Goal: Task Accomplishment & Management: Manage account settings

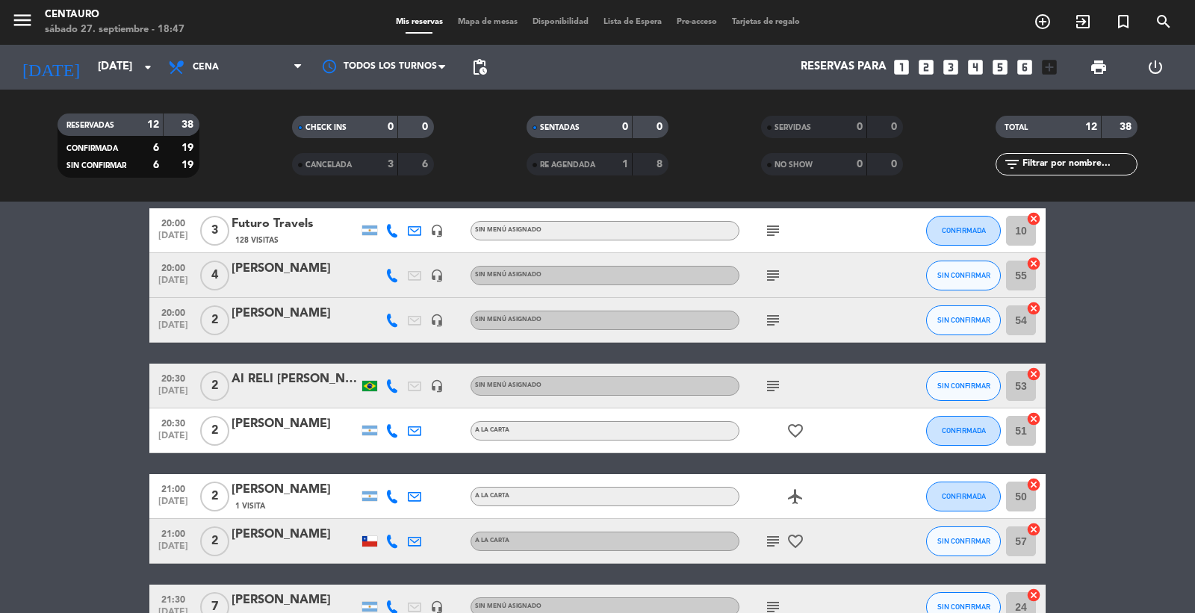
scroll to position [42, 0]
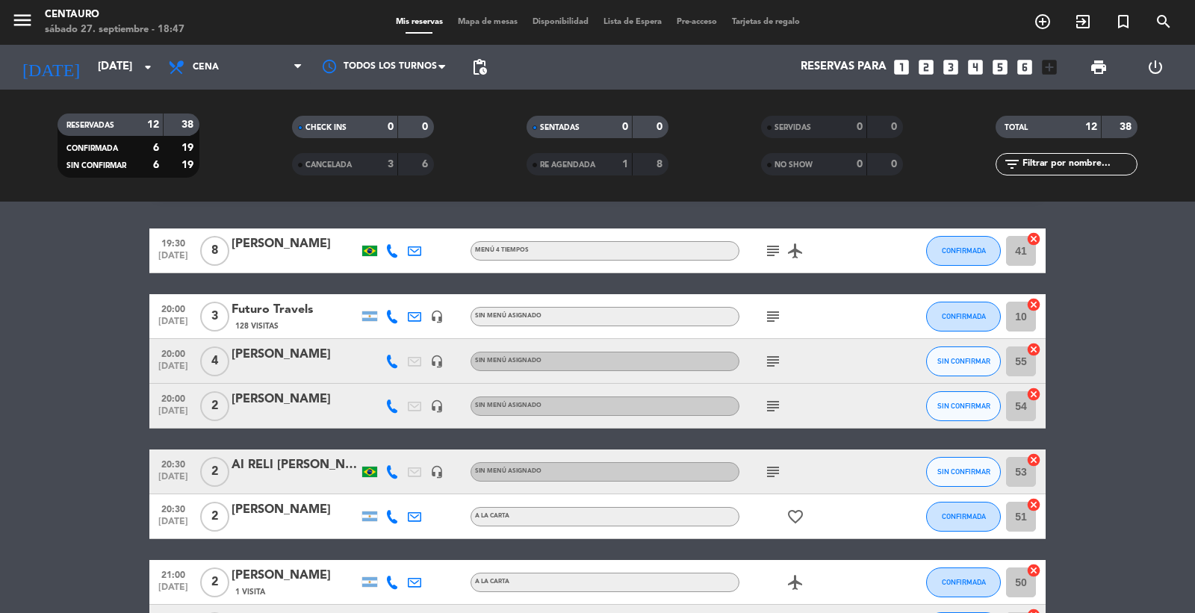
click at [772, 359] on icon "subject" at bounding box center [773, 361] width 18 height 18
click at [774, 406] on icon "subject" at bounding box center [773, 406] width 18 height 18
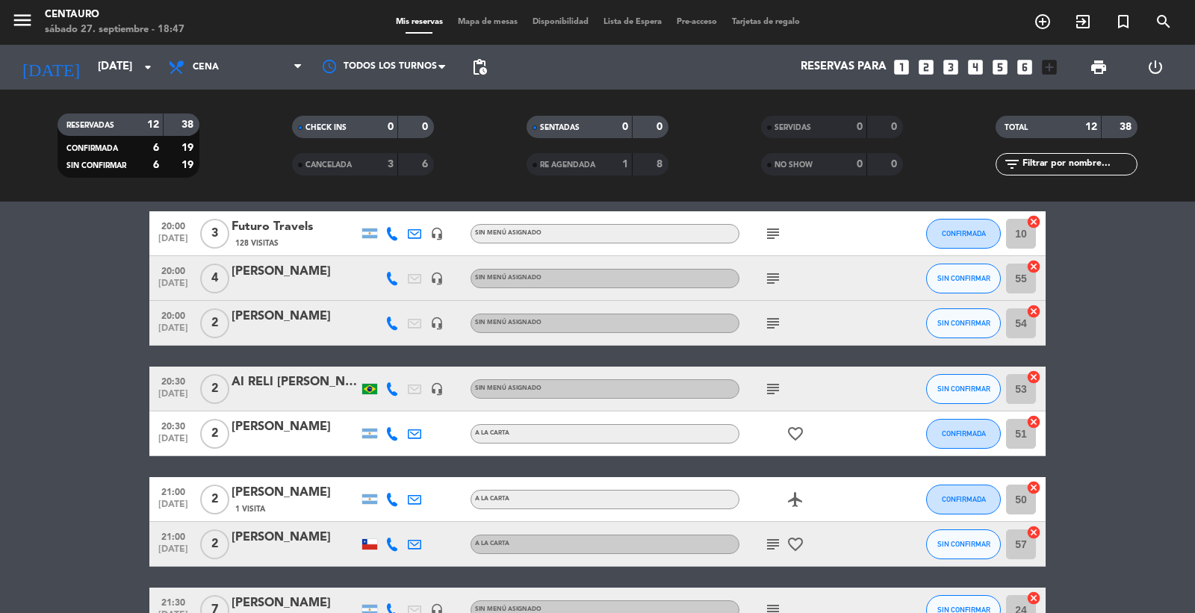
click at [772, 380] on icon "subject" at bounding box center [773, 389] width 18 height 18
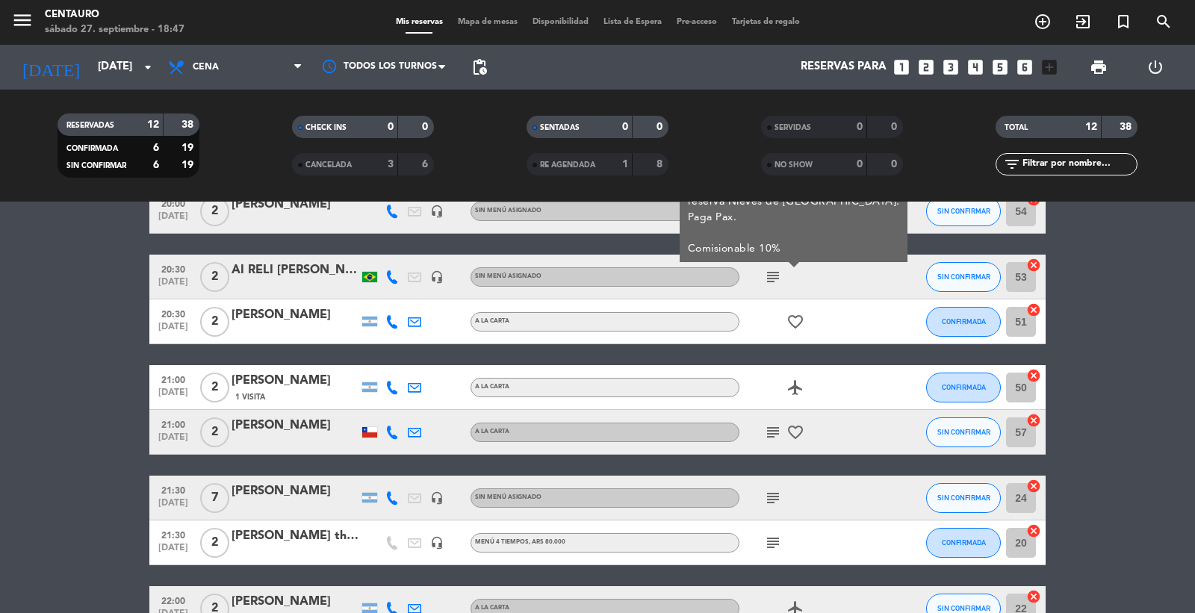
scroll to position [374, 0]
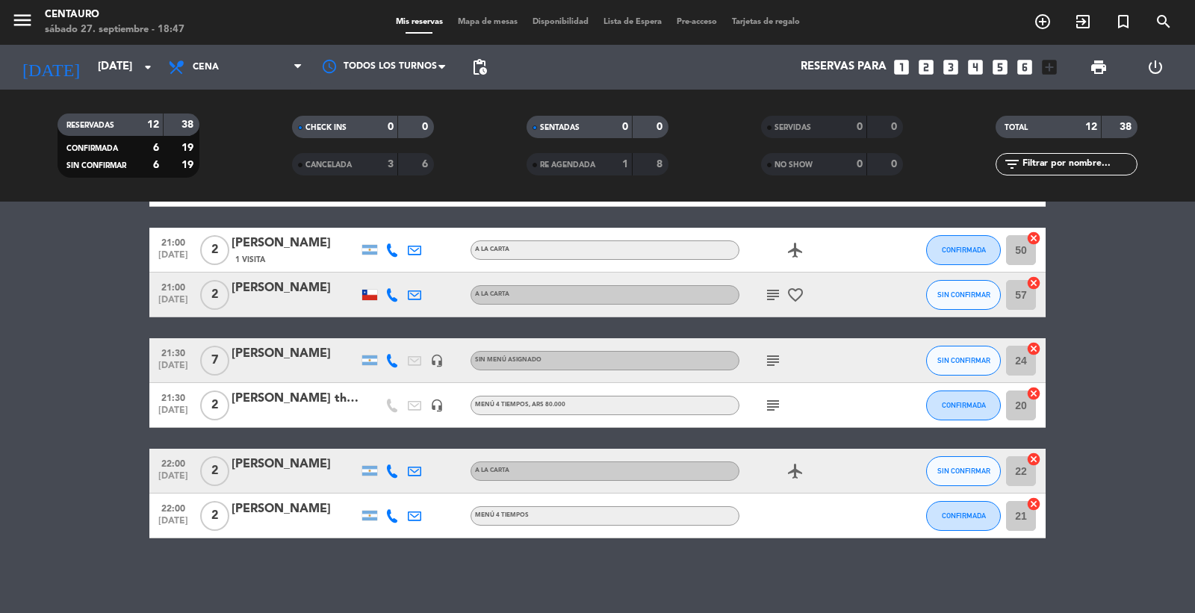
click at [777, 295] on icon "subject" at bounding box center [773, 295] width 18 height 18
click at [777, 360] on icon "subject" at bounding box center [773, 361] width 18 height 18
drag, startPoint x: 777, startPoint y: 360, endPoint x: 765, endPoint y: 439, distance: 80.1
click at [777, 361] on icon "subject" at bounding box center [773, 361] width 18 height 18
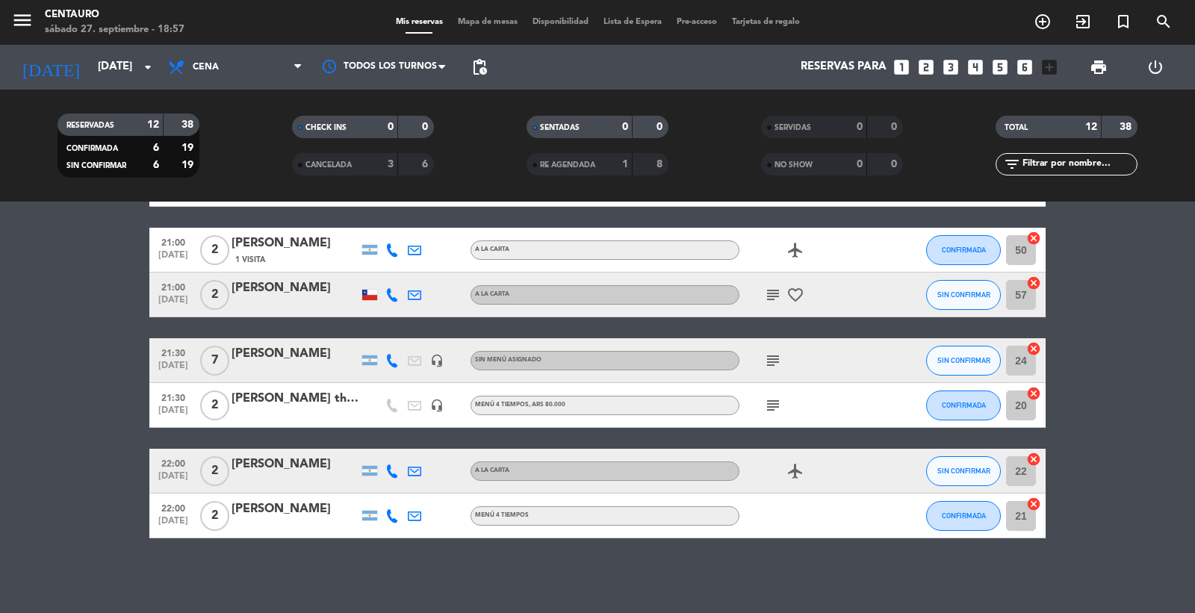
click at [958, 321] on div "19:30 [DATE] 8 [PERSON_NAME] MENÚ 4 TIEMPOS subject airplanemode_active CONFIRM…" at bounding box center [597, 217] width 896 height 642
click at [951, 288] on button "SIN CONFIRMAR" at bounding box center [963, 295] width 75 height 30
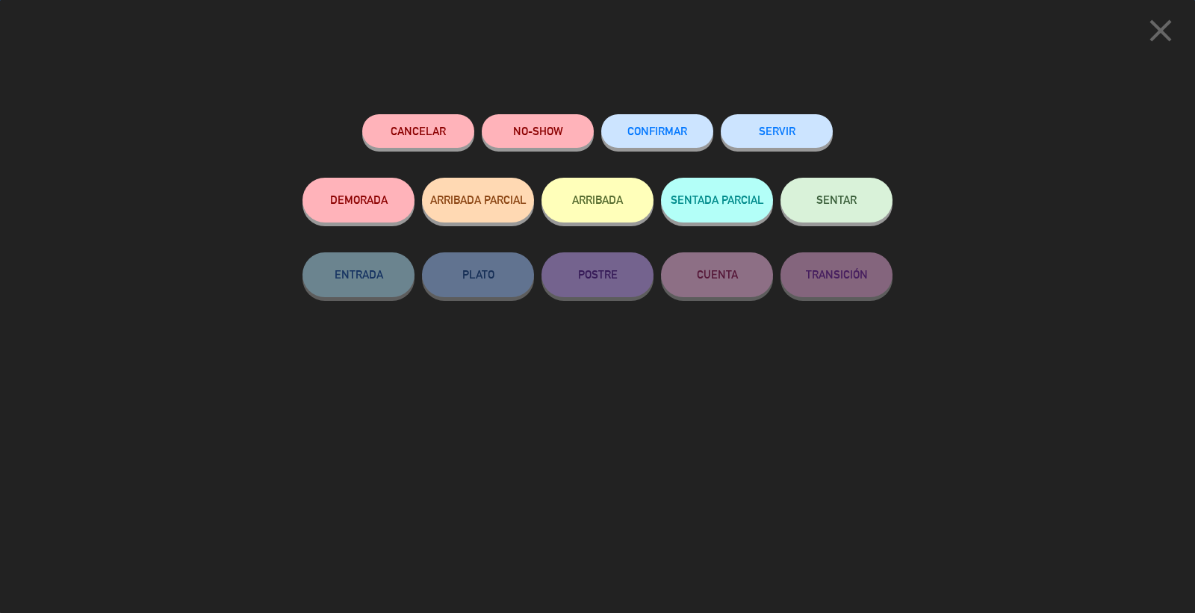
click at [645, 128] on span "CONFIRMAR" at bounding box center [657, 131] width 60 height 13
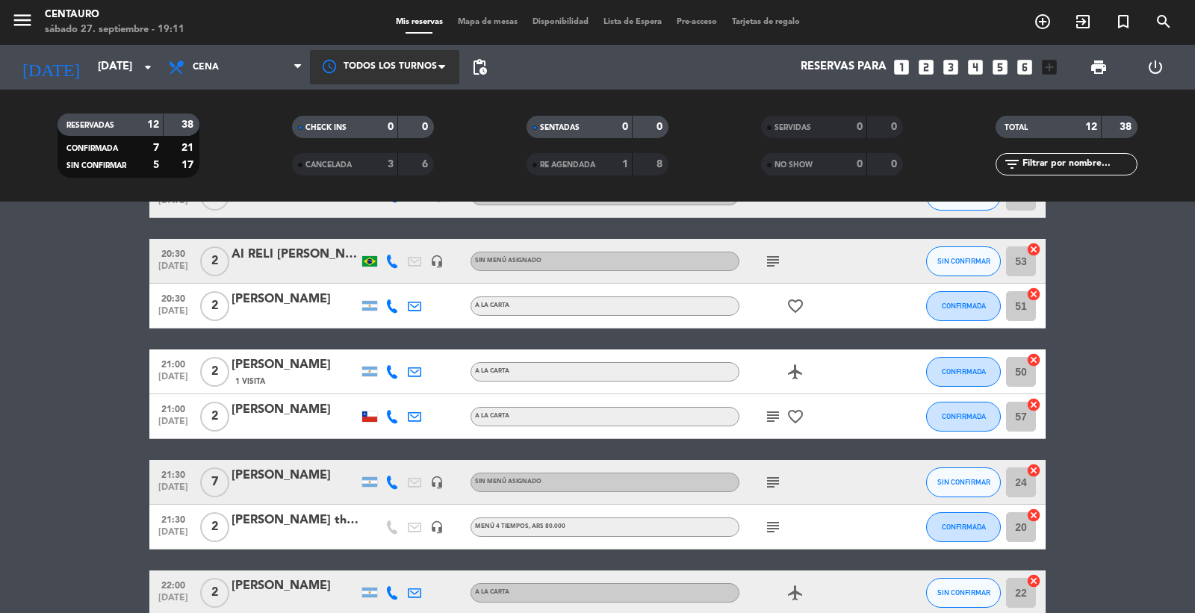
scroll to position [208, 0]
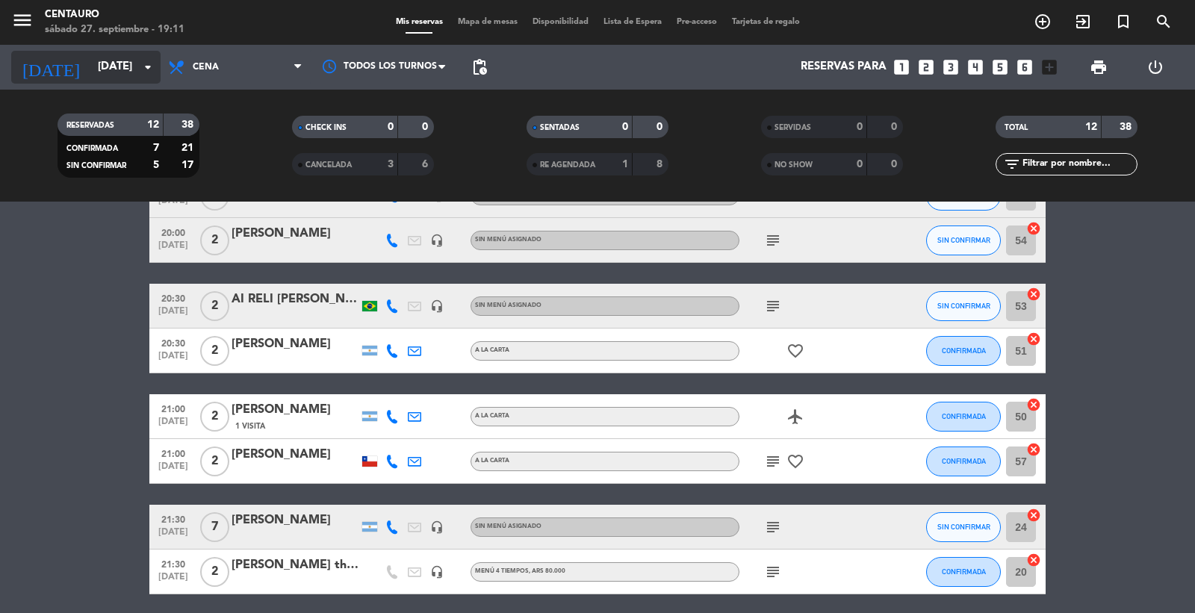
click at [117, 66] on input "[DATE]" at bounding box center [162, 67] width 144 height 28
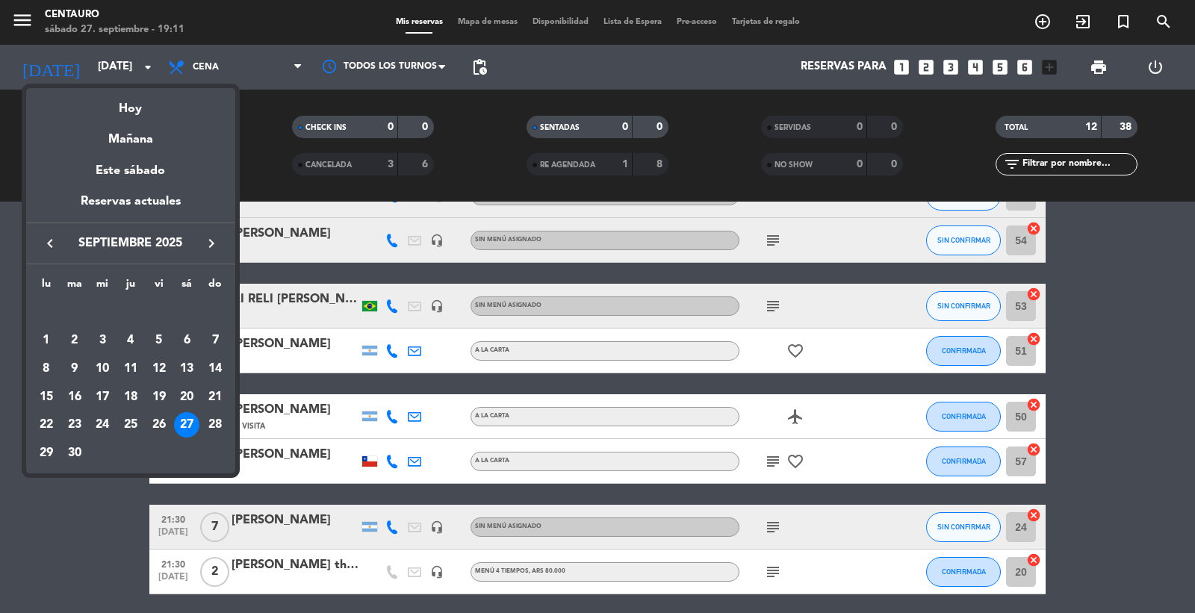
click at [211, 232] on div "keyboard_arrow_left septiembre 2025 keyboard_arrow_right" at bounding box center [130, 244] width 209 height 42
click at [217, 249] on icon "keyboard_arrow_right" at bounding box center [211, 243] width 18 height 18
click at [103, 338] on div "1" at bounding box center [102, 340] width 25 height 25
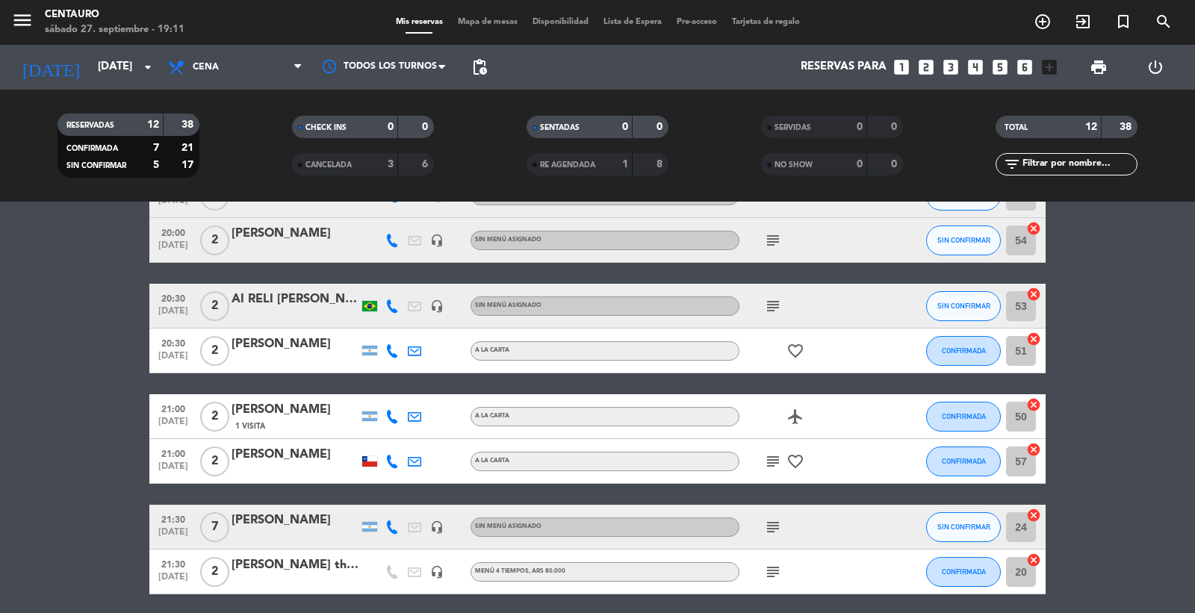
type input "[DATE]"
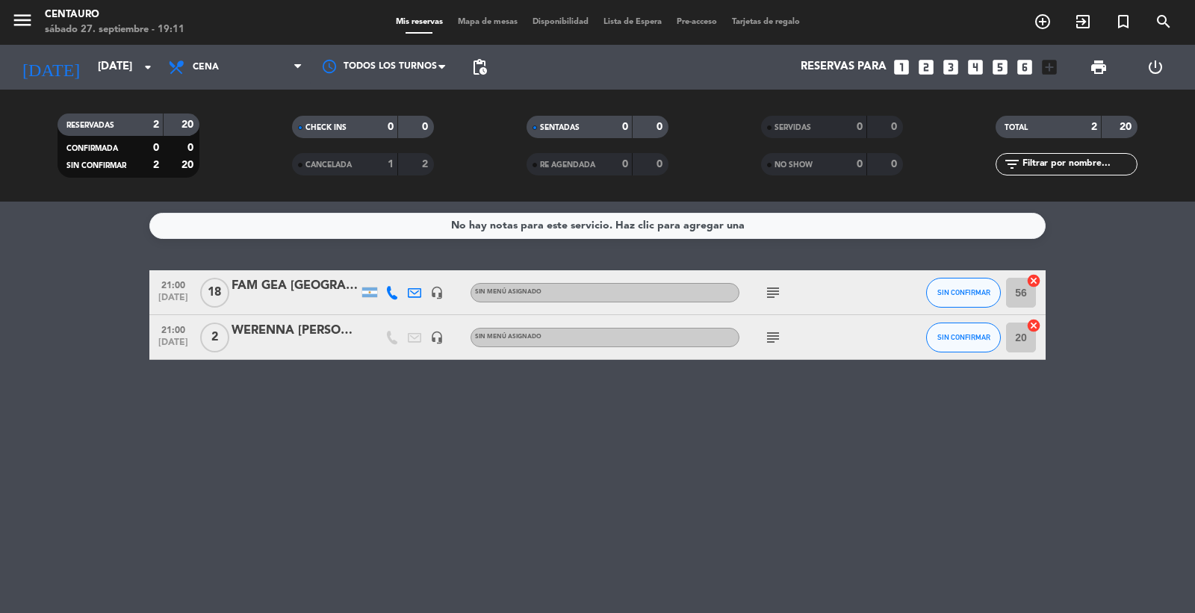
click at [786, 296] on div "subject" at bounding box center [806, 292] width 134 height 44
click at [780, 292] on icon "subject" at bounding box center [773, 293] width 18 height 18
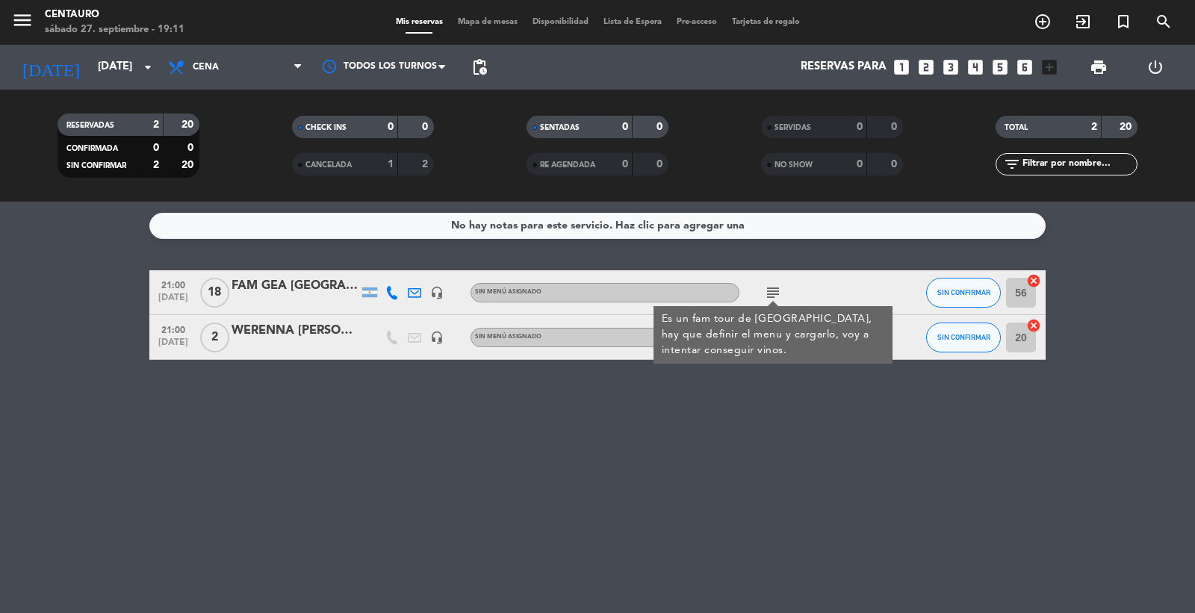
click at [780, 292] on icon "subject" at bounding box center [773, 293] width 18 height 18
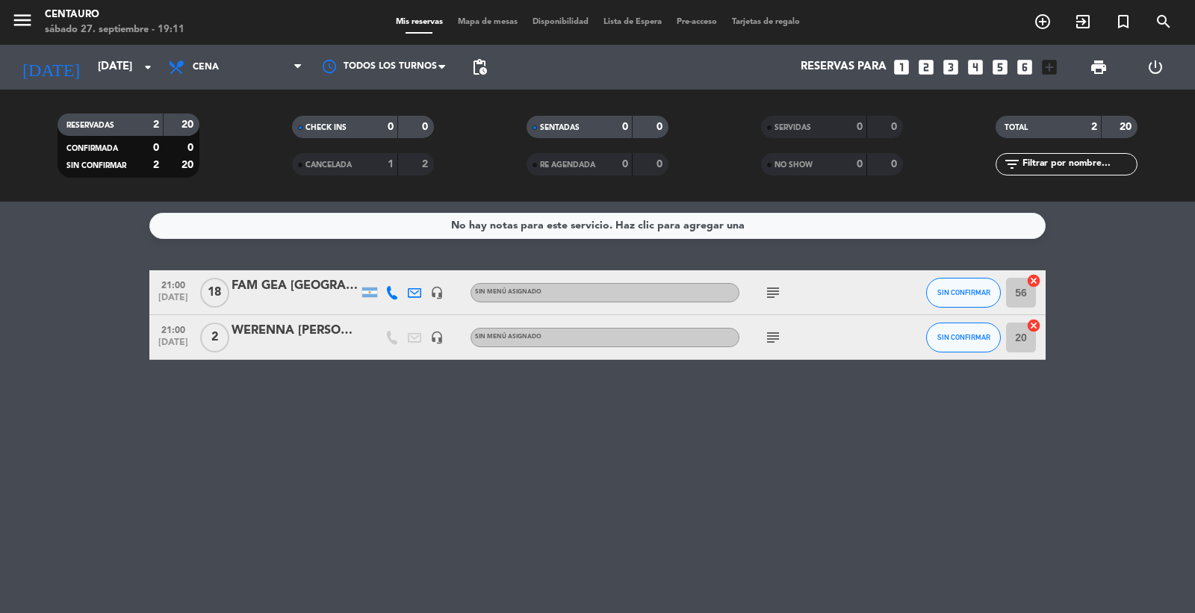
click at [474, 22] on span "Mapa de mesas" at bounding box center [487, 22] width 75 height 8
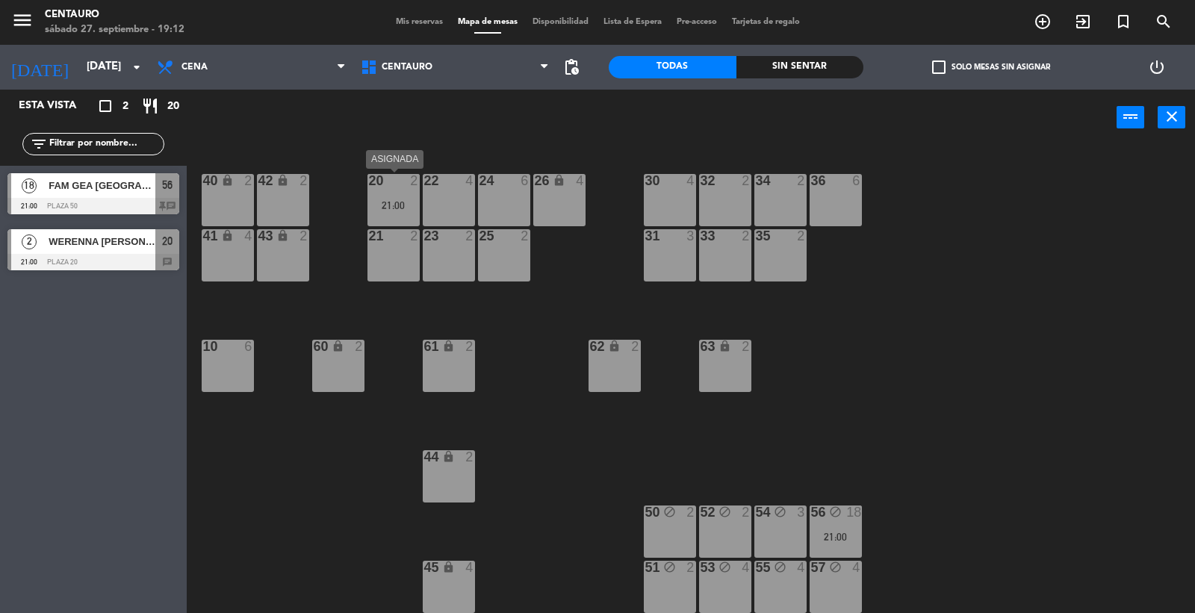
click at [397, 187] on div at bounding box center [393, 180] width 25 height 13
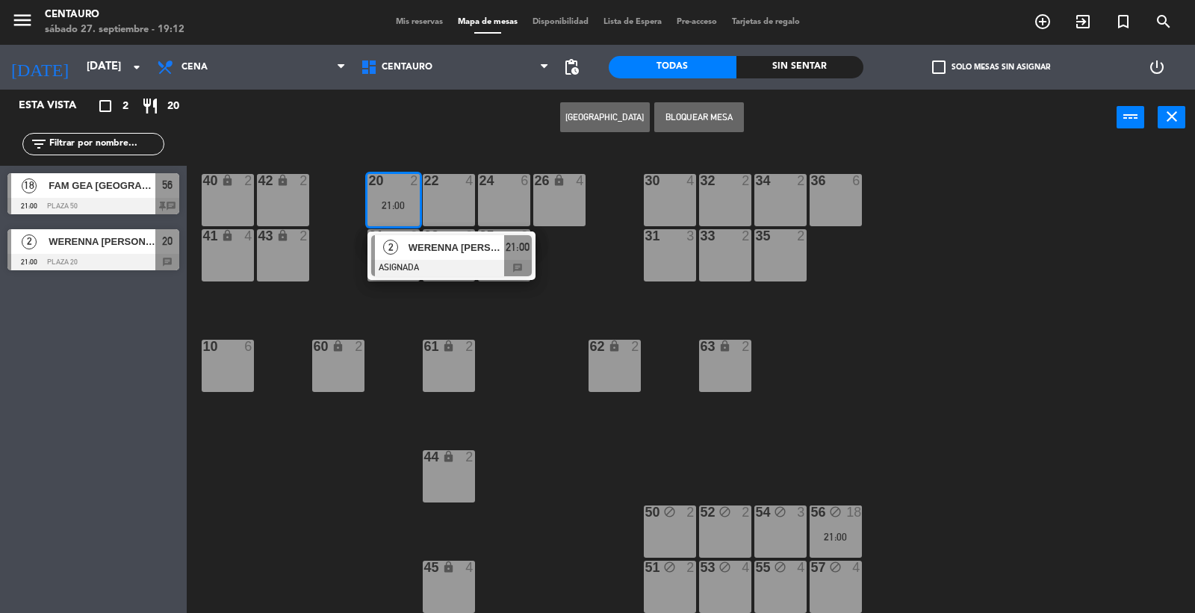
click at [677, 240] on div at bounding box center [669, 235] width 25 height 13
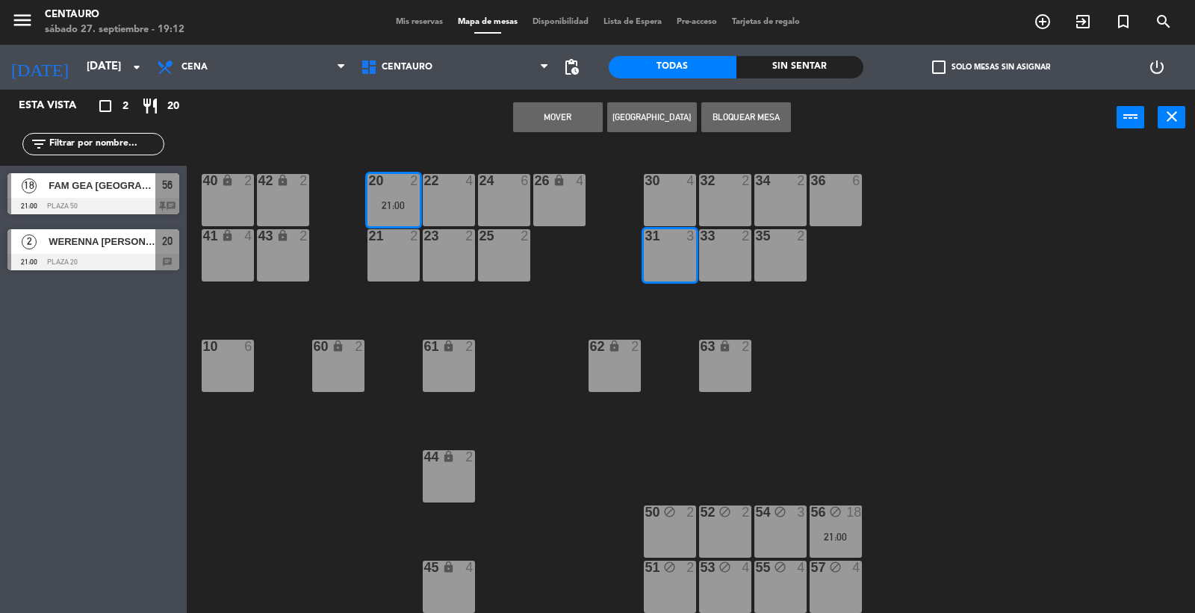
drag, startPoint x: 554, startPoint y: 113, endPoint x: 532, endPoint y: 131, distance: 28.6
click at [547, 118] on button "Mover" at bounding box center [558, 117] width 90 height 30
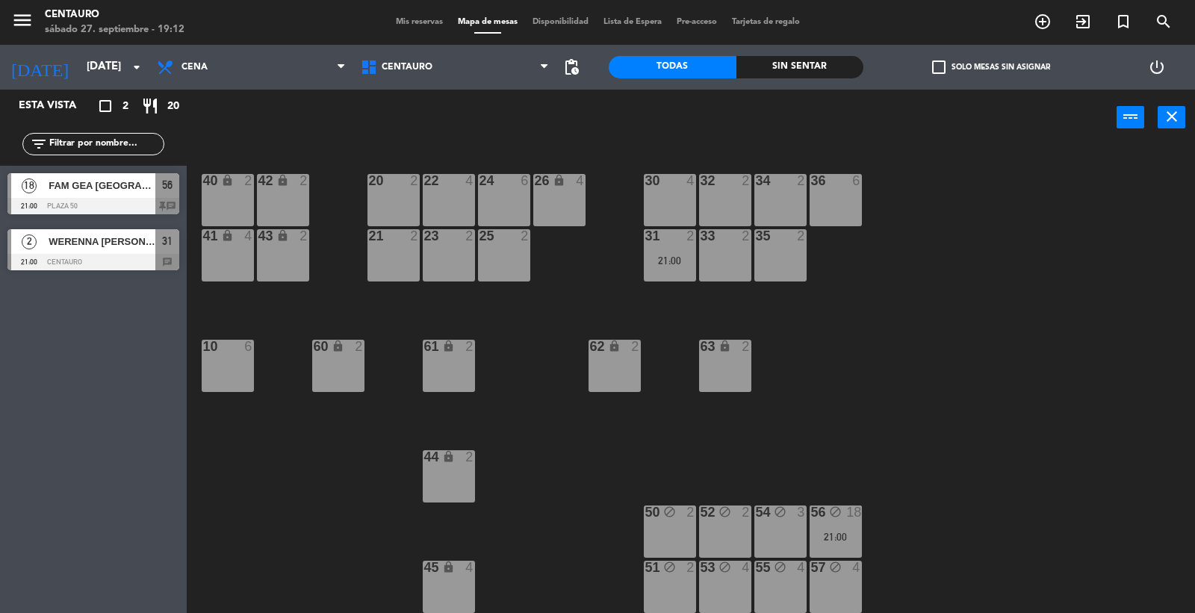
click at [461, 187] on div "22 4" at bounding box center [449, 181] width 52 height 15
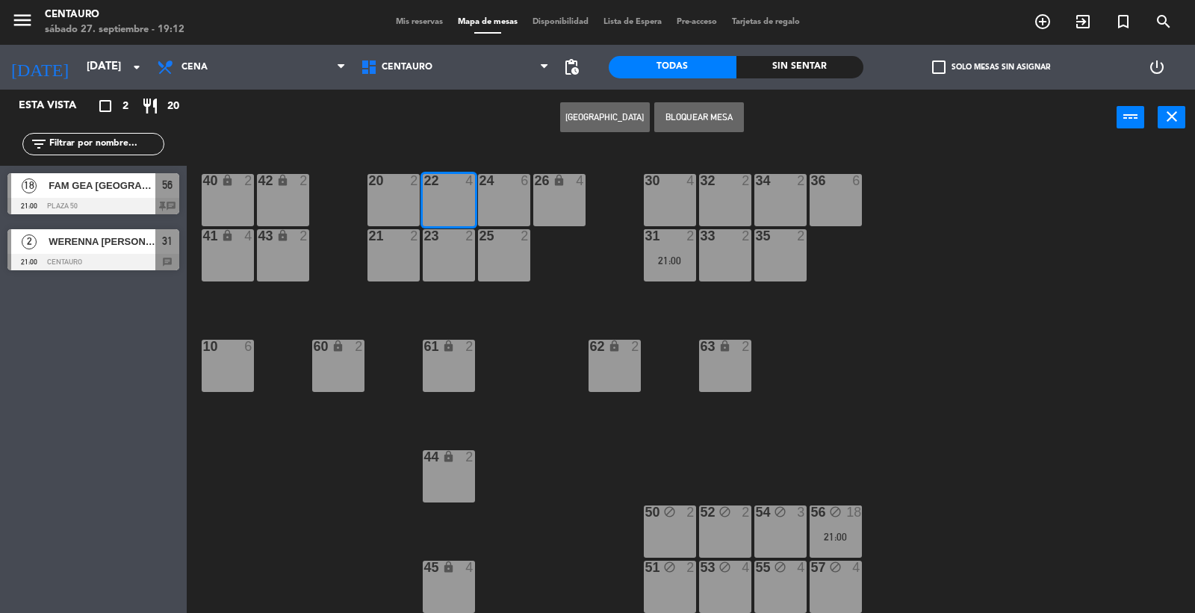
click at [609, 119] on button "[GEOGRAPHIC_DATA]" at bounding box center [605, 117] width 90 height 30
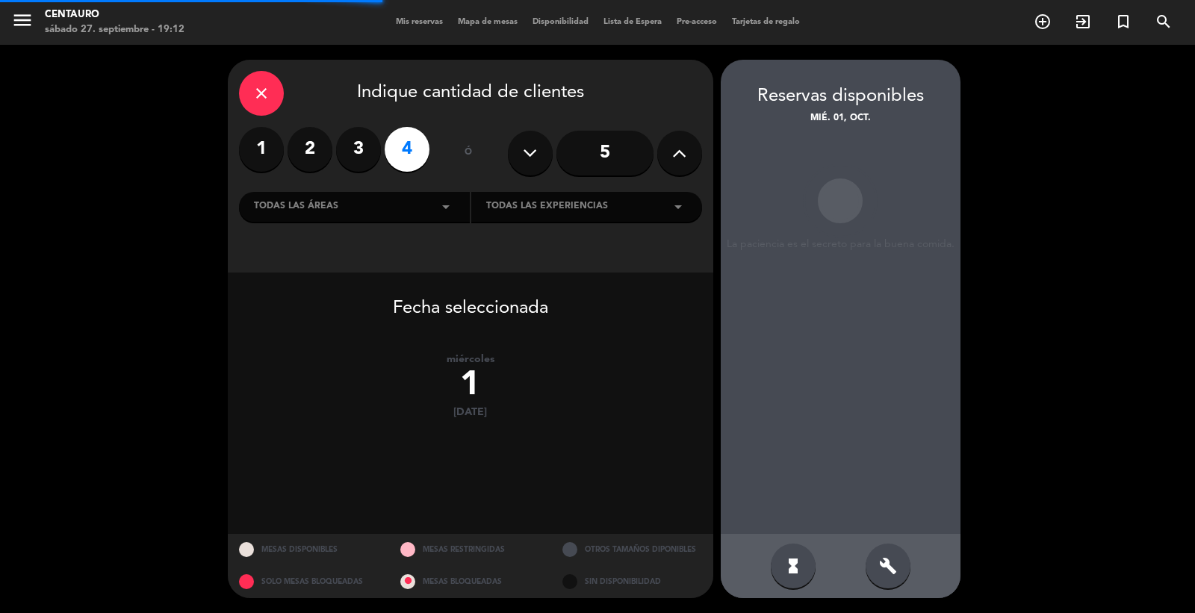
click at [680, 151] on icon at bounding box center [679, 153] width 14 height 22
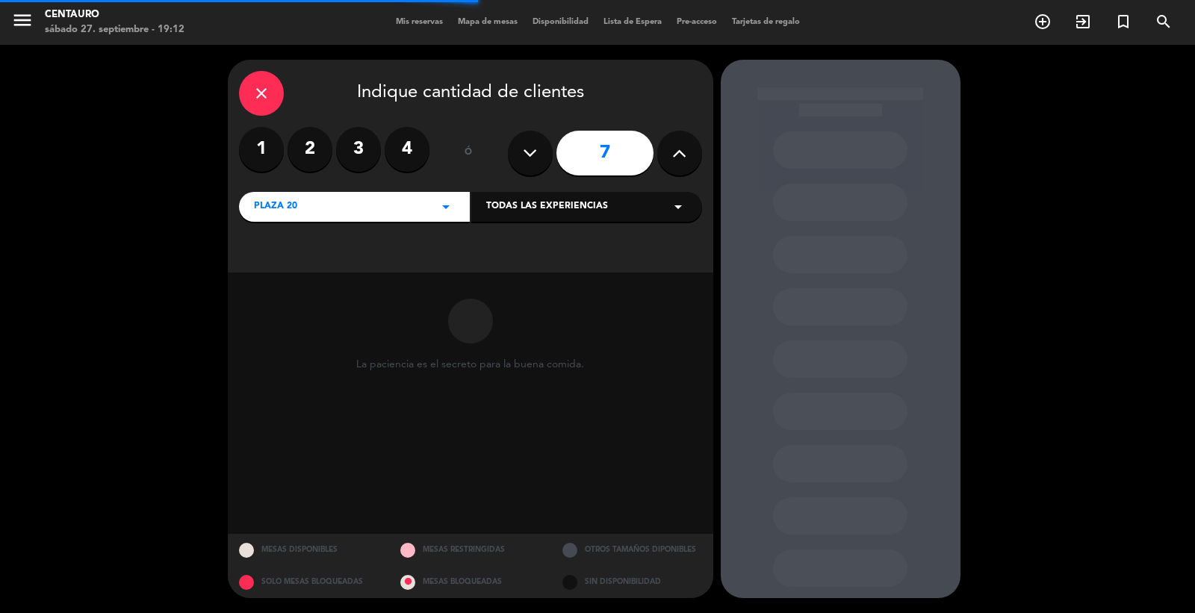
click at [680, 151] on icon at bounding box center [679, 153] width 14 height 22
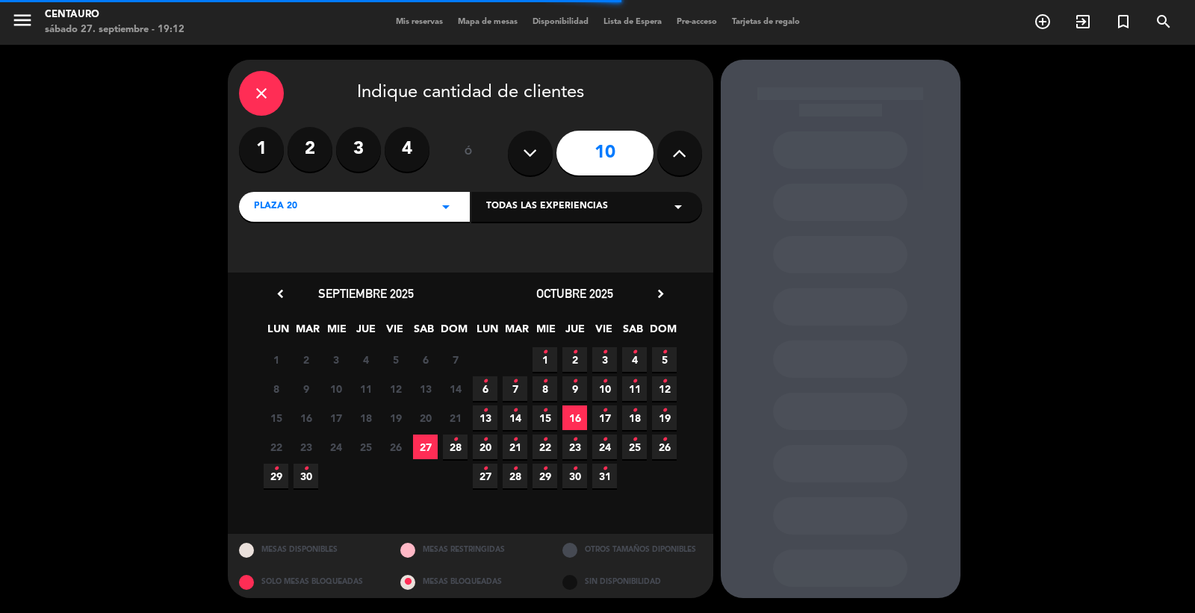
click at [680, 151] on icon at bounding box center [679, 153] width 14 height 22
type input "11"
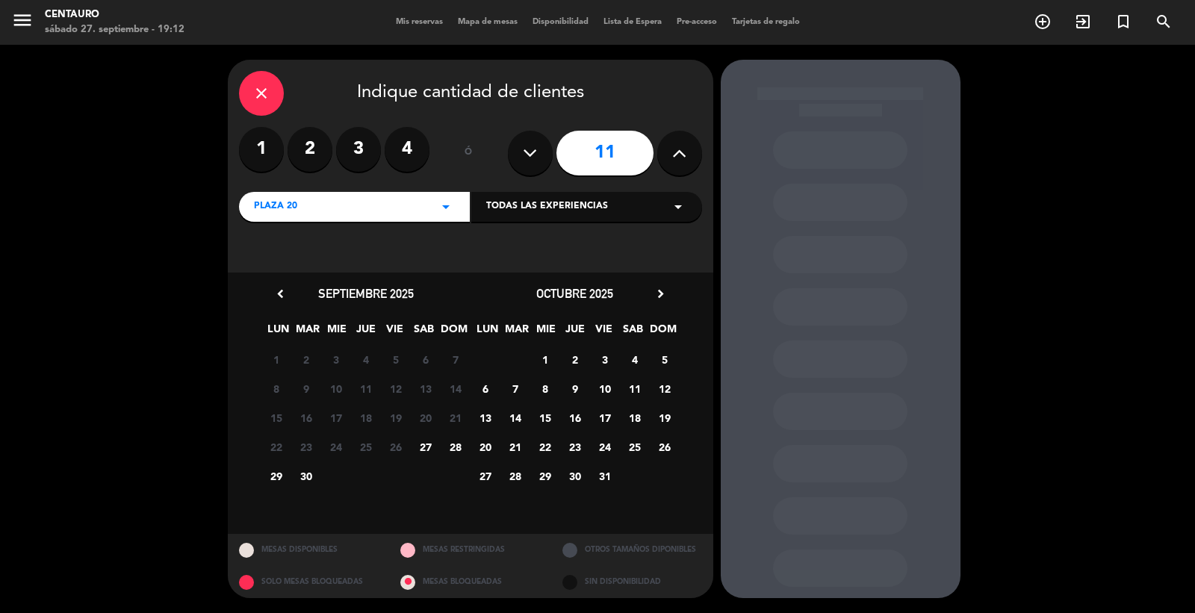
click at [546, 358] on span "1" at bounding box center [544, 359] width 25 height 25
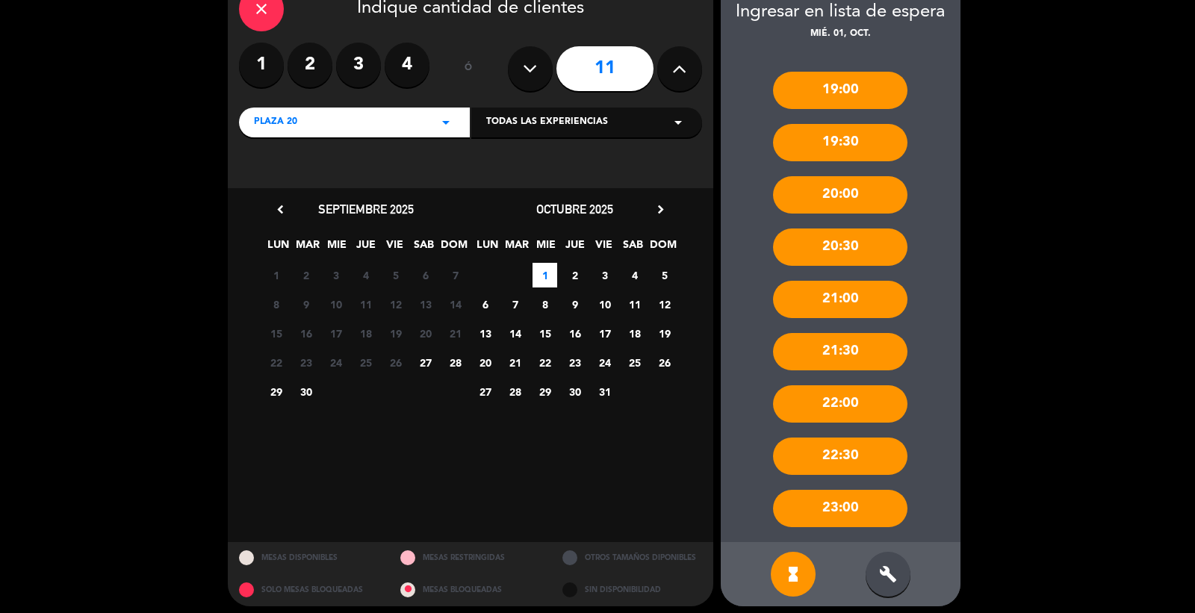
scroll to position [92, 0]
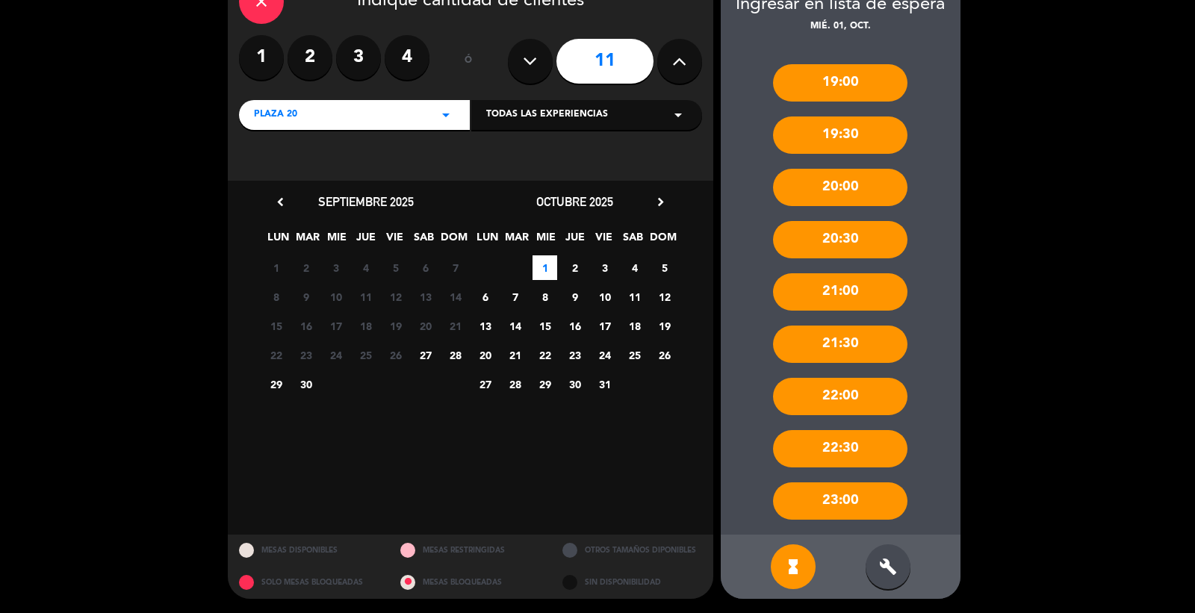
click at [892, 549] on div "build" at bounding box center [888, 566] width 45 height 45
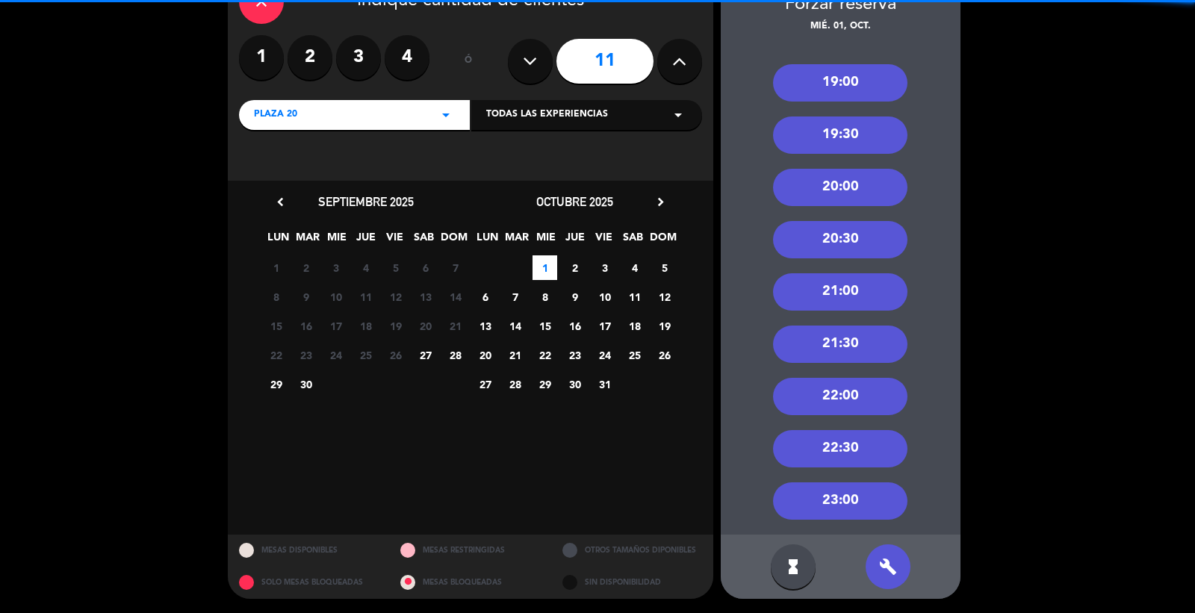
click at [818, 187] on div "20:00" at bounding box center [840, 187] width 134 height 37
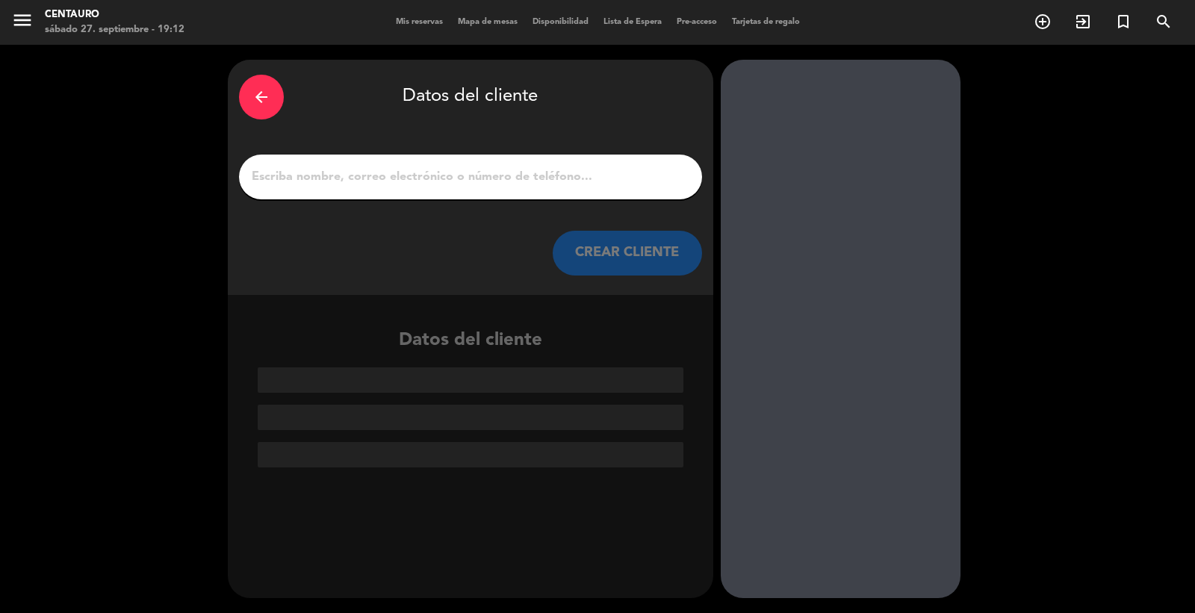
click at [527, 181] on input "1" at bounding box center [470, 177] width 441 height 21
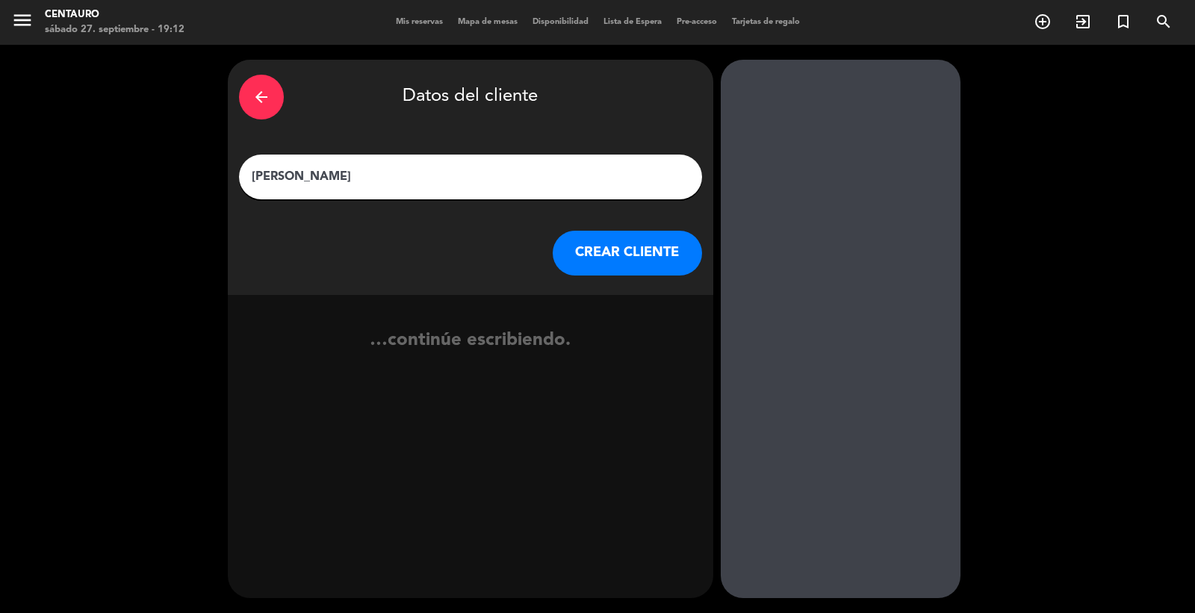
type input "[PERSON_NAME]"
click at [630, 251] on button "CREAR CLIENTE" at bounding box center [627, 253] width 149 height 45
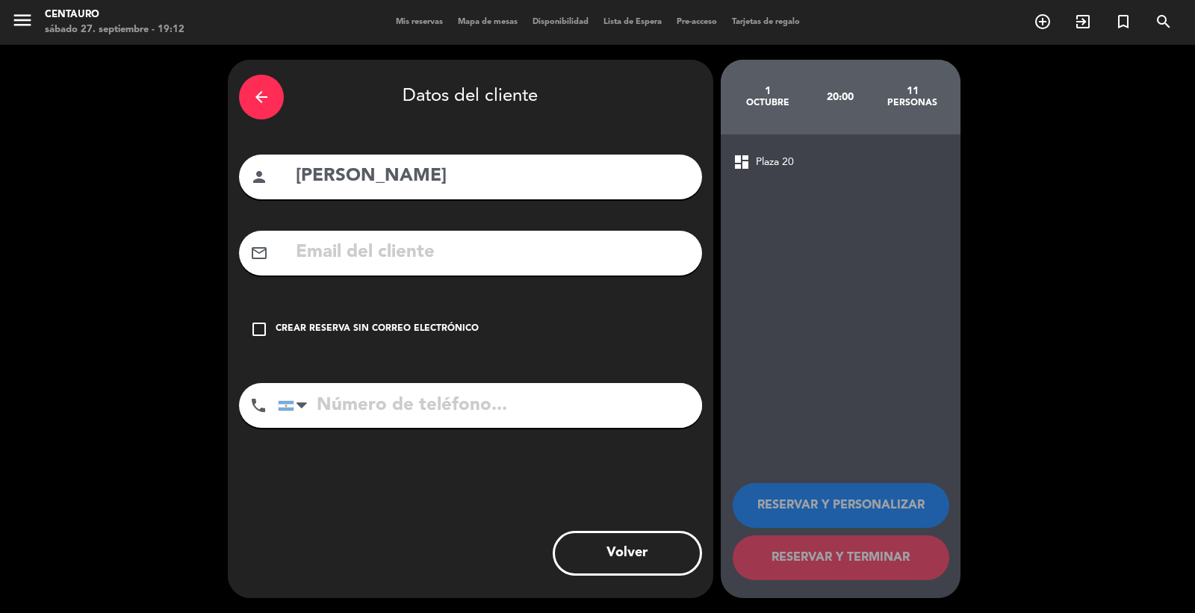
click at [323, 338] on div "check_box_outline_blank Crear reserva sin correo electrónico" at bounding box center [470, 329] width 463 height 45
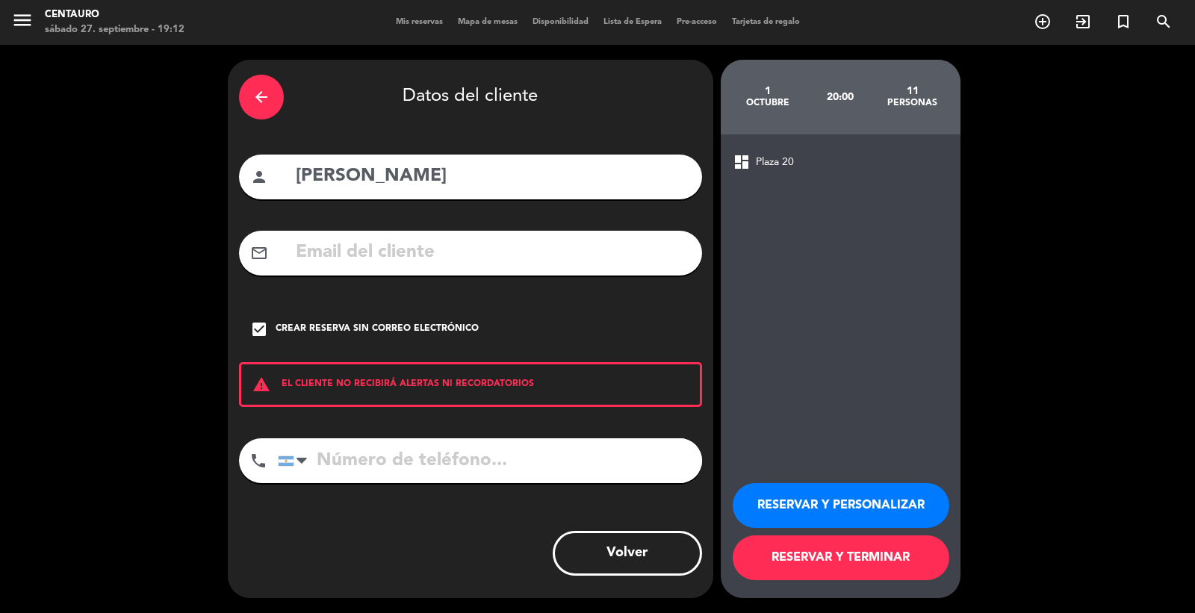
click at [461, 450] on input "tel" at bounding box center [490, 460] width 424 height 45
click at [805, 488] on button "RESERVAR Y PERSONALIZAR" at bounding box center [841, 505] width 217 height 45
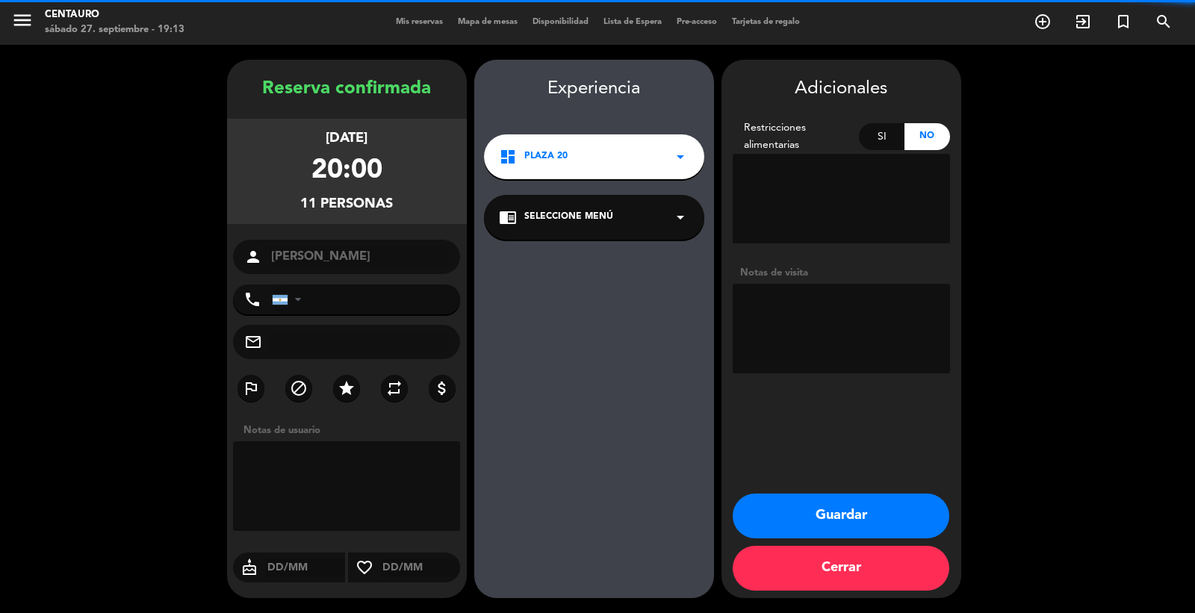
click at [557, 223] on span "Seleccione Menú" at bounding box center [568, 217] width 89 height 15
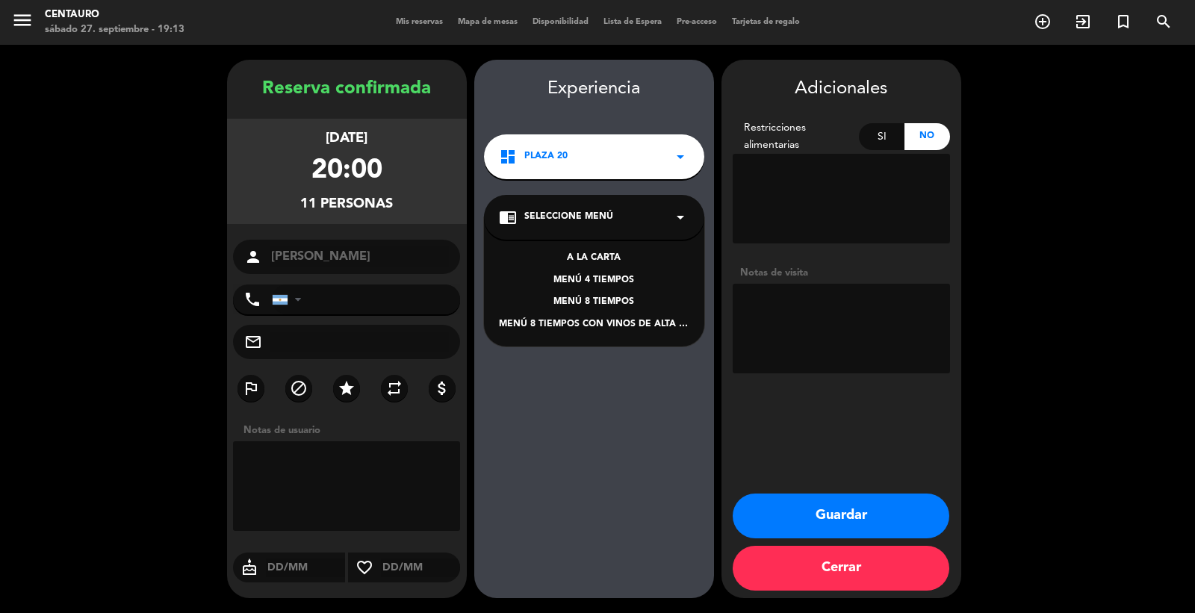
click at [588, 282] on div "MENÚ 4 TIEMPOS" at bounding box center [594, 280] width 190 height 15
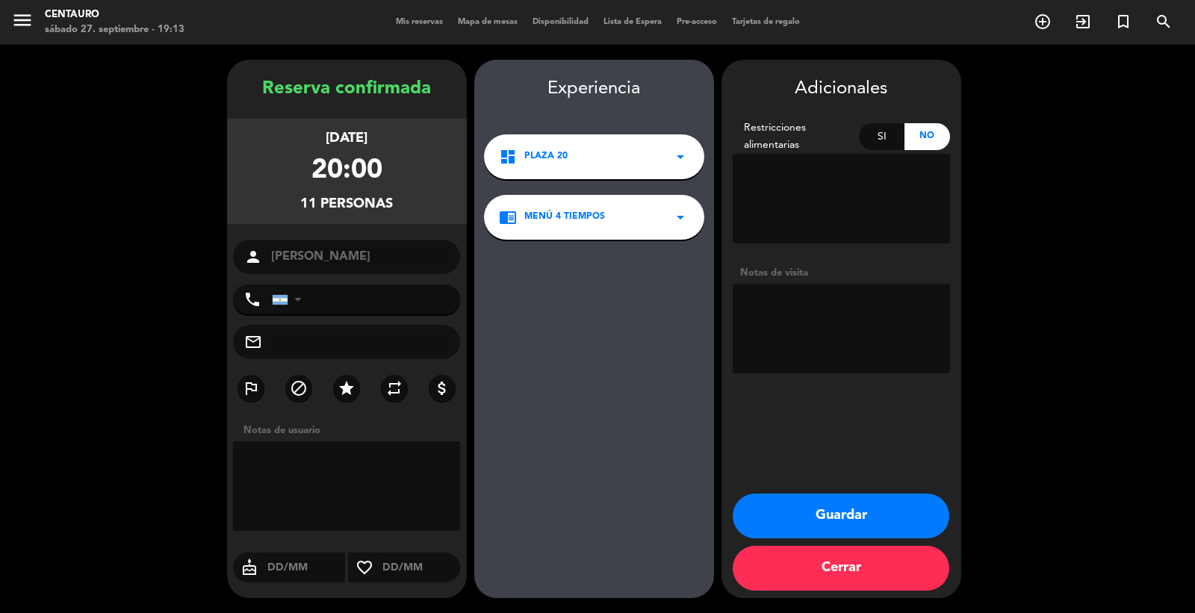
click at [795, 345] on textarea at bounding box center [841, 329] width 217 height 90
type textarea "menu de 4 alta gama 145 mil por pax"
click at [804, 509] on button "Guardar" at bounding box center [841, 516] width 217 height 45
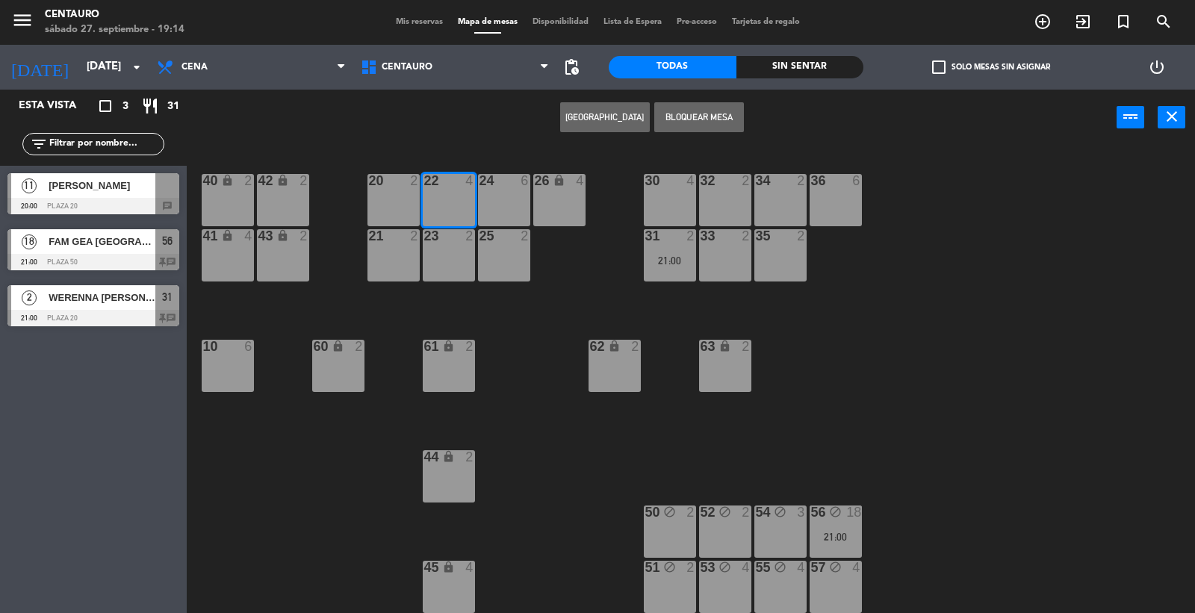
click at [555, 431] on div "20 2 22 4 24 6 26 lock 4 40 lock 2 42 lock 2 30 4 34 2 32 2 36 6 21 2 23 2 31 2…" at bounding box center [697, 380] width 996 height 467
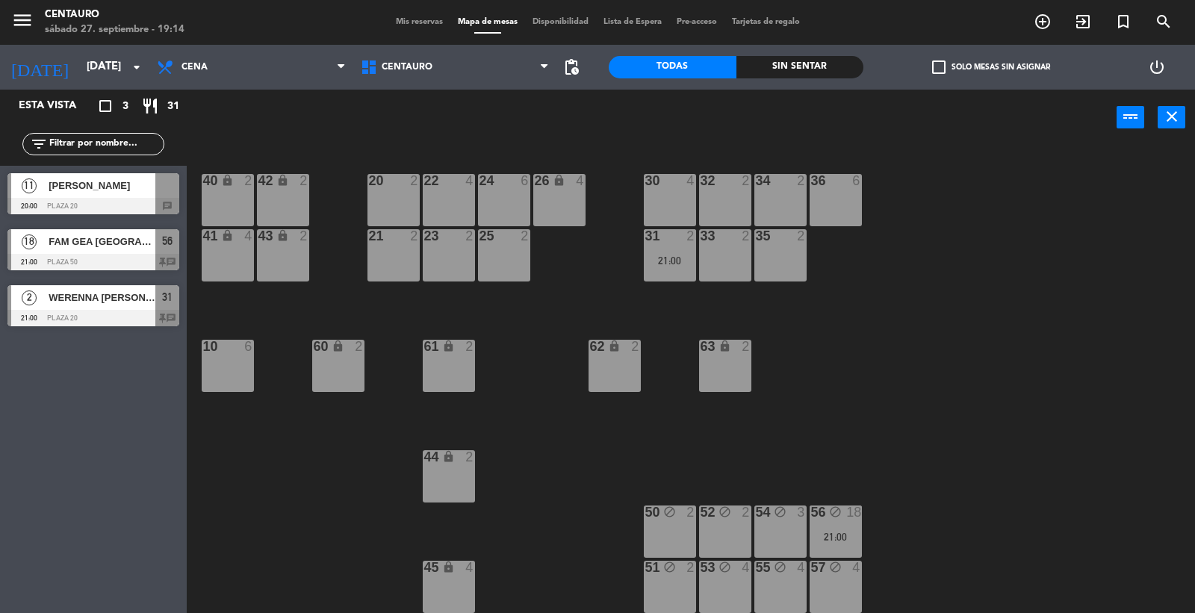
click at [106, 180] on div "11 fede rafaelli 20:00 Plaza 20 chat" at bounding box center [93, 194] width 187 height 56
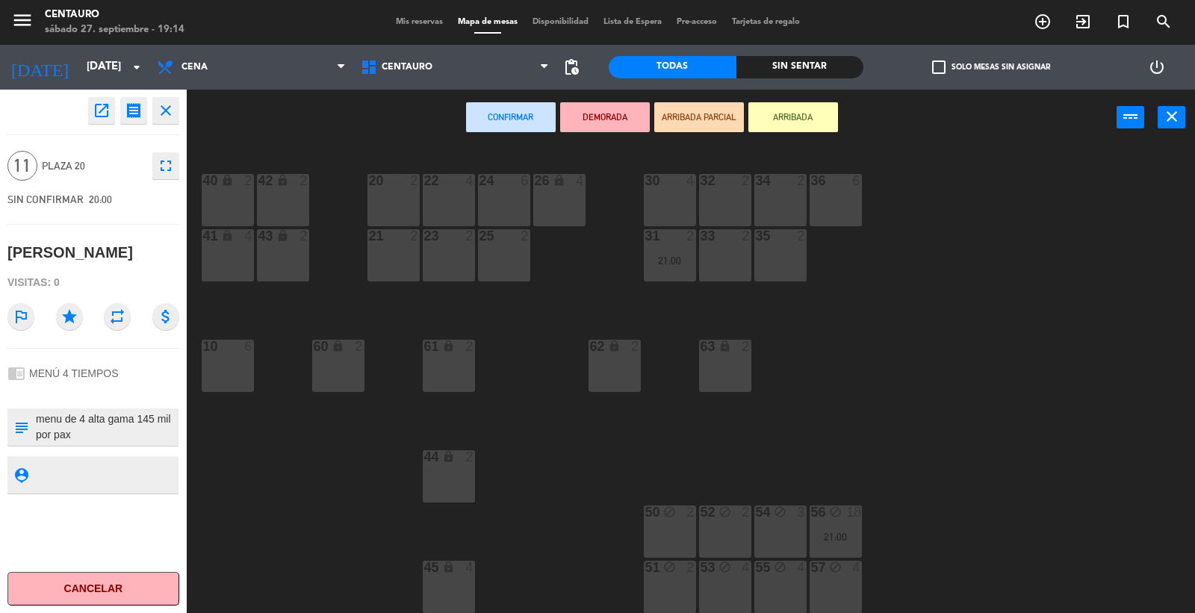
click at [426, 207] on div "22 4" at bounding box center [449, 200] width 52 height 52
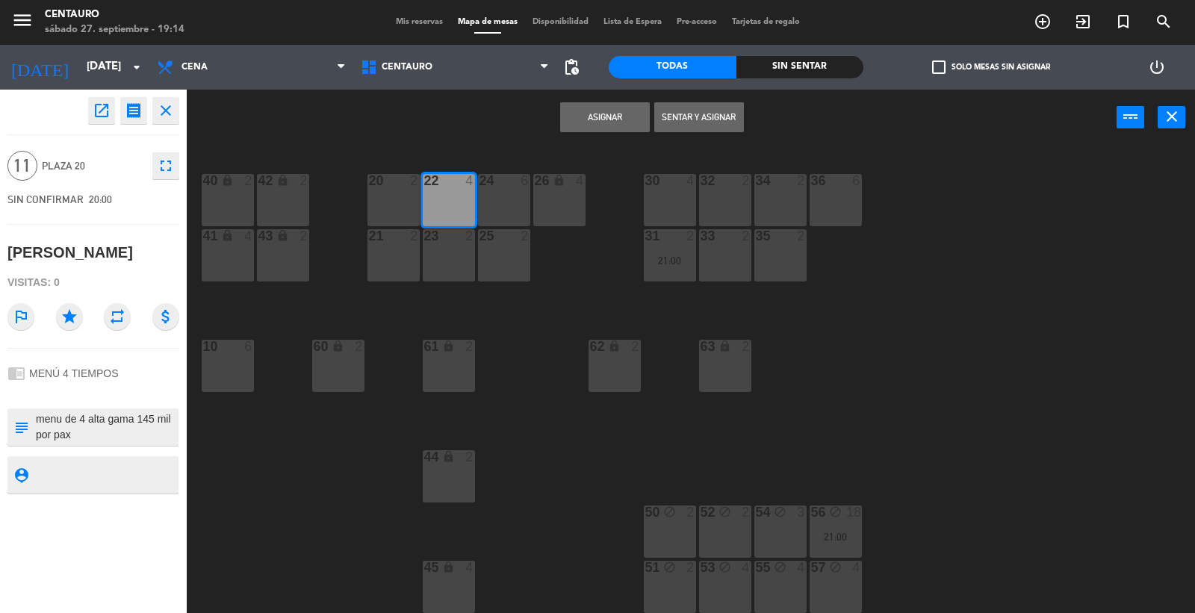
click at [577, 122] on button "Asignar" at bounding box center [605, 117] width 90 height 30
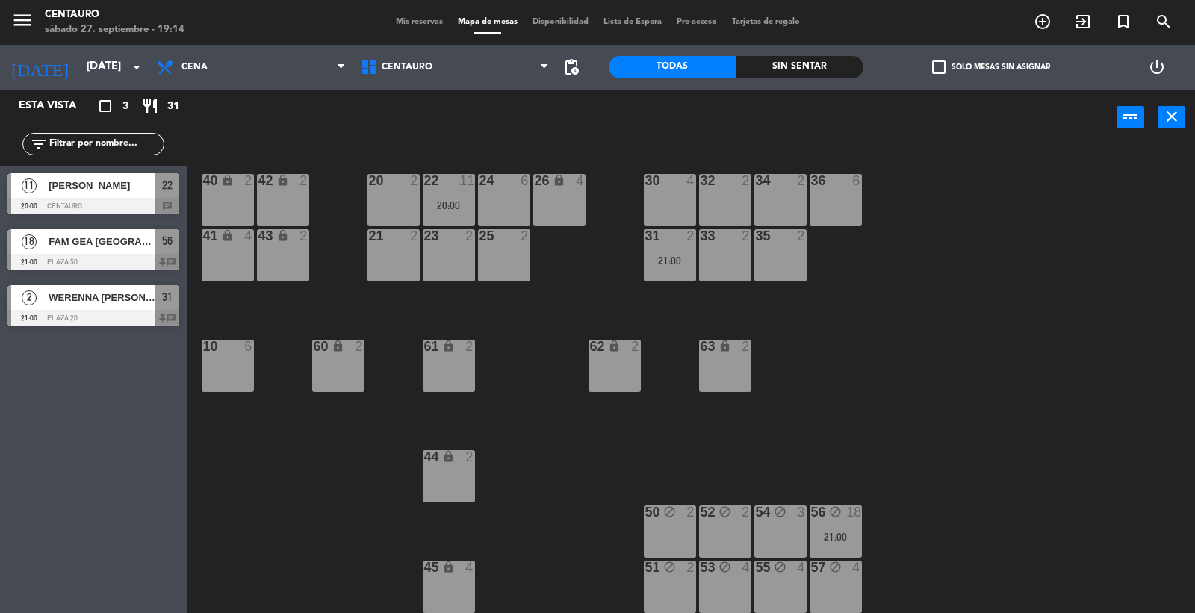
click at [616, 182] on div "20 2 22 11 20:00 24 6 26 lock 4 40 lock 2 42 lock 2 30 4 34 2 32 2 36 6 21 2 23…" at bounding box center [697, 380] width 996 height 467
click at [449, 190] on div "22 11 20:00" at bounding box center [449, 200] width 52 height 52
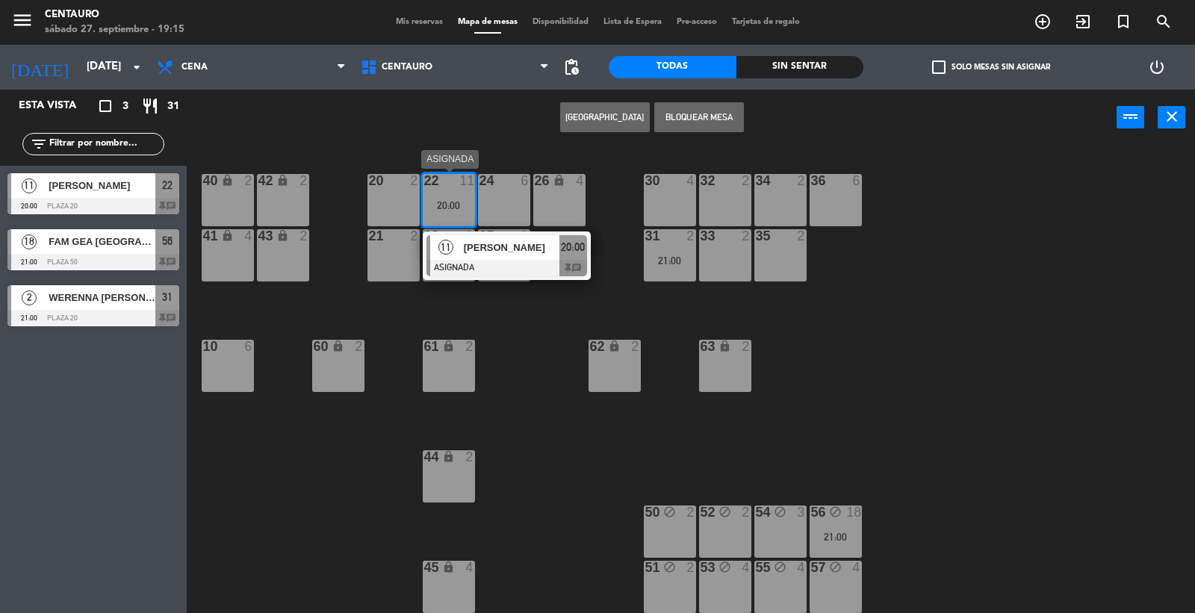
click at [494, 240] on span "[PERSON_NAME]" at bounding box center [512, 248] width 96 height 16
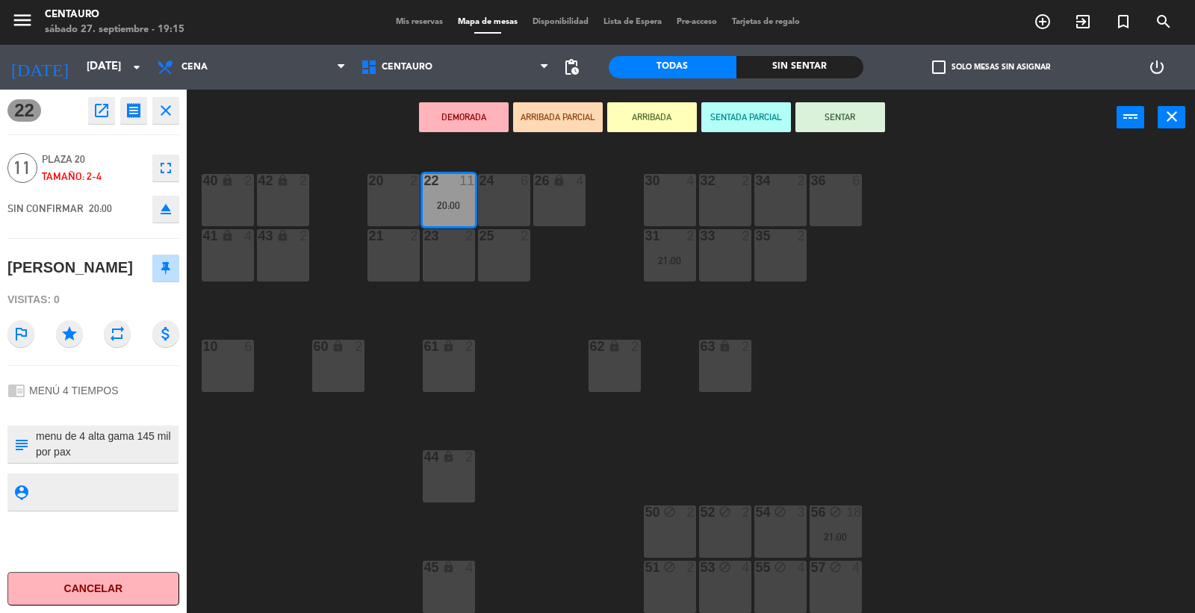
click at [111, 438] on textarea at bounding box center [105, 444] width 143 height 31
drag, startPoint x: 64, startPoint y: 468, endPoint x: 68, endPoint y: 453, distance: 16.1
click at [64, 467] on div "22 open_in_new receipt 8:00 PM [DATE] personas [PERSON_NAME] 22 EXPERIENCE MENÚ…" at bounding box center [93, 352] width 187 height 524
drag, startPoint x: 84, startPoint y: 464, endPoint x: 80, endPoint y: 457, distance: 7.7
click at [82, 458] on div "22 open_in_new receipt 8:00 PM [DATE] personas [PERSON_NAME] 22 EXPERIENCE MENÚ…" at bounding box center [93, 352] width 187 height 524
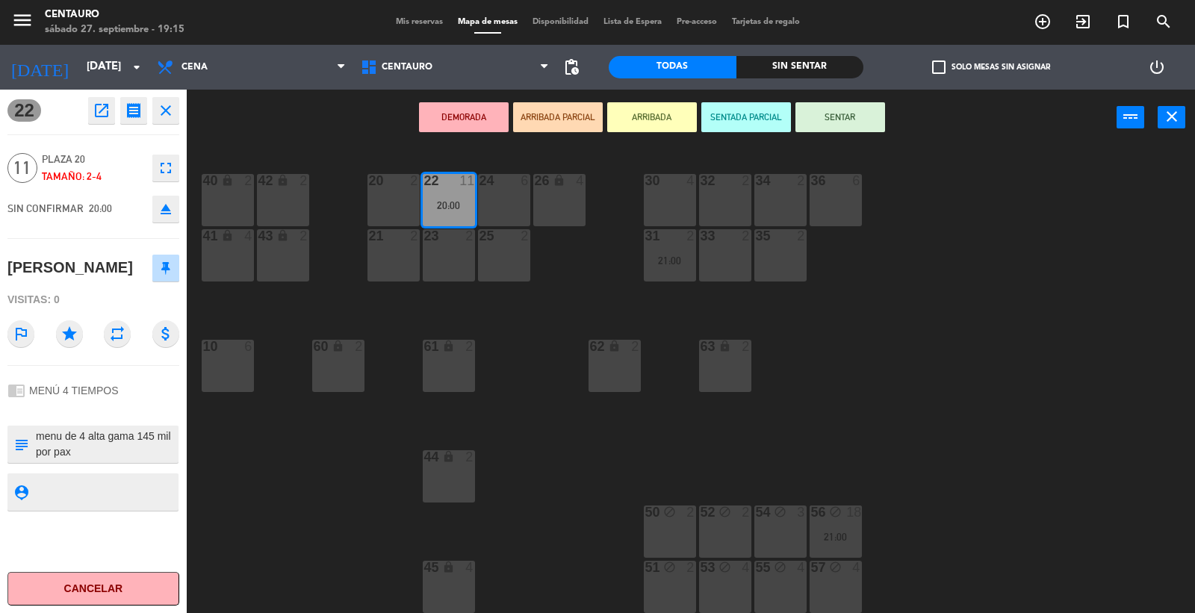
drag, startPoint x: 79, startPoint y: 456, endPoint x: 13, endPoint y: 414, distance: 78.3
click at [13, 414] on div "22 open_in_new receipt 8:00 PM [DATE] personas [PERSON_NAME] 22 EXPERIENCE MENÚ…" at bounding box center [93, 352] width 187 height 524
click at [147, 530] on div "22 open_in_new receipt 8:00 PM [DATE] personas [PERSON_NAME] 22 EXPERIENCE MENÚ…" at bounding box center [93, 352] width 187 height 524
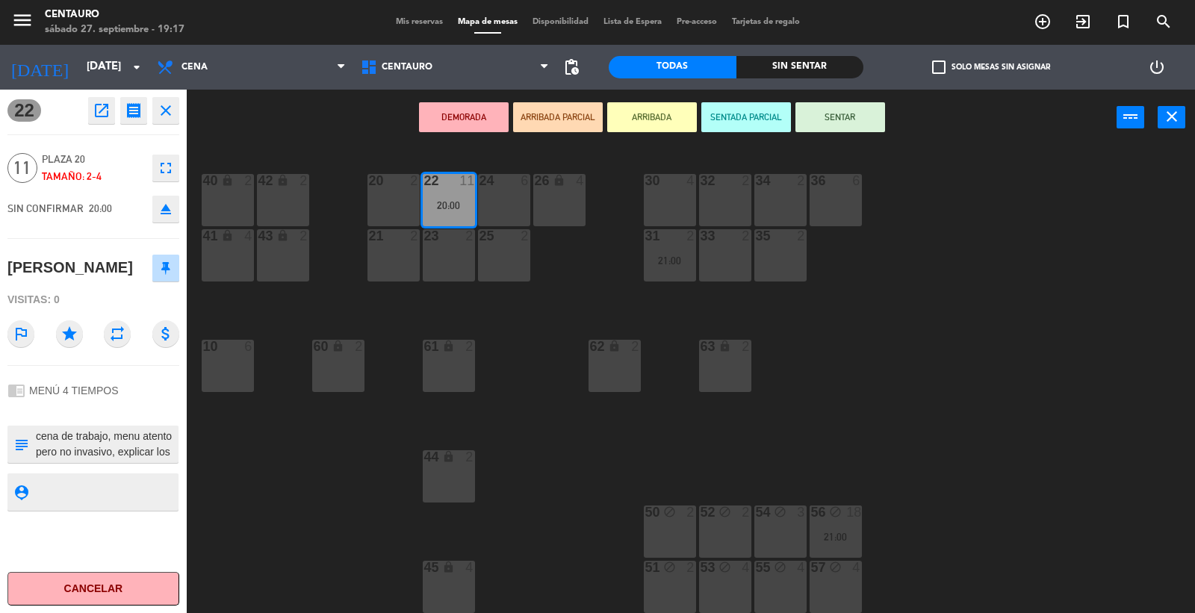
click at [82, 438] on textarea at bounding box center [105, 444] width 143 height 31
click at [110, 439] on textarea at bounding box center [105, 444] width 143 height 31
click at [108, 438] on textarea at bounding box center [105, 444] width 143 height 31
type textarea "cena de trabajo de equipo de [PERSON_NAME], menu atento pero no invasivo, expli…"
click at [209, 471] on div "20 2 22 11 20:00 24 6 26 lock 4 40 lock 2 42 lock 2 30 4 34 2 32 2 36 6 21 2 23…" at bounding box center [697, 380] width 996 height 467
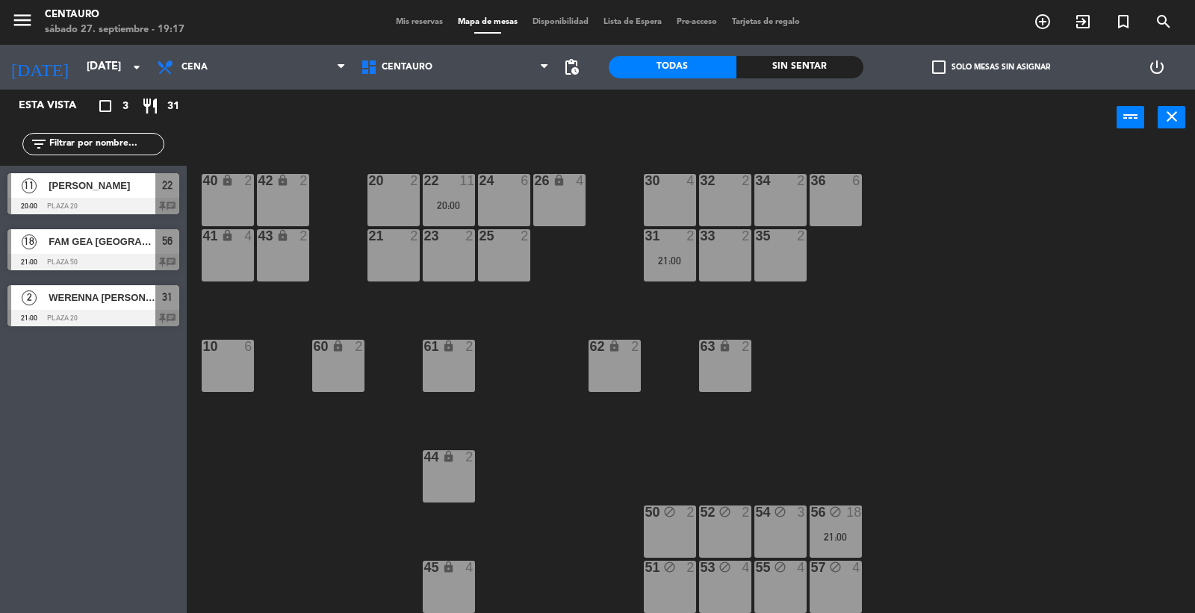
click at [403, 16] on div "Mis reservas Mapa de mesas Disponibilidad Lista de Espera Pre-acceso Tarjetas d…" at bounding box center [597, 22] width 419 height 13
click at [411, 21] on span "Mis reservas" at bounding box center [419, 22] width 62 height 8
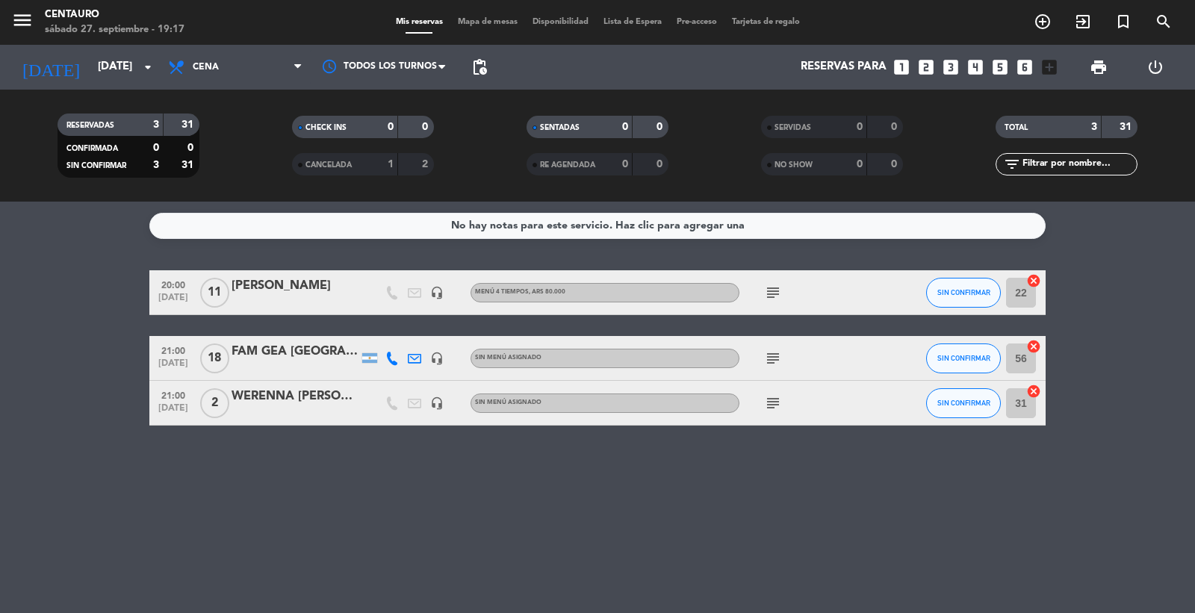
click at [777, 293] on icon "subject" at bounding box center [773, 293] width 18 height 18
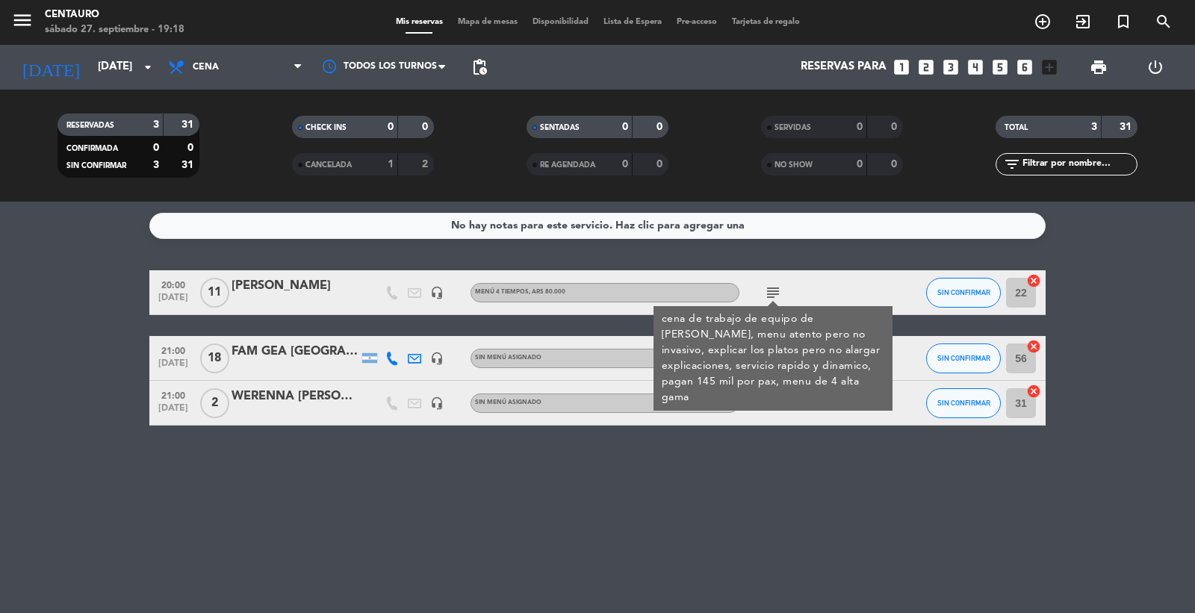
click at [765, 506] on div "No hay notas para este servicio. Haz clic para agregar una 20:00 [DATE] fede [P…" at bounding box center [597, 407] width 1195 height 411
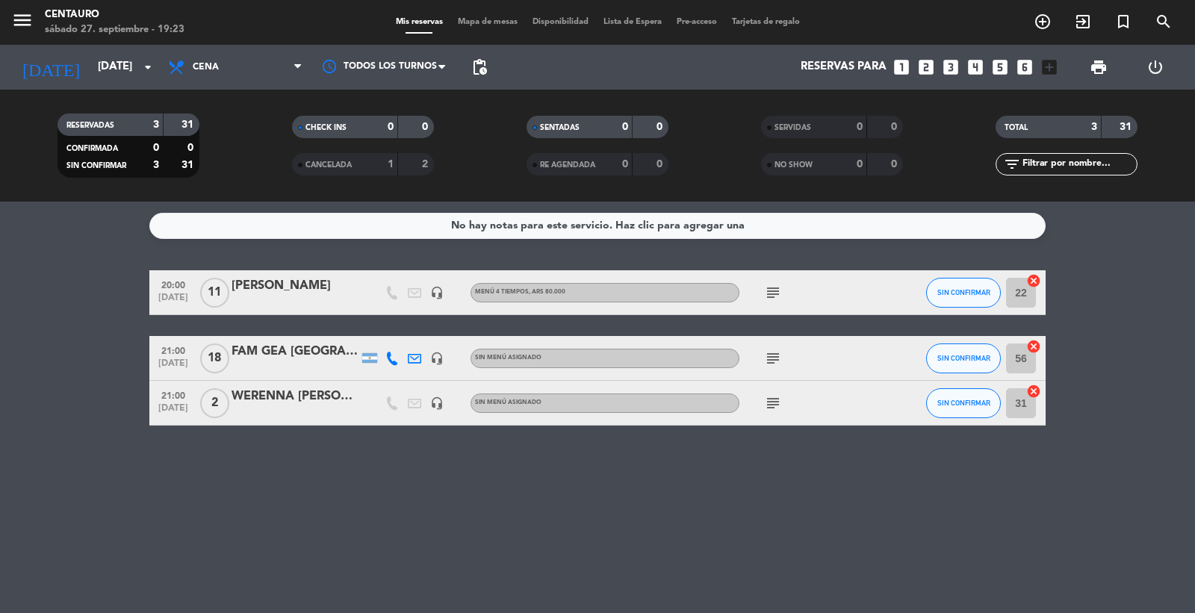
click at [99, 86] on div "[DATE] [DATE] arrow_drop_down" at bounding box center [85, 67] width 149 height 45
click at [101, 68] on input "[DATE]" at bounding box center [162, 67] width 144 height 28
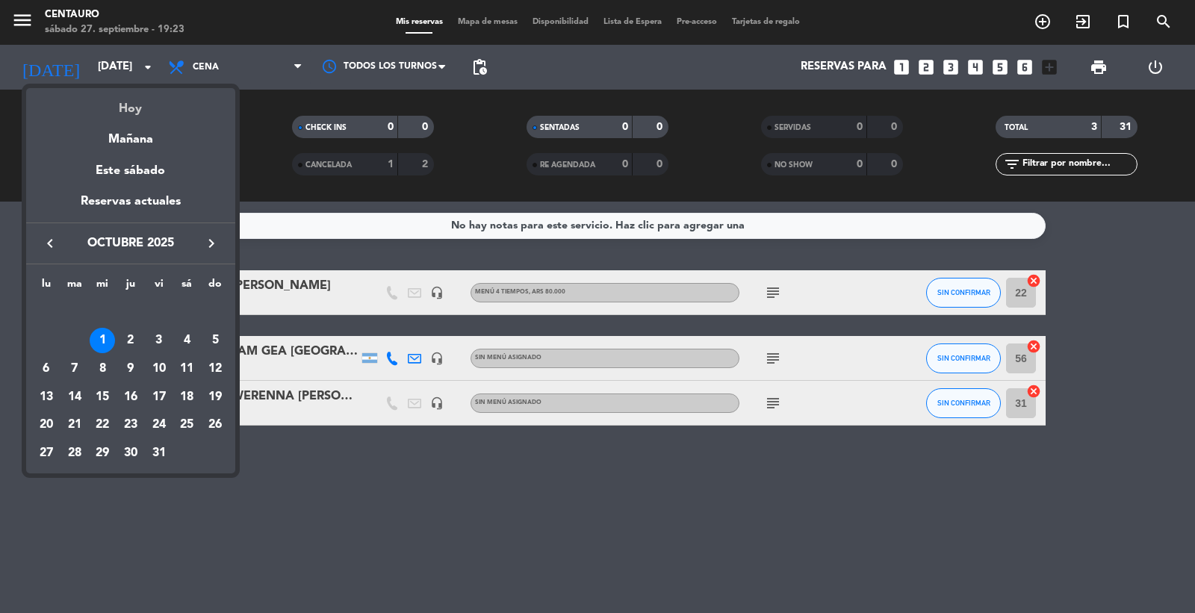
click at [123, 105] on div "Hoy" at bounding box center [130, 103] width 209 height 31
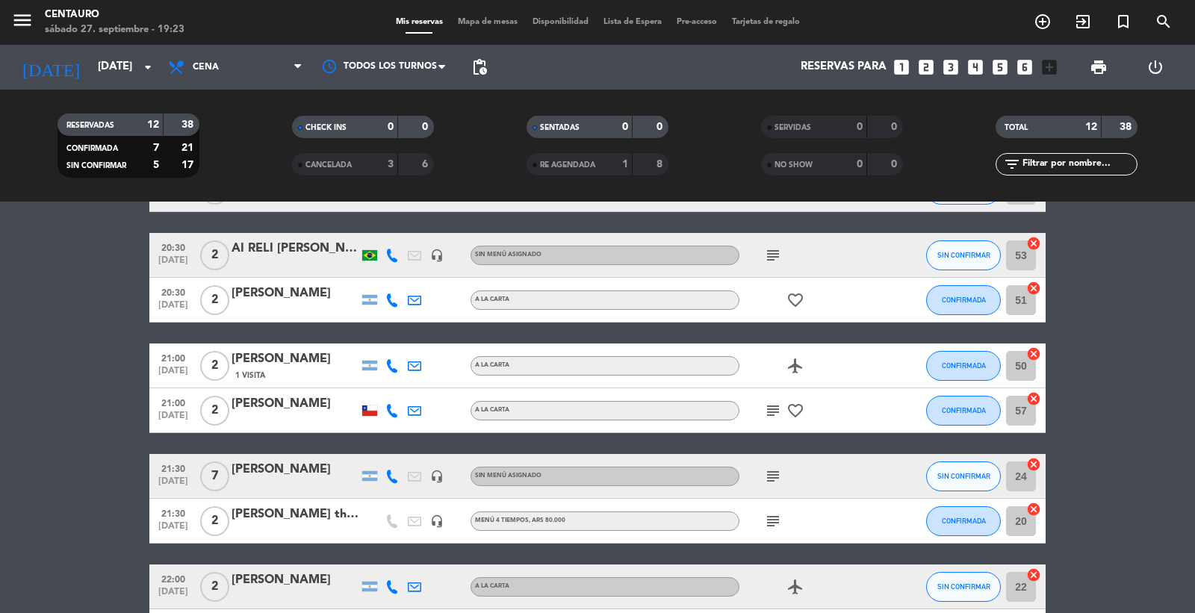
scroll to position [374, 0]
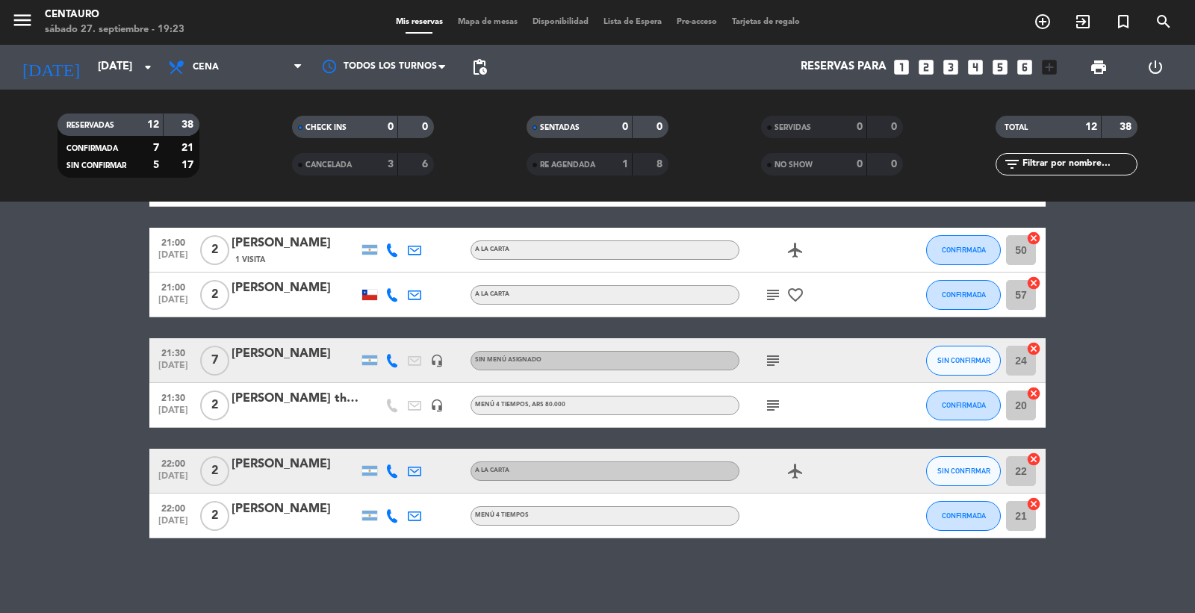
click at [330, 363] on div "[PERSON_NAME]" at bounding box center [295, 353] width 127 height 19
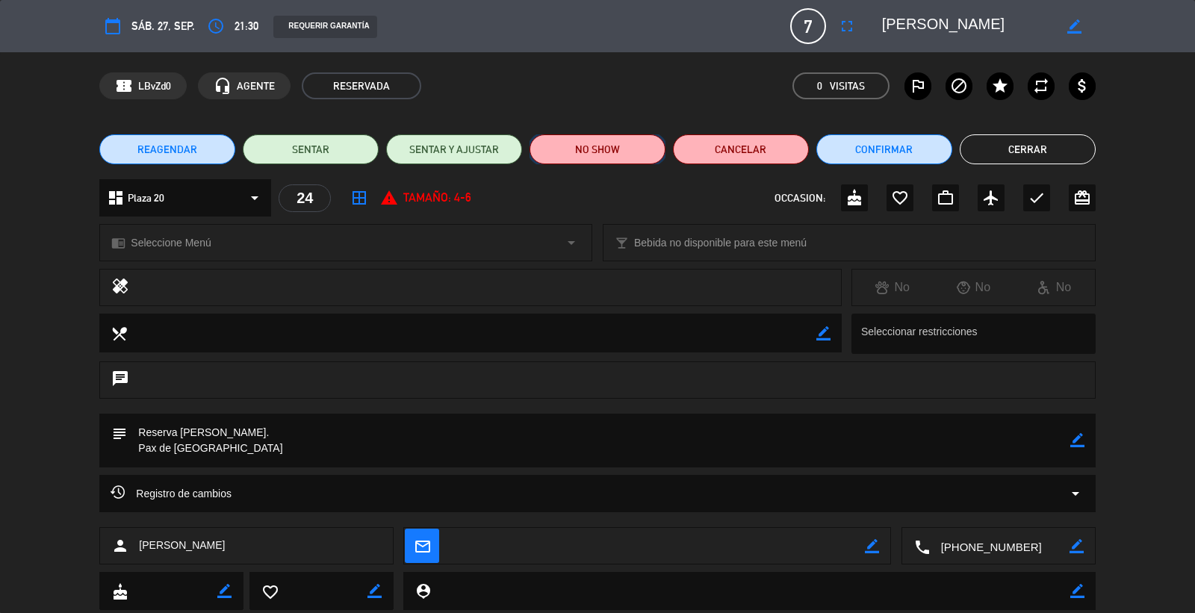
click at [603, 148] on button "NO SHOW" at bounding box center [597, 149] width 136 height 30
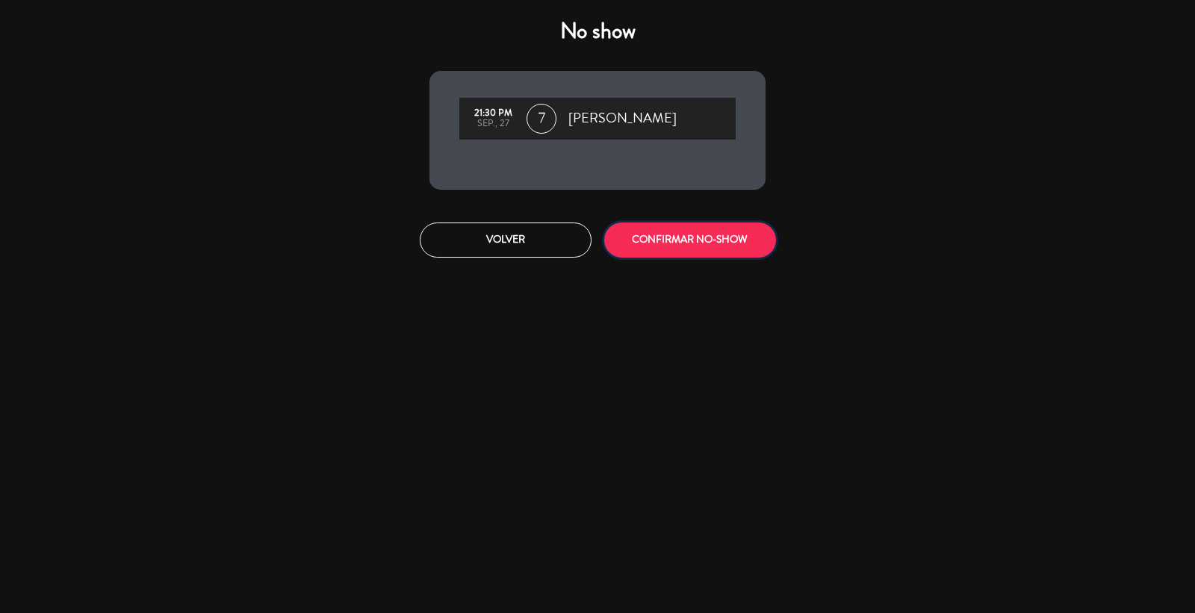
click at [727, 239] on button "CONFIRMAR NO-SHOW" at bounding box center [690, 240] width 172 height 35
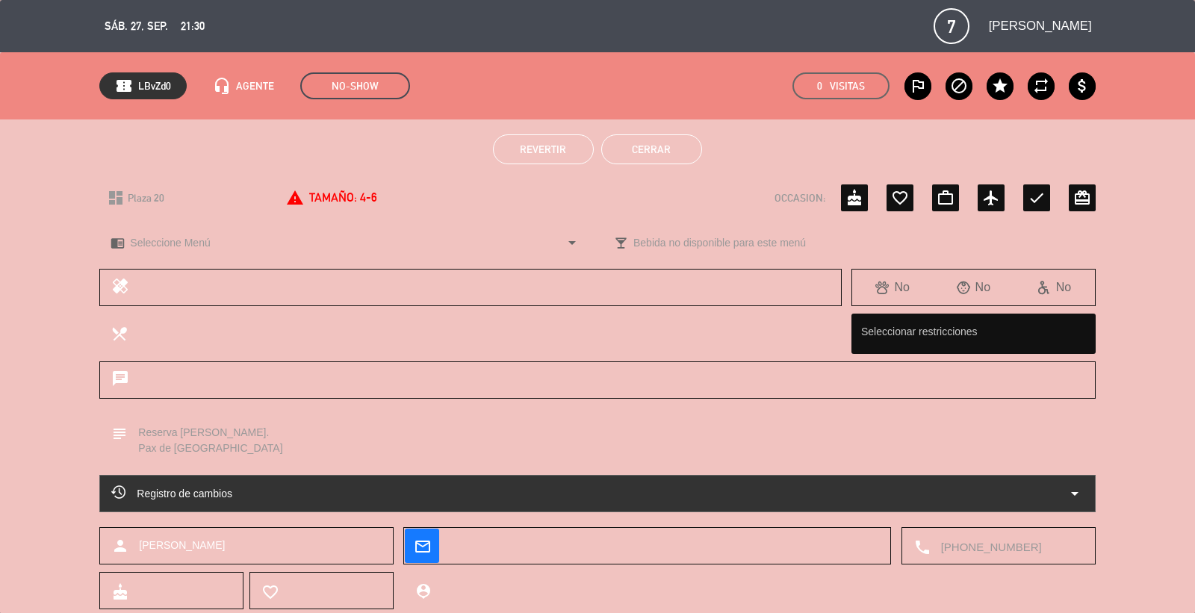
click at [651, 139] on button "Cerrar" at bounding box center [651, 149] width 101 height 30
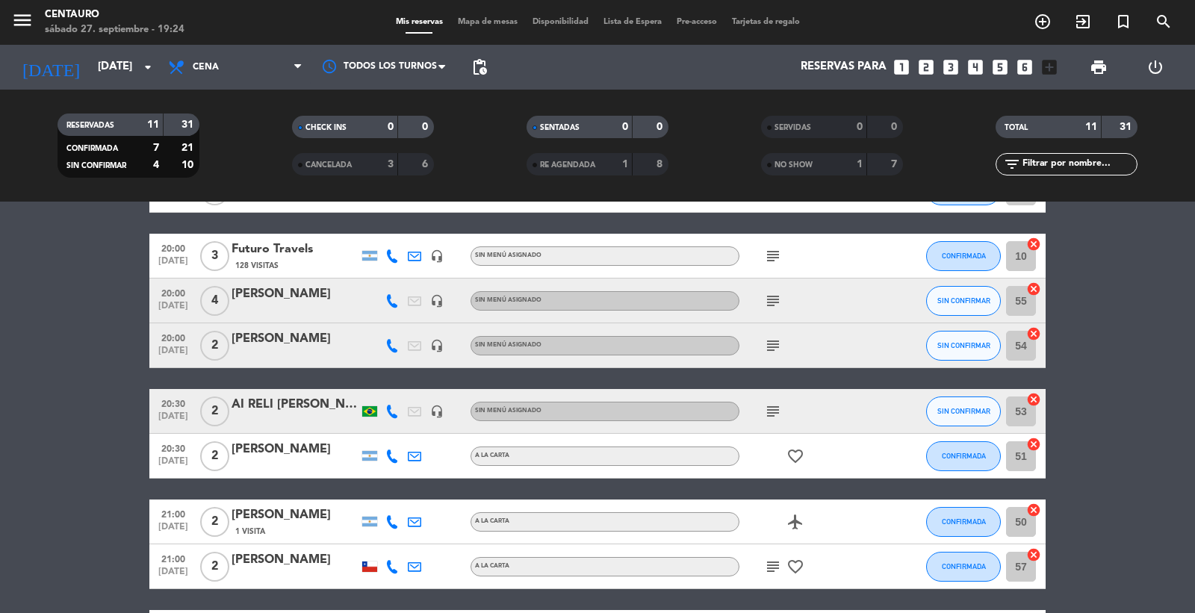
scroll to position [329, 0]
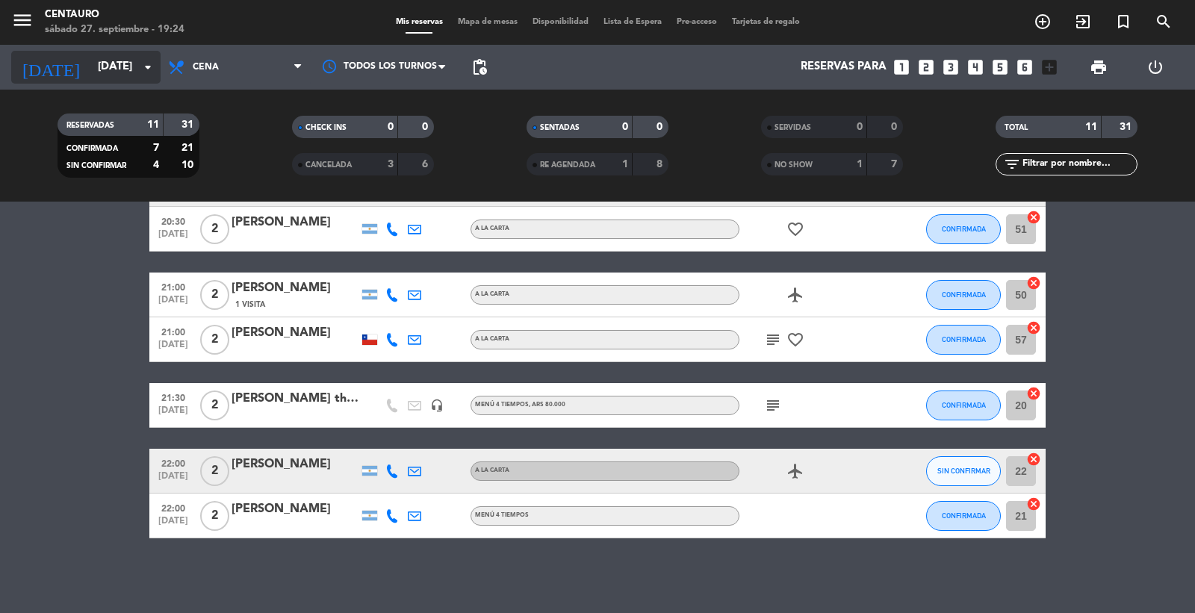
click at [41, 55] on icon "[DATE]" at bounding box center [50, 67] width 79 height 33
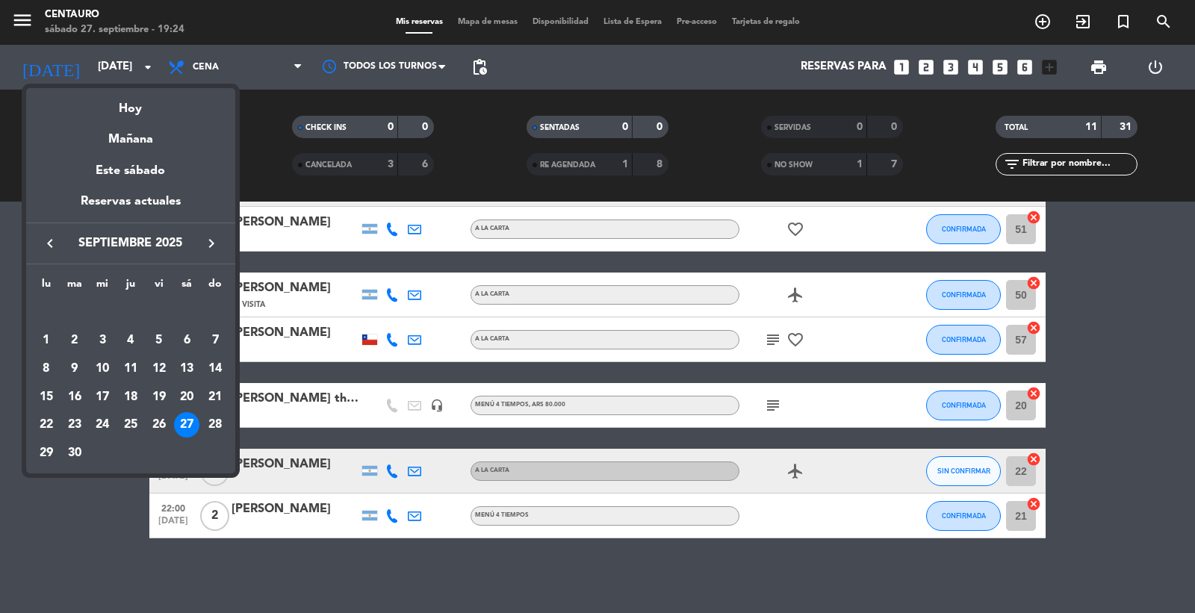
click at [444, 547] on div at bounding box center [597, 306] width 1195 height 613
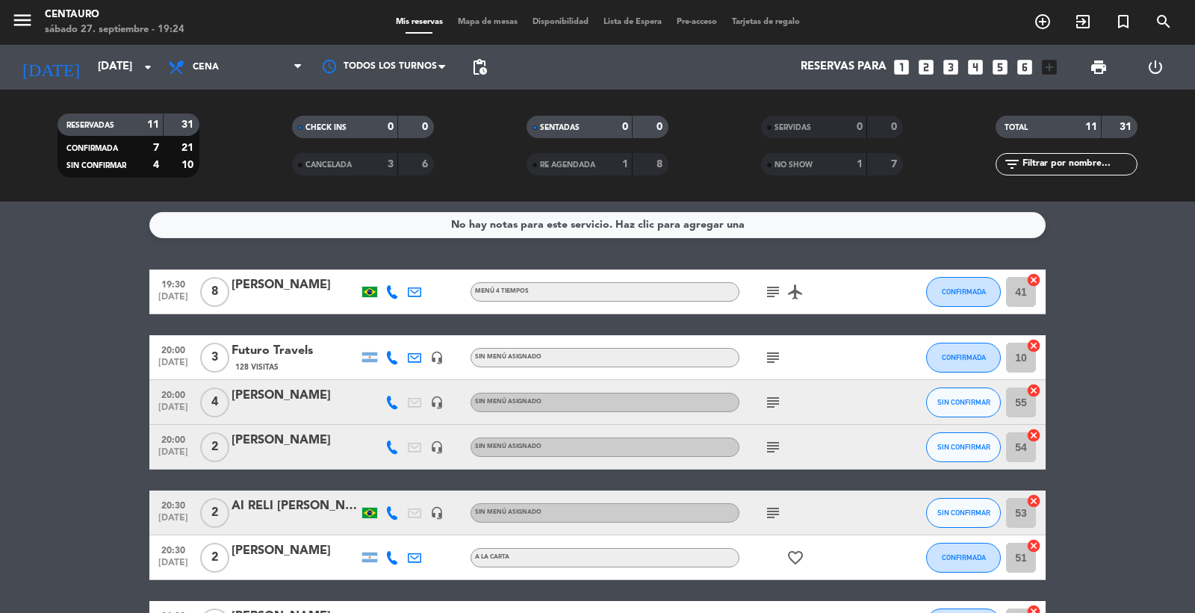
scroll to position [0, 0]
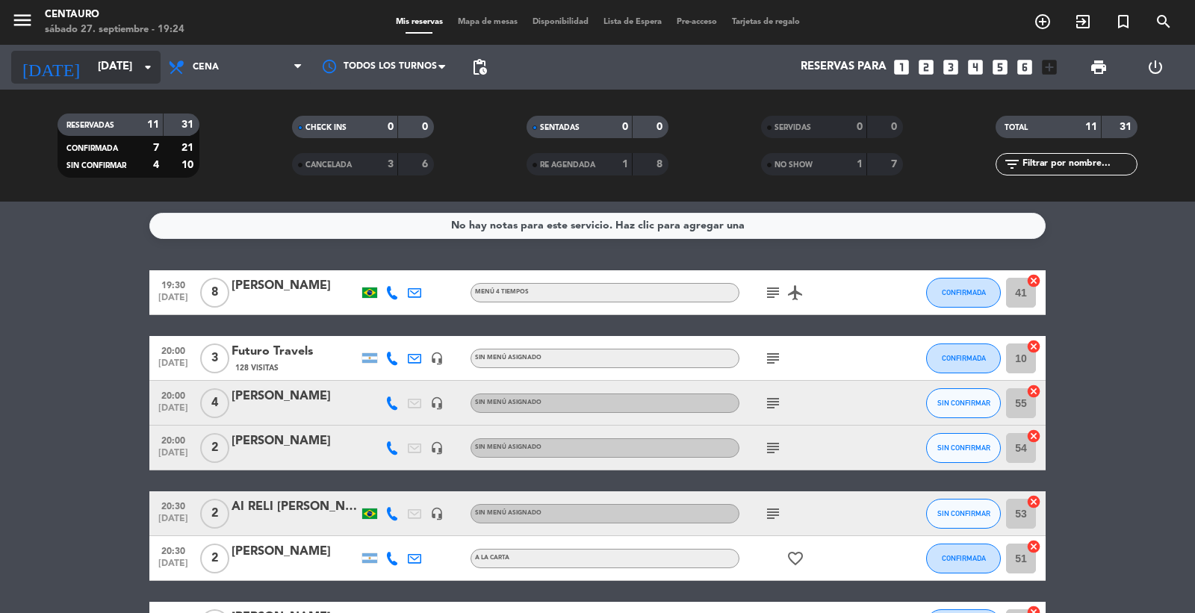
click at [90, 63] on input "[DATE]" at bounding box center [162, 67] width 144 height 28
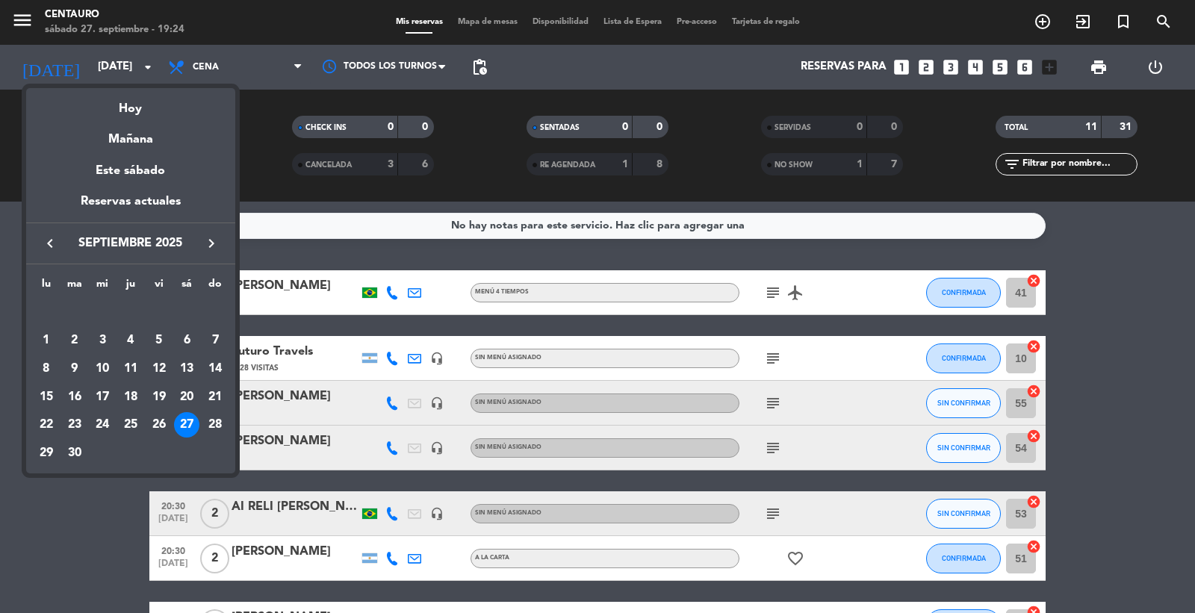
click at [1125, 445] on div at bounding box center [597, 306] width 1195 height 613
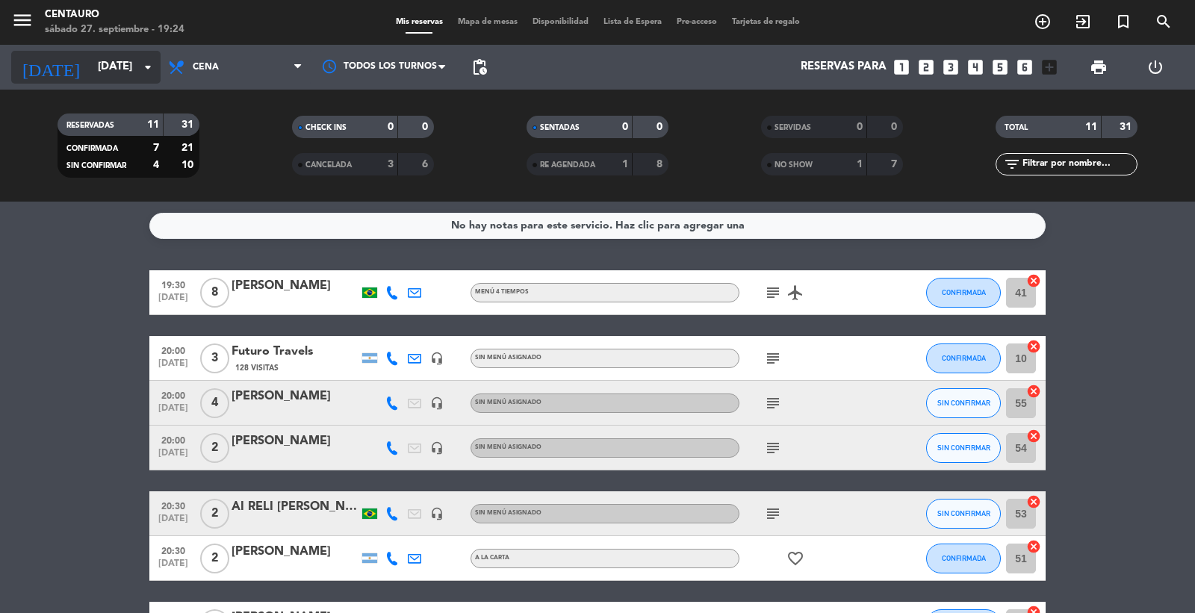
click at [117, 72] on input "[DATE]" at bounding box center [162, 67] width 144 height 28
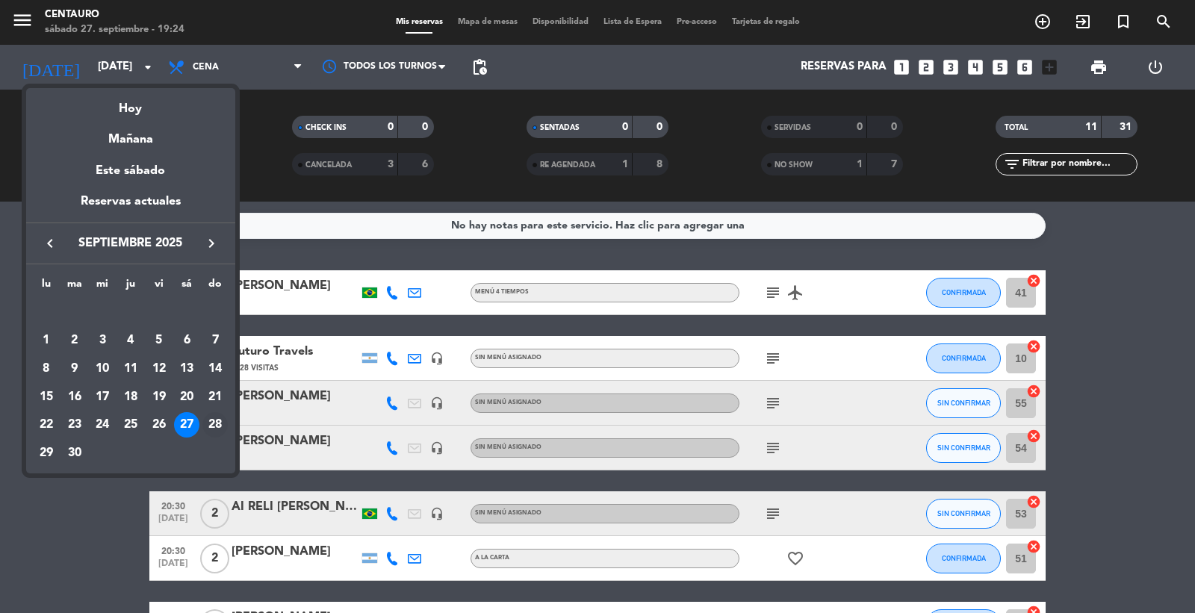
click at [212, 430] on div "28" at bounding box center [214, 424] width 25 height 25
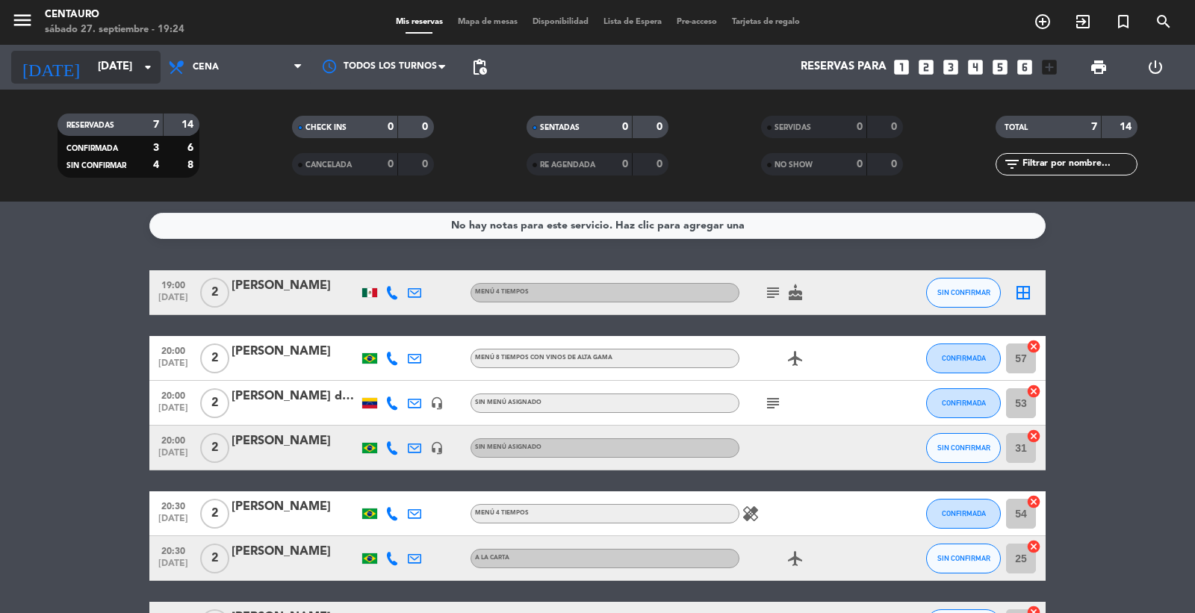
click at [134, 58] on input "[DATE]" at bounding box center [162, 67] width 144 height 28
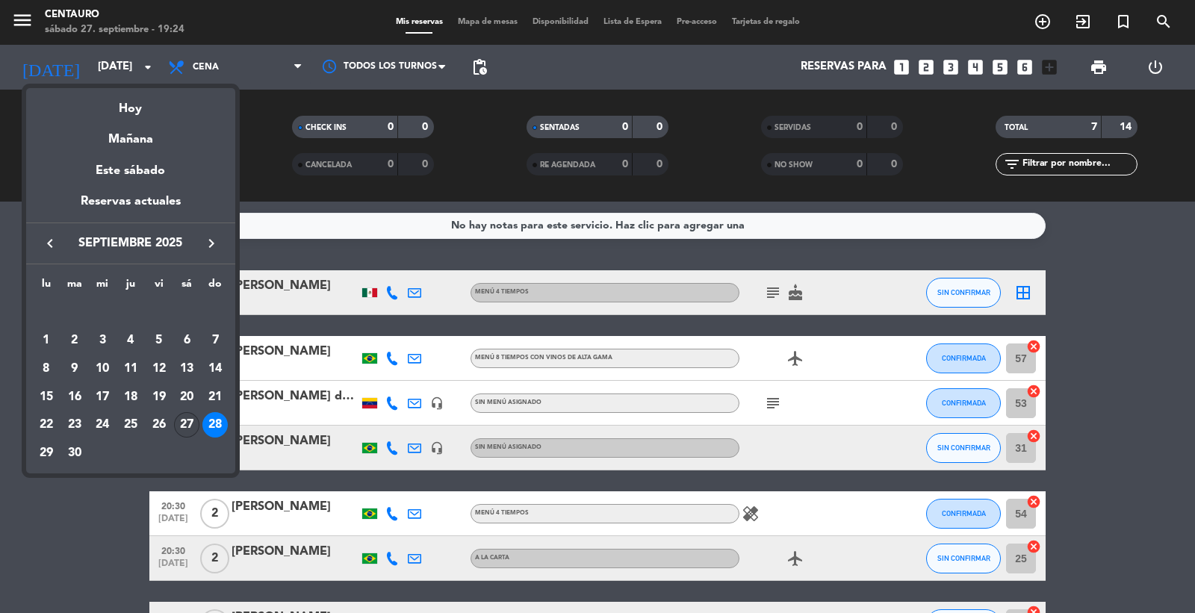
click at [184, 421] on div "27" at bounding box center [186, 424] width 25 height 25
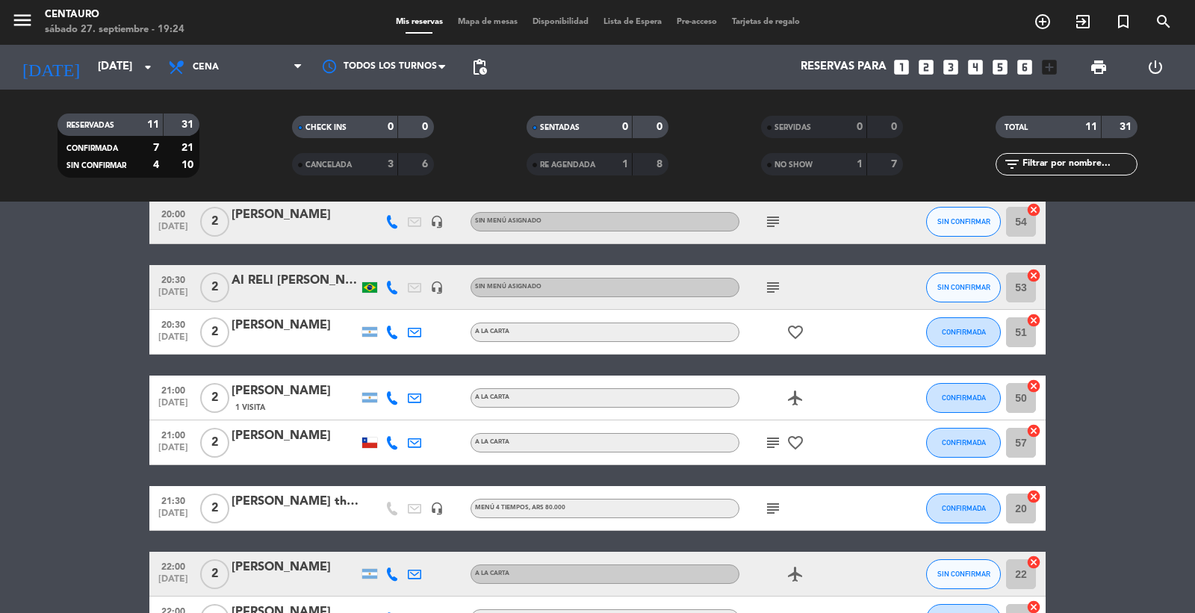
scroll to position [249, 0]
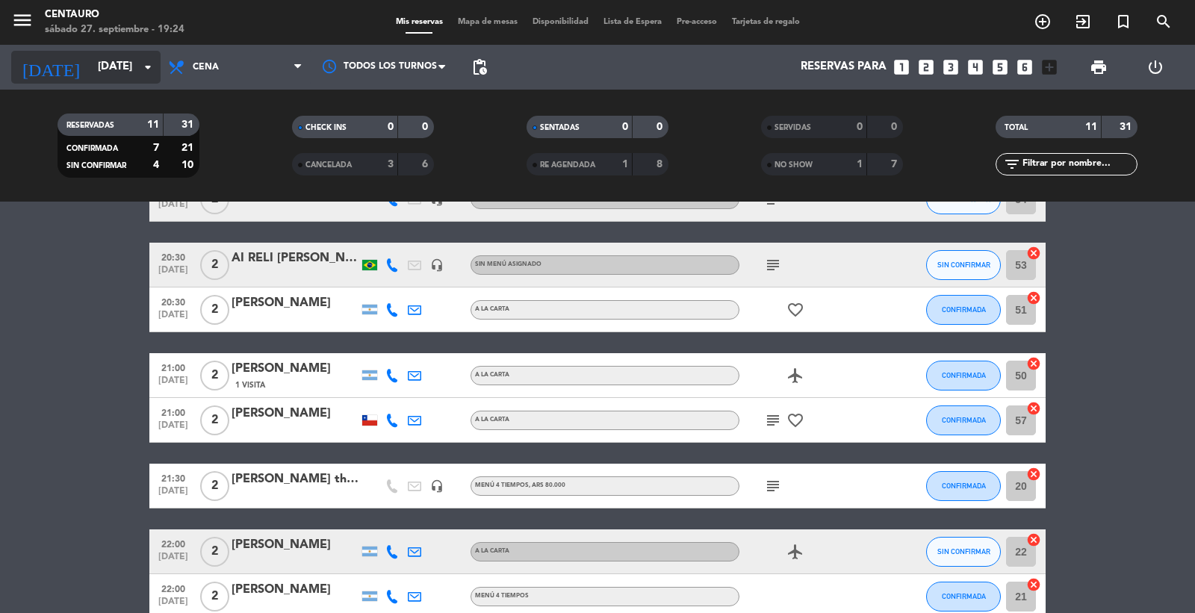
click at [127, 64] on input "[DATE]" at bounding box center [162, 67] width 144 height 28
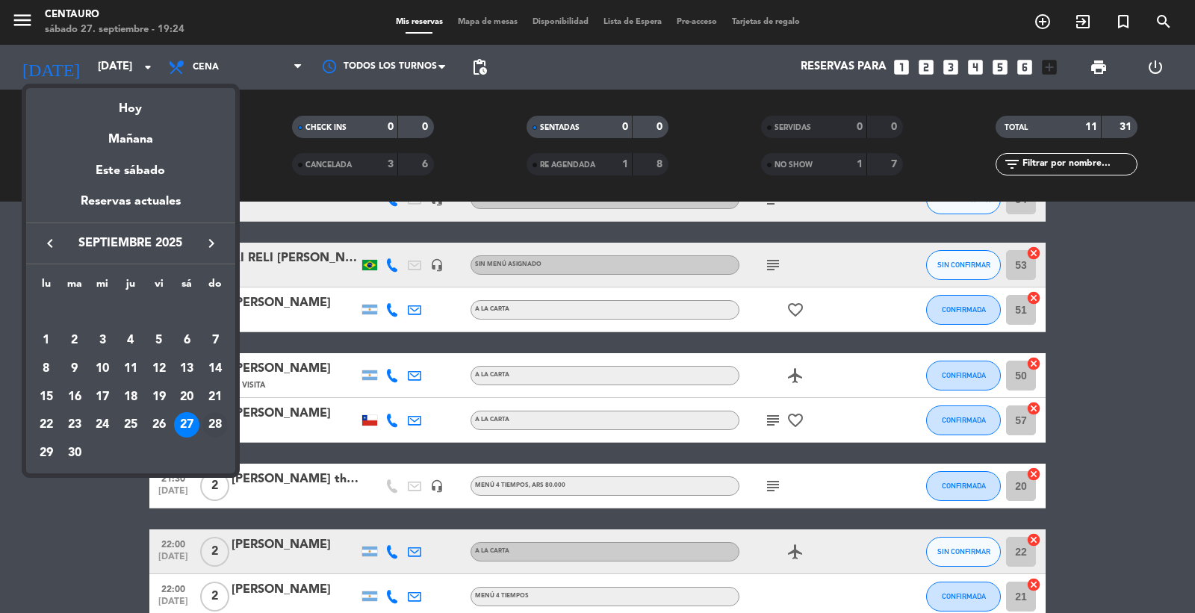
click at [224, 420] on div "28" at bounding box center [214, 424] width 25 height 25
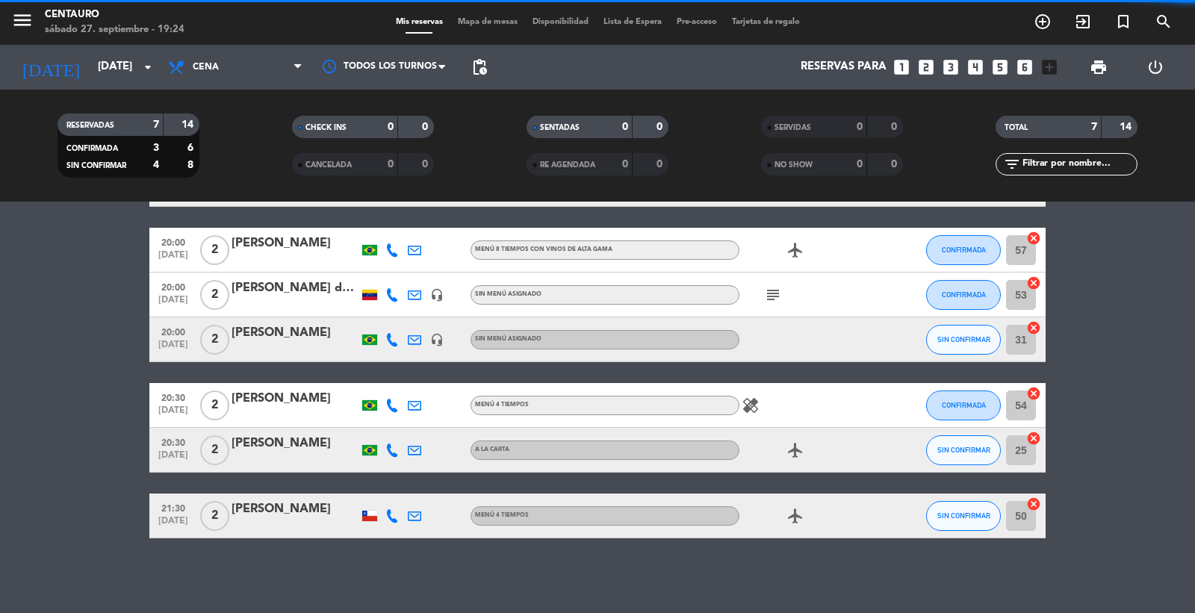
scroll to position [108, 0]
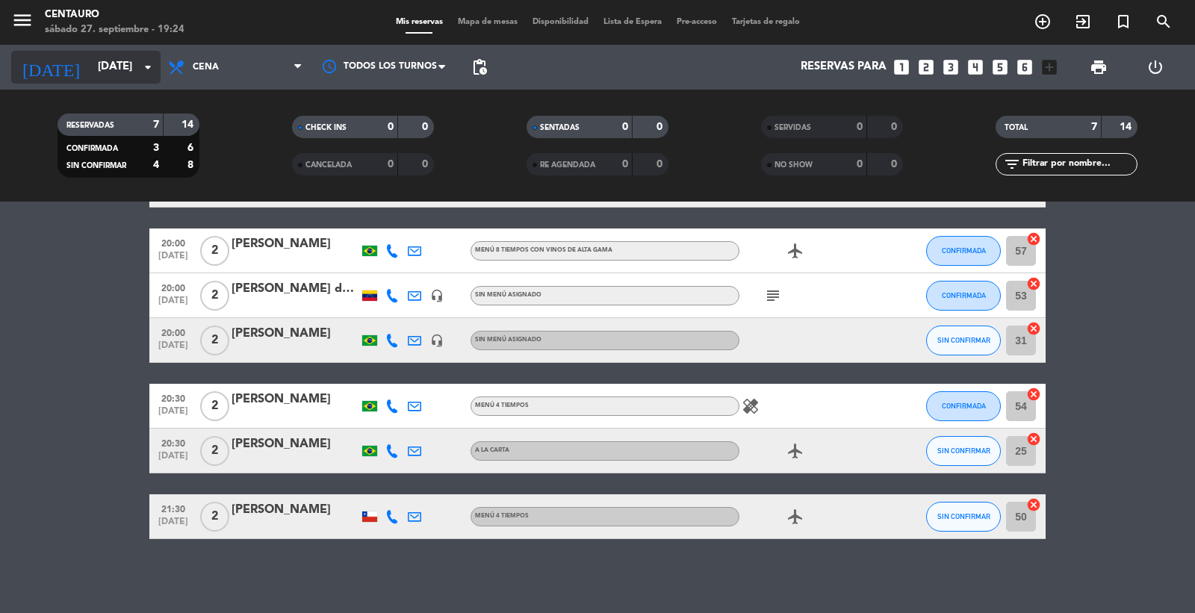
click at [111, 77] on input "[DATE]" at bounding box center [162, 67] width 144 height 28
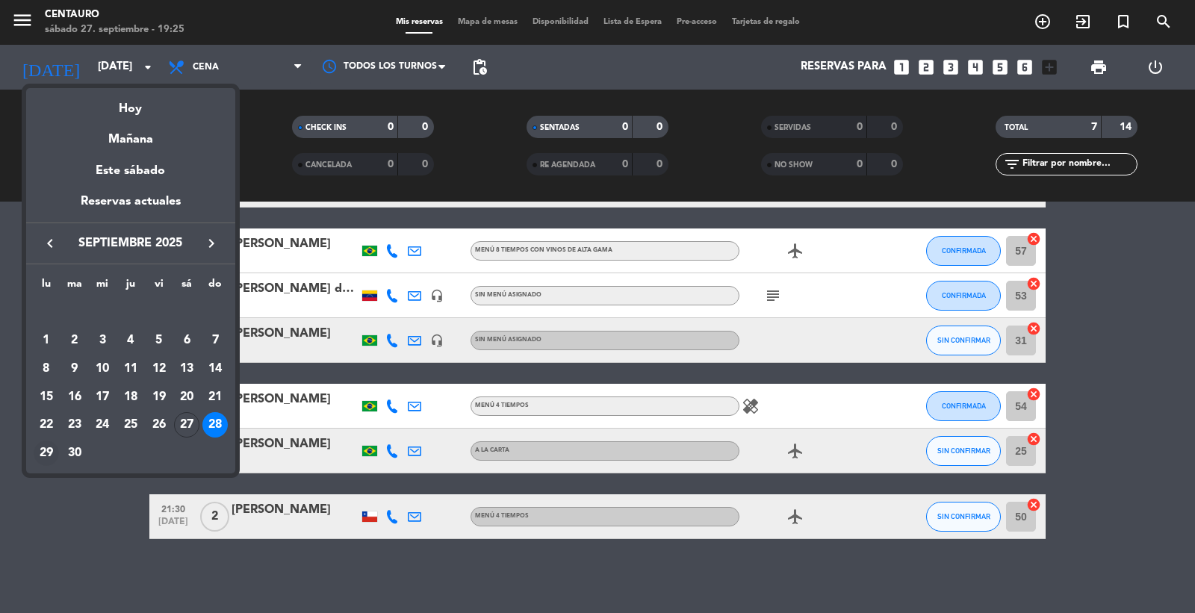
click at [53, 456] on div "29" at bounding box center [46, 453] width 25 height 25
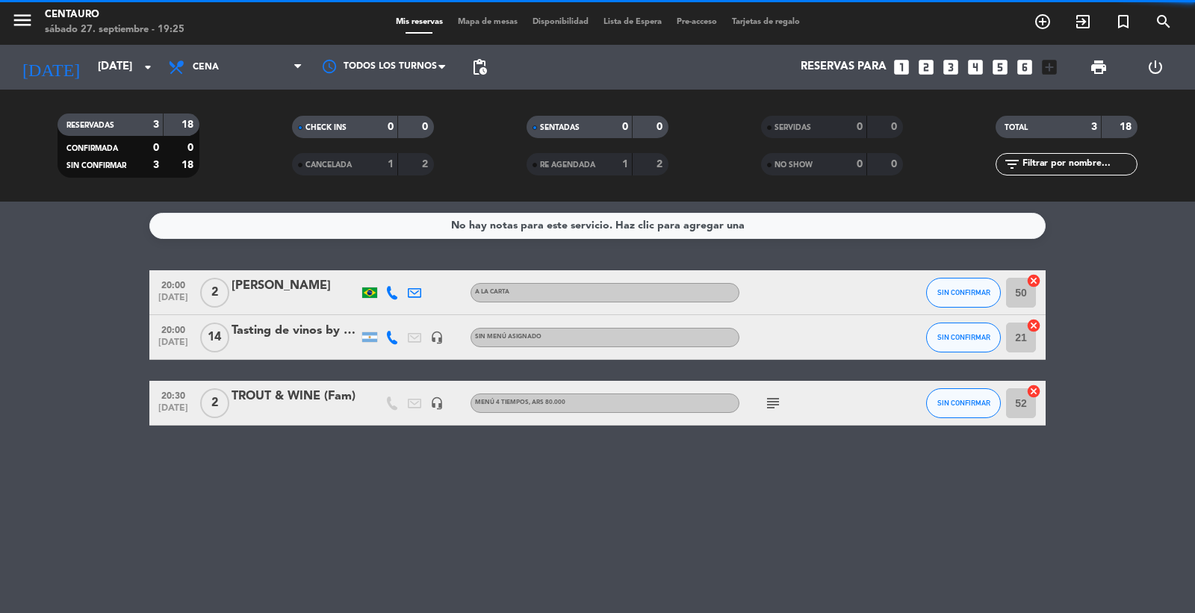
scroll to position [0, 0]
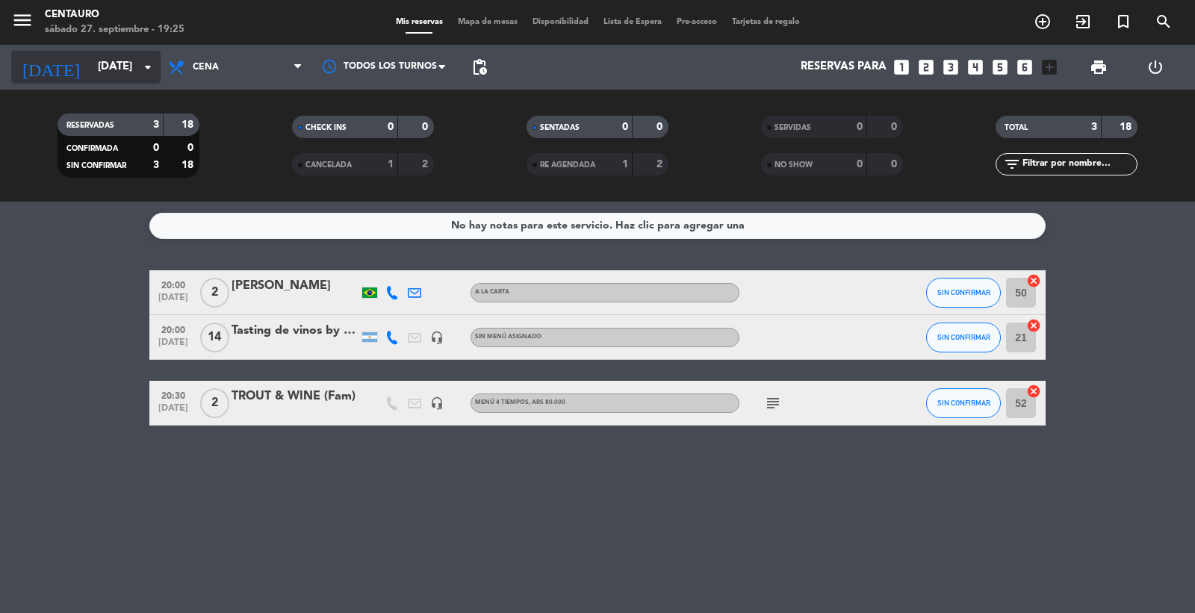
click at [132, 63] on input "[DATE]" at bounding box center [162, 67] width 144 height 28
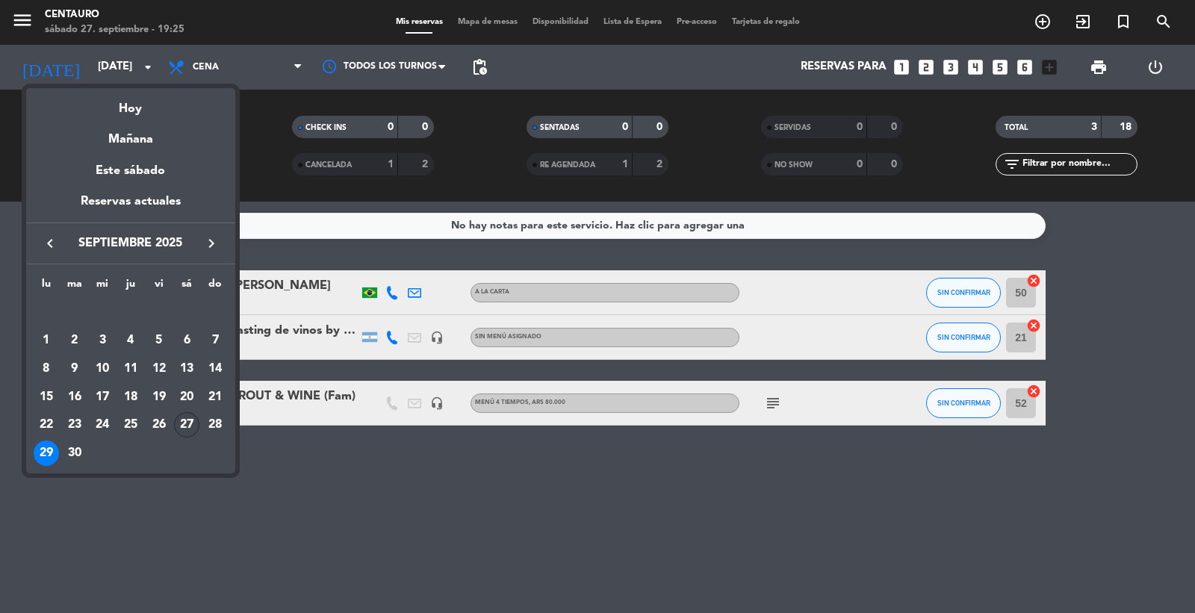
click at [188, 426] on div "27" at bounding box center [186, 424] width 25 height 25
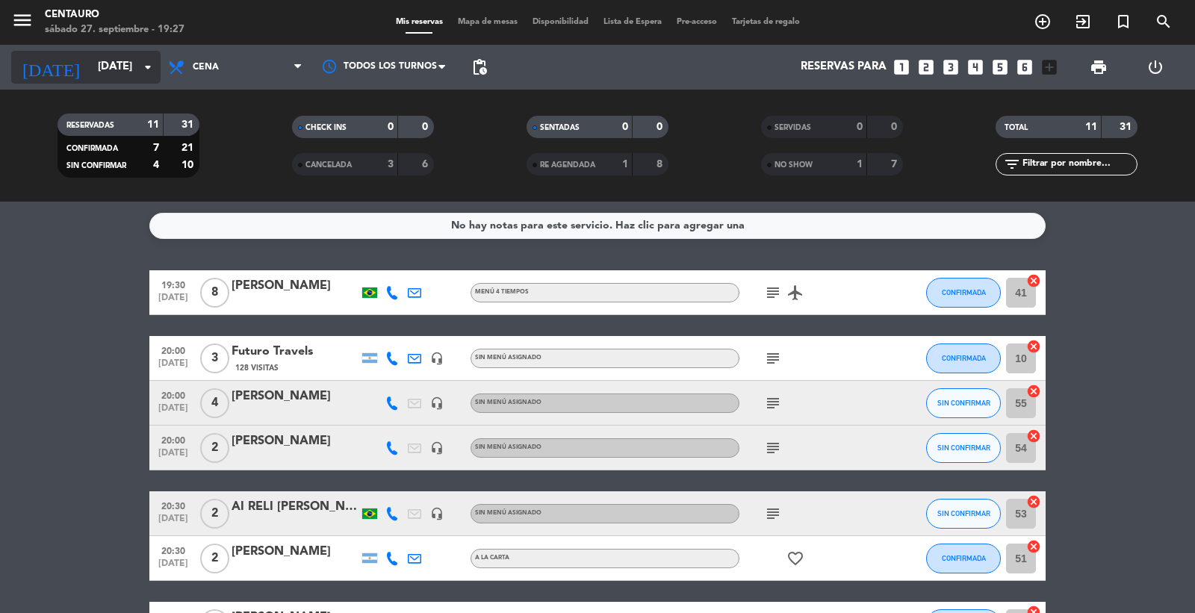
click at [116, 63] on input "[DATE]" at bounding box center [162, 67] width 144 height 28
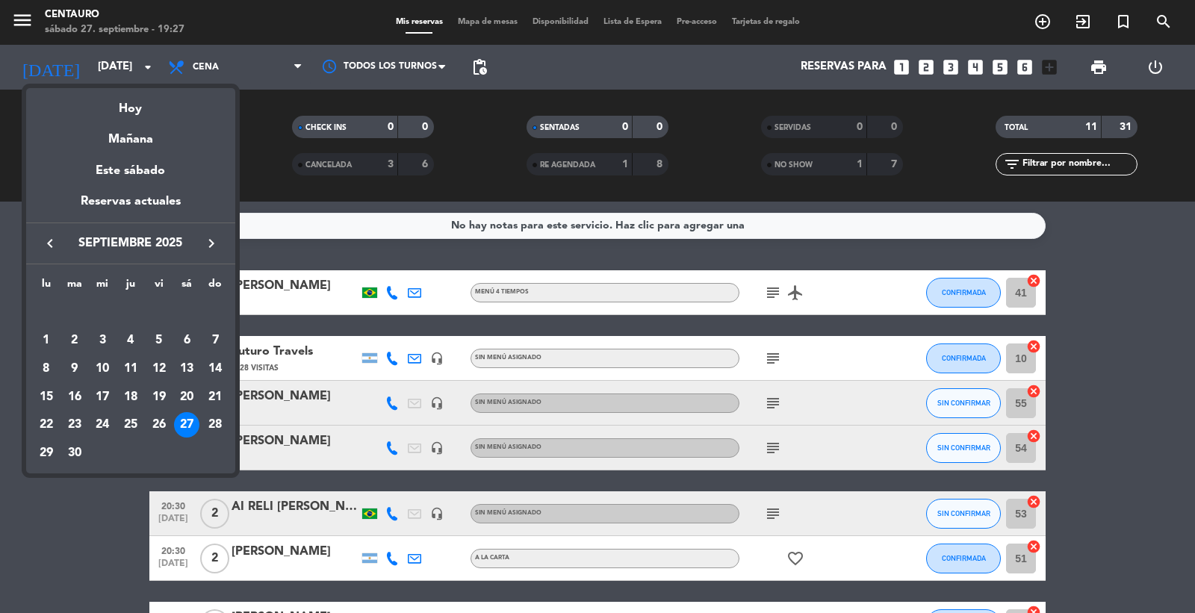
click at [210, 237] on icon "keyboard_arrow_right" at bounding box center [211, 243] width 18 height 18
click at [108, 336] on div "1" at bounding box center [102, 340] width 25 height 25
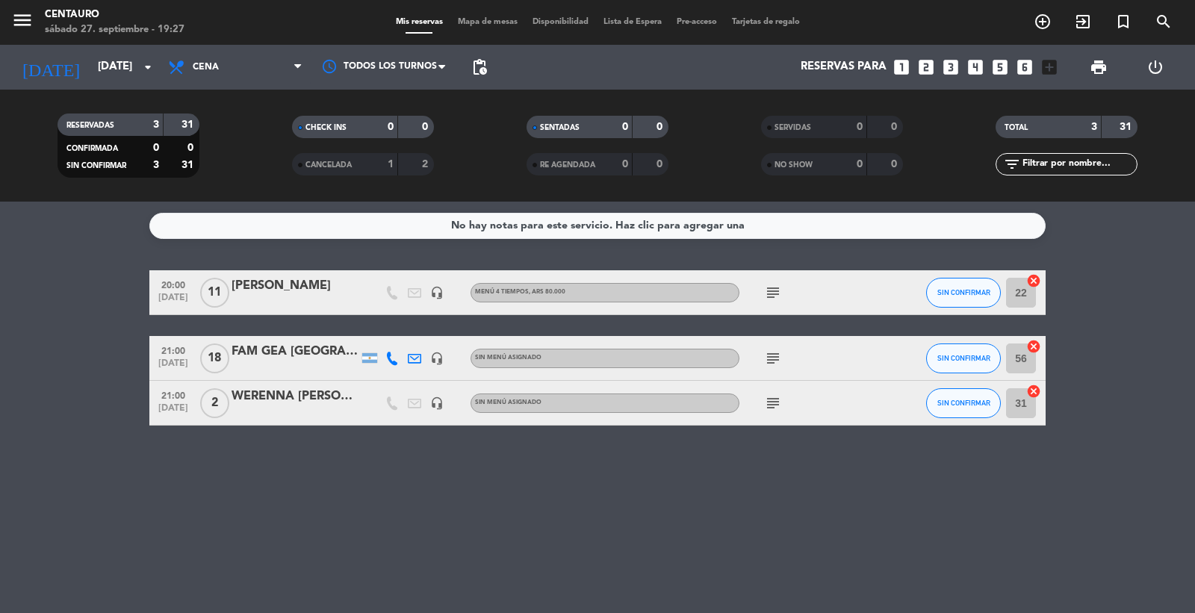
click at [781, 291] on span "subject" at bounding box center [773, 293] width 22 height 18
click at [780, 290] on icon "subject" at bounding box center [773, 293] width 18 height 18
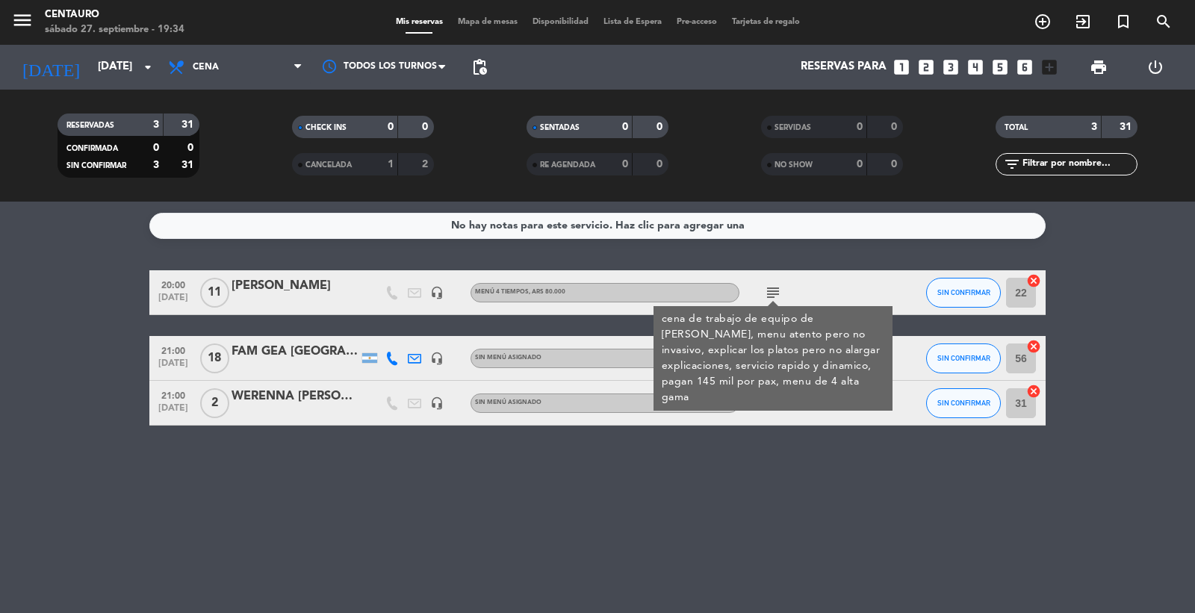
click at [820, 509] on div "No hay notas para este servicio. Haz clic para agregar una 20:00 [DATE] fede [P…" at bounding box center [597, 407] width 1195 height 411
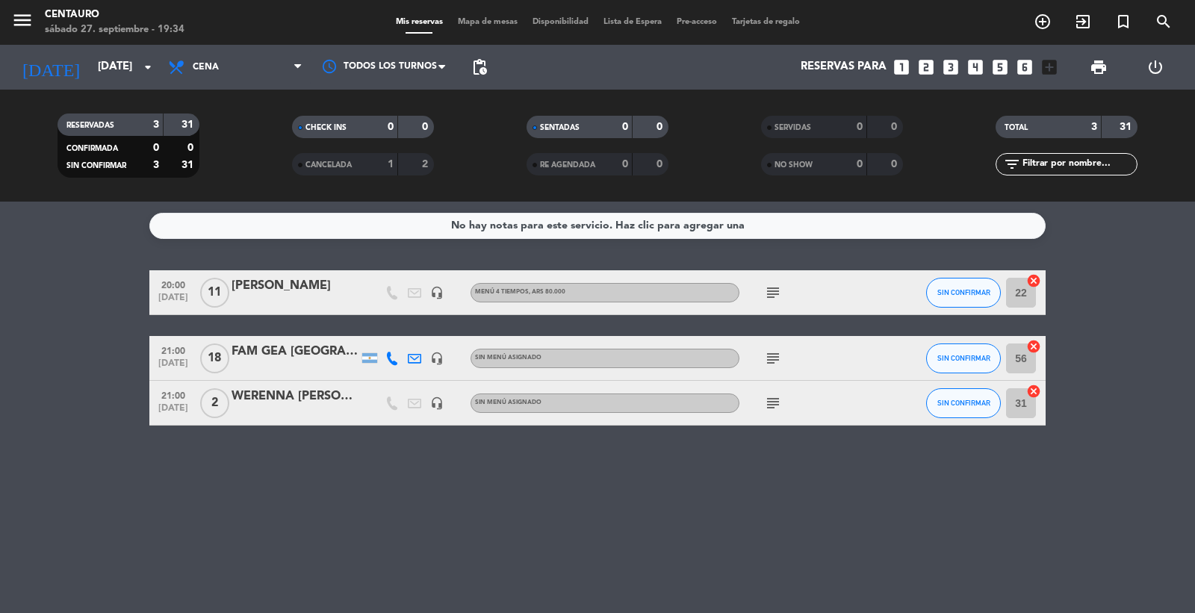
click at [772, 366] on icon "subject" at bounding box center [773, 358] width 18 height 18
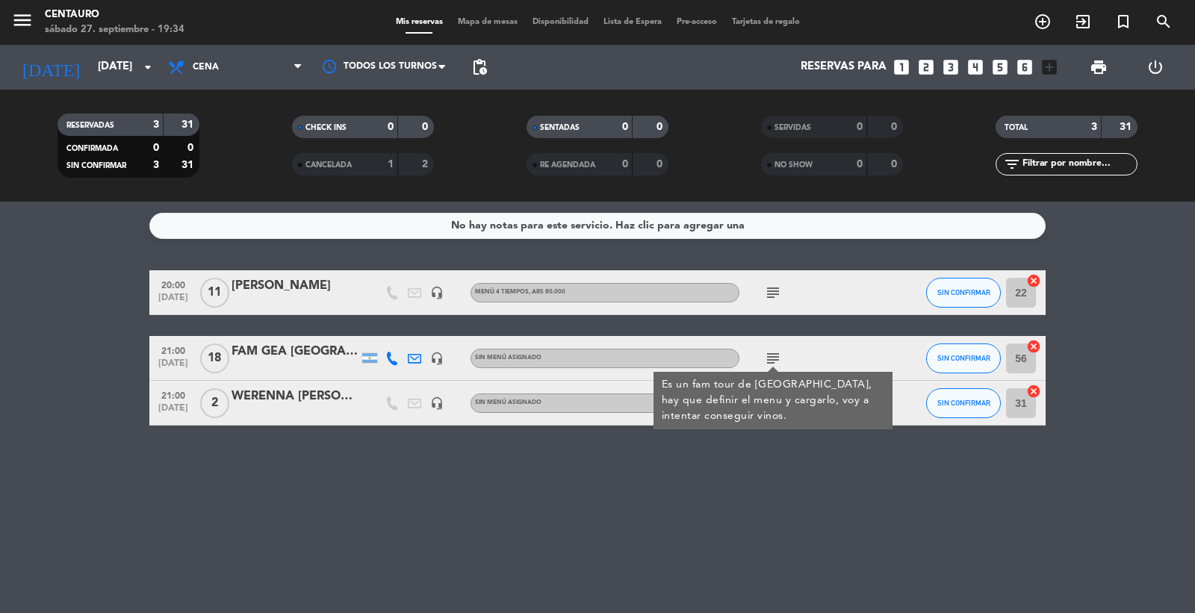
click at [802, 458] on div "No hay notas para este servicio. Haz clic para agregar una 20:00 [DATE] fede ra…" at bounding box center [597, 407] width 1195 height 411
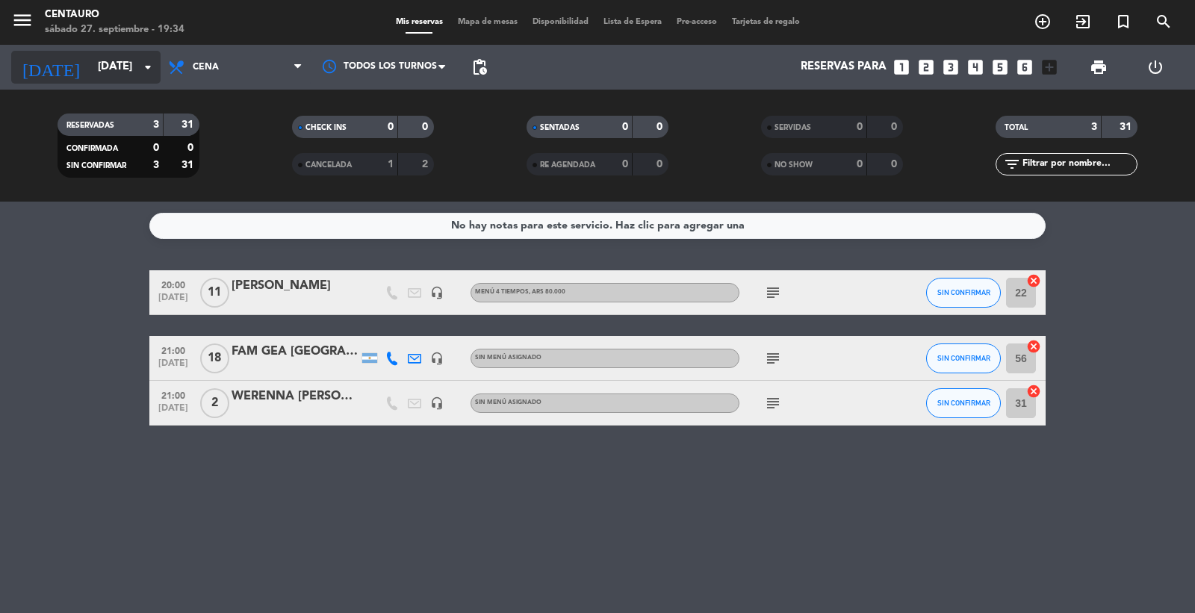
click at [90, 60] on input "[DATE]" at bounding box center [162, 67] width 144 height 28
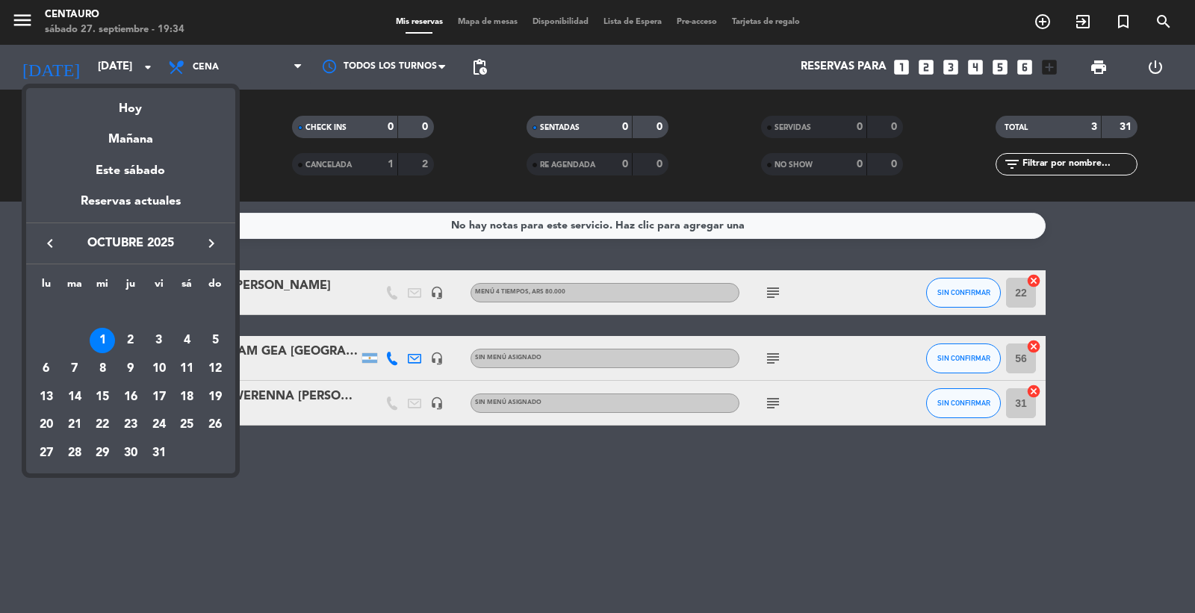
click at [57, 240] on icon "keyboard_arrow_left" at bounding box center [50, 243] width 18 height 18
click at [80, 458] on div "30" at bounding box center [74, 453] width 25 height 25
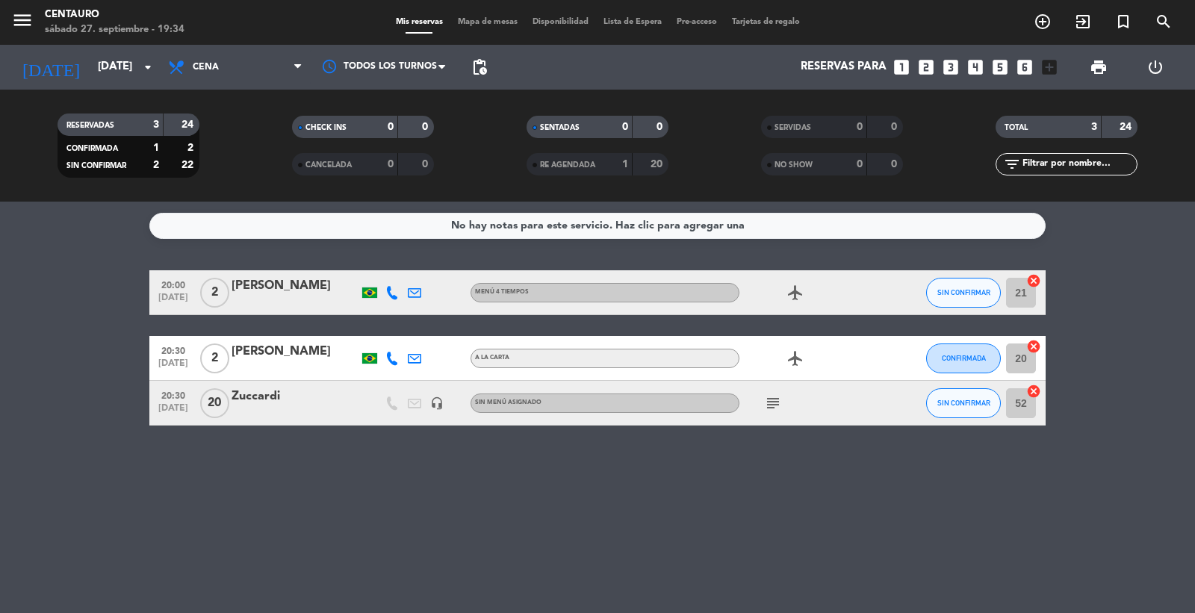
click at [774, 400] on icon "subject" at bounding box center [773, 403] width 18 height 18
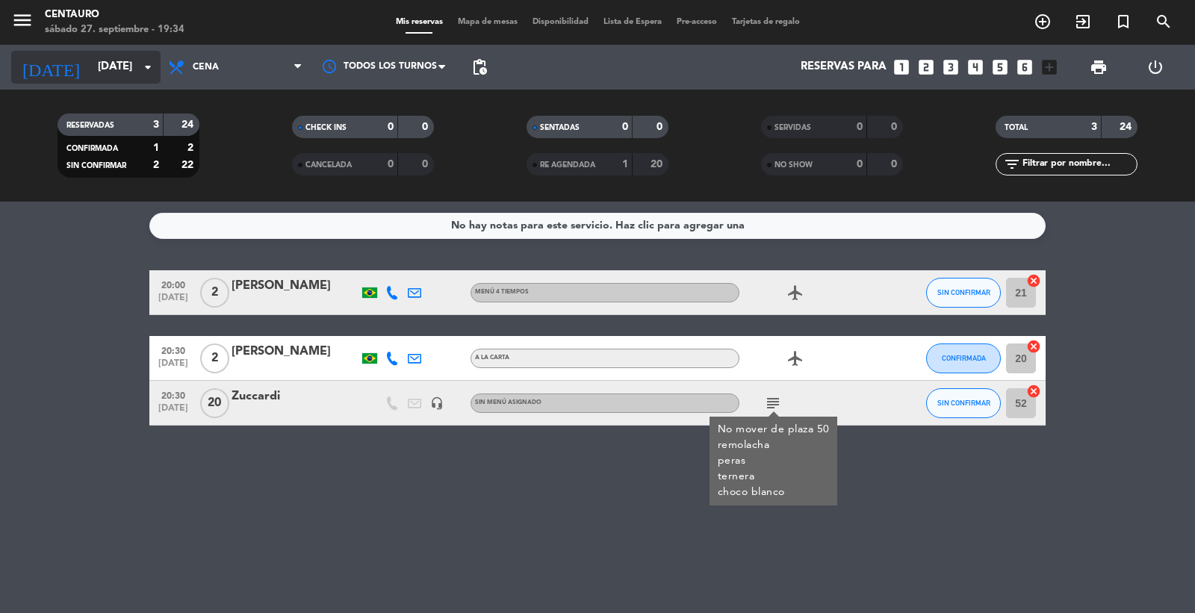
click at [90, 69] on input "[DATE]" at bounding box center [162, 67] width 144 height 28
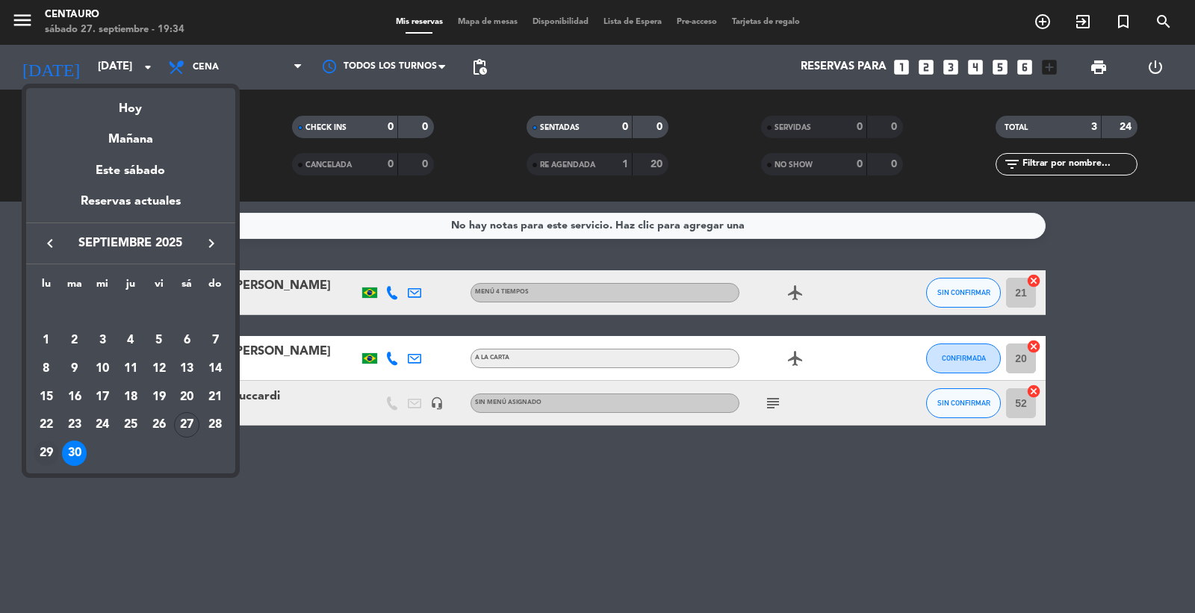
click at [52, 450] on div "29" at bounding box center [46, 453] width 25 height 25
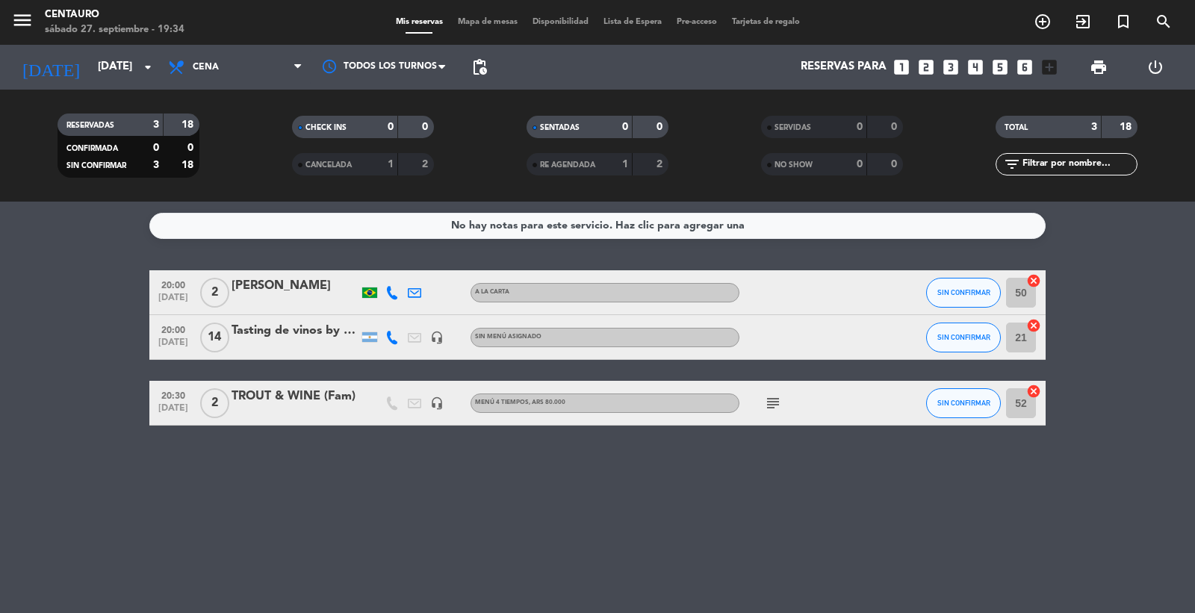
click at [780, 405] on span "subject" at bounding box center [773, 403] width 22 height 18
click at [779, 406] on icon "subject" at bounding box center [773, 403] width 18 height 18
click at [102, 68] on input "[DATE]" at bounding box center [162, 67] width 144 height 28
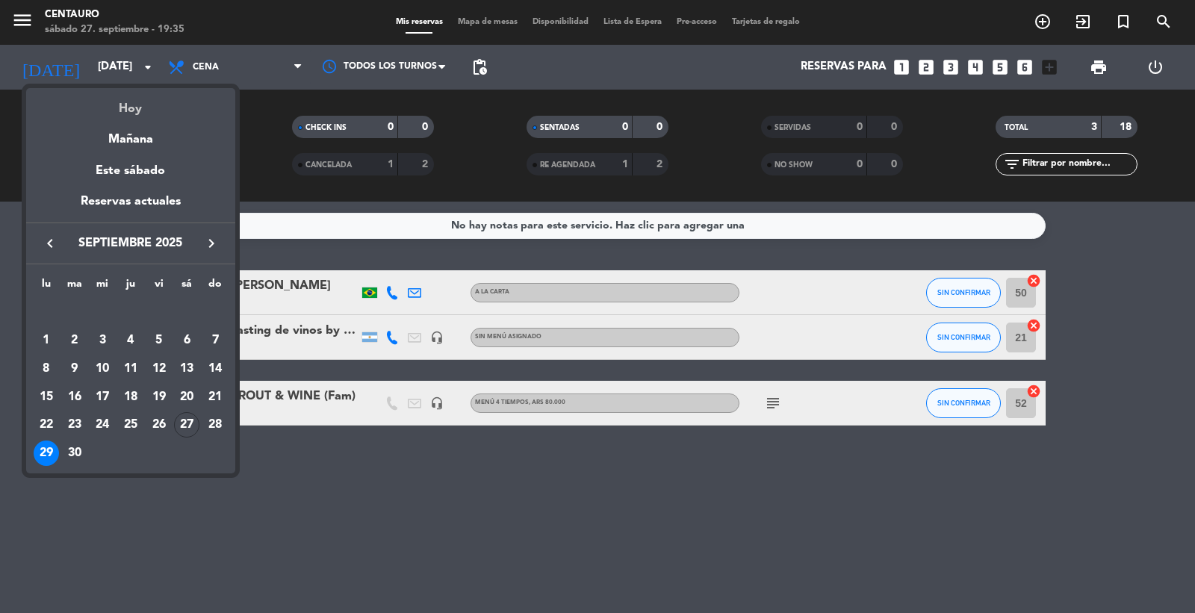
click at [132, 111] on div "Hoy" at bounding box center [130, 103] width 209 height 31
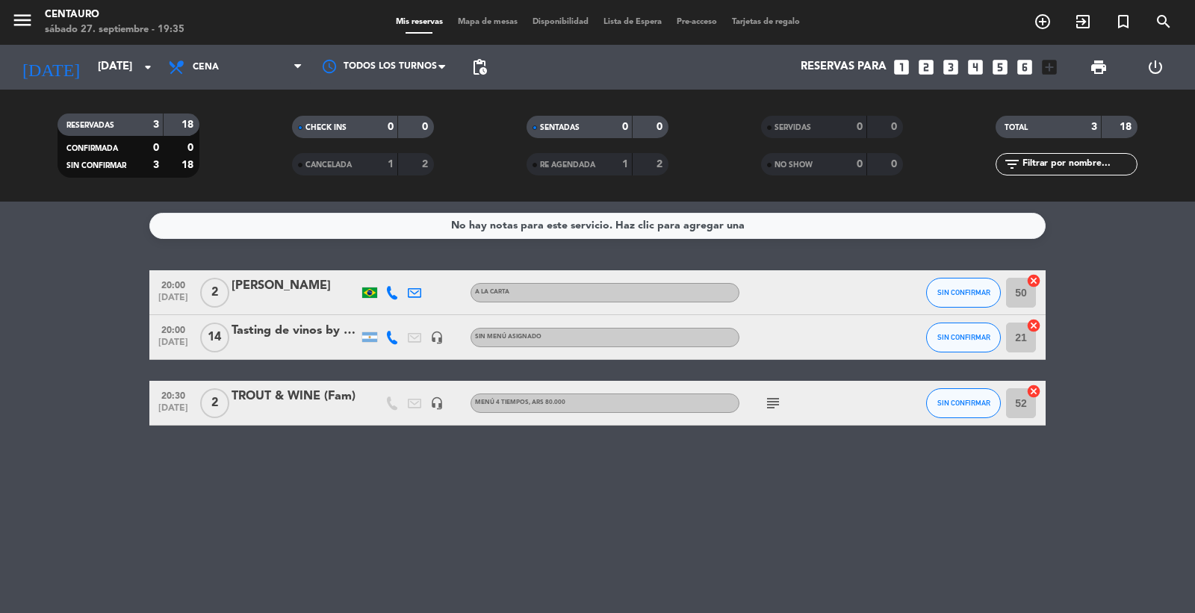
type input "[DATE]"
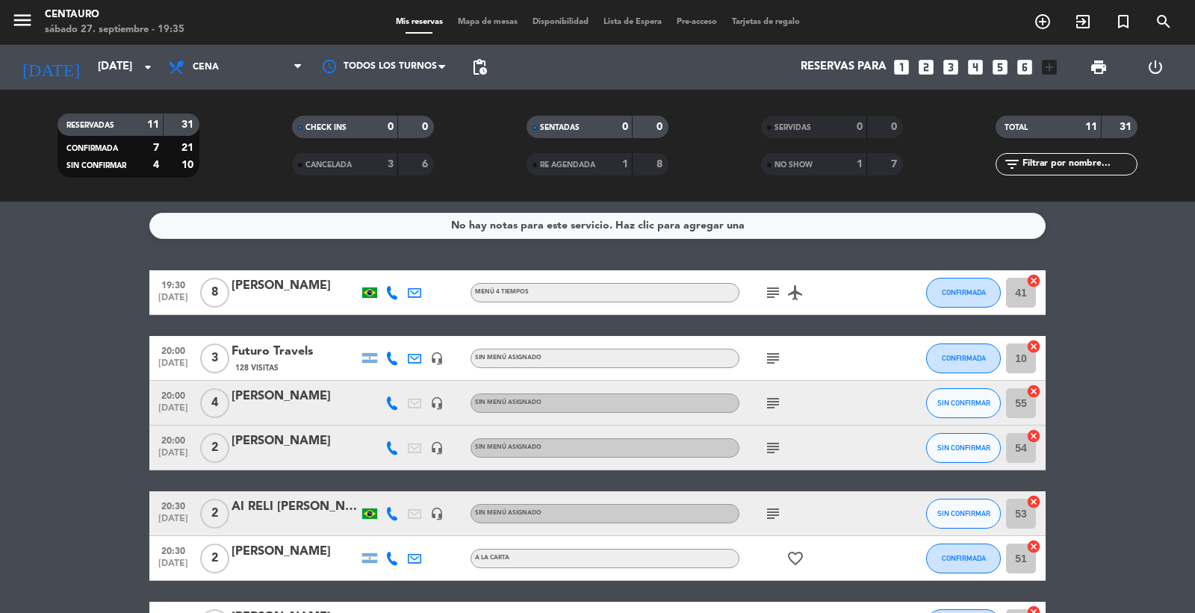
click at [765, 450] on icon "subject" at bounding box center [773, 448] width 18 height 18
click at [762, 404] on span "subject" at bounding box center [773, 403] width 22 height 18
click at [766, 404] on icon "subject" at bounding box center [773, 403] width 18 height 18
click at [767, 404] on icon "subject" at bounding box center [773, 403] width 18 height 18
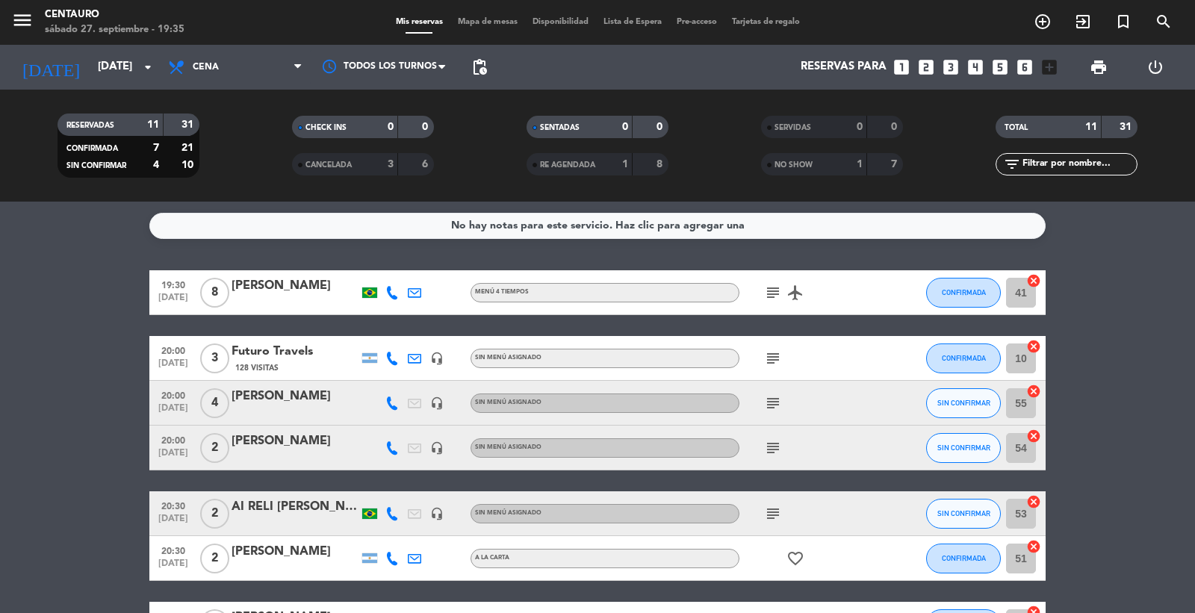
click at [773, 361] on icon "subject" at bounding box center [773, 358] width 18 height 18
click at [1078, 482] on bookings-row "19:30 [DATE] 8 [PERSON_NAME] MENÚ 4 TIEMPOS subject airplanemode_active CONFIRM…" at bounding box center [597, 568] width 1195 height 597
click at [957, 288] on span "CONFIRMADA" at bounding box center [964, 292] width 44 height 8
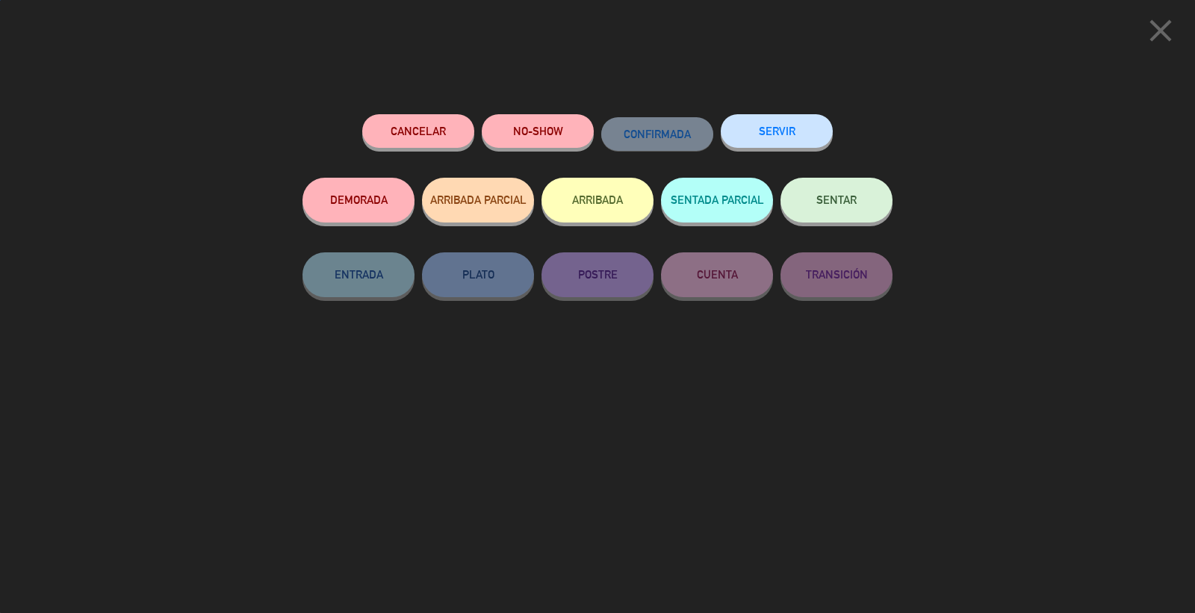
click at [861, 184] on button "SENTAR" at bounding box center [836, 200] width 112 height 45
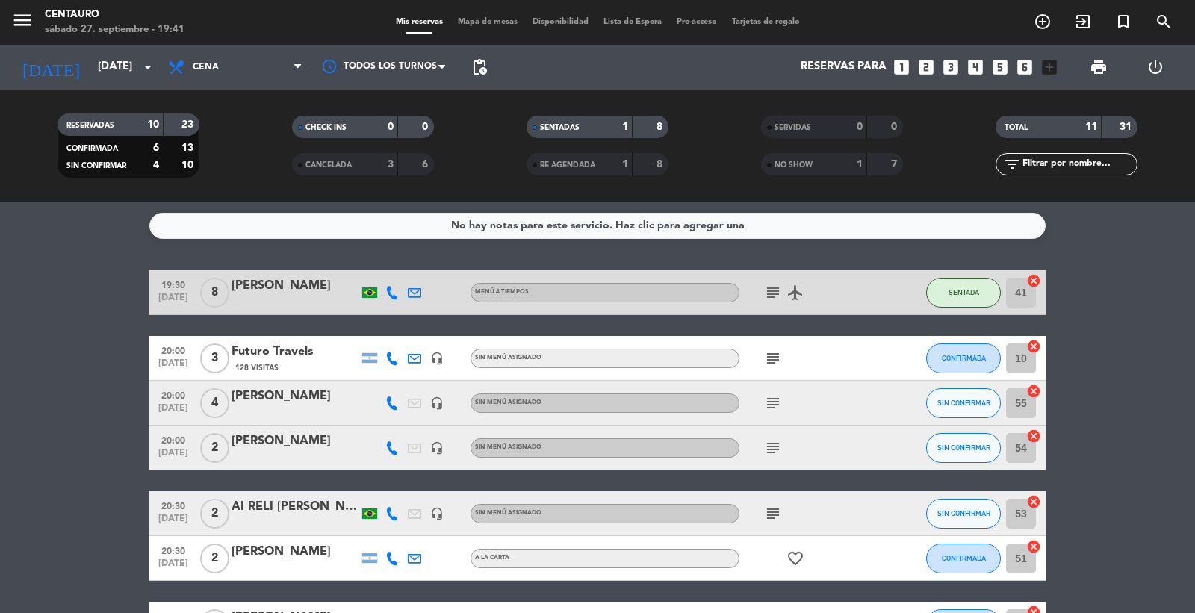
click at [780, 299] on icon "subject" at bounding box center [773, 293] width 18 height 18
click at [780, 296] on icon "subject" at bounding box center [773, 293] width 18 height 18
click at [467, 21] on span "Mapa de mesas" at bounding box center [487, 22] width 75 height 8
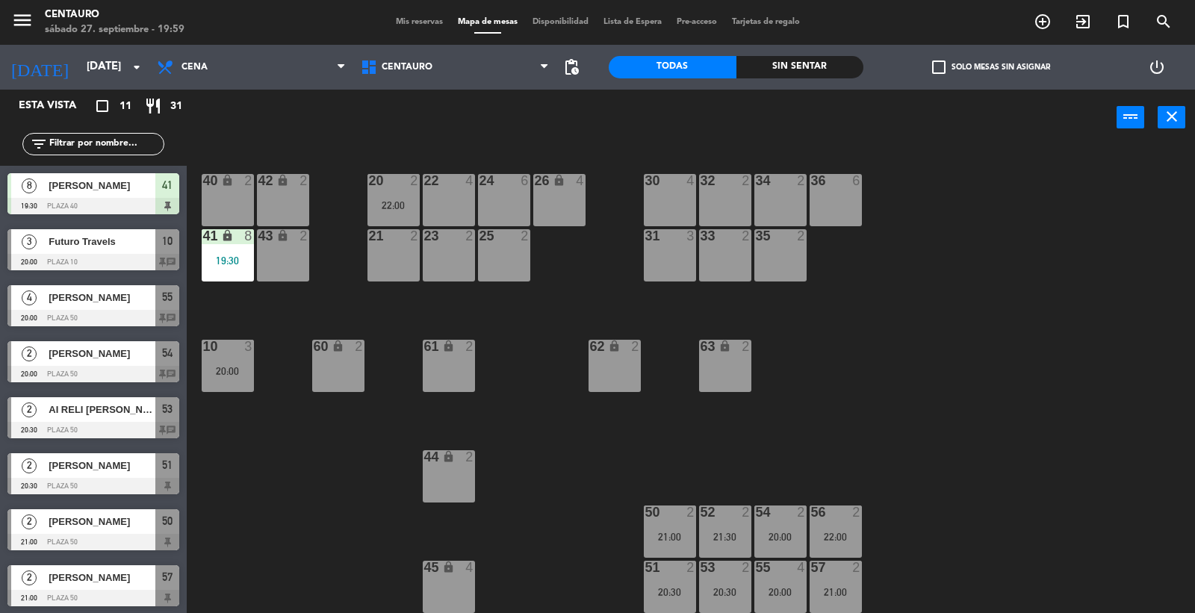
click at [422, 32] on div "menu Centauro sábado 27. septiembre - 19:59 Mis reservas Mapa de mesas Disponib…" at bounding box center [597, 22] width 1195 height 45
click at [420, 25] on span "Mis reservas" at bounding box center [419, 22] width 62 height 8
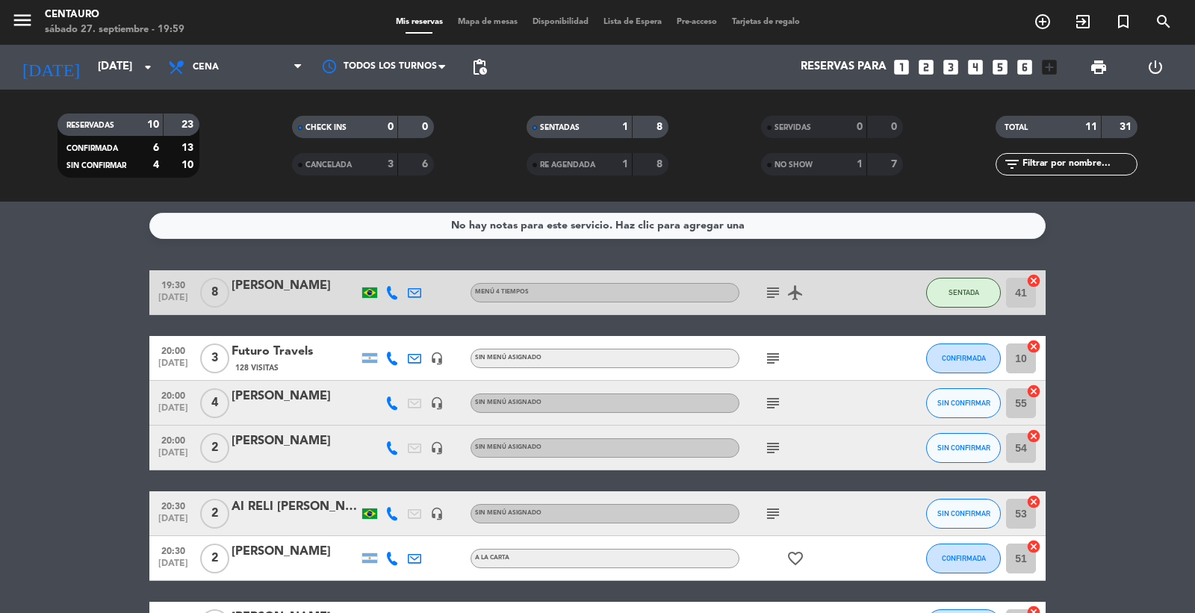
click at [774, 349] on icon "subject" at bounding box center [773, 358] width 18 height 18
click at [774, 353] on icon "subject" at bounding box center [773, 358] width 18 height 18
click at [774, 447] on icon "subject" at bounding box center [773, 448] width 18 height 18
click at [981, 447] on span "SIN CONFIRMAR" at bounding box center [963, 448] width 53 height 8
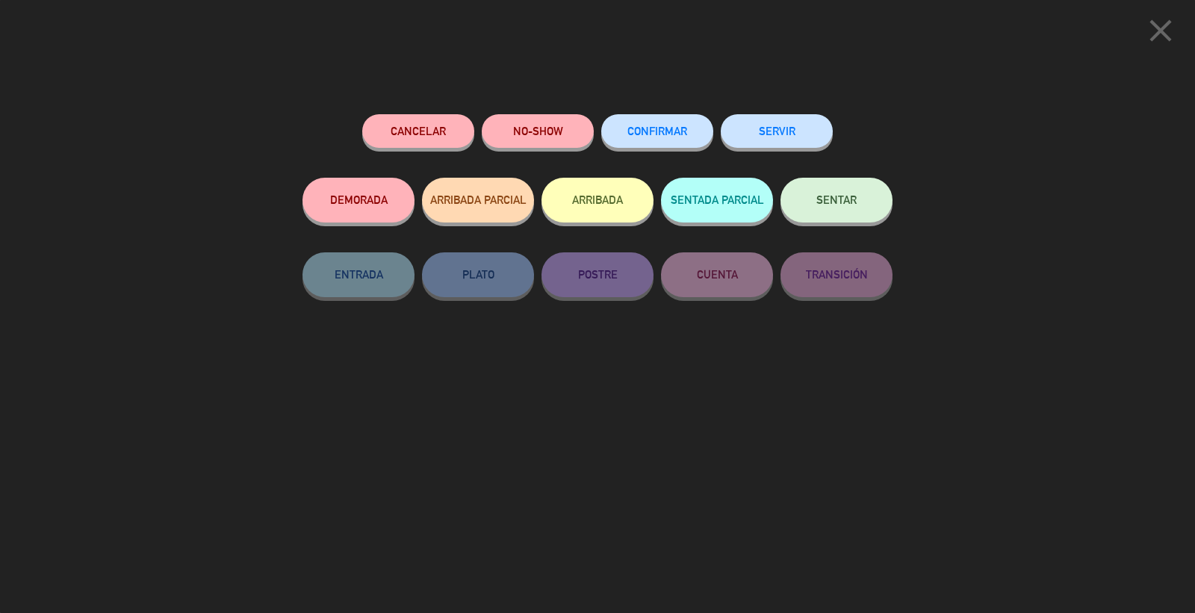
click at [824, 194] on button "SENTAR" at bounding box center [836, 200] width 112 height 45
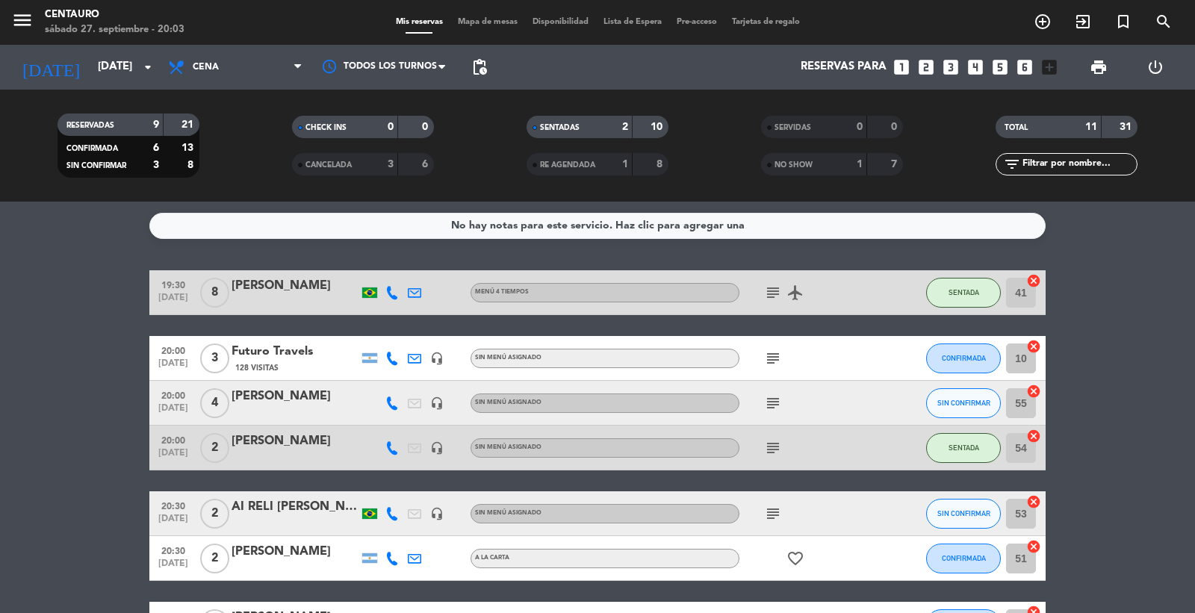
click at [1117, 453] on bookings-row "19:30 [DATE] 8 [PERSON_NAME] MENÚ 4 TIEMPOS subject airplanemode_active SENTADA…" at bounding box center [597, 568] width 1195 height 597
click at [971, 400] on span "SIN CONFIRMAR" at bounding box center [963, 403] width 53 height 8
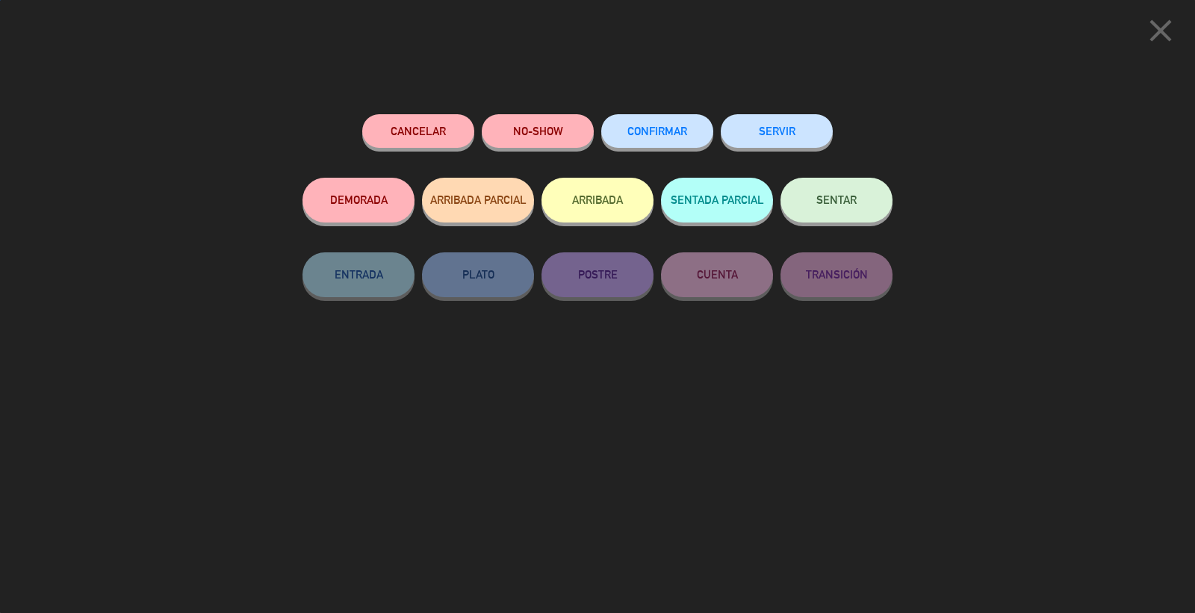
click at [827, 197] on span "SENTAR" at bounding box center [836, 199] width 40 height 13
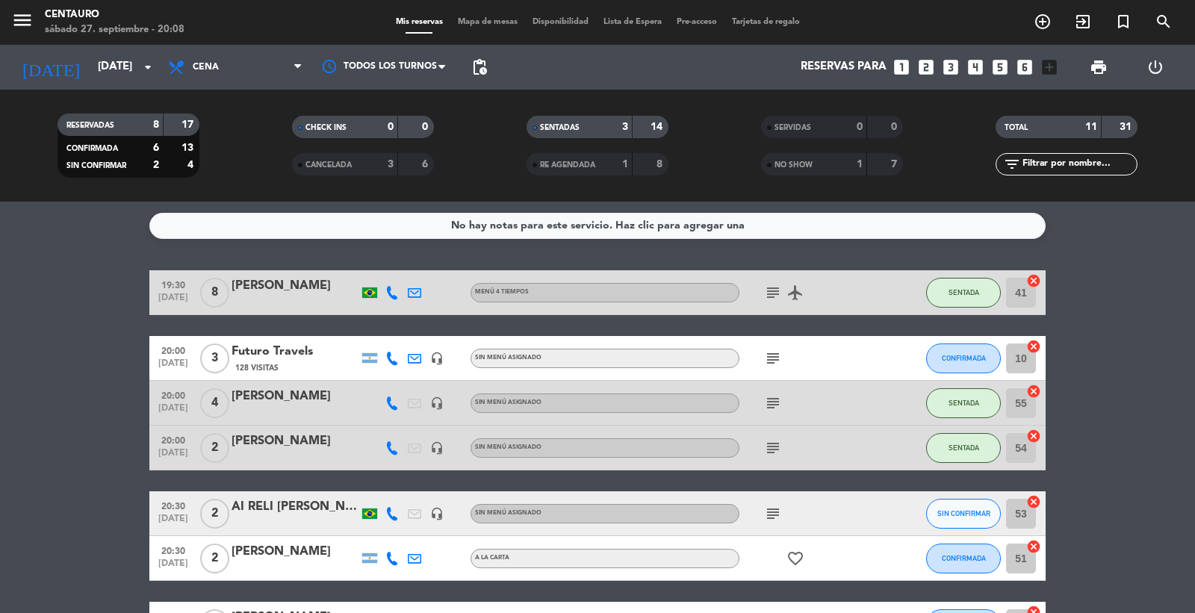
drag, startPoint x: 768, startPoint y: 408, endPoint x: 770, endPoint y: 390, distance: 18.1
click at [768, 407] on icon "subject" at bounding box center [773, 403] width 18 height 18
click at [957, 348] on button "CONFIRMADA" at bounding box center [963, 359] width 75 height 30
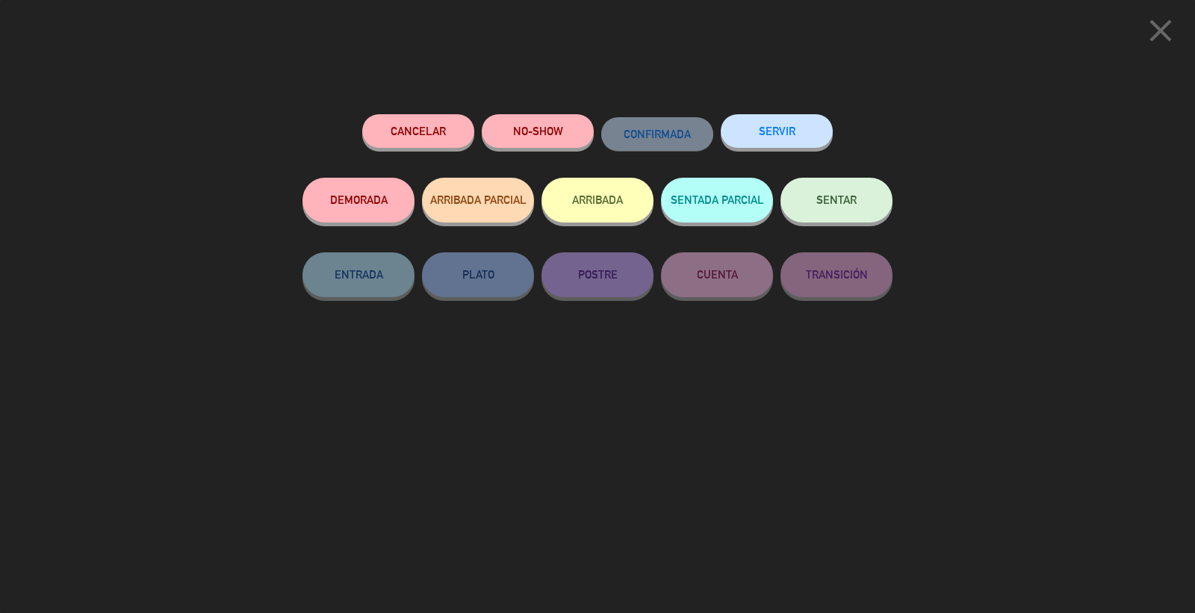
drag, startPoint x: 835, startPoint y: 195, endPoint x: 902, endPoint y: 322, distance: 143.6
click at [842, 199] on span "SENTAR" at bounding box center [836, 199] width 40 height 13
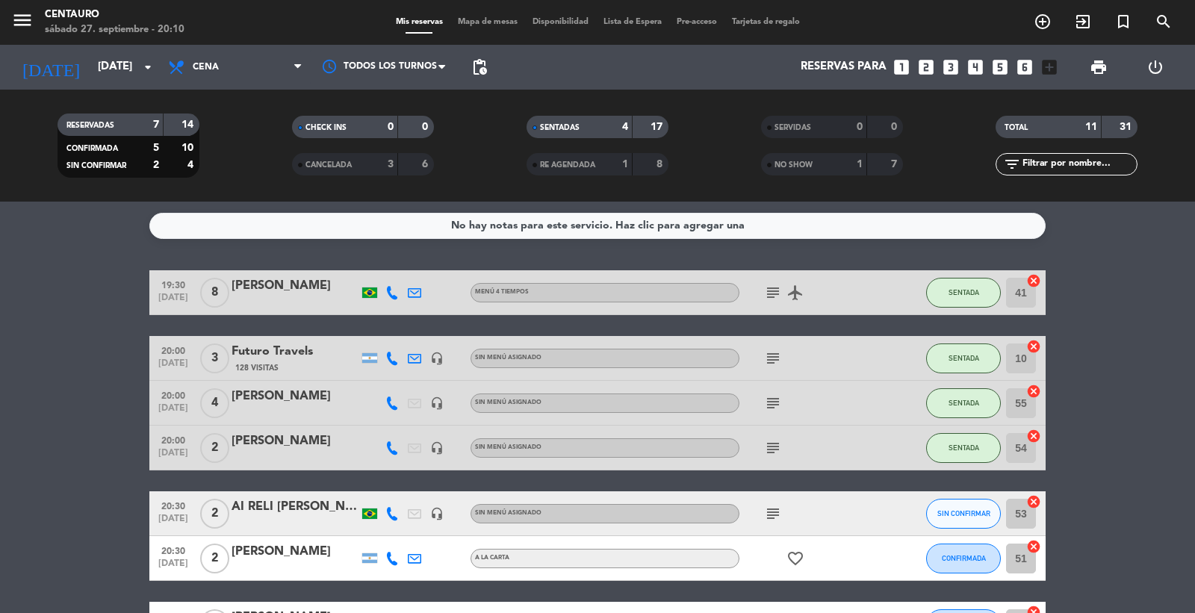
click at [771, 444] on icon "subject" at bounding box center [773, 448] width 18 height 18
click at [7, 434] on bookings-row "19:30 [DATE] 8 [PERSON_NAME] MENÚ 4 TIEMPOS subject airplanemode_active SENTADA…" at bounding box center [597, 568] width 1195 height 597
click at [777, 518] on icon "subject" at bounding box center [773, 514] width 18 height 18
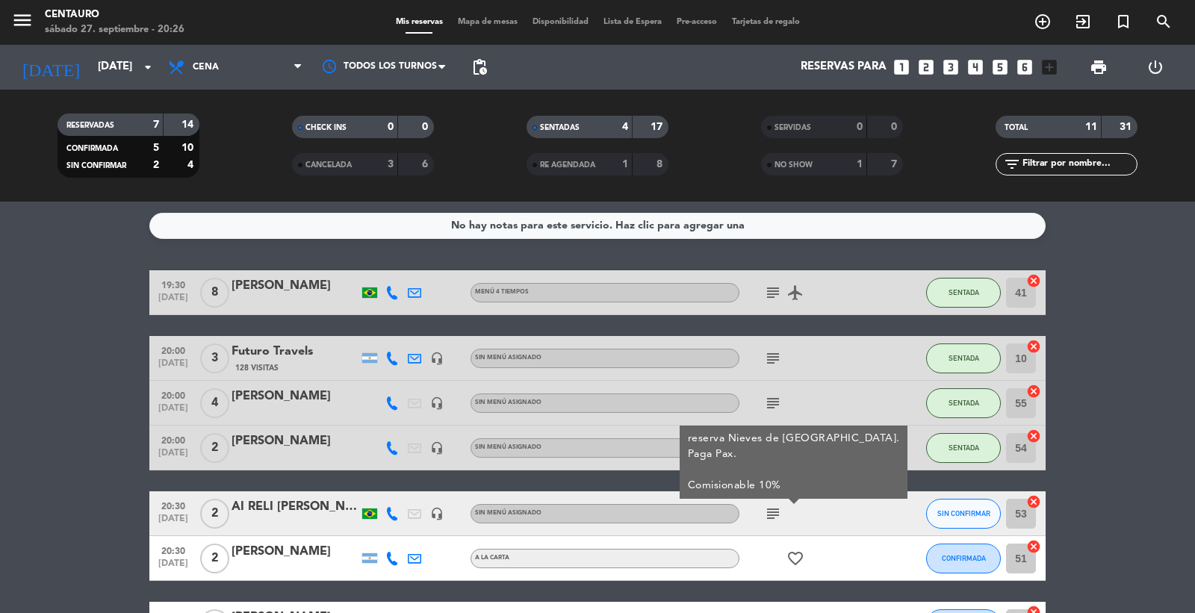
click at [778, 293] on icon "subject" at bounding box center [773, 293] width 18 height 18
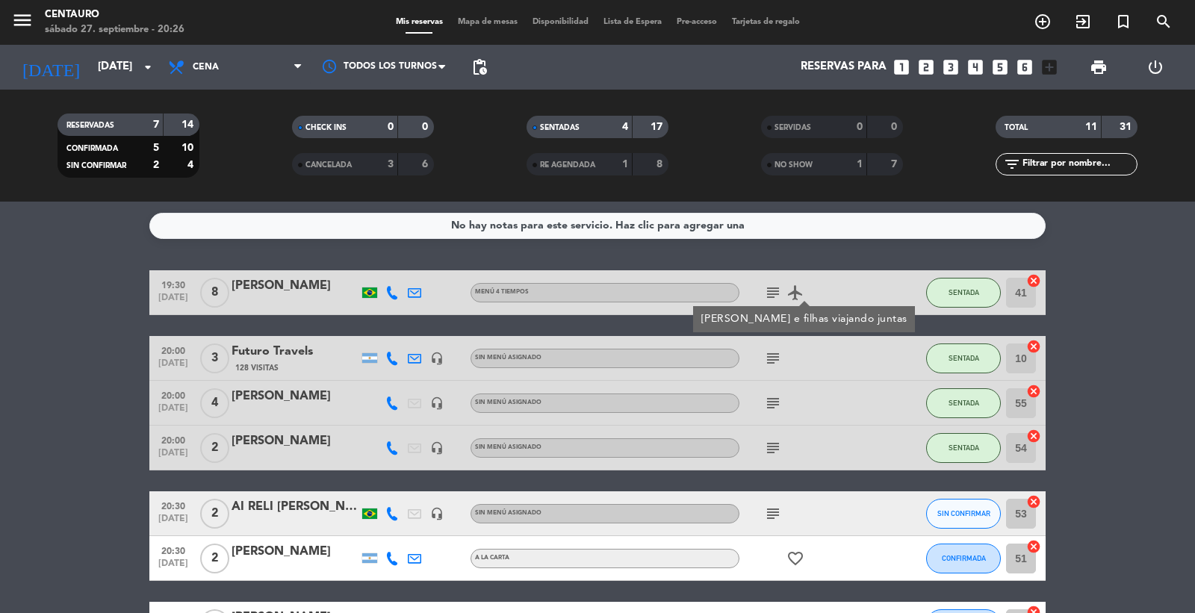
click at [778, 293] on icon "subject" at bounding box center [773, 293] width 18 height 18
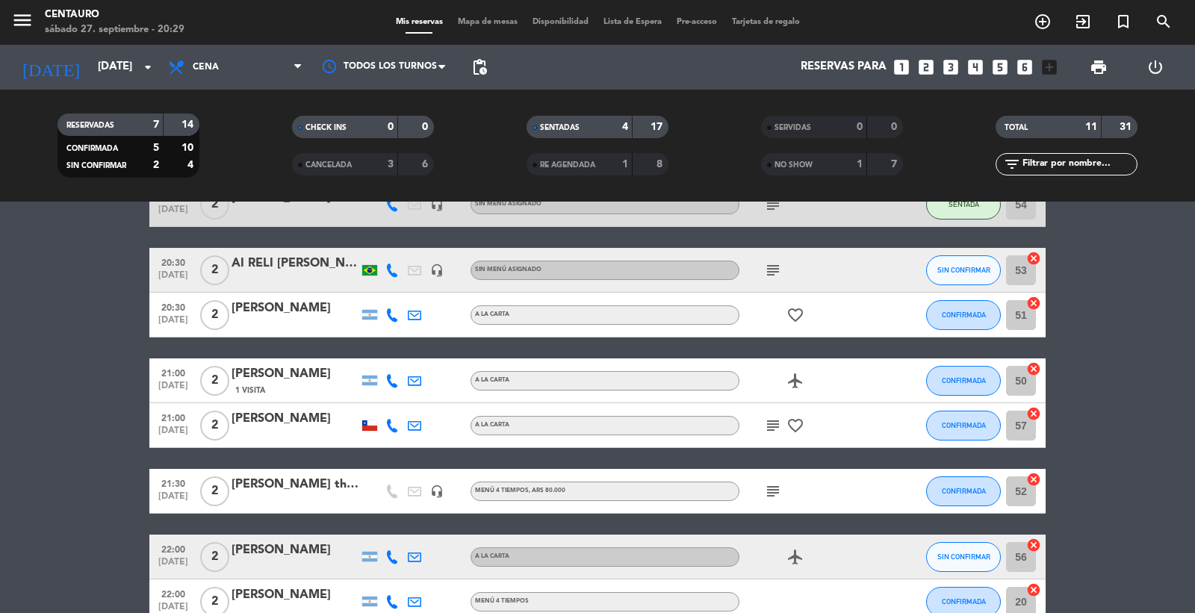
scroll to position [249, 0]
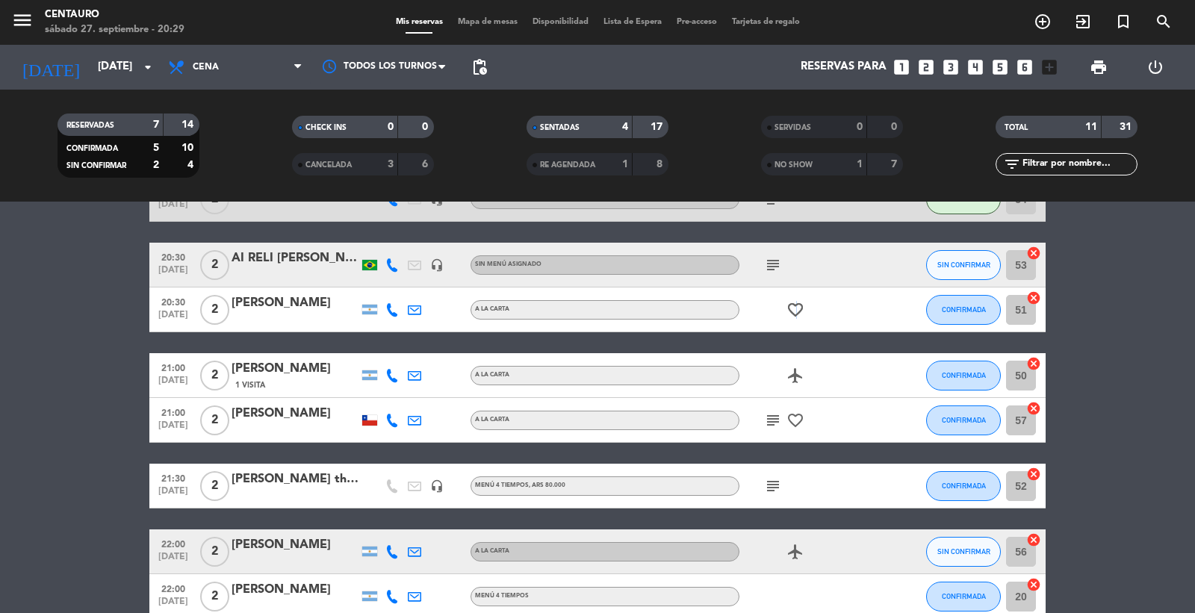
click at [795, 307] on icon "favorite_border" at bounding box center [795, 310] width 18 height 18
drag, startPoint x: 485, startPoint y: 12, endPoint x: 494, endPoint y: 27, distance: 17.4
click at [486, 13] on div "menu Centauro sábado 27. septiembre - 20:29 Mis reservas Mapa de mesas Disponib…" at bounding box center [597, 22] width 1195 height 45
click at [494, 27] on div "Mis reservas Mapa de mesas Disponibilidad Lista de Espera Pre-acceso Tarjetas d…" at bounding box center [597, 22] width 419 height 13
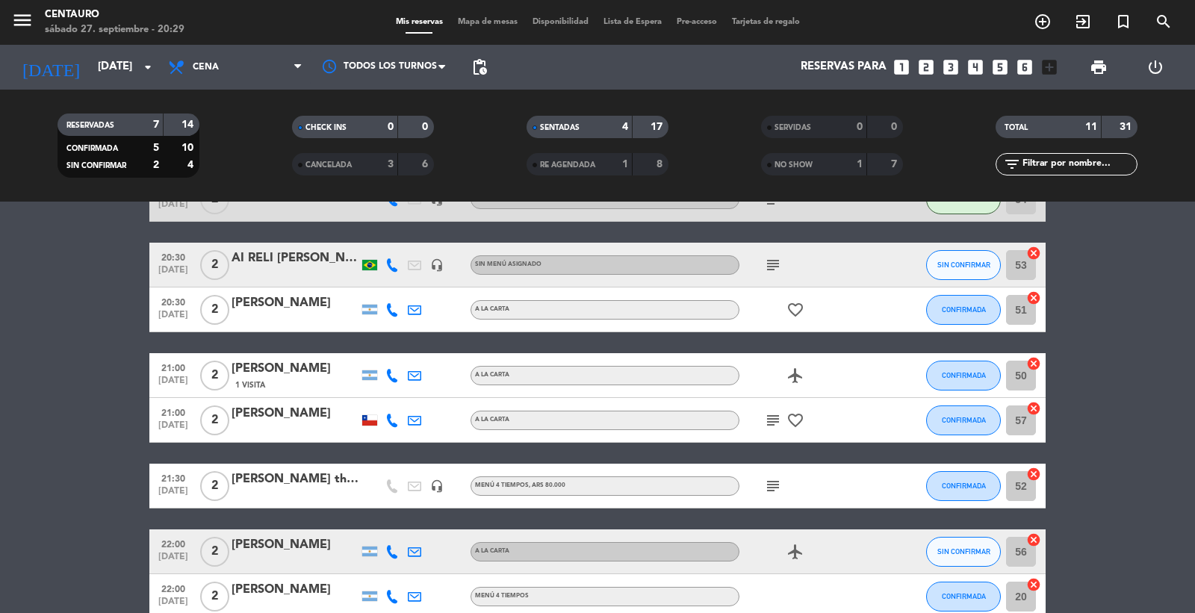
click at [499, 16] on div "Mis reservas Mapa de mesas Disponibilidad Lista de Espera Pre-acceso Tarjetas d…" at bounding box center [597, 22] width 419 height 13
click at [485, 16] on div "Mis reservas Mapa de mesas Disponibilidad Lista de Espera Pre-acceso Tarjetas d…" at bounding box center [597, 22] width 419 height 13
click at [489, 21] on span "Mapa de mesas" at bounding box center [487, 22] width 75 height 8
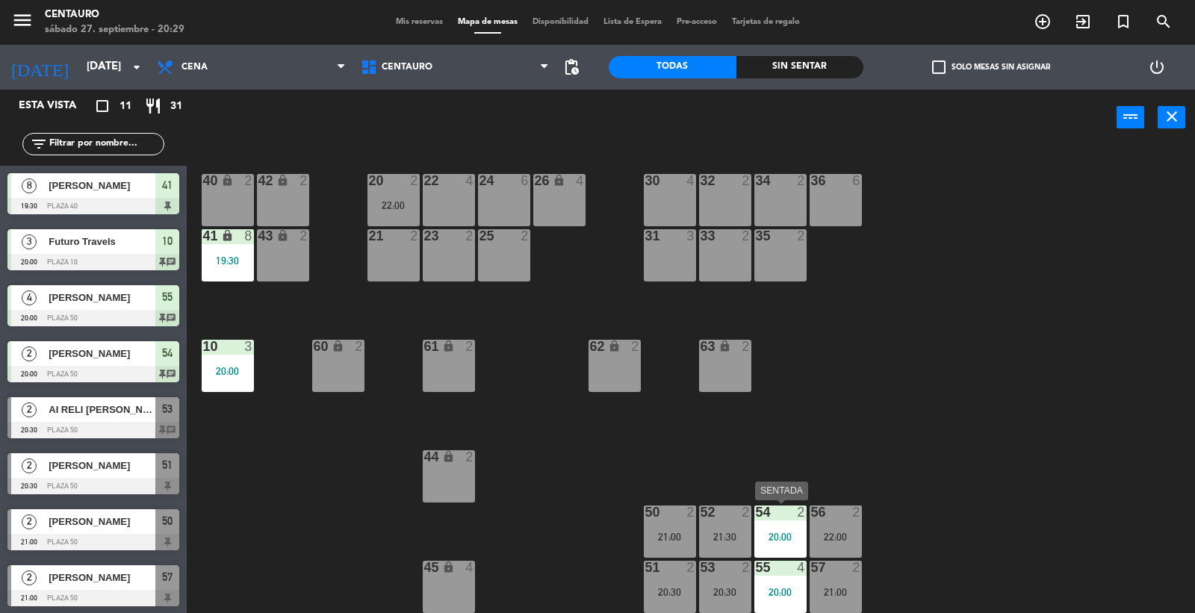
drag, startPoint x: 783, startPoint y: 524, endPoint x: 648, endPoint y: 595, distance: 152.3
click at [782, 524] on div "54 2 20:00" at bounding box center [780, 532] width 52 height 52
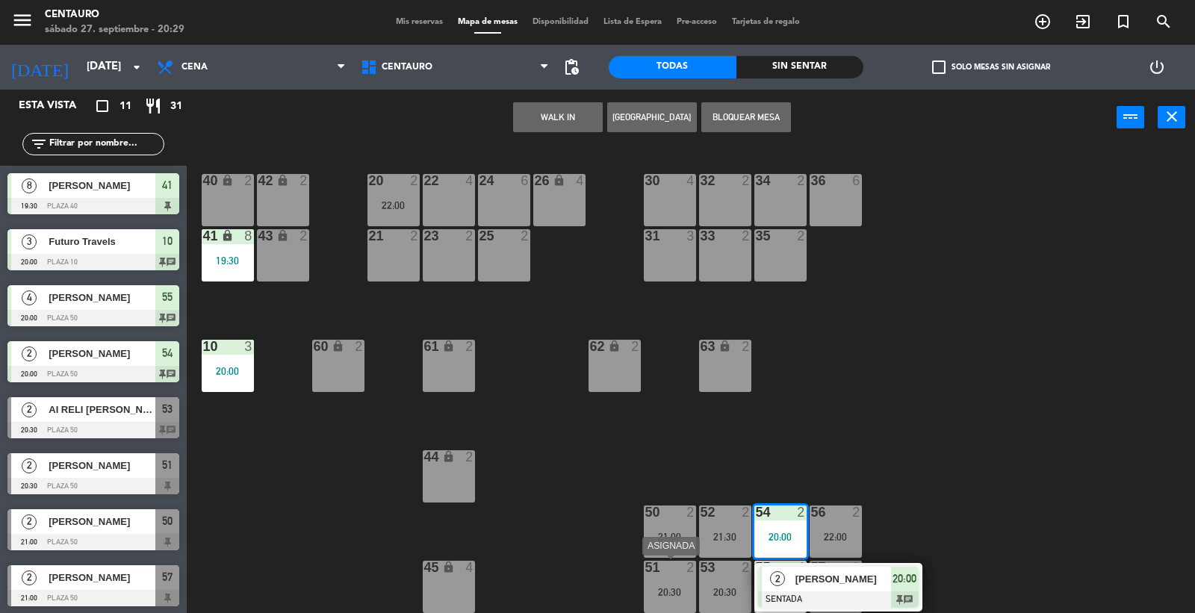
click at [667, 588] on div "20:30" at bounding box center [670, 592] width 52 height 10
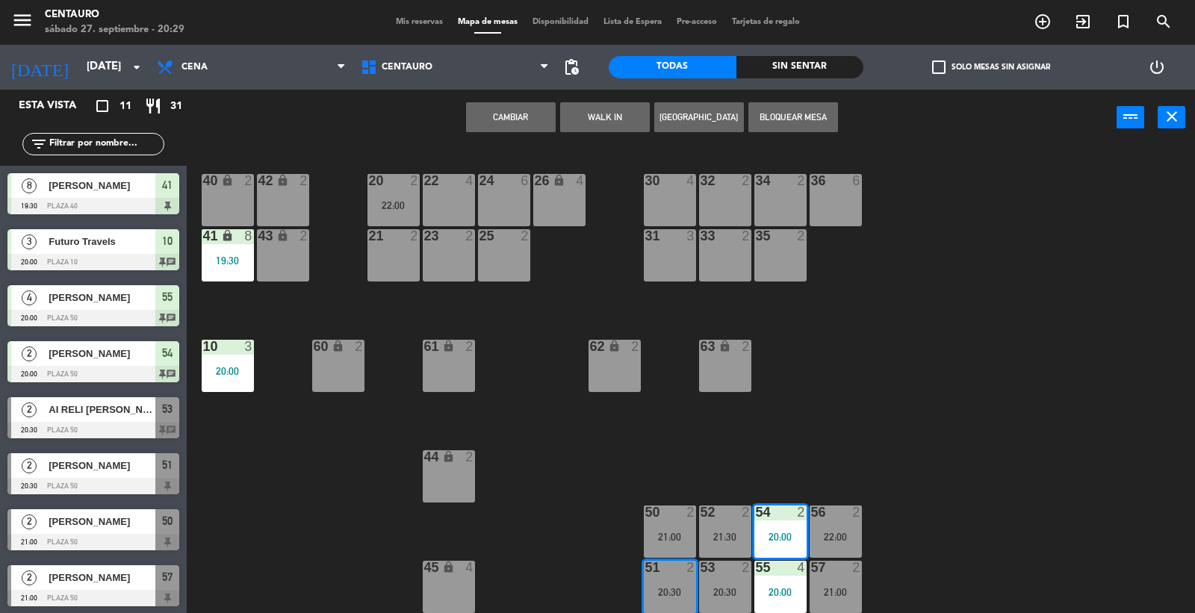
click at [506, 120] on button "Cambiar" at bounding box center [511, 117] width 90 height 30
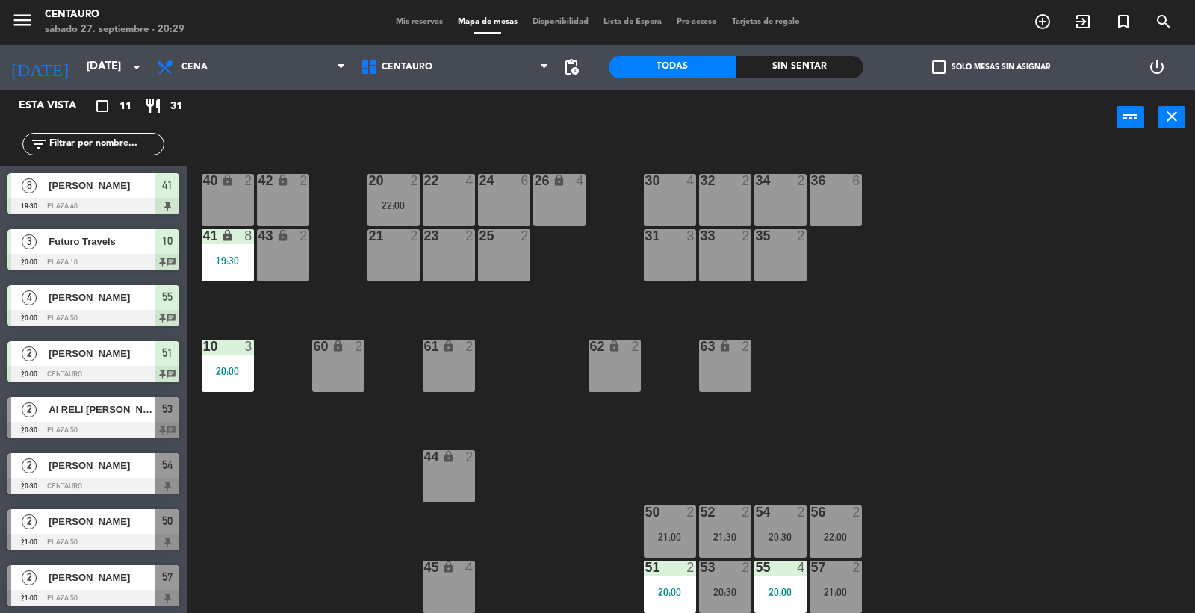
click at [1002, 392] on div "20 2 22:00 22 4 24 6 26 lock 4 40 lock 2 42 lock 2 30 4 34 2 32 2 36 6 21 2 23 …" at bounding box center [697, 380] width 996 height 467
click at [756, 540] on div "20:30" at bounding box center [780, 537] width 52 height 10
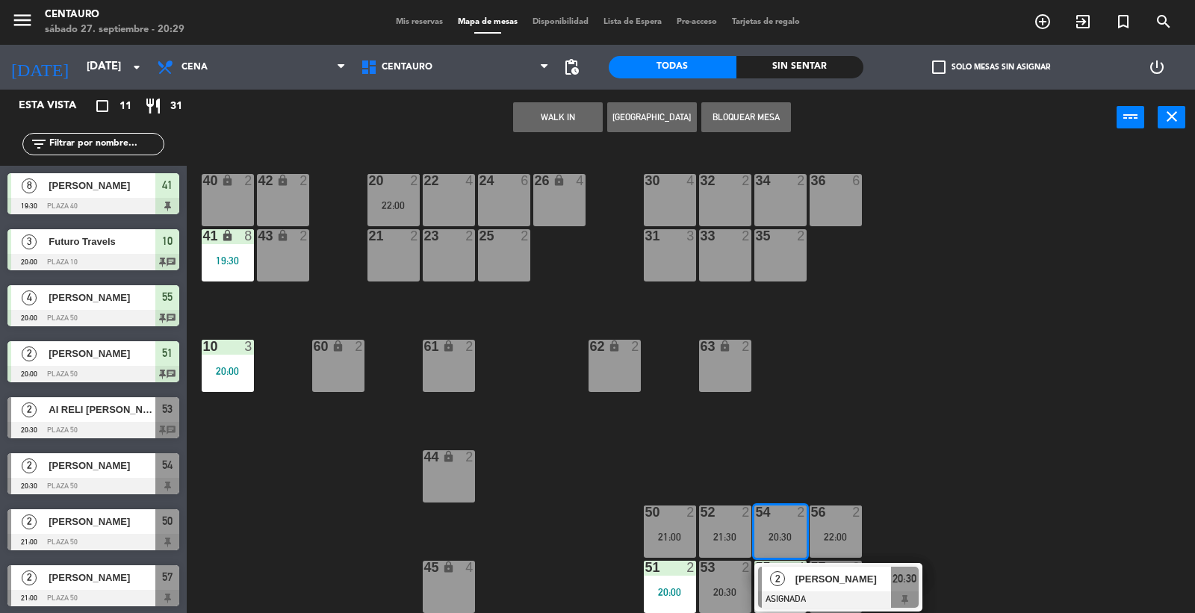
click at [823, 572] on span "[PERSON_NAME]" at bounding box center [843, 579] width 96 height 16
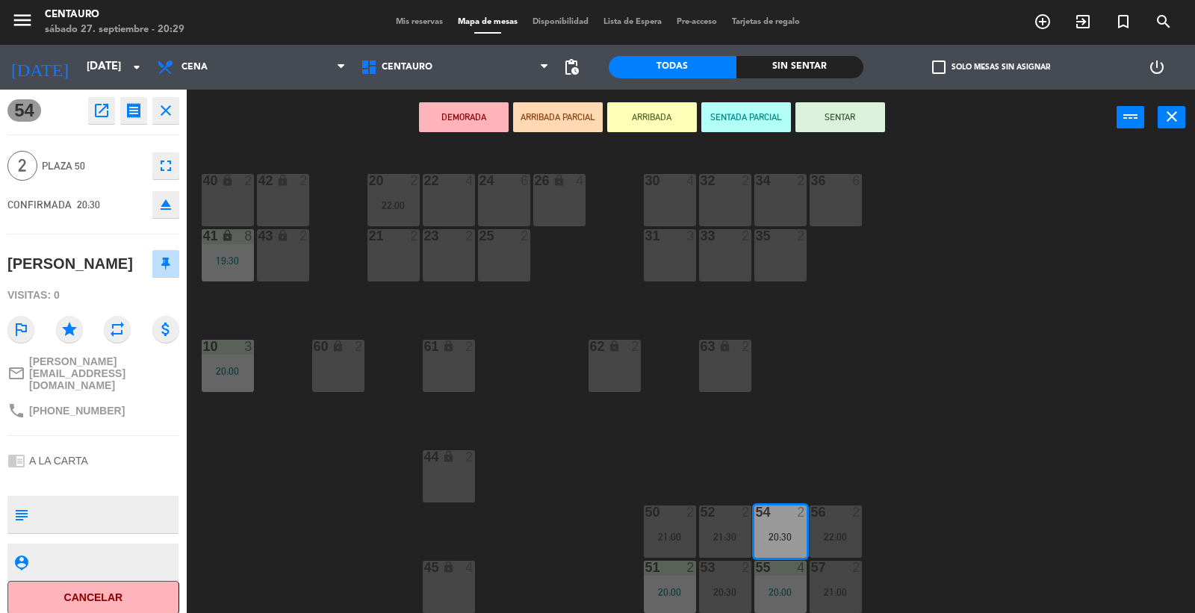
click at [852, 116] on button "SENTAR" at bounding box center [840, 117] width 90 height 30
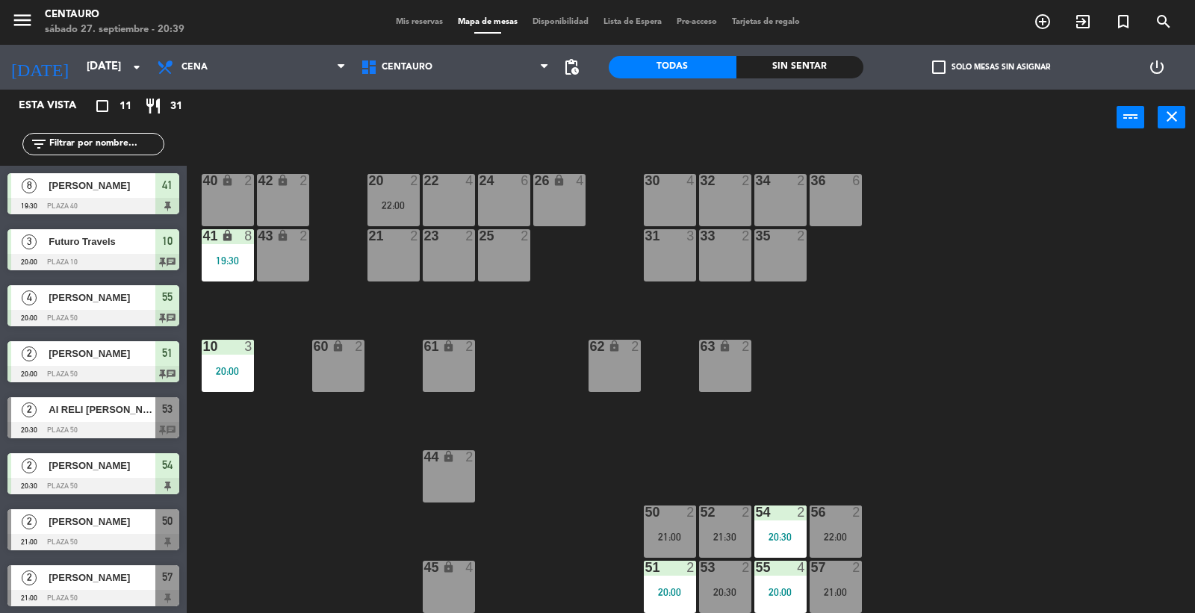
click at [134, 417] on span "AI RELI [PERSON_NAME]" at bounding box center [102, 410] width 107 height 16
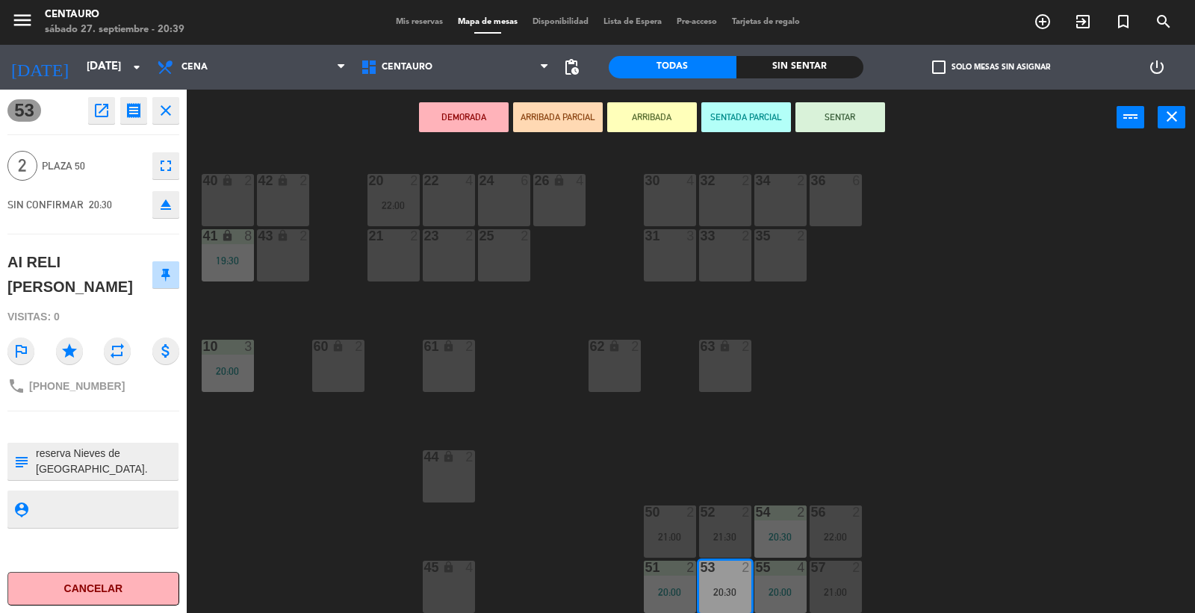
click at [544, 306] on div "20 2 22:00 22 4 24 6 26 lock 4 40 lock 2 42 lock 2 30 4 34 2 32 2 36 6 21 2 23 …" at bounding box center [697, 380] width 996 height 467
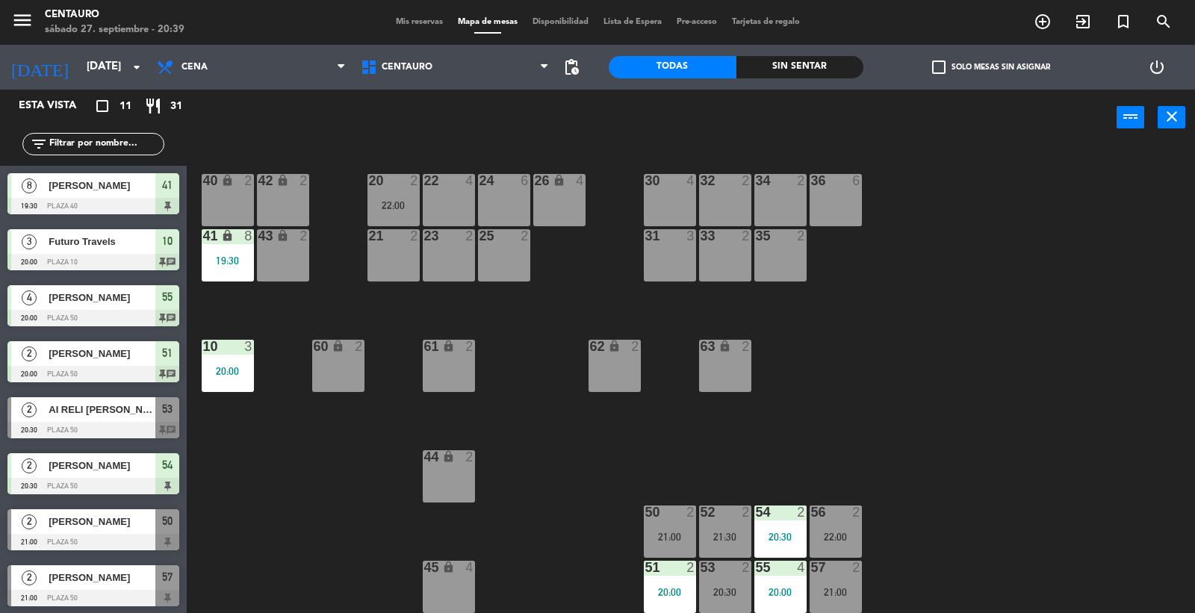
click at [431, 25] on span "Mis reservas" at bounding box center [419, 22] width 62 height 8
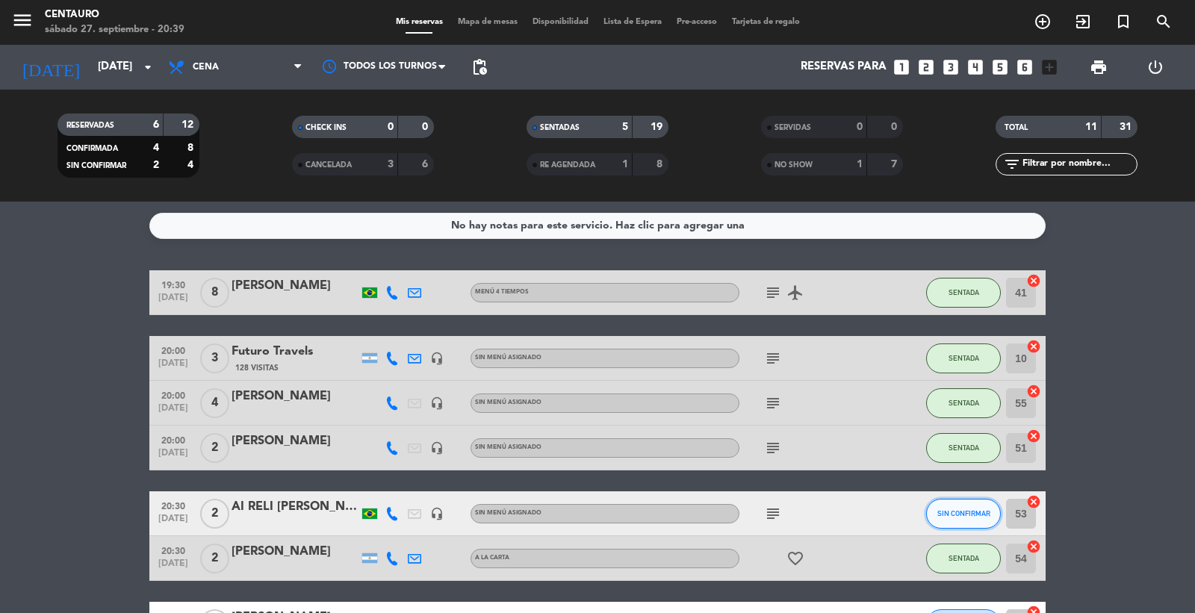
click at [959, 513] on span "SIN CONFIRMAR" at bounding box center [963, 513] width 53 height 8
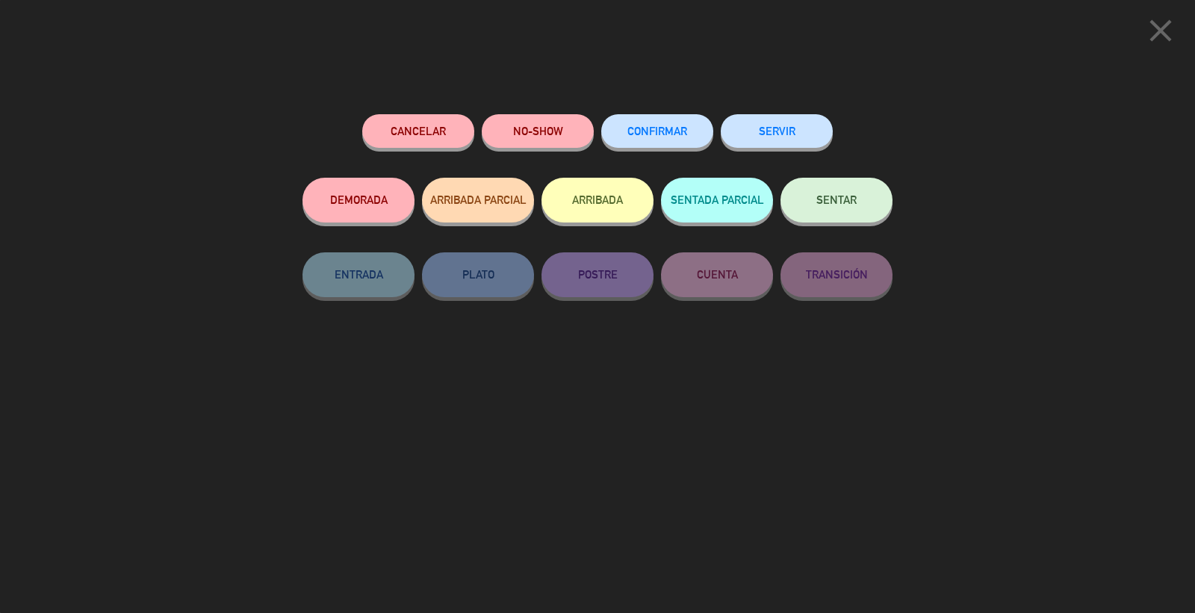
click at [648, 125] on button "CONFIRMAR" at bounding box center [657, 131] width 112 height 34
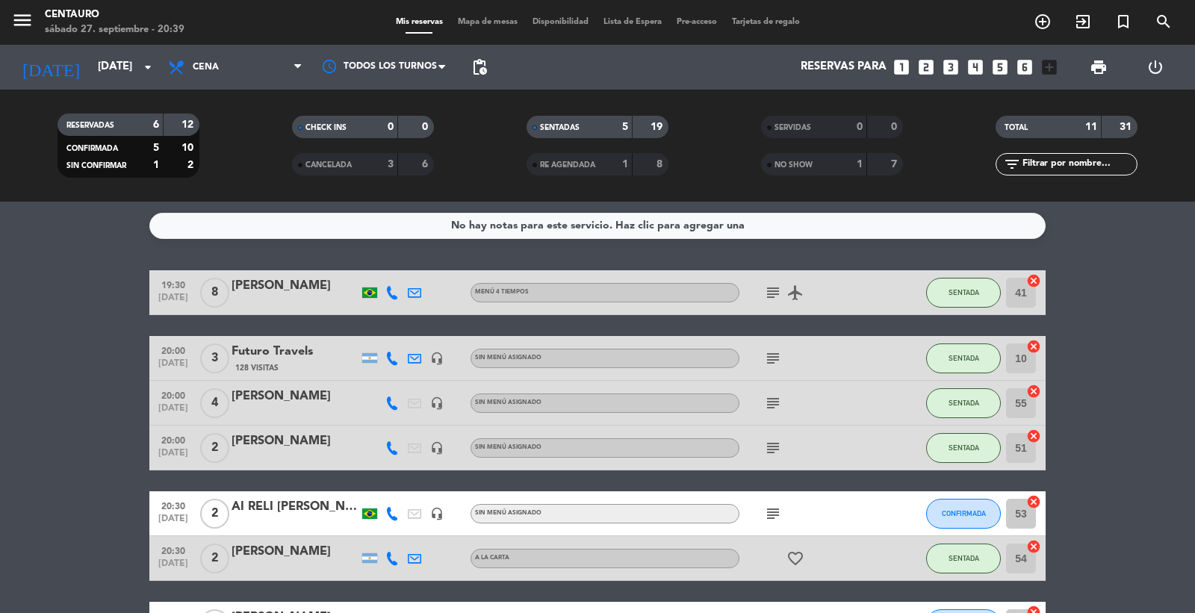
click at [494, 11] on div "menu Centauro sábado 27. septiembre - 20:39 Mis reservas Mapa de mesas Disponib…" at bounding box center [597, 22] width 1195 height 45
click at [494, 20] on span "Mapa de mesas" at bounding box center [487, 22] width 75 height 8
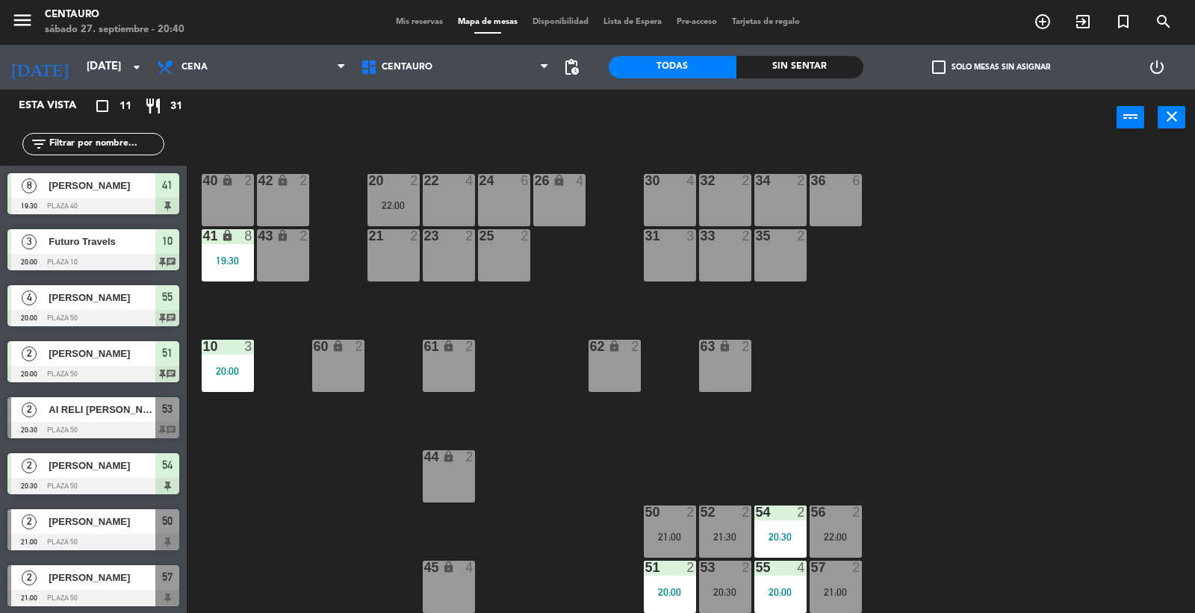
click at [102, 412] on span "AI RELI [PERSON_NAME]" at bounding box center [102, 410] width 107 height 16
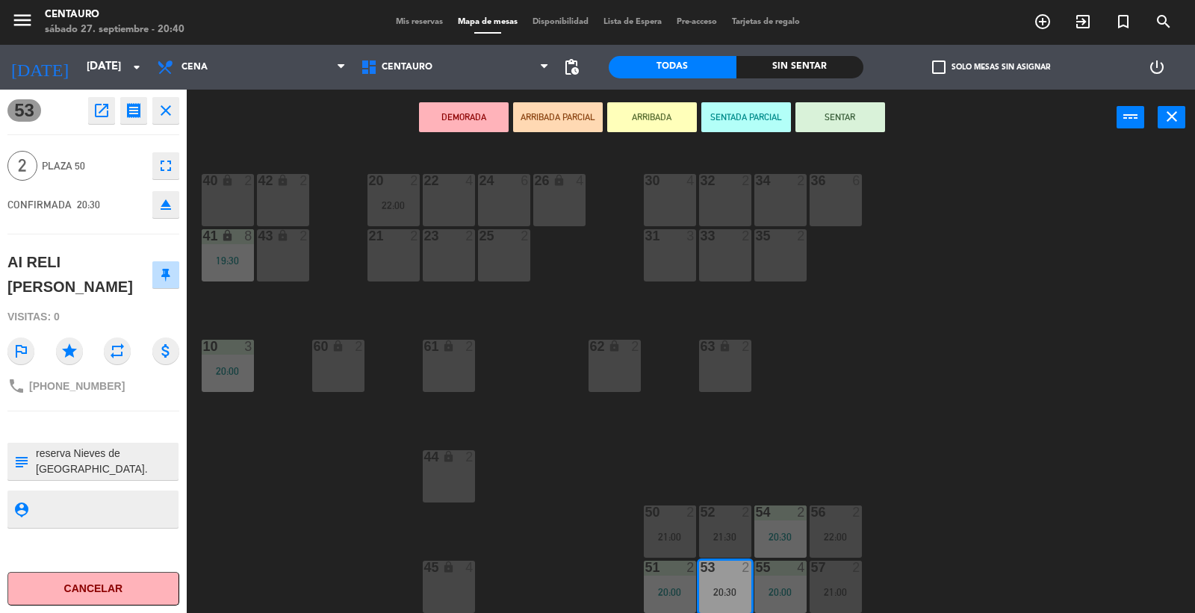
drag, startPoint x: 337, startPoint y: 447, endPoint x: 355, endPoint y: 450, distance: 18.3
click at [353, 450] on div "20 2 22:00 22 4 24 6 26 lock 4 40 lock 2 42 lock 2 30 4 34 2 32 2 36 6 21 2 23 …" at bounding box center [697, 380] width 996 height 467
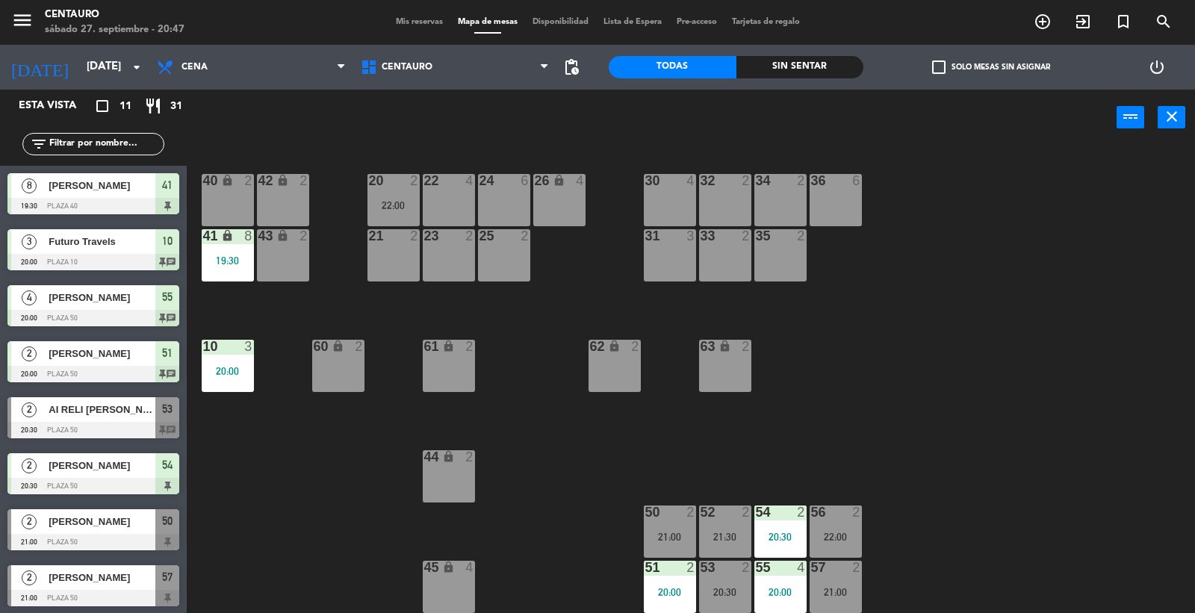
click at [405, 24] on span "Mis reservas" at bounding box center [419, 22] width 62 height 8
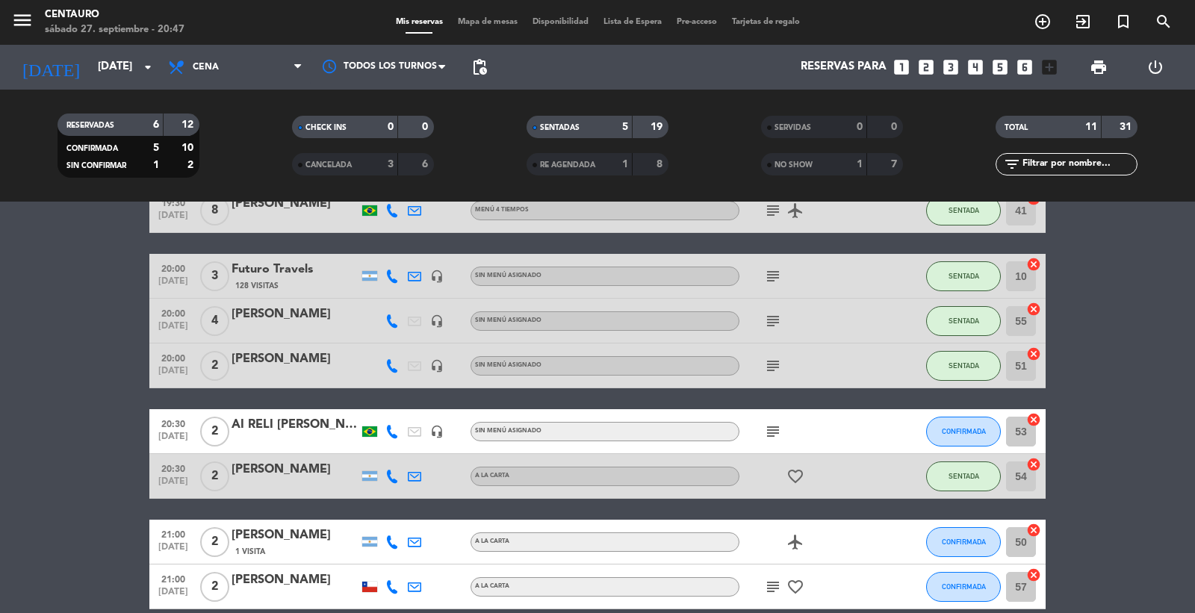
scroll to position [80, 0]
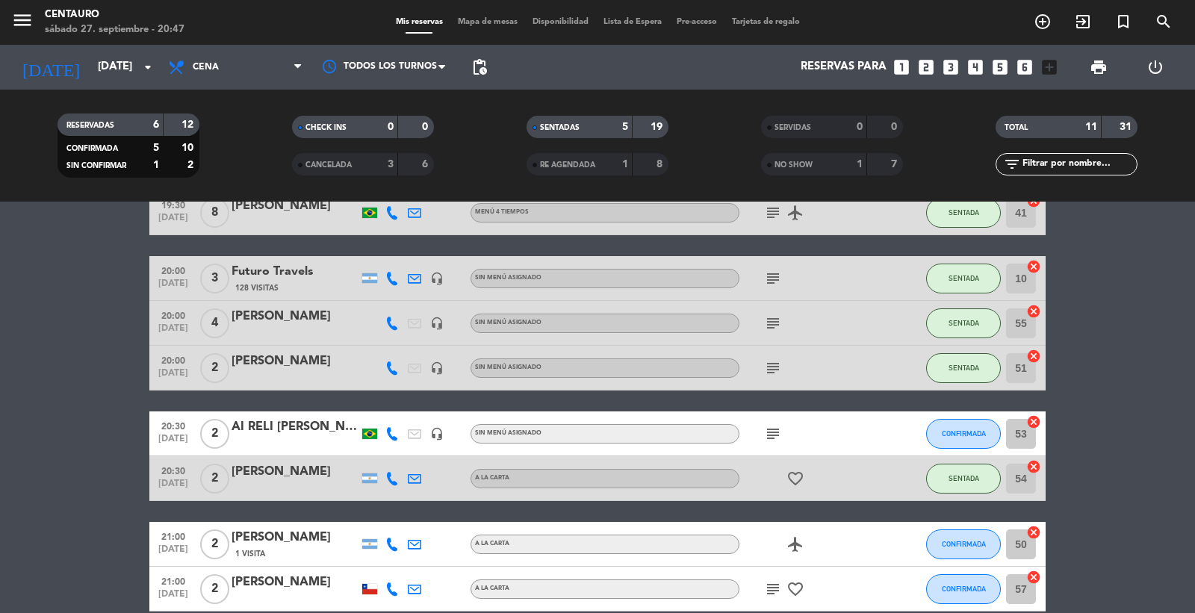
click at [264, 427] on div "AI RELI [PERSON_NAME]" at bounding box center [295, 426] width 127 height 19
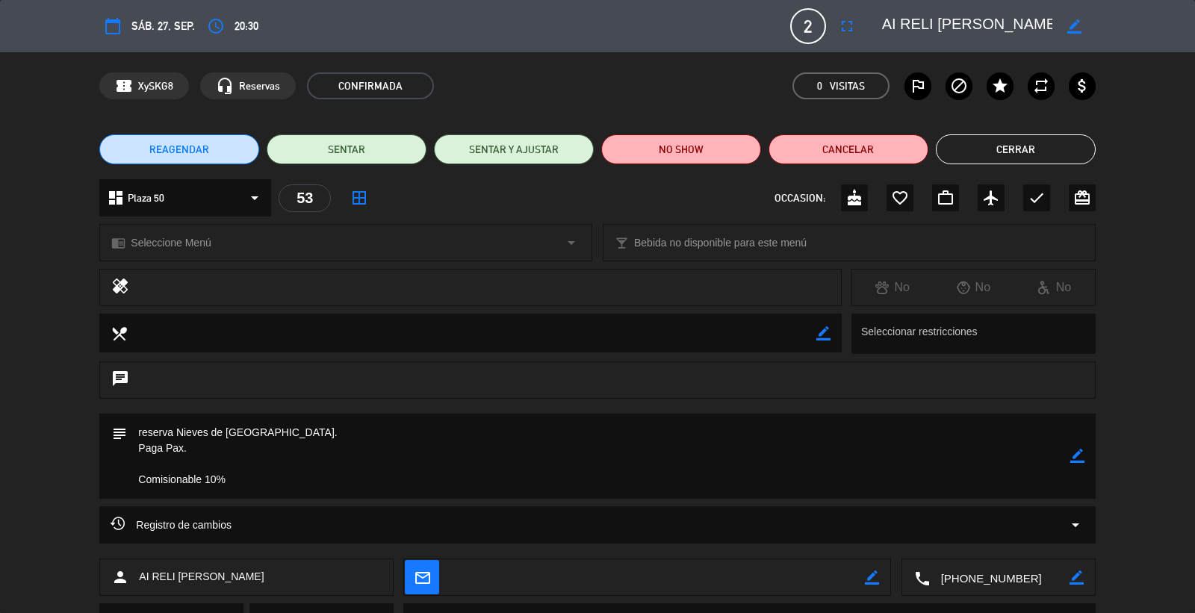
click at [361, 192] on icon "border_all" at bounding box center [359, 198] width 18 height 18
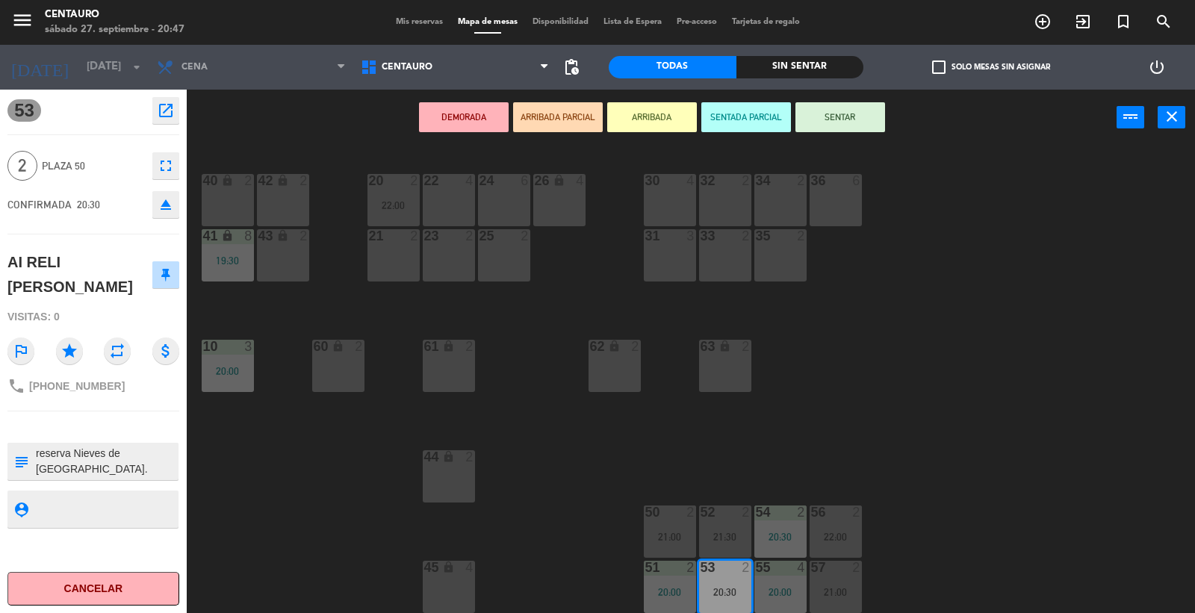
click at [965, 220] on div "20 2 22:00 22 4 24 6 26 lock 4 40 lock 2 42 lock 2 30 4 34 2 32 2 36 6 21 2 23 …" at bounding box center [697, 380] width 996 height 467
drag, startPoint x: 13, startPoint y: 164, endPoint x: 97, endPoint y: 175, distance: 85.1
click at [21, 165] on span "2" at bounding box center [22, 166] width 30 height 30
click at [1169, 116] on icon "close" at bounding box center [1172, 117] width 18 height 18
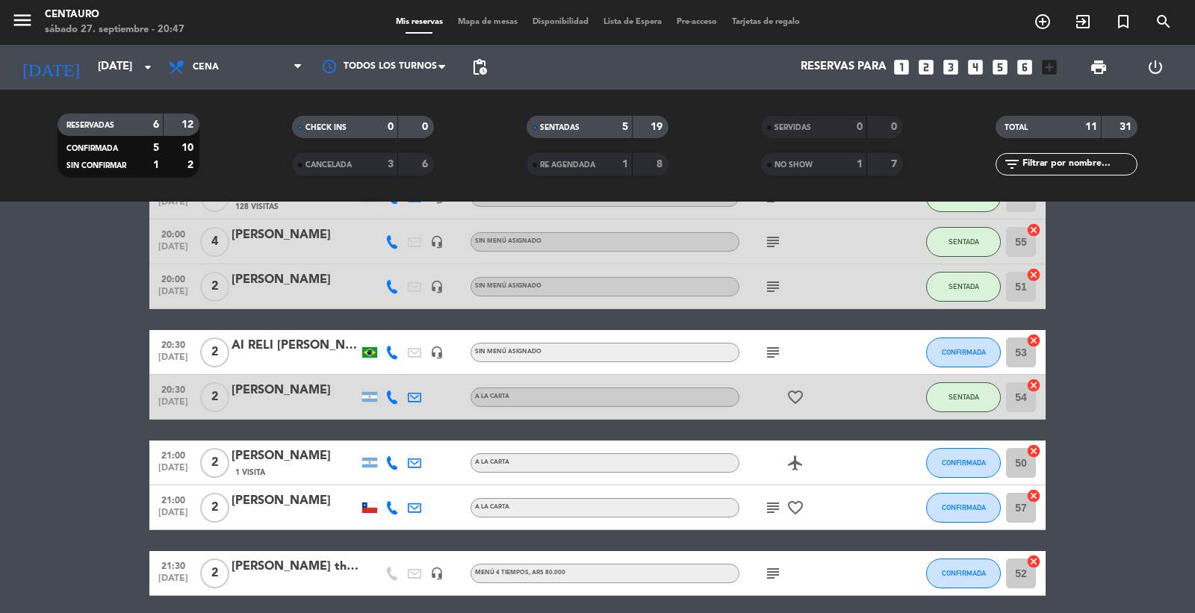
scroll to position [166, 0]
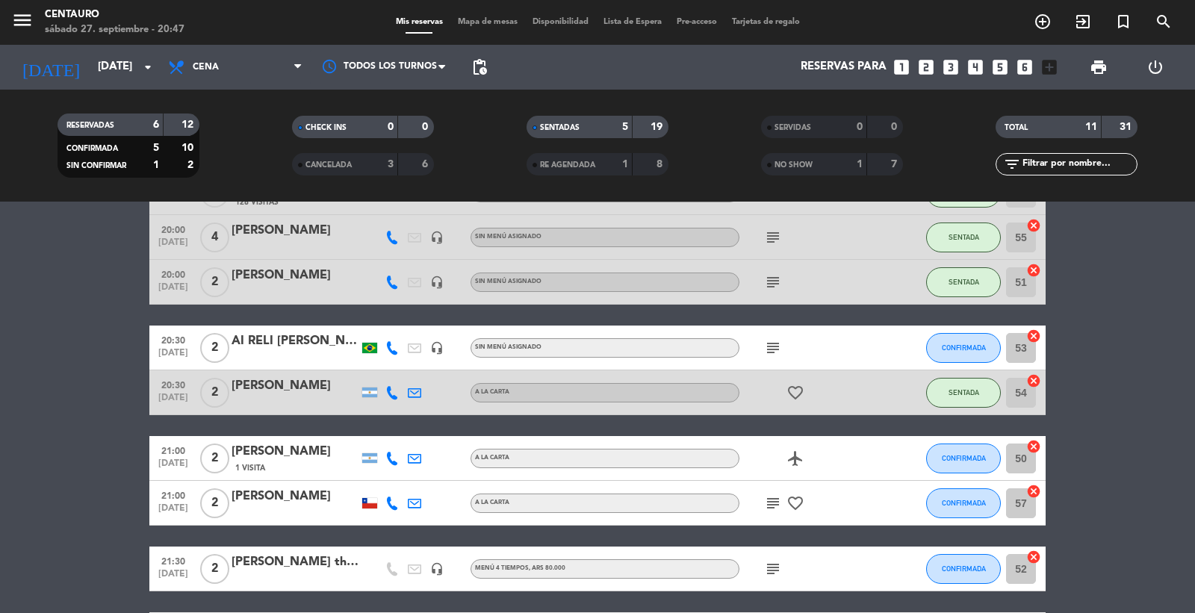
click at [273, 341] on div "AI RELI [PERSON_NAME]" at bounding box center [295, 341] width 127 height 19
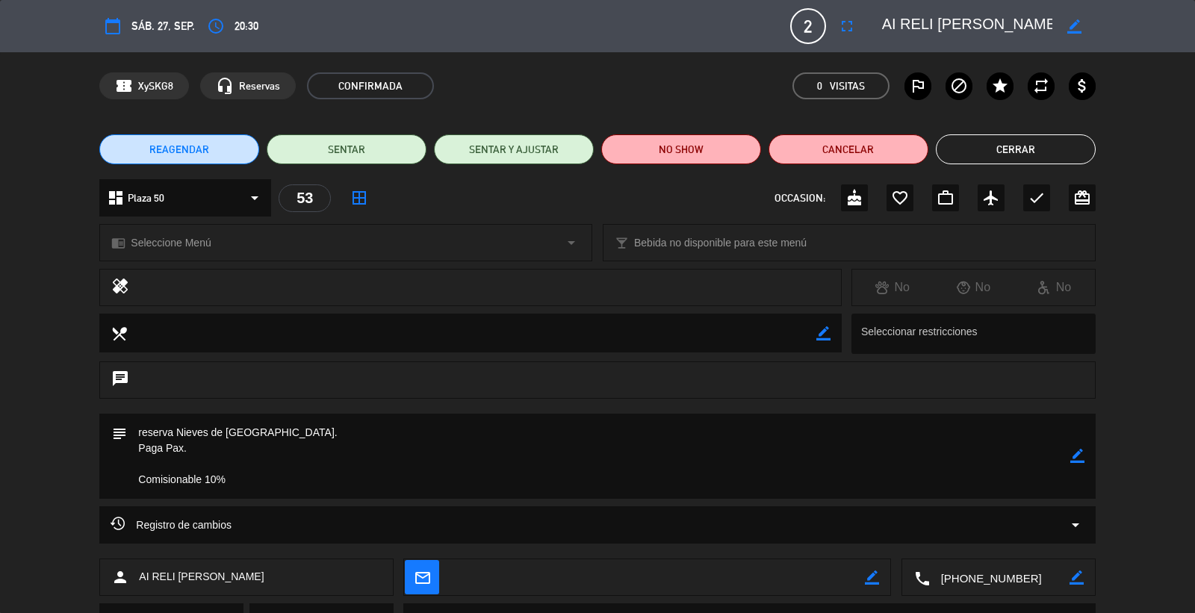
click at [237, 18] on span "20:30" at bounding box center [246, 26] width 24 height 18
click at [211, 28] on icon "access_time" at bounding box center [216, 26] width 18 height 18
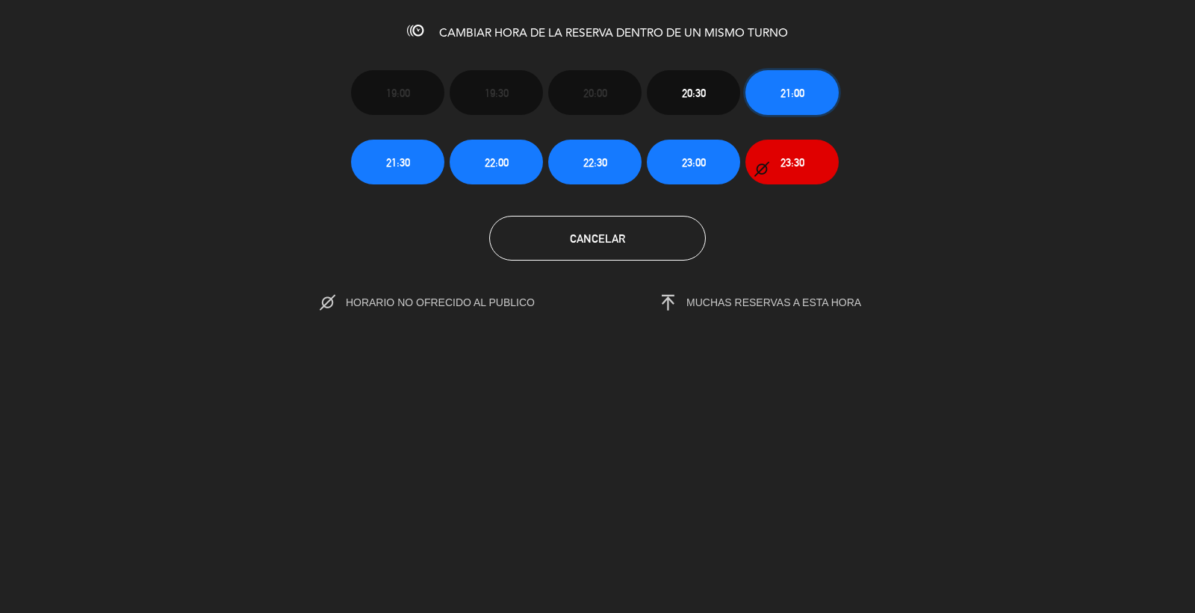
click at [747, 99] on button "21:00" at bounding box center [791, 92] width 93 height 45
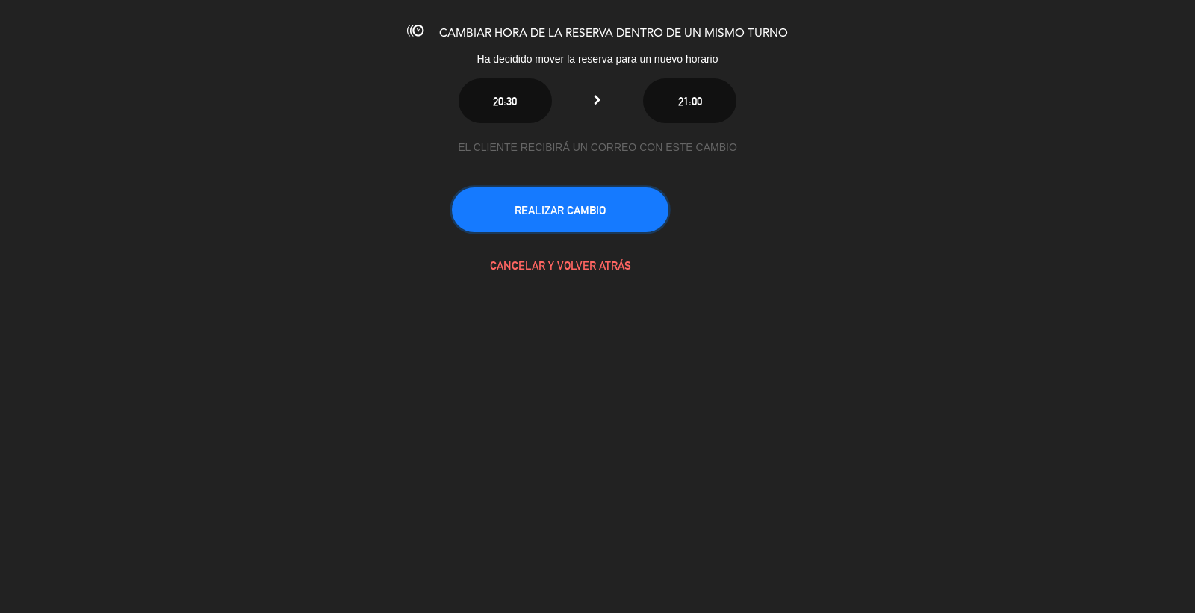
click at [569, 227] on button "REALIZAR CAMBIO" at bounding box center [560, 209] width 217 height 45
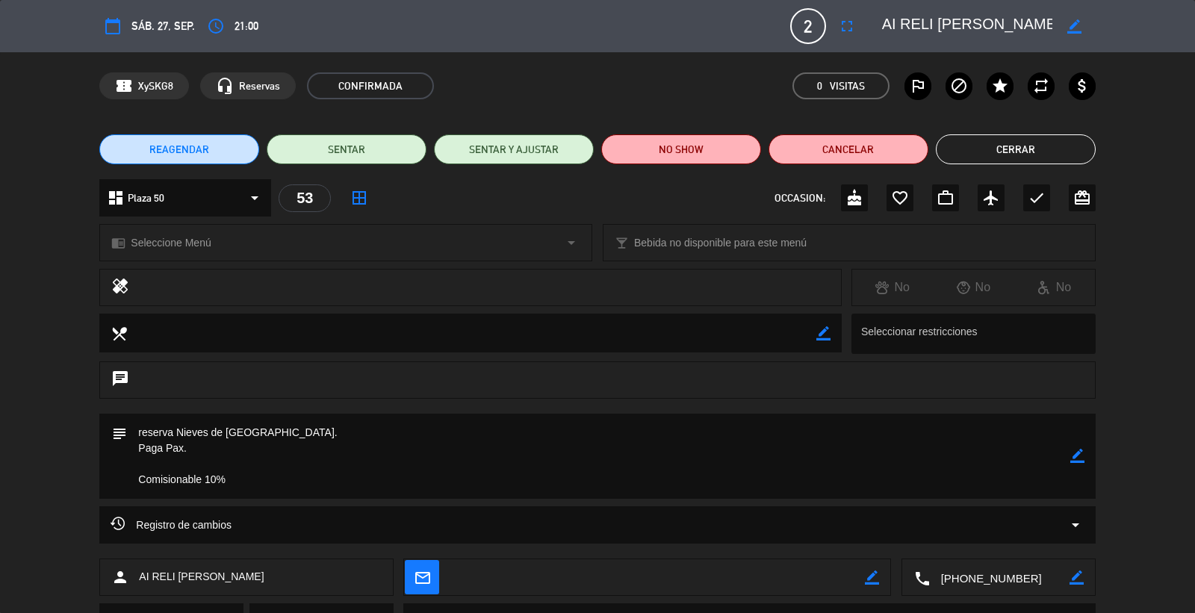
click at [1049, 155] on button "Cerrar" at bounding box center [1016, 149] width 160 height 30
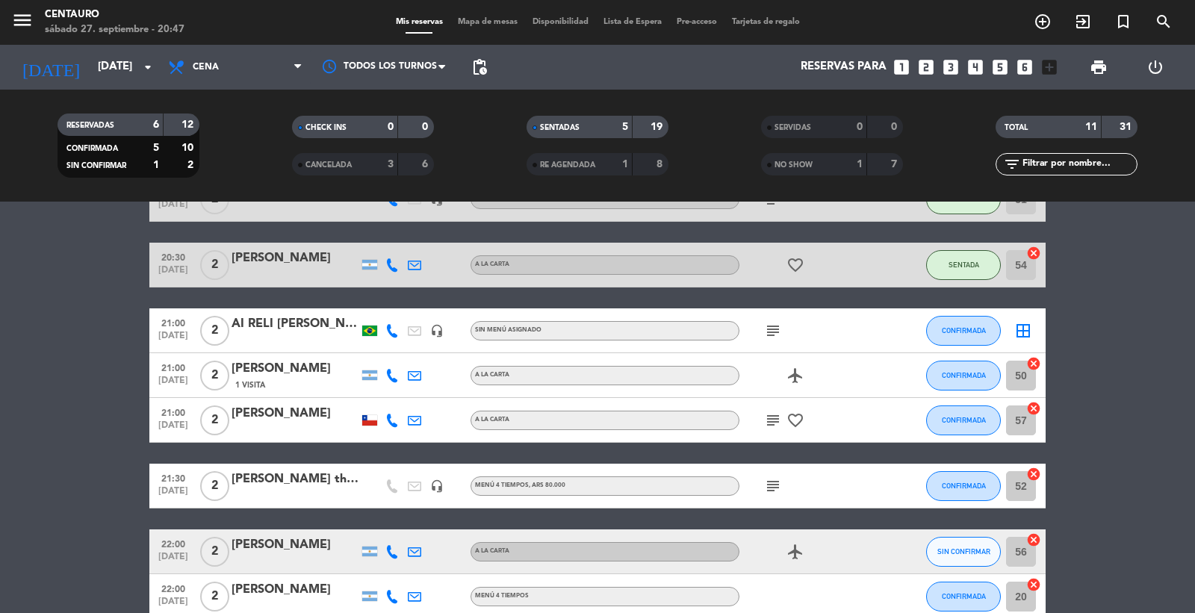
scroll to position [329, 0]
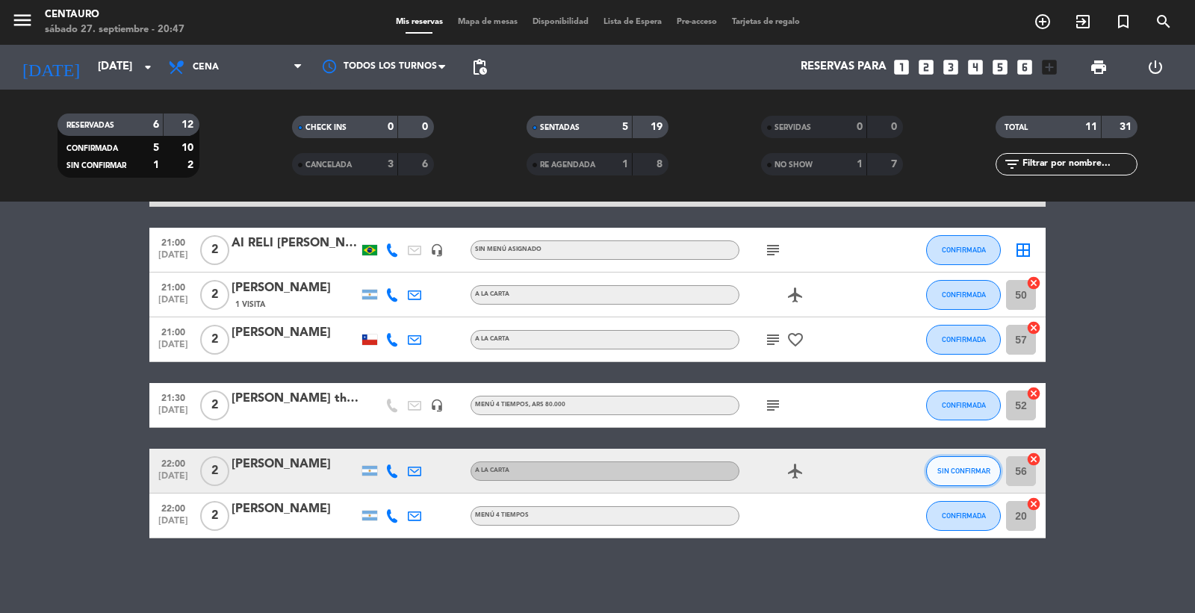
click at [966, 476] on button "SIN CONFIRMAR" at bounding box center [963, 471] width 75 height 30
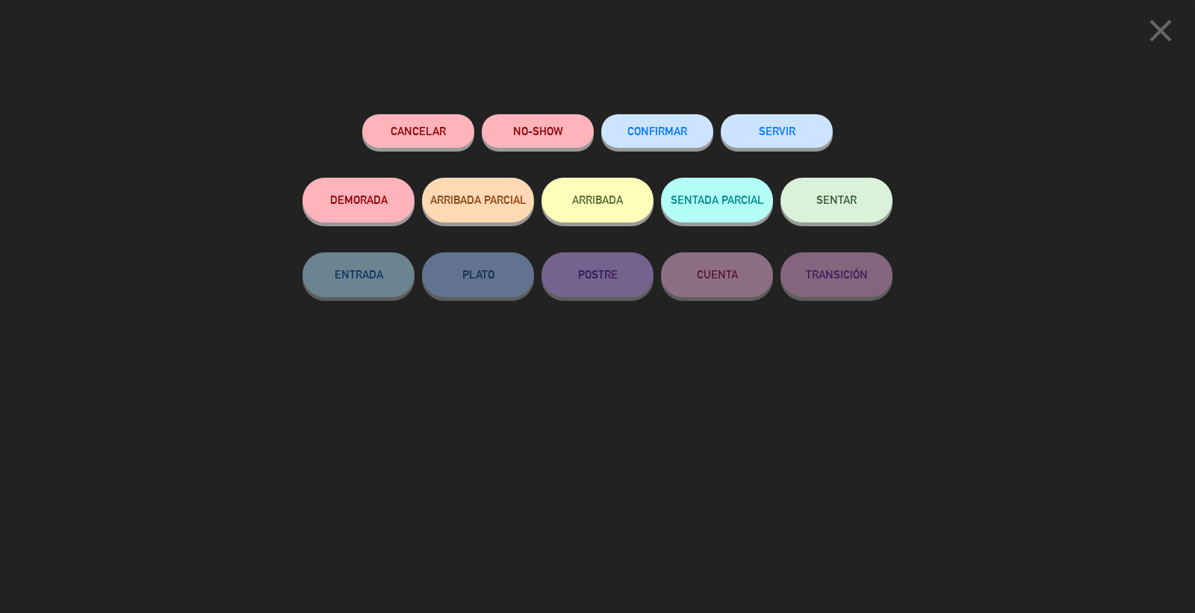
click at [677, 138] on button "CONFIRMAR" at bounding box center [657, 131] width 112 height 34
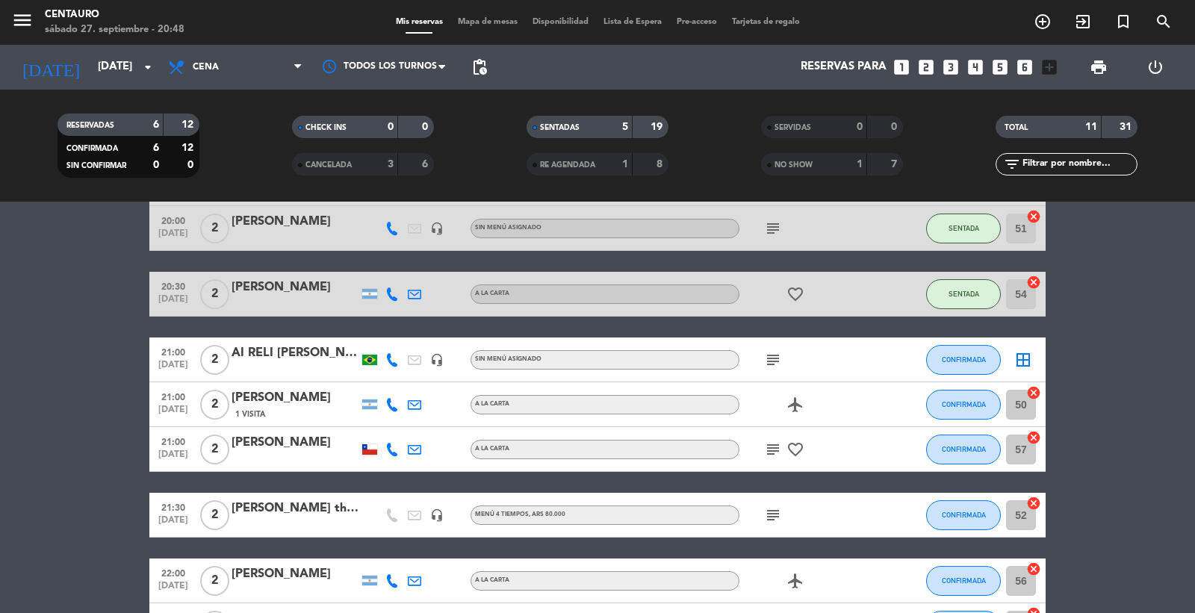
scroll to position [249, 0]
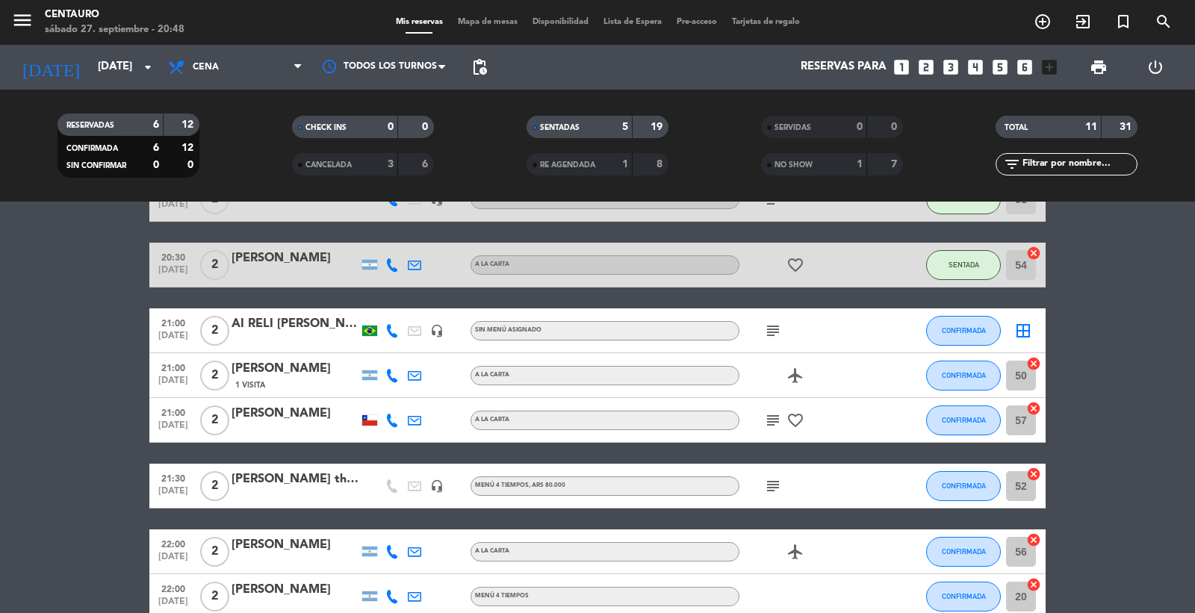
click at [1033, 329] on div "border_all" at bounding box center [1023, 330] width 45 height 44
click at [1023, 324] on icon "border_all" at bounding box center [1023, 331] width 18 height 18
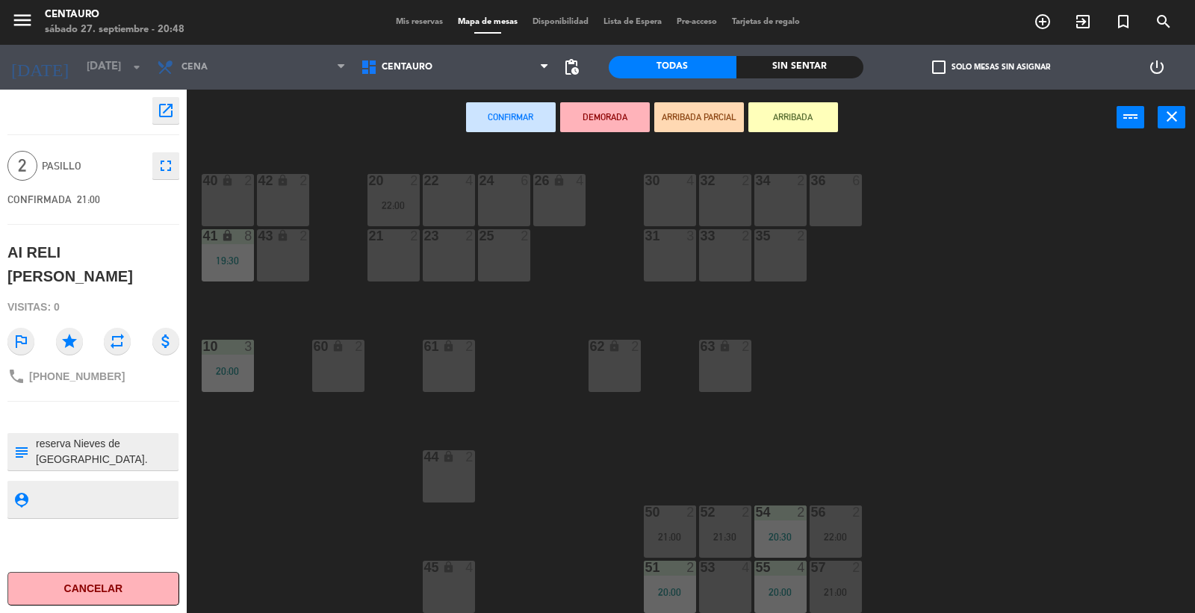
click at [736, 576] on div "53 4" at bounding box center [725, 587] width 52 height 52
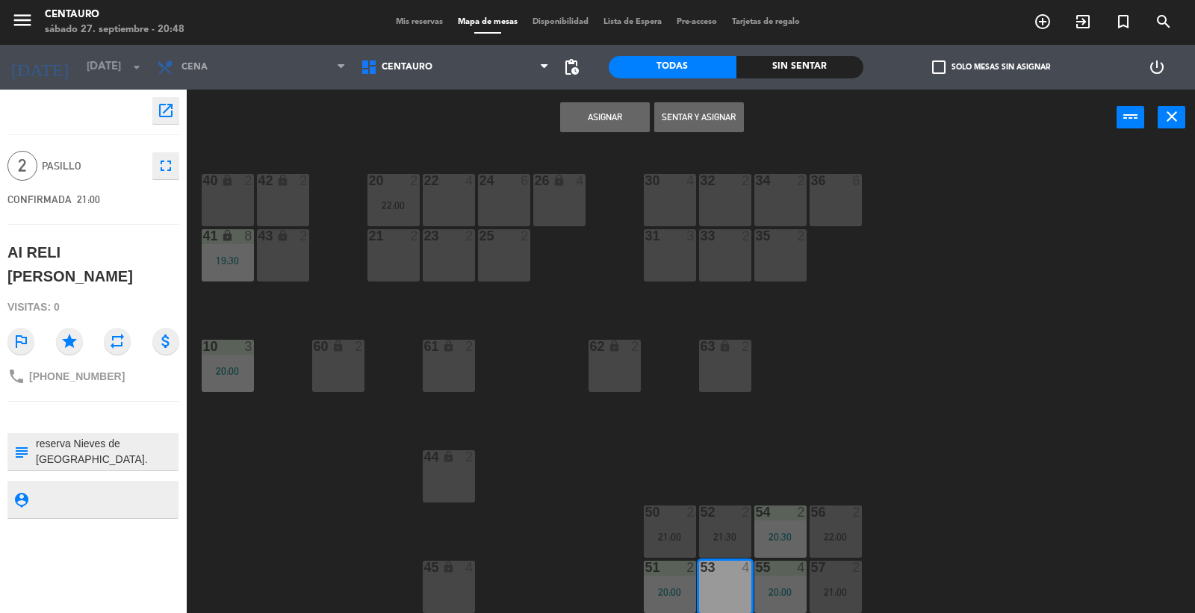
click at [602, 110] on button "Asignar" at bounding box center [605, 117] width 90 height 30
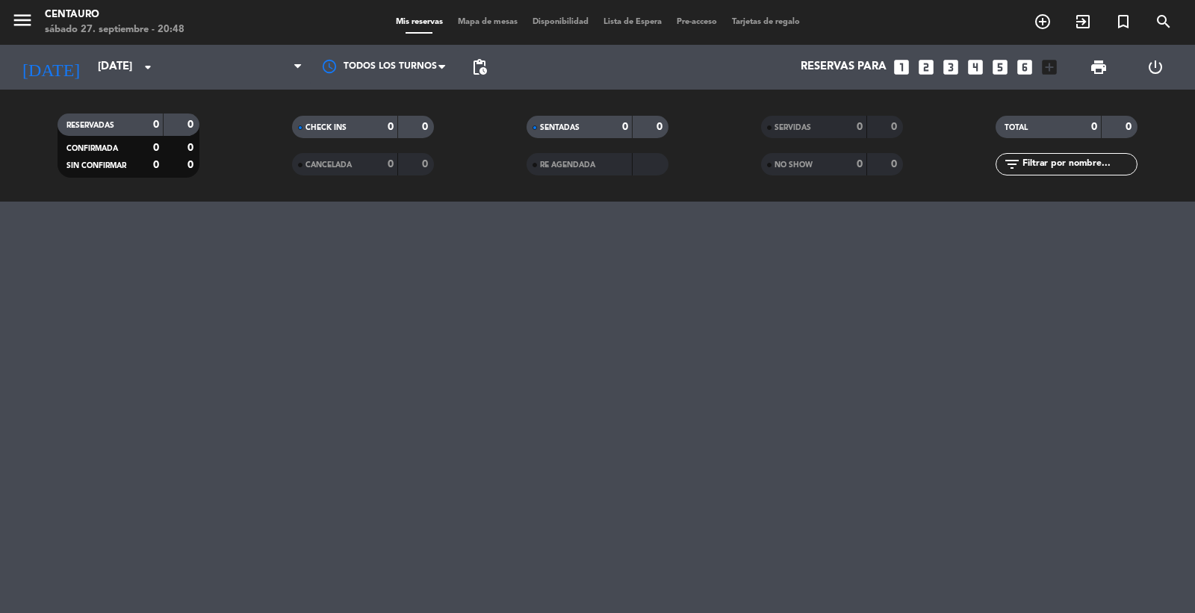
click at [934, 408] on div "menu Centauro sábado 27. septiembre - 20:48 Mis reservas Mapa de mesas Disponib…" at bounding box center [597, 306] width 1195 height 613
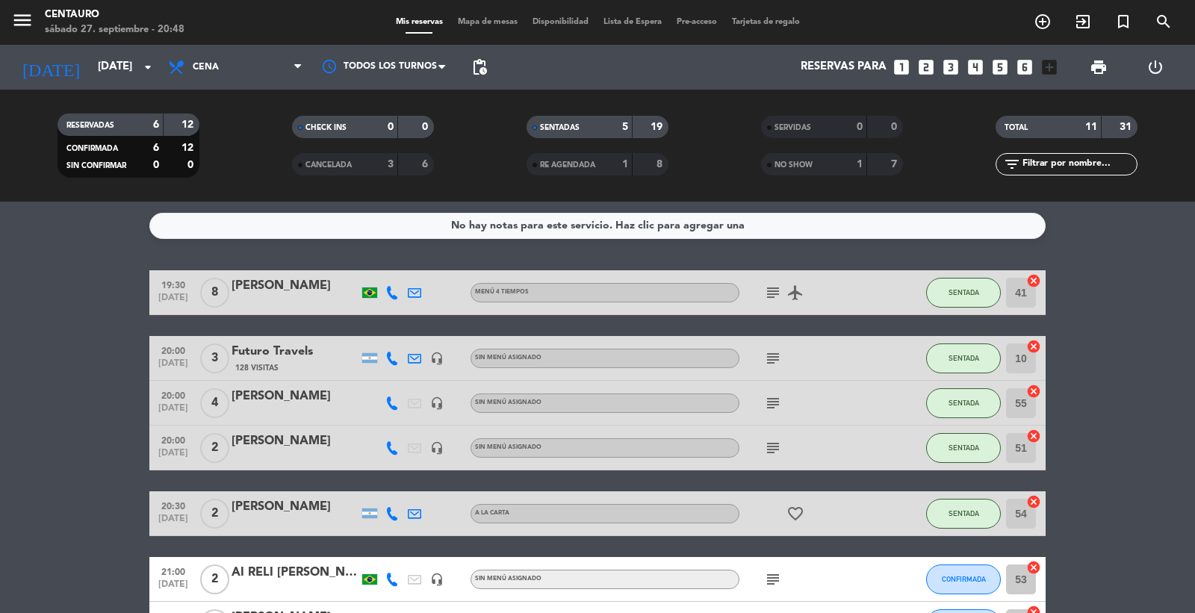
click at [463, 17] on div "Mis reservas Mapa de mesas Disponibilidad Lista de Espera Pre-acceso Tarjetas d…" at bounding box center [597, 22] width 419 height 13
click at [467, 21] on span "Mapa de mesas" at bounding box center [487, 22] width 75 height 8
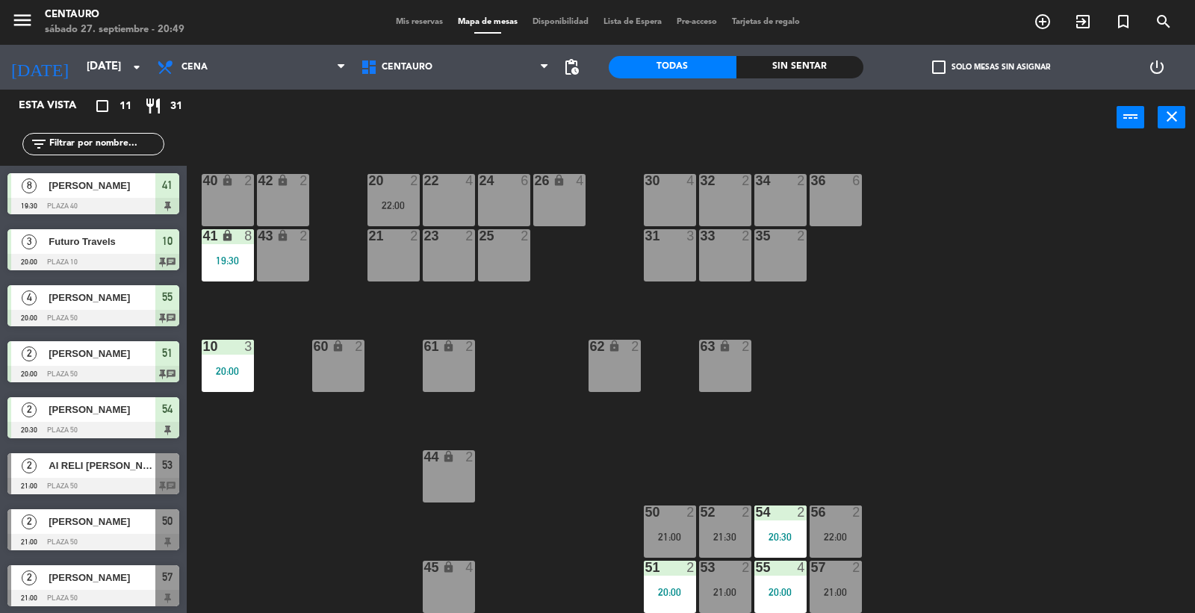
drag, startPoint x: 541, startPoint y: 444, endPoint x: 535, endPoint y: 424, distance: 20.1
click at [538, 433] on div "20 2 22:00 22 4 24 6 26 lock 4 40 lock 2 42 lock 2 30 4 34 2 32 2 36 6 21 2 23 …" at bounding box center [697, 380] width 996 height 467
click at [972, 465] on div "20 2 22:00 22 4 24 6 26 lock 4 40 lock 2 42 lock 2 30 4 34 2 32 2 36 6 21 2 23 …" at bounding box center [697, 380] width 996 height 467
click at [838, 538] on div "22:00" at bounding box center [836, 537] width 52 height 10
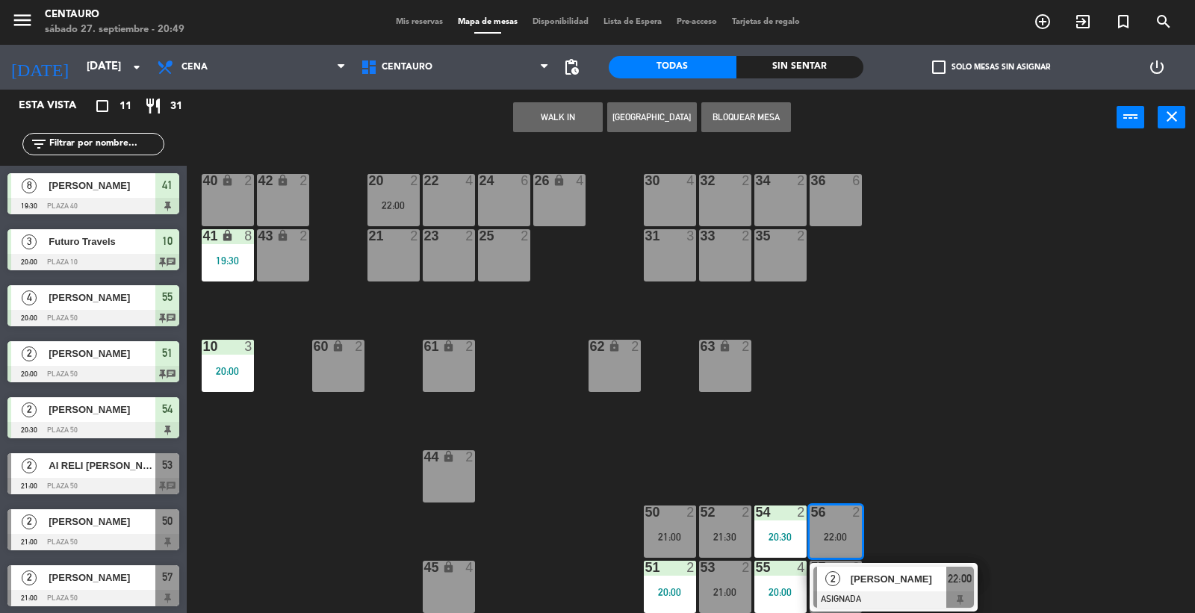
click at [408, 264] on div "21 2" at bounding box center [393, 255] width 52 height 52
drag, startPoint x: 626, startPoint y: 116, endPoint x: 547, endPoint y: 169, distance: 94.2
click at [625, 116] on button "Mover" at bounding box center [605, 117] width 90 height 30
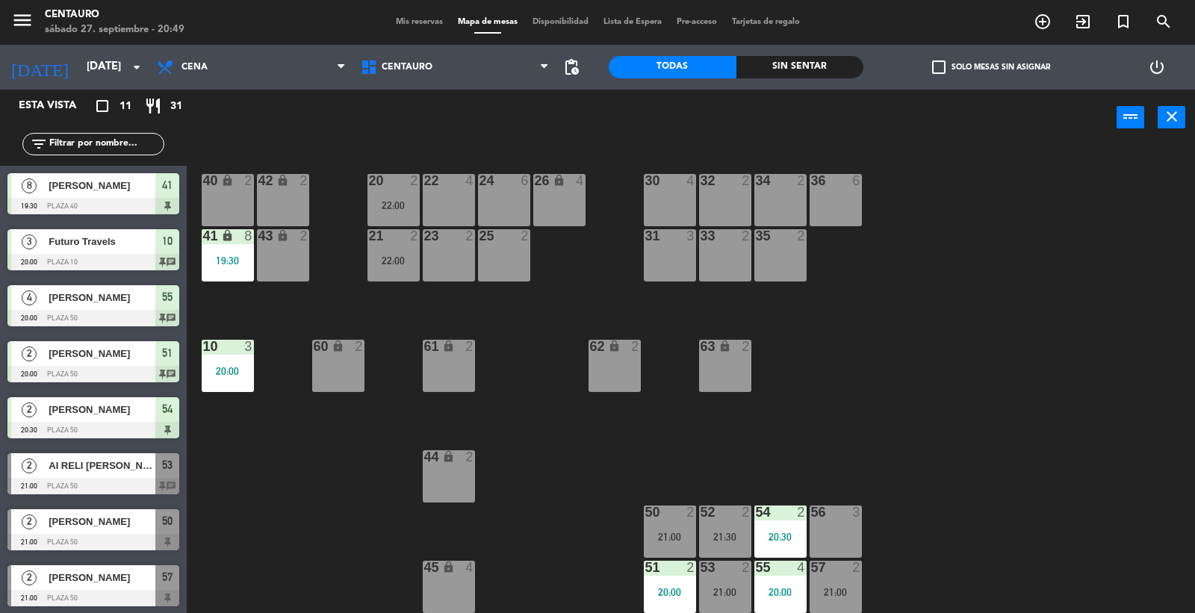
click at [551, 378] on div "20 2 22:00 22 4 24 6 26 lock 4 40 lock 2 42 lock 2 30 4 34 2 32 2 36 6 21 2 22:…" at bounding box center [697, 380] width 996 height 467
click at [719, 545] on div "52 2 21:30" at bounding box center [725, 532] width 52 height 52
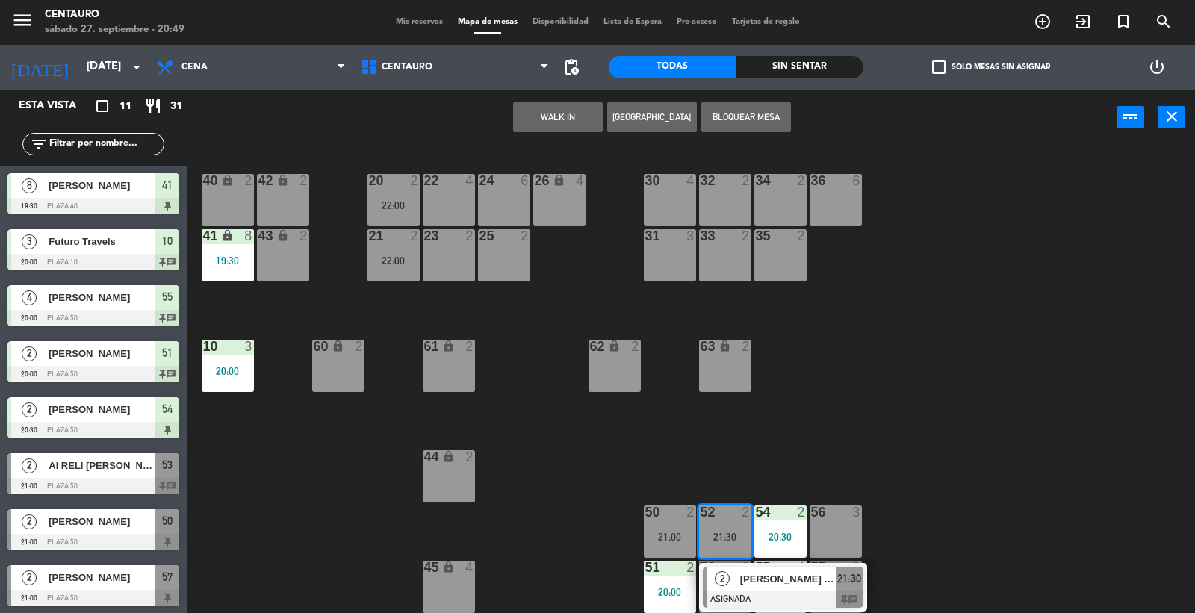
click at [445, 207] on div "22 4" at bounding box center [449, 200] width 52 height 52
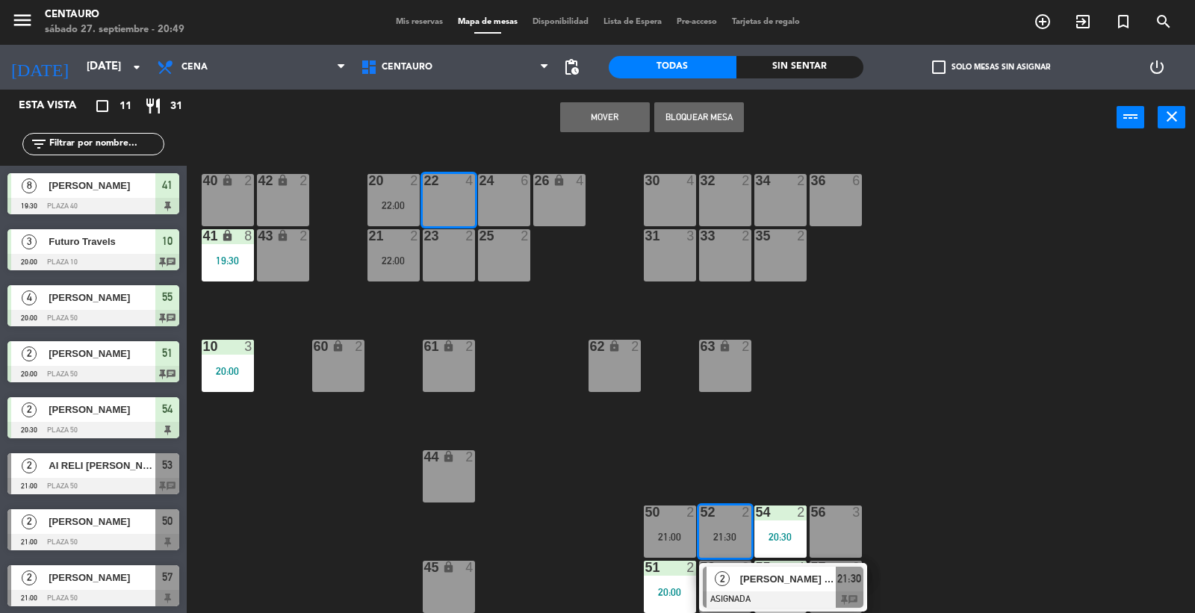
click at [621, 114] on button "Mover" at bounding box center [605, 117] width 90 height 30
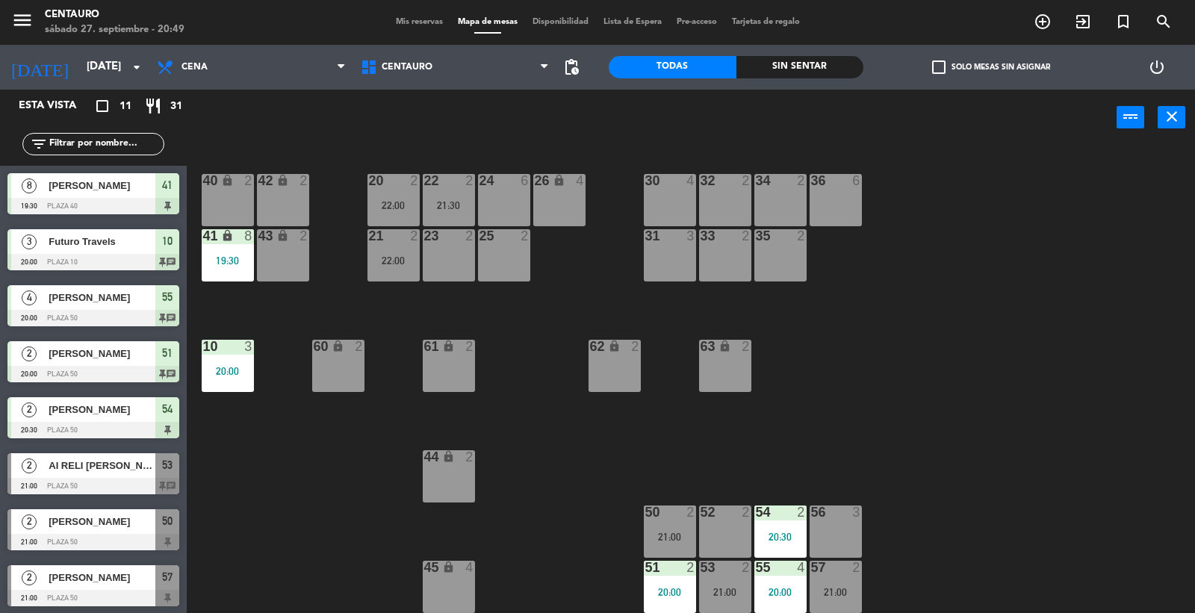
click at [886, 370] on div "20 2 22:00 22 2 21:30 24 6 26 lock 4 40 lock 2 42 lock 2 30 4 34 2 32 2 36 6 21…" at bounding box center [697, 380] width 996 height 467
click at [434, 205] on div "21:30" at bounding box center [449, 205] width 52 height 10
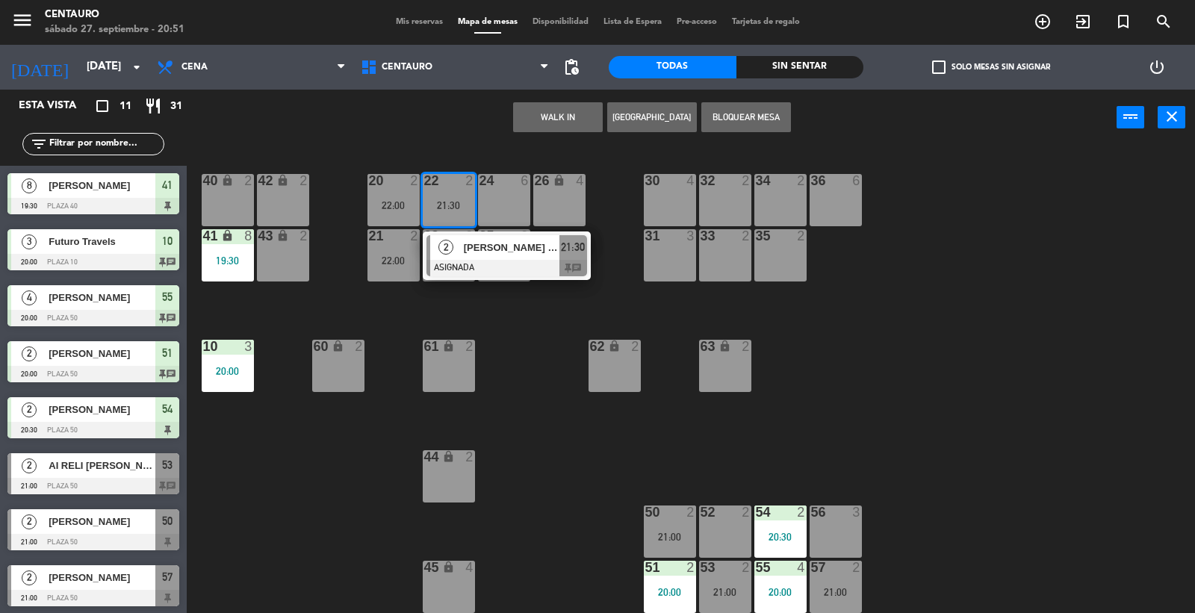
click at [478, 267] on div at bounding box center [506, 268] width 161 height 16
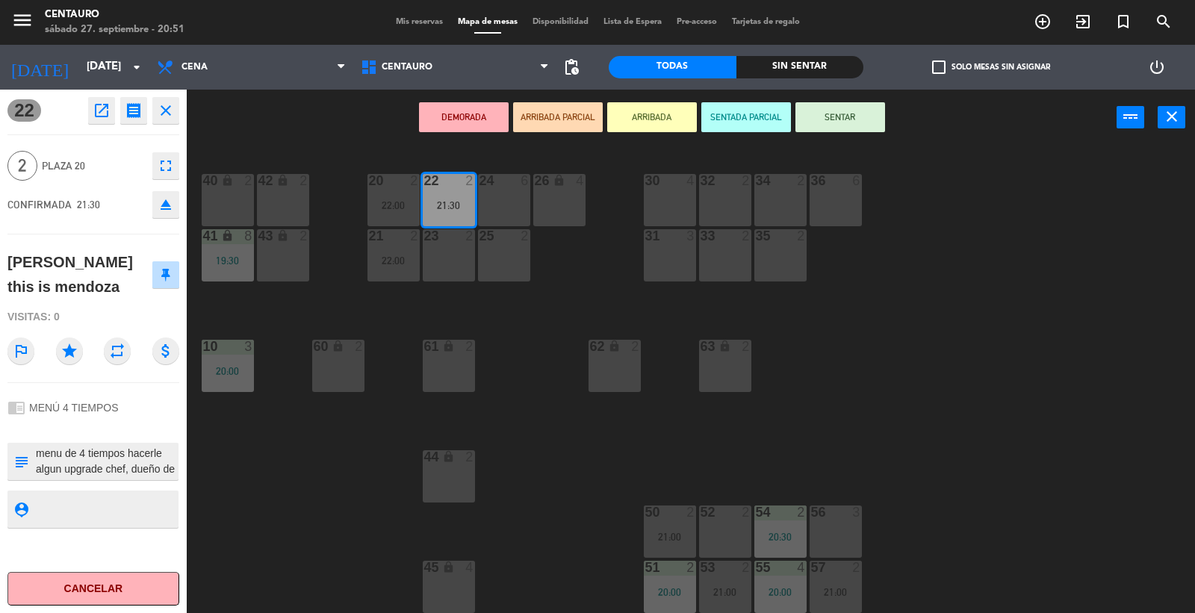
click at [535, 385] on div "20 2 22:00 22 2 21:30 24 6 26 lock 4 40 lock 2 42 lock 2 30 4 34 2 32 2 36 6 21…" at bounding box center [697, 380] width 996 height 467
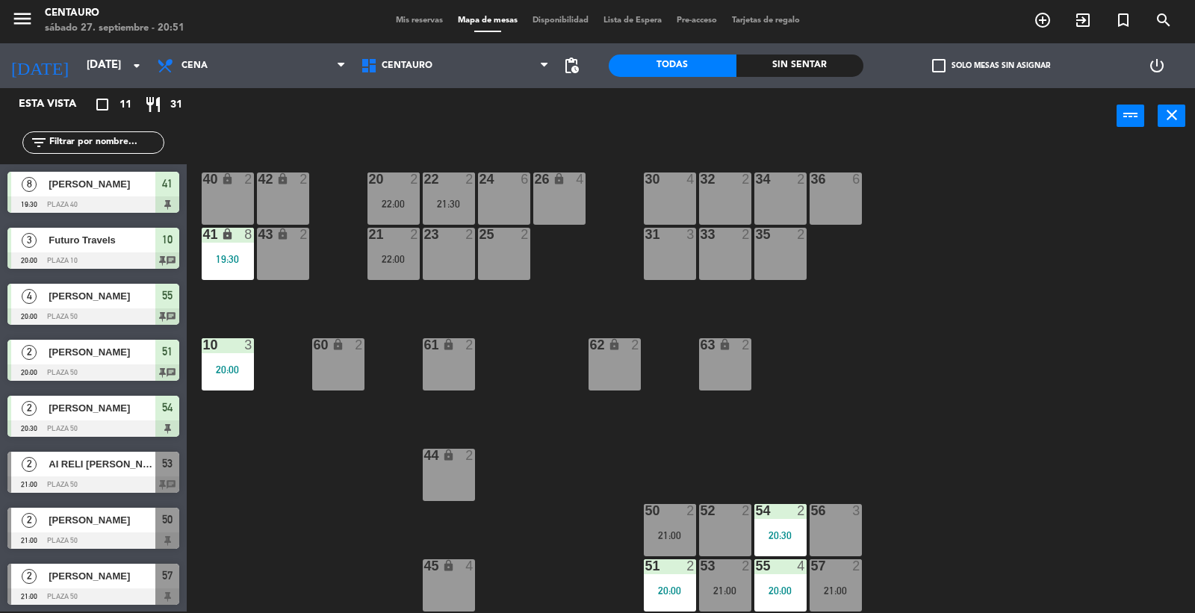
scroll to position [54, 0]
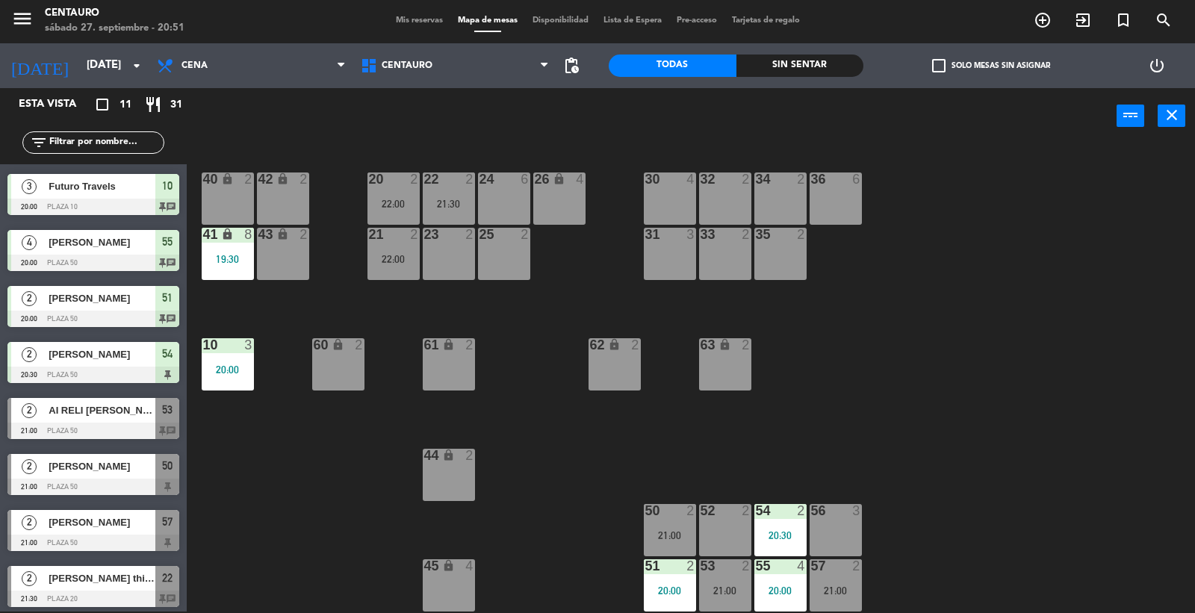
click at [414, 192] on div "20 2 22:00" at bounding box center [393, 199] width 52 height 52
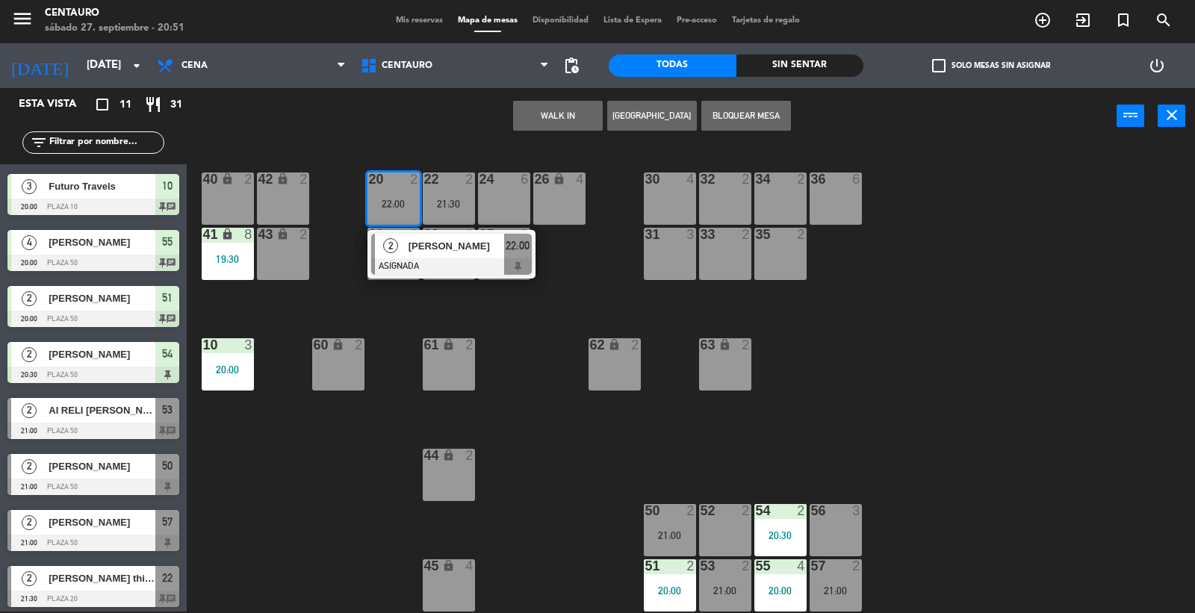
click at [443, 250] on span "[PERSON_NAME]" at bounding box center [456, 246] width 96 height 16
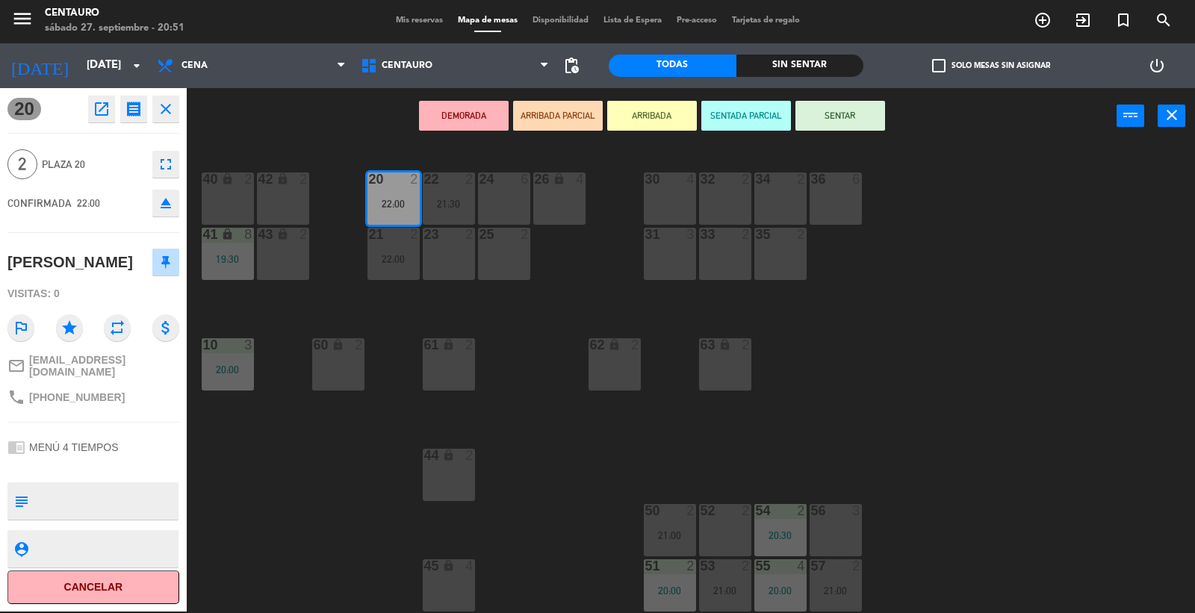
drag, startPoint x: 535, startPoint y: 371, endPoint x: 491, endPoint y: 327, distance: 62.3
click at [532, 371] on div "20 2 22:00 22 2 21:30 24 6 26 lock 4 40 lock 2 42 lock 2 30 4 34 2 32 2 36 6 21…" at bounding box center [697, 379] width 996 height 467
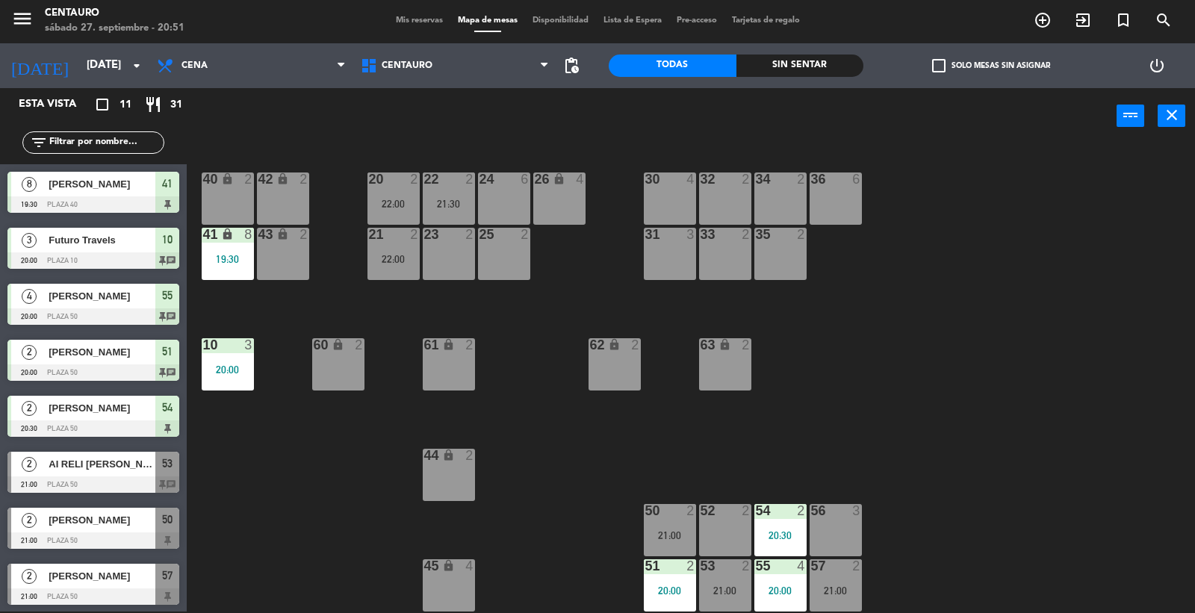
scroll to position [166, 0]
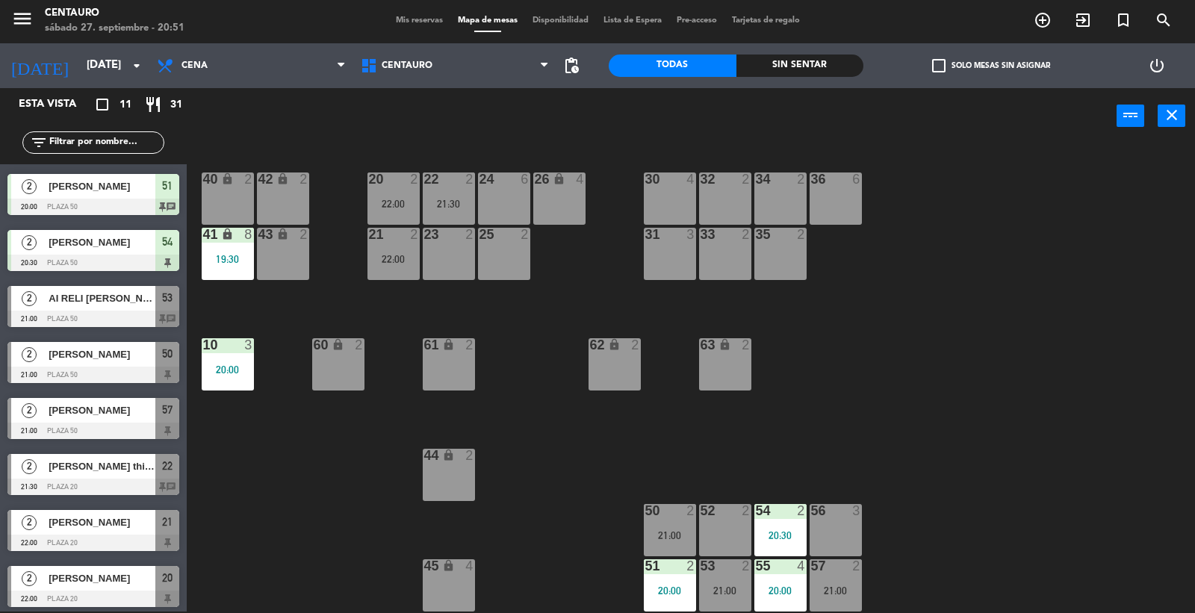
click at [411, 267] on div "21 2 22:00" at bounding box center [393, 254] width 52 height 52
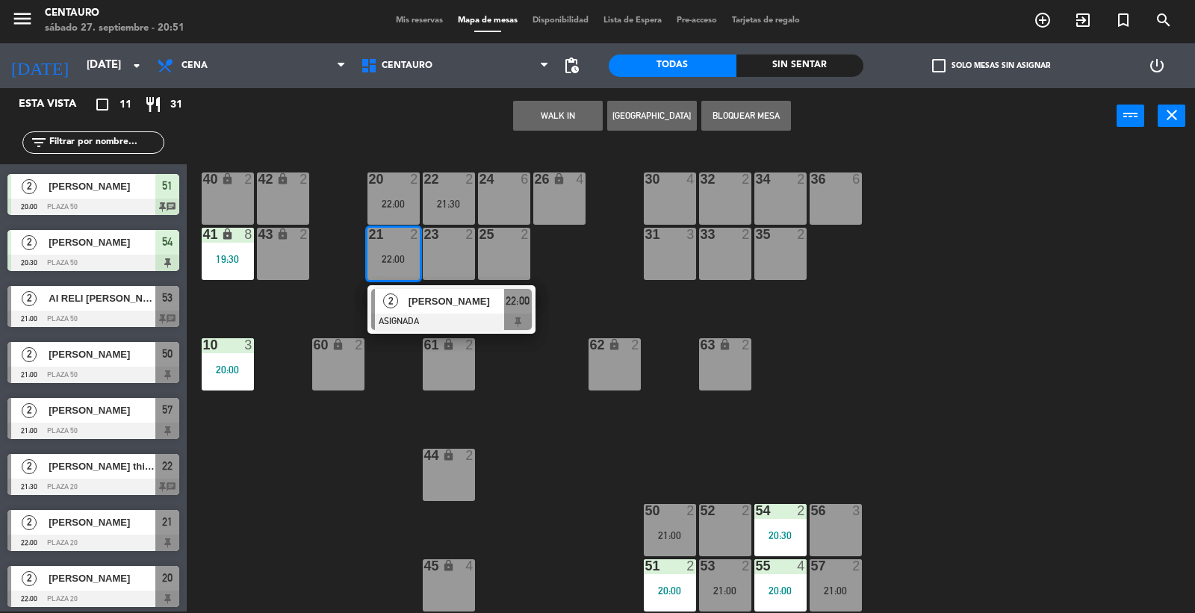
click at [445, 293] on span "[PERSON_NAME]" at bounding box center [456, 301] width 96 height 16
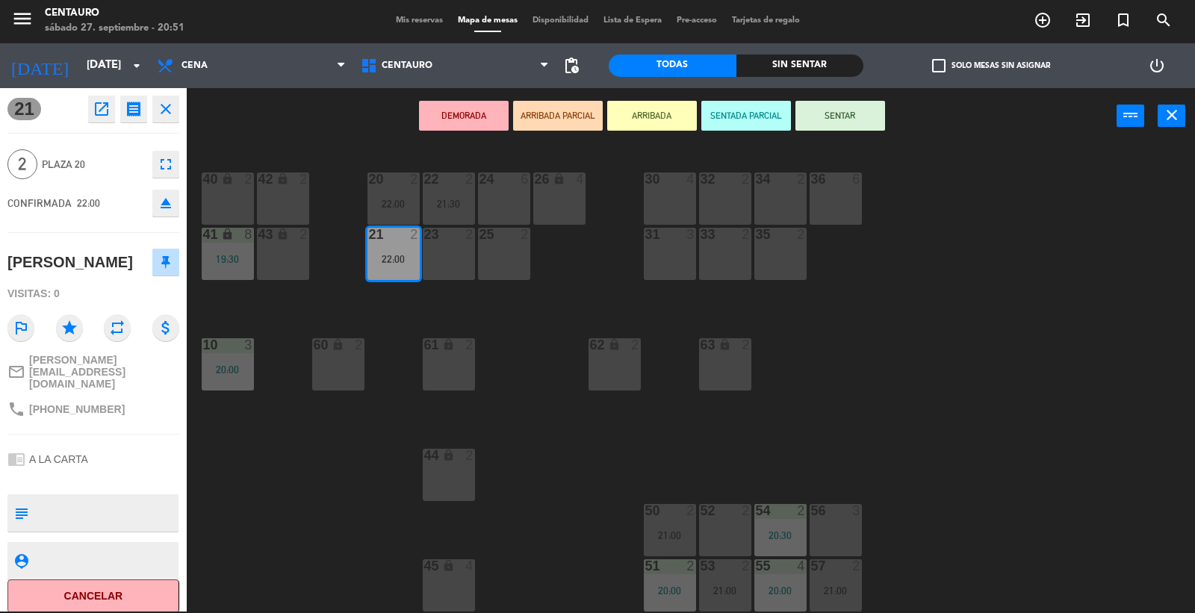
drag, startPoint x: 491, startPoint y: 325, endPoint x: 478, endPoint y: 303, distance: 25.1
click at [489, 325] on div "20 2 22:00 22 2 21:30 24 6 26 lock 4 40 lock 2 42 lock 2 30 4 34 2 32 2 36 6 21…" at bounding box center [697, 379] width 996 height 467
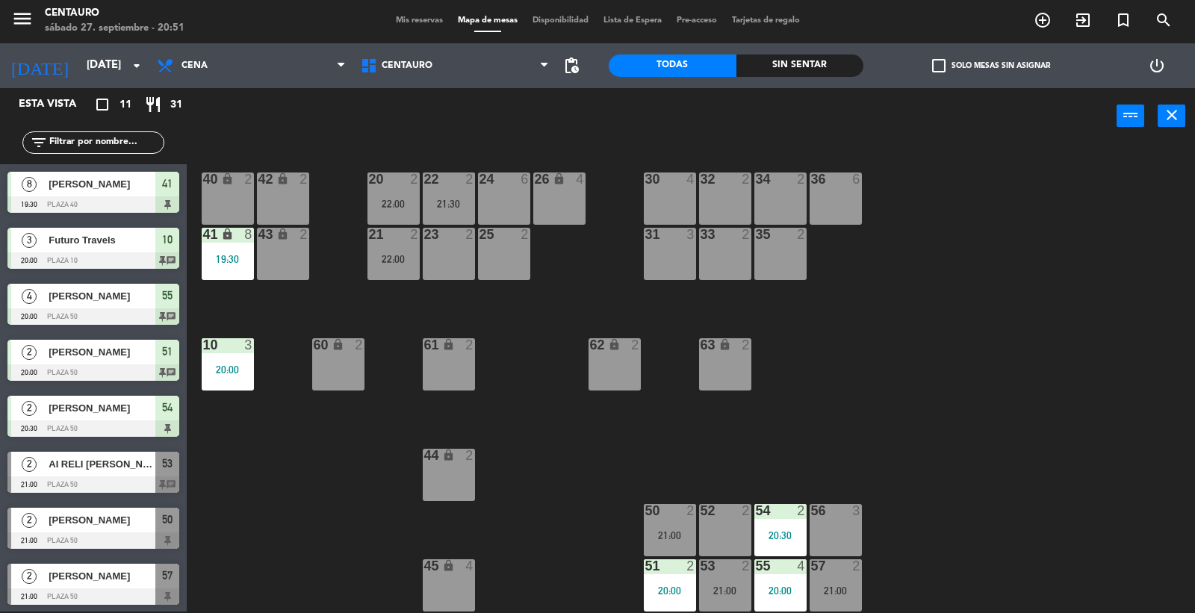
scroll to position [110, 0]
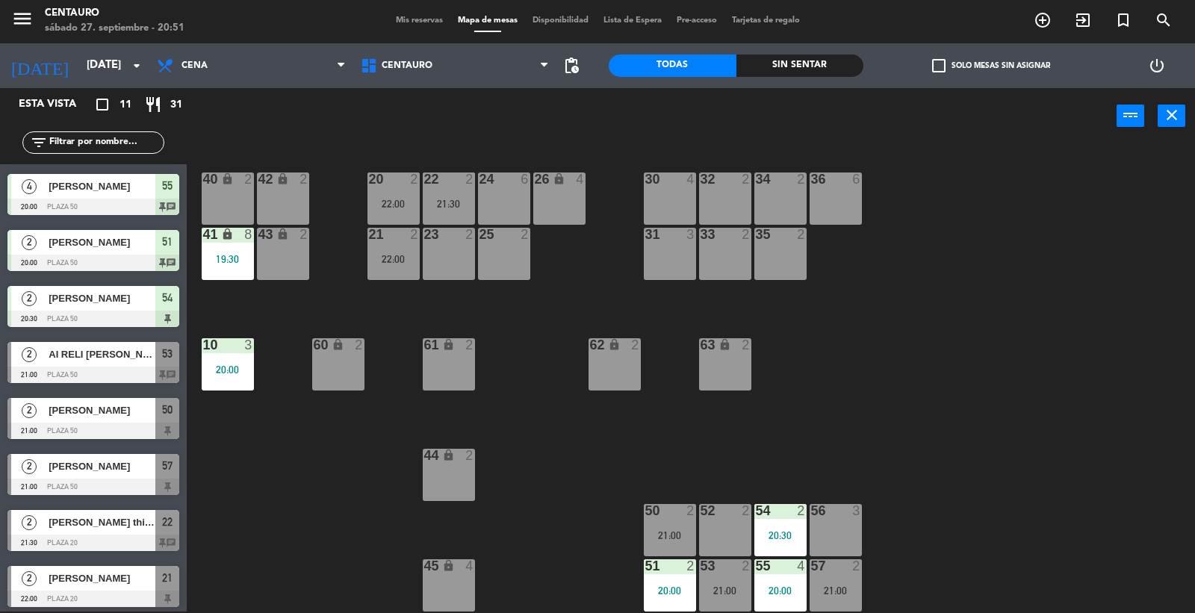
click at [441, 209] on div "22 2 21:30" at bounding box center [449, 199] width 52 height 52
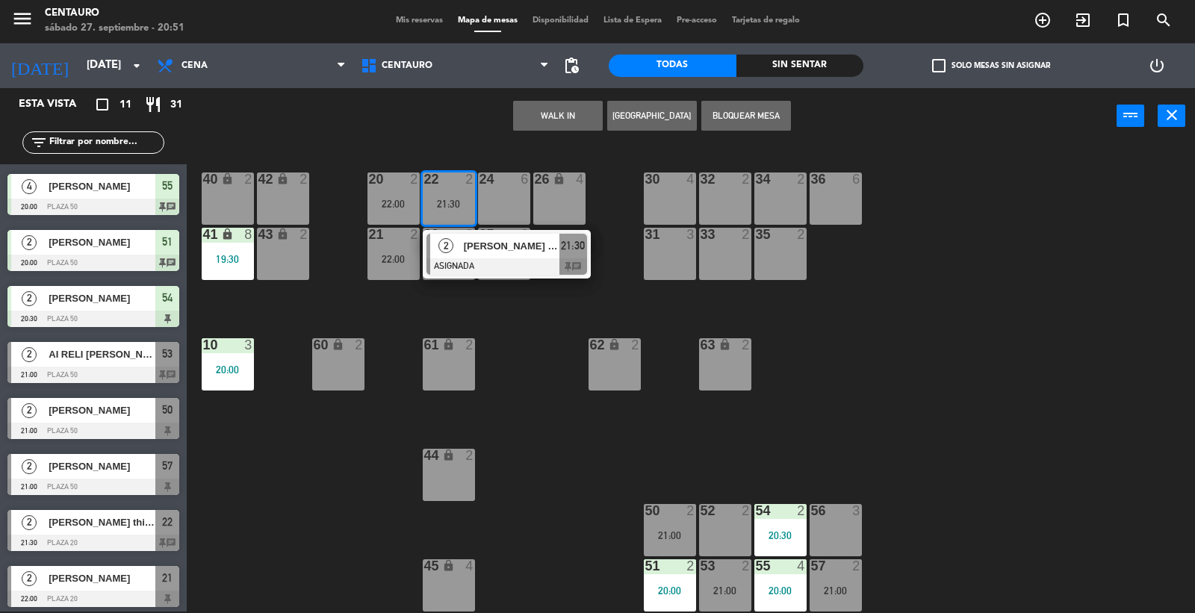
click at [478, 264] on div at bounding box center [506, 266] width 161 height 16
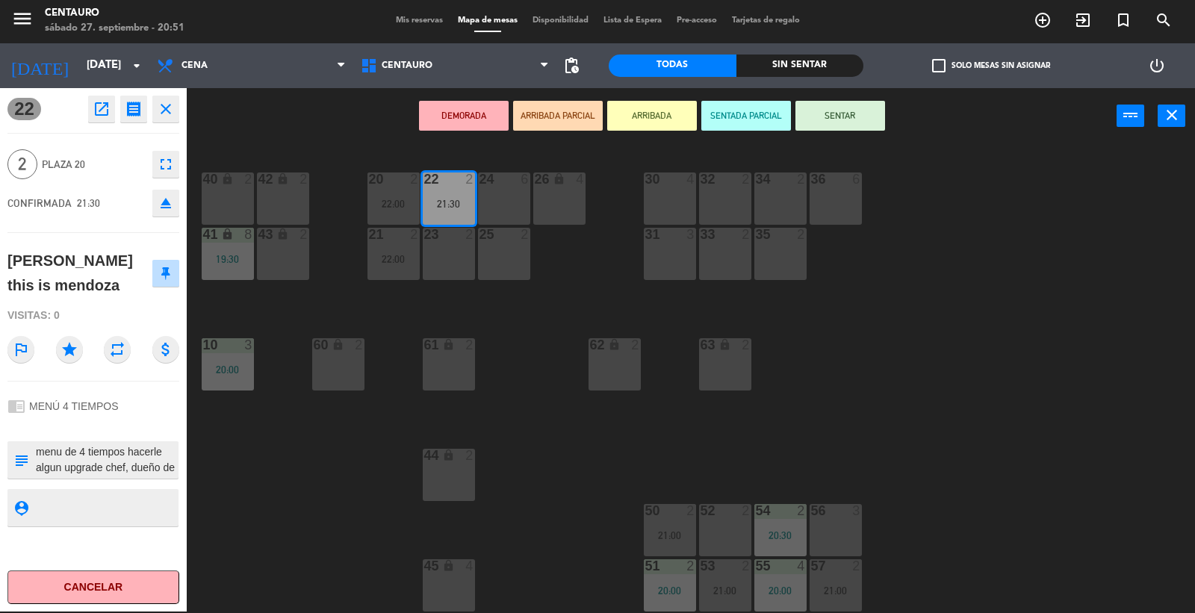
click at [952, 414] on div "20 2 22:00 22 2 21:30 24 6 26 lock 4 40 lock 2 42 lock 2 30 4 34 2 32 2 36 6 21…" at bounding box center [697, 379] width 996 height 467
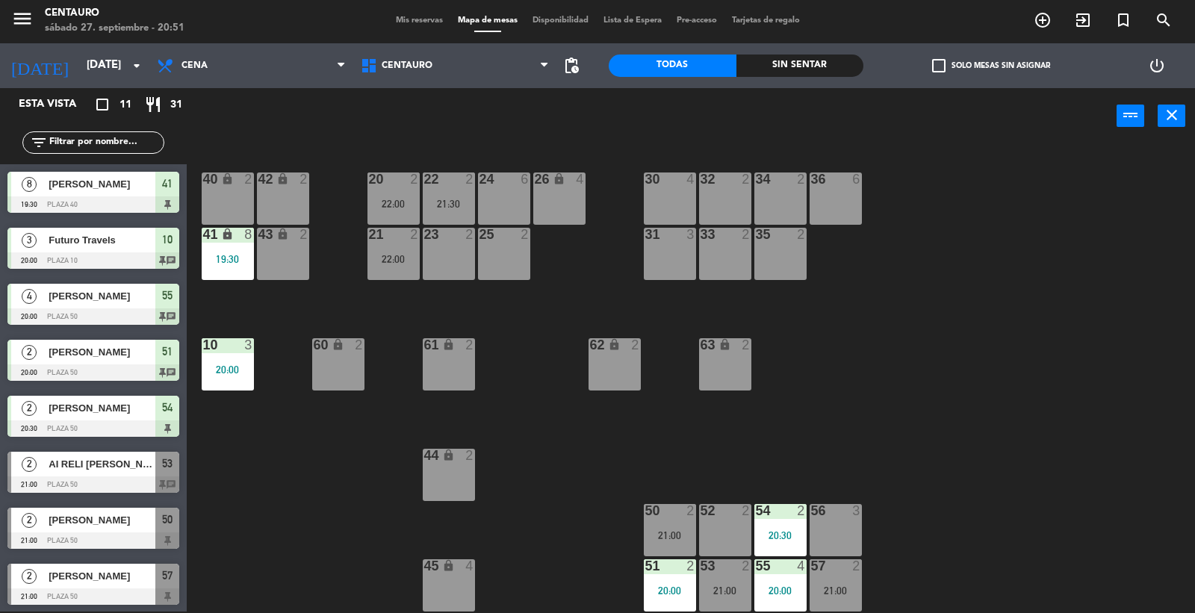
scroll to position [54, 0]
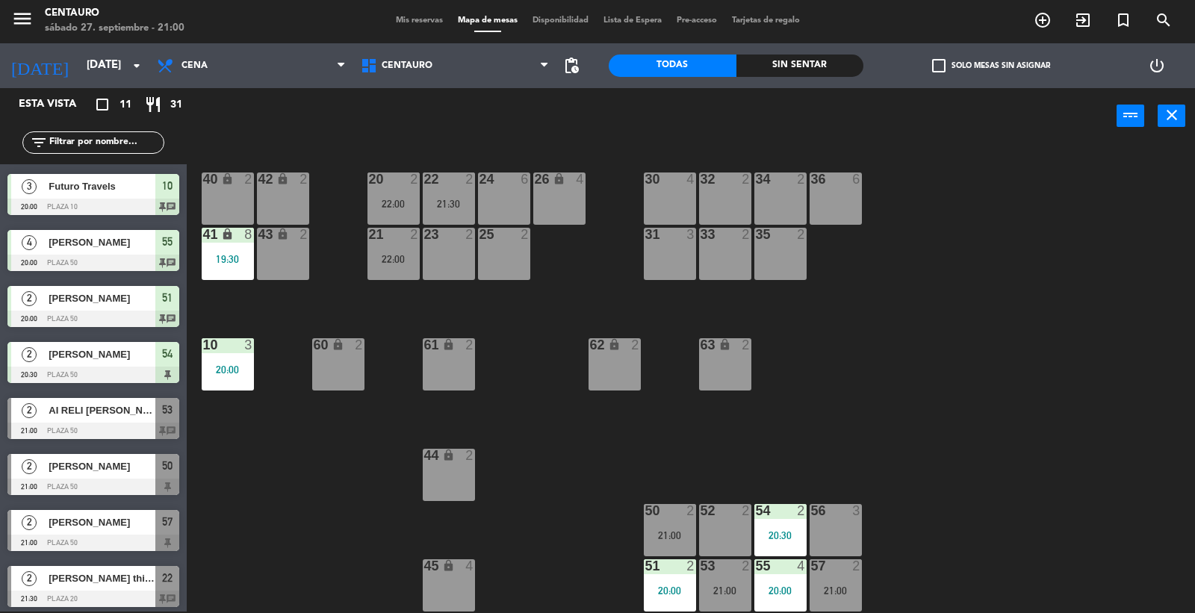
drag, startPoint x: 108, startPoint y: 181, endPoint x: 146, endPoint y: 200, distance: 42.8
click at [111, 182] on div "3 Futuro Travels 20:00 Plaza 10 10 chat" at bounding box center [93, 195] width 187 height 56
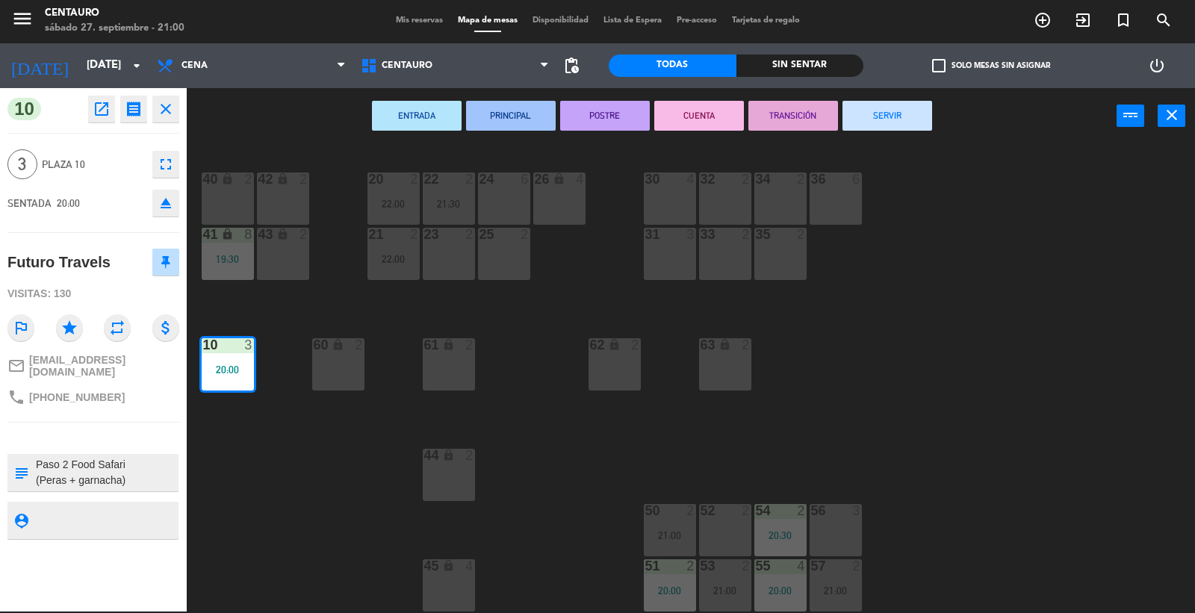
click at [899, 106] on button "SERVIR" at bounding box center [887, 116] width 90 height 30
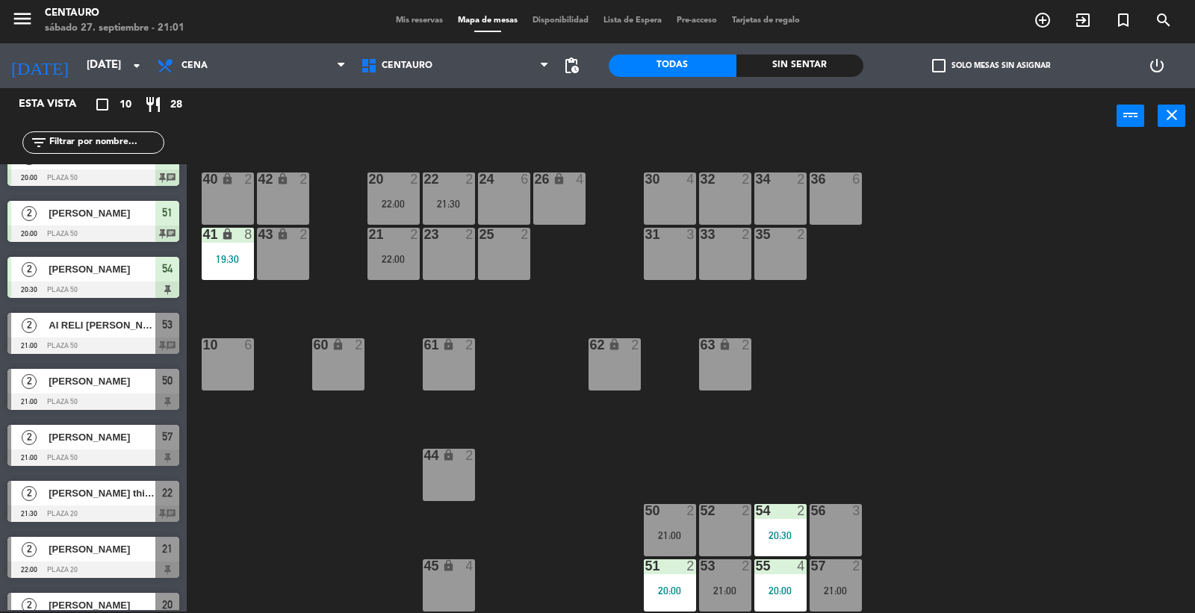
scroll to position [114, 0]
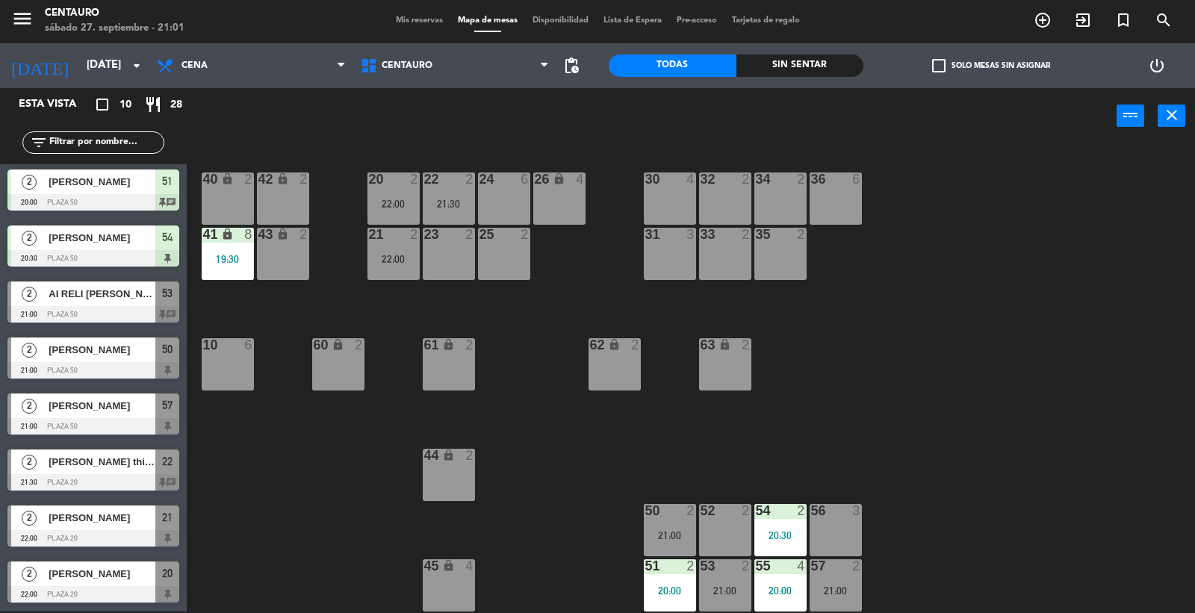
click at [820, 53] on div "Todas Sin sentar" at bounding box center [736, 65] width 255 height 45
click at [815, 67] on div "Sin sentar" at bounding box center [800, 66] width 128 height 22
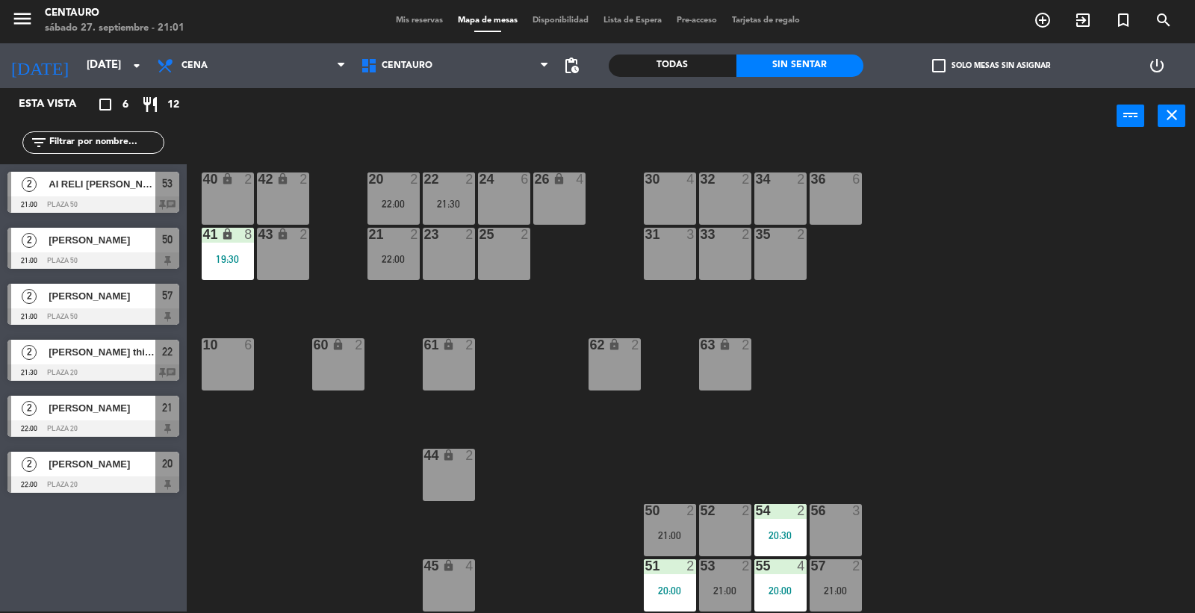
scroll to position [0, 0]
click at [102, 178] on span "AI RELI [PERSON_NAME]" at bounding box center [102, 184] width 107 height 16
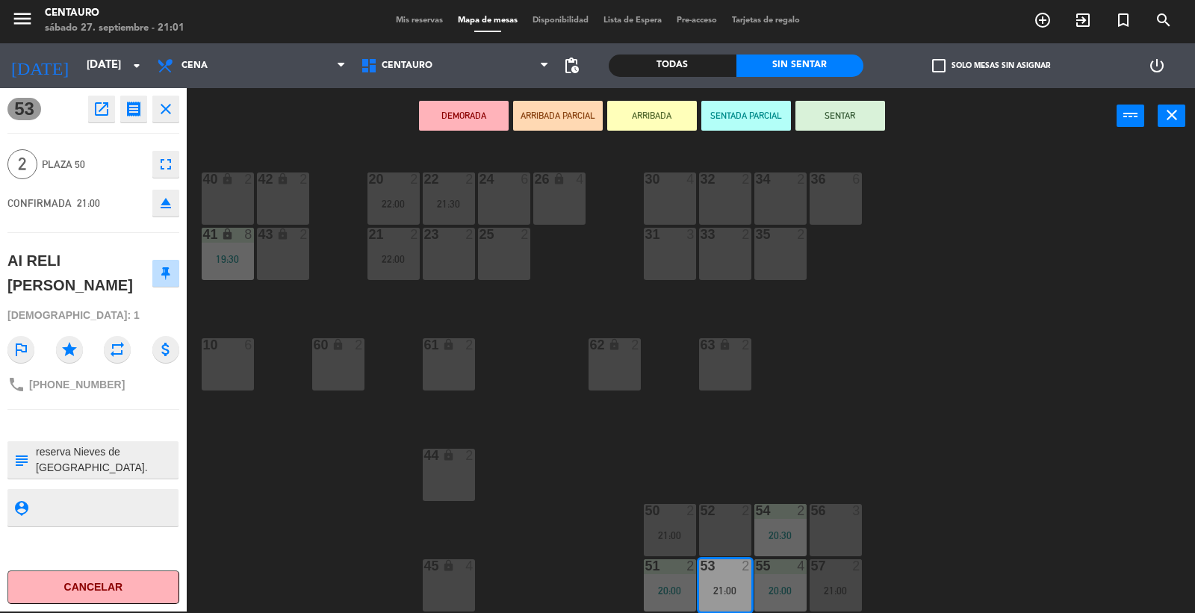
click at [175, 106] on button "close" at bounding box center [165, 109] width 27 height 27
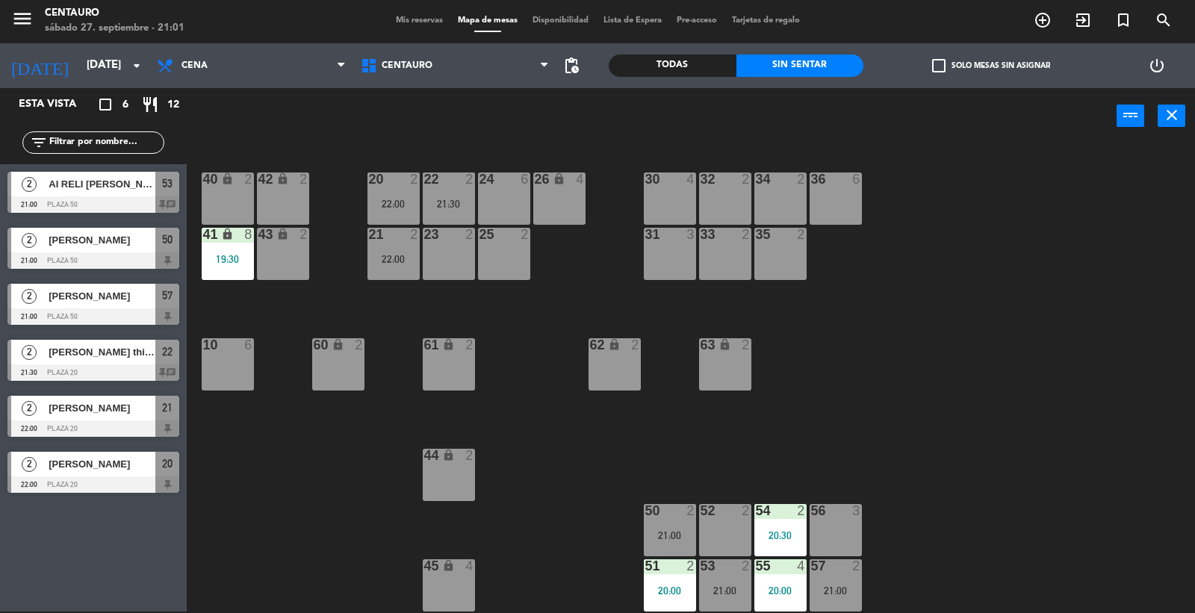
click at [90, 252] on div at bounding box center [93, 260] width 172 height 16
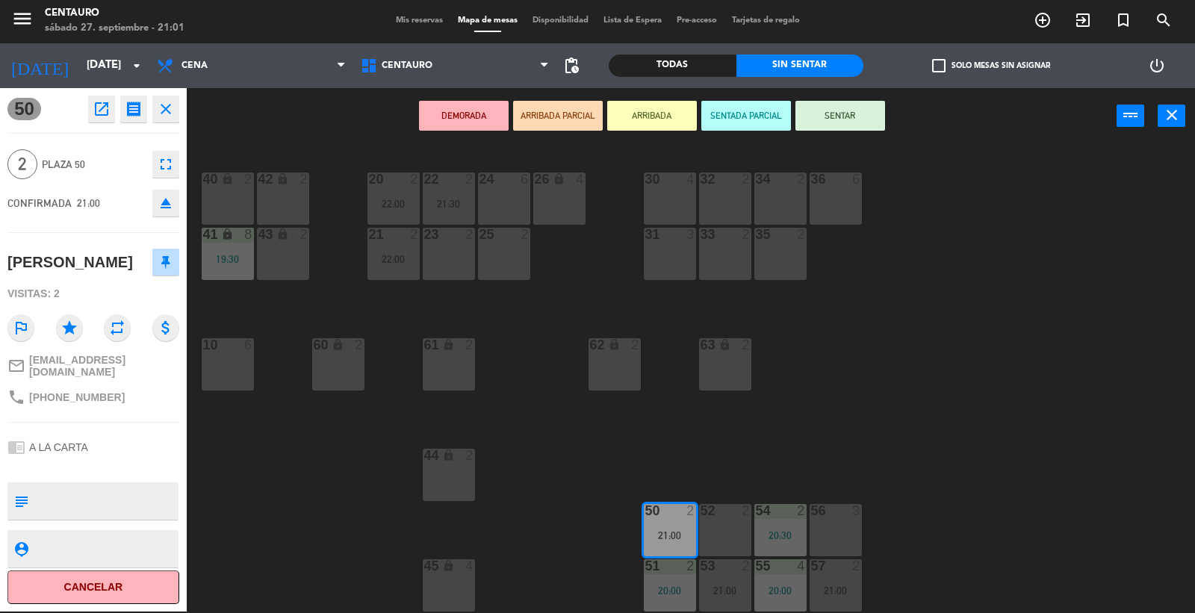
drag, startPoint x: 167, startPoint y: 110, endPoint x: 127, endPoint y: 270, distance: 165.4
click at [165, 111] on icon "close" at bounding box center [166, 109] width 18 height 18
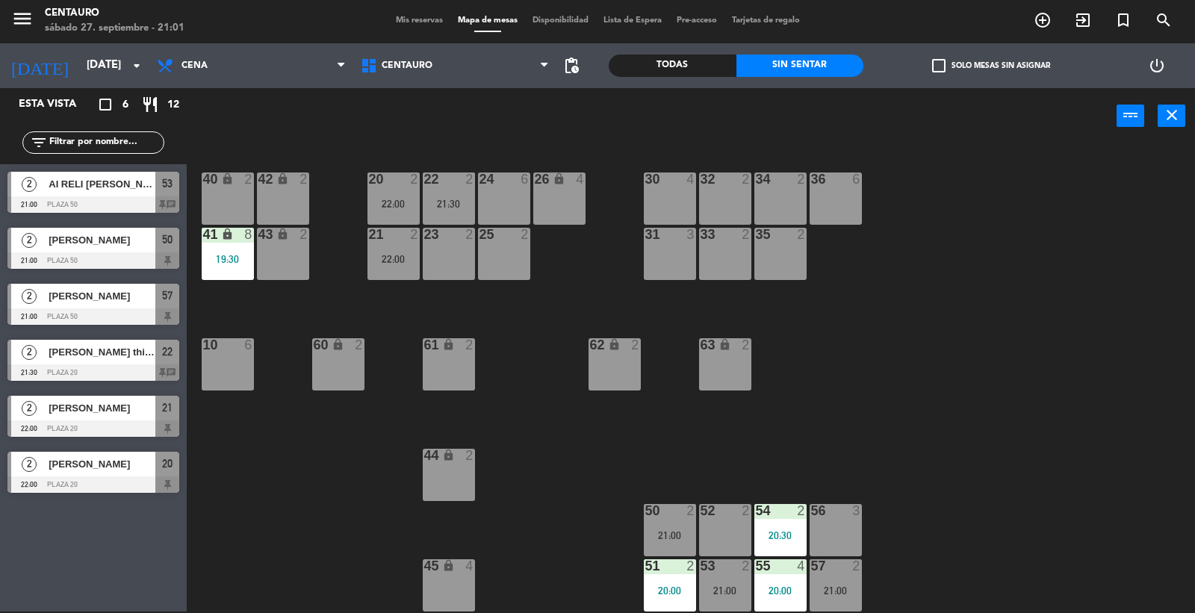
click at [102, 288] on span "[PERSON_NAME]" at bounding box center [102, 296] width 107 height 16
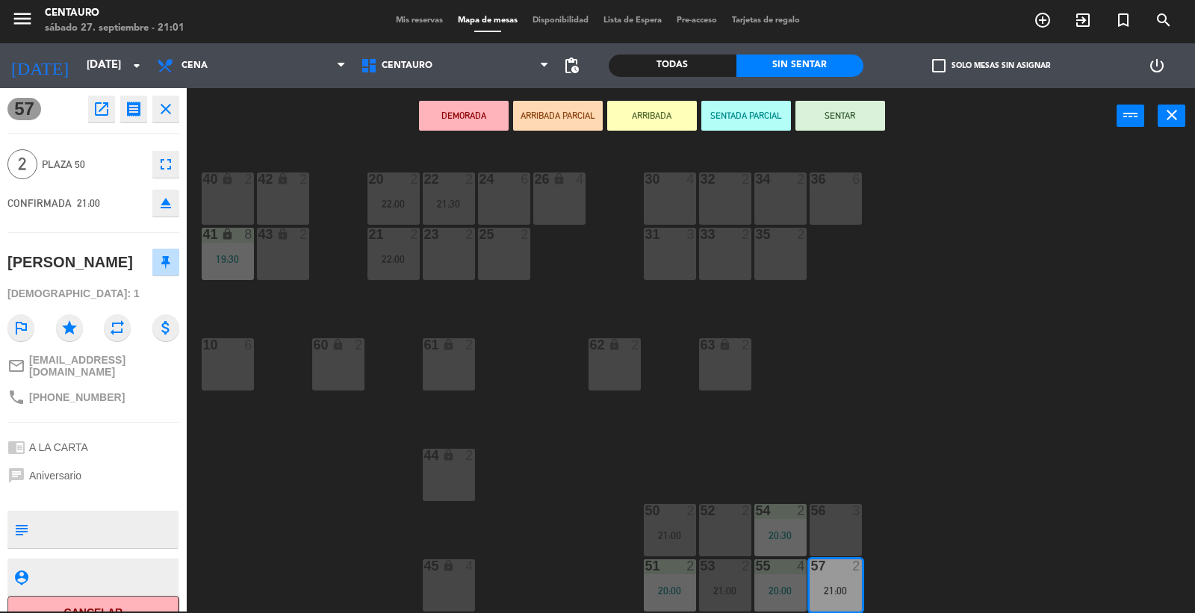
click at [166, 107] on icon "close" at bounding box center [166, 109] width 18 height 18
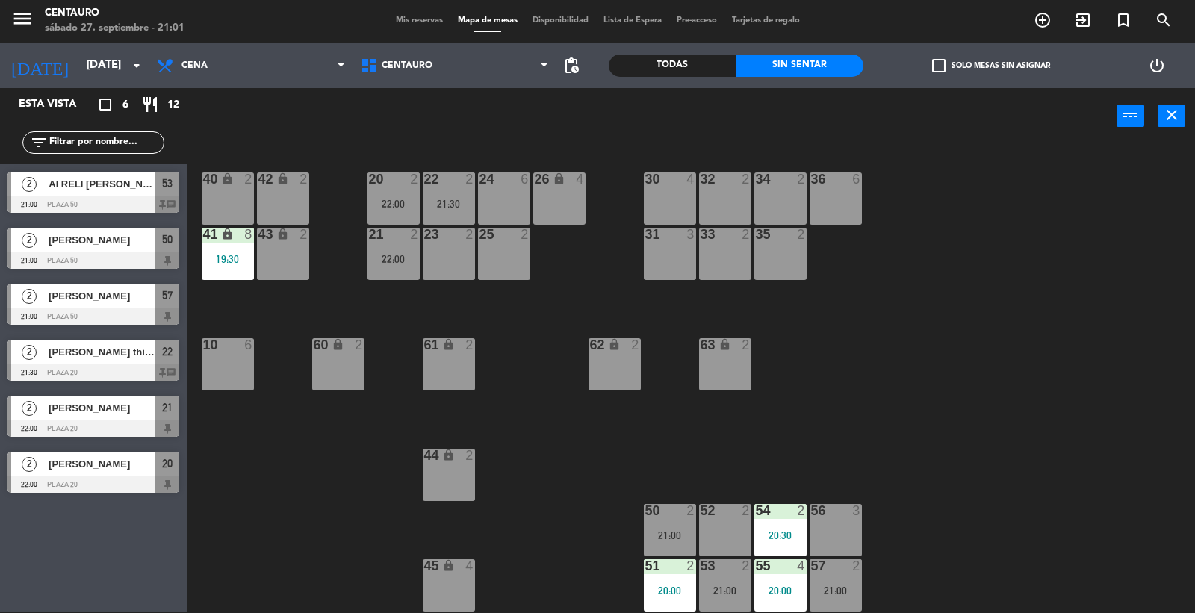
click at [94, 358] on span "[PERSON_NAME] this is mendoza" at bounding box center [102, 352] width 107 height 16
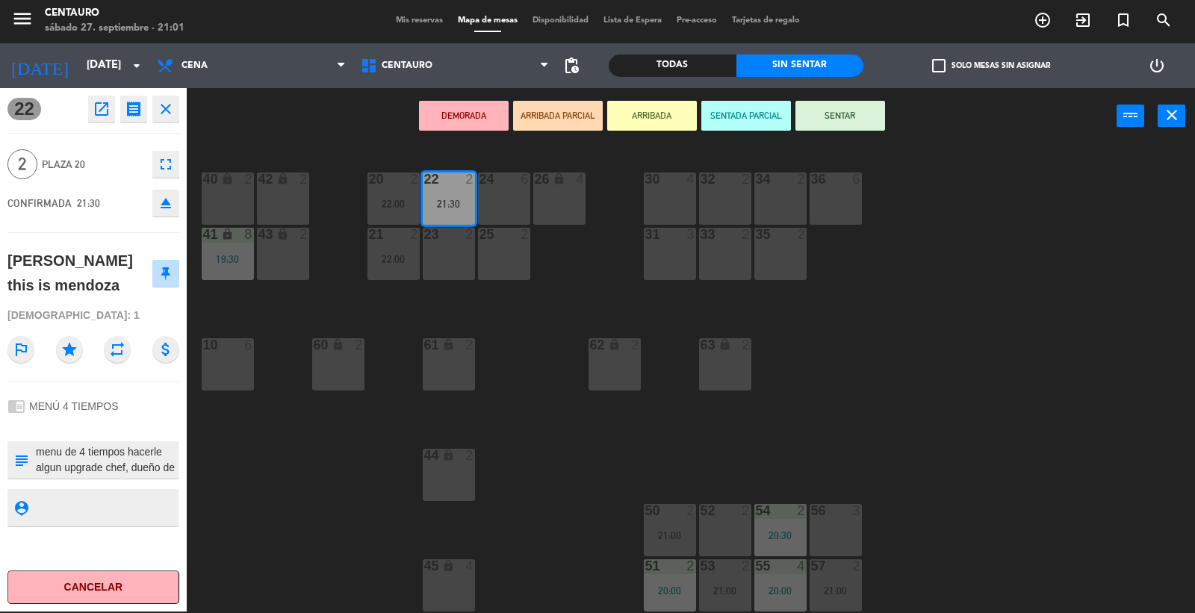
drag, startPoint x: 161, startPoint y: 105, endPoint x: 162, endPoint y: 116, distance: 12.0
click at [161, 108] on icon "close" at bounding box center [166, 109] width 18 height 18
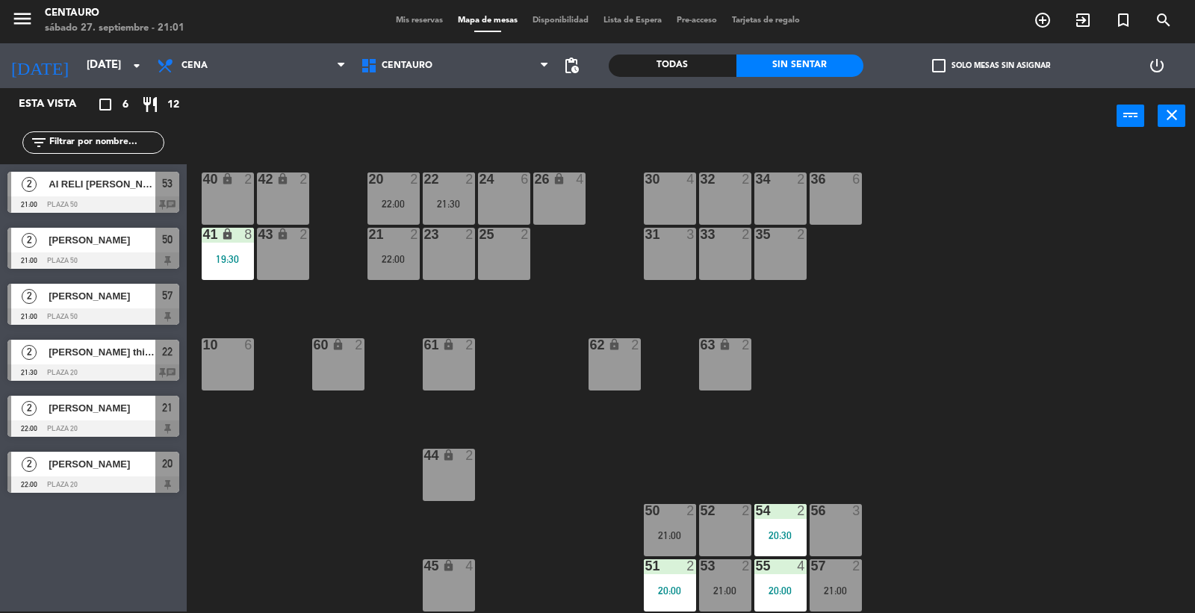
click at [72, 423] on div at bounding box center [93, 428] width 172 height 16
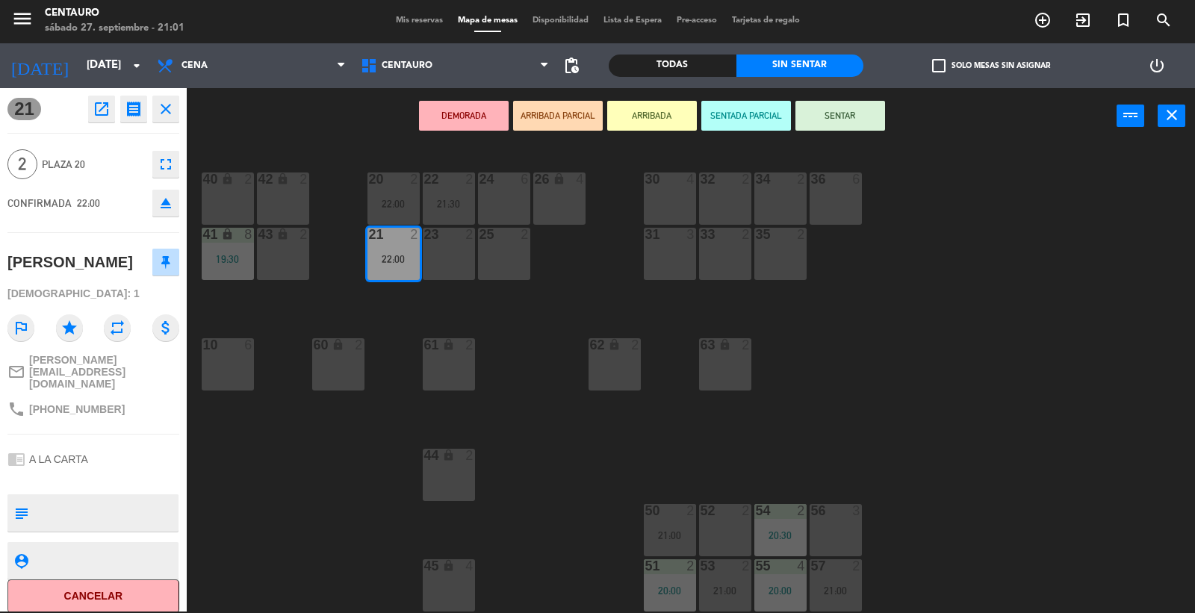
click at [163, 110] on icon "close" at bounding box center [166, 109] width 18 height 18
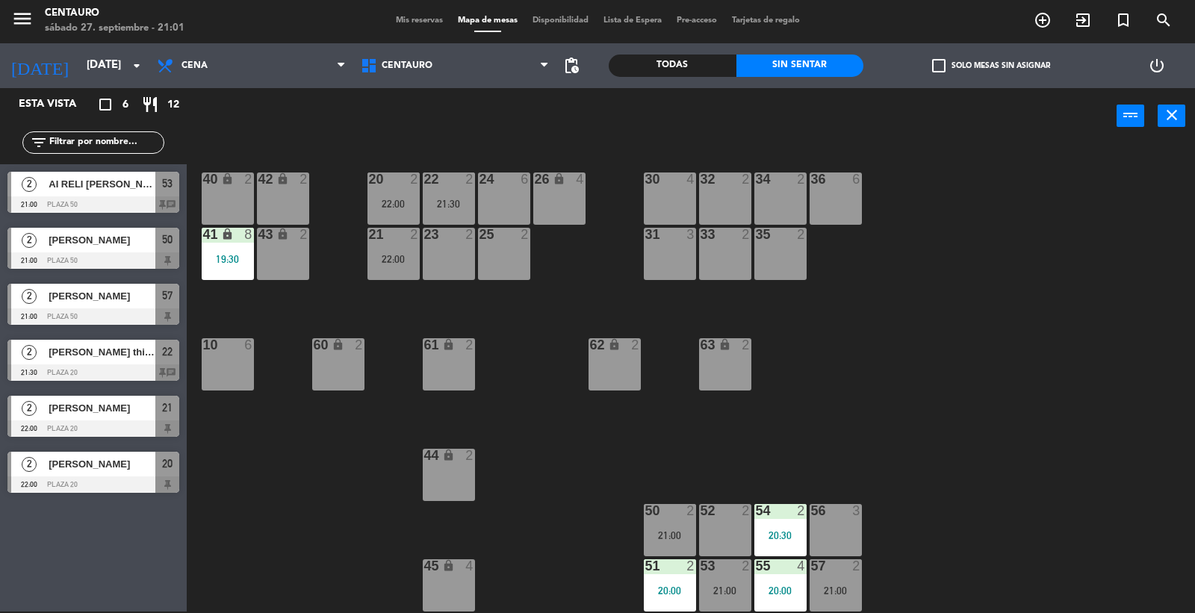
click at [115, 462] on span "[PERSON_NAME]" at bounding box center [102, 464] width 107 height 16
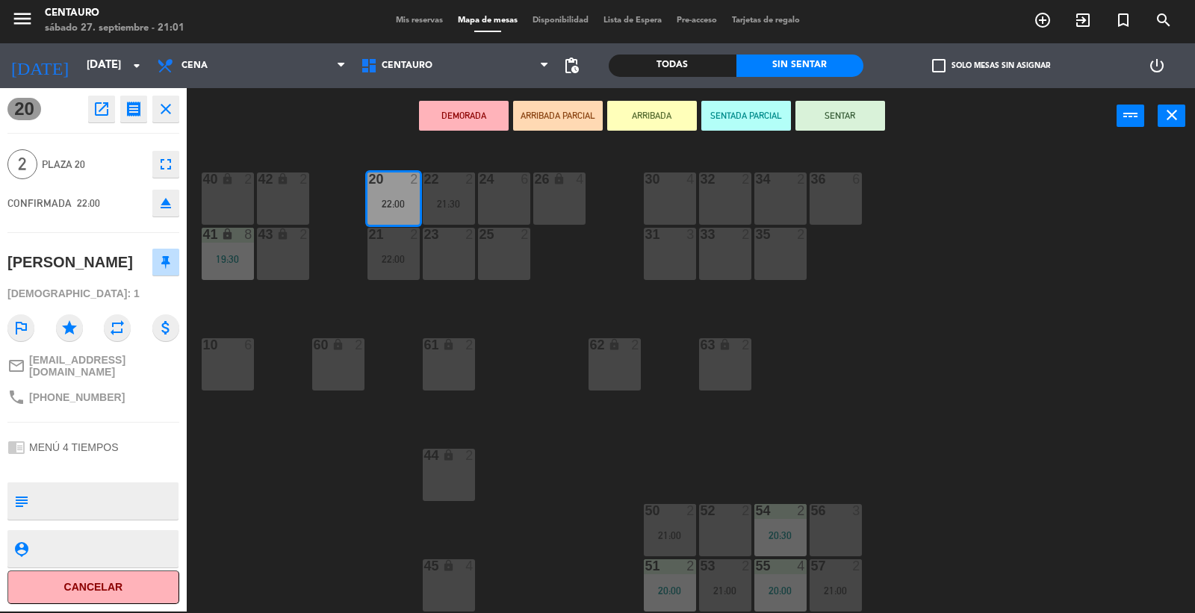
click at [176, 111] on button "close" at bounding box center [165, 109] width 27 height 27
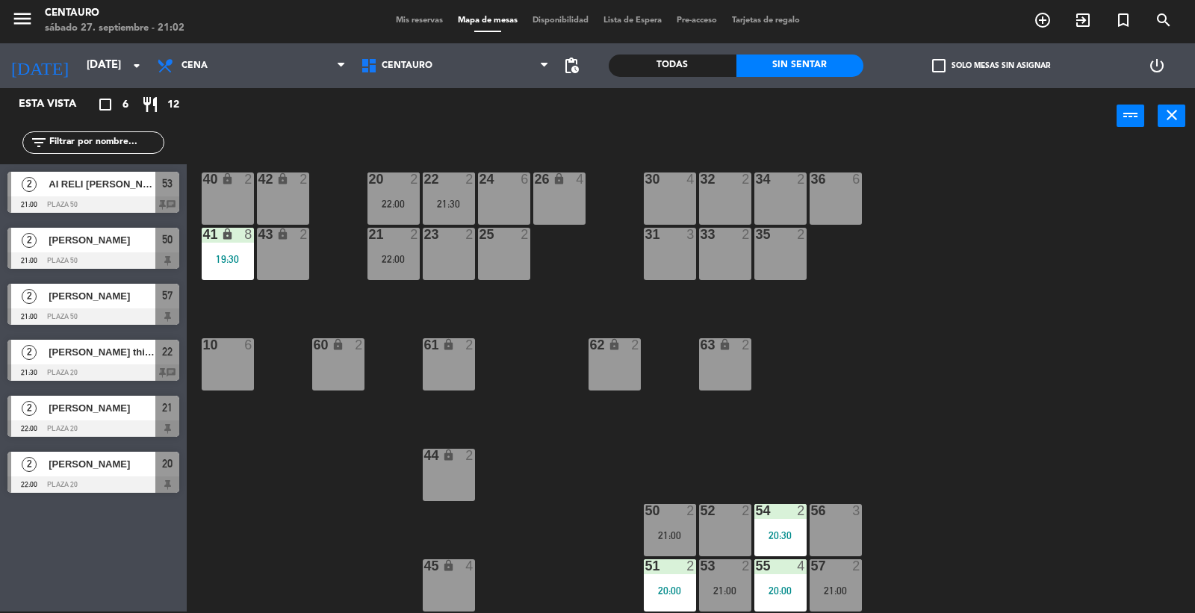
click at [588, 382] on div "62 lock 2" at bounding box center [614, 364] width 52 height 52
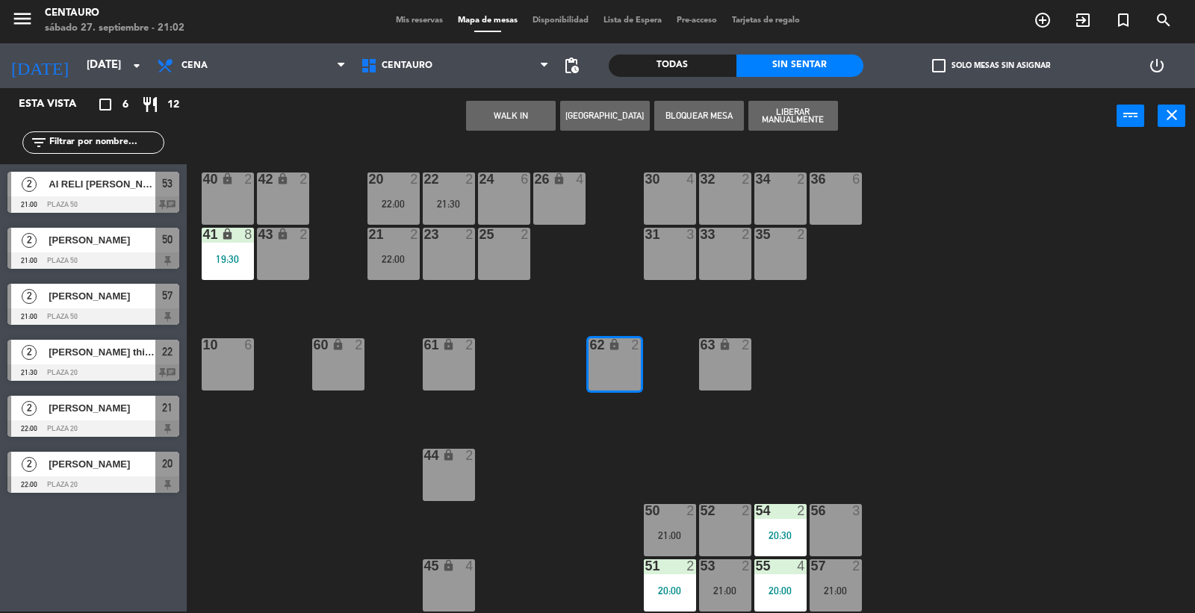
drag, startPoint x: 1016, startPoint y: 476, endPoint x: 681, endPoint y: 193, distance: 438.2
click at [972, 438] on div "20 2 22:00 22 2 21:30 24 6 26 lock 4 40 lock 2 42 lock 2 30 4 34 2 32 2 36 6 21…" at bounding box center [697, 379] width 996 height 467
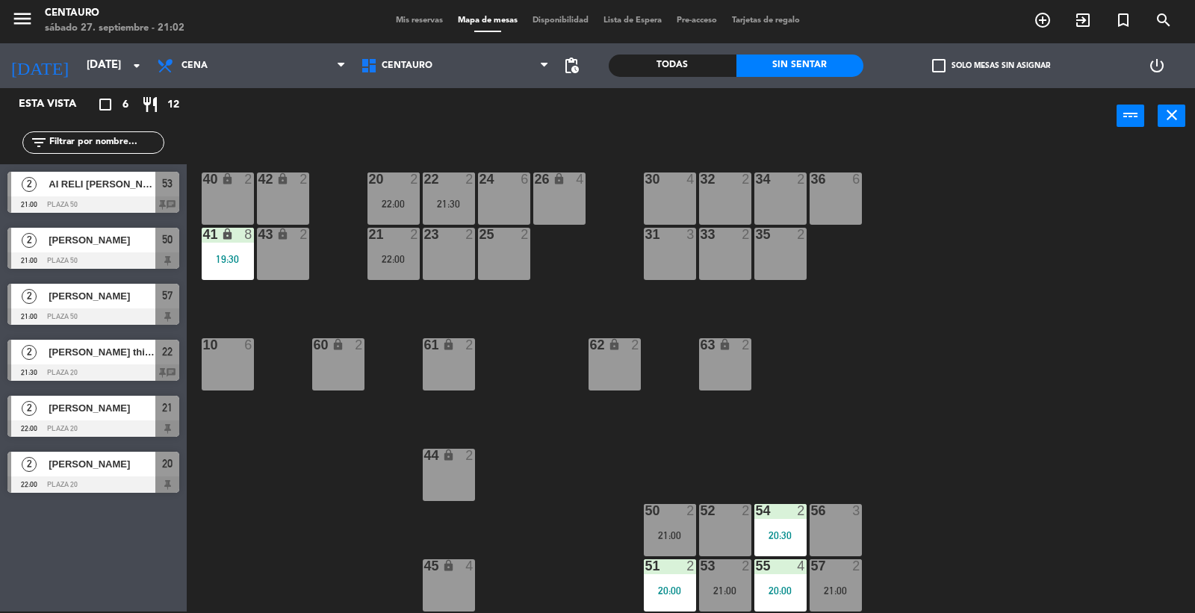
drag, startPoint x: 908, startPoint y: 423, endPoint x: 560, endPoint y: 423, distance: 348.0
click at [825, 418] on div "20 2 22:00 22 2 21:30 24 6 26 lock 4 40 lock 2 42 lock 2 30 4 34 2 32 2 36 6 21…" at bounding box center [697, 379] width 996 height 467
click at [58, 296] on span "[PERSON_NAME]" at bounding box center [102, 296] width 107 height 16
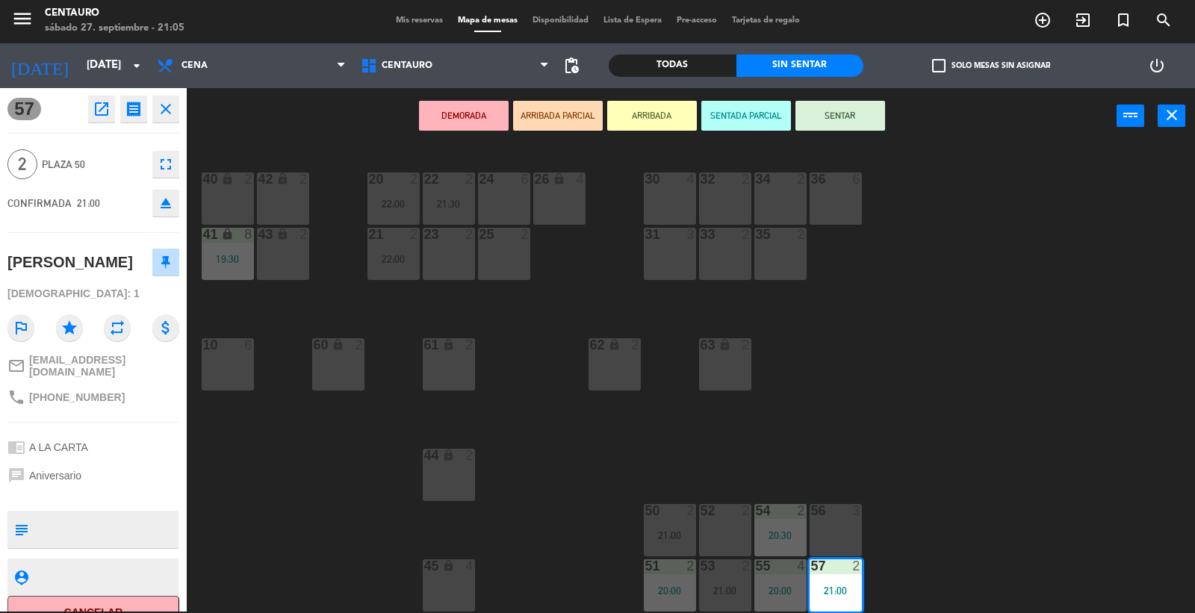
click at [560, 306] on div "20 2 22:00 22 2 21:30 24 6 26 lock 4 40 lock 2 42 lock 2 30 4 34 2 32 2 36 6 21…" at bounding box center [697, 379] width 996 height 467
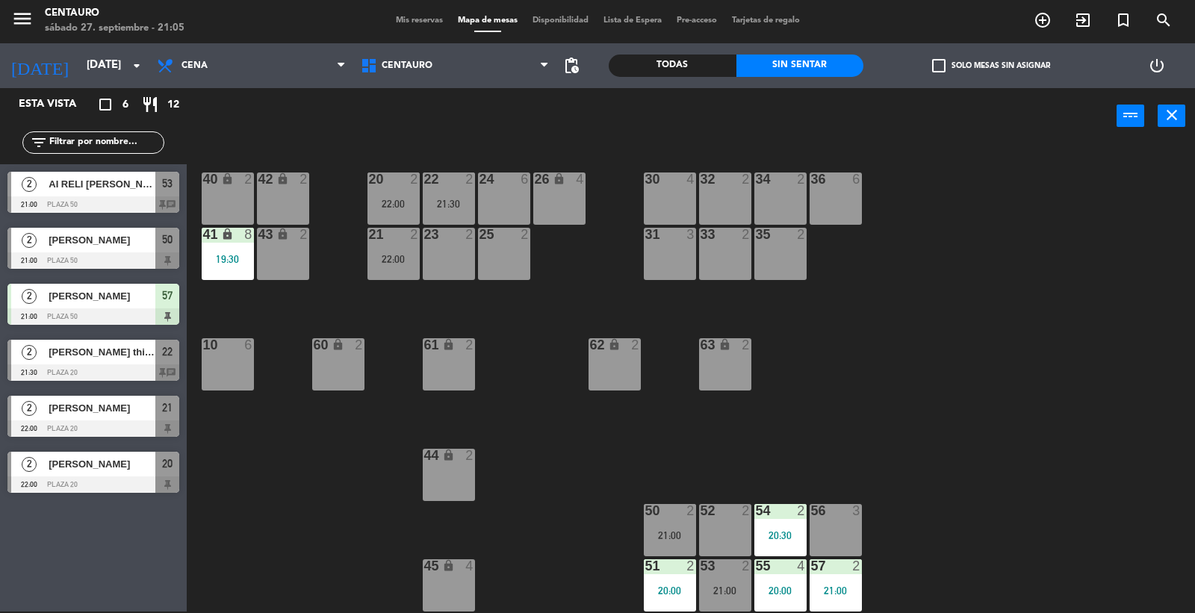
click at [503, 205] on div "24 6" at bounding box center [504, 199] width 52 height 52
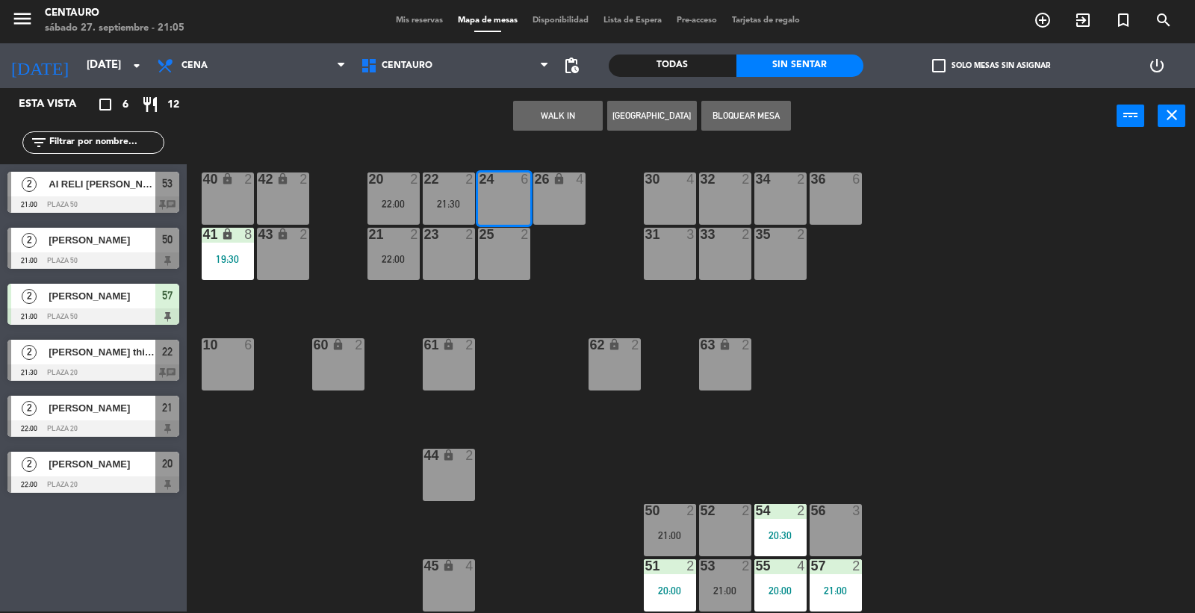
click at [630, 116] on button "[GEOGRAPHIC_DATA]" at bounding box center [652, 116] width 90 height 30
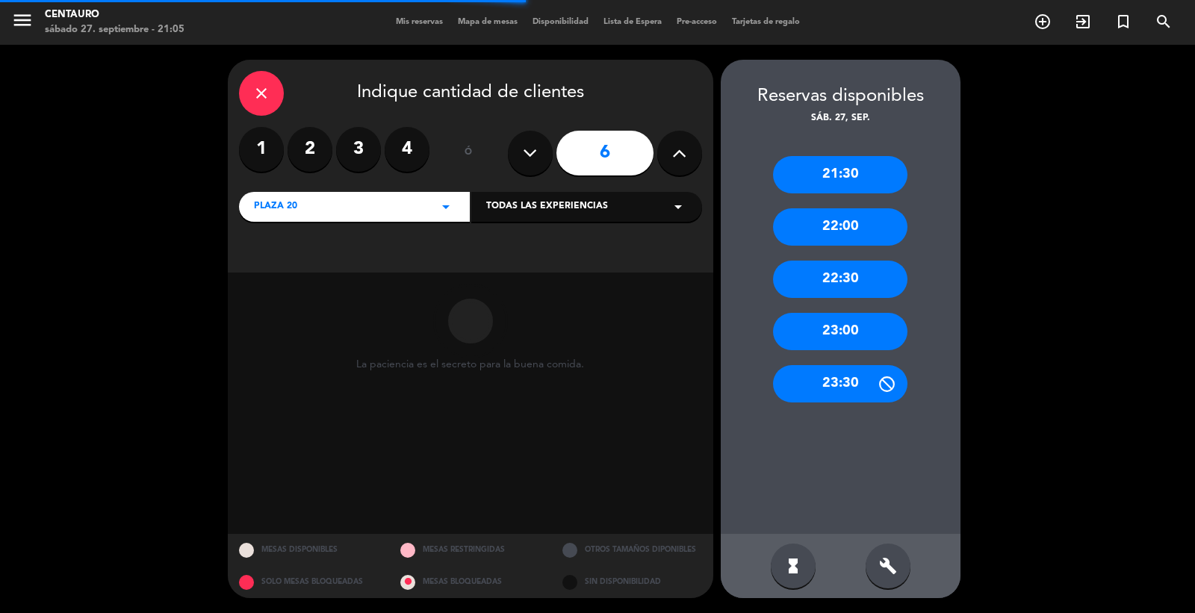
click at [368, 152] on label "3" at bounding box center [358, 149] width 45 height 45
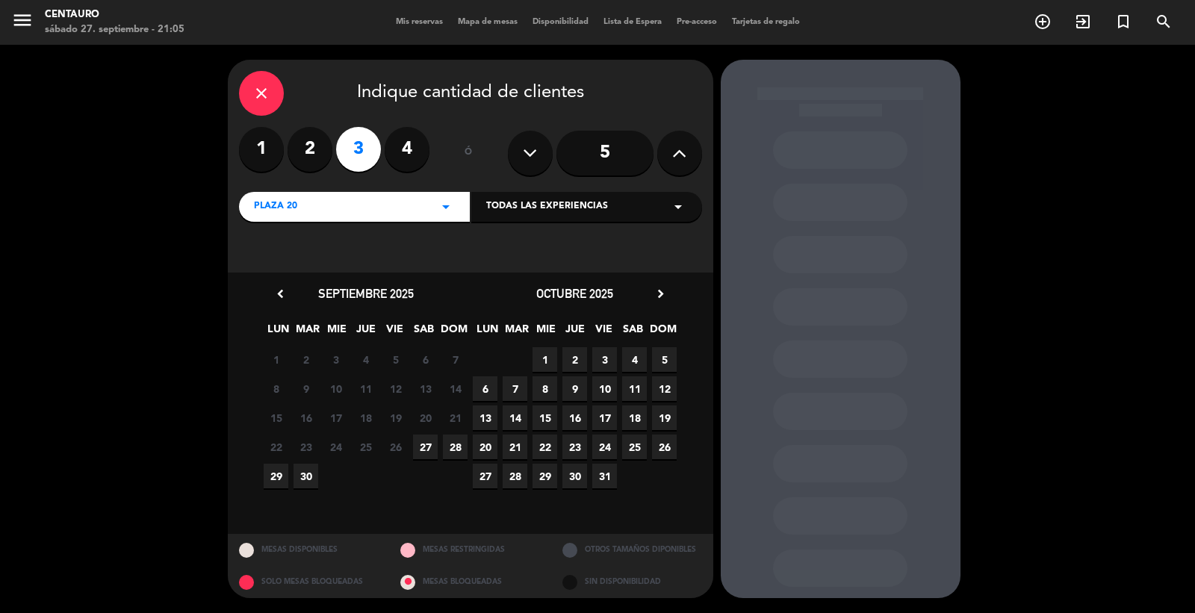
click at [434, 448] on span "27" at bounding box center [425, 447] width 25 height 25
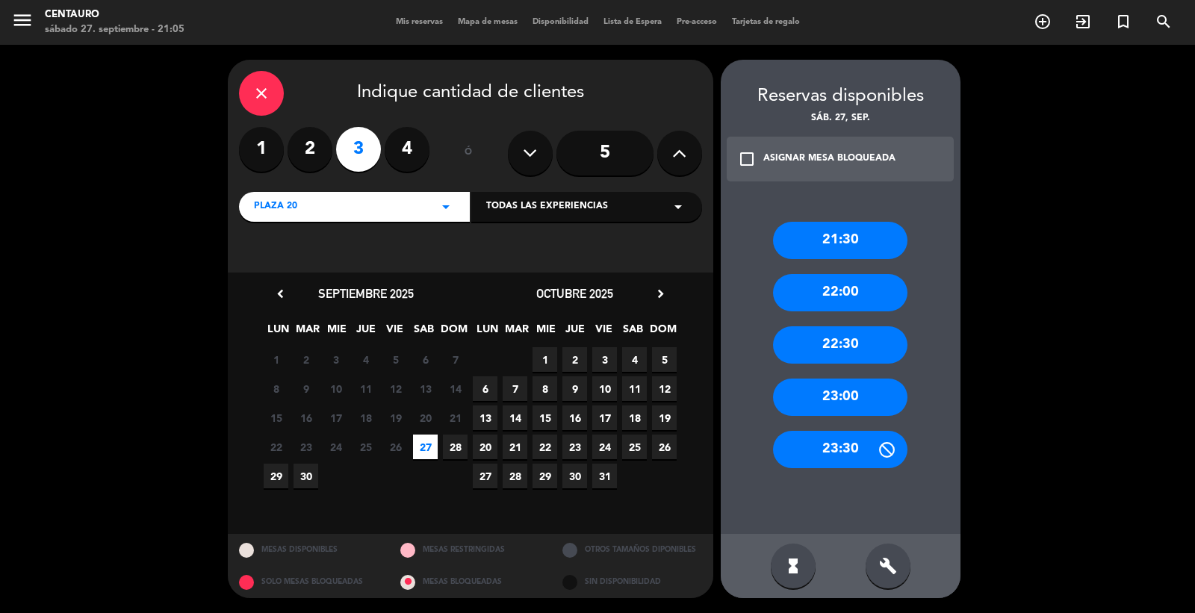
click at [851, 242] on div "21:30" at bounding box center [840, 240] width 134 height 37
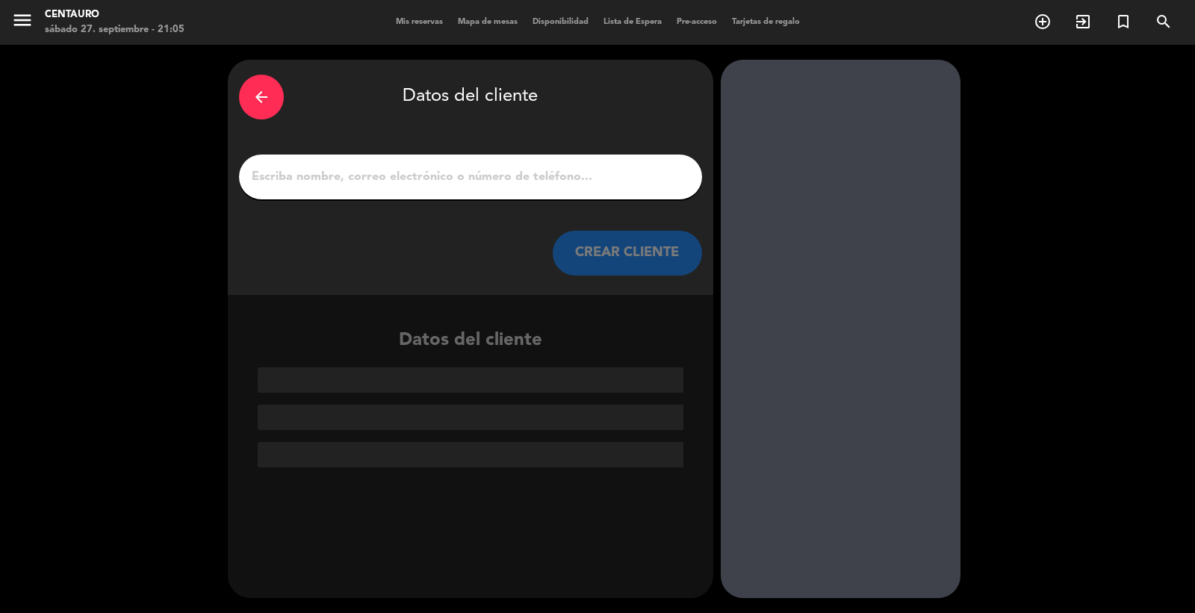
click at [523, 161] on div at bounding box center [470, 177] width 463 height 45
click at [521, 174] on input "1" at bounding box center [470, 177] width 441 height 21
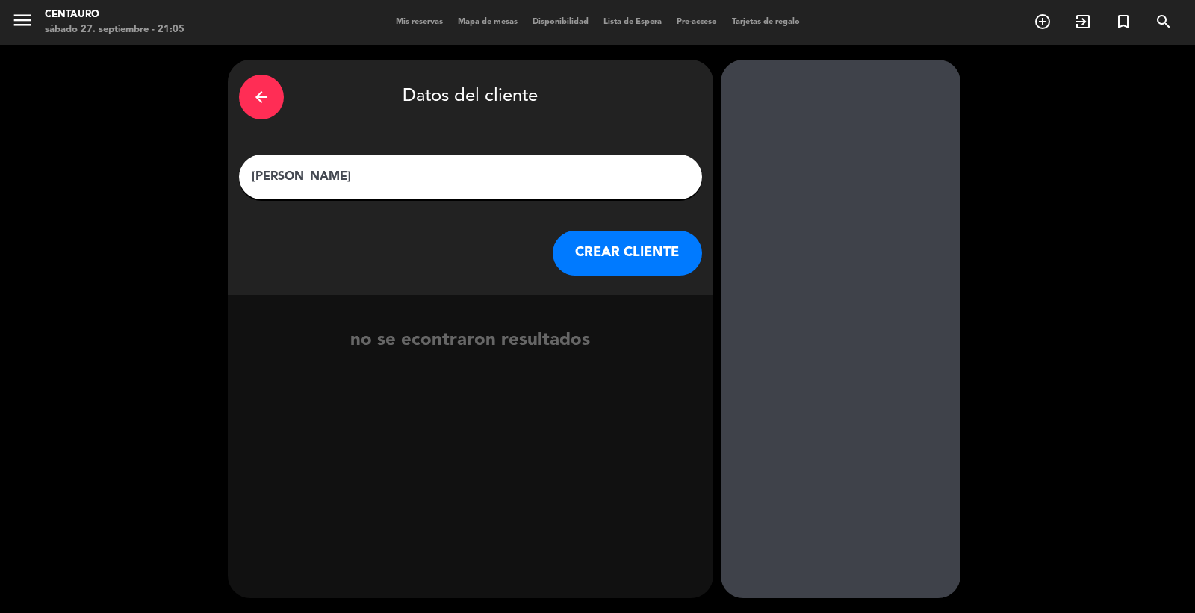
type input "[PERSON_NAME]"
click at [591, 249] on button "CREAR CLIENTE" at bounding box center [627, 253] width 149 height 45
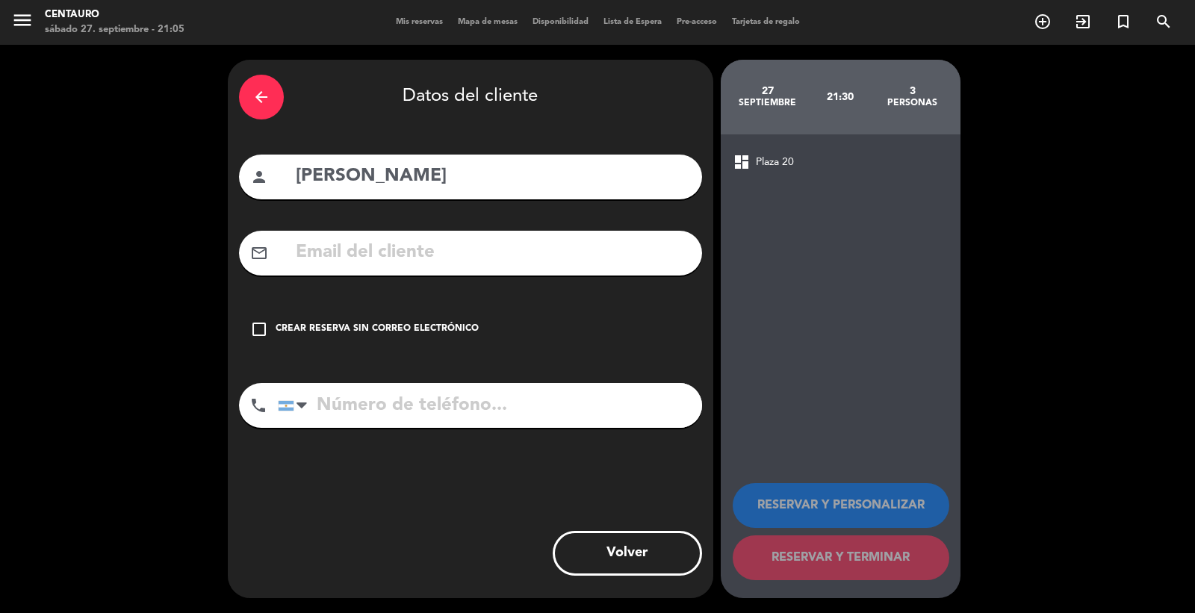
drag, startPoint x: 428, startPoint y: 423, endPoint x: 423, endPoint y: 414, distance: 10.7
click at [424, 415] on input "tel" at bounding box center [490, 405] width 424 height 45
click at [423, 413] on input "tel" at bounding box center [490, 405] width 424 height 45
type input "[PHONE_NUMBER]"
drag, startPoint x: 610, startPoint y: 472, endPoint x: 546, endPoint y: 448, distance: 68.5
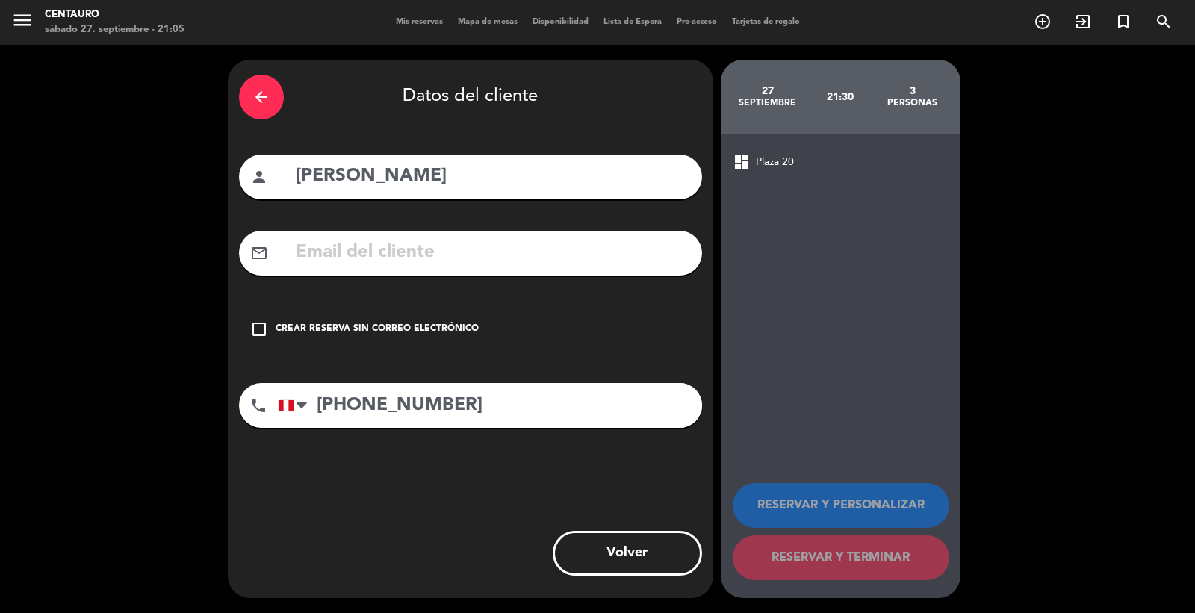
click at [595, 466] on div "arrow_back Datos del cliente person [PERSON_NAME] mail_outline check_box_outlin…" at bounding box center [470, 329] width 485 height 538
drag, startPoint x: 372, startPoint y: 407, endPoint x: 356, endPoint y: 378, distance: 33.1
click at [369, 403] on input "[PHONE_NUMBER]" at bounding box center [490, 405] width 424 height 45
drag, startPoint x: 400, startPoint y: 320, endPoint x: 472, endPoint y: 339, distance: 75.0
click at [400, 320] on div "check_box_outline_blank Crear reserva sin correo electrónico" at bounding box center [470, 329] width 463 height 45
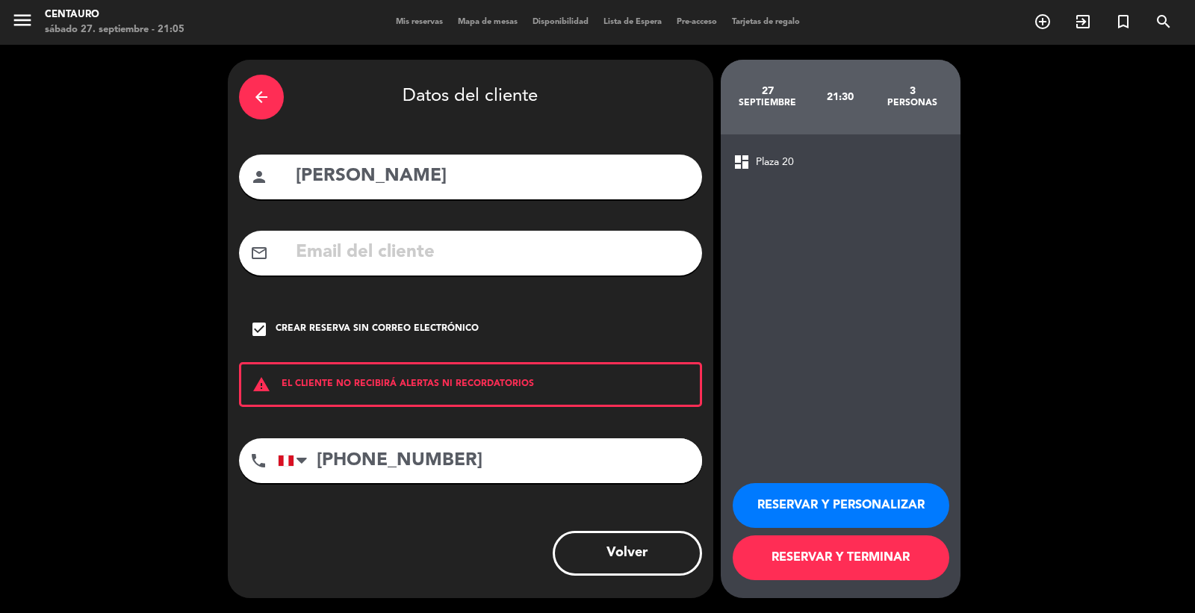
click at [856, 549] on button "RESERVAR Y TERMINAR" at bounding box center [841, 557] width 217 height 45
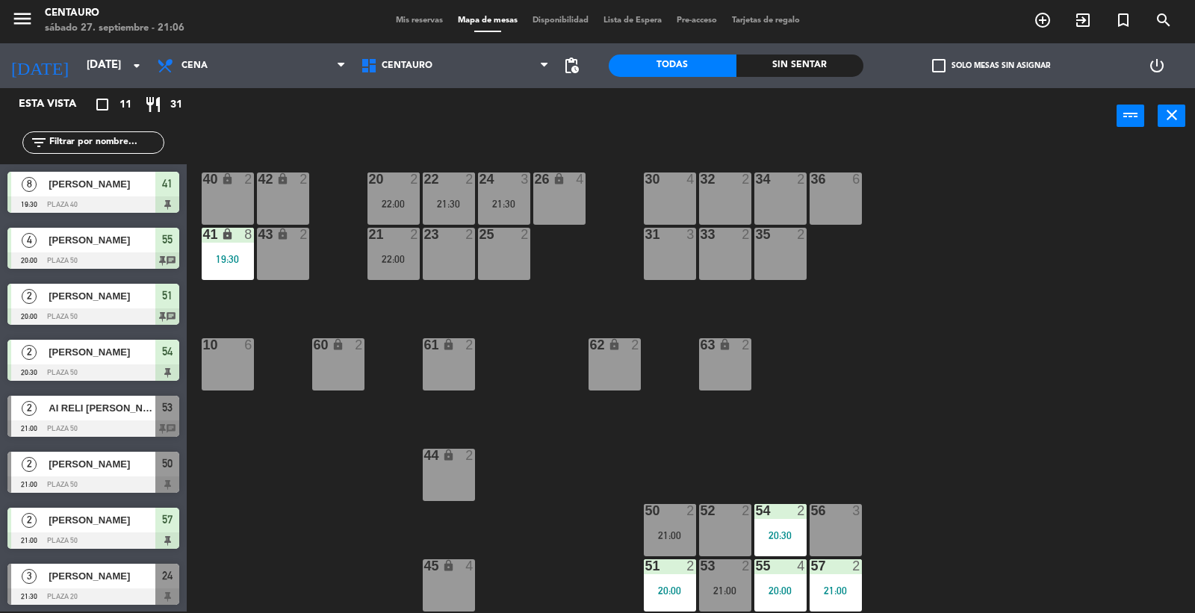
click at [602, 308] on div "20 2 22:00 22 2 21:30 24 3 21:30 26 lock 4 40 lock 2 42 lock 2 30 4 34 2 32 2 3…" at bounding box center [697, 379] width 996 height 467
click at [721, 580] on div "53 2 21:00" at bounding box center [725, 585] width 52 height 52
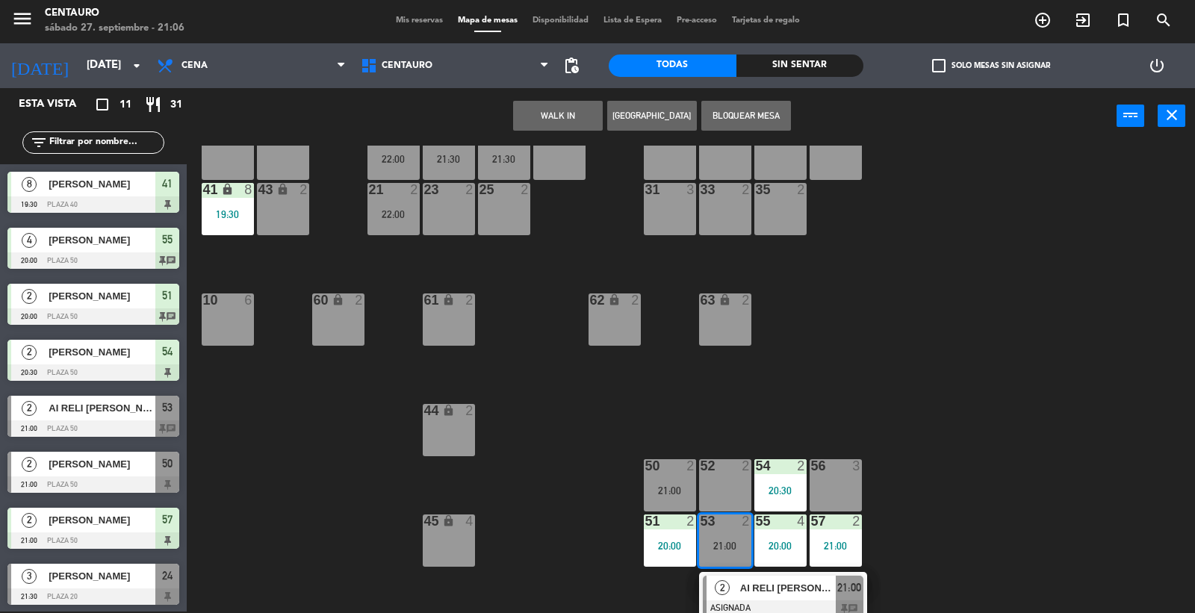
scroll to position [51, 0]
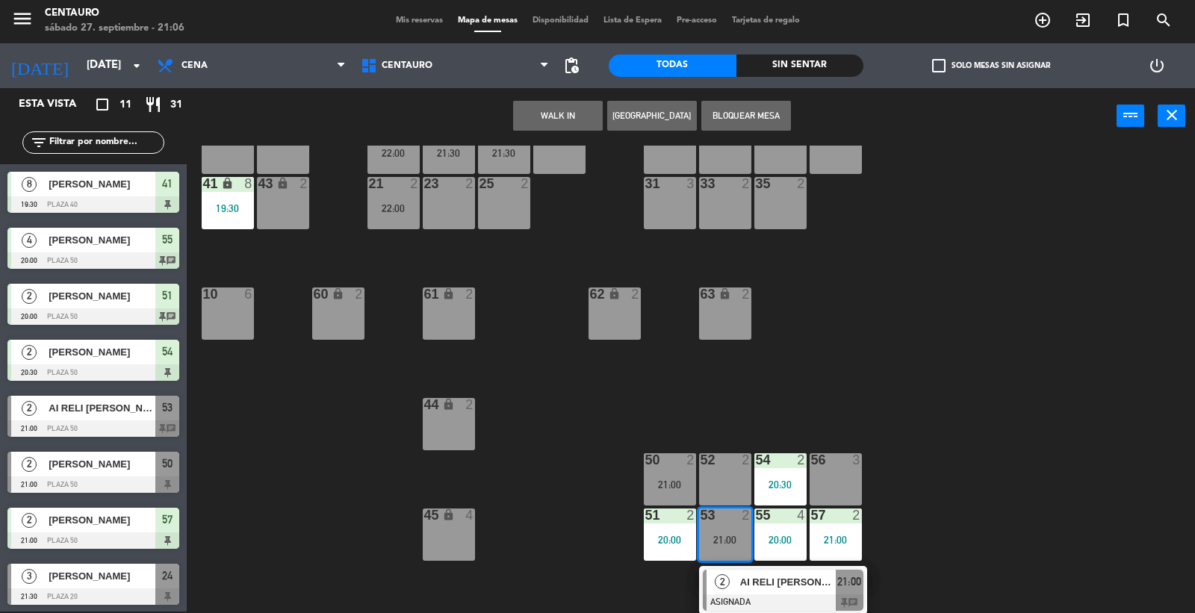
click at [765, 574] on span "AI RELI [PERSON_NAME]" at bounding box center [788, 582] width 96 height 16
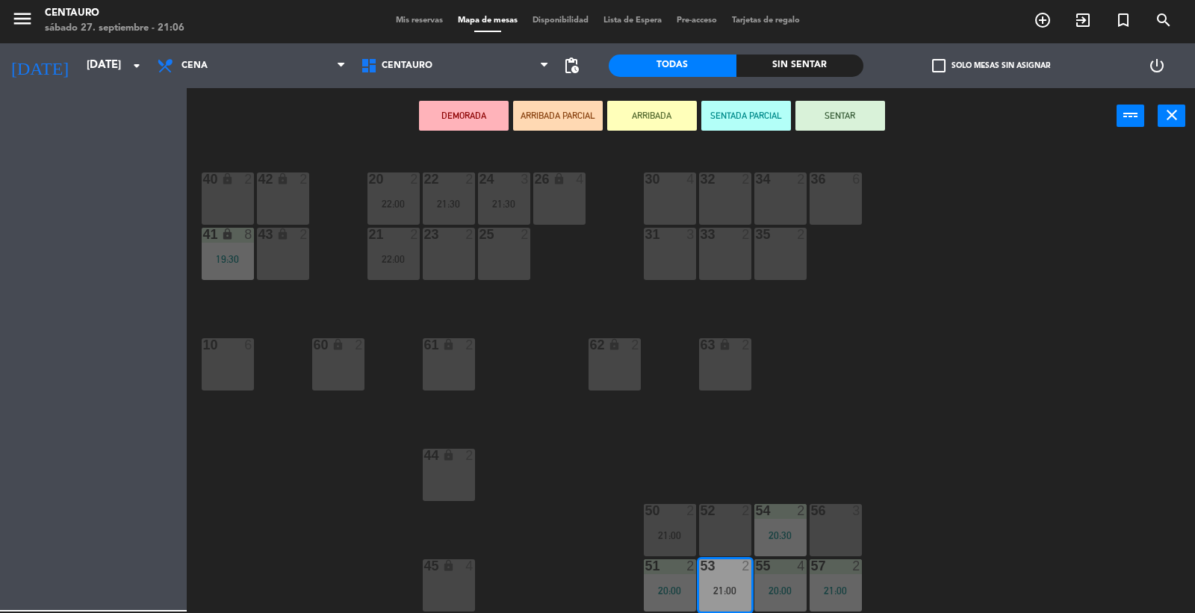
scroll to position [0, 0]
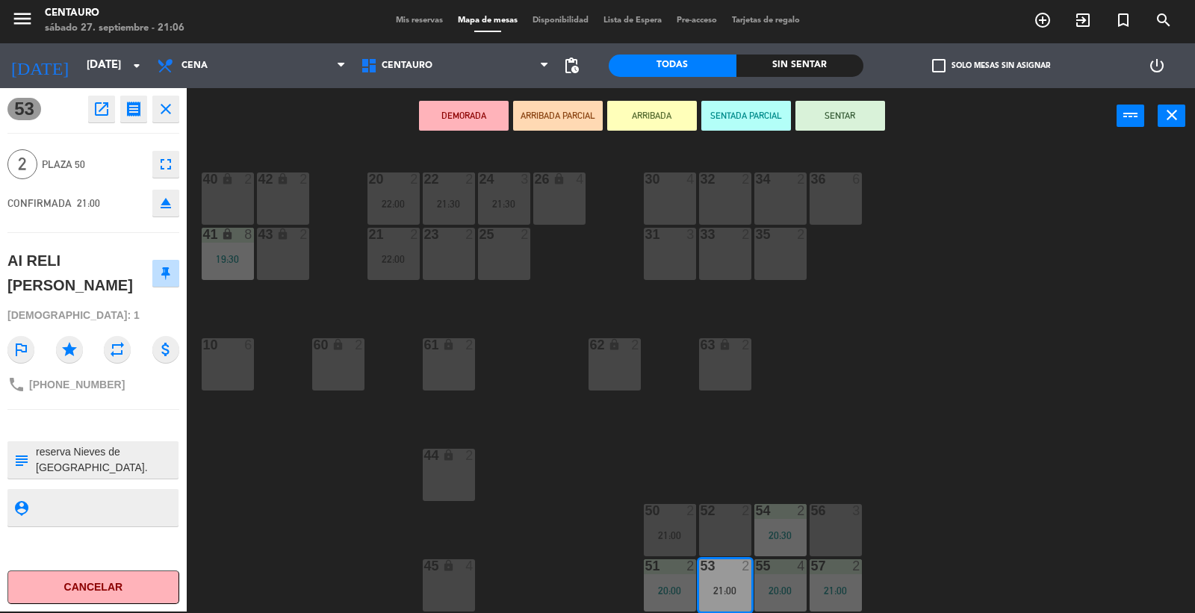
click at [852, 356] on div "20 2 22:00 22 2 21:30 24 3 21:30 26 lock 4 40 lock 2 42 lock 2 30 4 34 2 32 2 3…" at bounding box center [697, 379] width 996 height 467
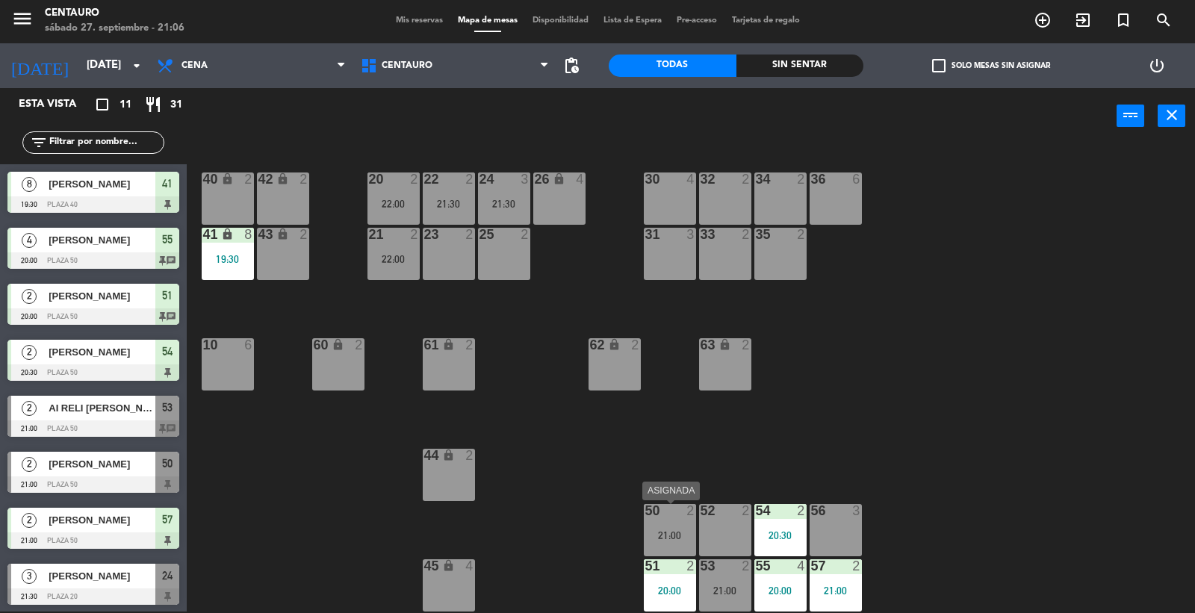
click at [676, 530] on div "21:00" at bounding box center [670, 535] width 52 height 10
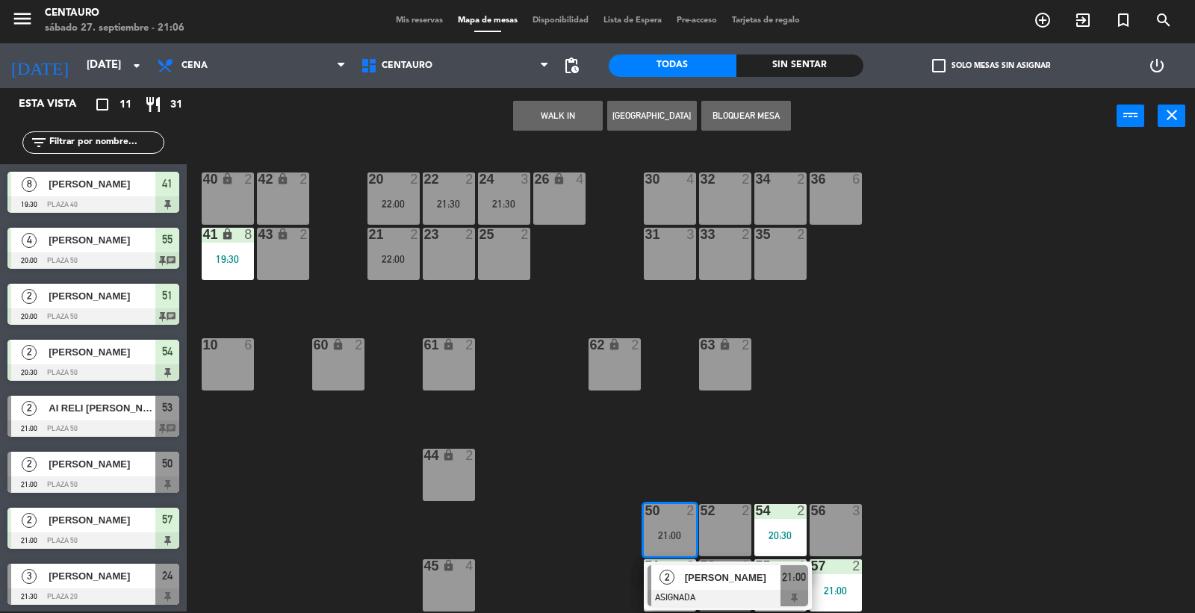
drag, startPoint x: 860, startPoint y: 473, endPoint x: 853, endPoint y: 471, distance: 7.6
click at [857, 470] on div "20 2 22:00 22 2 21:30 24 3 21:30 26 lock 4 40 lock 2 42 lock 2 30 4 34 2 32 2 3…" at bounding box center [697, 379] width 996 height 467
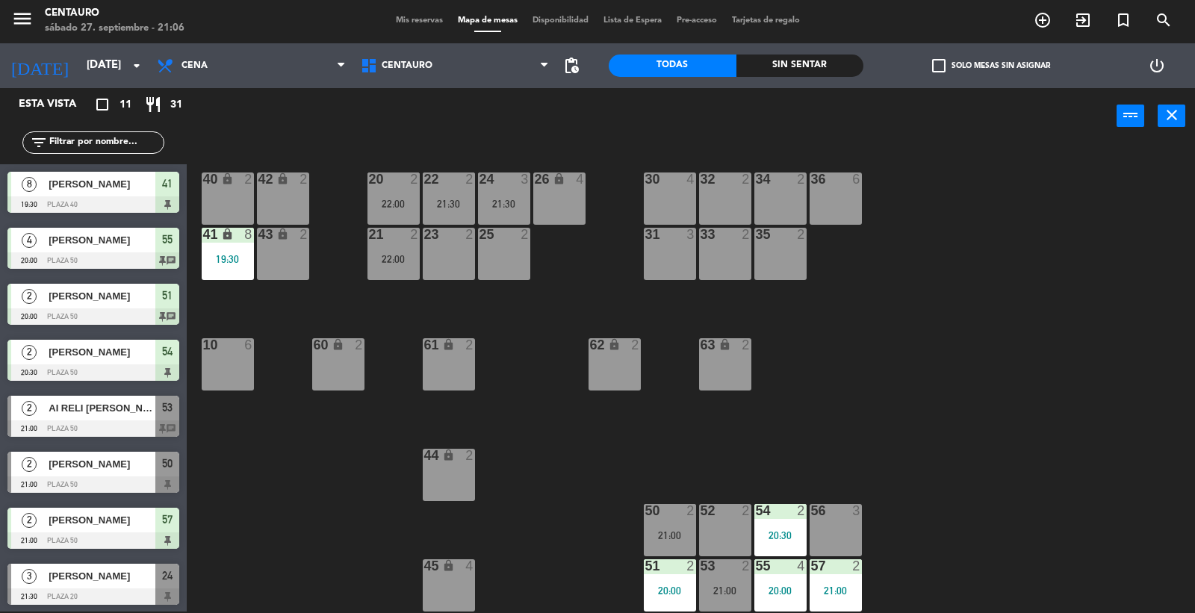
click at [727, 582] on div "53 2 21:00" at bounding box center [725, 585] width 52 height 52
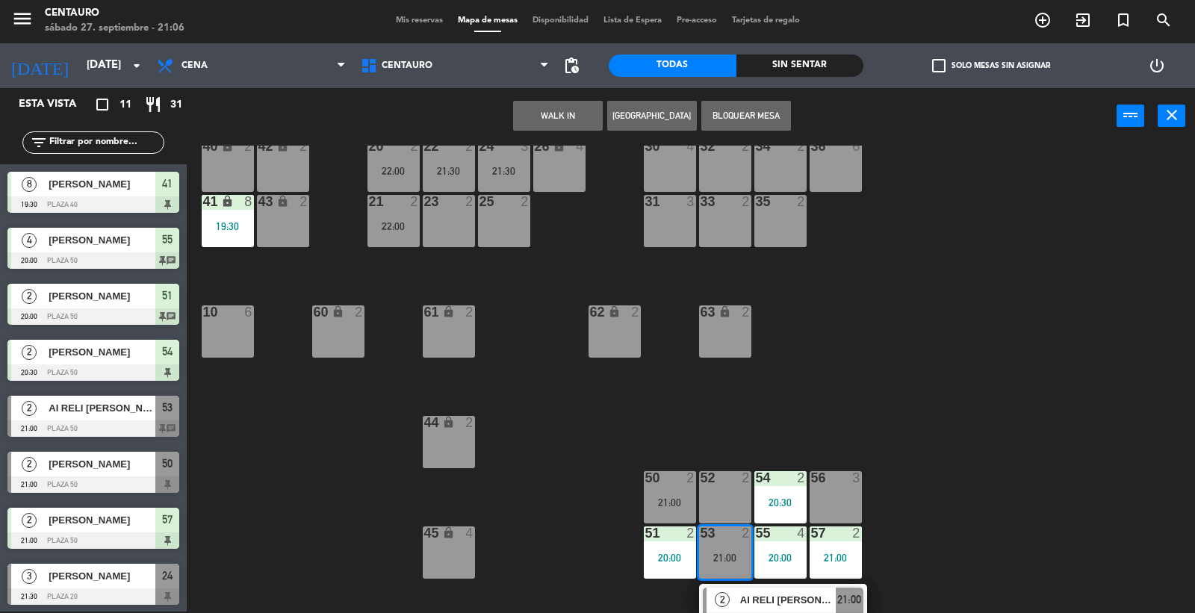
scroll to position [51, 0]
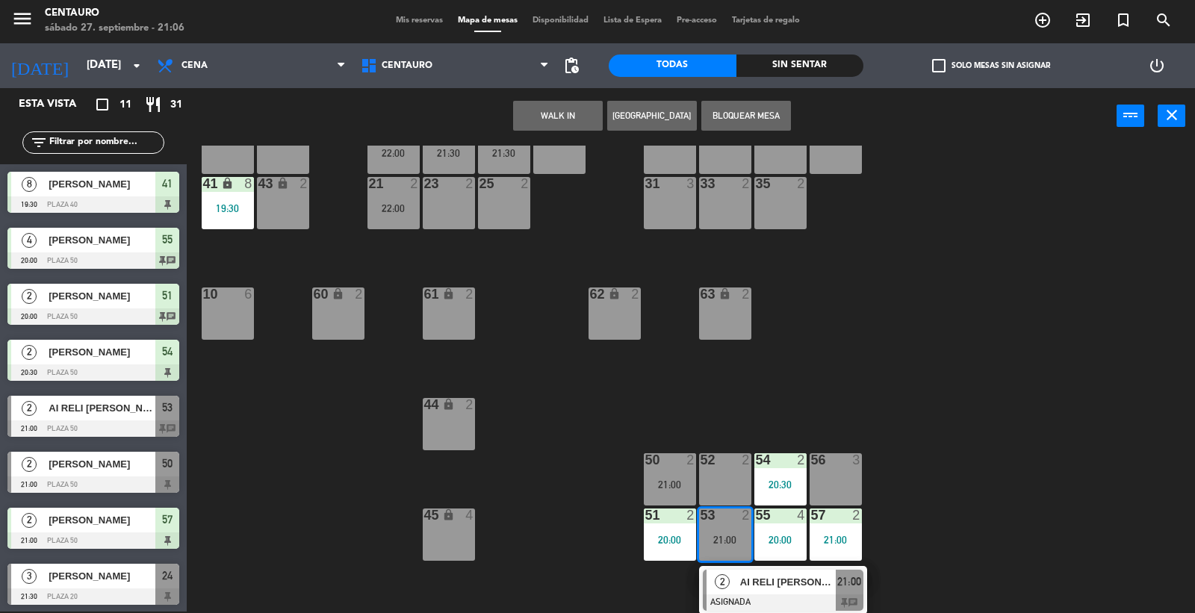
click at [934, 473] on div "20 2 22:00 22 2 21:30 24 3 21:30 26 lock 4 40 lock 2 42 lock 2 30 4 34 2 32 2 3…" at bounding box center [697, 379] width 996 height 467
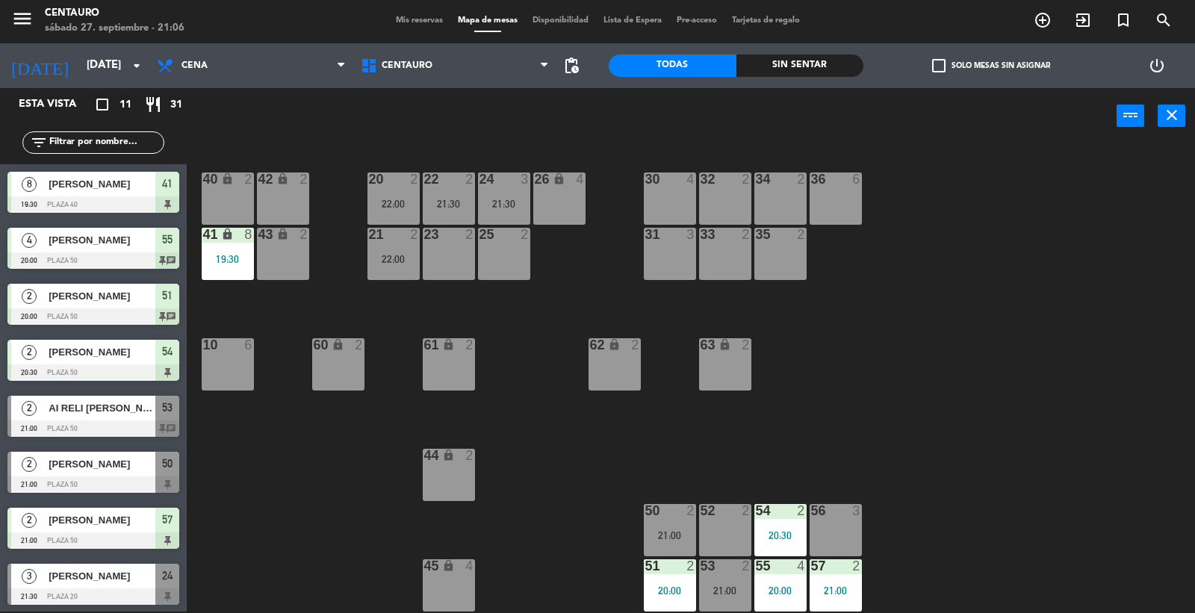
click at [729, 583] on div "53 2 21:00" at bounding box center [725, 585] width 52 height 52
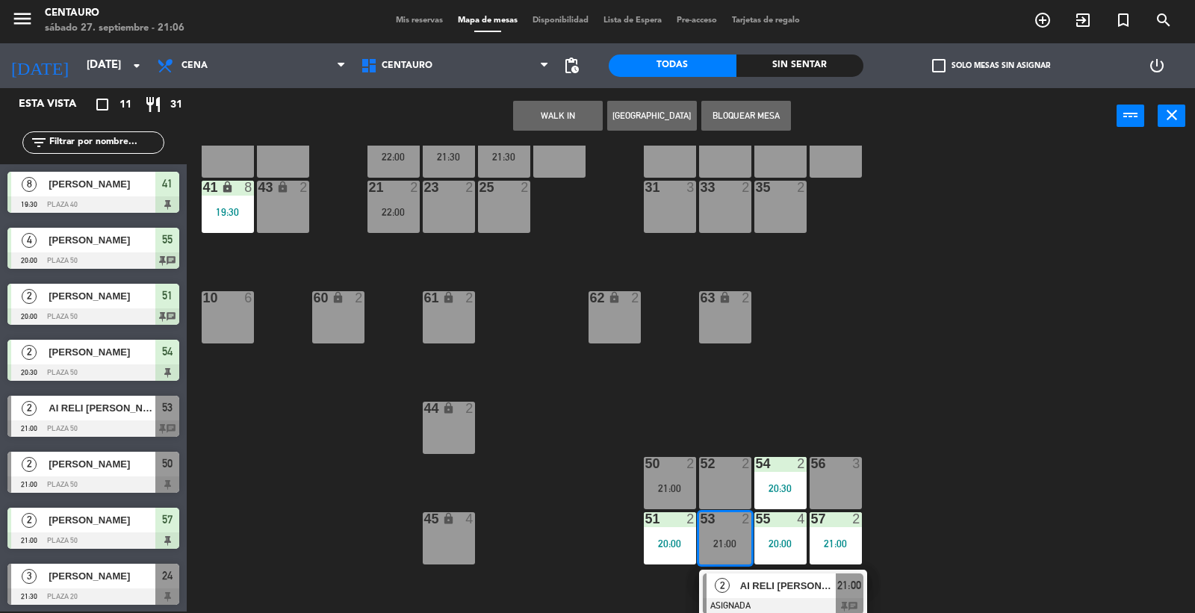
scroll to position [51, 0]
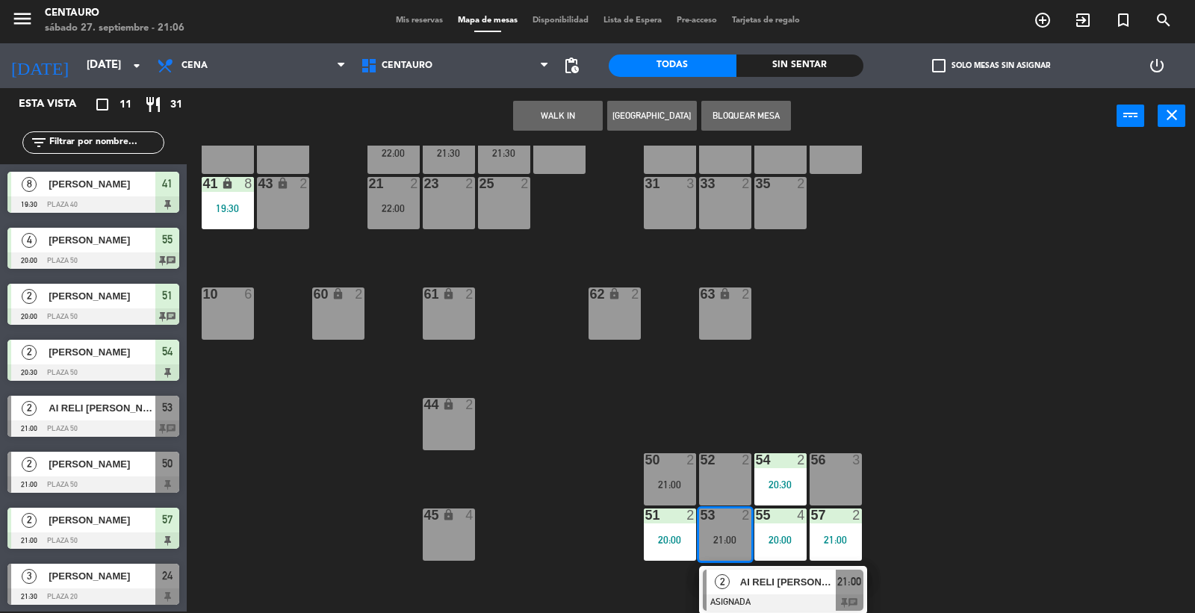
click at [747, 576] on span "AI RELI [PERSON_NAME]" at bounding box center [788, 582] width 96 height 16
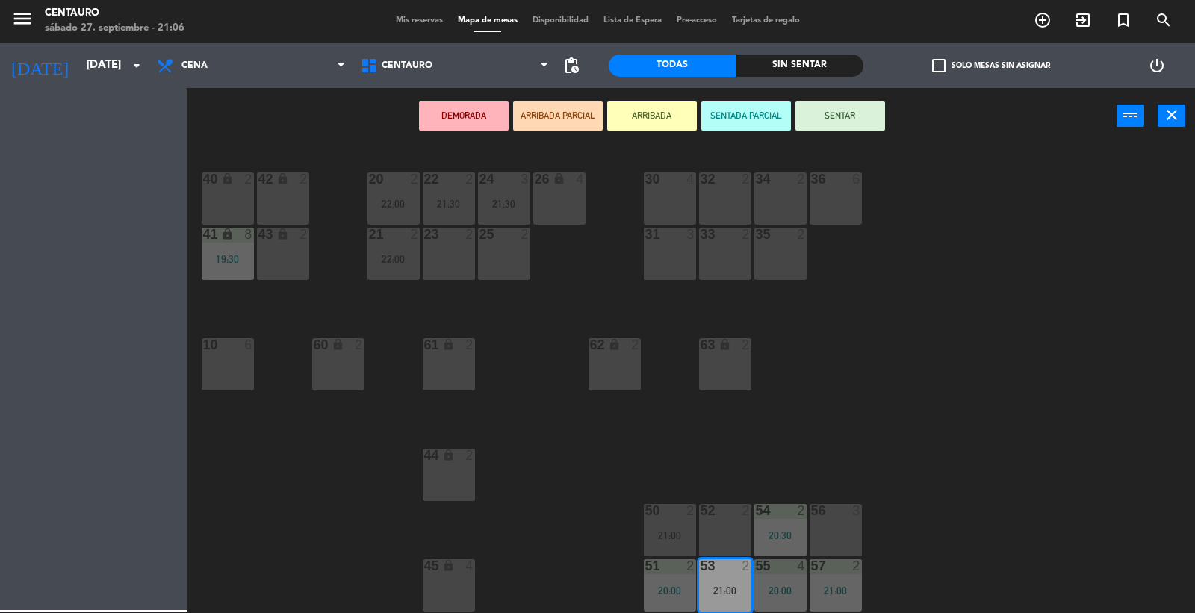
scroll to position [0, 0]
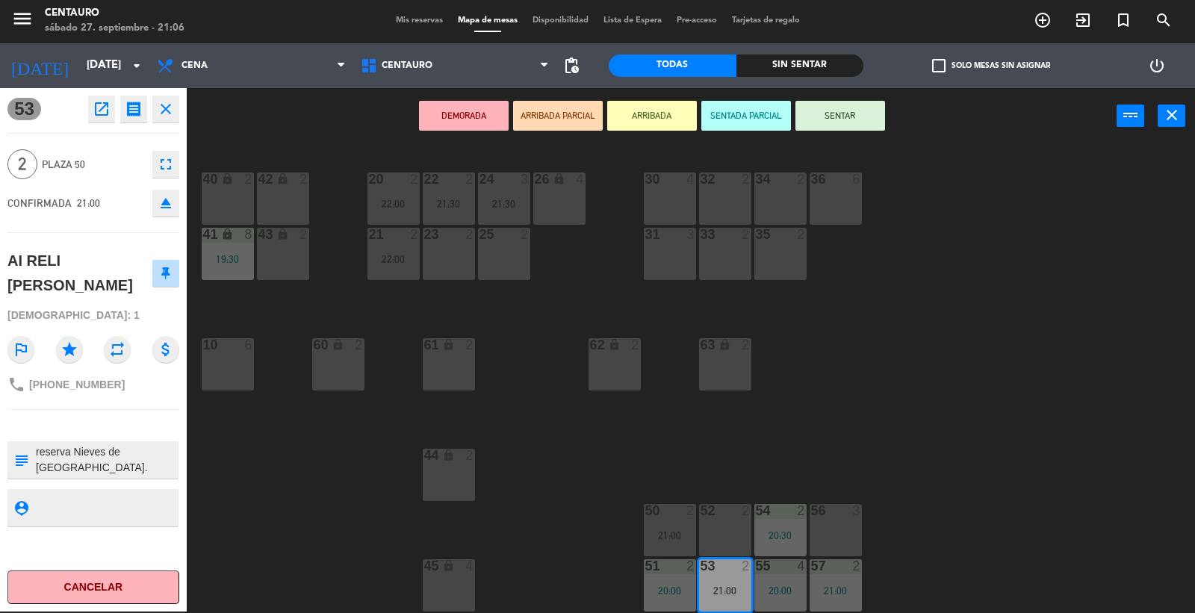
click at [963, 476] on div "20 2 22:00 22 2 21:30 24 3 21:30 26 lock 4 40 lock 2 42 lock 2 30 4 34 2 32 2 3…" at bounding box center [697, 379] width 996 height 467
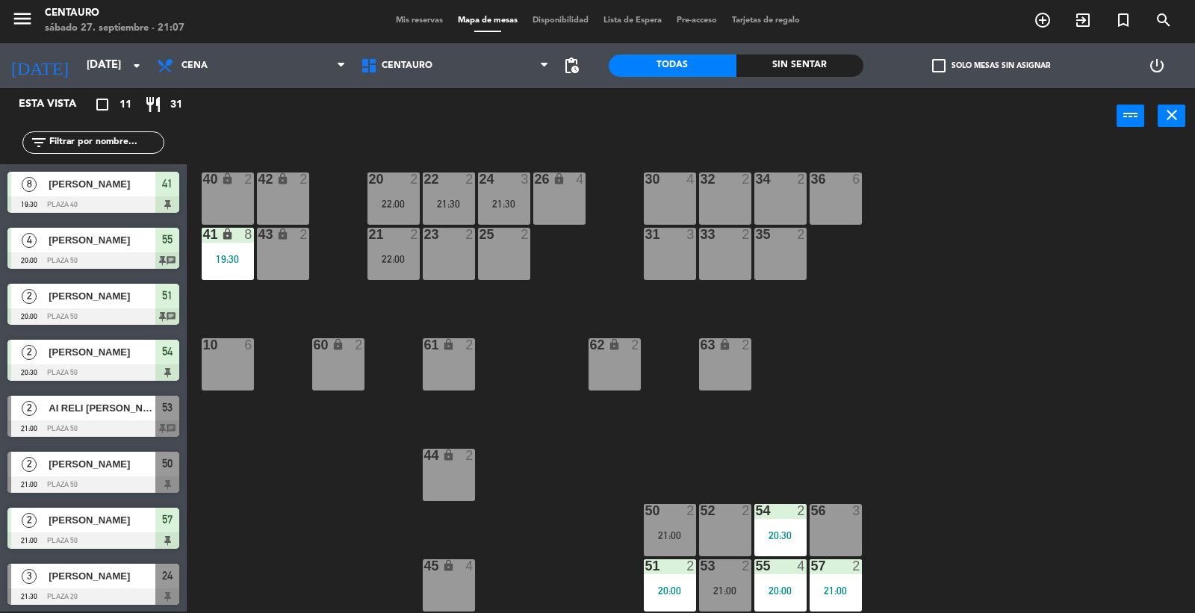
drag, startPoint x: 446, startPoint y: 189, endPoint x: 448, endPoint y: 226, distance: 37.4
click at [446, 192] on div "22 2 21:30" at bounding box center [449, 199] width 52 height 52
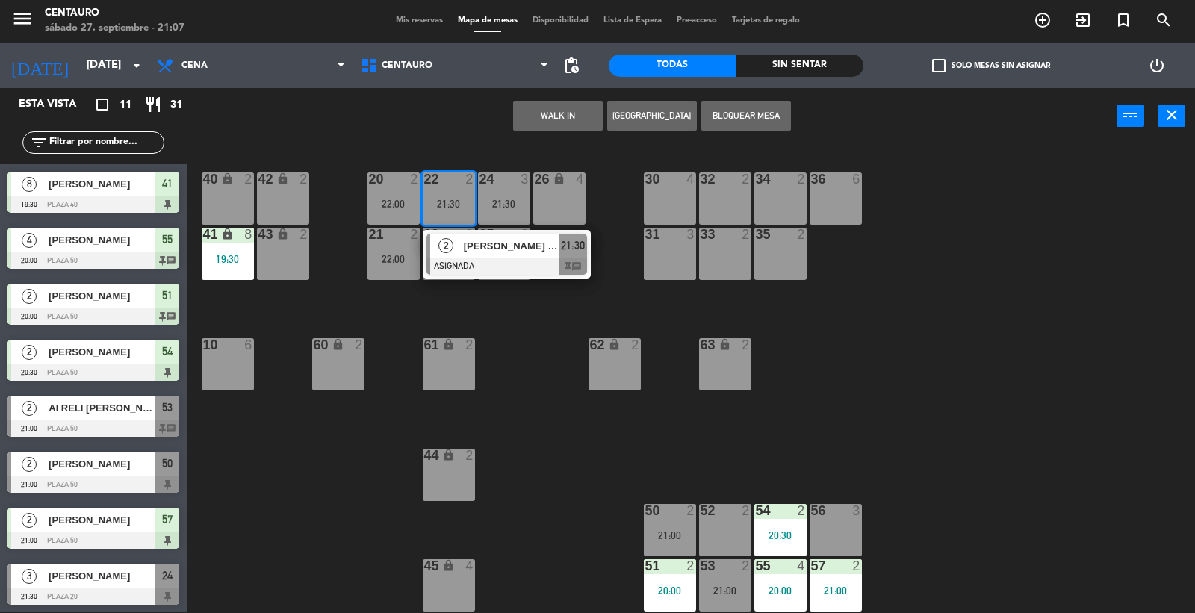
click at [482, 317] on div "20 2 22:00 22 2 21:30 2 [PERSON_NAME] this is [GEOGRAPHIC_DATA] ASIGNADA 21:30 …" at bounding box center [697, 379] width 996 height 467
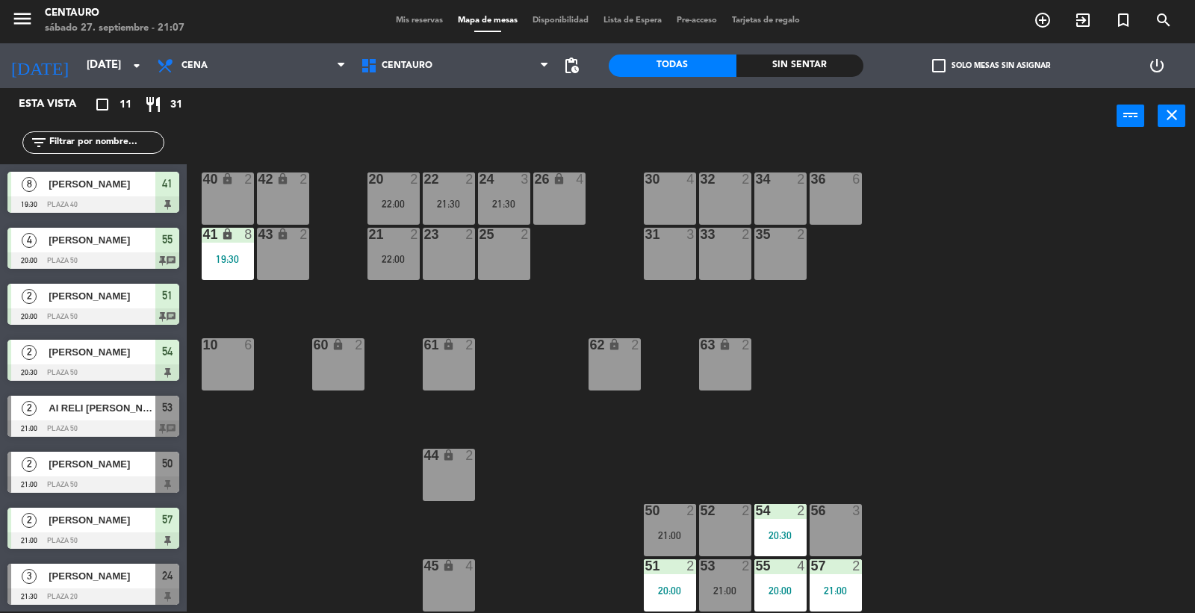
drag, startPoint x: 450, startPoint y: 264, endPoint x: 450, endPoint y: 247, distance: 16.4
click at [450, 261] on div "23 2" at bounding box center [449, 254] width 52 height 52
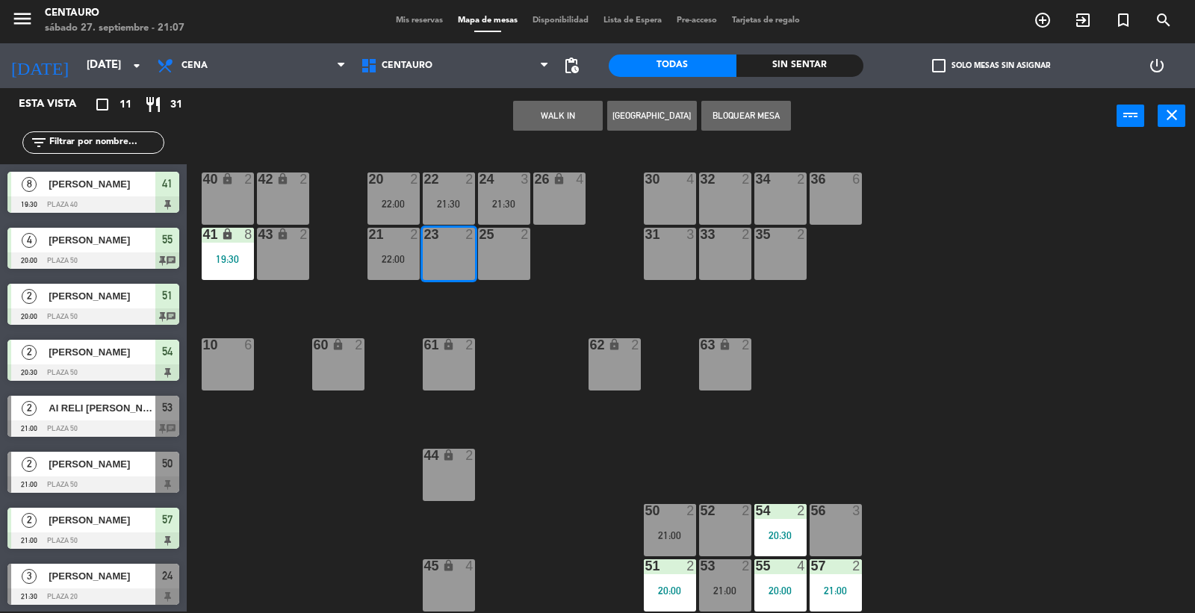
click at [444, 199] on div "21:30" at bounding box center [449, 204] width 52 height 10
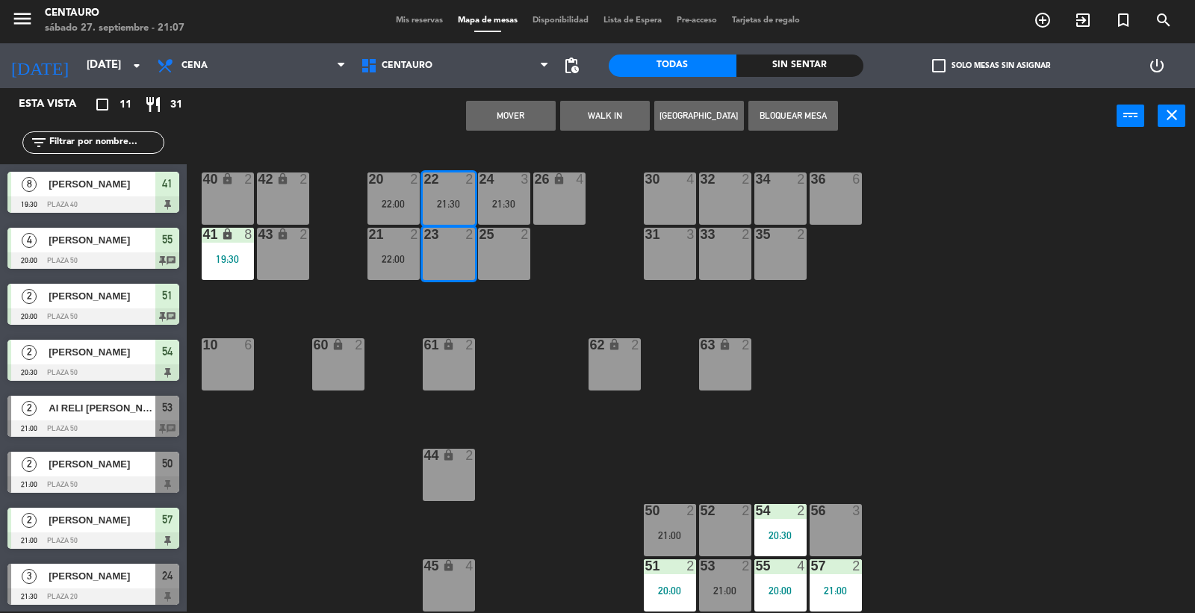
click at [550, 117] on button "Mover" at bounding box center [511, 116] width 90 height 30
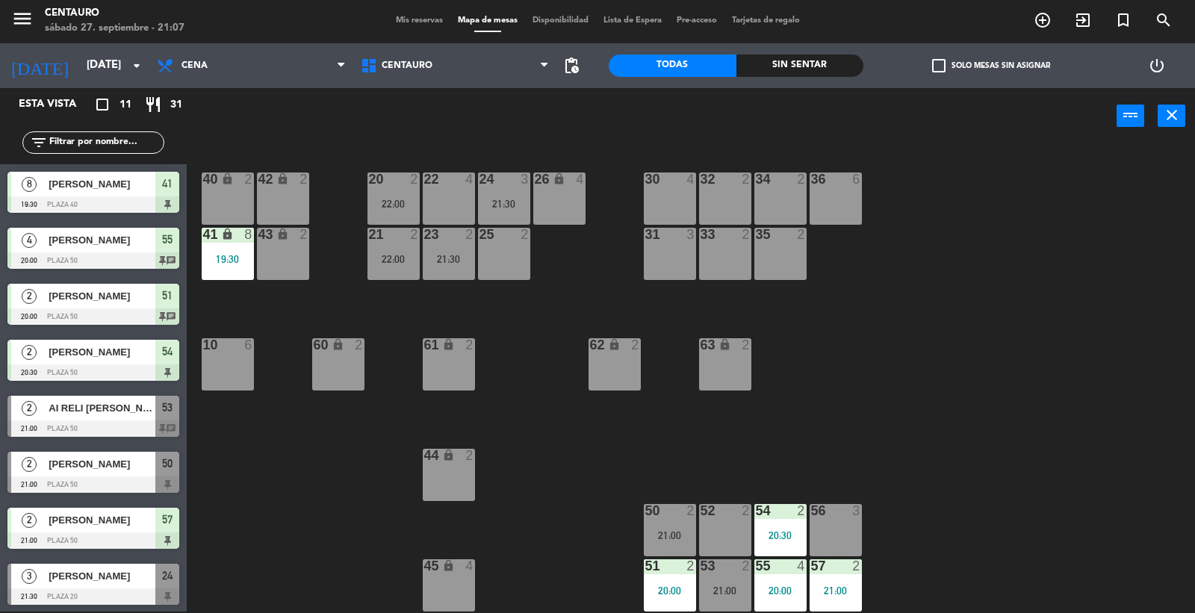
drag, startPoint x: 512, startPoint y: 188, endPoint x: 474, endPoint y: 184, distance: 38.3
click at [510, 185] on div "24 3" at bounding box center [504, 180] width 52 height 15
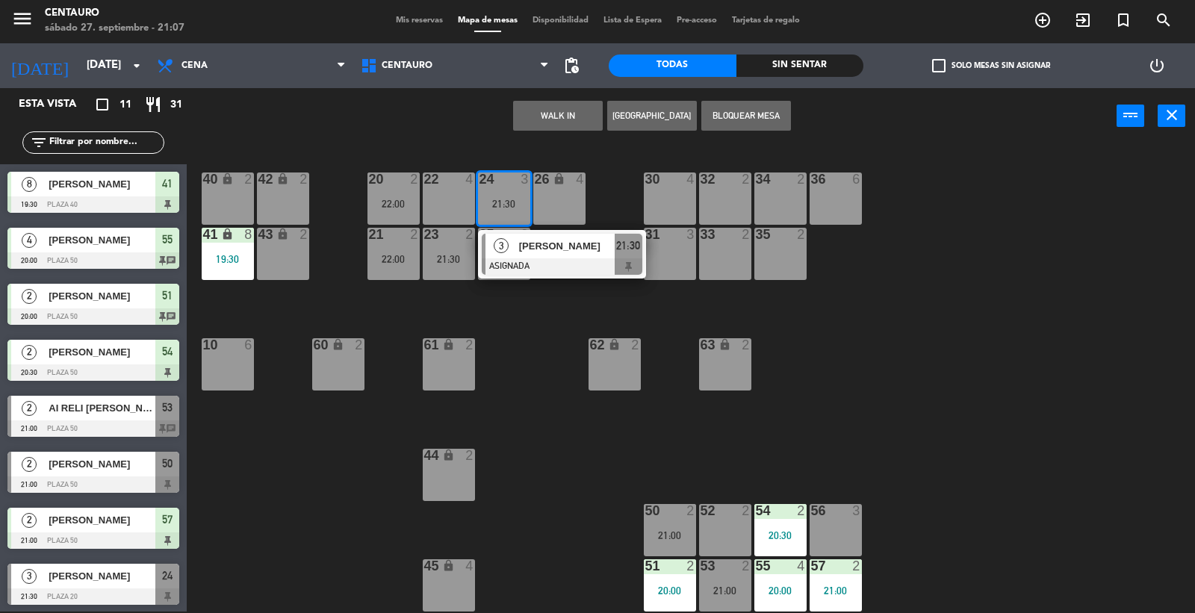
click at [453, 192] on div "22 4" at bounding box center [449, 199] width 52 height 52
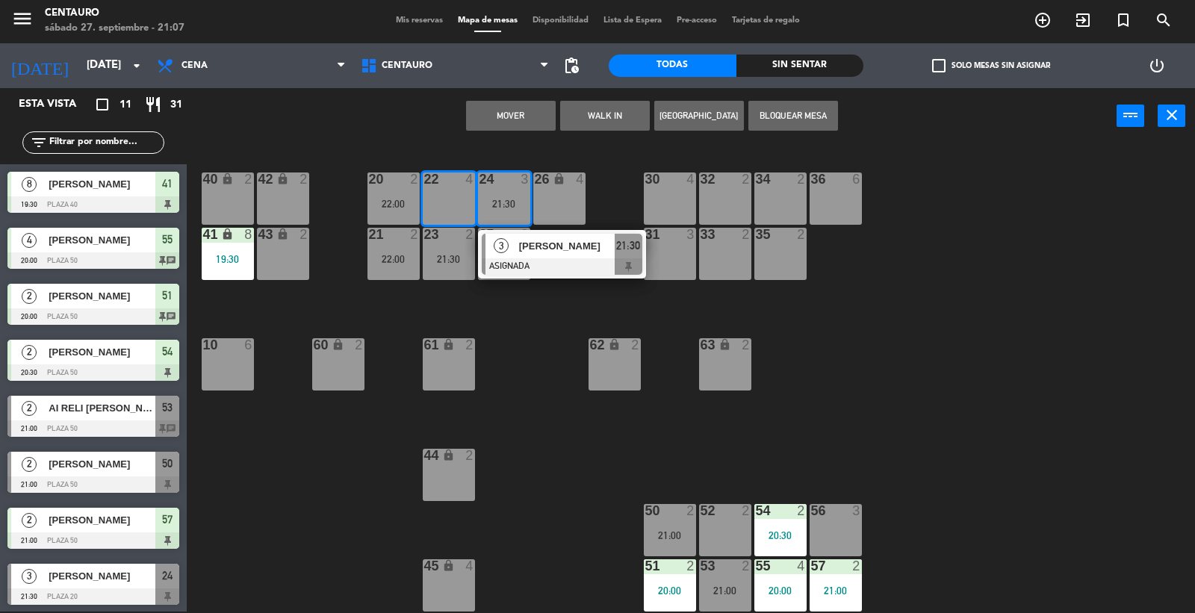
click at [498, 118] on button "Mover" at bounding box center [511, 116] width 90 height 30
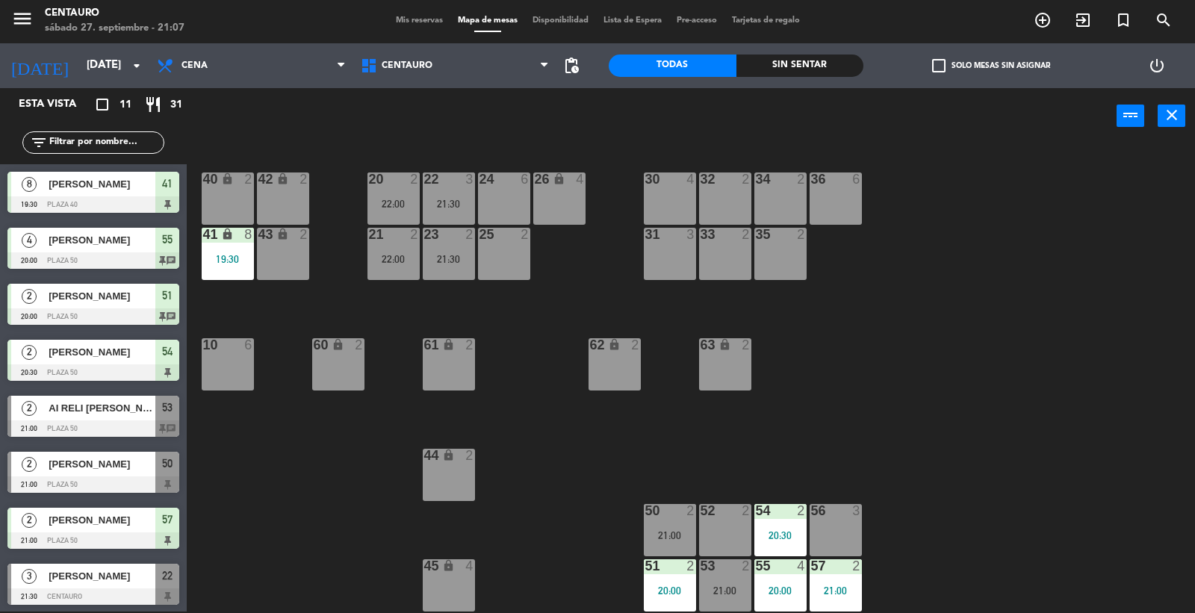
click at [496, 150] on div "20 2 22:00 22 3 21:30 24 6 26 lock 4 40 lock 2 42 lock 2 30 4 34 2 32 2 36 6 21…" at bounding box center [697, 379] width 996 height 467
click at [549, 342] on div "20 2 22:00 22 3 21:30 24 6 26 lock 4 40 lock 2 42 lock 2 30 4 34 2 32 2 36 6 21…" at bounding box center [697, 379] width 996 height 467
click at [411, 200] on div "22:00" at bounding box center [393, 204] width 52 height 10
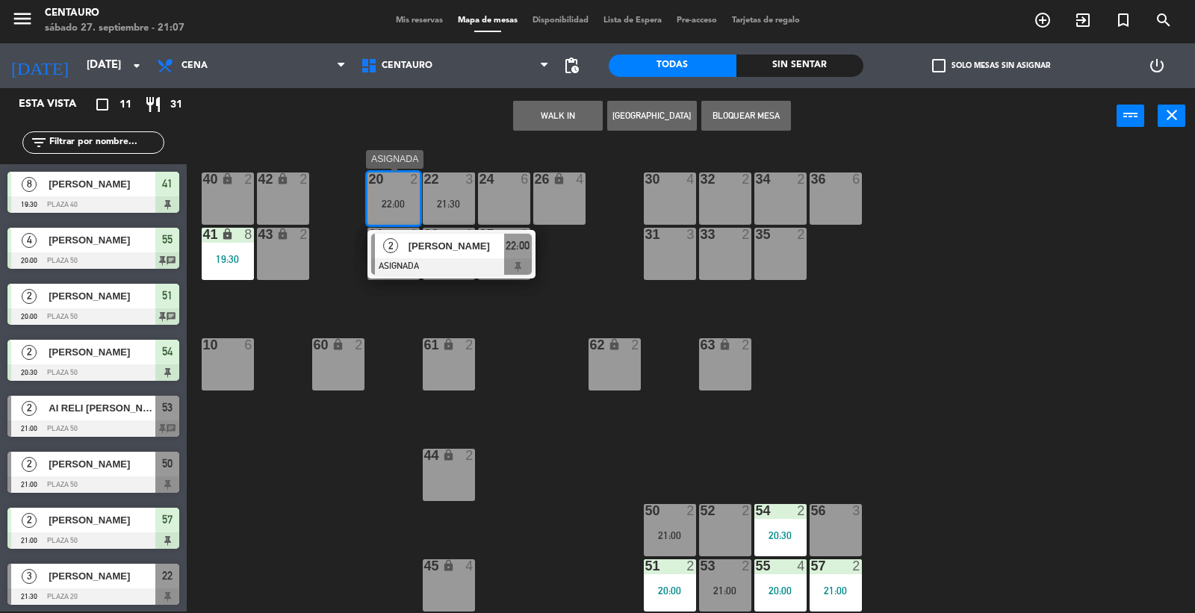
click at [432, 237] on div "[PERSON_NAME]" at bounding box center [455, 246] width 97 height 25
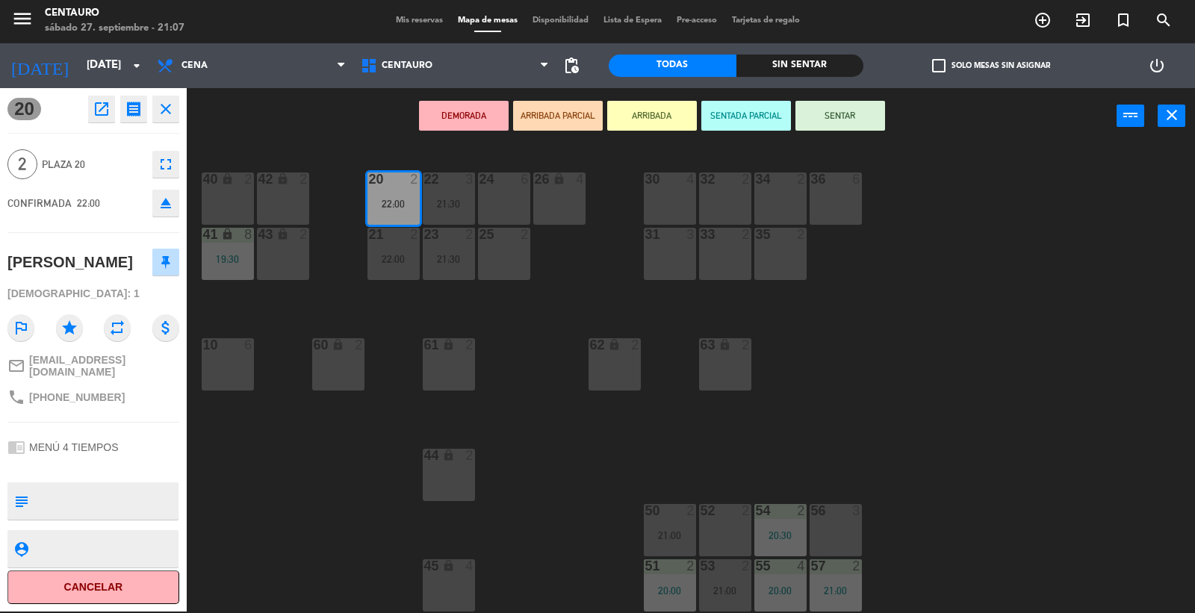
click at [396, 349] on div "20 2 22:00 22 3 21:30 24 6 26 lock 4 40 lock 2 42 lock 2 30 4 34 2 32 2 36 6 21…" at bounding box center [697, 379] width 996 height 467
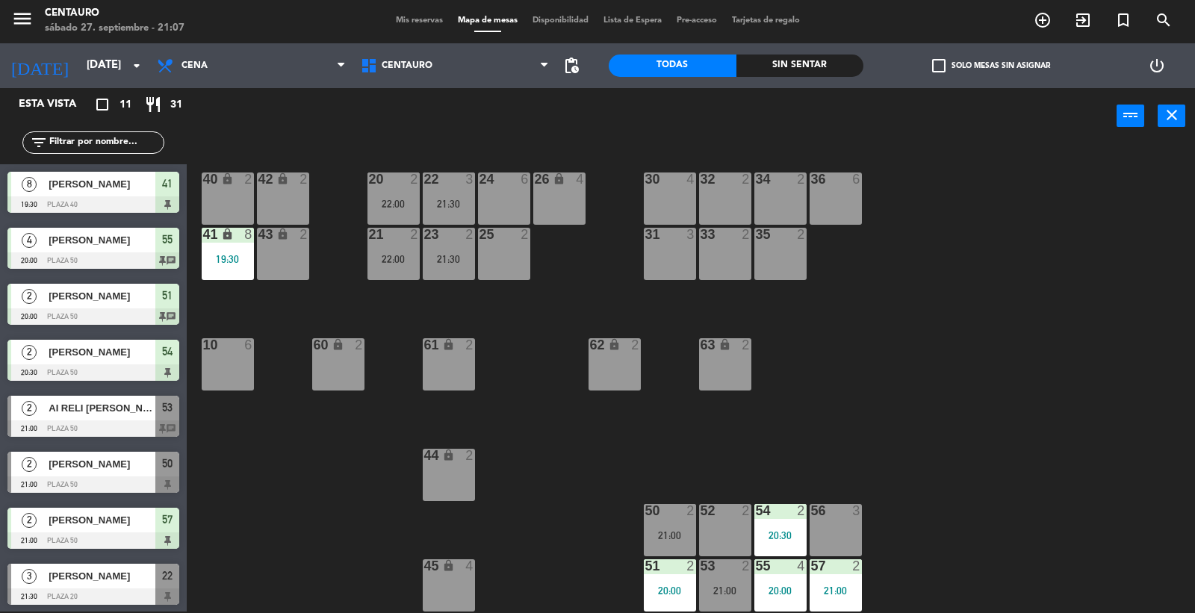
scroll to position [166, 0]
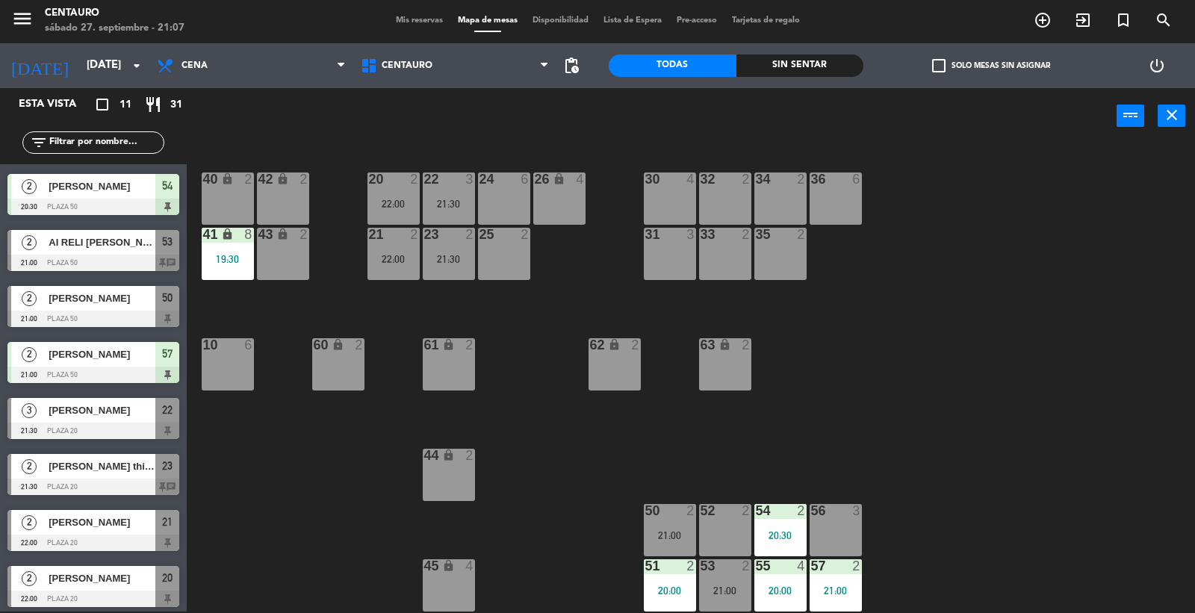
click at [406, 260] on div "22:00" at bounding box center [393, 259] width 52 height 10
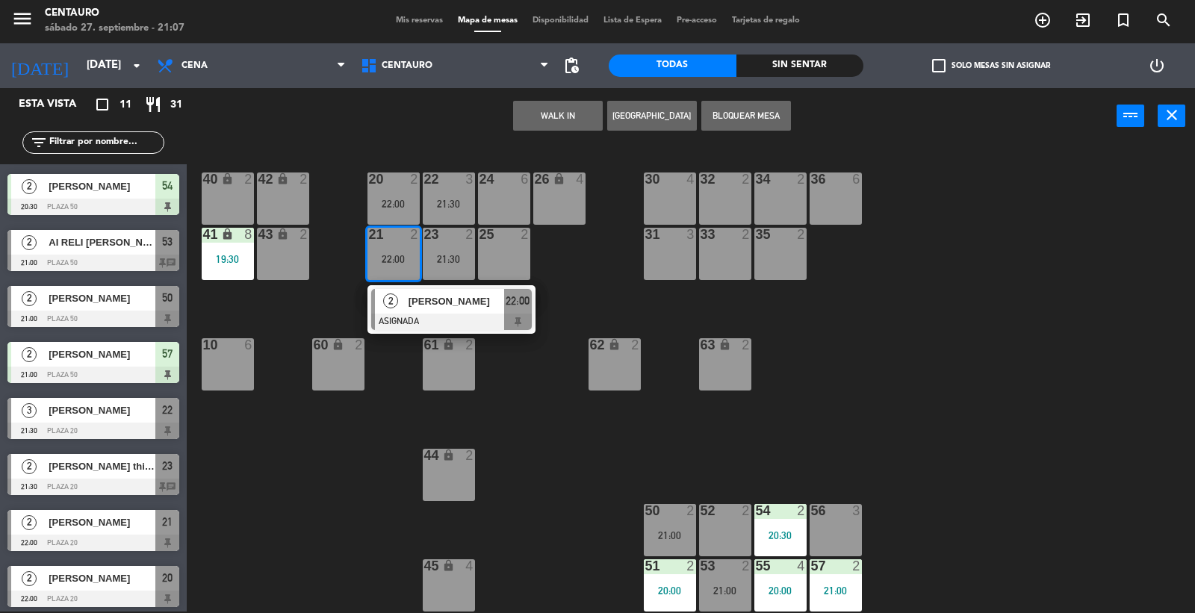
click at [413, 303] on span "[PERSON_NAME]" at bounding box center [456, 301] width 96 height 16
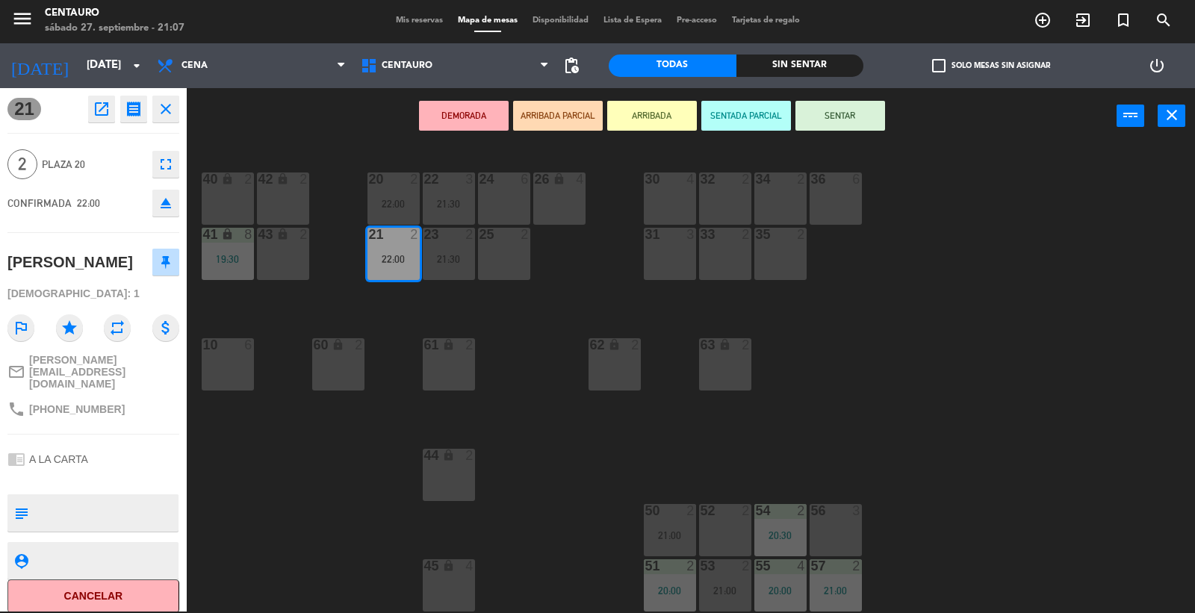
click at [505, 353] on div "20 2 22:00 22 3 21:30 24 6 26 lock 4 40 lock 2 42 lock 2 30 4 34 2 32 2 36 6 21…" at bounding box center [697, 379] width 996 height 467
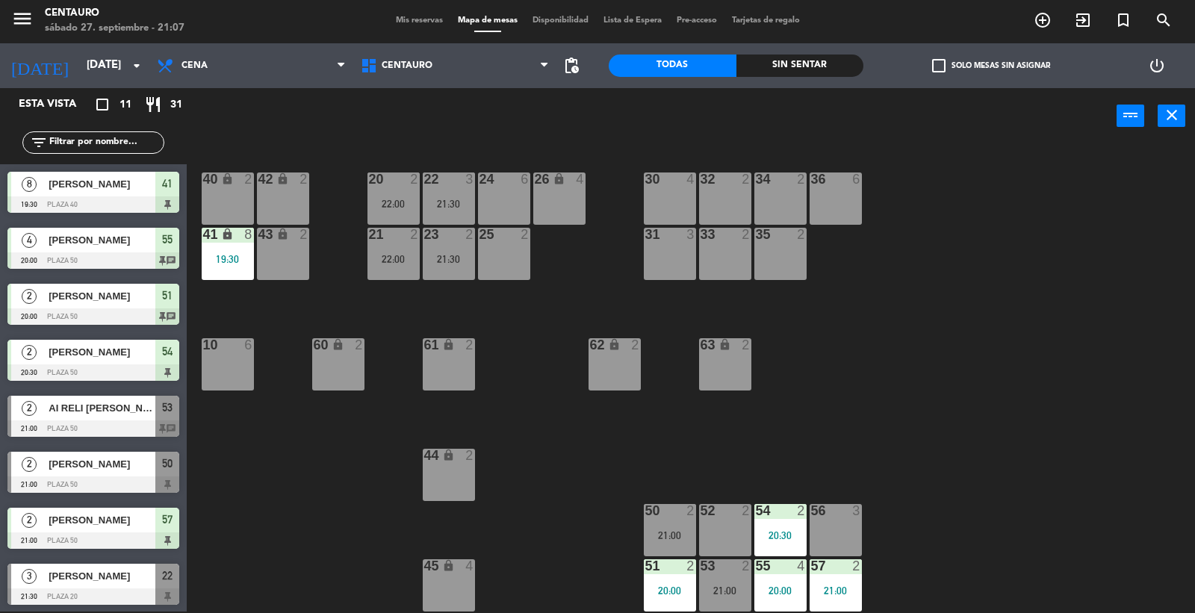
scroll to position [110, 0]
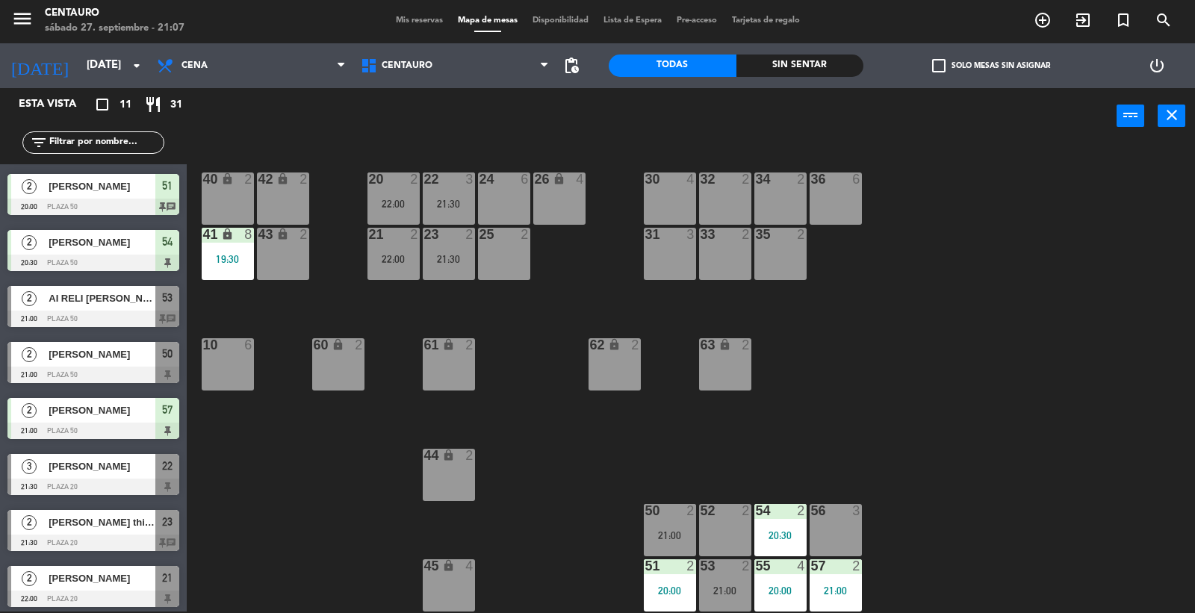
click at [451, 261] on div "21:30" at bounding box center [449, 259] width 52 height 10
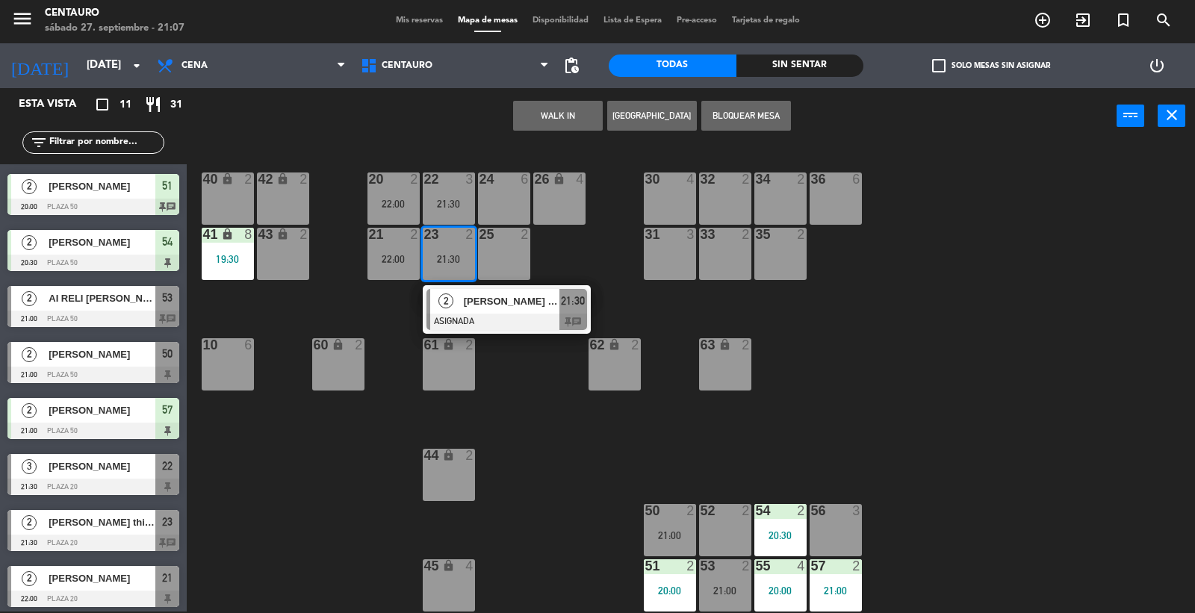
click at [462, 300] on div "[PERSON_NAME] this is mendoza" at bounding box center [510, 301] width 97 height 25
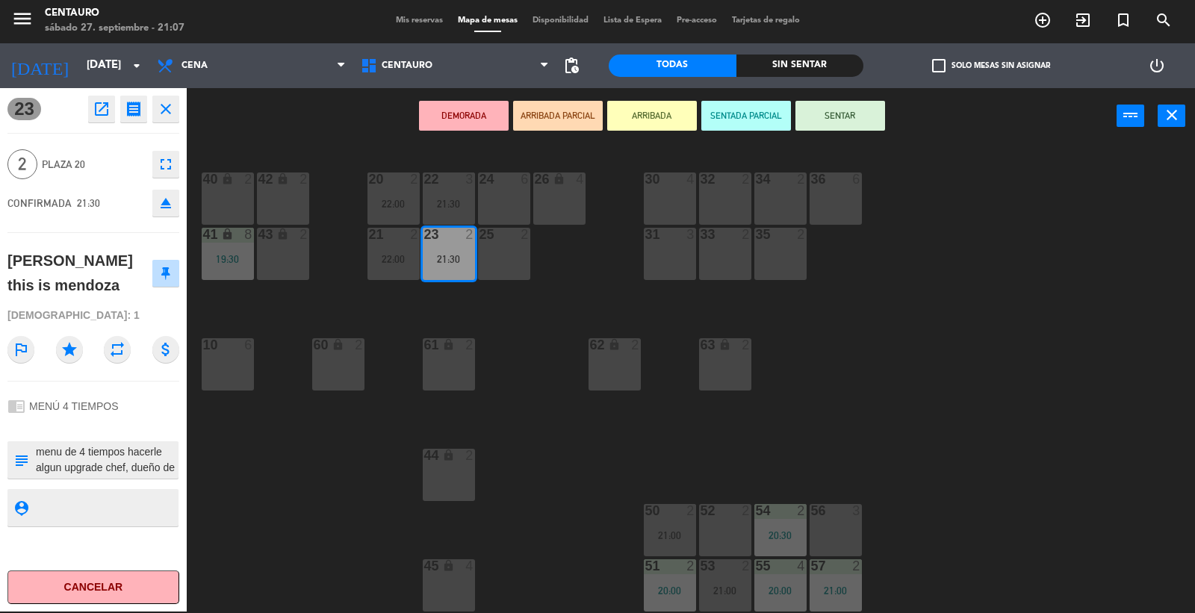
drag, startPoint x: 506, startPoint y: 323, endPoint x: 500, endPoint y: 311, distance: 13.4
click at [504, 320] on div "20 2 22:00 22 3 21:30 24 6 26 lock 4 40 lock 2 42 lock 2 30 4 34 2 32 2 36 6 21…" at bounding box center [697, 379] width 996 height 467
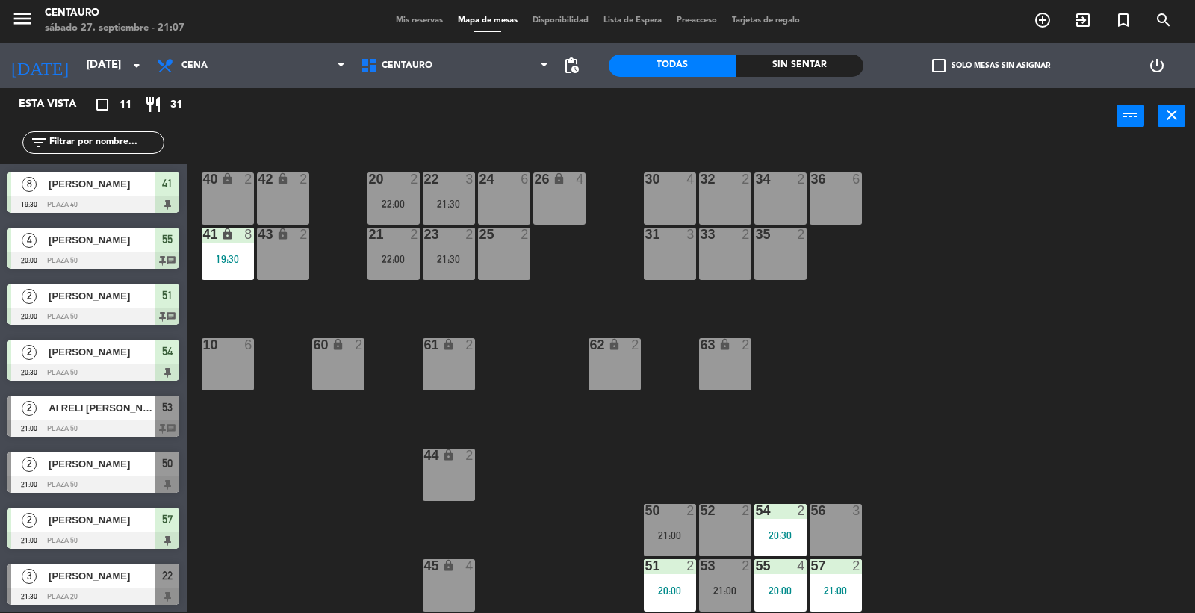
scroll to position [54, 0]
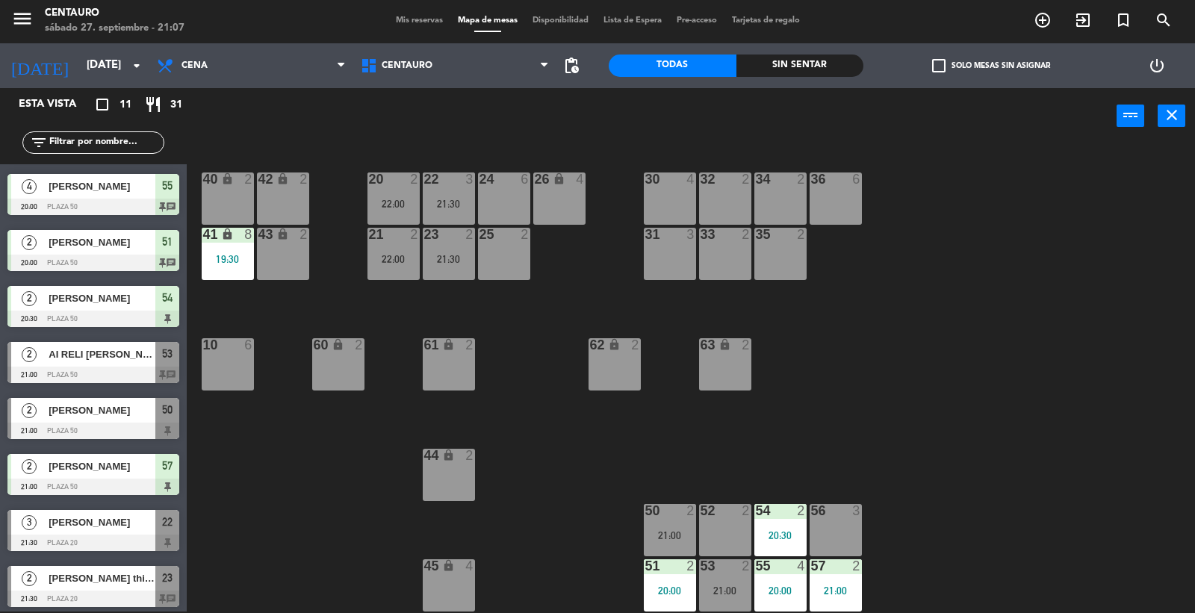
click at [450, 187] on div "22 3 21:30" at bounding box center [449, 199] width 52 height 52
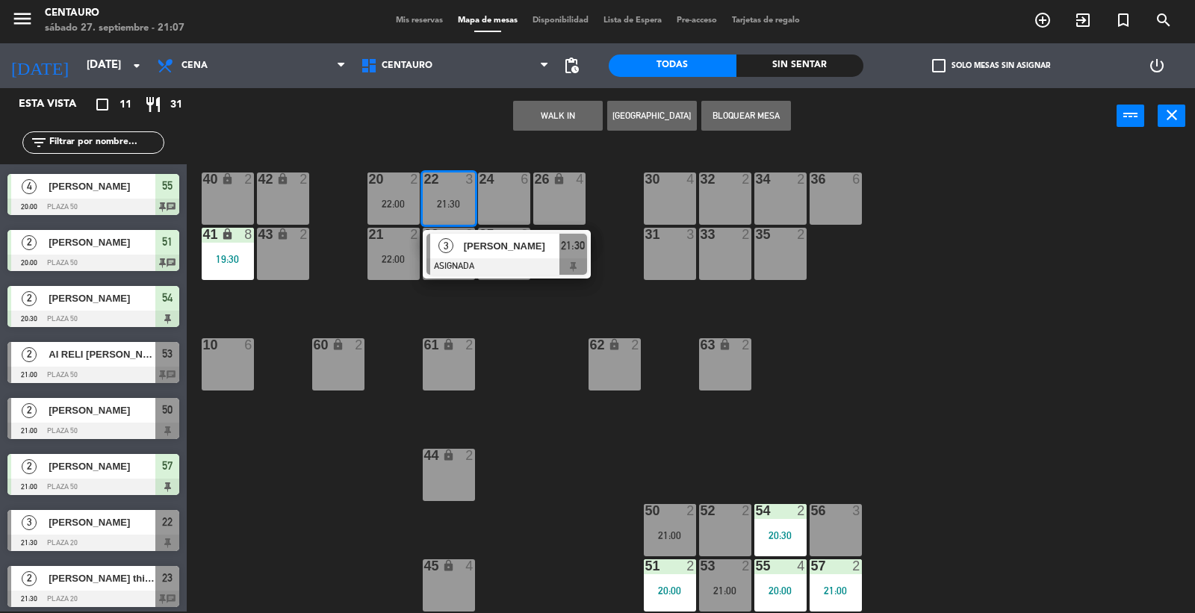
click at [467, 240] on span "[PERSON_NAME]" at bounding box center [512, 246] width 96 height 16
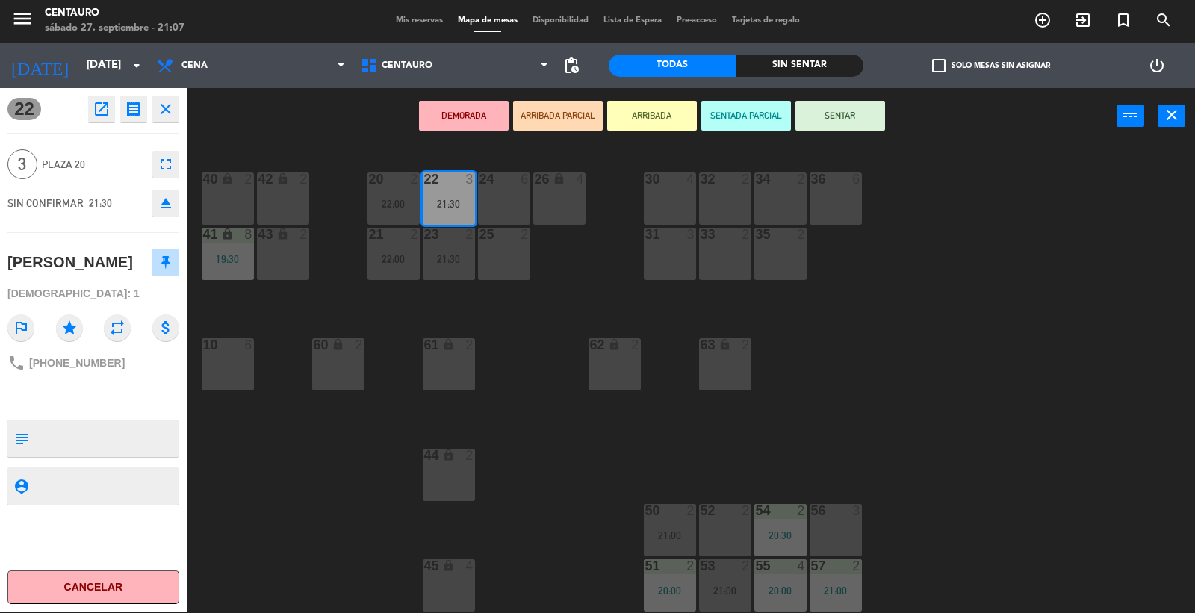
click at [540, 347] on div "20 2 22:00 22 3 21:30 24 6 26 lock 4 40 lock 2 42 lock 2 30 4 34 2 32 2 36 6 21…" at bounding box center [697, 379] width 996 height 467
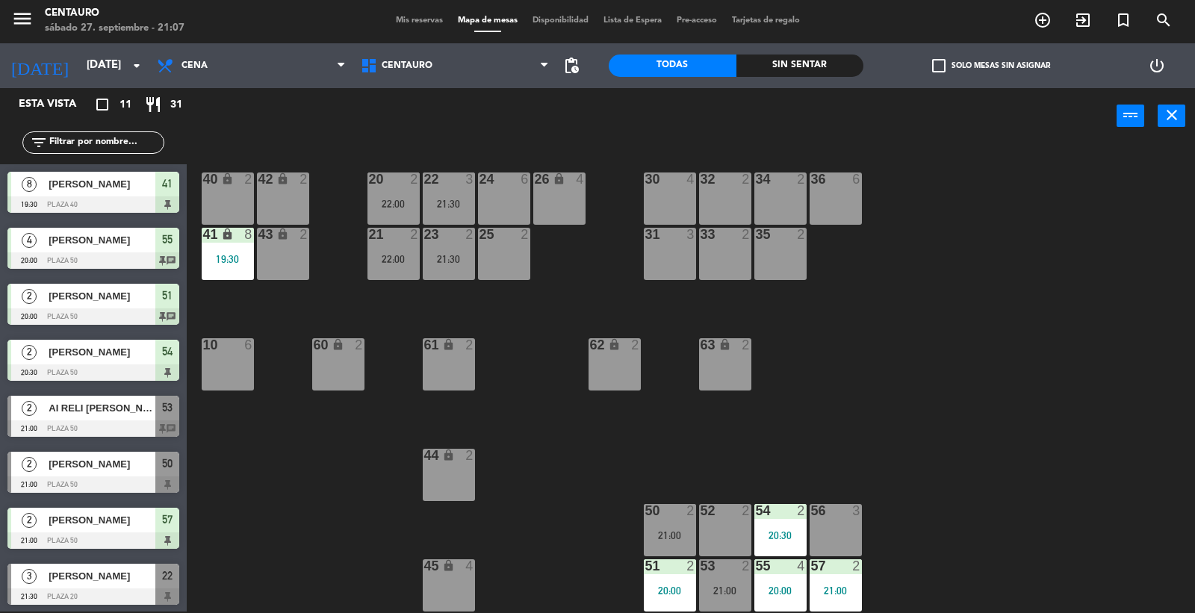
scroll to position [1, 0]
drag, startPoint x: 532, startPoint y: 311, endPoint x: 482, endPoint y: 237, distance: 89.7
click at [532, 309] on div "20 2 22:00 22 3 21:30 24 6 26 lock 4 40 lock 2 42 lock 2 30 4 34 2 32 2 36 6 21…" at bounding box center [697, 379] width 996 height 467
click at [467, 235] on div "25" at bounding box center [479, 234] width 25 height 13
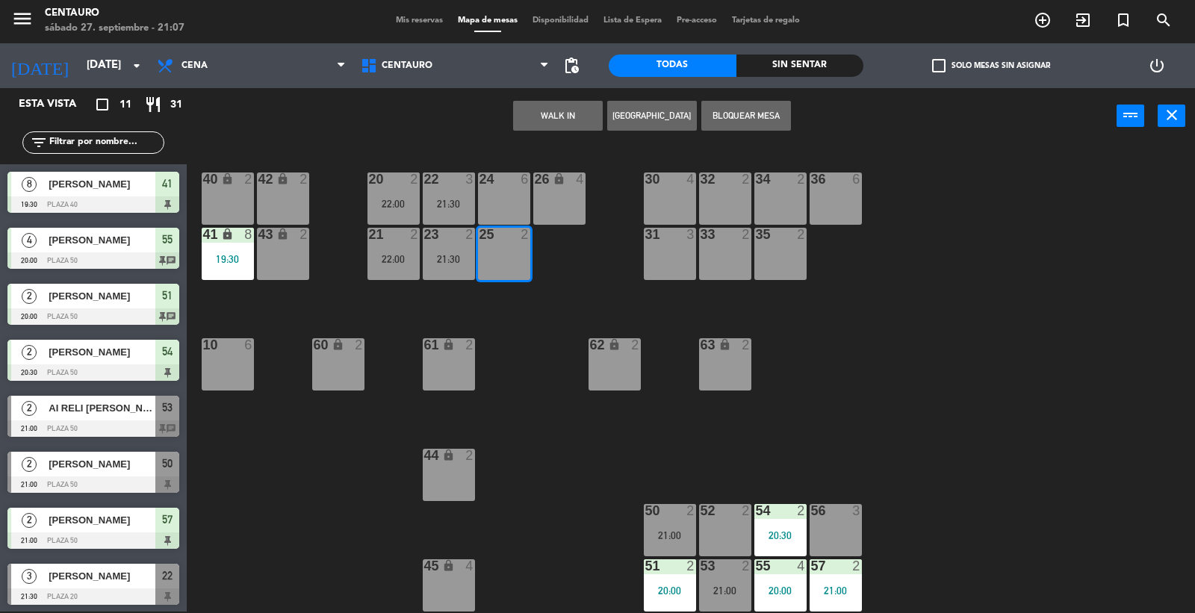
click at [438, 256] on div "21:30" at bounding box center [449, 259] width 52 height 10
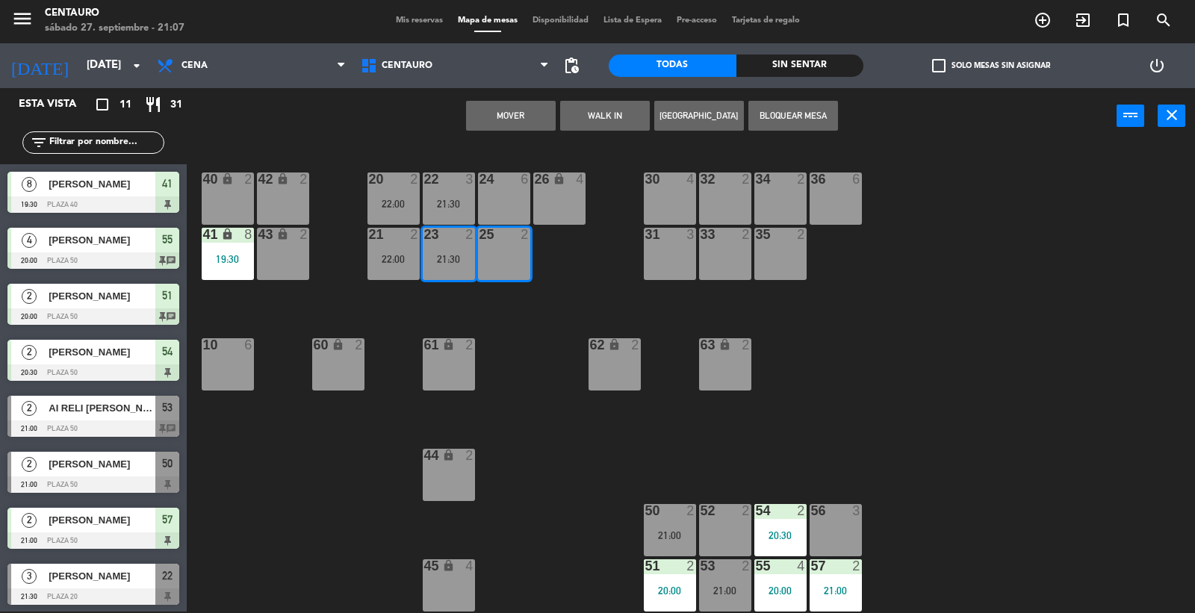
drag, startPoint x: 518, startPoint y: 363, endPoint x: 508, endPoint y: 352, distance: 14.3
click at [513, 357] on div "20 2 22:00 22 3 21:30 24 6 26 lock 4 40 lock 2 42 lock 2 30 4 34 2 32 2 36 6 21…" at bounding box center [697, 379] width 996 height 467
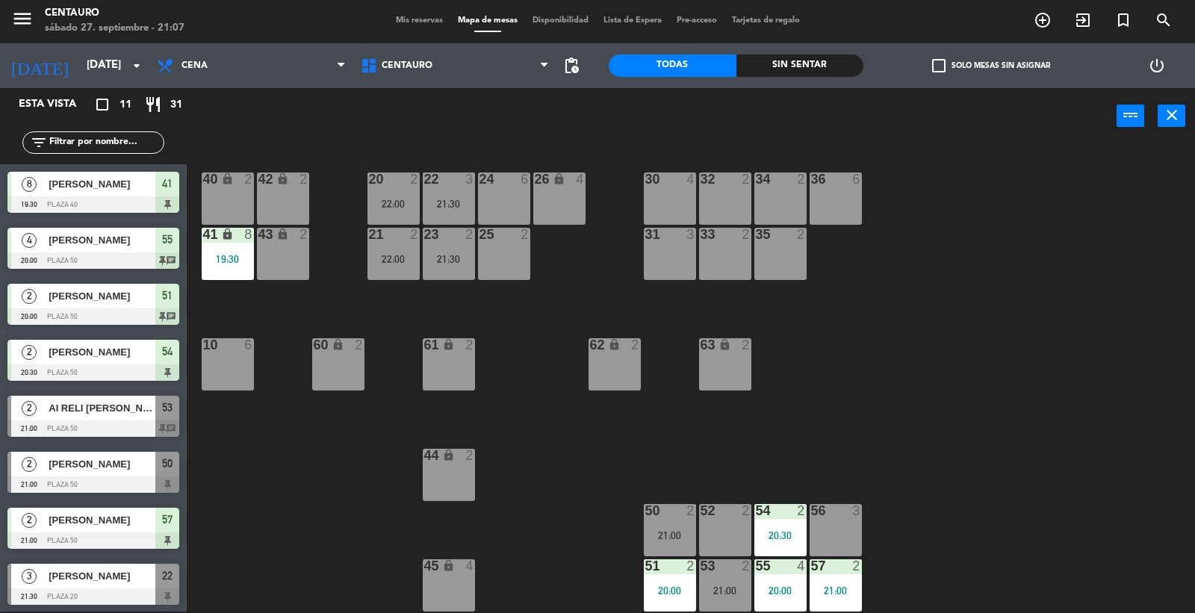
click at [453, 257] on div "21:30" at bounding box center [449, 259] width 52 height 10
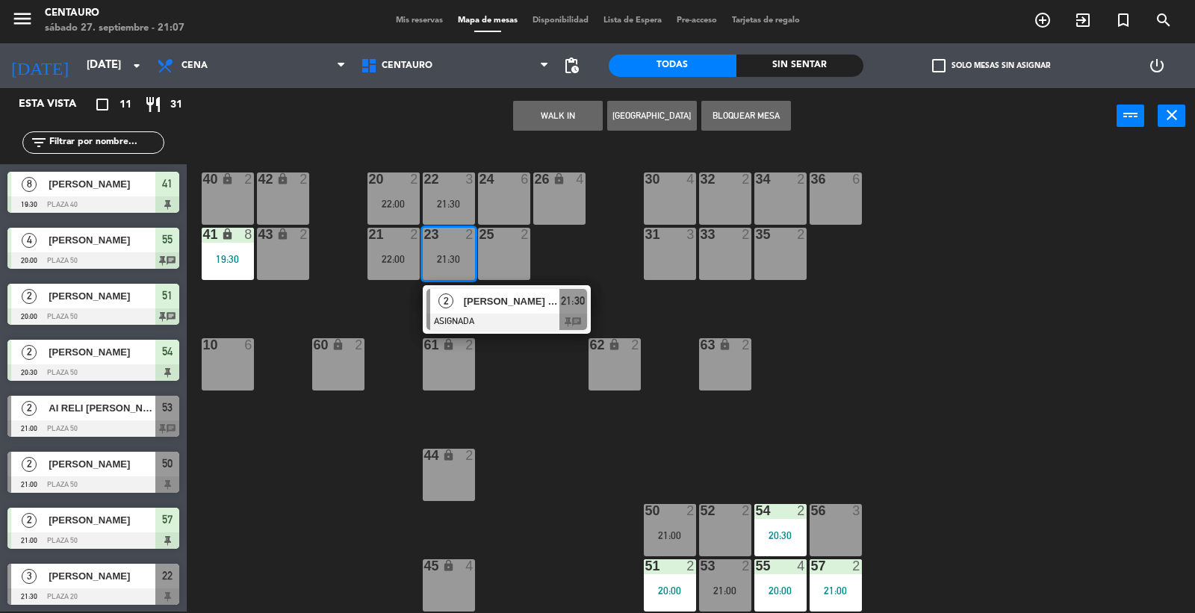
click at [530, 390] on div "20 2 22:00 22 3 21:30 24 6 26 lock 4 40 lock 2 42 lock 2 30 4 34 2 32 2 36 6 21…" at bounding box center [697, 379] width 996 height 467
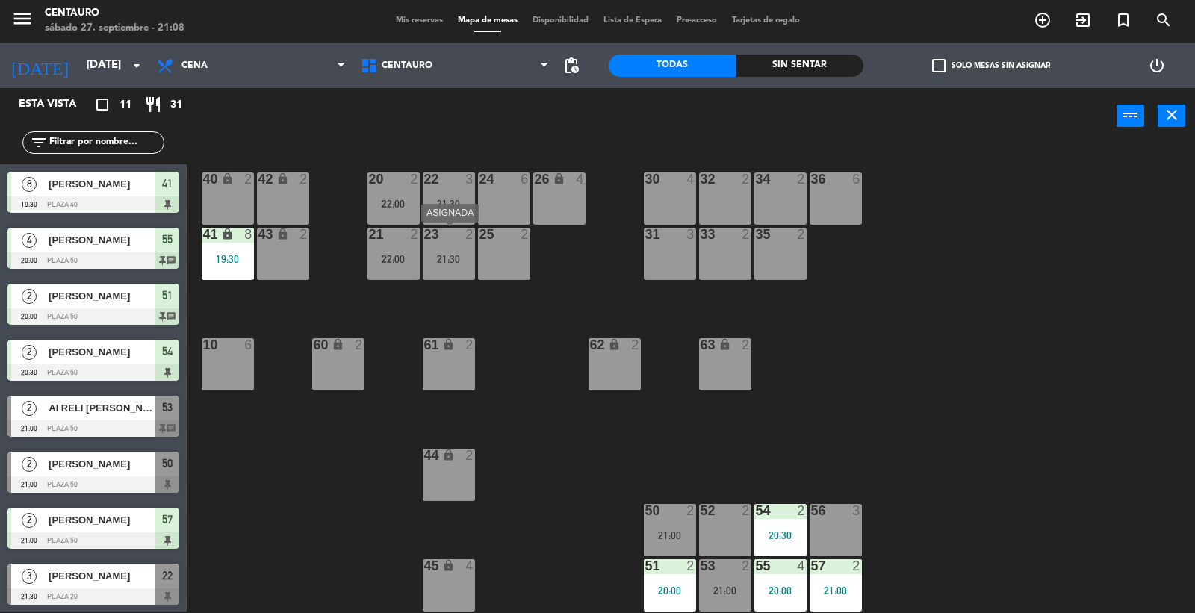
click at [441, 264] on div "23 2 21:30" at bounding box center [449, 254] width 52 height 52
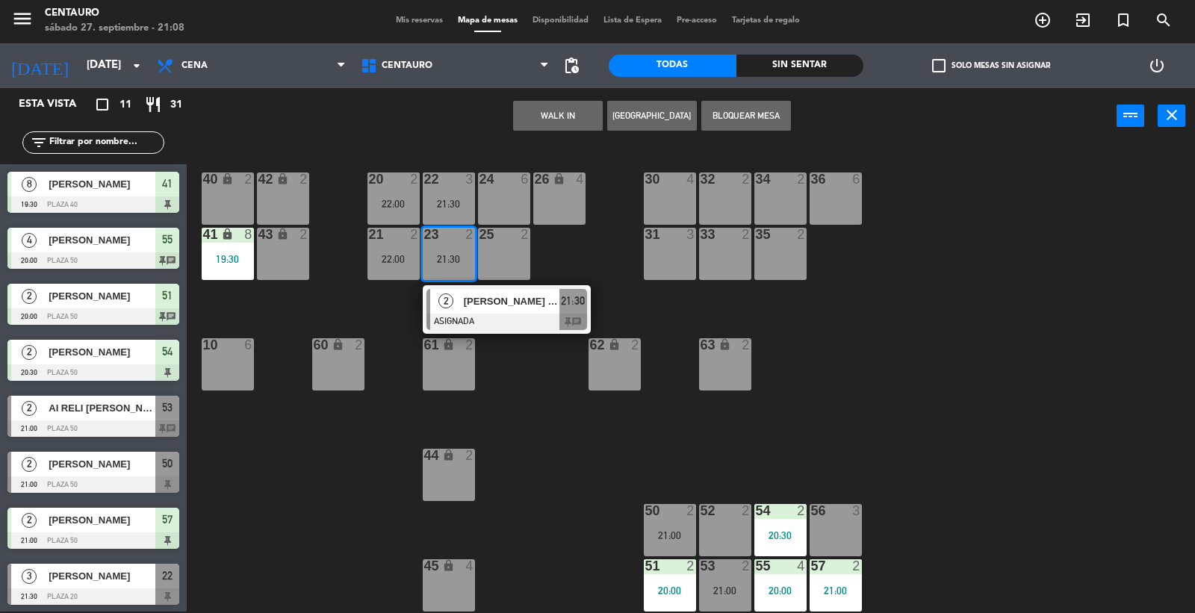
click at [438, 303] on div "2 [PERSON_NAME] this is [PERSON_NAME] ASIGNADA 21:30 chat" at bounding box center [506, 309] width 190 height 49
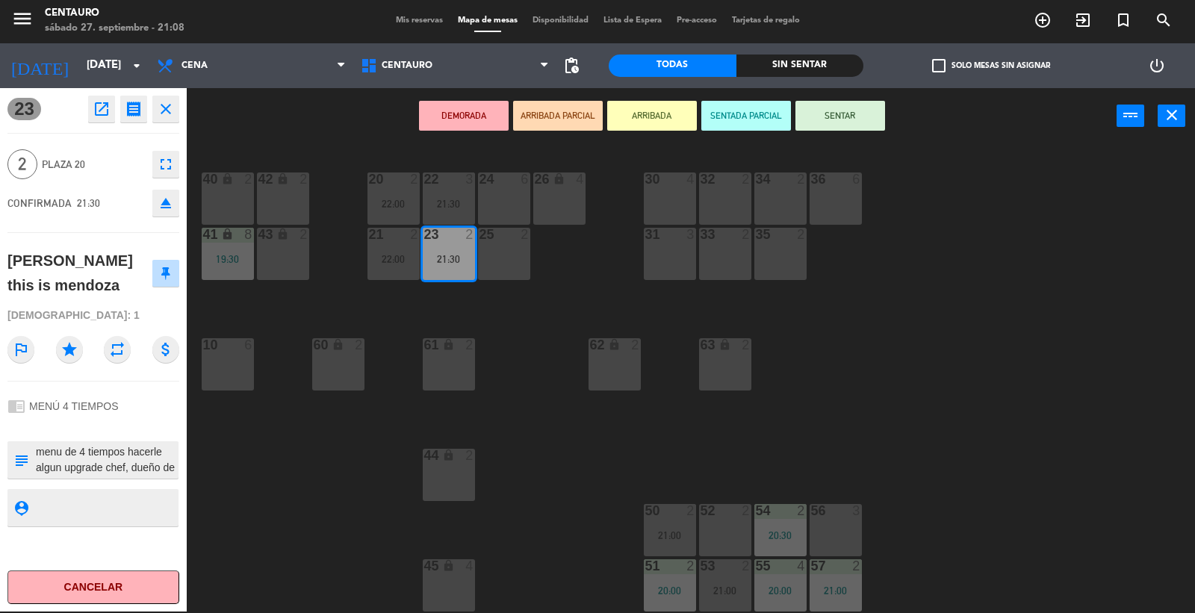
click at [108, 456] on textarea at bounding box center [105, 459] width 143 height 31
click at [286, 506] on div "20 2 22:00 22 3 21:30 24 6 26 lock 4 40 lock 2 42 lock 2 30 4 34 2 32 2 36 6 21…" at bounding box center [697, 379] width 996 height 467
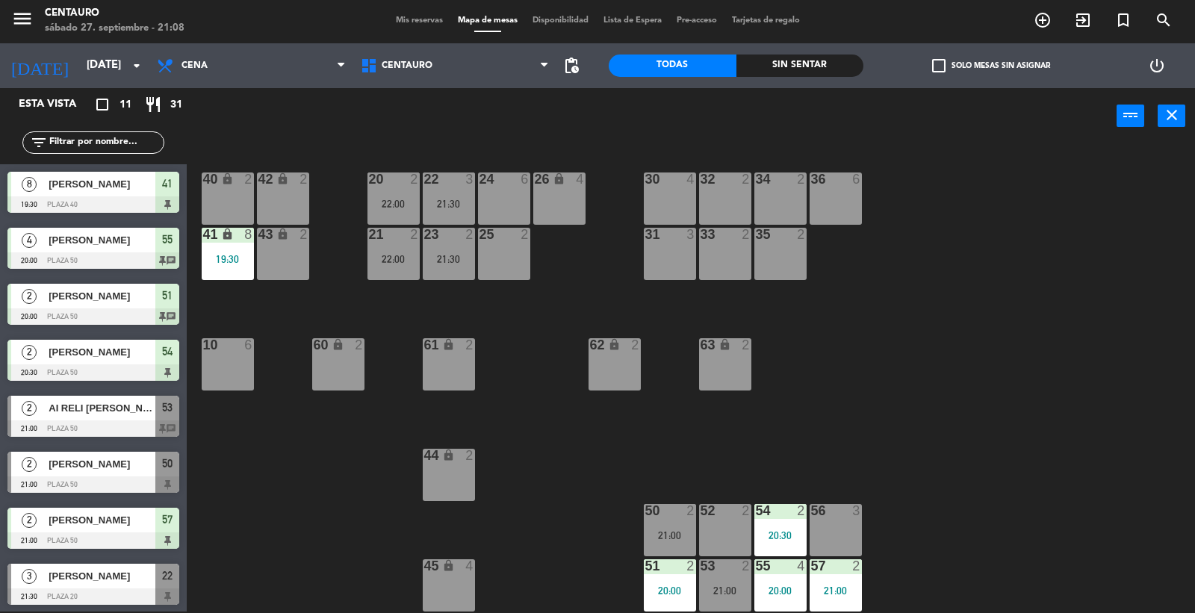
scroll to position [54, 0]
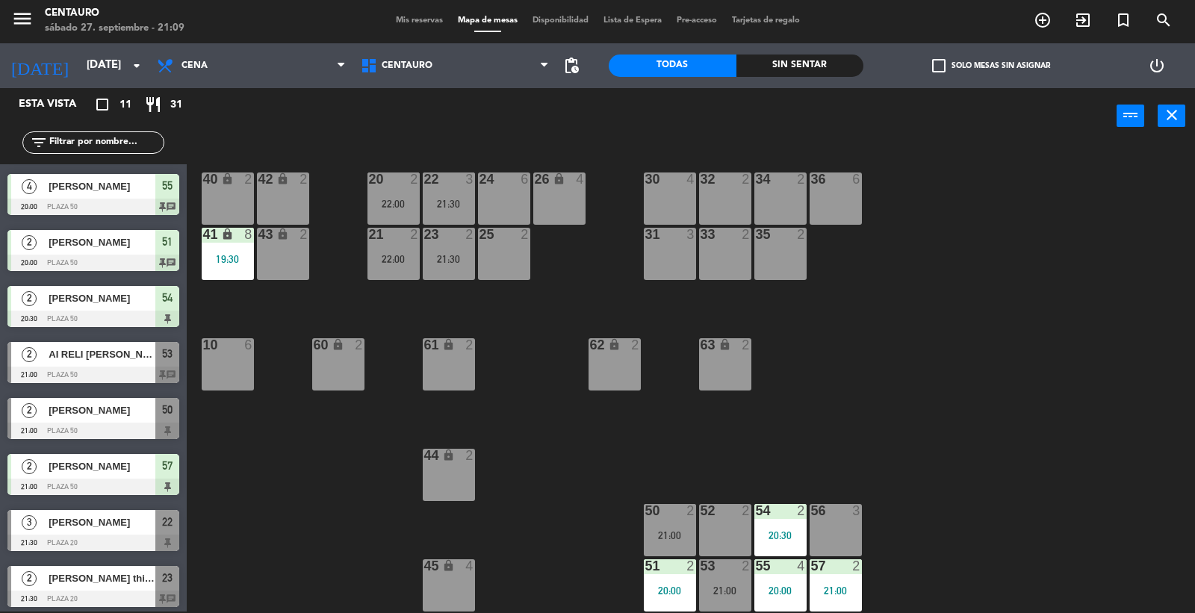
click at [503, 340] on div "20 2 22:00 22 3 21:30 24 6 26 lock 4 40 lock 2 42 lock 2 30 4 34 2 32 2 36 6 21…" at bounding box center [697, 379] width 996 height 467
click at [103, 423] on div at bounding box center [93, 431] width 172 height 16
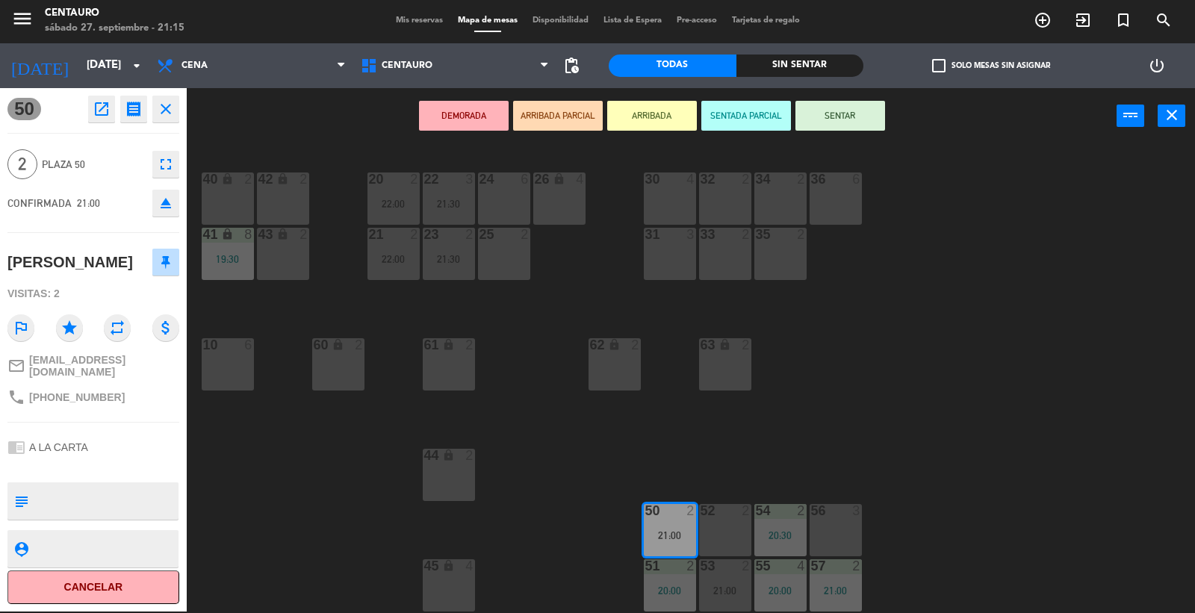
click at [862, 111] on button "SENTAR" at bounding box center [840, 116] width 90 height 30
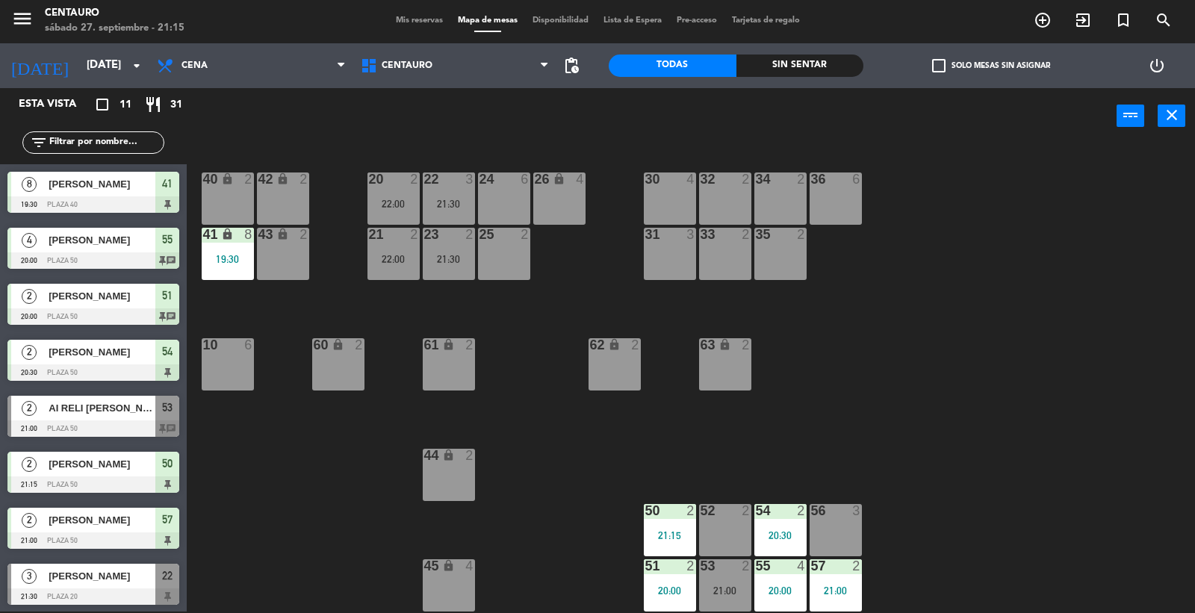
drag, startPoint x: 946, startPoint y: 315, endPoint x: 936, endPoint y: 291, distance: 26.1
click at [941, 301] on div "20 2 22:00 22 3 21:30 24 6 26 lock 4 40 lock 2 42 lock 2 30 4 34 2 32 2 36 6 21…" at bounding box center [697, 379] width 996 height 467
click at [782, 58] on div "Sin sentar" at bounding box center [800, 66] width 128 height 22
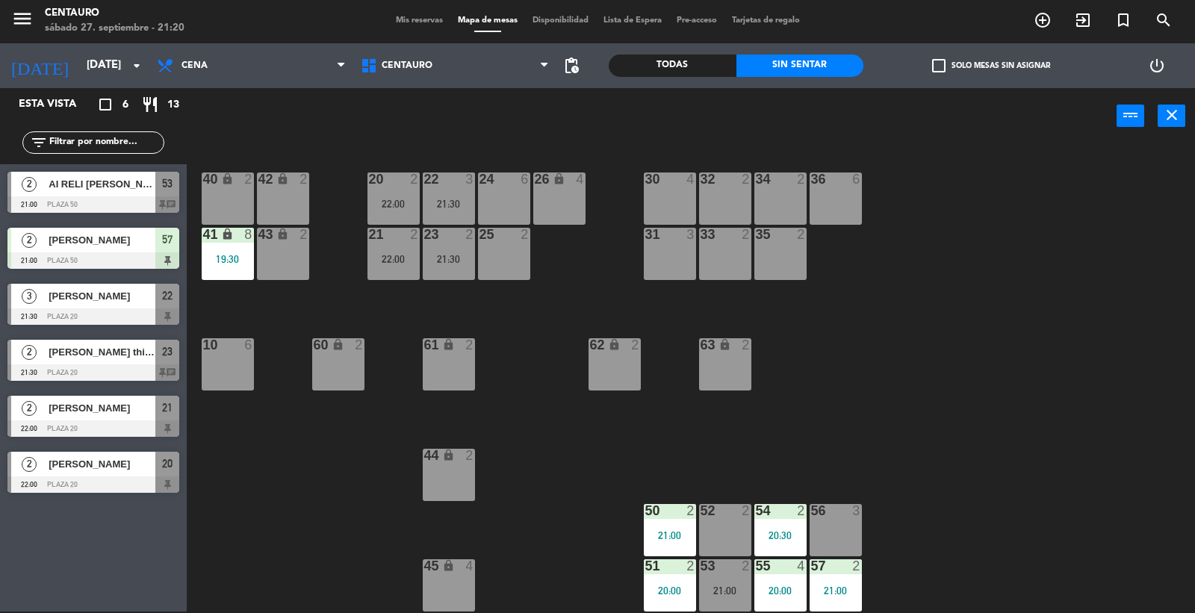
click at [108, 185] on span "AI RELI [PERSON_NAME]" at bounding box center [102, 184] width 107 height 16
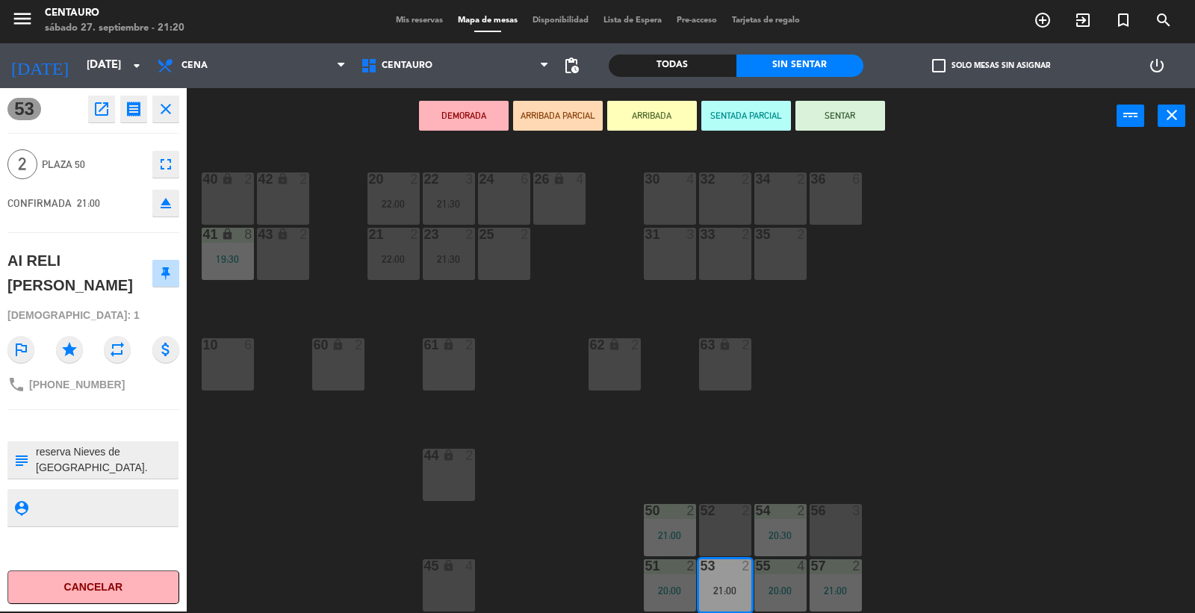
click at [845, 114] on button "SENTAR" at bounding box center [840, 116] width 90 height 30
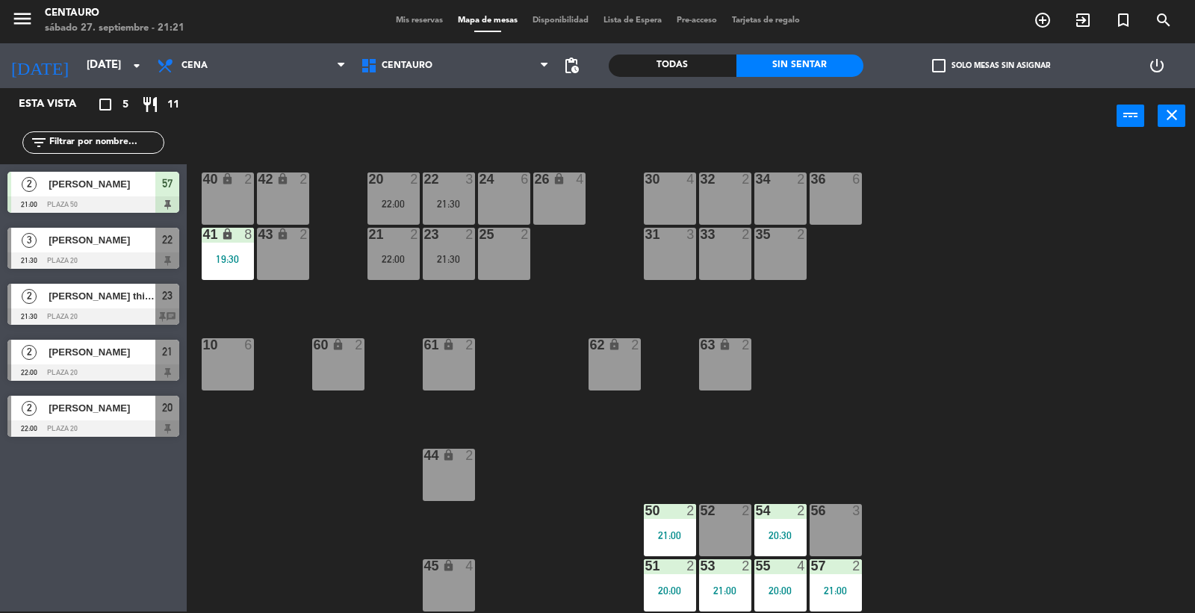
click at [105, 184] on span "[PERSON_NAME]" at bounding box center [102, 184] width 107 height 16
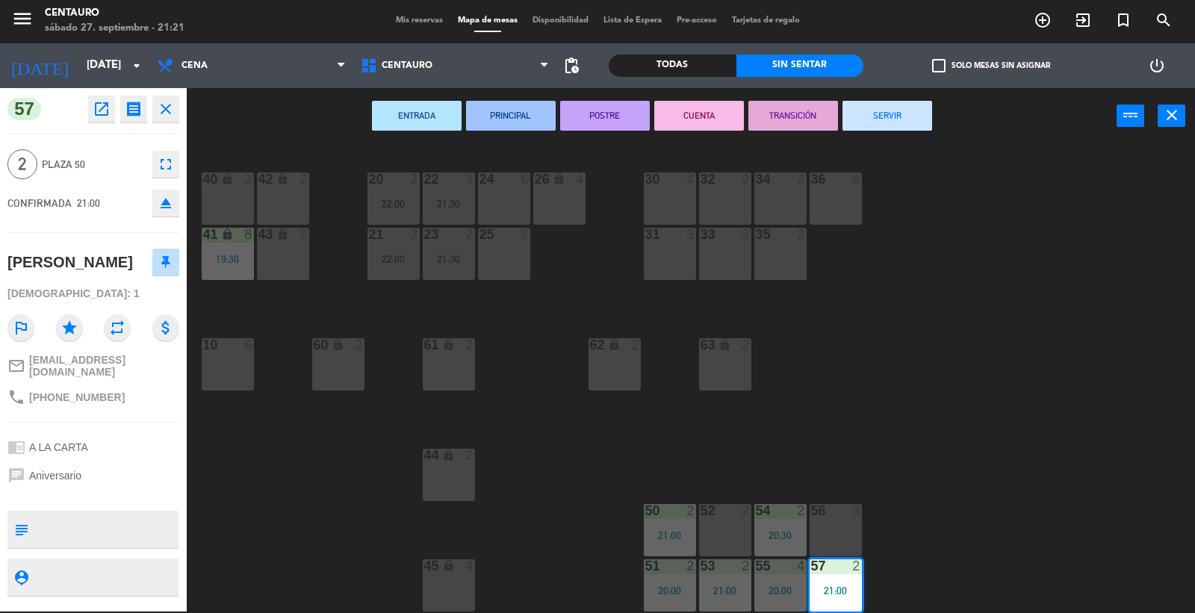
click at [574, 429] on div "20 2 22:00 22 3 21:30 24 6 26 lock 4 40 lock 2 42 lock 2 30 4 34 2 32 2 36 6 21…" at bounding box center [697, 379] width 996 height 467
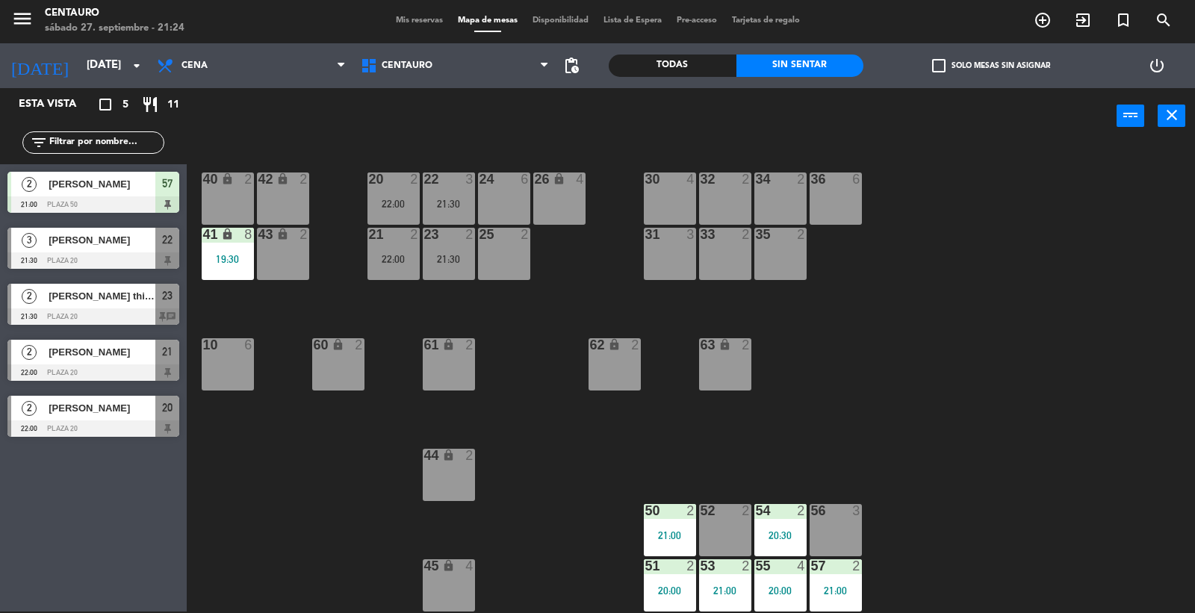
click at [140, 234] on span "[PERSON_NAME]" at bounding box center [102, 240] width 107 height 16
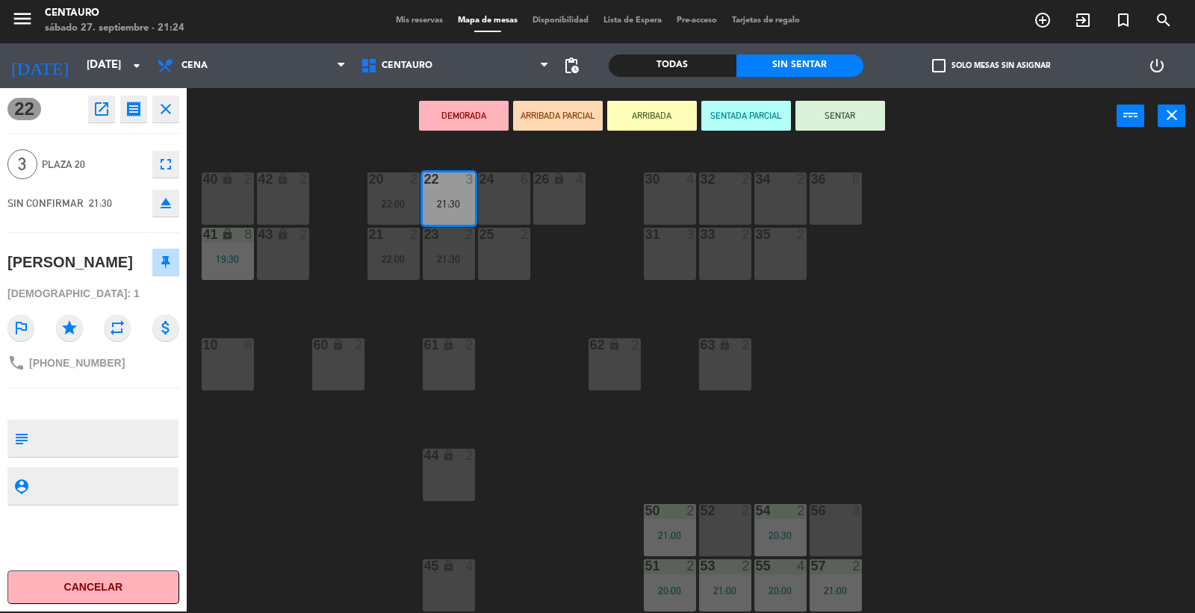
click at [848, 110] on button "SENTAR" at bounding box center [840, 116] width 90 height 30
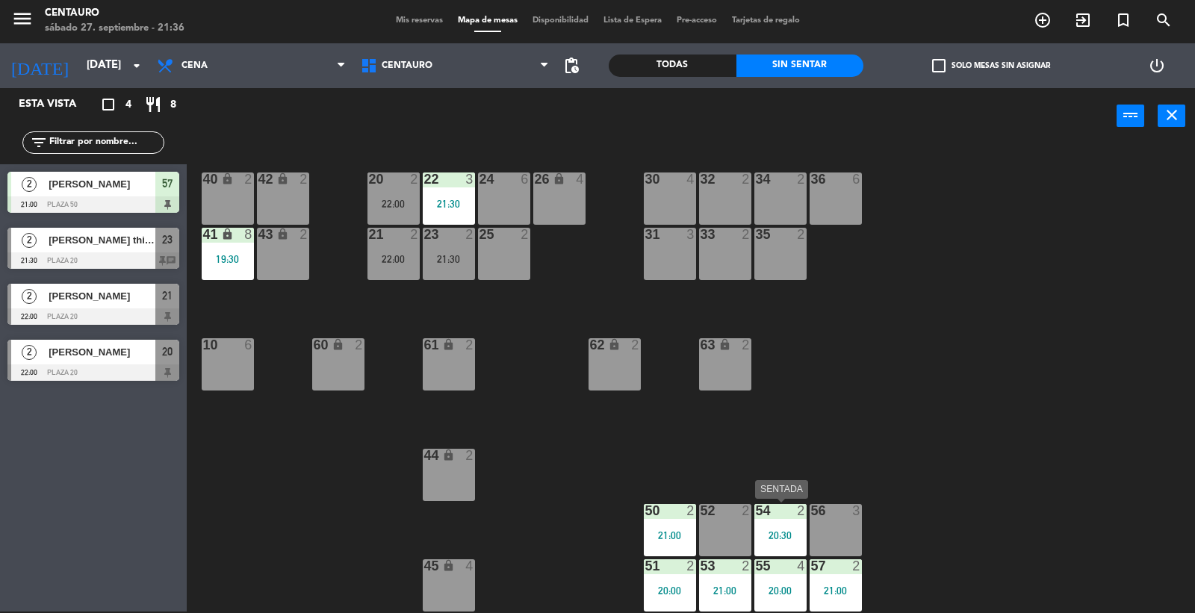
click at [780, 539] on div "20:30" at bounding box center [780, 535] width 52 height 10
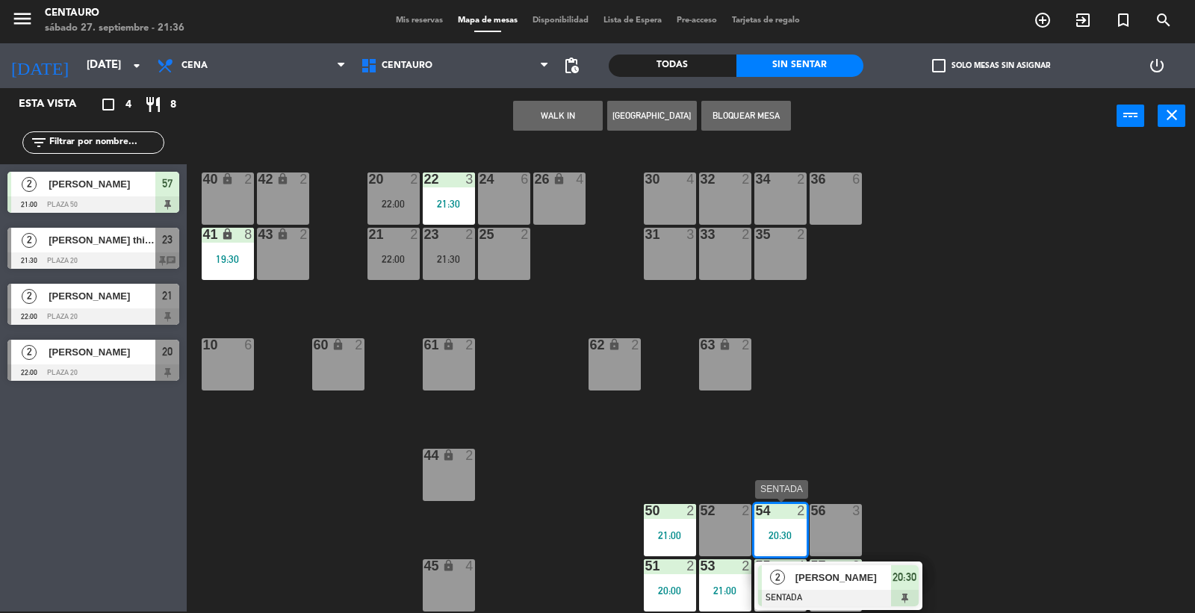
click at [845, 578] on span "[PERSON_NAME]" at bounding box center [843, 578] width 96 height 16
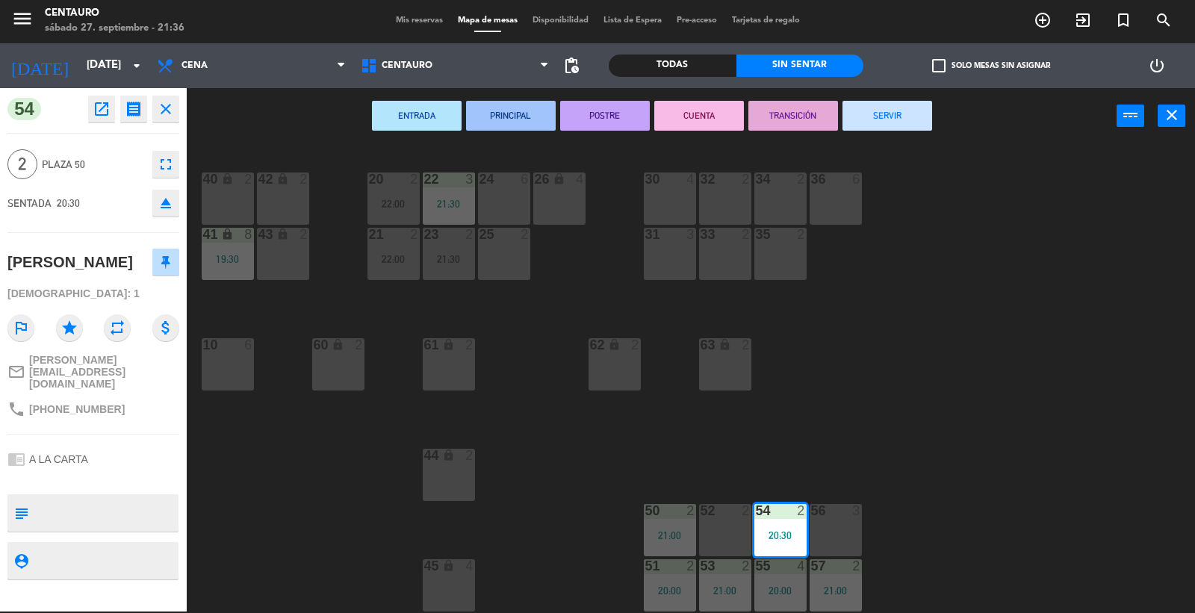
click at [886, 120] on button "SERVIR" at bounding box center [887, 116] width 90 height 30
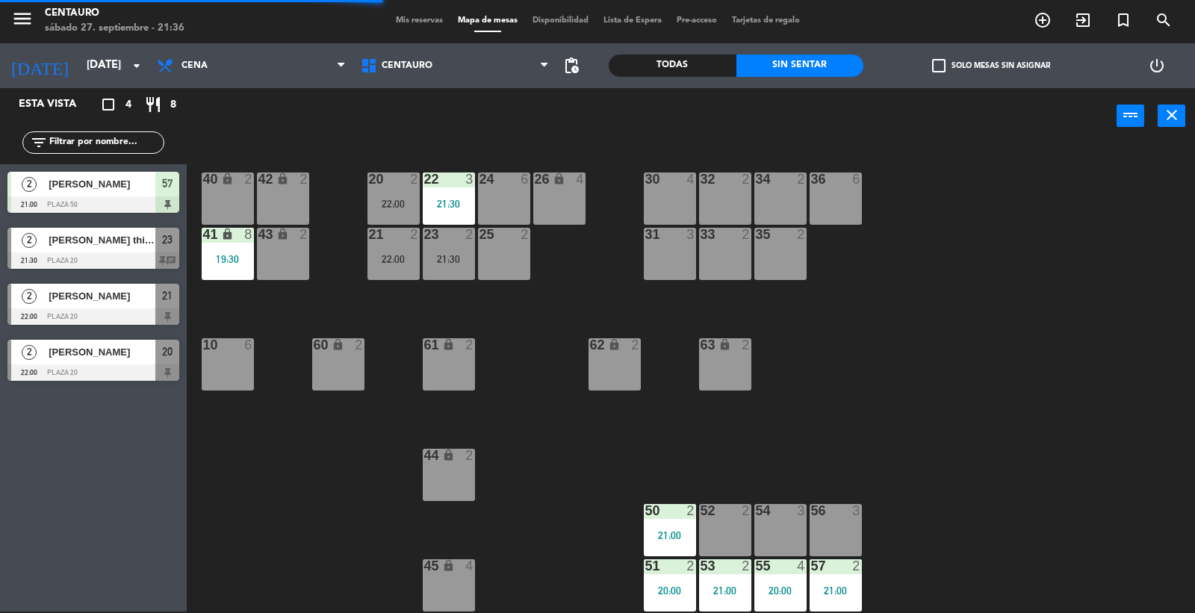
click at [675, 562] on div at bounding box center [669, 565] width 25 height 13
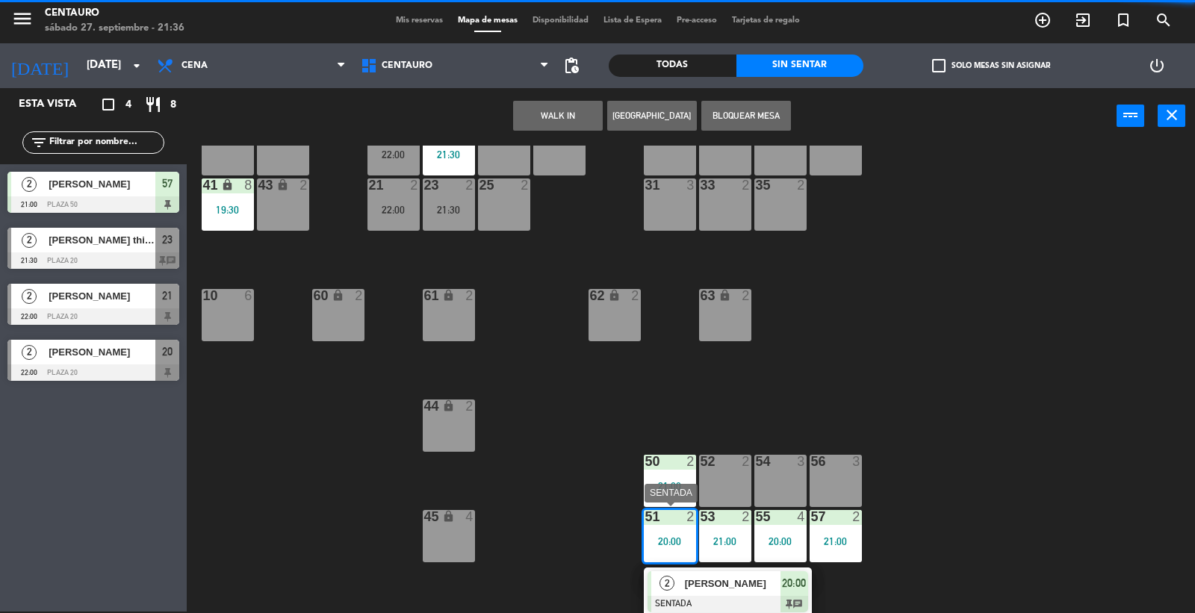
scroll to position [51, 0]
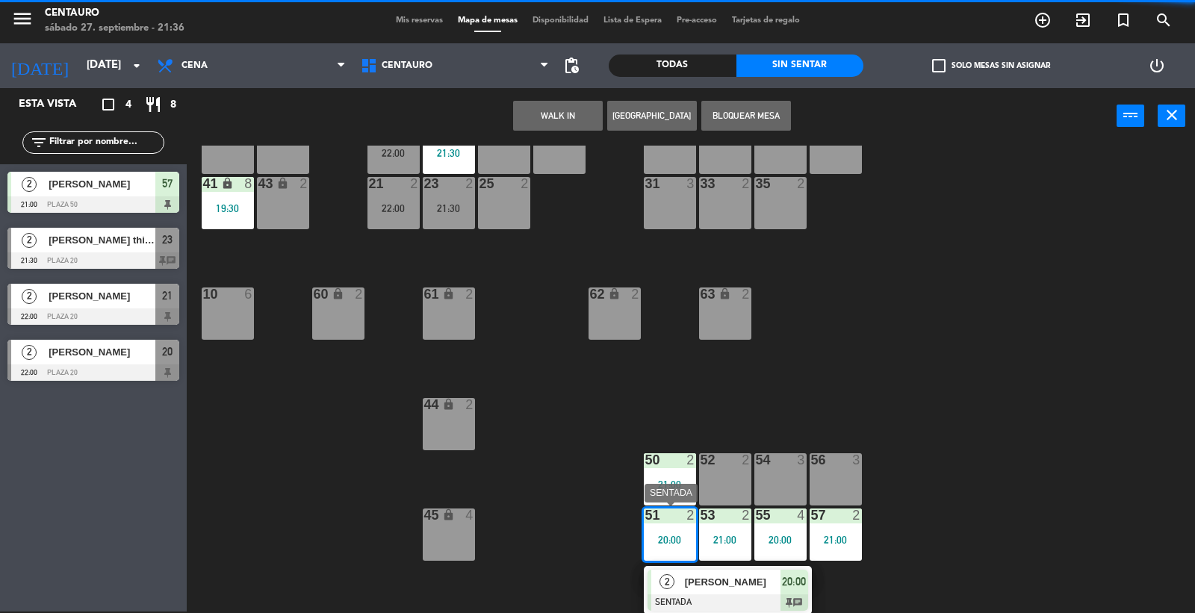
drag, startPoint x: 730, startPoint y: 606, endPoint x: 726, endPoint y: 580, distance: 26.5
click at [730, 606] on div "2 [PERSON_NAME] SENTADA 20:00 chat" at bounding box center [728, 590] width 190 height 49
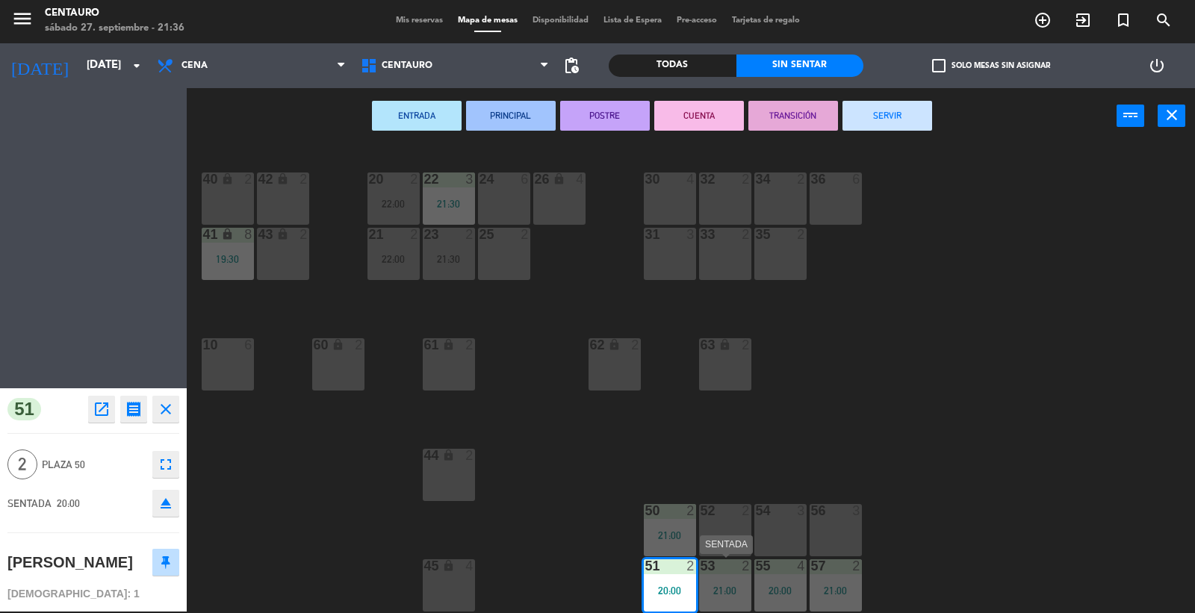
scroll to position [0, 0]
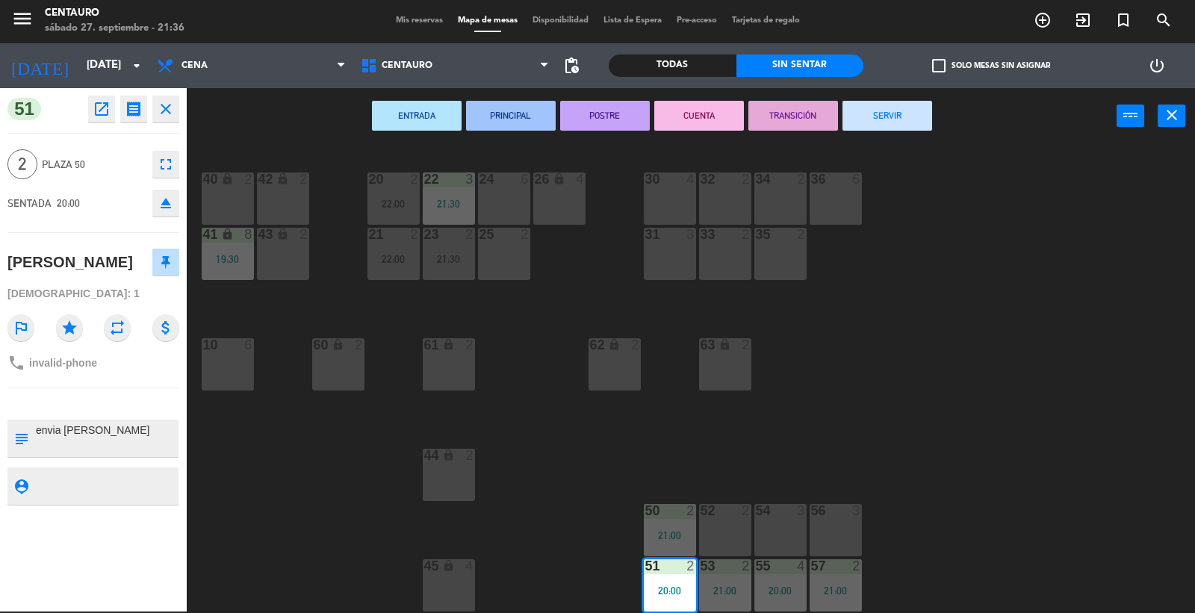
click at [883, 114] on button "SERVIR" at bounding box center [887, 116] width 90 height 30
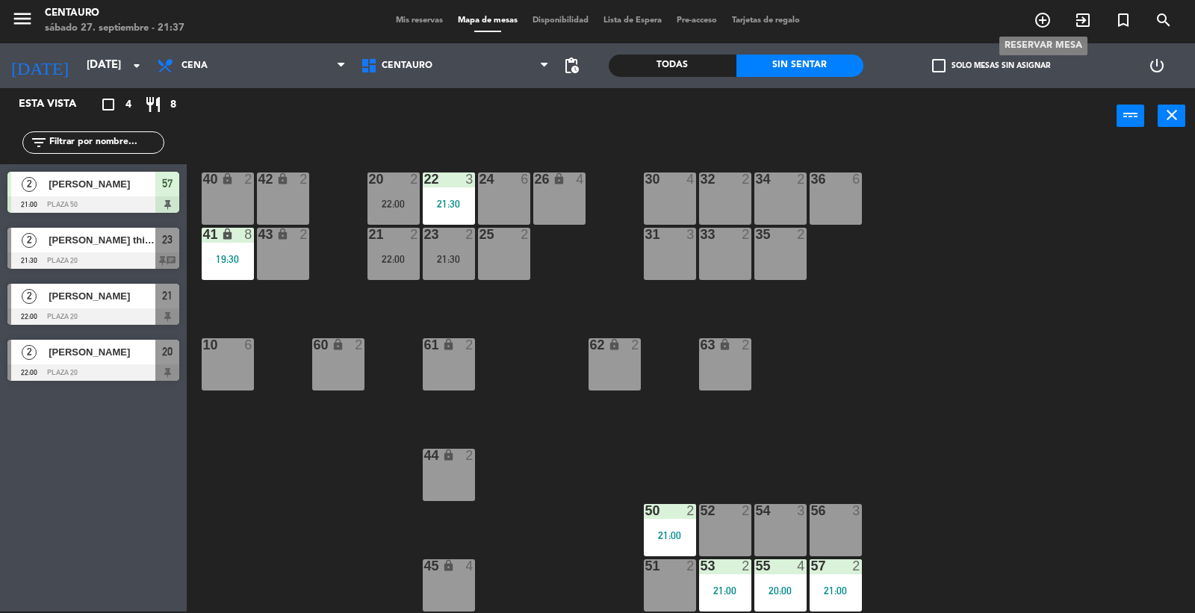
click at [1040, 21] on icon "add_circle_outline" at bounding box center [1043, 20] width 18 height 18
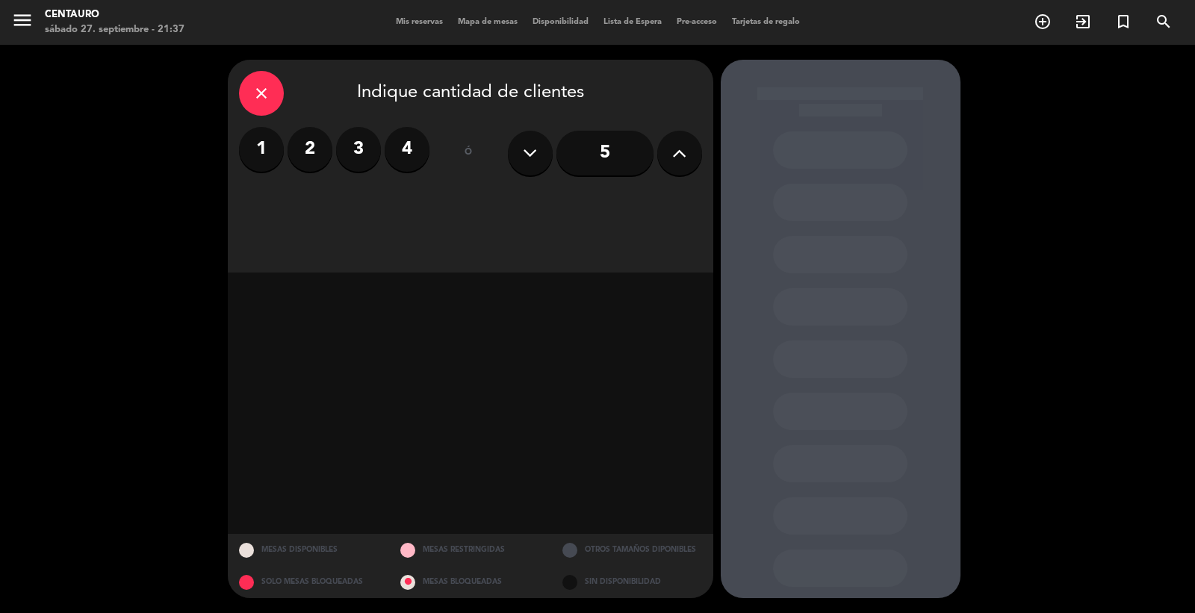
click at [306, 163] on label "2" at bounding box center [310, 149] width 45 height 45
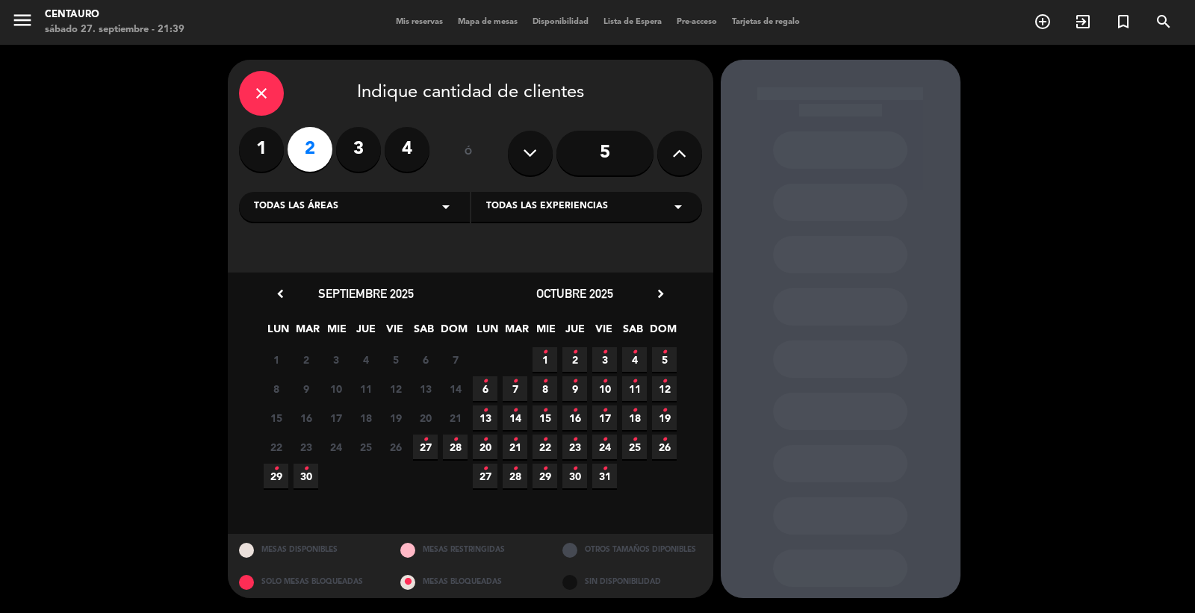
click at [416, 453] on span "27 •" at bounding box center [425, 447] width 25 height 25
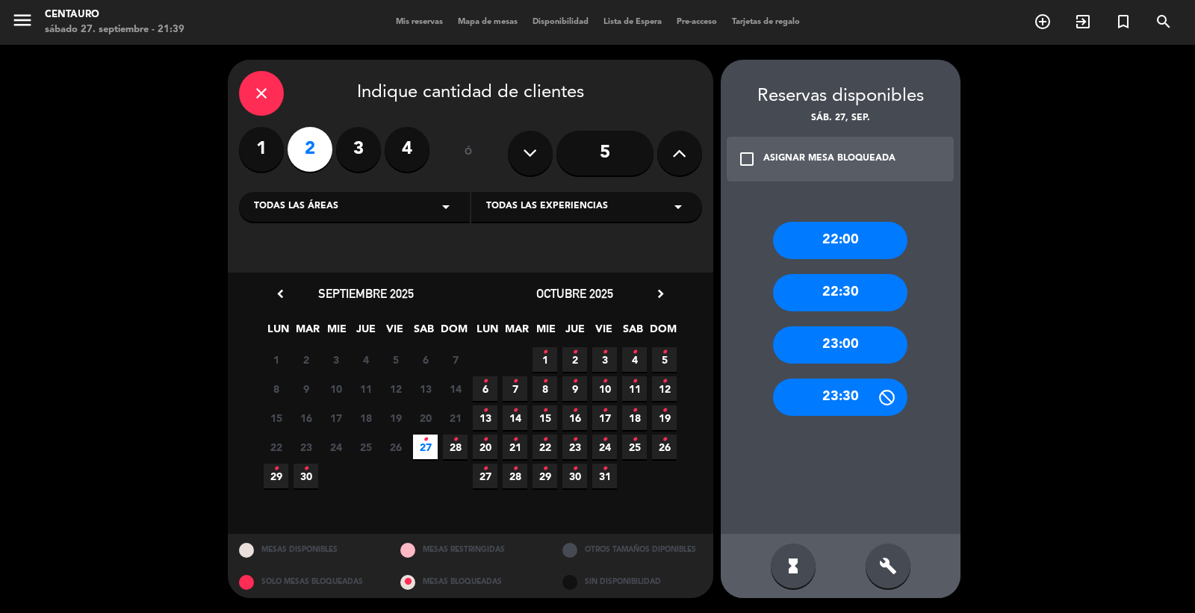
click at [848, 248] on div "22:00" at bounding box center [840, 240] width 134 height 37
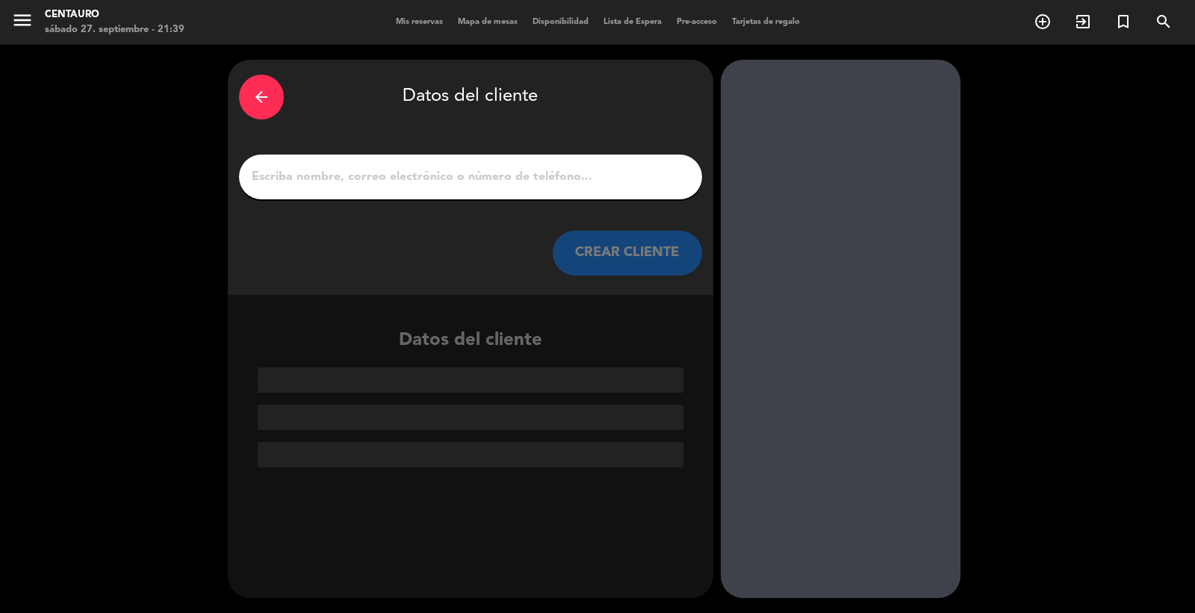
drag, startPoint x: 475, startPoint y: 192, endPoint x: 460, endPoint y: 175, distance: 22.8
click at [474, 191] on div at bounding box center [470, 177] width 463 height 45
click at [460, 175] on input "1" at bounding box center [470, 177] width 441 height 21
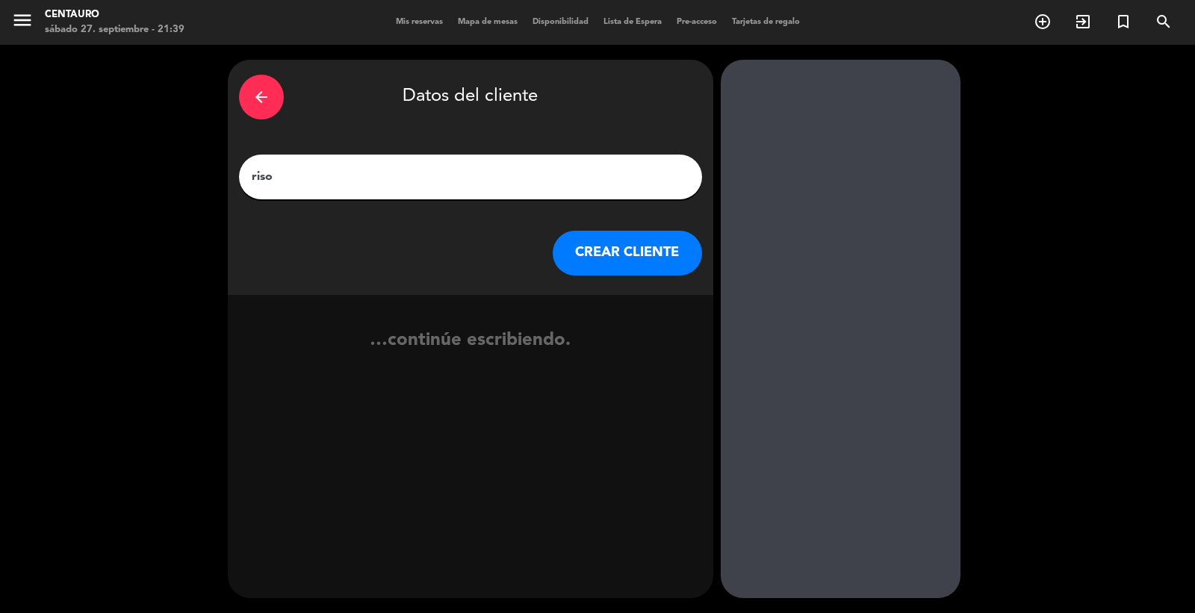
type input "riso"
click at [577, 234] on button "CREAR CLIENTE" at bounding box center [627, 253] width 149 height 45
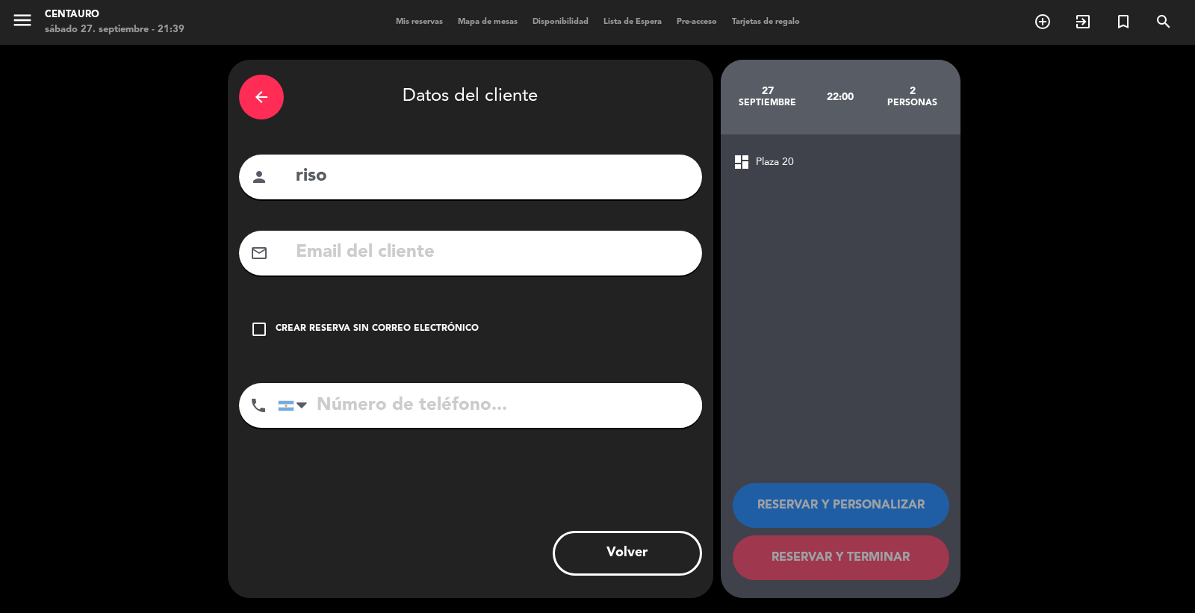
click at [321, 324] on div "Crear reserva sin correo electrónico" at bounding box center [377, 329] width 203 height 15
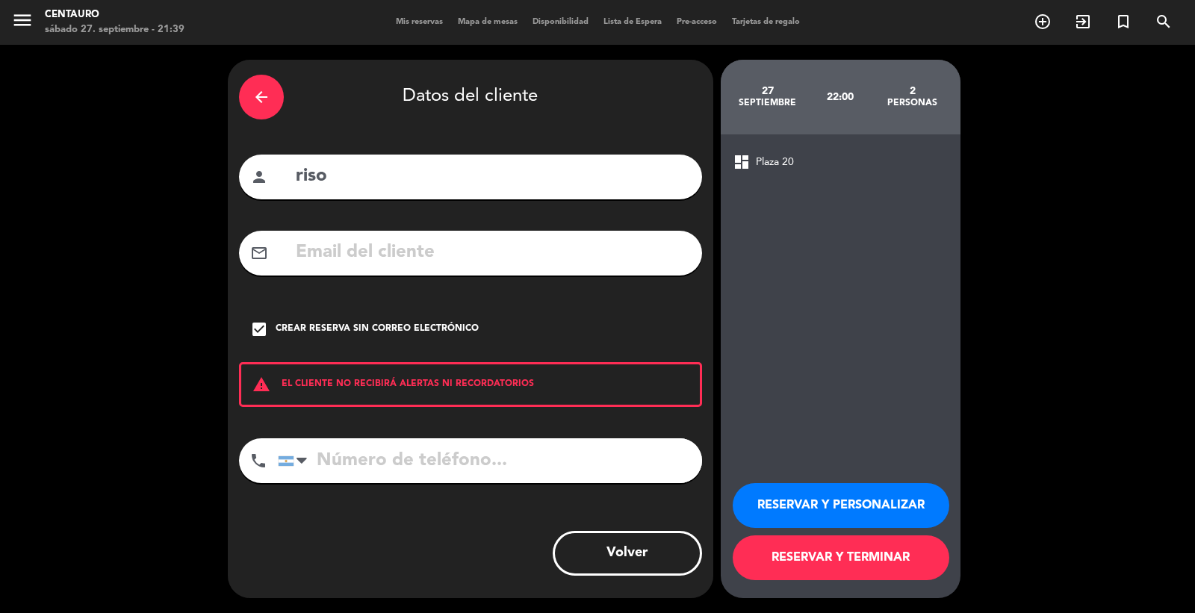
click at [854, 518] on button "RESERVAR Y PERSONALIZAR" at bounding box center [841, 505] width 217 height 45
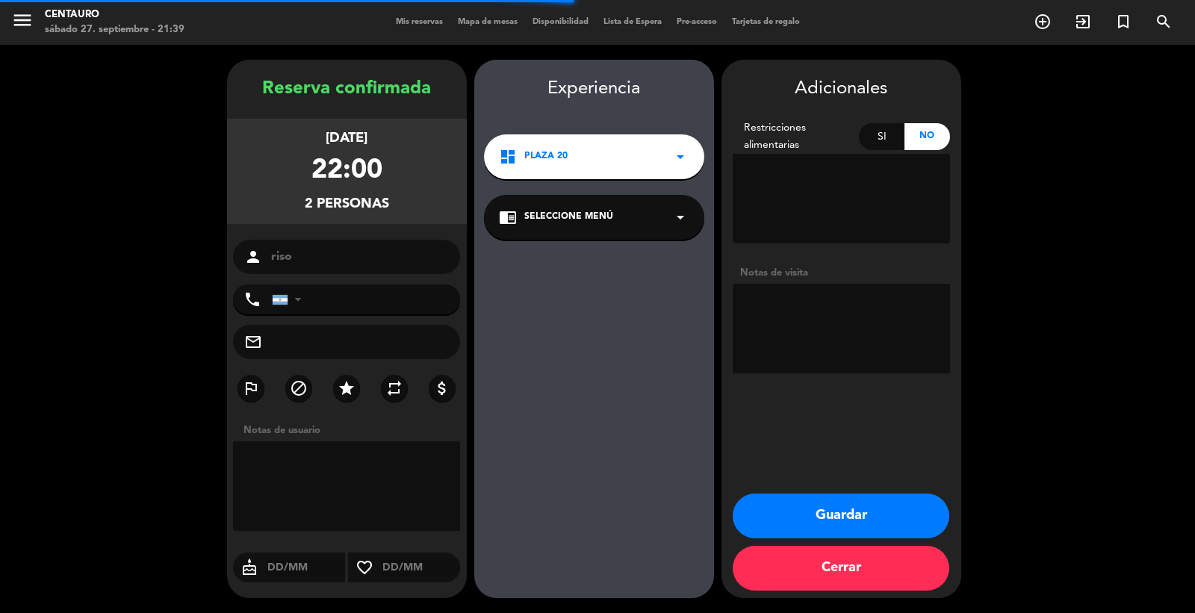
click at [804, 329] on textarea at bounding box center [841, 329] width 217 height 90
type textarea "reserva telefonica"
click at [870, 510] on button "Guardar" at bounding box center [841, 516] width 217 height 45
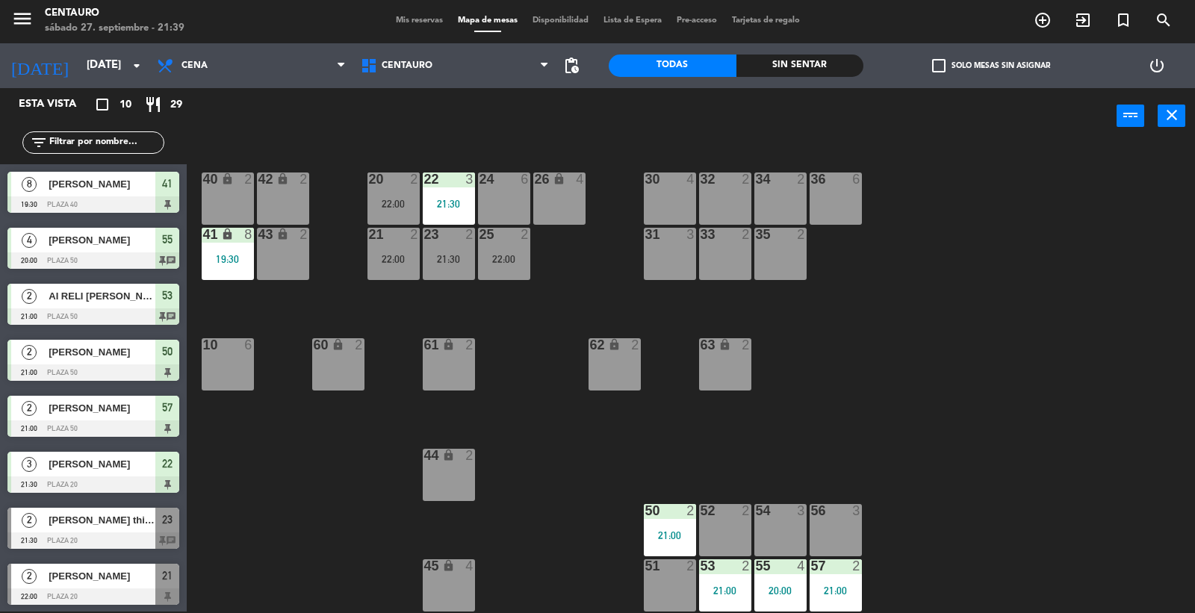
click at [917, 420] on div "20 2 22:00 22 3 21:30 24 6 26 lock 4 40 lock 2 42 lock 2 30 4 34 2 32 2 36 6 21…" at bounding box center [697, 379] width 996 height 467
click at [510, 276] on div "25 2 22:00" at bounding box center [504, 254] width 52 height 52
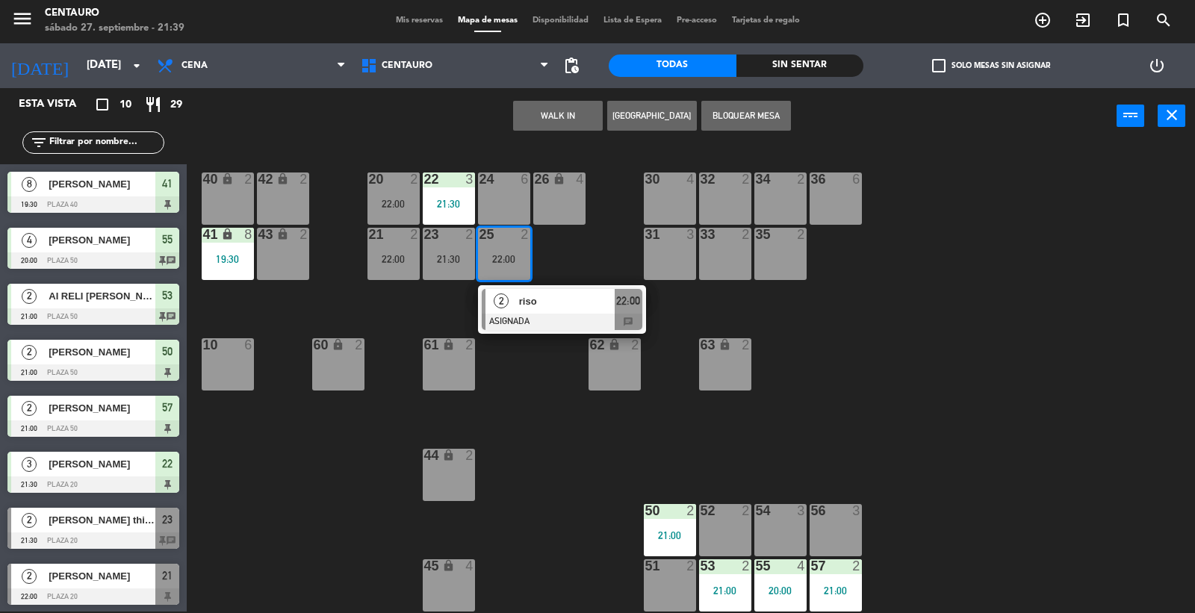
click at [666, 580] on div "51 2" at bounding box center [670, 585] width 52 height 52
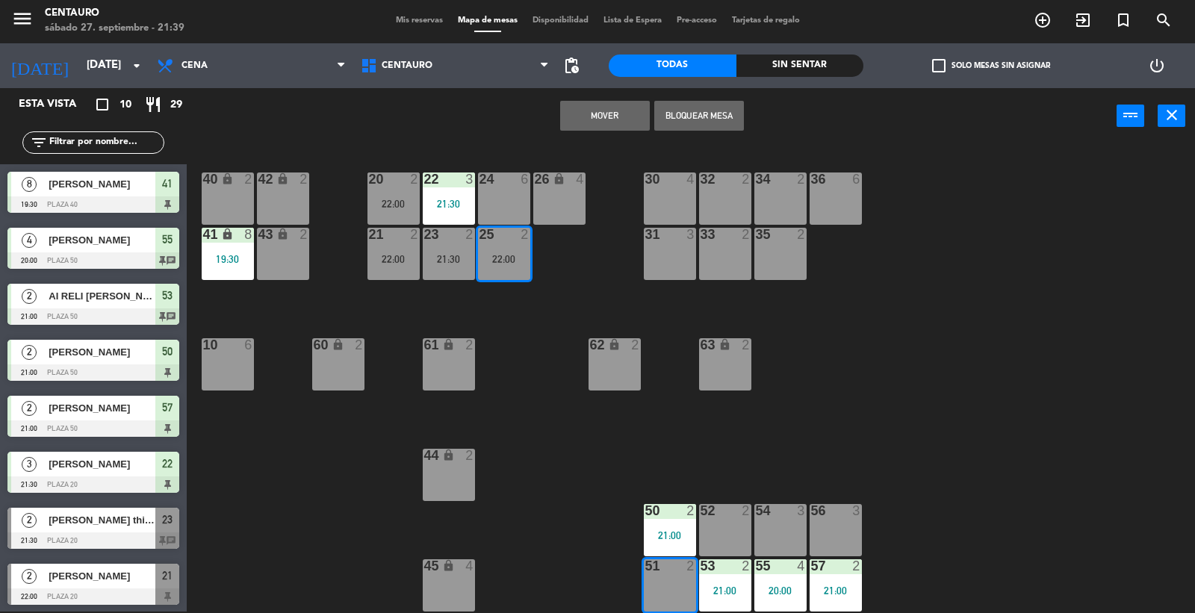
click at [573, 108] on button "Mover" at bounding box center [605, 116] width 90 height 30
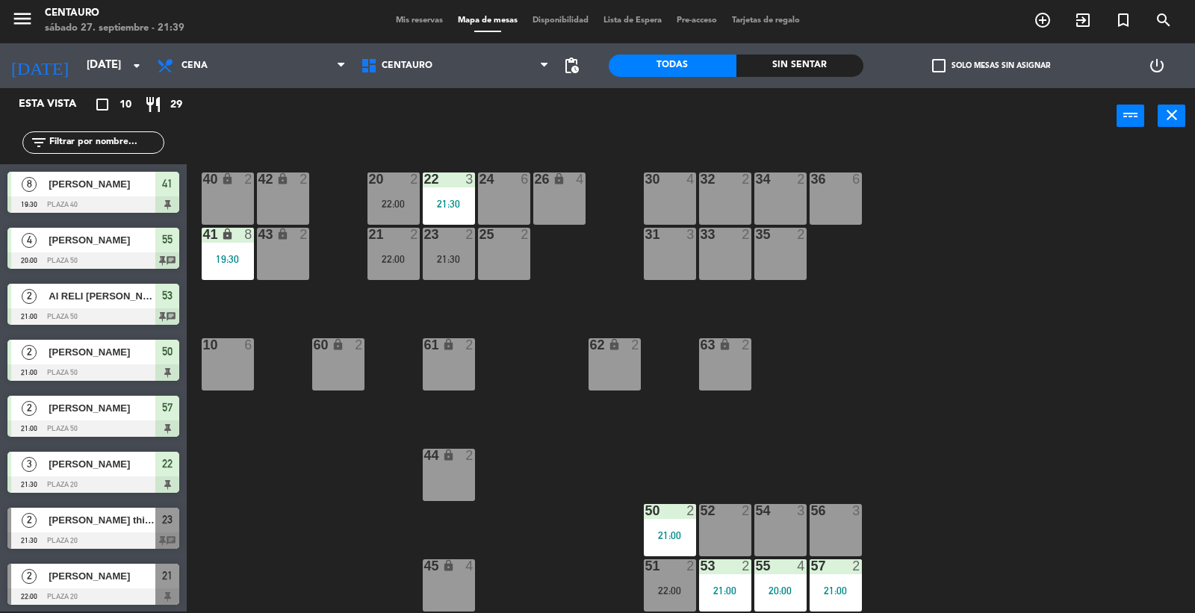
drag, startPoint x: 1010, startPoint y: 458, endPoint x: 1010, endPoint y: 450, distance: 8.2
click at [1010, 454] on div "20 2 22:00 22 3 21:30 24 6 26 lock 4 40 lock 2 42 lock 2 30 4 34 2 32 2 36 6 21…" at bounding box center [697, 379] width 996 height 467
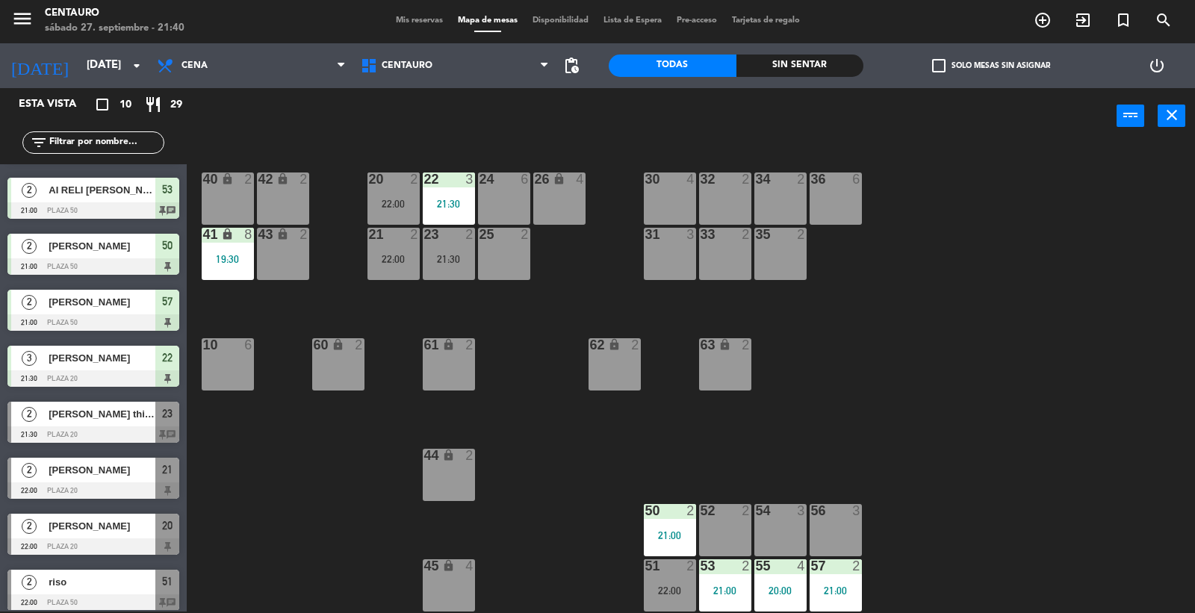
scroll to position [114, 0]
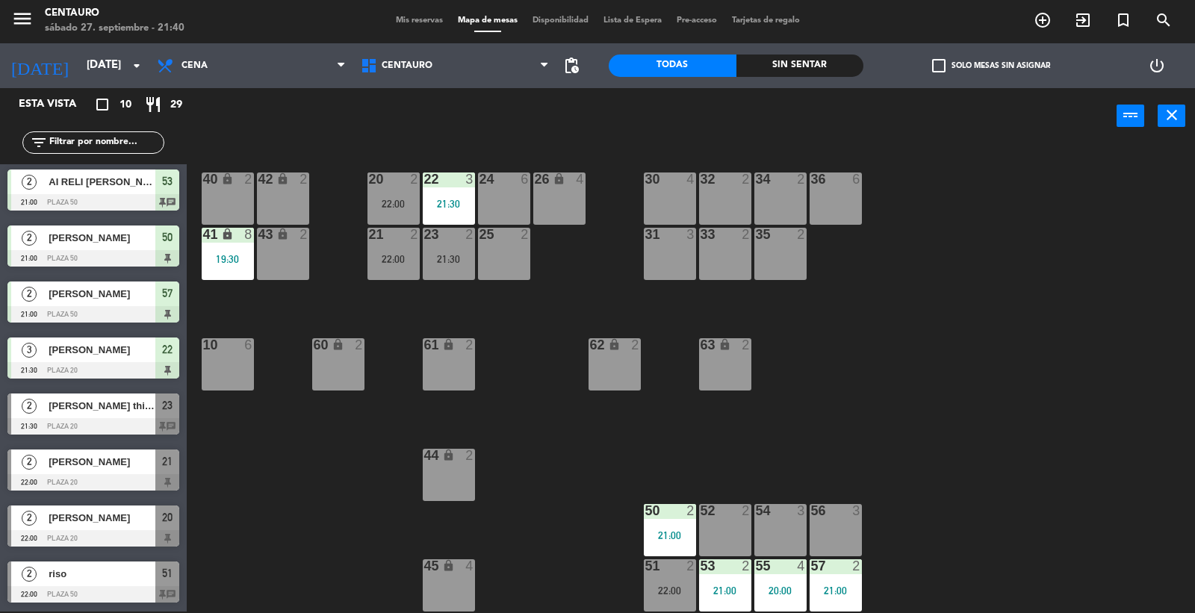
click at [721, 527] on div "52 2" at bounding box center [725, 530] width 52 height 52
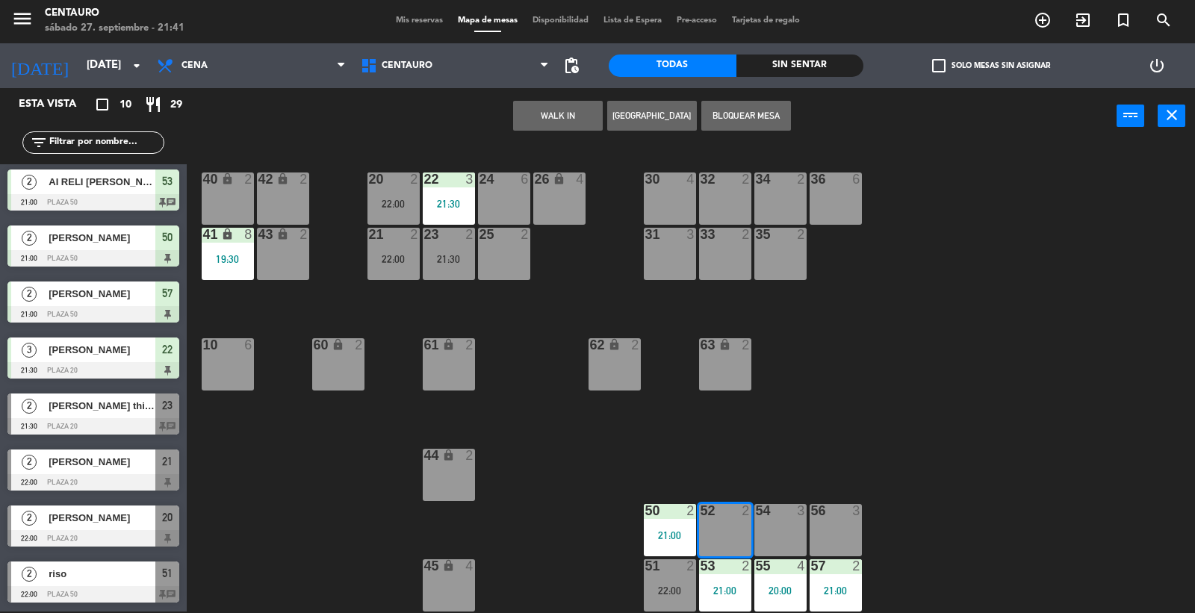
click at [574, 108] on button "WALK IN" at bounding box center [558, 116] width 90 height 30
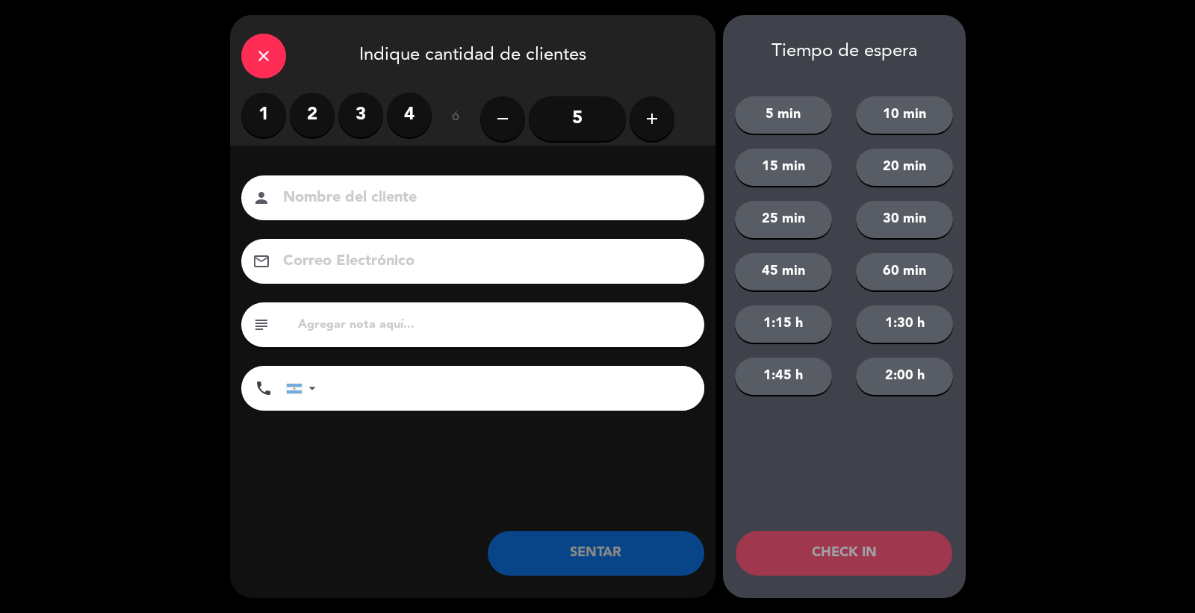
drag, startPoint x: 326, startPoint y: 123, endPoint x: 366, endPoint y: 199, distance: 85.8
click at [329, 127] on label "2" at bounding box center [312, 115] width 45 height 45
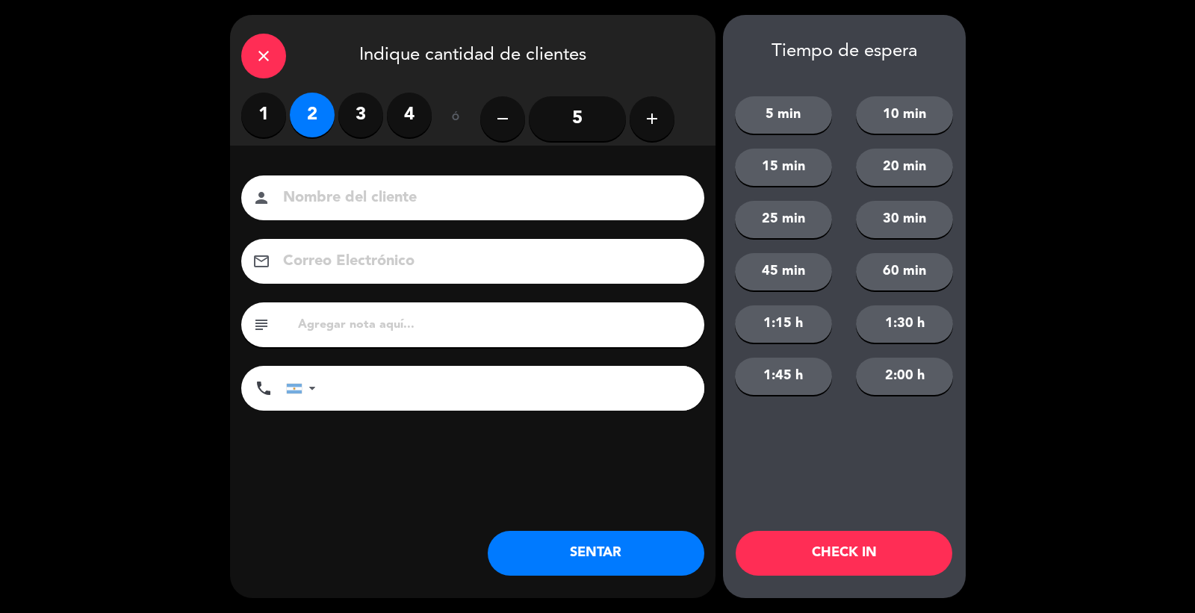
click at [391, 198] on input at bounding box center [483, 198] width 403 height 26
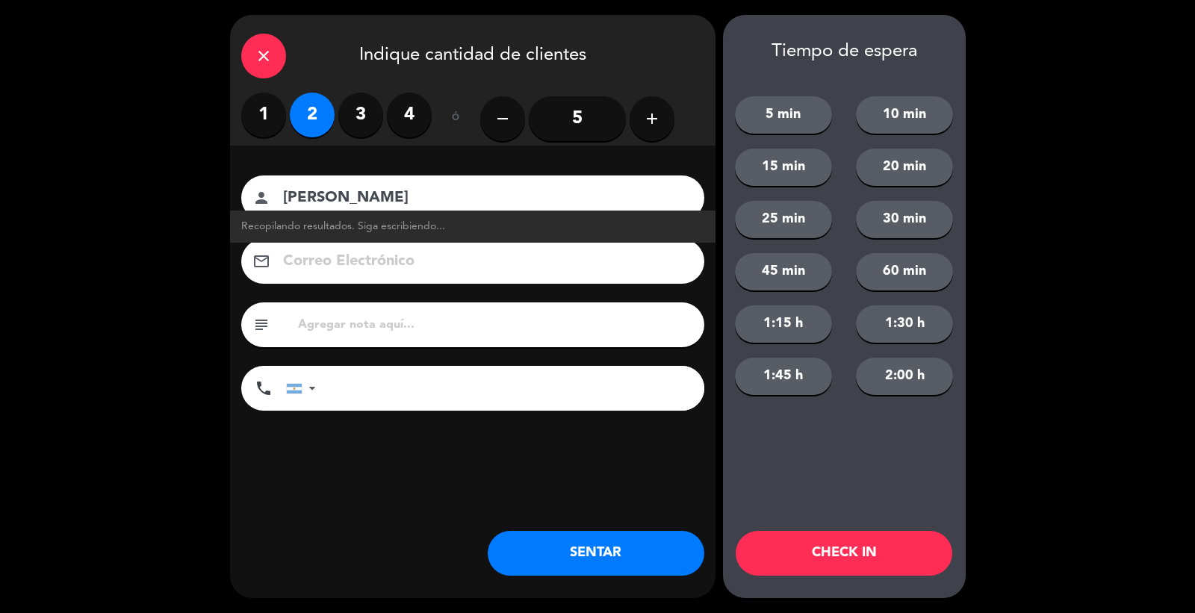
type input "[PERSON_NAME]"
click at [383, 375] on input "tel" at bounding box center [517, 388] width 373 height 45
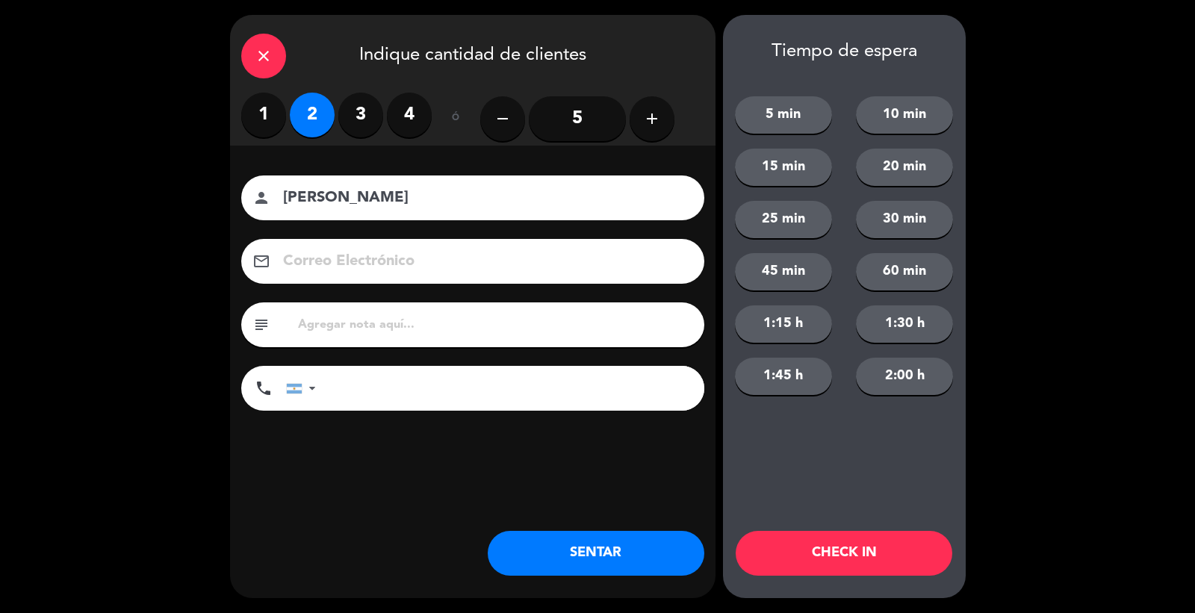
click at [647, 556] on button "SENTAR" at bounding box center [596, 553] width 217 height 45
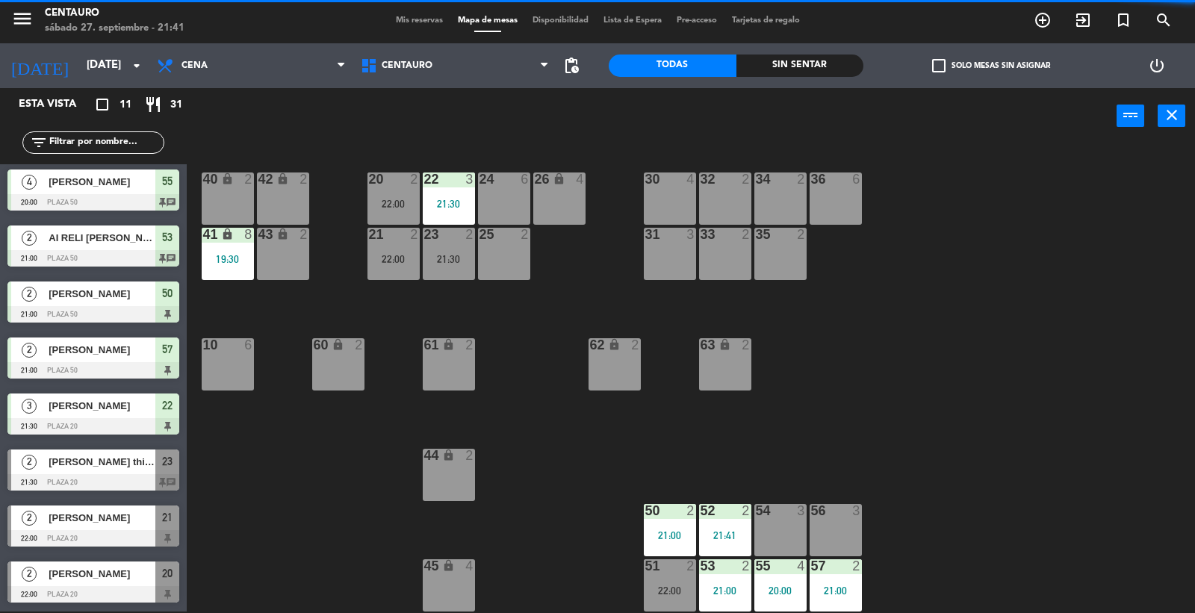
scroll to position [0, 0]
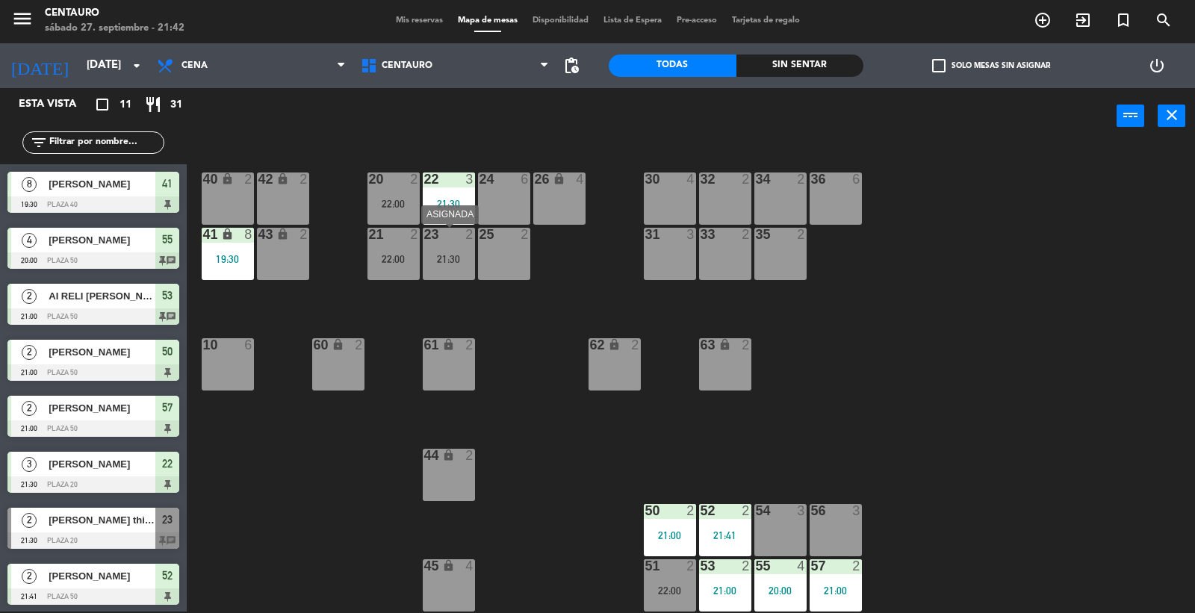
click at [465, 270] on div "23 2 21:30" at bounding box center [449, 254] width 52 height 52
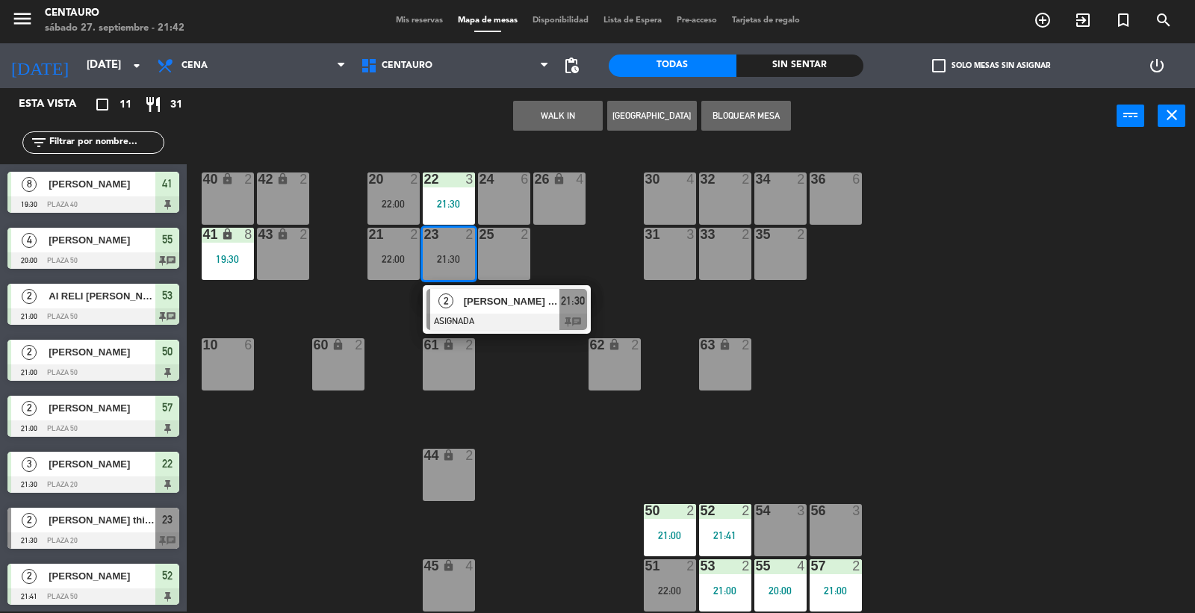
click at [488, 304] on span "[PERSON_NAME] this is mendoza" at bounding box center [512, 301] width 96 height 16
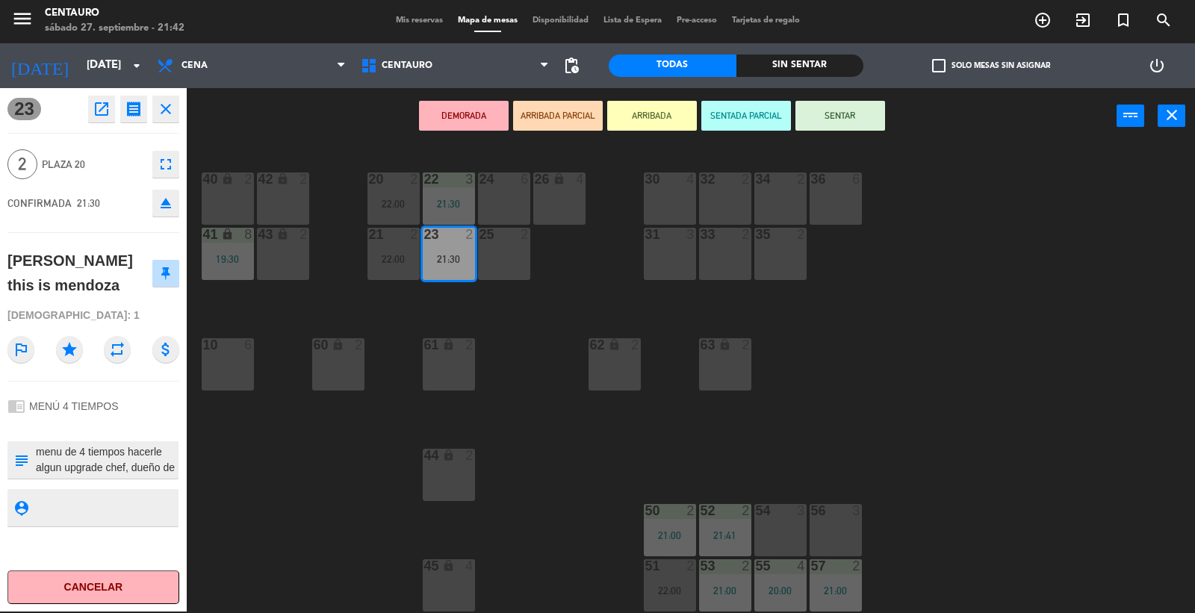
click at [840, 526] on div "56 3" at bounding box center [836, 530] width 52 height 52
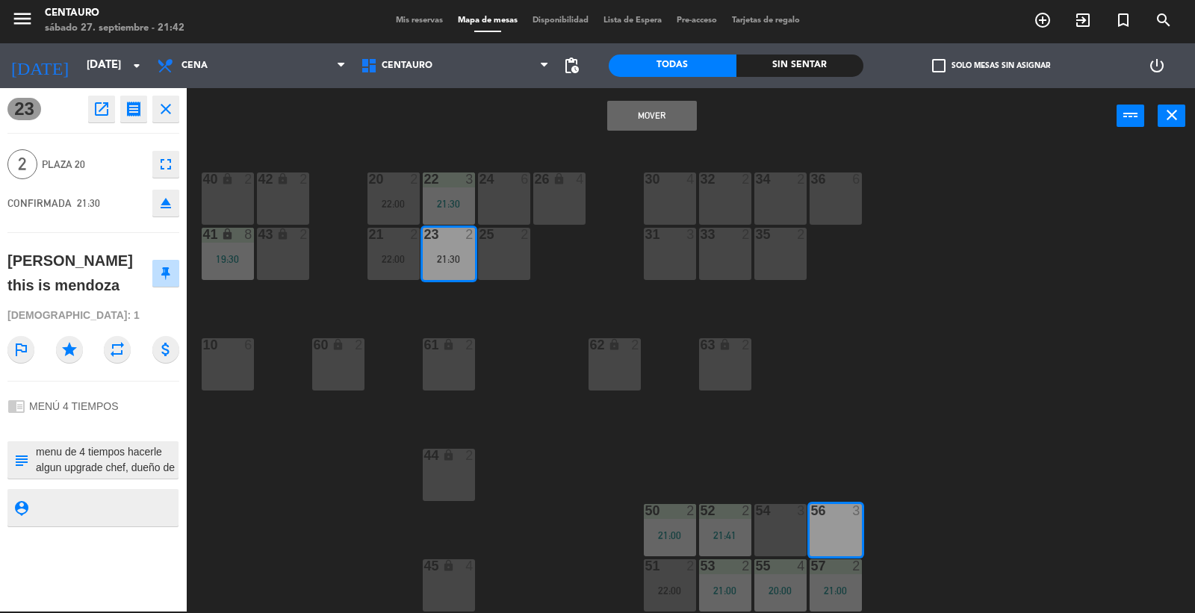
click at [656, 114] on button "Mover" at bounding box center [652, 116] width 90 height 30
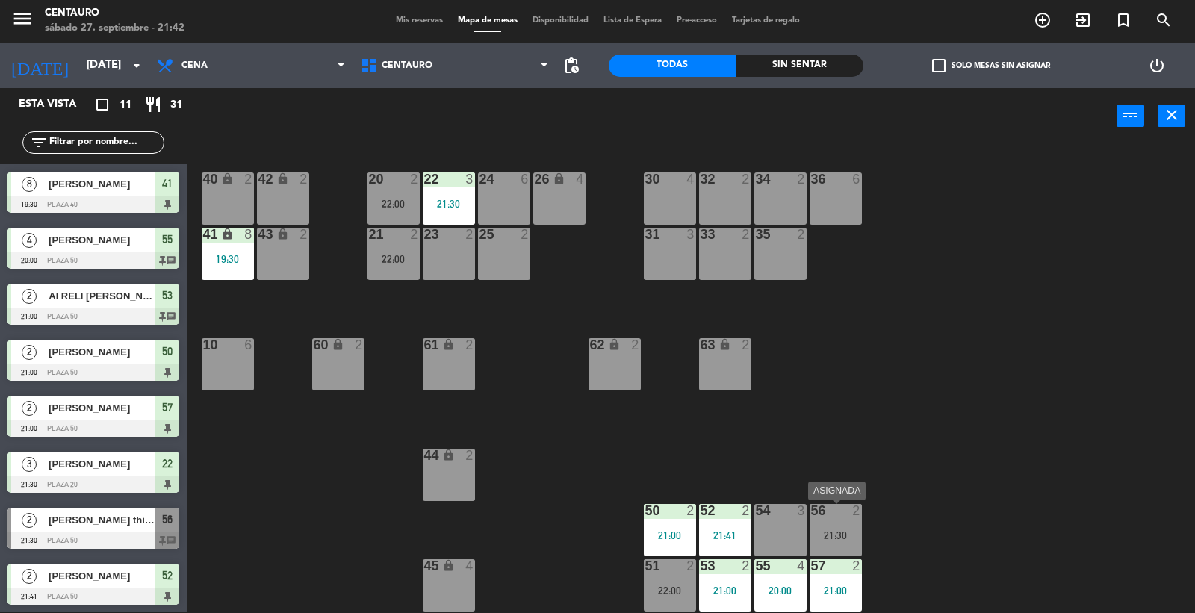
click at [848, 534] on div "21:30" at bounding box center [836, 535] width 52 height 10
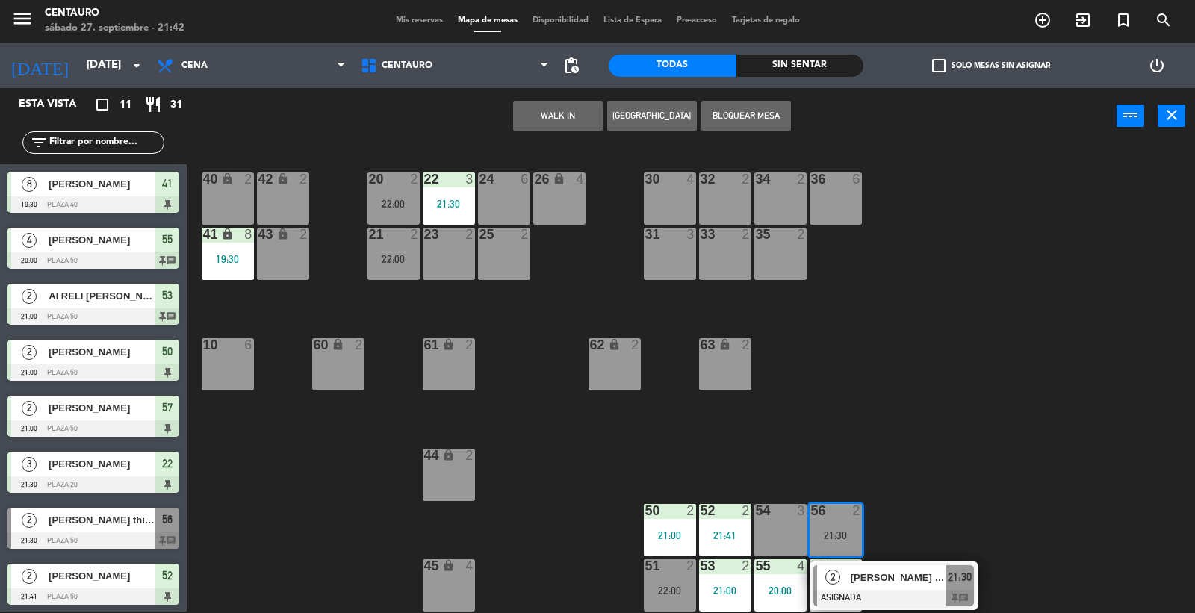
drag, startPoint x: 882, startPoint y: 588, endPoint x: 802, endPoint y: 532, distance: 97.2
click at [867, 573] on div "2 [PERSON_NAME] this is [PERSON_NAME] ASIGNADA 21:30 chat" at bounding box center [893, 586] width 190 height 49
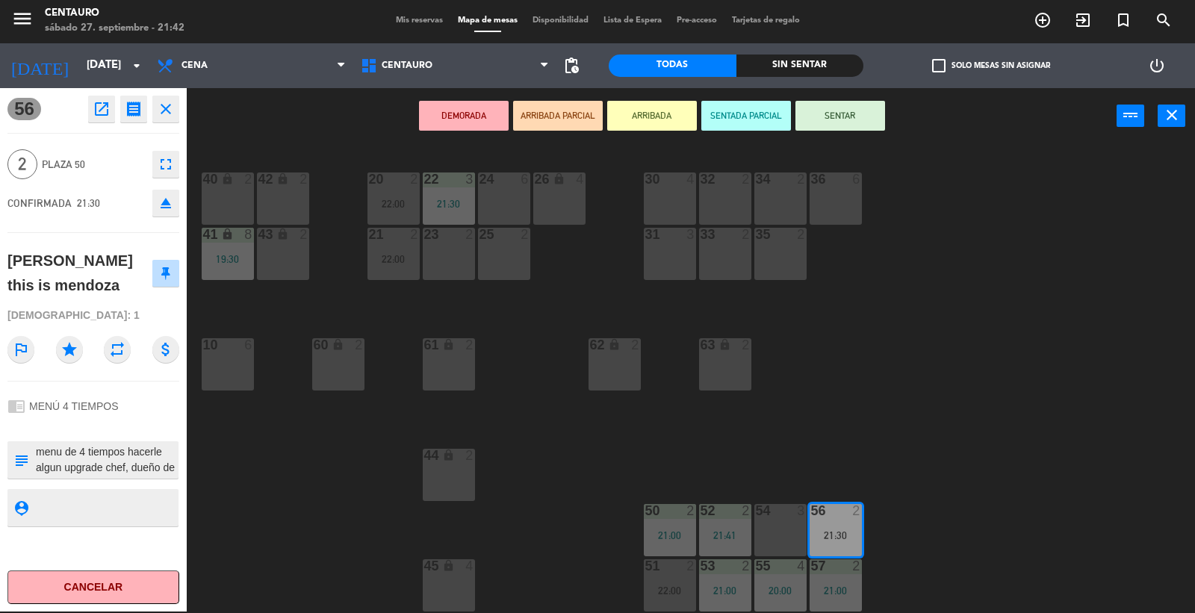
click at [514, 264] on div "25 2" at bounding box center [504, 254] width 52 height 52
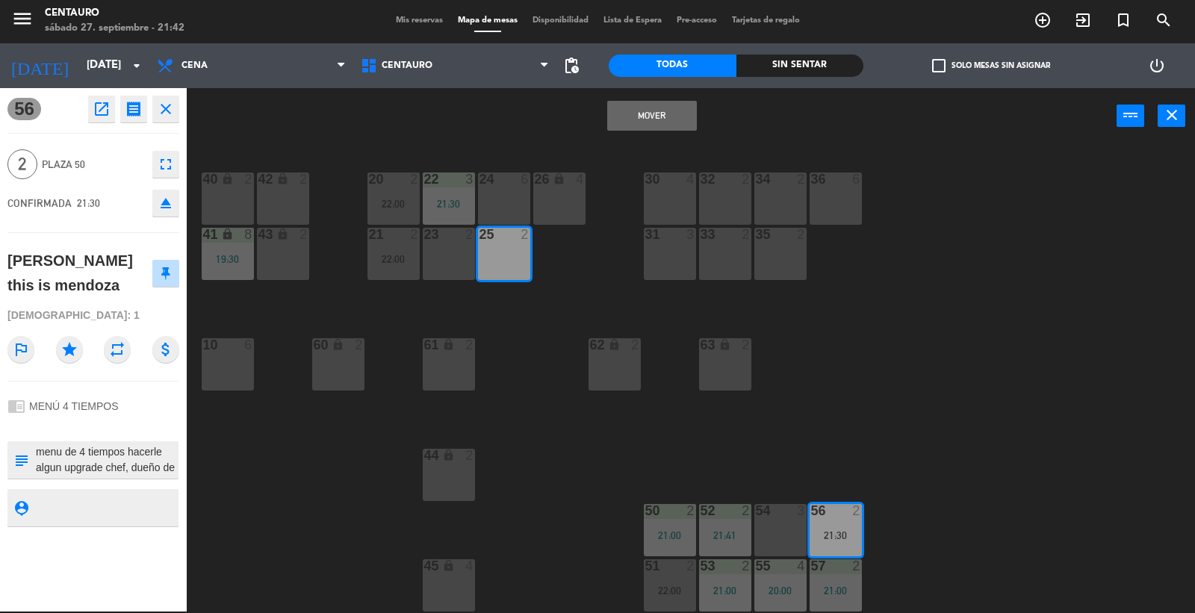
click at [444, 258] on div "23 2" at bounding box center [449, 254] width 52 height 52
click at [487, 265] on div "25 2" at bounding box center [504, 254] width 52 height 52
click at [644, 113] on button "Mover" at bounding box center [652, 116] width 90 height 30
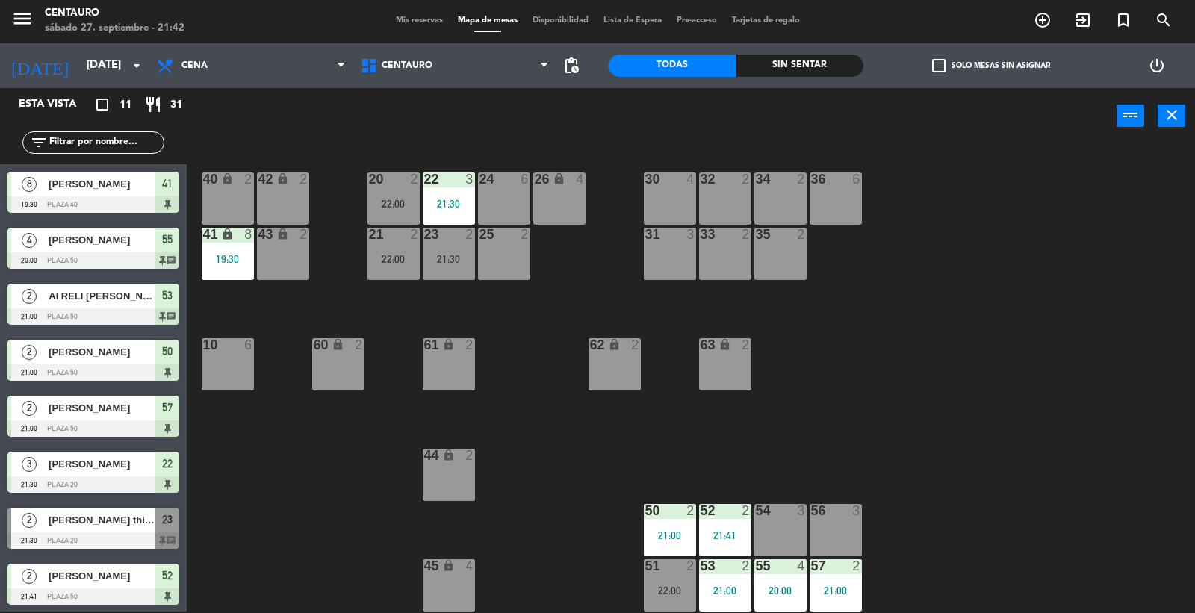
click at [842, 541] on div "56 3" at bounding box center [836, 530] width 52 height 52
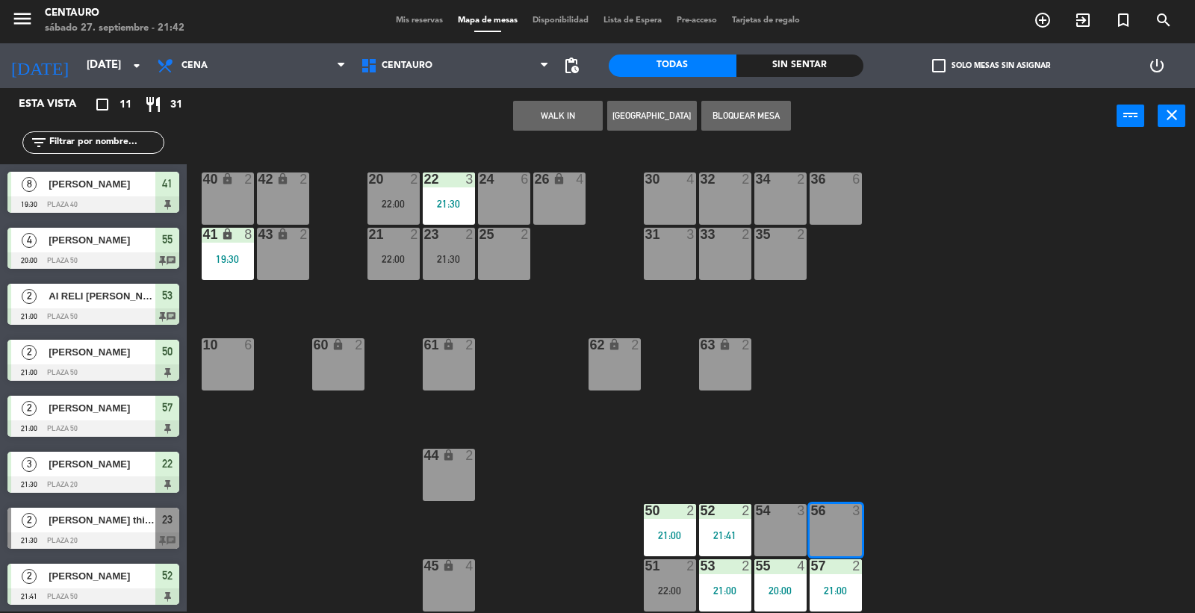
click at [636, 127] on button "[GEOGRAPHIC_DATA]" at bounding box center [652, 116] width 90 height 30
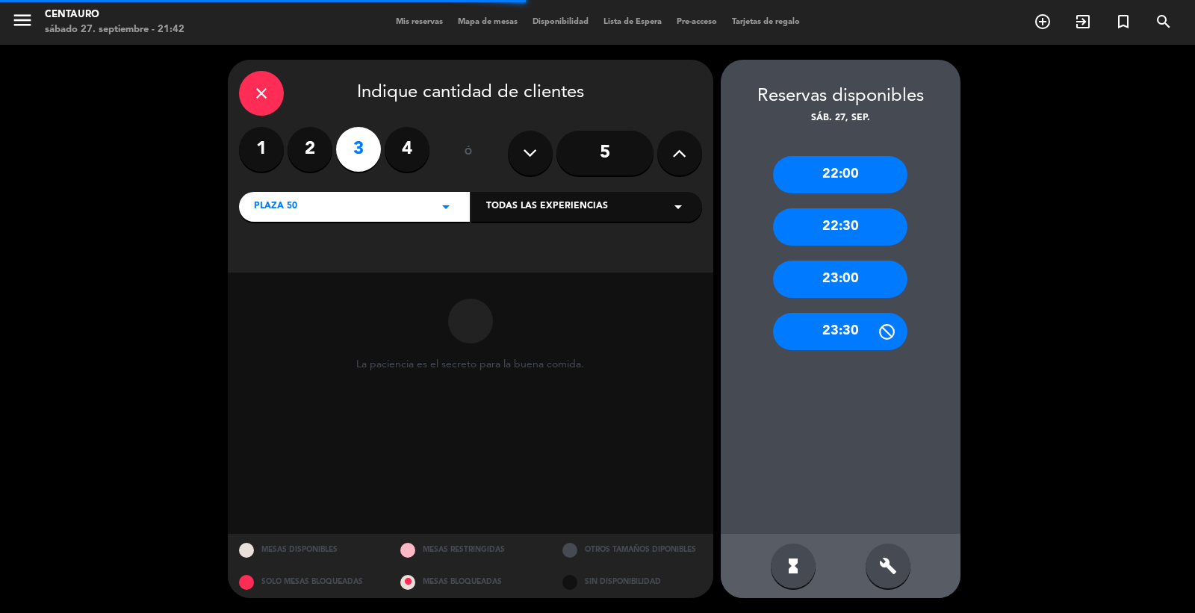
click at [304, 154] on label "2" at bounding box center [310, 149] width 45 height 45
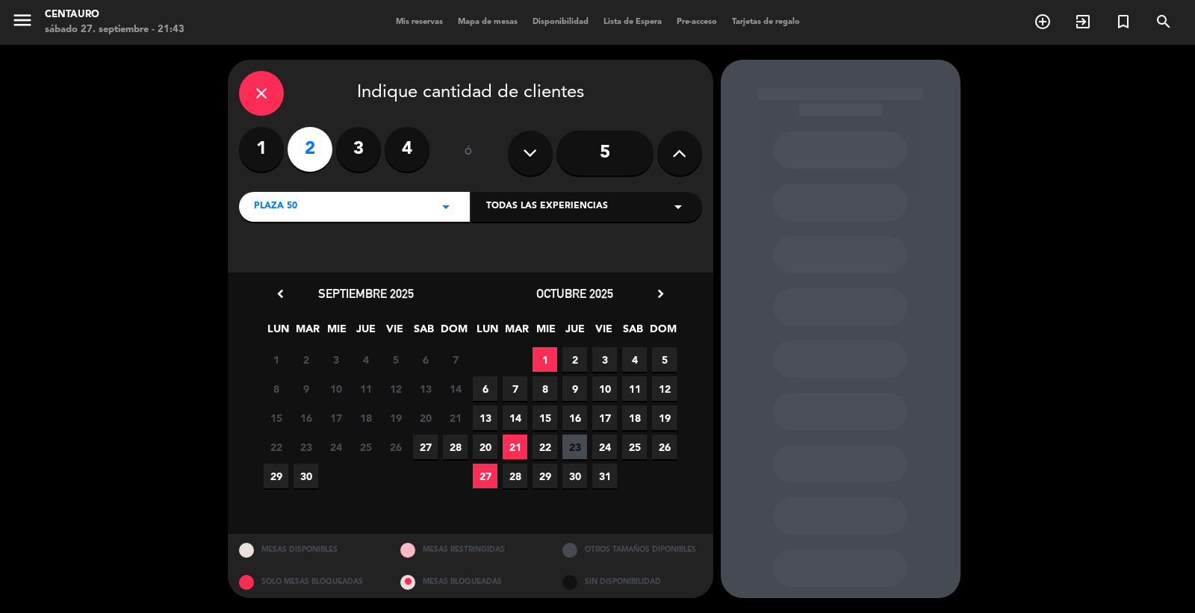
click at [424, 446] on span "27" at bounding box center [425, 447] width 25 height 25
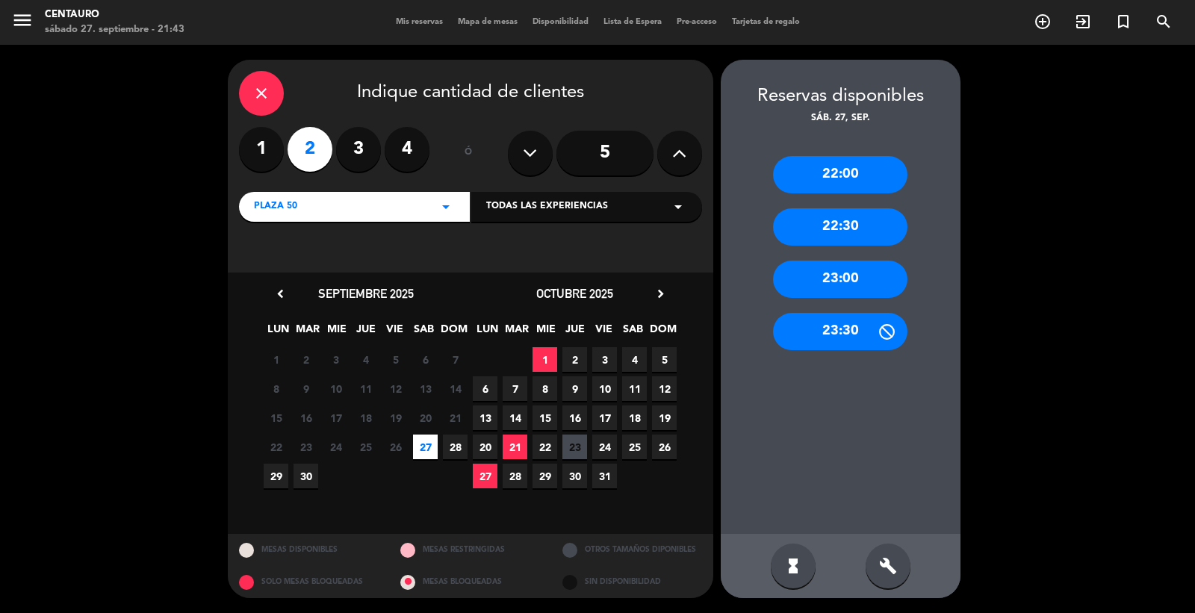
click at [848, 181] on div "22:00" at bounding box center [840, 174] width 134 height 37
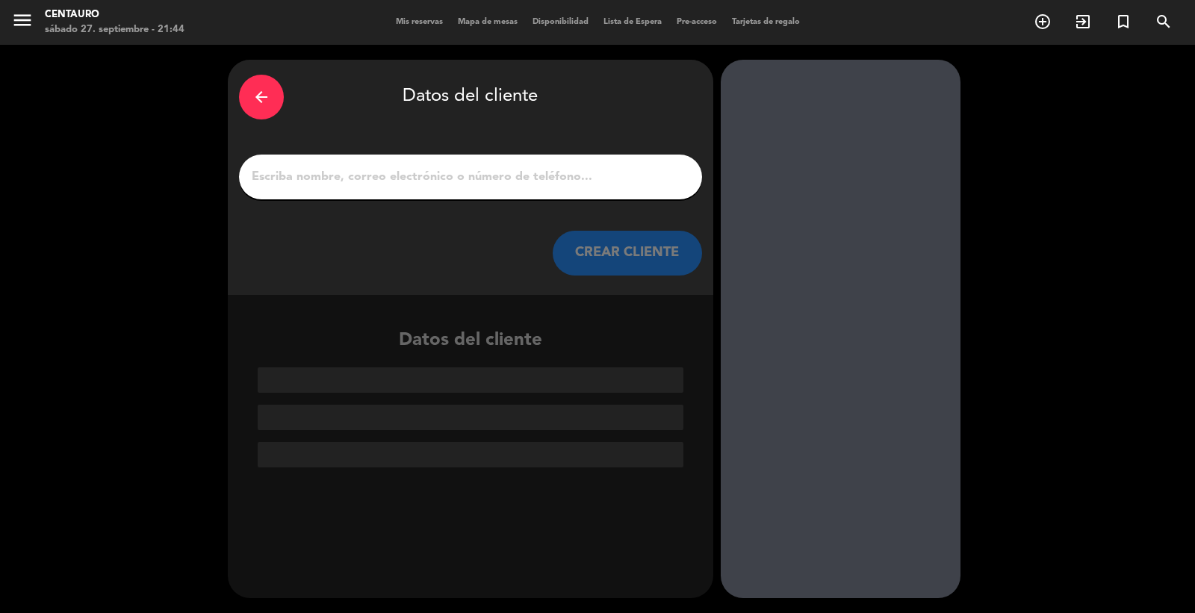
click at [260, 97] on icon "arrow_back" at bounding box center [261, 97] width 18 height 18
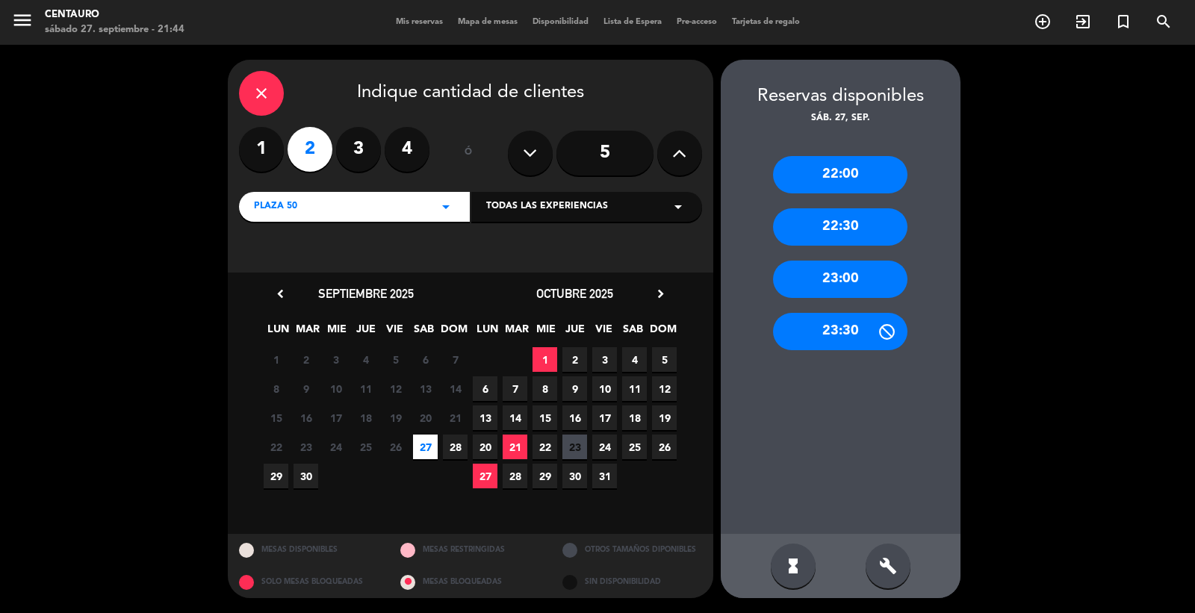
click at [263, 97] on icon "close" at bounding box center [261, 93] width 18 height 18
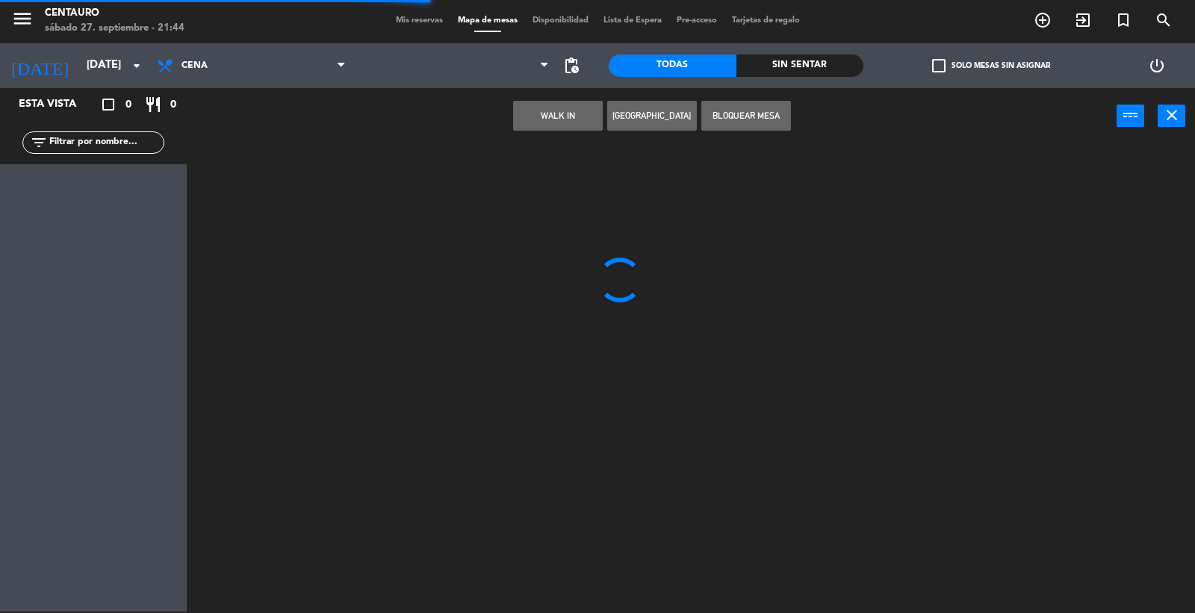
click at [986, 339] on div at bounding box center [697, 379] width 996 height 467
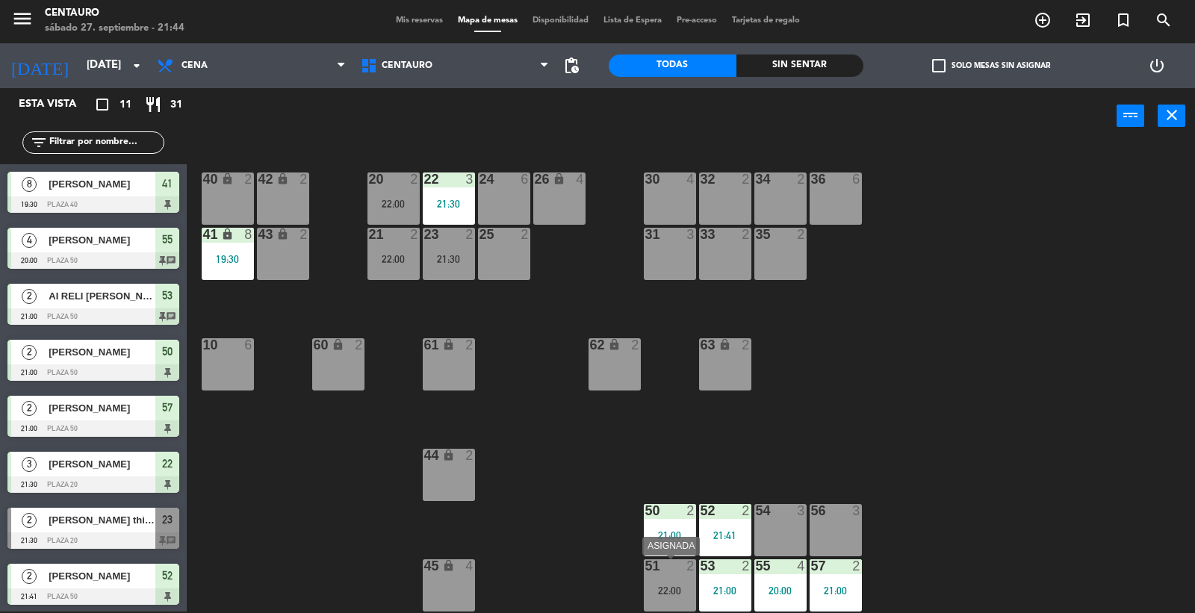
click at [662, 588] on div "22:00" at bounding box center [670, 590] width 52 height 10
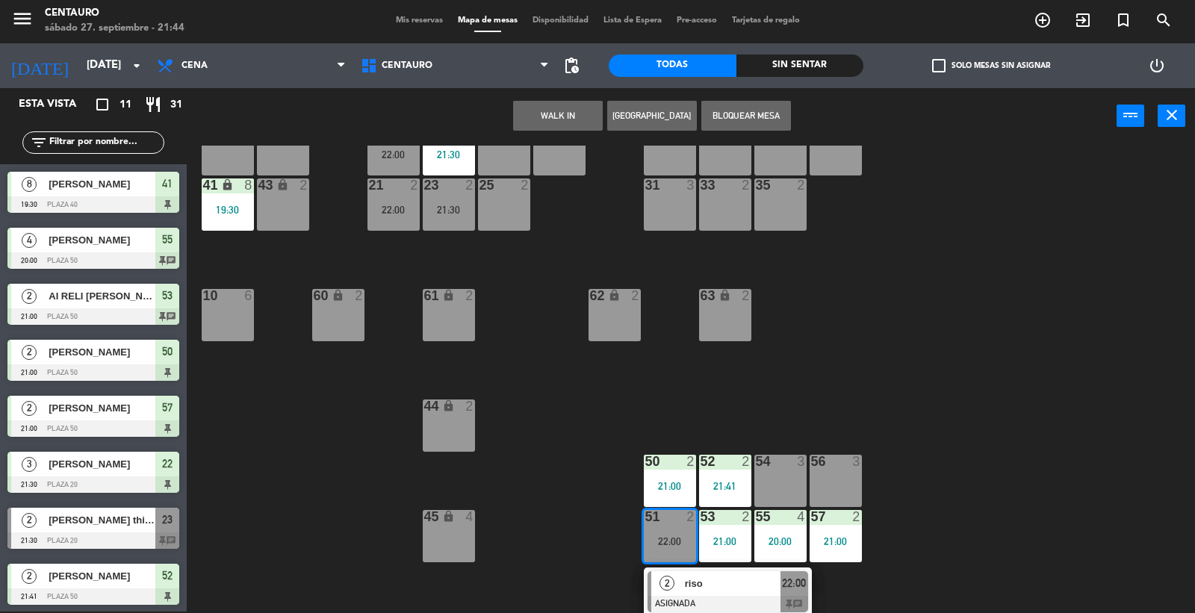
scroll to position [51, 0]
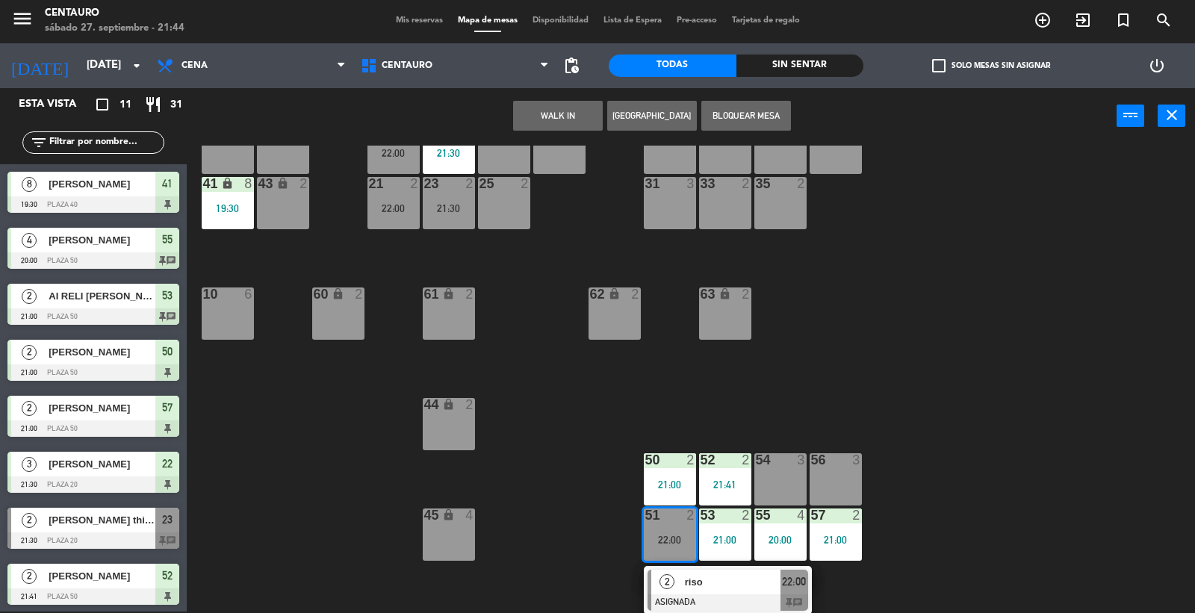
drag, startPoint x: 616, startPoint y: 403, endPoint x: 504, endPoint y: 311, distance: 144.9
click at [595, 389] on div "20 2 22:00 22 3 21:30 24 6 26 lock 4 40 lock 2 42 lock 2 30 4 34 2 32 2 36 6 21…" at bounding box center [697, 379] width 996 height 467
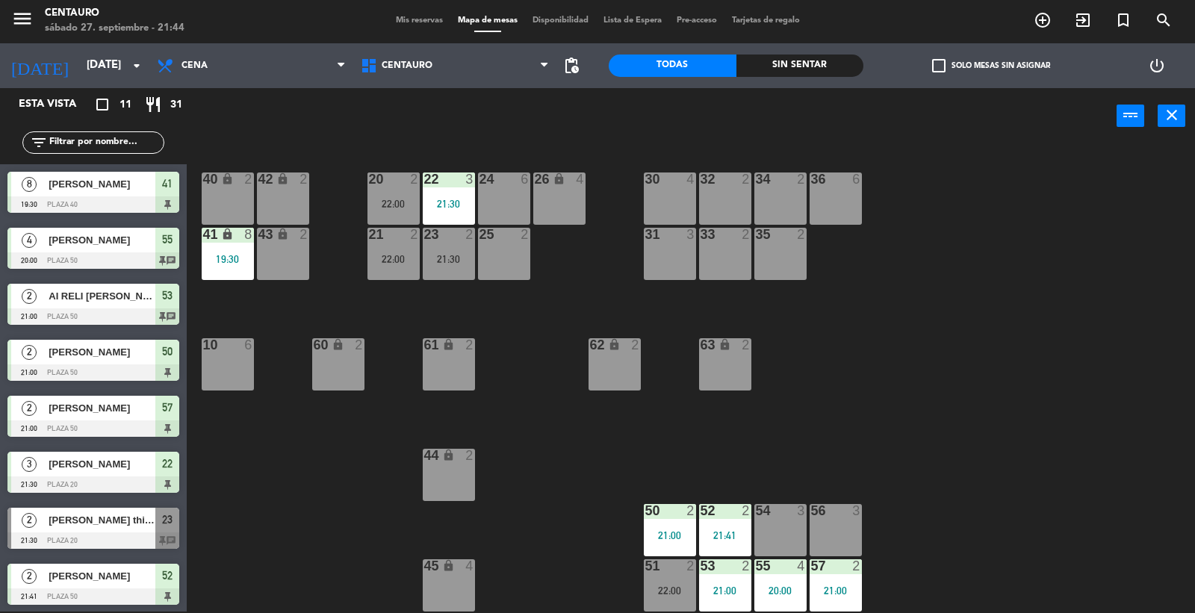
click at [467, 262] on div "21:30" at bounding box center [449, 259] width 52 height 10
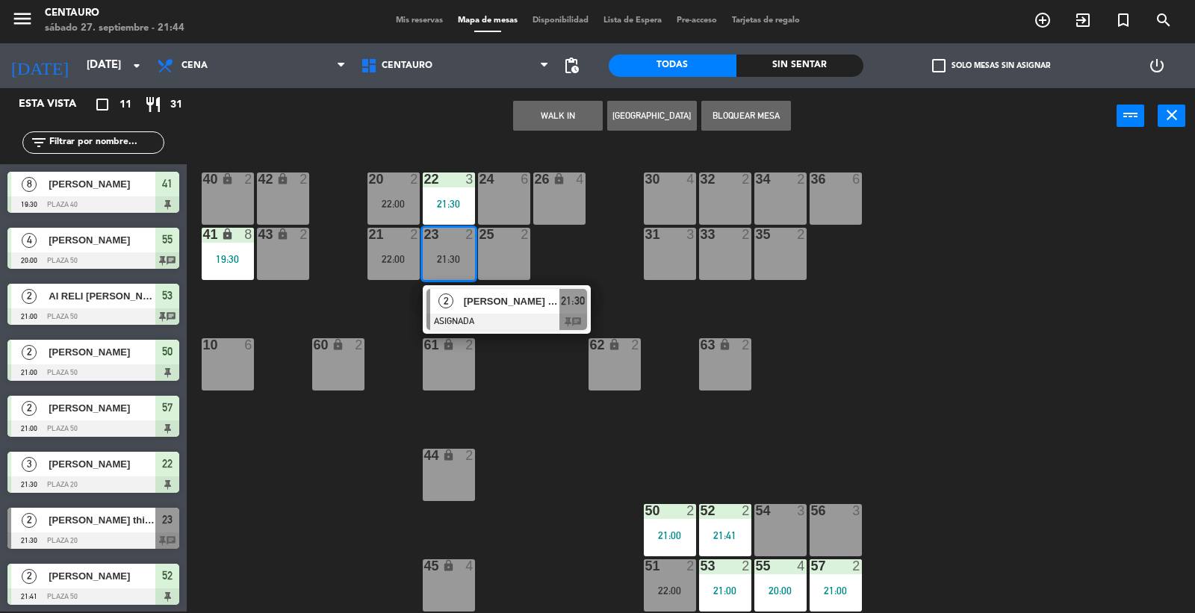
drag, startPoint x: 504, startPoint y: 382, endPoint x: 437, endPoint y: 274, distance: 126.8
click at [501, 374] on div "20 2 22:00 22 3 21:30 24 6 26 lock 4 40 lock 2 42 lock 2 30 4 34 2 32 2 36 6 21…" at bounding box center [697, 379] width 996 height 467
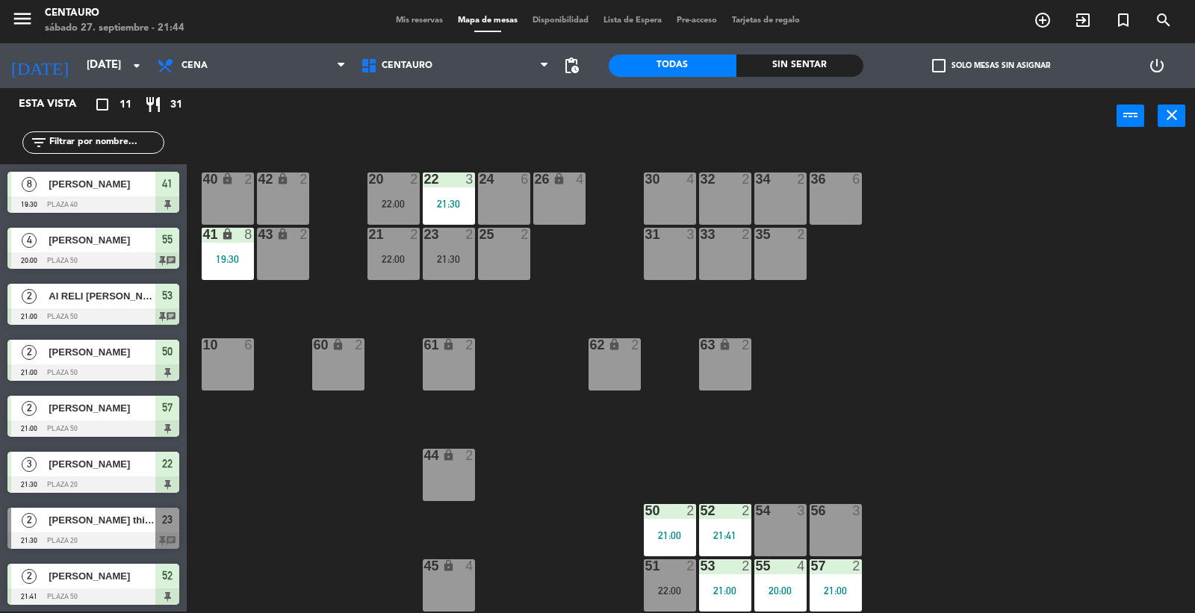
click at [398, 239] on div at bounding box center [393, 234] width 25 height 13
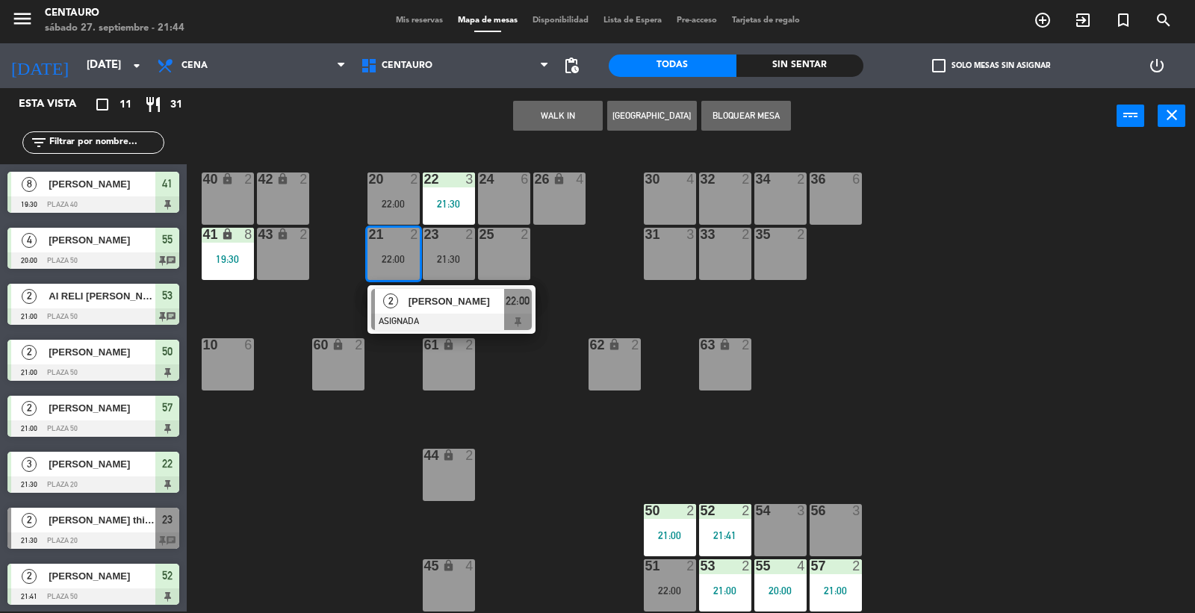
click at [379, 205] on div "22:00" at bounding box center [393, 204] width 52 height 10
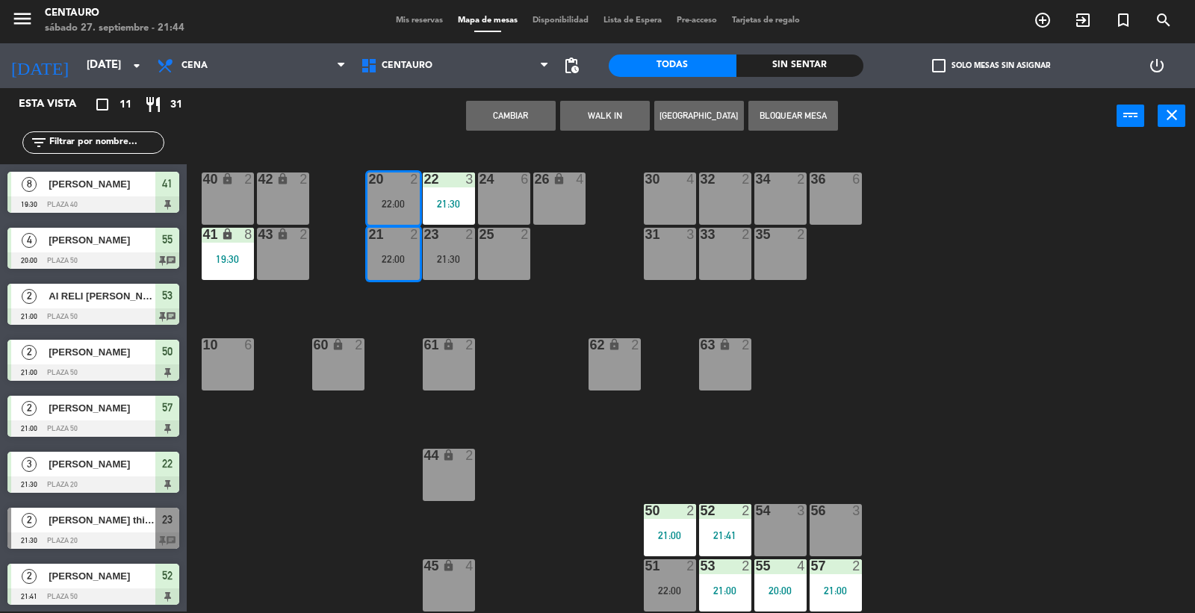
click at [526, 383] on div "20 2 22:00 22 3 21:30 24 6 26 lock 4 40 lock 2 42 lock 2 30 4 34 2 32 2 36 6 21…" at bounding box center [697, 379] width 996 height 467
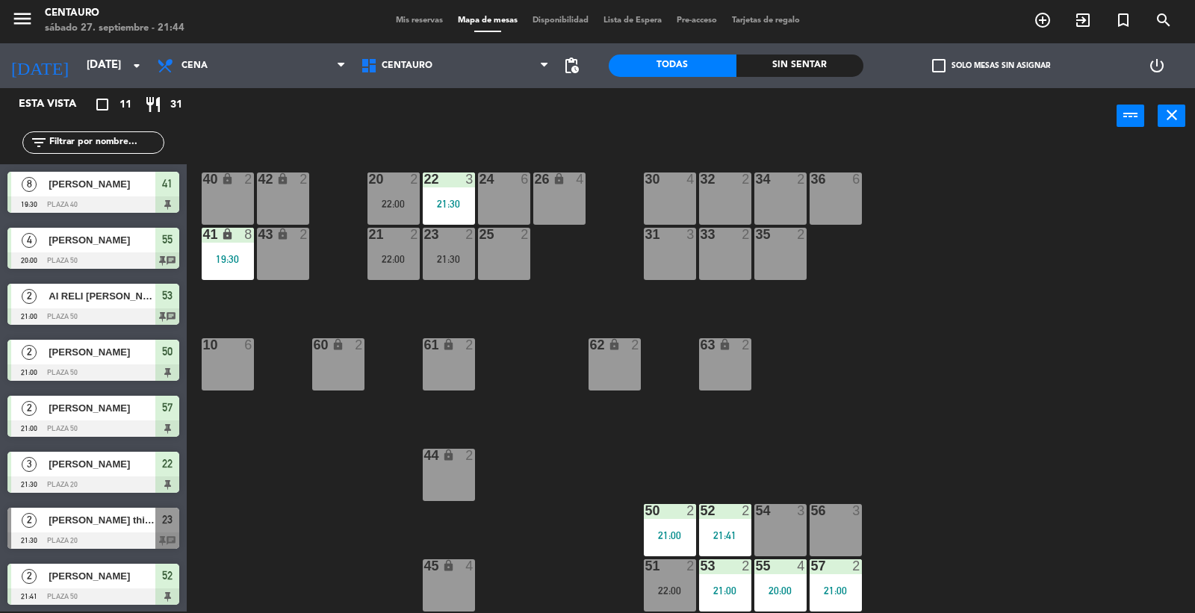
click at [406, 199] on div "22:00" at bounding box center [393, 204] width 52 height 10
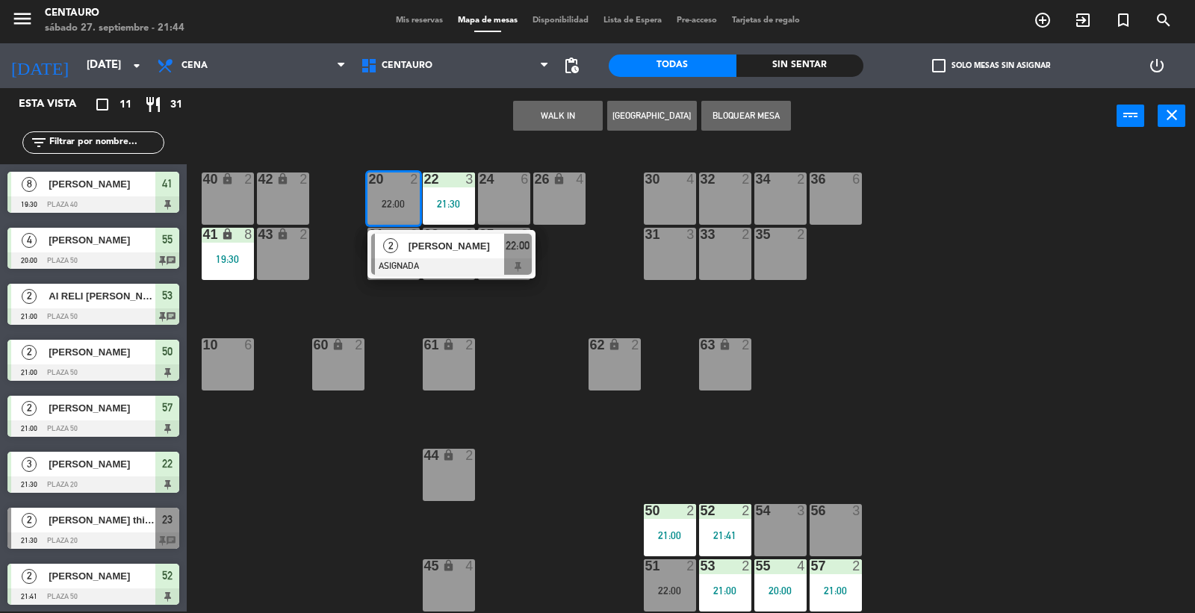
drag, startPoint x: 519, startPoint y: 364, endPoint x: 713, endPoint y: 381, distance: 194.9
click at [520, 364] on div "20 2 22:00 2 [PERSON_NAME] ASIGNADA 22:00 22 3 21:30 24 6 26 lock 4 40 lock 2 4…" at bounding box center [697, 379] width 996 height 467
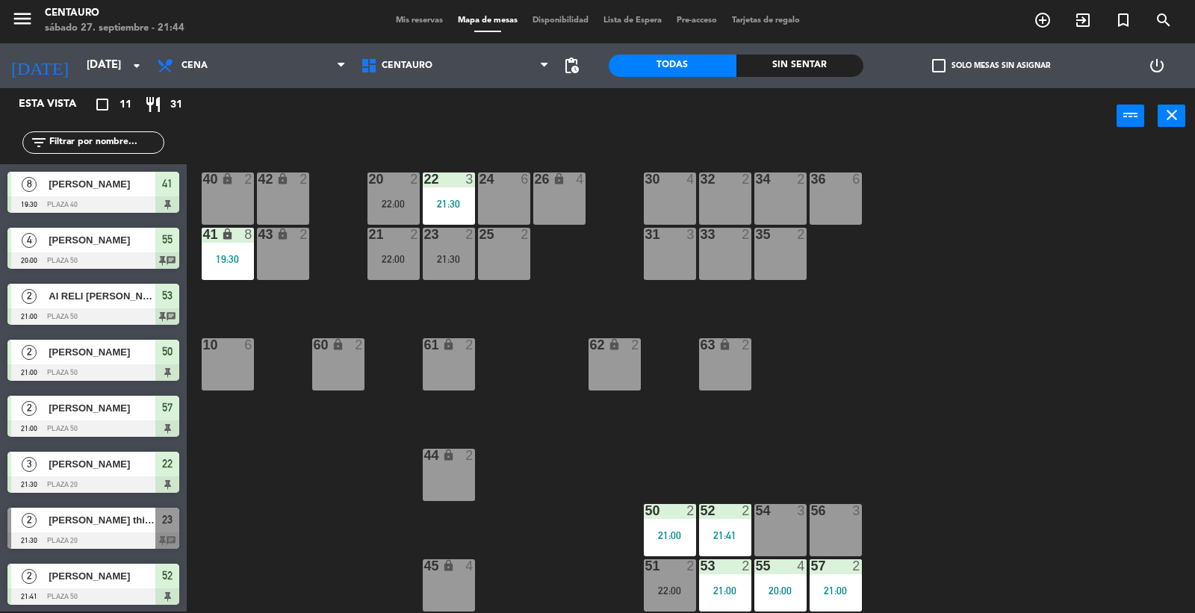
click at [729, 530] on div "21:41" at bounding box center [725, 535] width 52 height 10
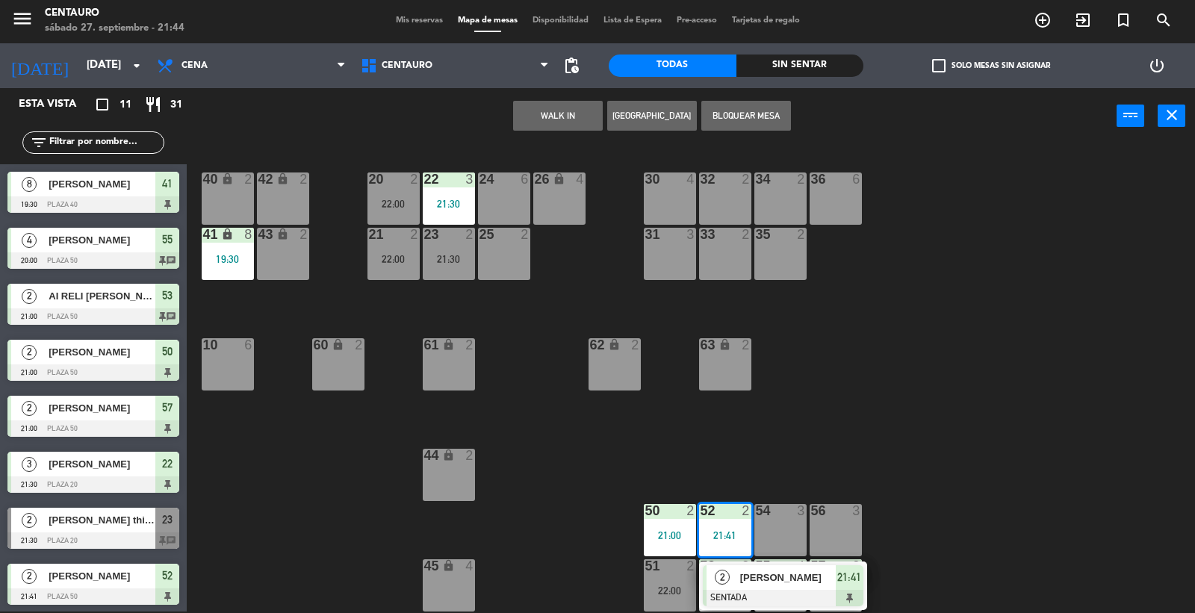
click at [781, 564] on div "2 [PERSON_NAME] SENTADA 21:41" at bounding box center [783, 586] width 168 height 49
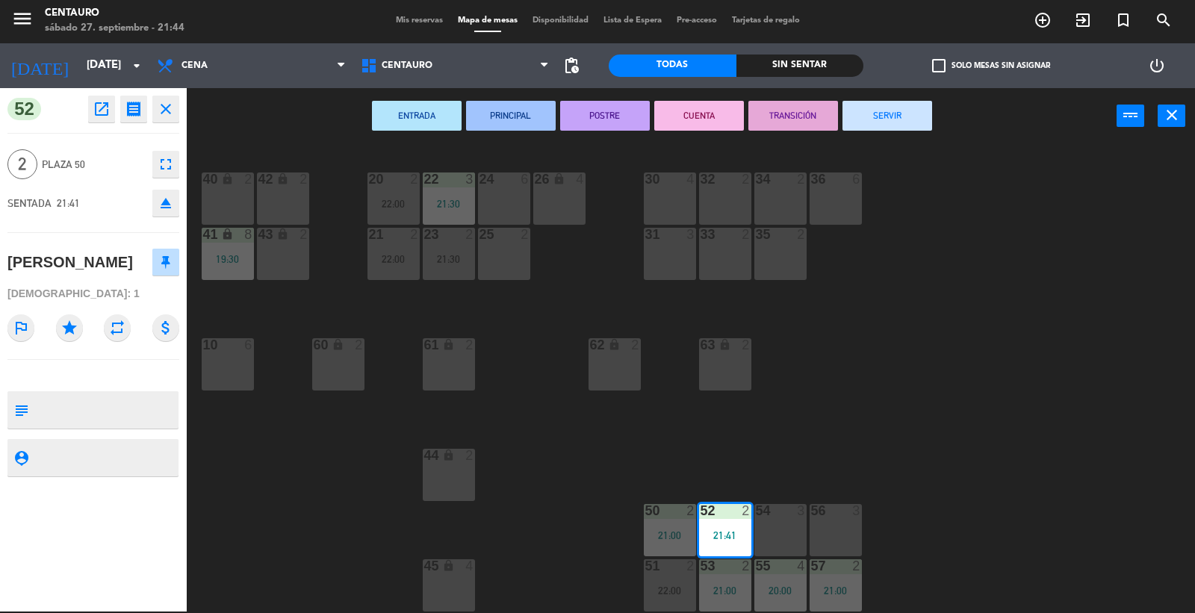
drag, startPoint x: 920, startPoint y: 249, endPoint x: 705, endPoint y: 163, distance: 231.6
click at [894, 241] on div "20 2 22:00 22 3 21:30 24 6 26 lock 4 40 lock 2 42 lock 2 30 4 34 2 32 2 36 6 21…" at bounding box center [697, 379] width 996 height 467
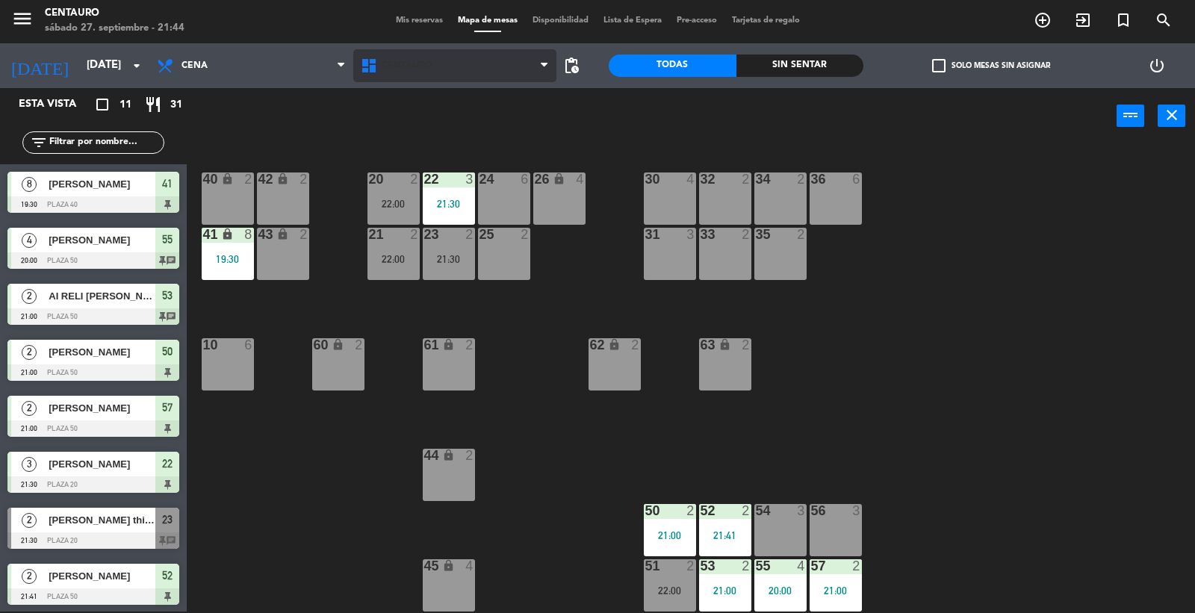
scroll to position [1, 0]
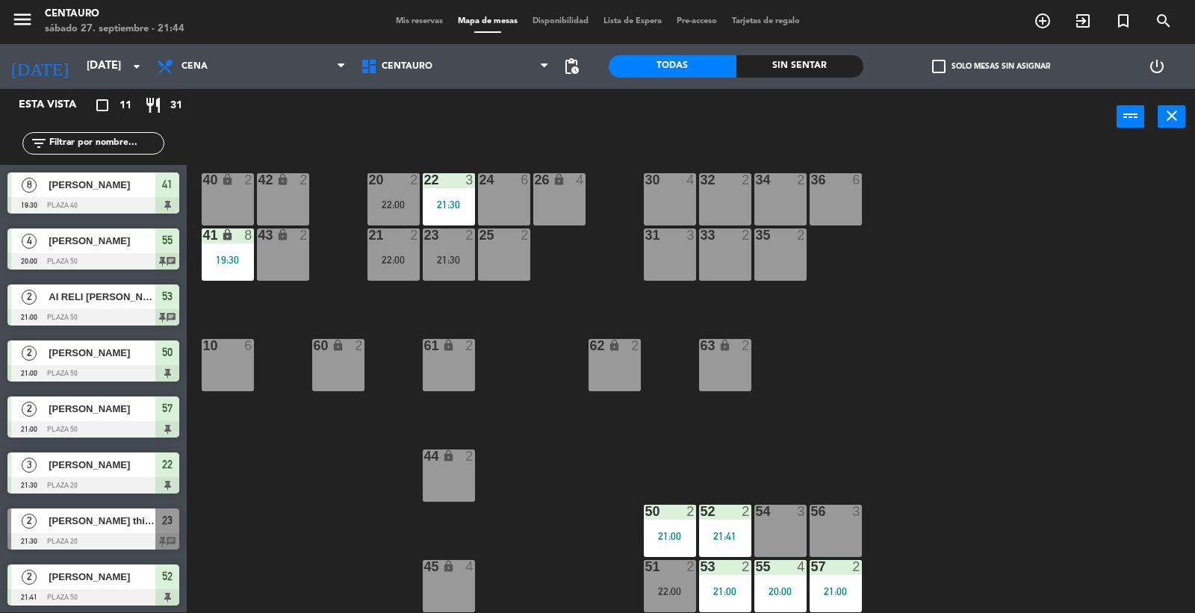
click at [396, 17] on span "Mis reservas" at bounding box center [419, 21] width 62 height 8
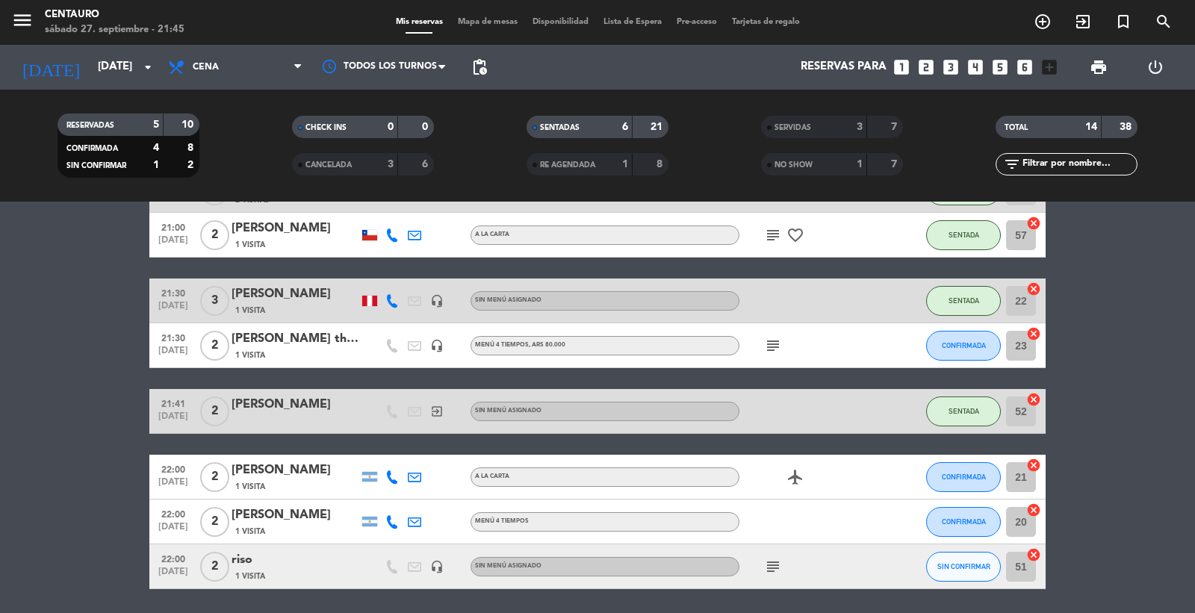
scroll to position [329, 0]
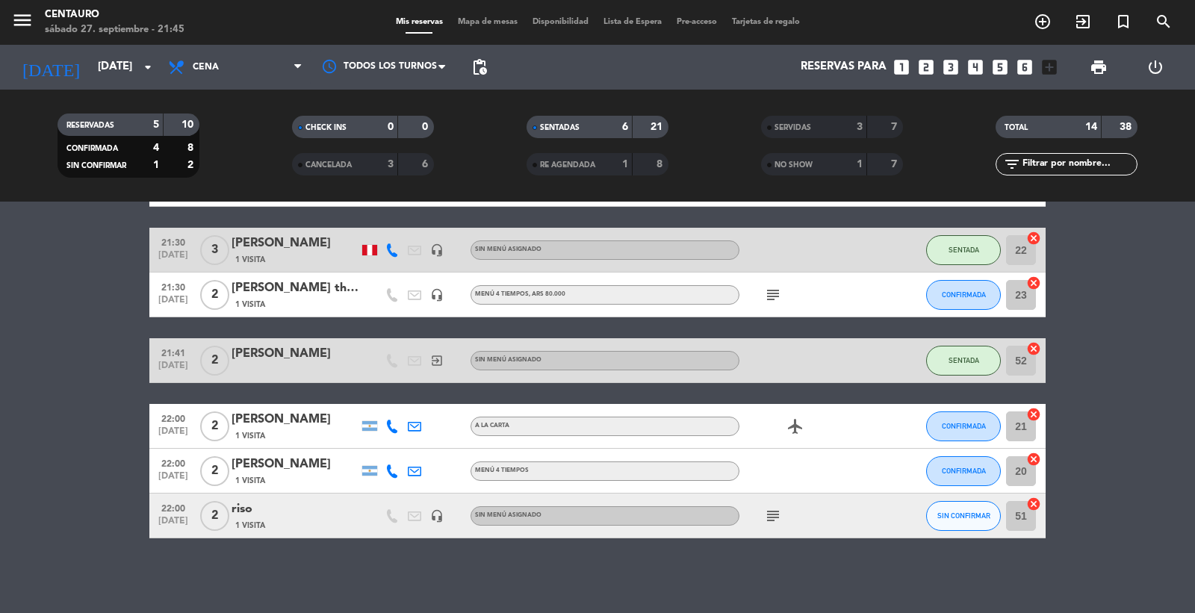
click at [257, 351] on div "[PERSON_NAME]" at bounding box center [295, 353] width 127 height 19
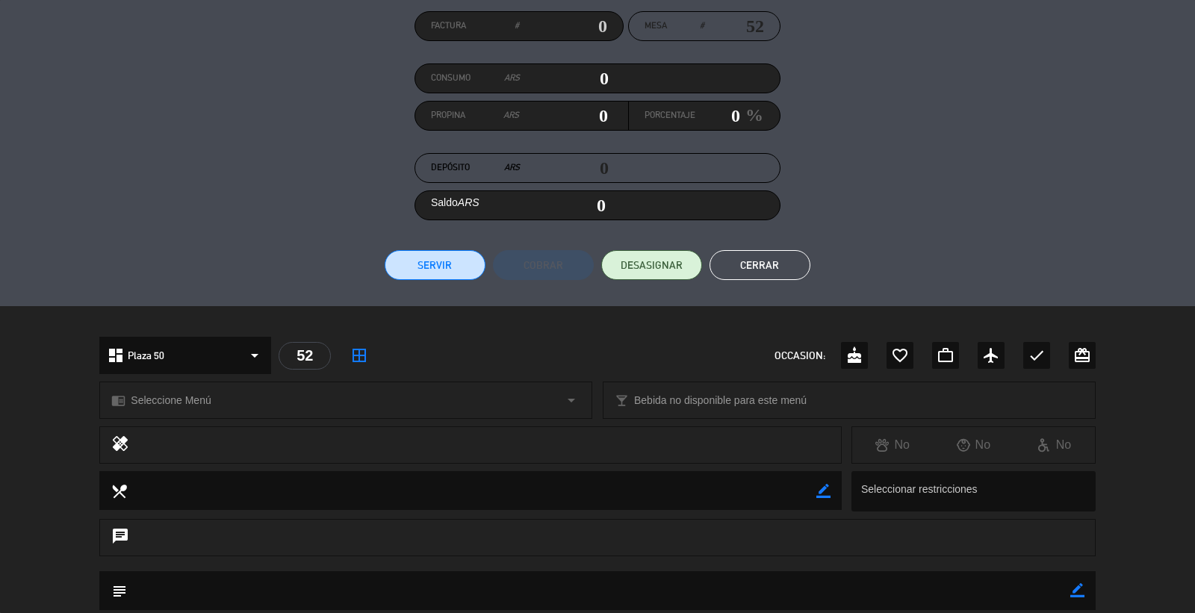
scroll to position [166, 0]
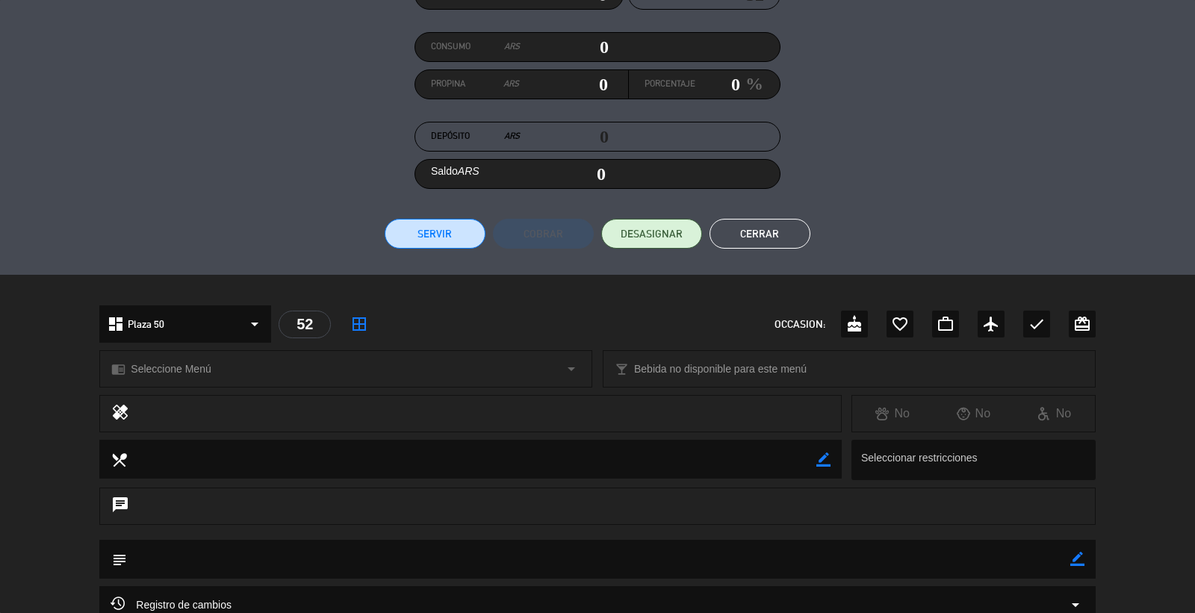
click at [436, 361] on div "chrome_reader_mode Seleccione Menú arrow_drop_down" at bounding box center [345, 369] width 491 height 36
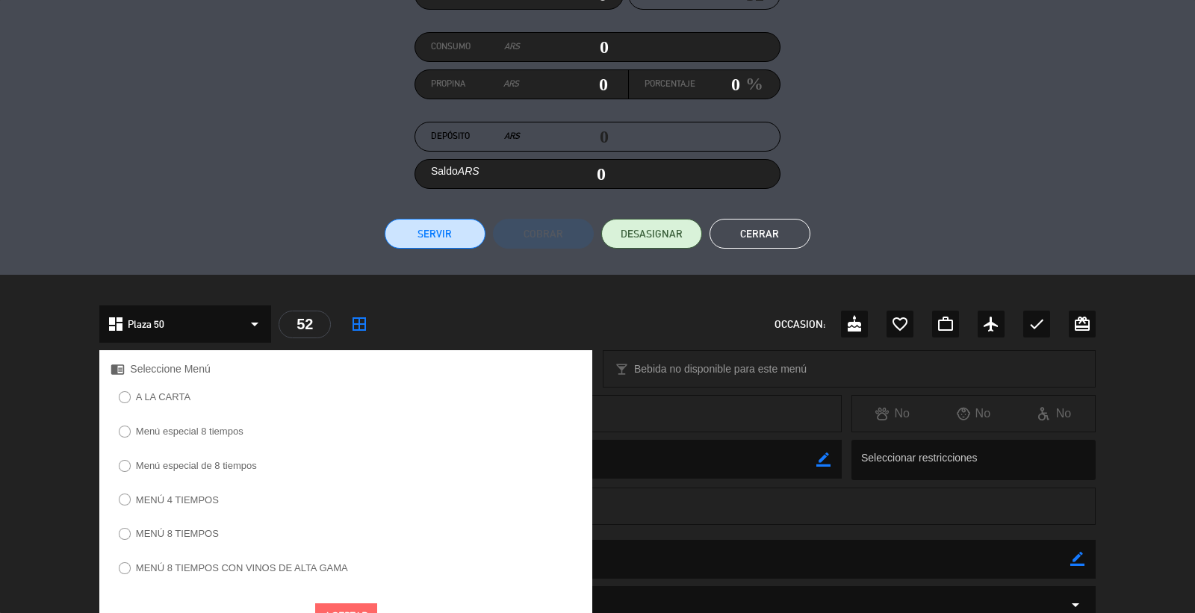
click at [206, 530] on label "MENÚ 8 TIEMPOS" at bounding box center [177, 534] width 83 height 10
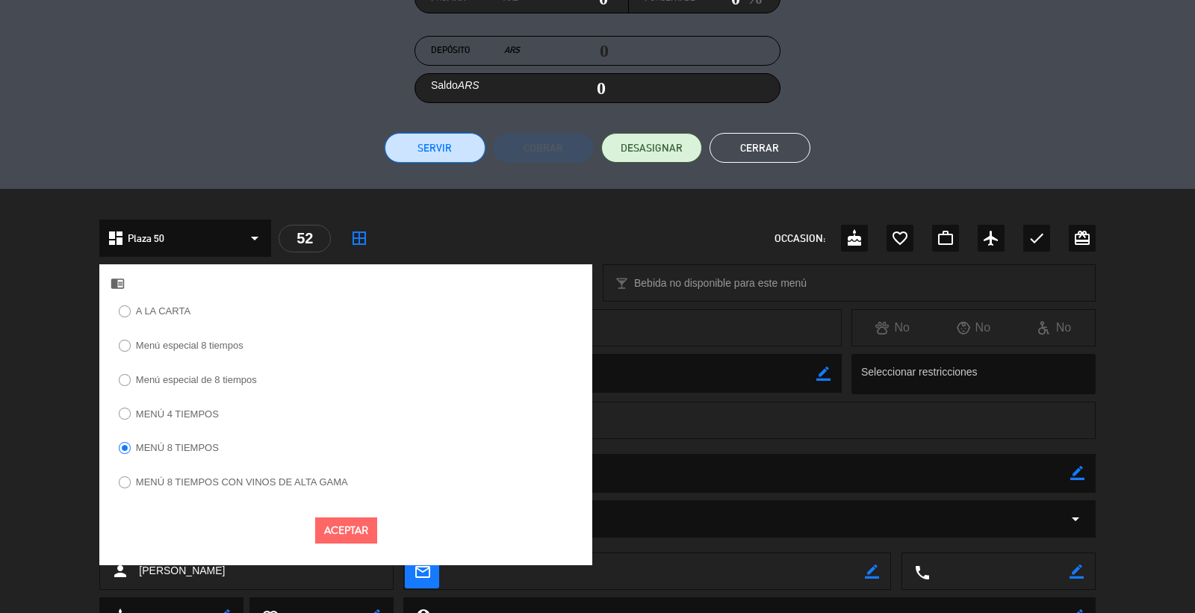
scroll to position [319, 0]
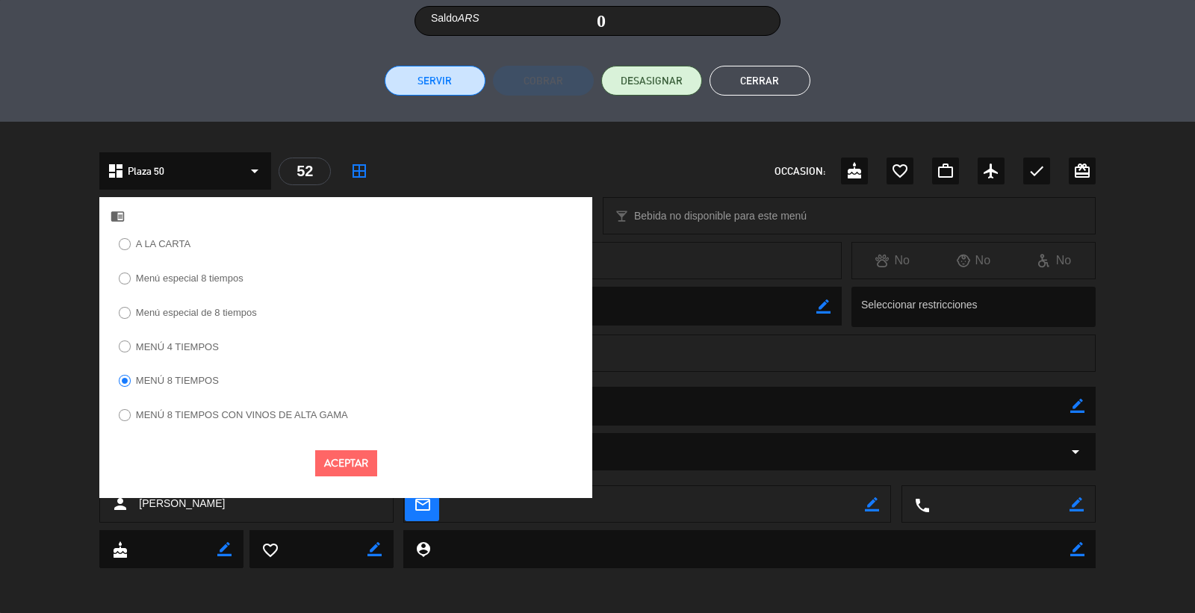
click at [347, 467] on button "Aceptar" at bounding box center [346, 463] width 62 height 26
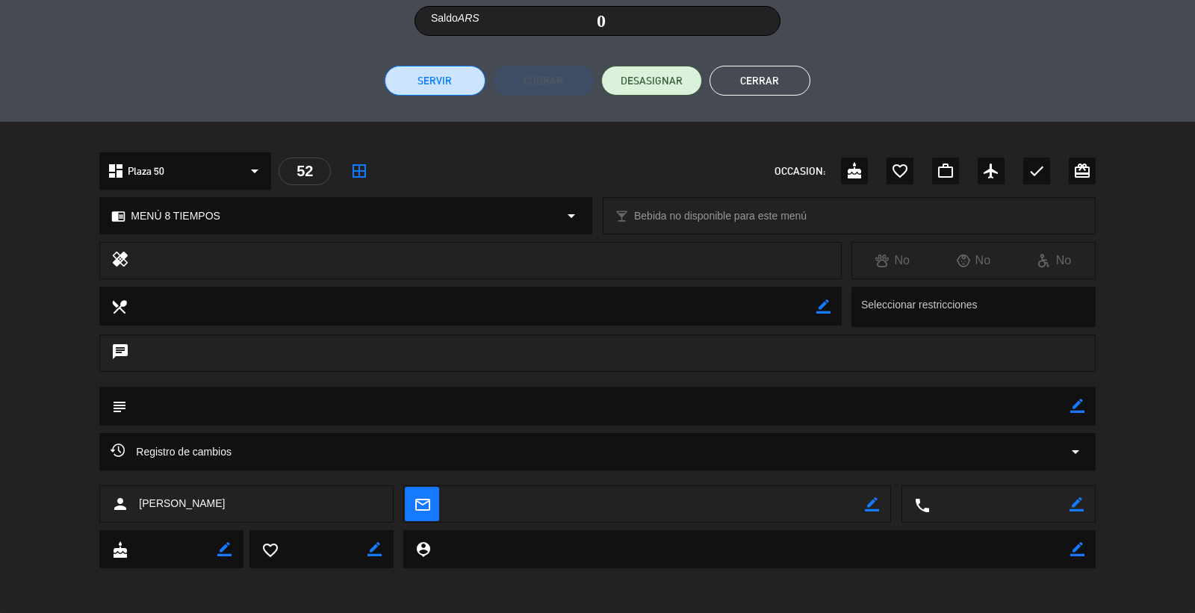
click at [1069, 498] on icon "border_color" at bounding box center [1076, 504] width 14 height 14
type textarea "51932223373"
click at [1081, 501] on icon at bounding box center [1076, 504] width 14 height 14
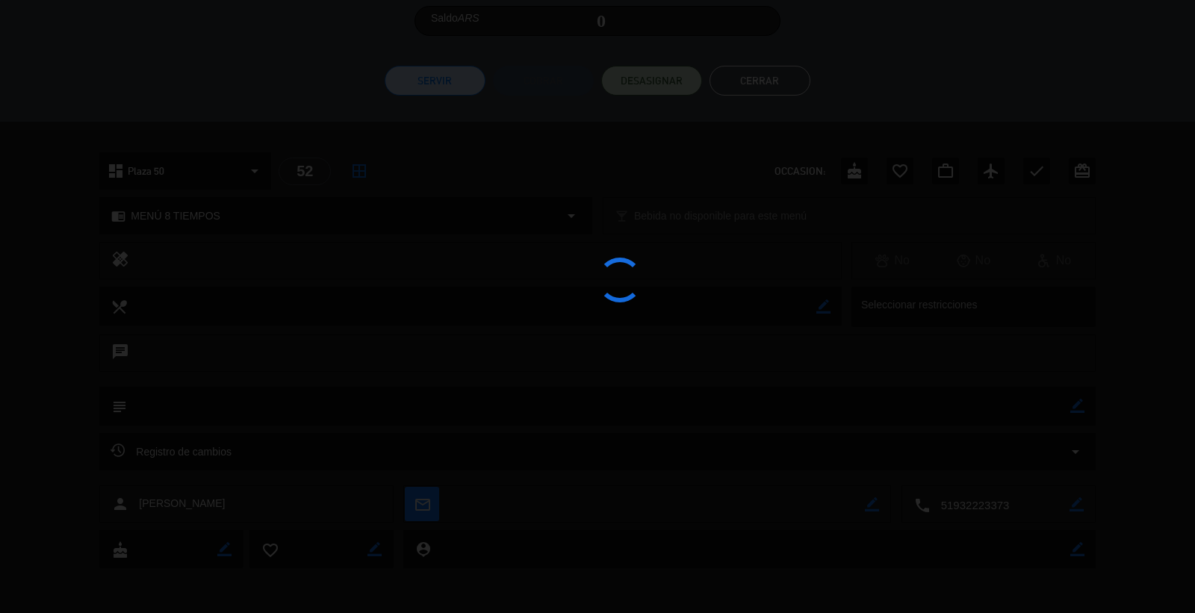
drag, startPoint x: 1116, startPoint y: 473, endPoint x: 1095, endPoint y: 473, distance: 20.9
click at [1113, 473] on div at bounding box center [597, 306] width 1195 height 613
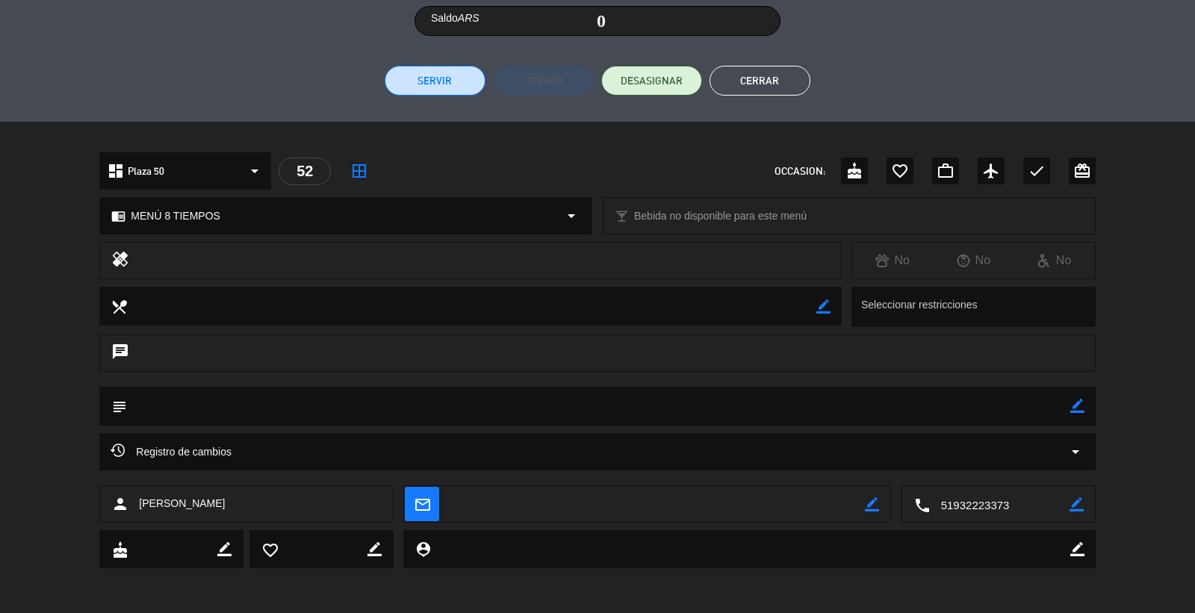
click at [780, 68] on button "Cerrar" at bounding box center [759, 81] width 101 height 30
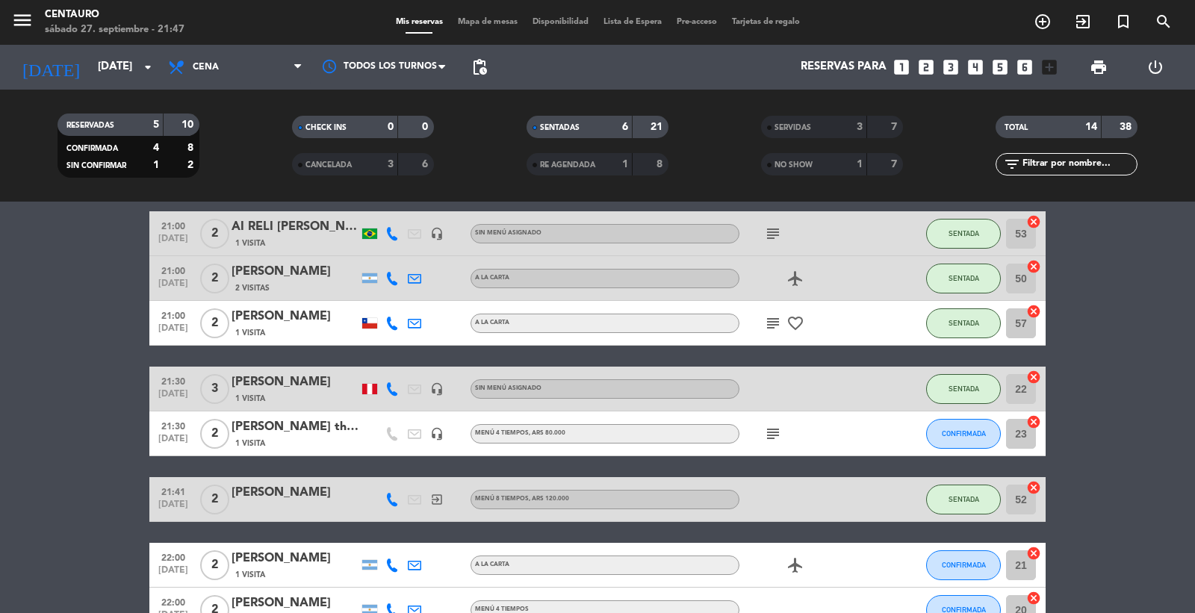
scroll to position [163, 0]
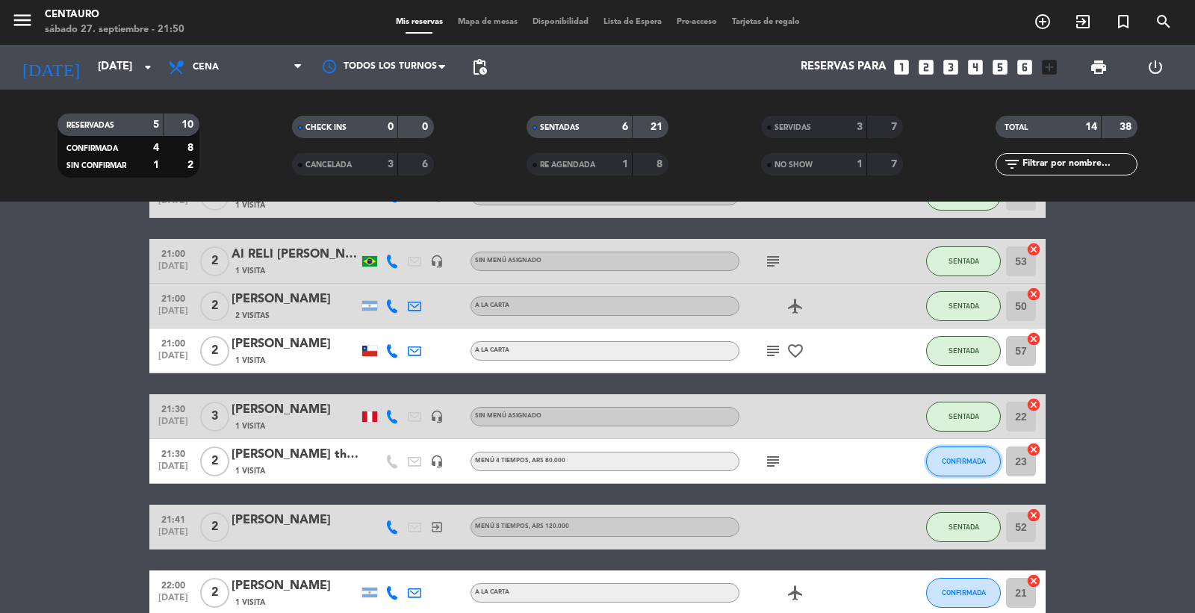
click at [937, 451] on button "CONFIRMADA" at bounding box center [963, 462] width 75 height 30
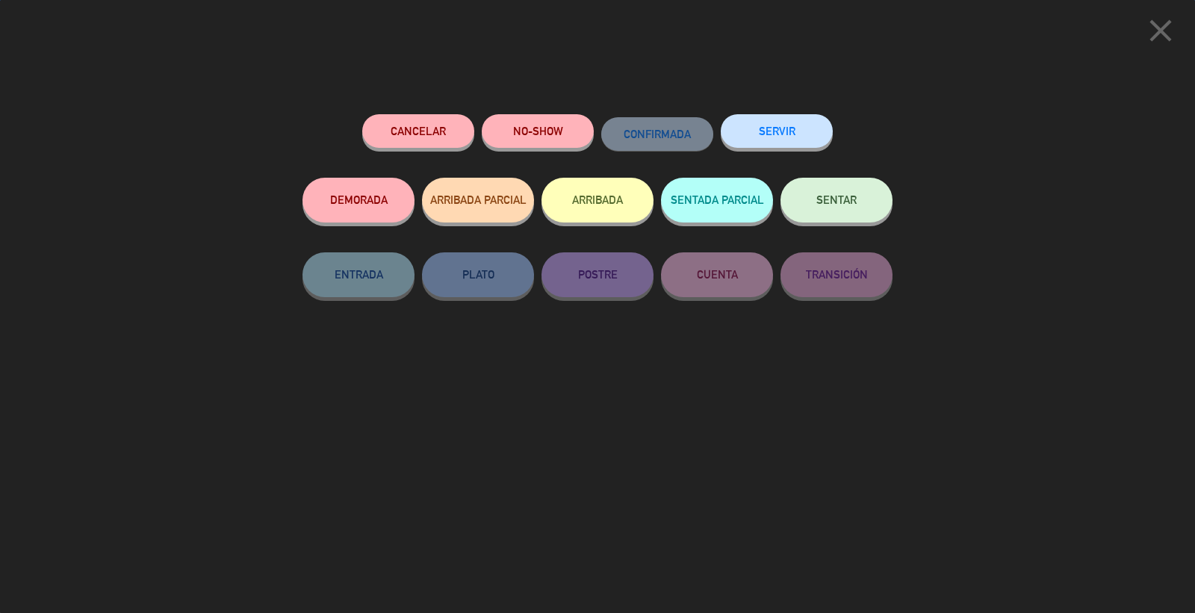
click at [821, 202] on span "SENTAR" at bounding box center [836, 199] width 40 height 13
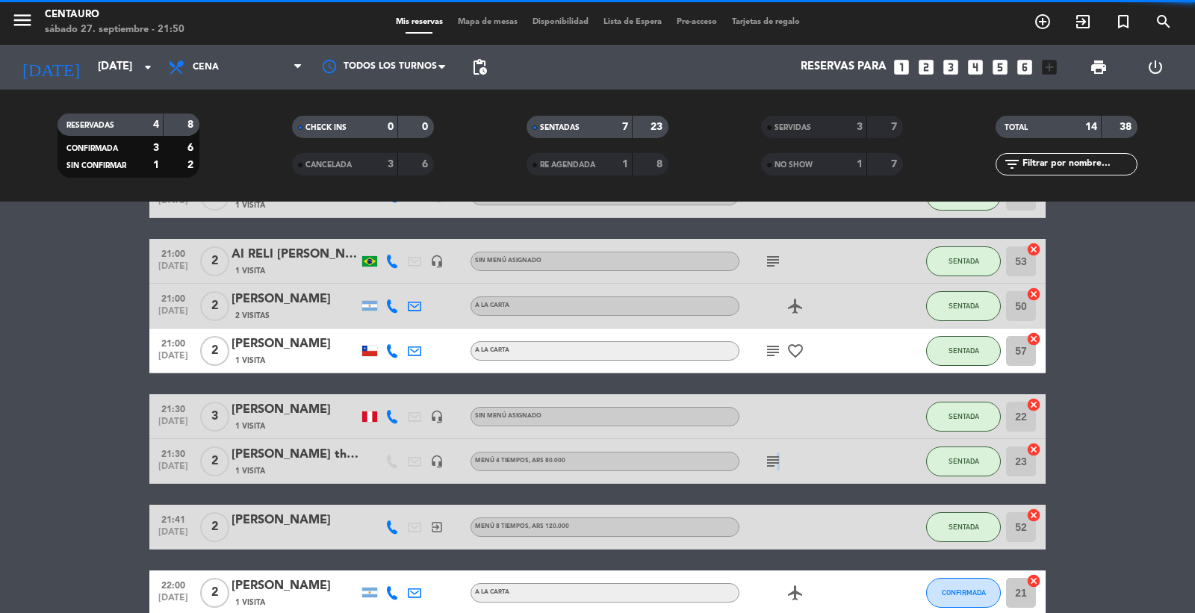
click at [773, 458] on icon "subject" at bounding box center [773, 462] width 18 height 18
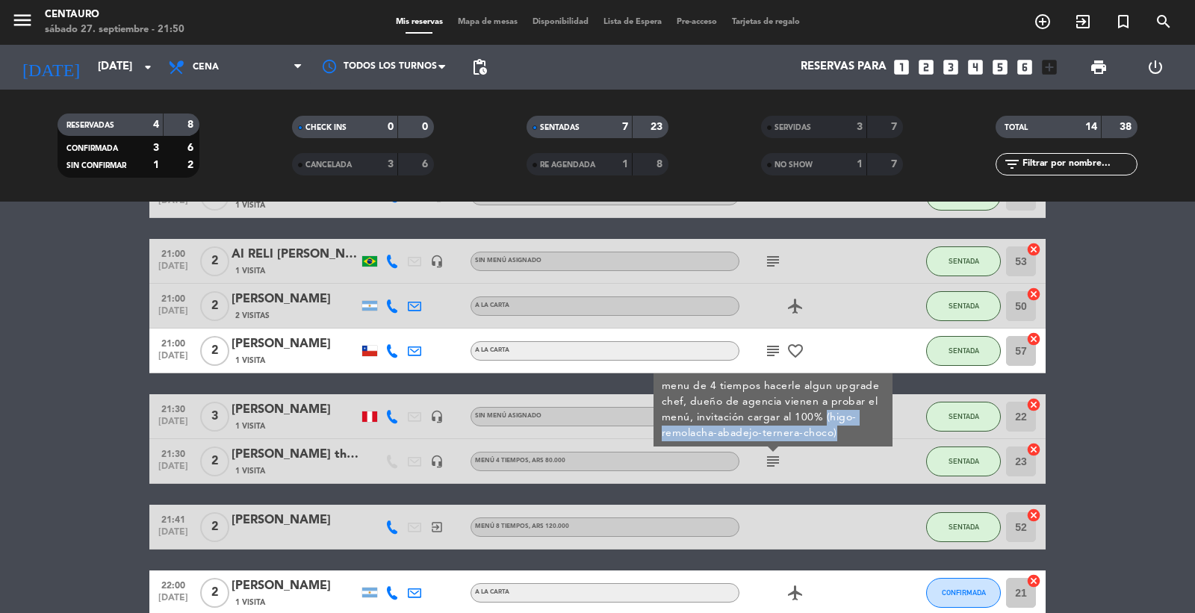
drag, startPoint x: 826, startPoint y: 411, endPoint x: 836, endPoint y: 435, distance: 26.1
click at [836, 435] on div "menu de 4 tiempos hacerle algun upgrade chef, dueño de agencia vienen a probar …" at bounding box center [773, 410] width 223 height 63
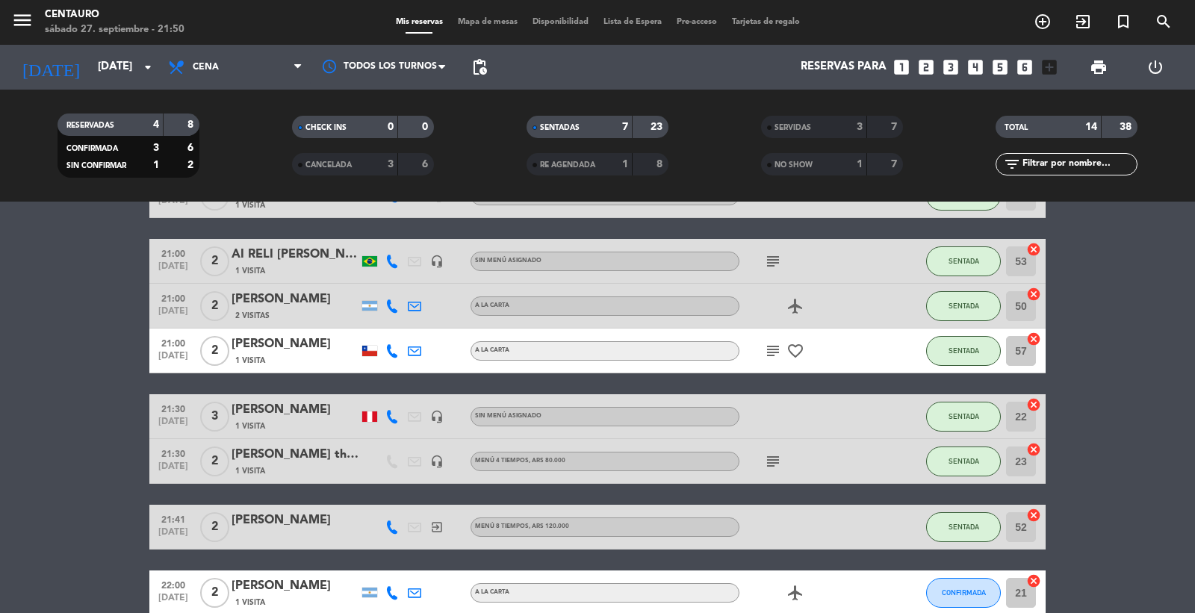
copy div "(higo-remolacha-[GEOGRAPHIC_DATA]-ternera-choco)"
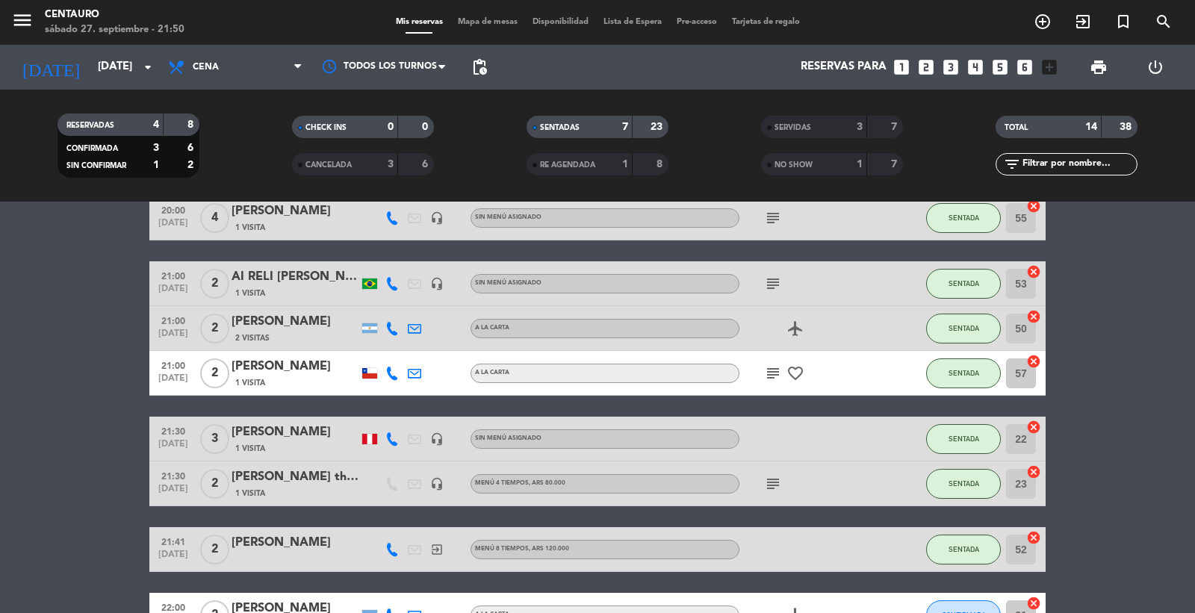
scroll to position [249, 0]
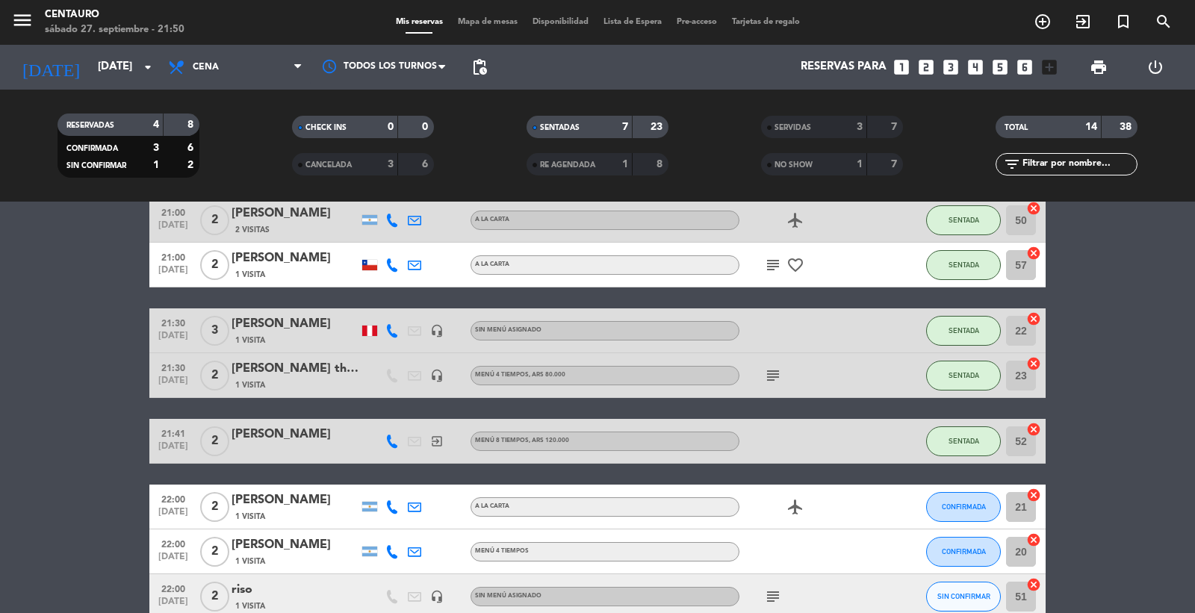
click at [757, 379] on div "subject" at bounding box center [806, 375] width 134 height 44
click at [767, 369] on icon "subject" at bounding box center [773, 376] width 18 height 18
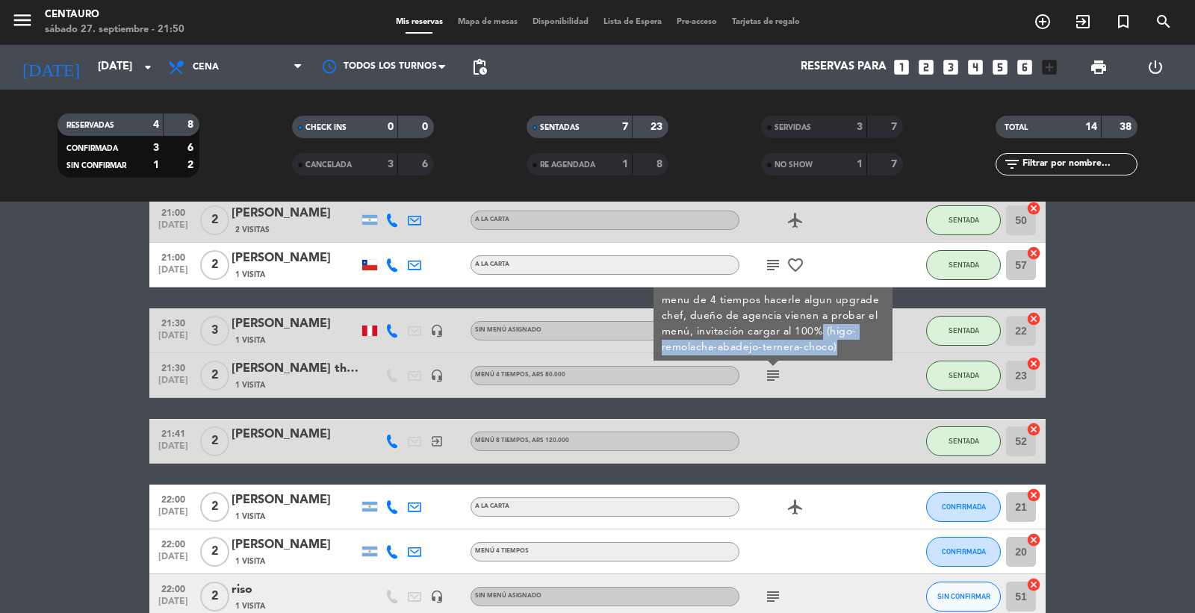
drag, startPoint x: 823, startPoint y: 330, endPoint x: 882, endPoint y: 345, distance: 60.9
click at [882, 345] on div "menu de 4 tiempos hacerle algun upgrade chef, dueño de agencia vienen a probar …" at bounding box center [773, 324] width 223 height 63
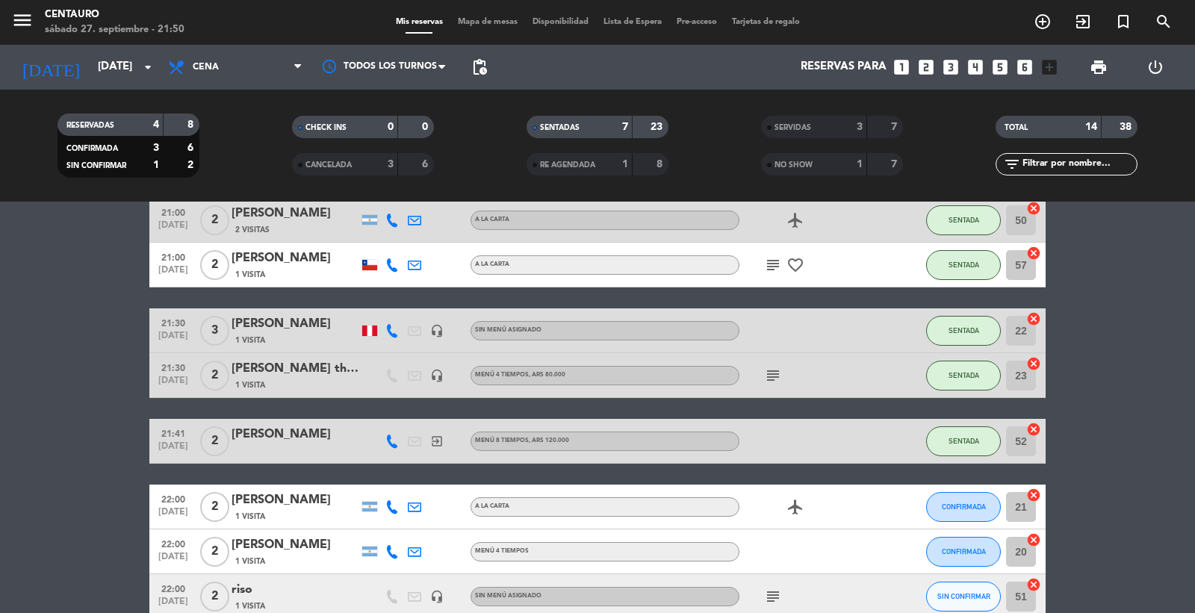
copy div "(higo-remolacha-[GEOGRAPHIC_DATA]-ternera-choco)"
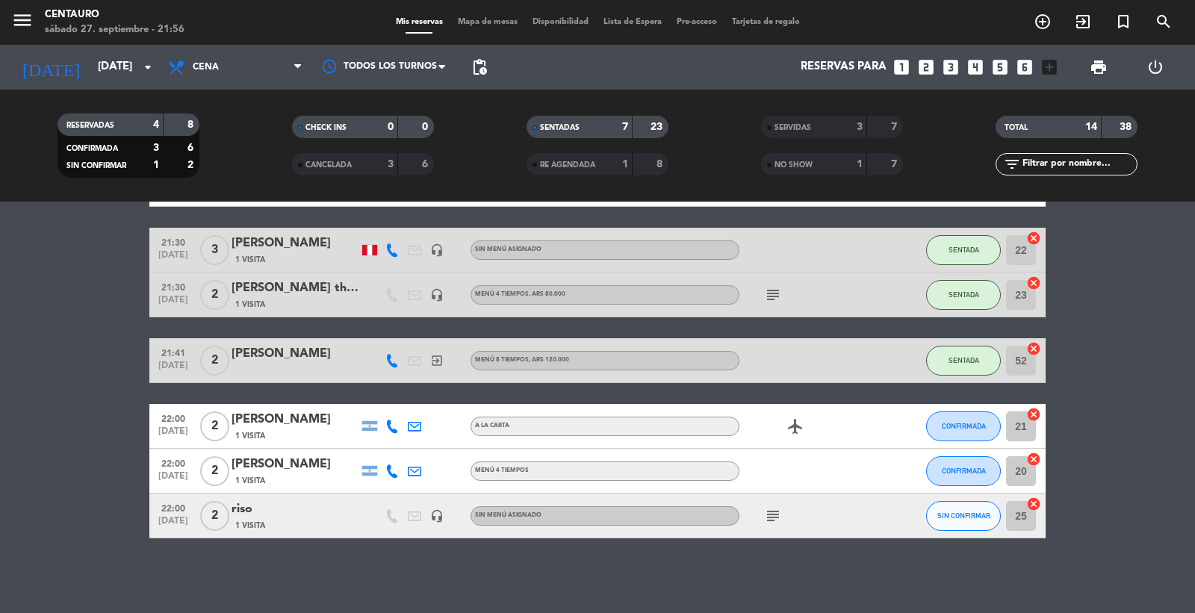
click at [1113, 406] on bookings-row "19:30 [DATE] 8 [PERSON_NAME] 1 Visita MENÚ 4 TIEMPOS subject airplanemode_activ…" at bounding box center [597, 239] width 1195 height 597
click at [473, 20] on span "Mapa de mesas" at bounding box center [487, 22] width 75 height 8
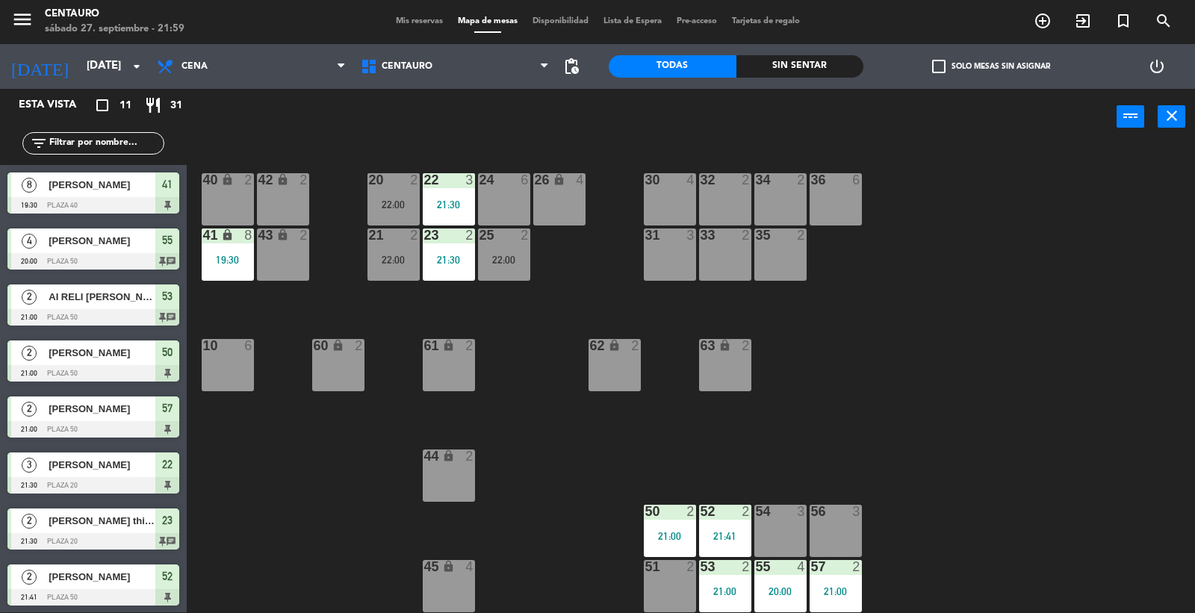
click at [510, 196] on div "24 6" at bounding box center [504, 199] width 52 height 52
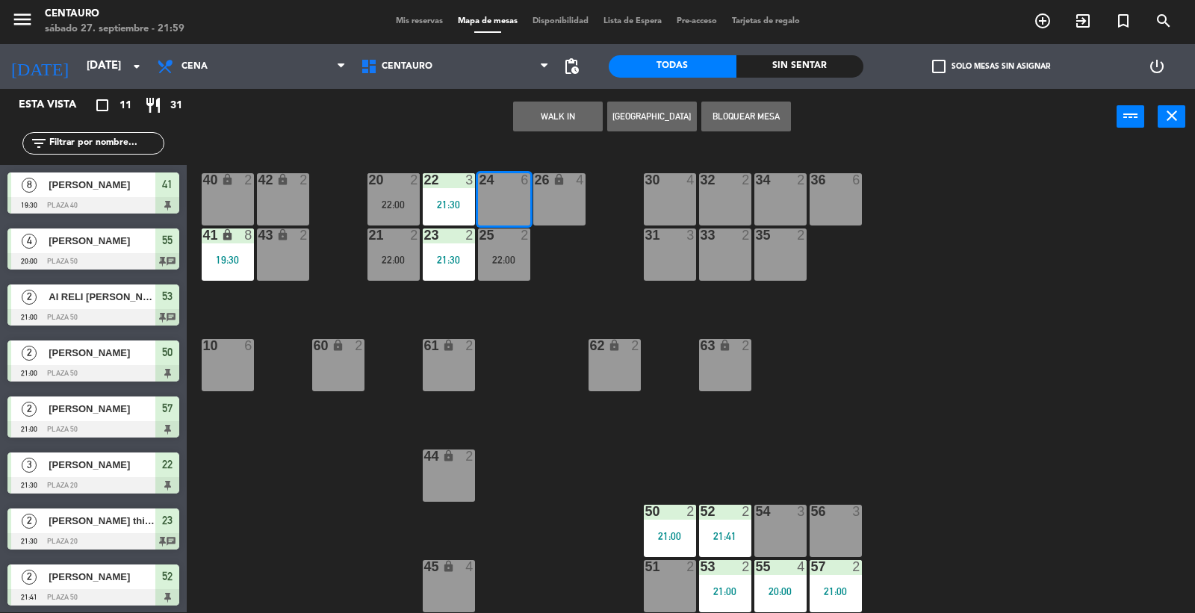
click at [566, 115] on button "WALK IN" at bounding box center [558, 117] width 90 height 30
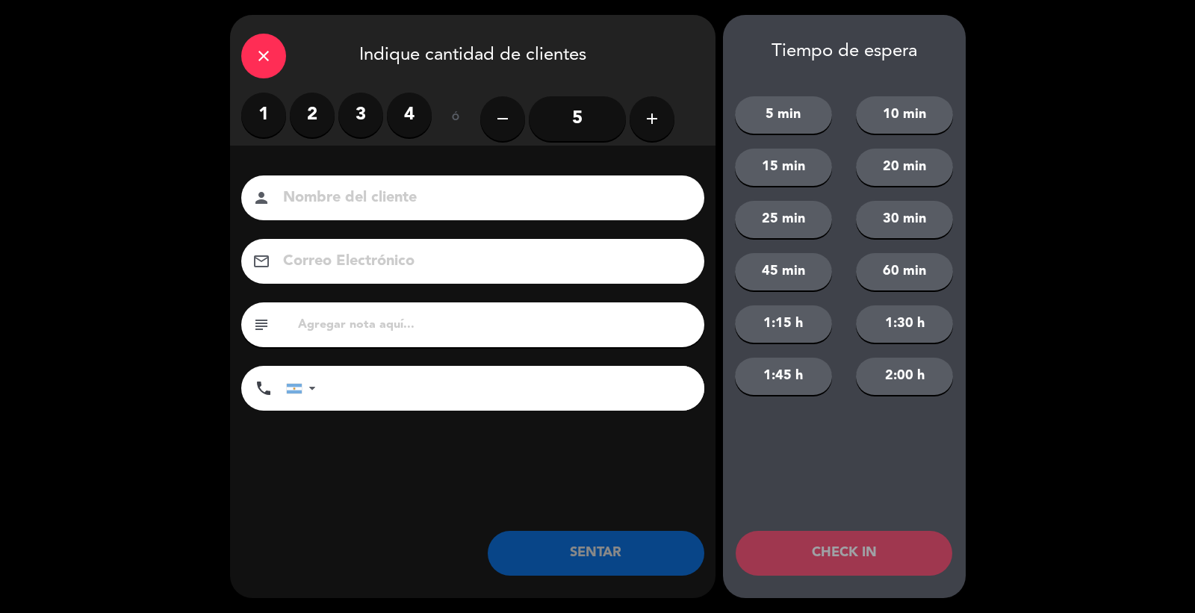
click at [315, 117] on label "2" at bounding box center [312, 115] width 45 height 45
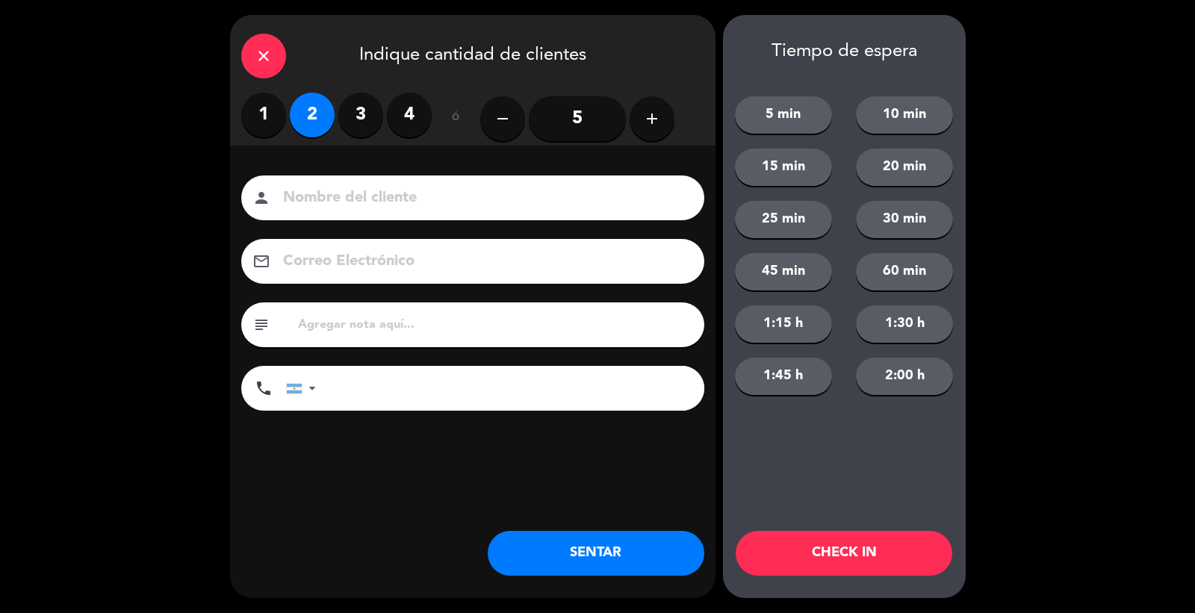
click at [385, 196] on input at bounding box center [483, 198] width 403 height 26
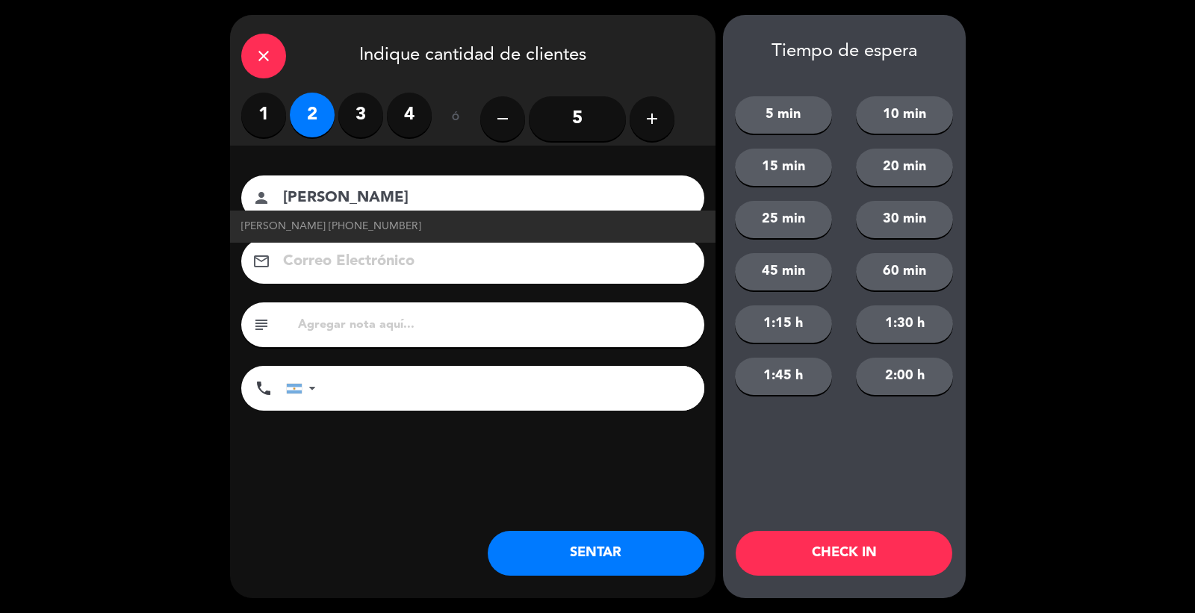
type input "[PERSON_NAME]"
click at [471, 389] on input "tel" at bounding box center [517, 388] width 373 height 45
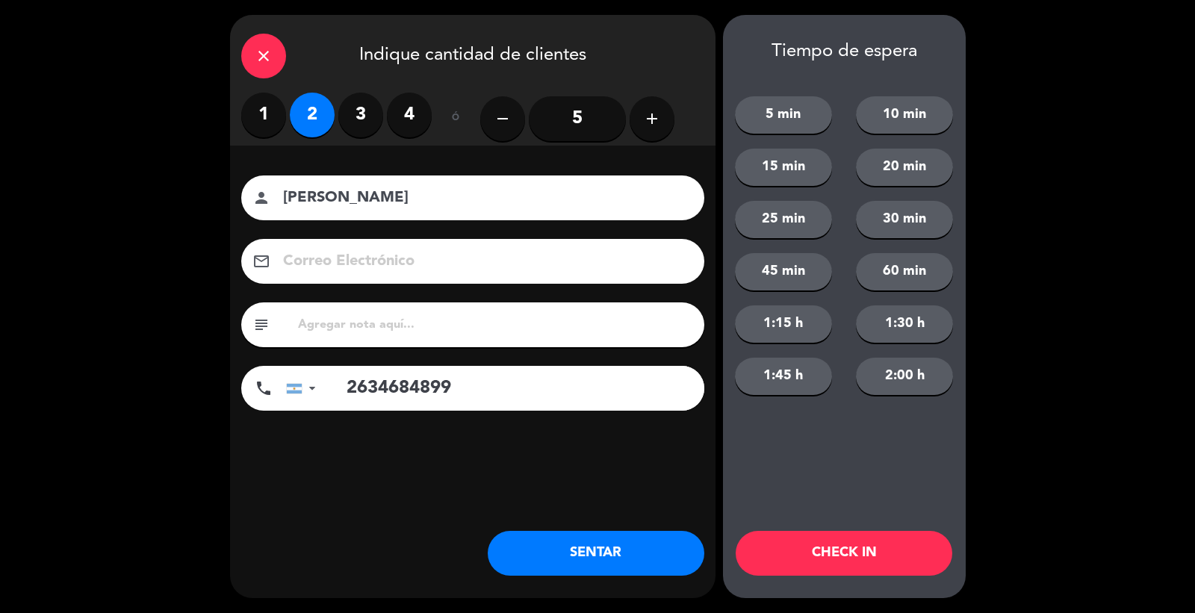
type input "2634684899"
click at [601, 540] on button "SENTAR" at bounding box center [596, 553] width 217 height 45
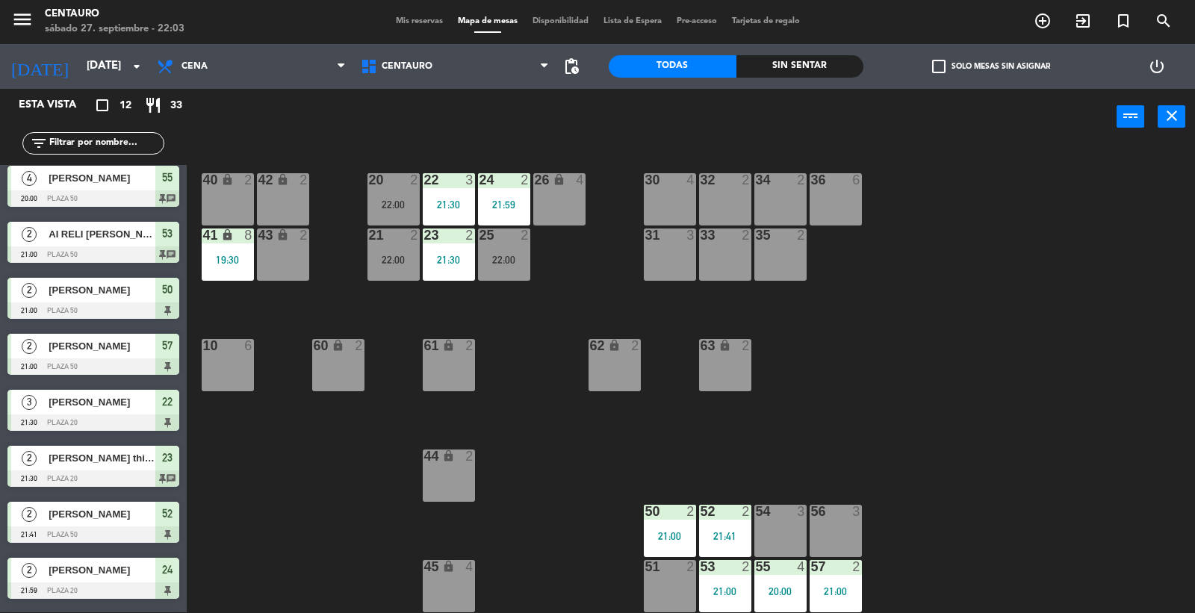
scroll to position [226, 0]
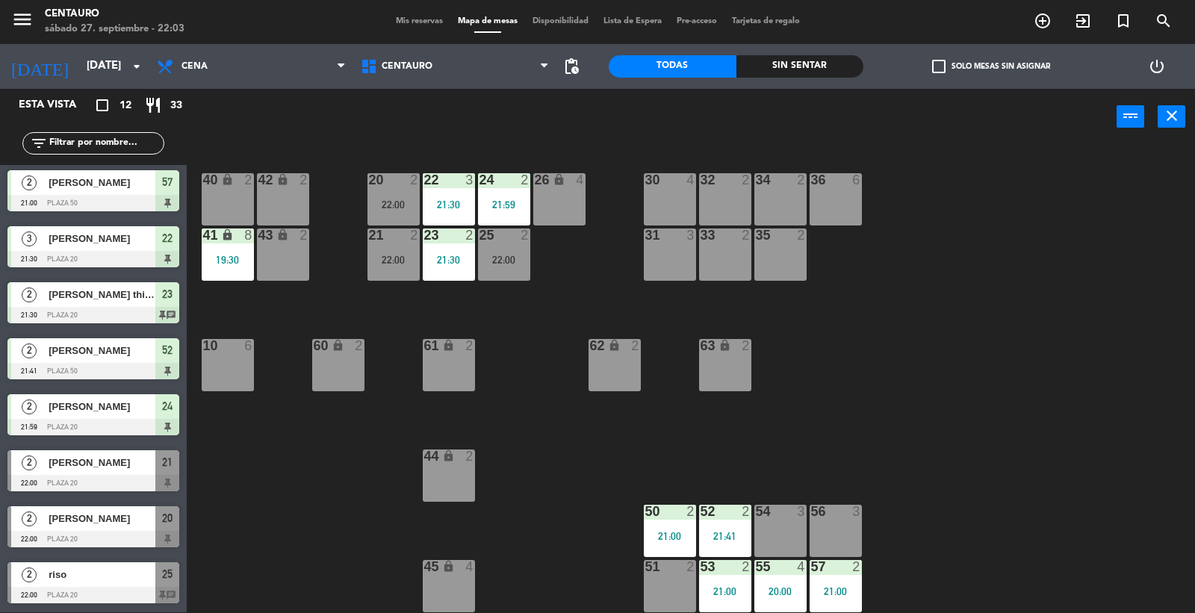
click at [437, 19] on span "Mis reservas" at bounding box center [419, 21] width 62 height 8
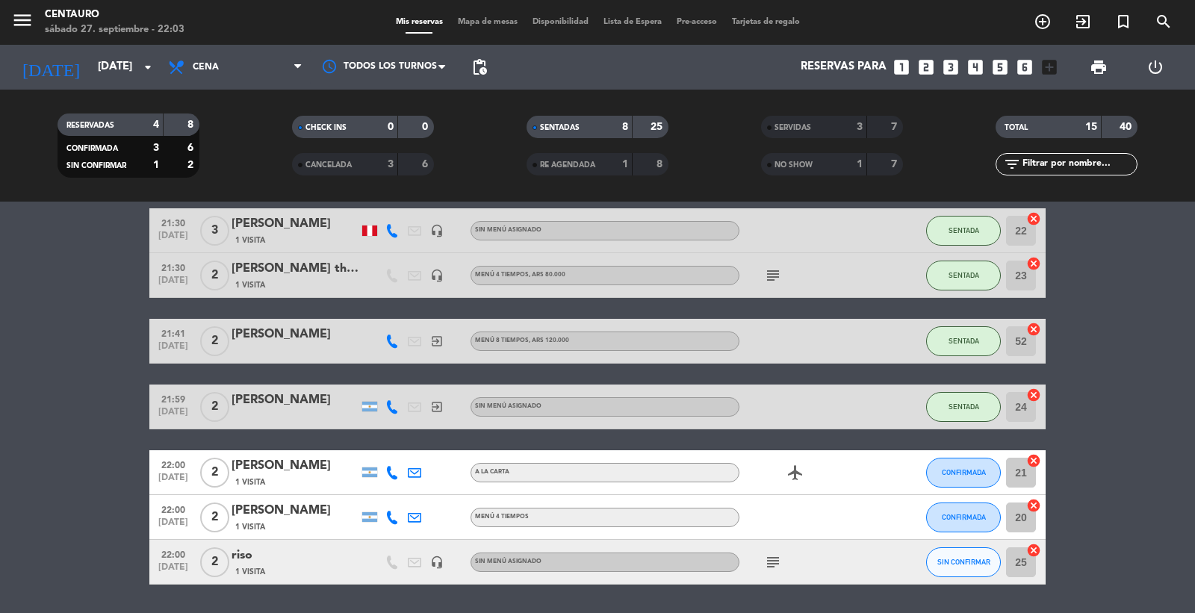
scroll to position [394, 0]
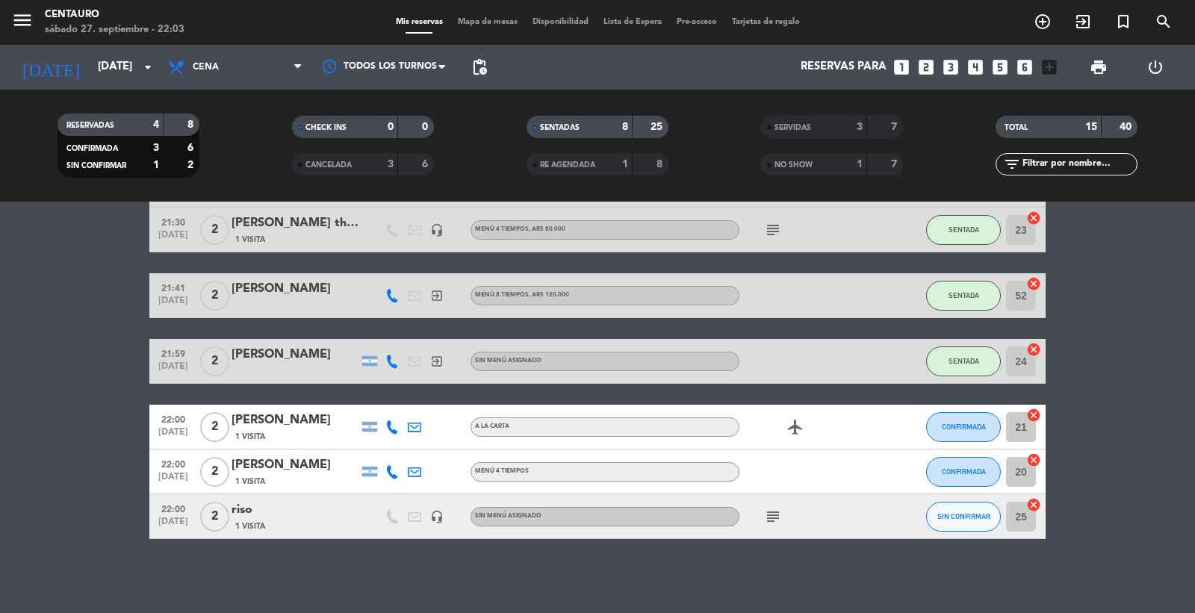
click at [459, 20] on span "Mapa de mesas" at bounding box center [487, 22] width 75 height 8
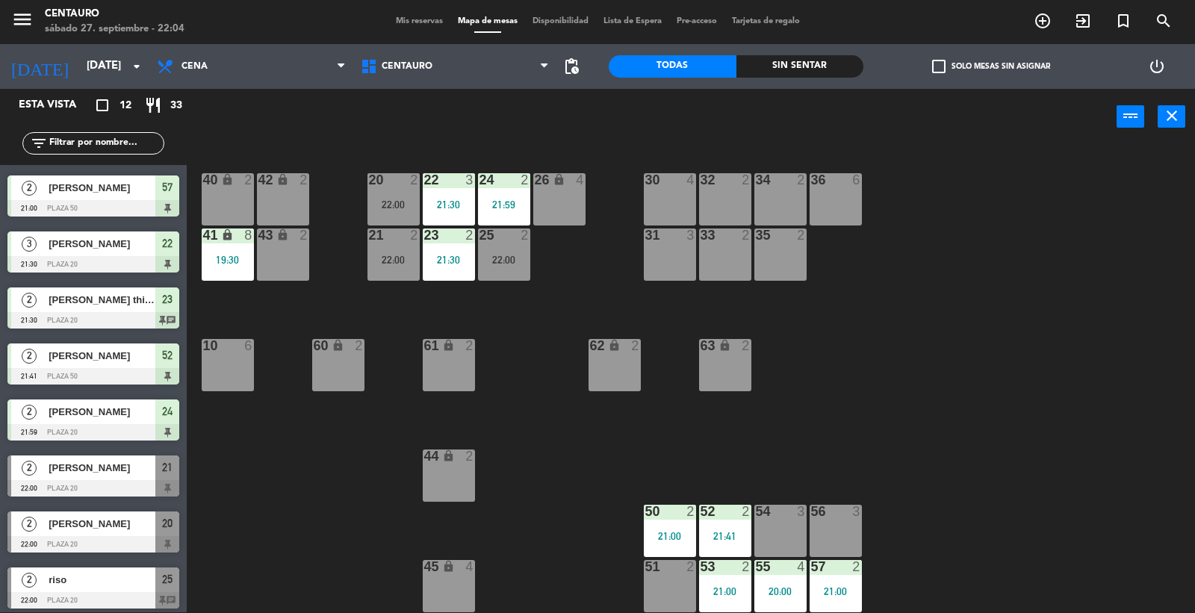
scroll to position [226, 0]
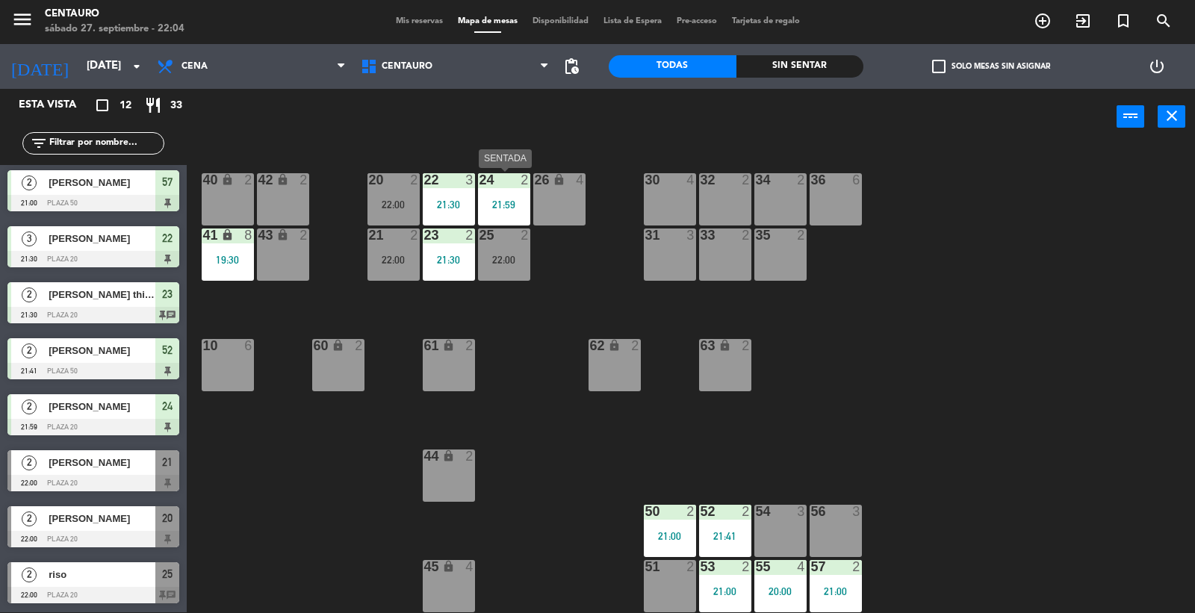
click at [480, 181] on div "24" at bounding box center [479, 179] width 1 height 13
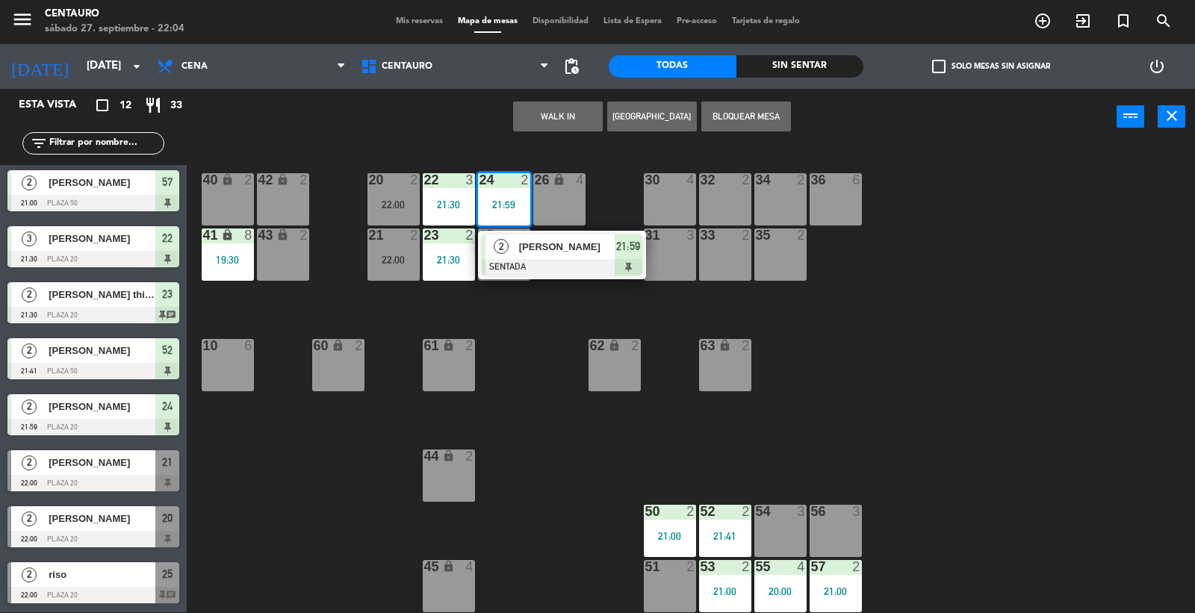
click at [834, 541] on div "56 3" at bounding box center [836, 531] width 52 height 52
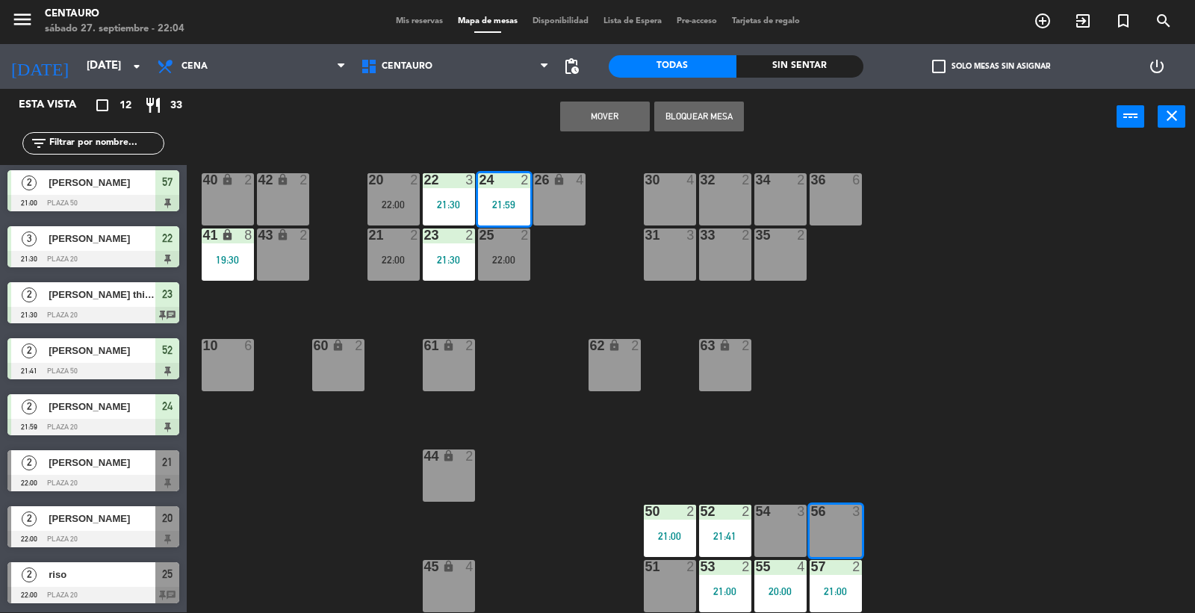
click at [605, 116] on button "Mover" at bounding box center [605, 117] width 90 height 30
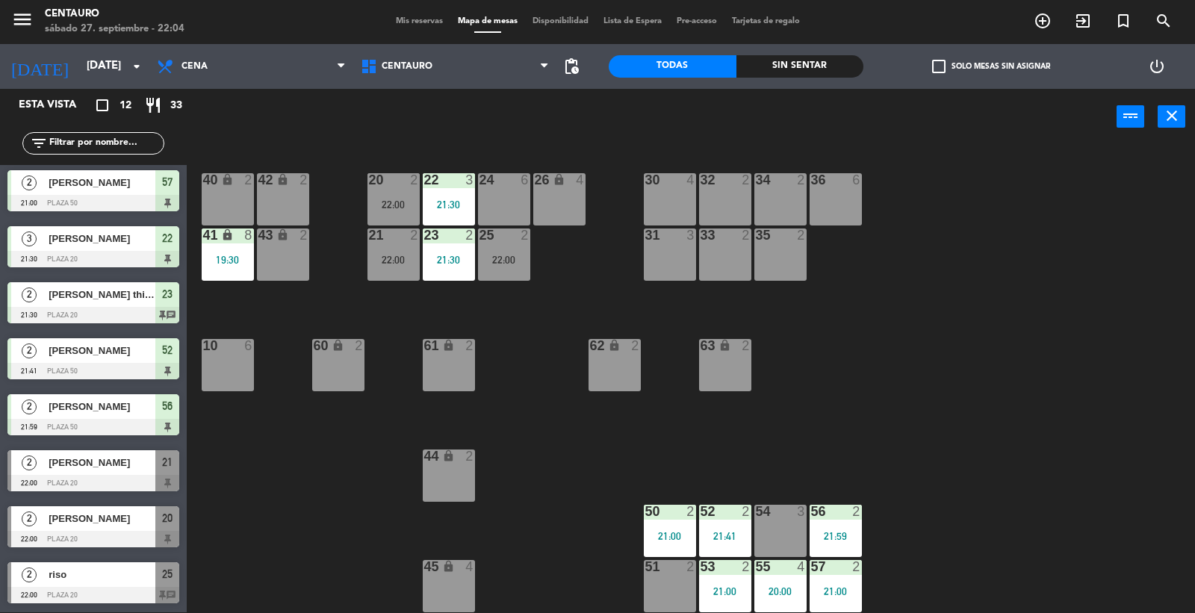
click at [503, 194] on div "24 6" at bounding box center [504, 199] width 52 height 52
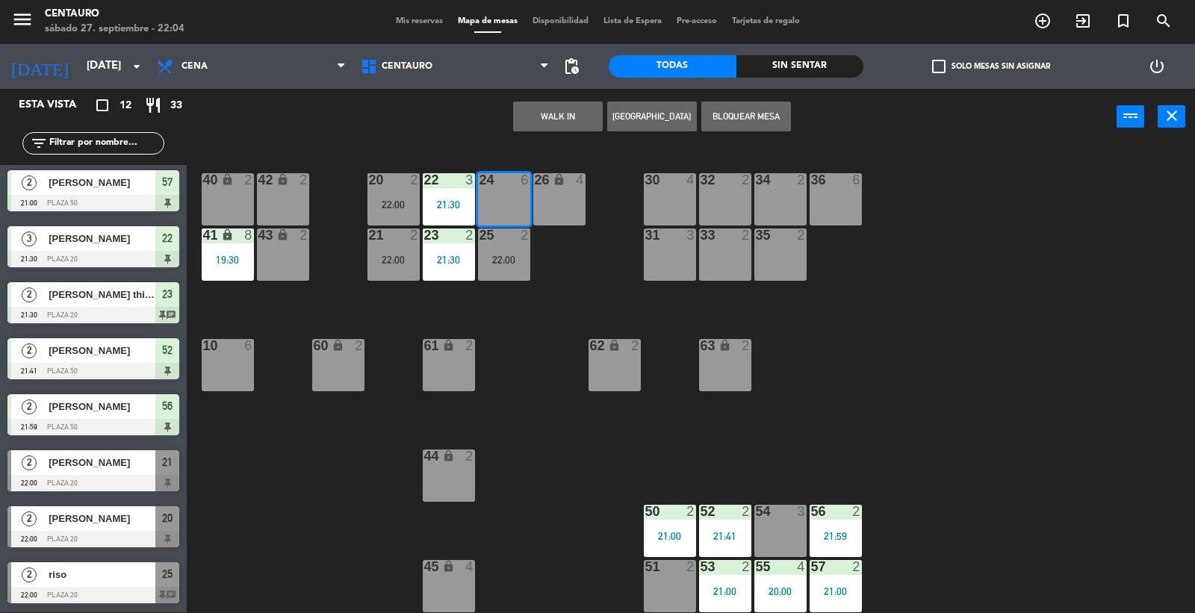
click at [647, 103] on button "[GEOGRAPHIC_DATA]" at bounding box center [652, 117] width 90 height 30
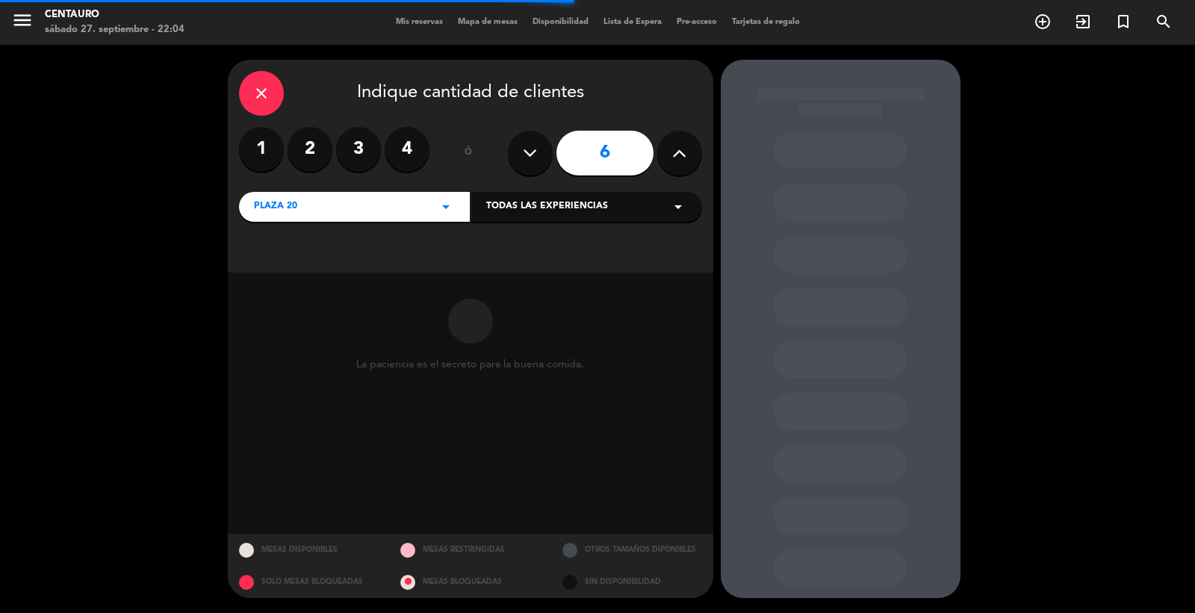
click at [311, 150] on label "2" at bounding box center [310, 149] width 45 height 45
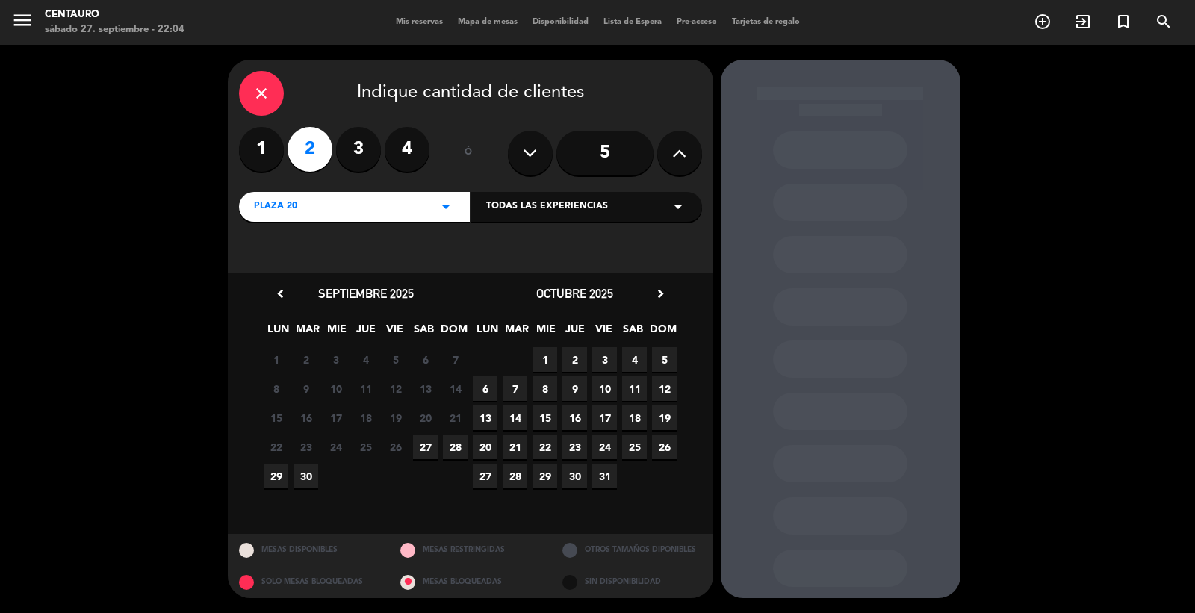
click at [424, 453] on span "27" at bounding box center [425, 447] width 25 height 25
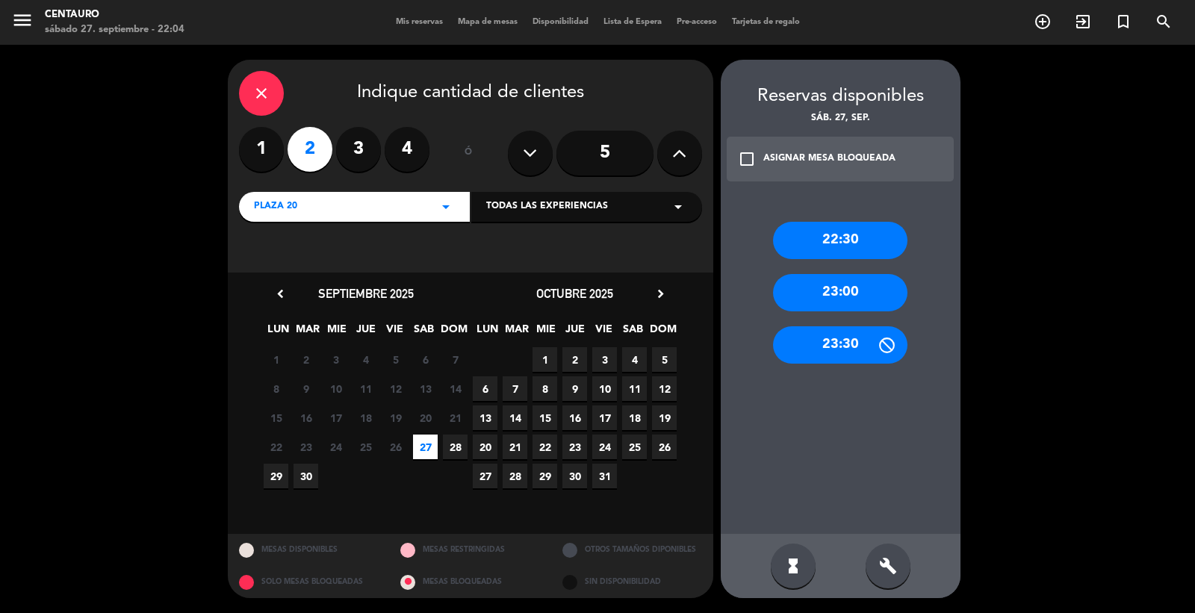
drag, startPoint x: 822, startPoint y: 235, endPoint x: 683, endPoint y: 335, distance: 170.8
click at [822, 236] on div "22:30" at bounding box center [840, 240] width 134 height 37
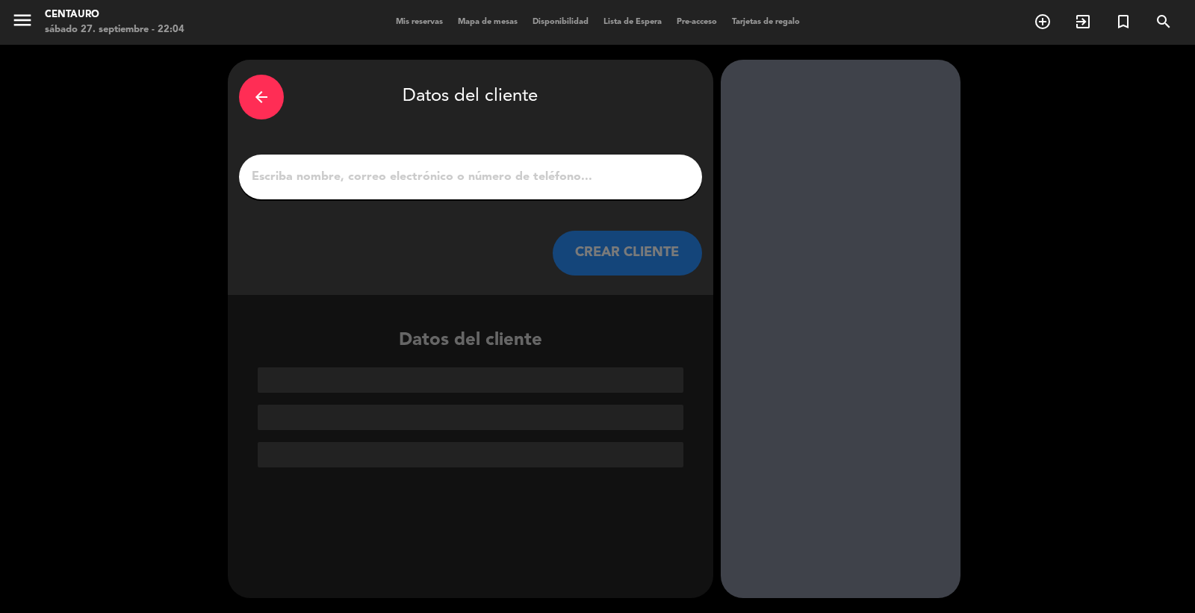
click at [349, 163] on div at bounding box center [470, 177] width 463 height 45
click at [364, 190] on div at bounding box center [470, 177] width 463 height 45
click at [364, 184] on input "1" at bounding box center [470, 177] width 441 height 21
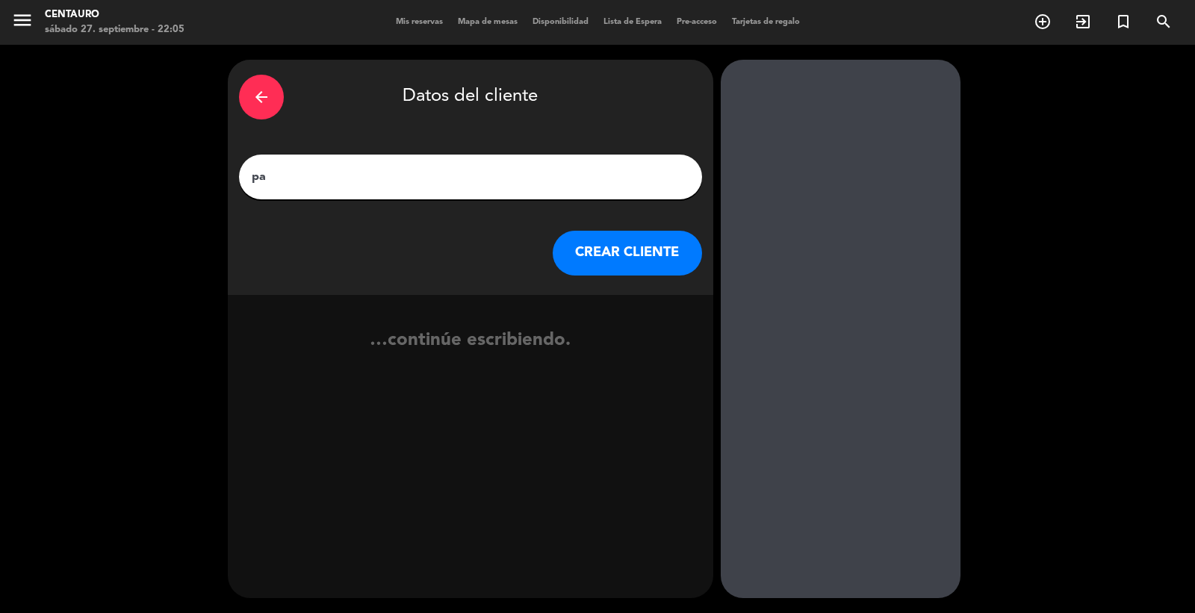
type input "p"
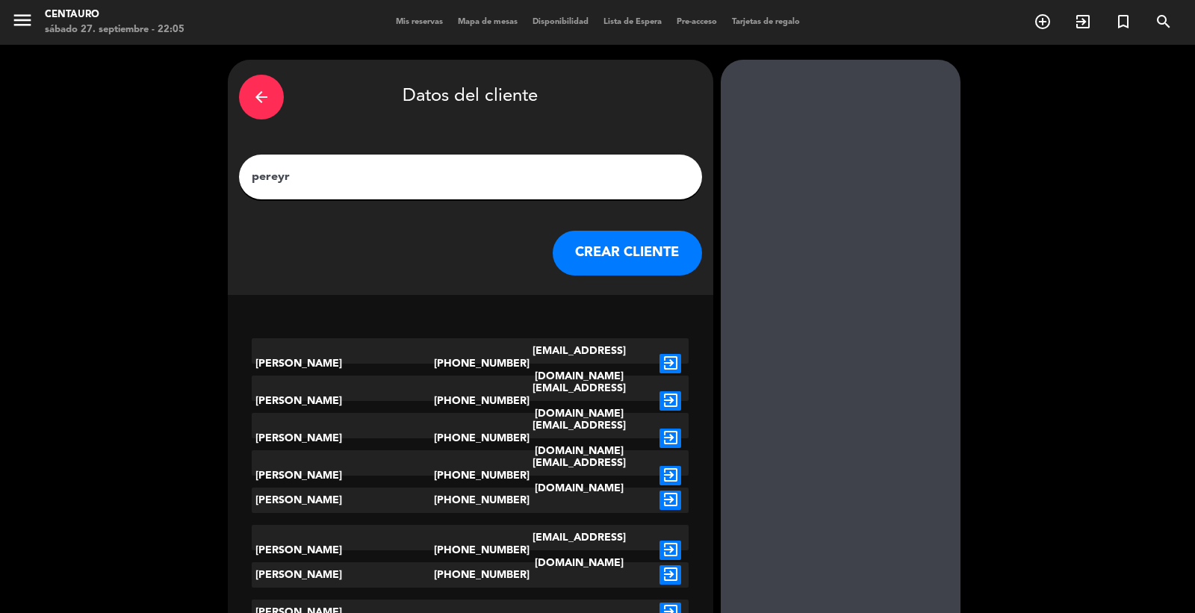
type input "pereyr"
click at [673, 429] on icon "exit_to_app" at bounding box center [670, 438] width 22 height 19
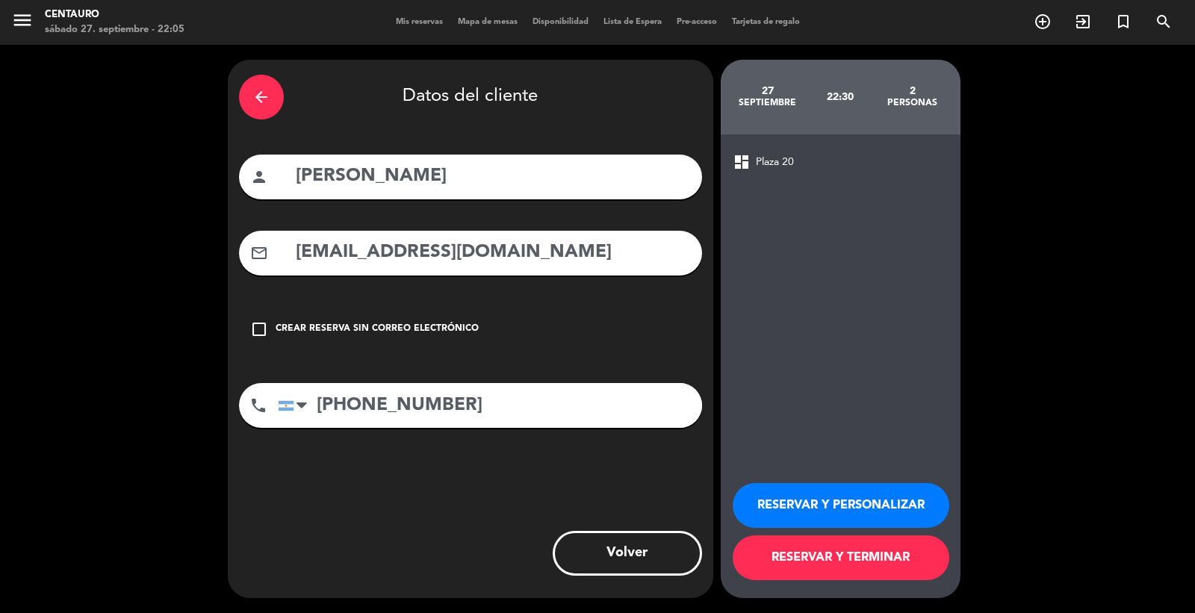
click at [786, 494] on button "RESERVAR Y PERSONALIZAR" at bounding box center [841, 505] width 217 height 45
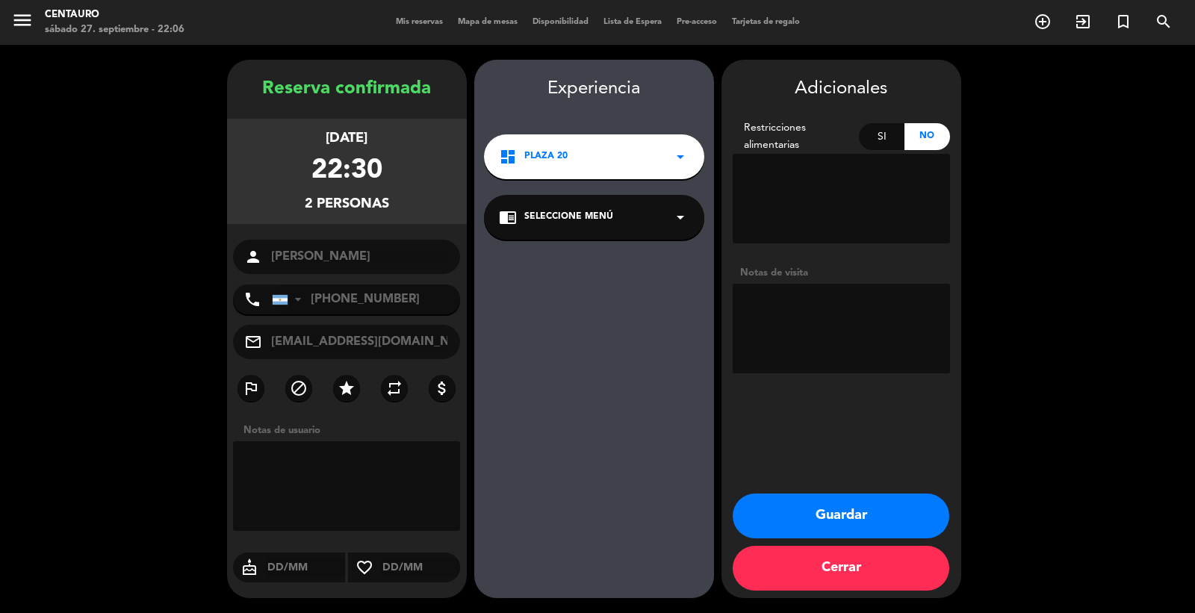
drag, startPoint x: 414, startPoint y: 302, endPoint x: 370, endPoint y: 299, distance: 44.1
click at [370, 299] on input "[PHONE_NUMBER]" at bounding box center [366, 300] width 189 height 30
click at [877, 576] on button "Cerrar" at bounding box center [841, 568] width 217 height 45
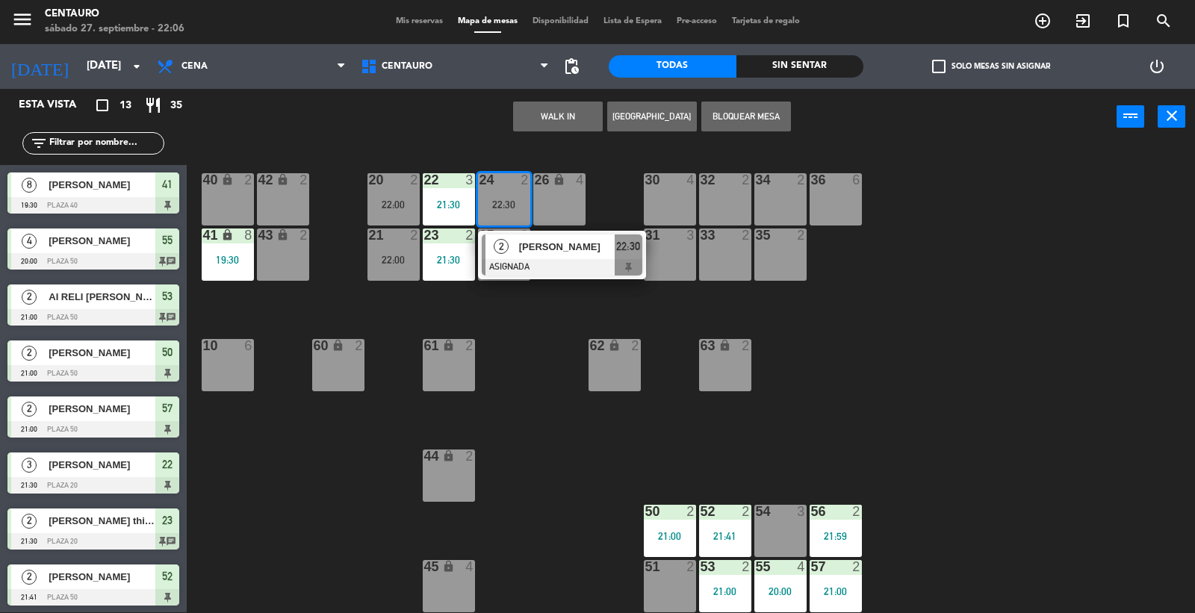
click at [827, 69] on div "Sin sentar" at bounding box center [800, 66] width 128 height 22
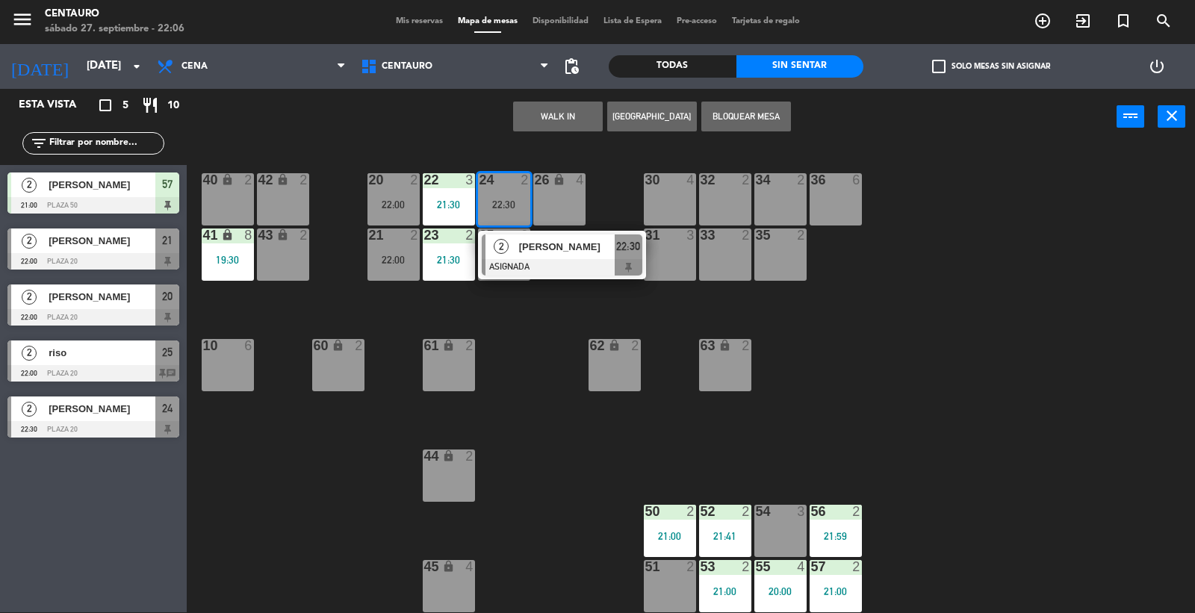
click at [105, 312] on div at bounding box center [93, 317] width 172 height 16
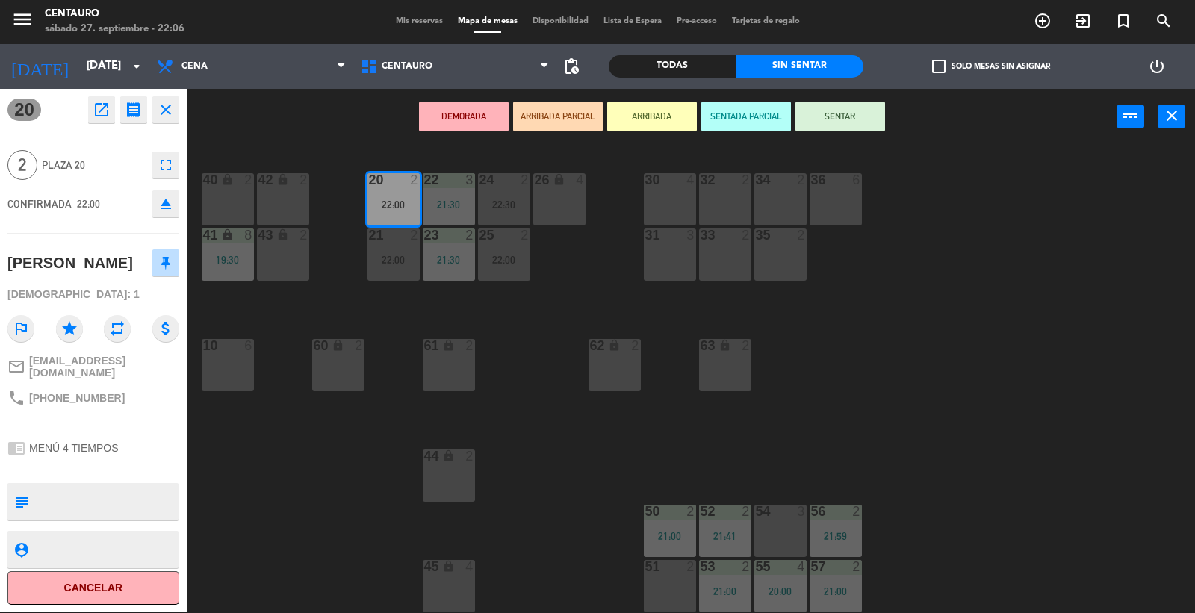
click at [834, 117] on button "SENTAR" at bounding box center [840, 117] width 90 height 30
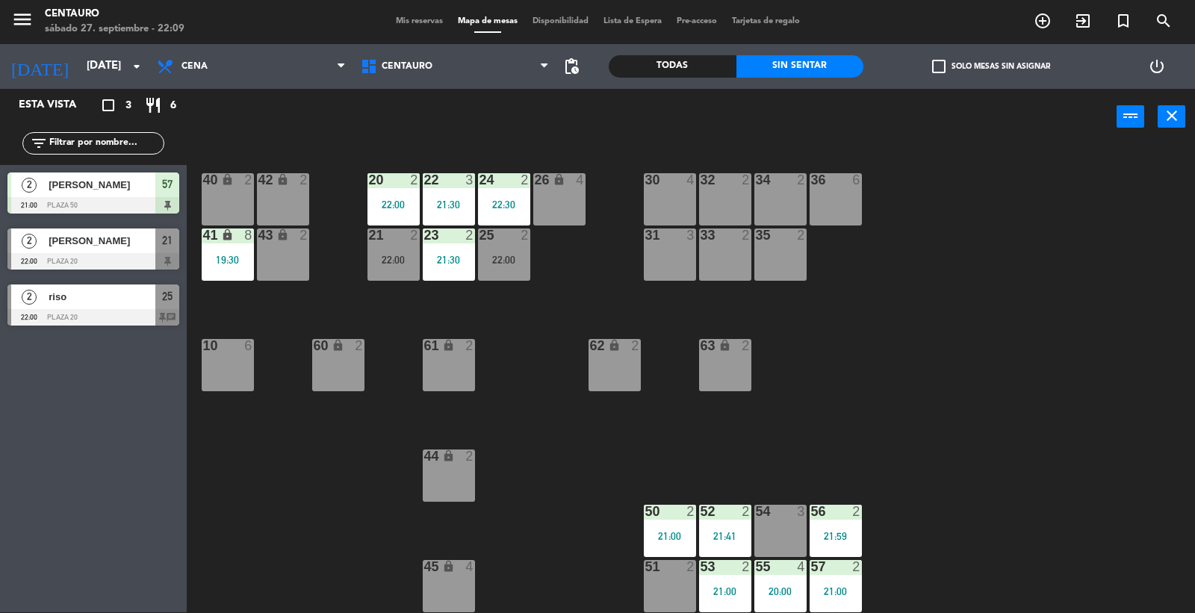
drag, startPoint x: 847, startPoint y: 432, endPoint x: 658, endPoint y: 184, distance: 311.7
click at [847, 429] on div "20 2 22:00 22 3 21:30 24 2 22:30 26 lock 4 40 lock 2 42 lock 2 30 4 34 2 32 2 3…" at bounding box center [697, 379] width 996 height 467
click at [503, 247] on div "25 2 22:00" at bounding box center [504, 255] width 52 height 52
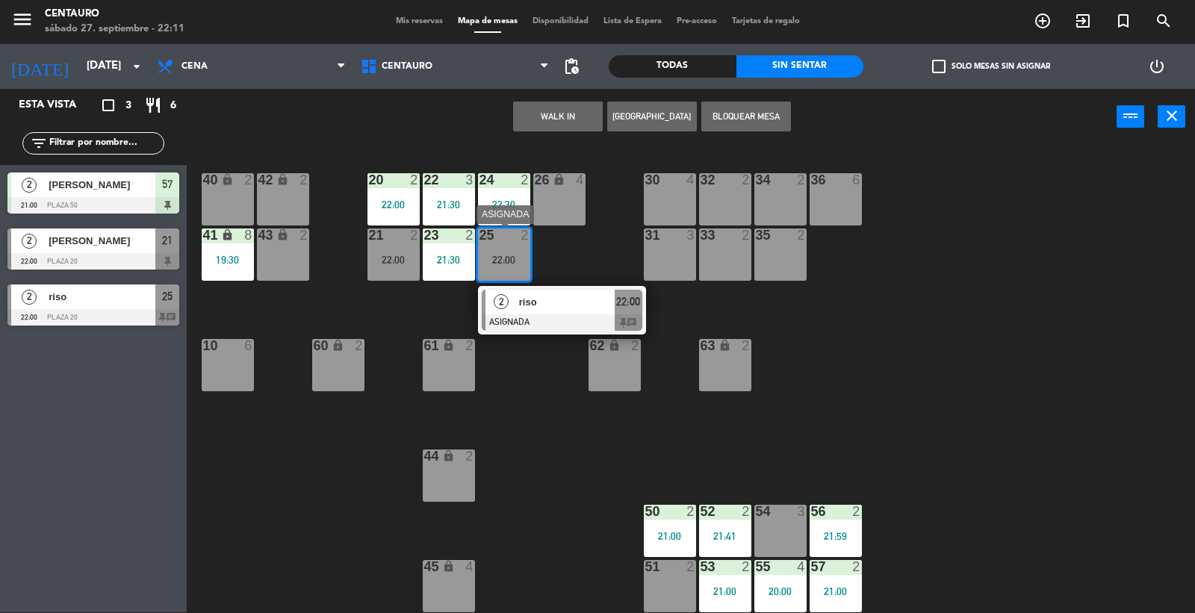
click at [528, 317] on div at bounding box center [562, 322] width 161 height 16
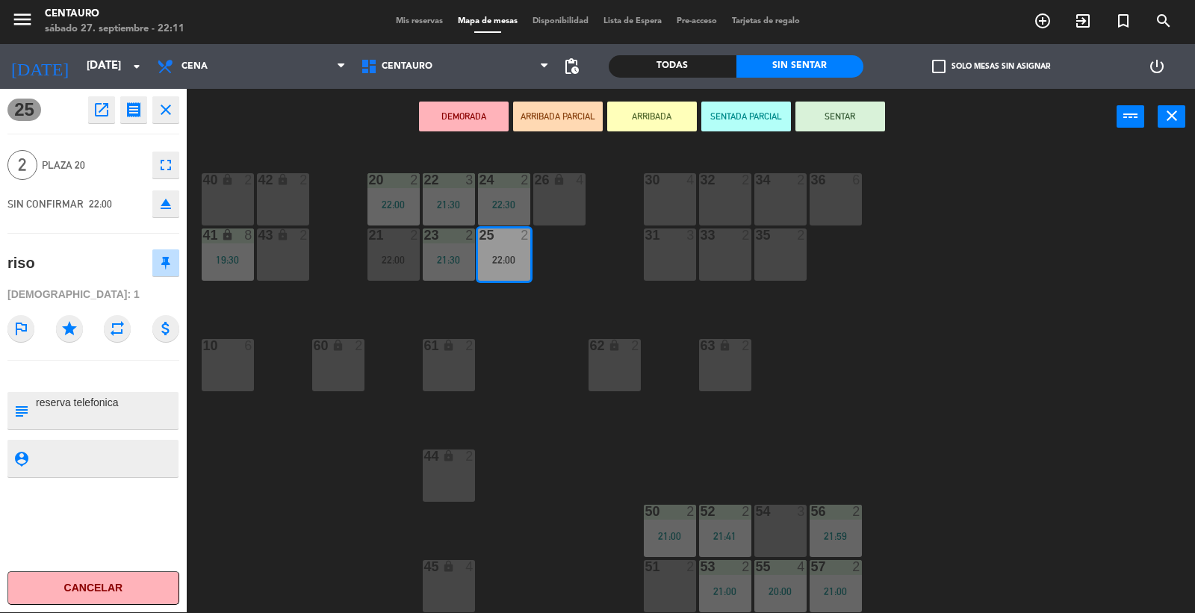
click at [838, 116] on button "SENTAR" at bounding box center [840, 117] width 90 height 30
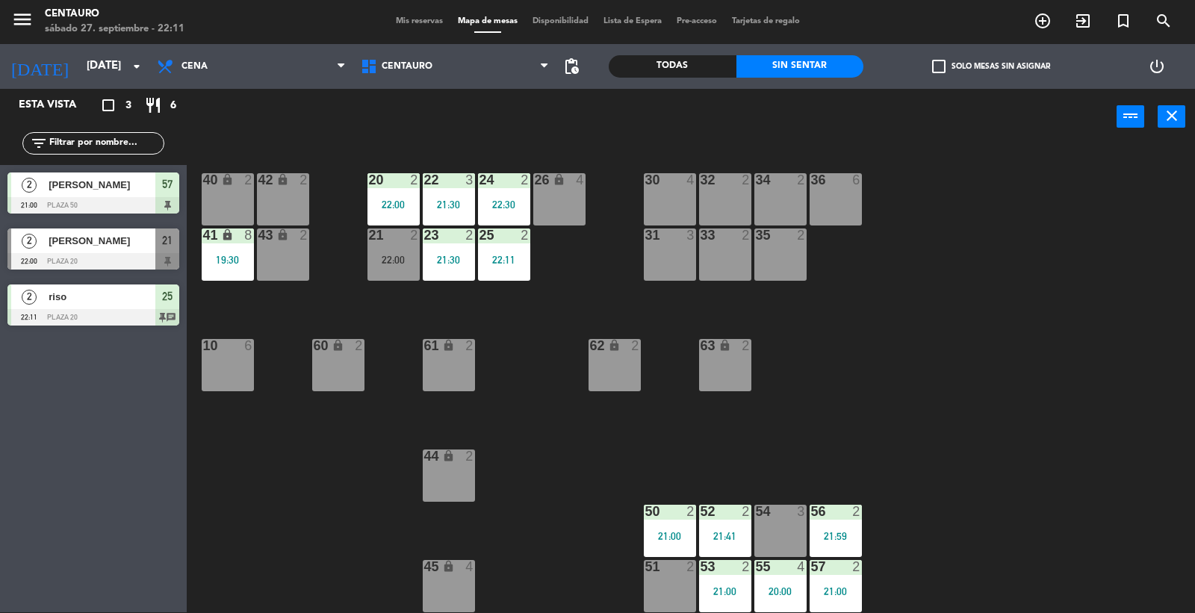
click at [939, 352] on div "20 2 22:00 22 3 21:30 24 2 22:30 26 lock 4 40 lock 2 42 lock 2 30 4 34 2 32 2 3…" at bounding box center [697, 379] width 996 height 467
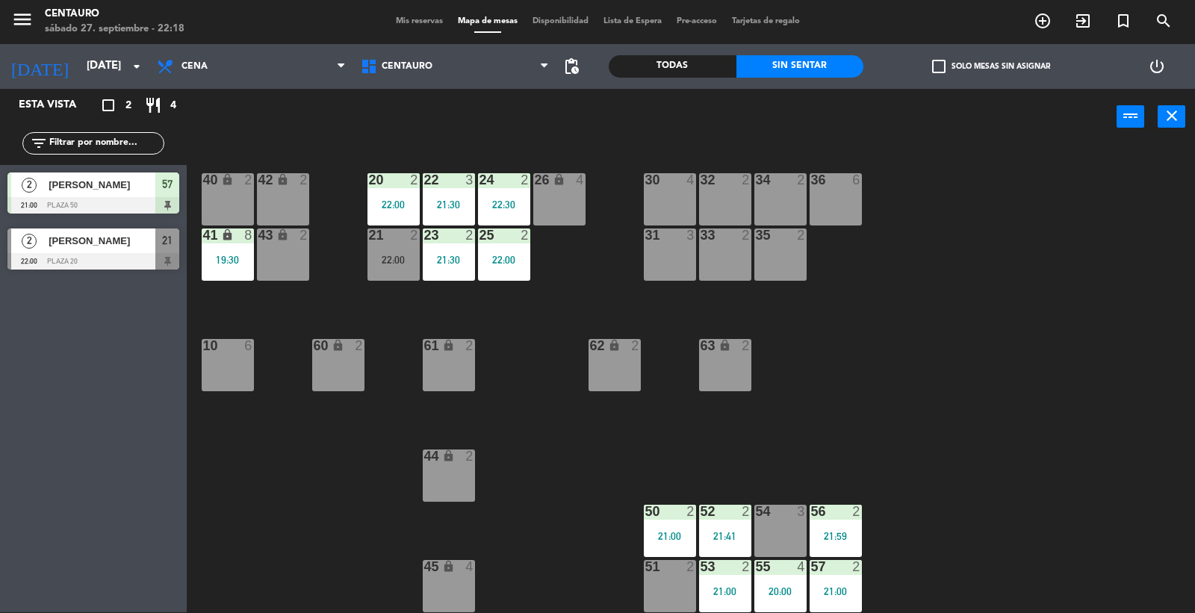
click at [85, 248] on span "[PERSON_NAME]" at bounding box center [102, 241] width 107 height 16
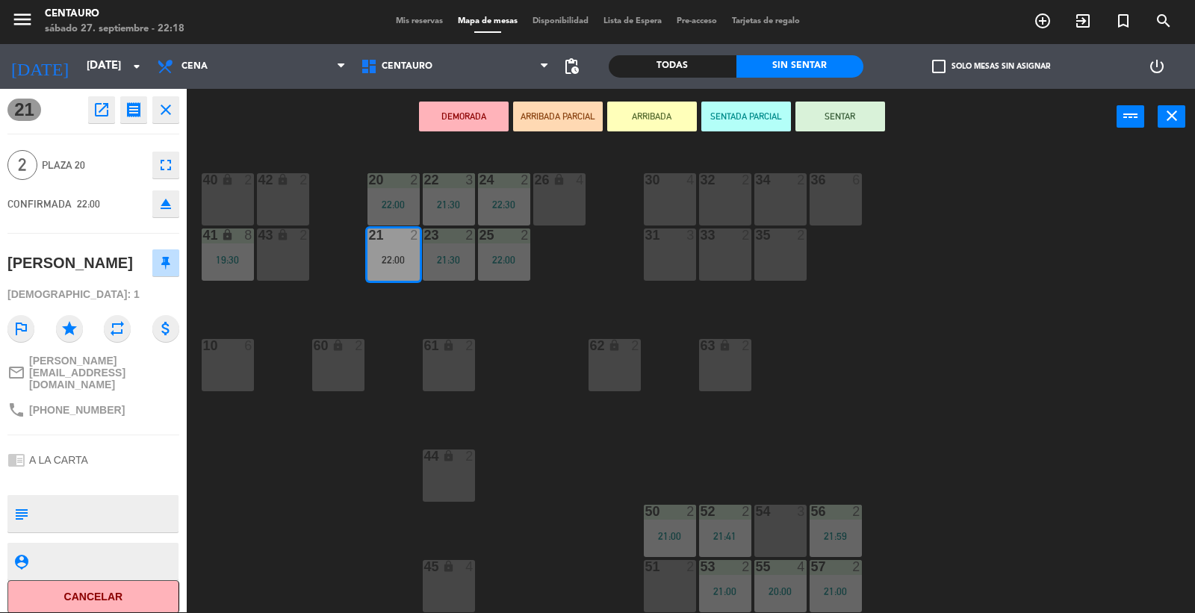
click at [162, 112] on icon "close" at bounding box center [166, 110] width 18 height 18
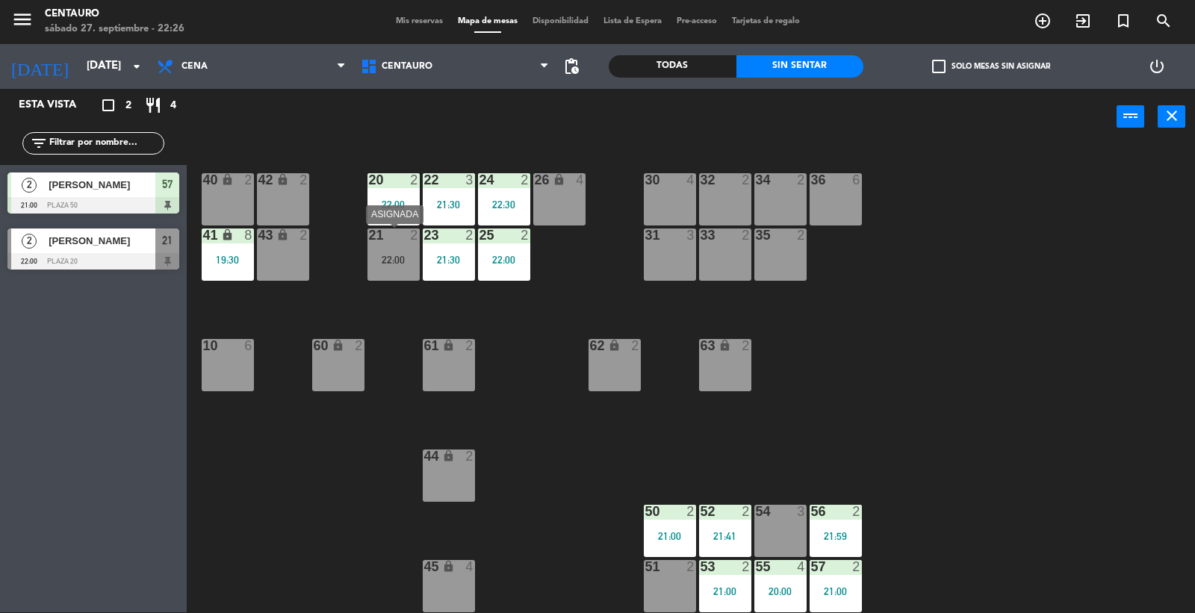
click at [397, 252] on div "21 2 22:00" at bounding box center [393, 255] width 52 height 52
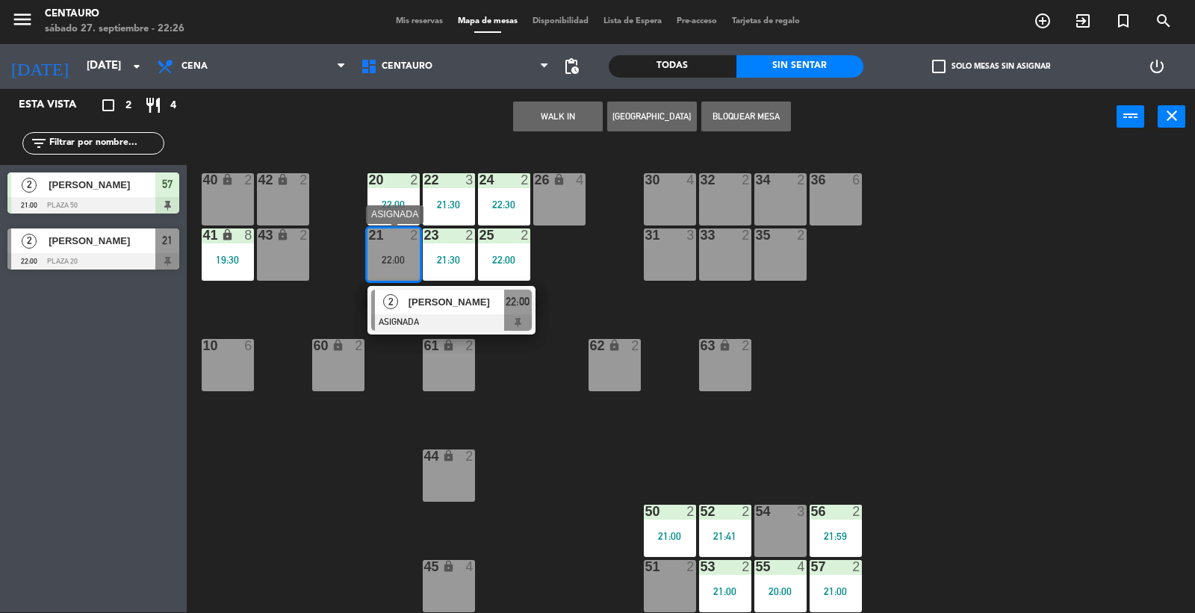
click at [435, 312] on div "[PERSON_NAME]" at bounding box center [455, 302] width 97 height 25
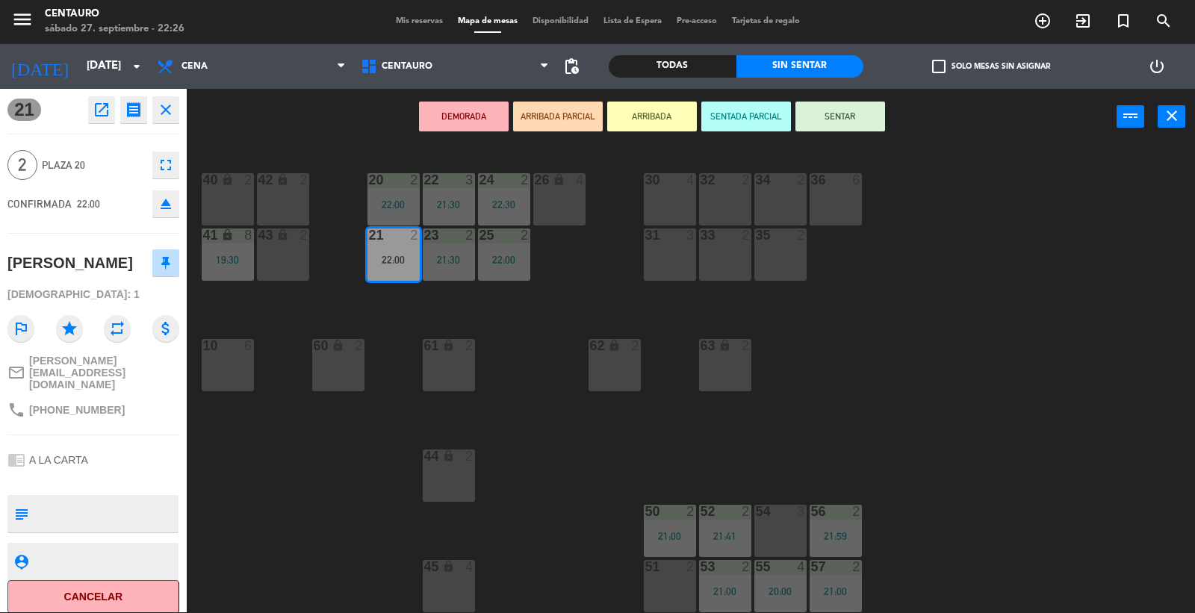
drag, startPoint x: 897, startPoint y: 150, endPoint x: 863, endPoint y: 142, distance: 35.3
click at [879, 148] on div "20 2 22:00 22 3 21:30 24 2 22:30 26 lock 4 40 lock 2 42 lock 2 30 4 34 2 32 2 3…" at bounding box center [697, 379] width 996 height 467
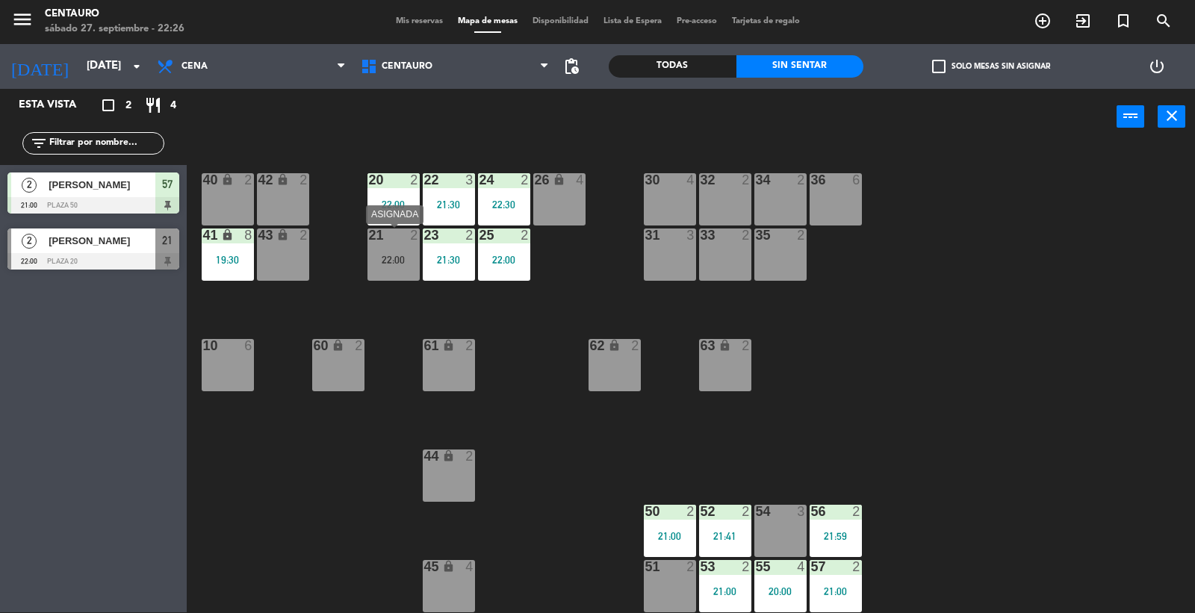
click at [383, 250] on div "21 2 22:00" at bounding box center [393, 255] width 52 height 52
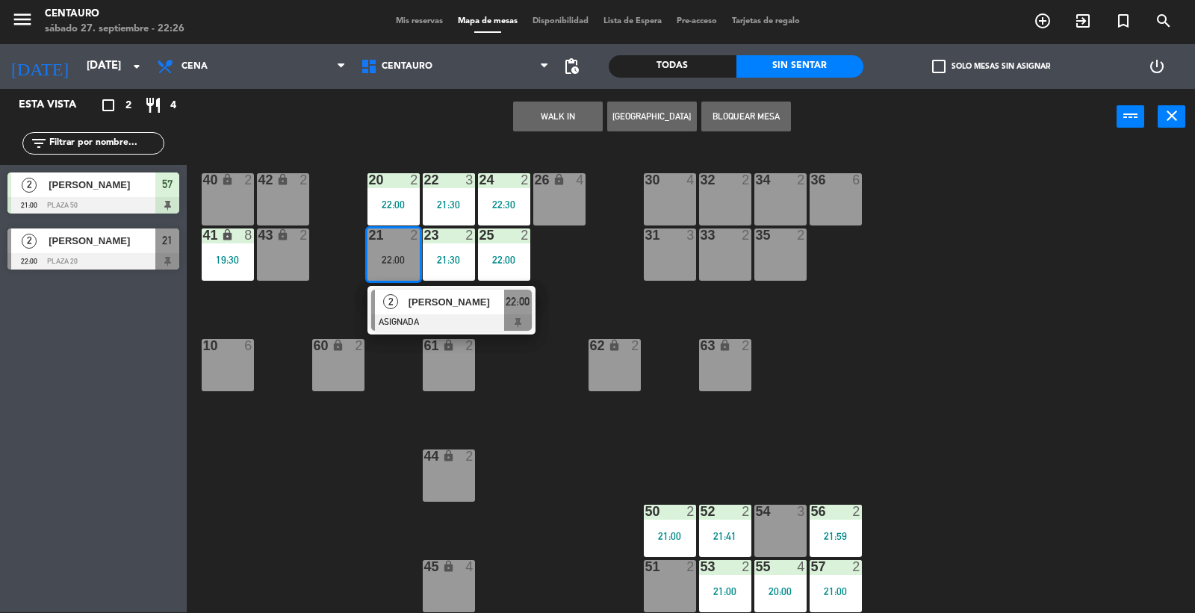
click at [386, 316] on div at bounding box center [451, 322] width 161 height 16
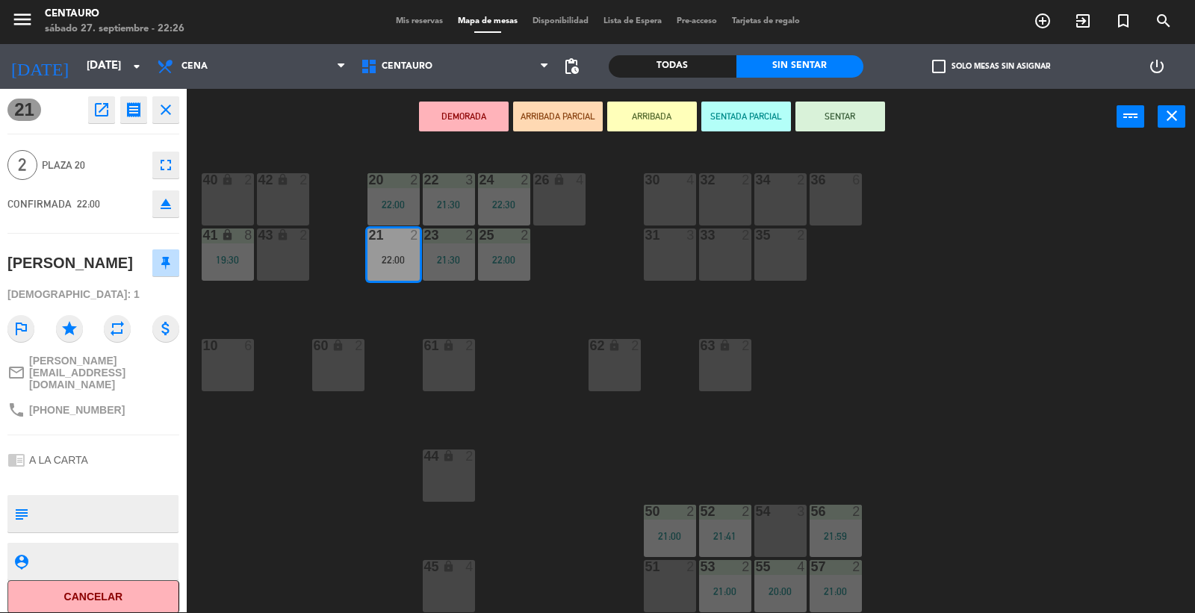
drag, startPoint x: 132, startPoint y: 391, endPoint x: 24, endPoint y: 397, distance: 108.4
click at [24, 397] on div "phone [PHONE_NUMBER]" at bounding box center [93, 410] width 172 height 28
copy div "[PHONE_NUMBER]"
drag, startPoint x: 332, startPoint y: 338, endPoint x: 301, endPoint y: 311, distance: 40.8
click at [318, 320] on div "20 2 22:00 22 3 21:30 24 2 22:30 26 lock 4 40 lock 2 42 lock 2 30 4 34 2 32 2 3…" at bounding box center [697, 379] width 996 height 467
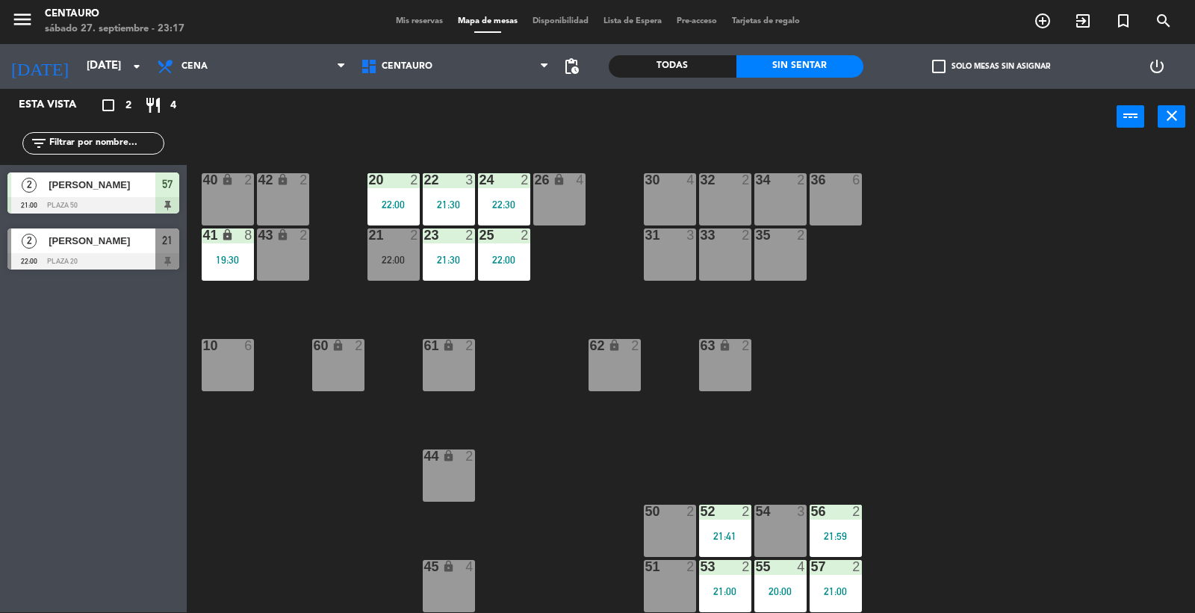
click at [229, 252] on div "41 lock 8 19:30" at bounding box center [228, 255] width 52 height 52
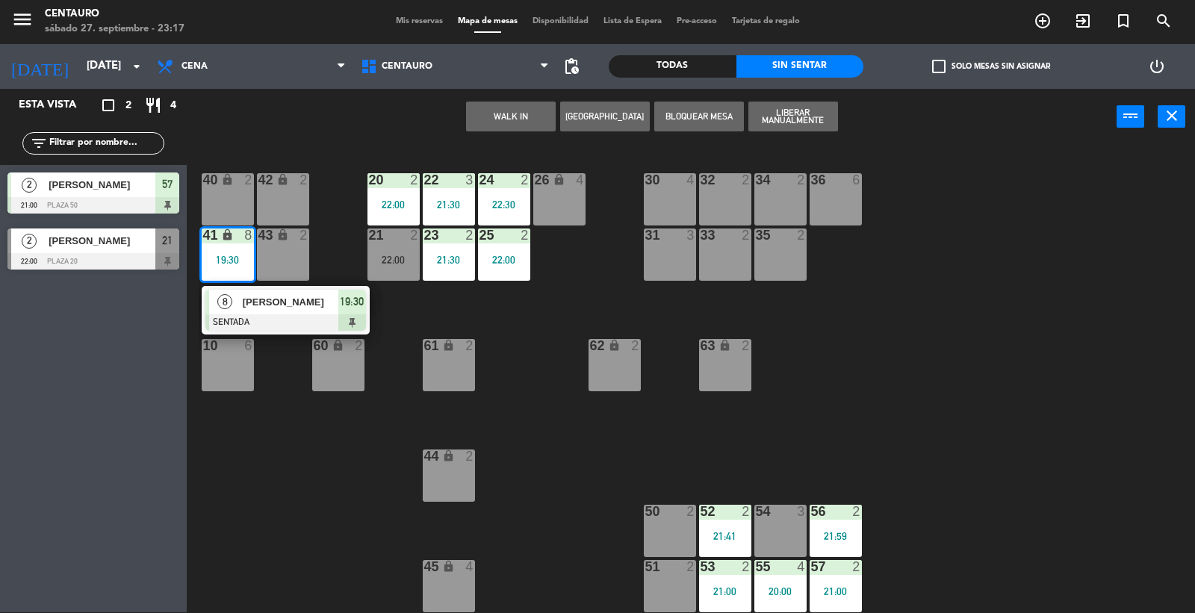
click at [267, 293] on div "8 [PERSON_NAME] SENTADA 19:30" at bounding box center [285, 310] width 190 height 49
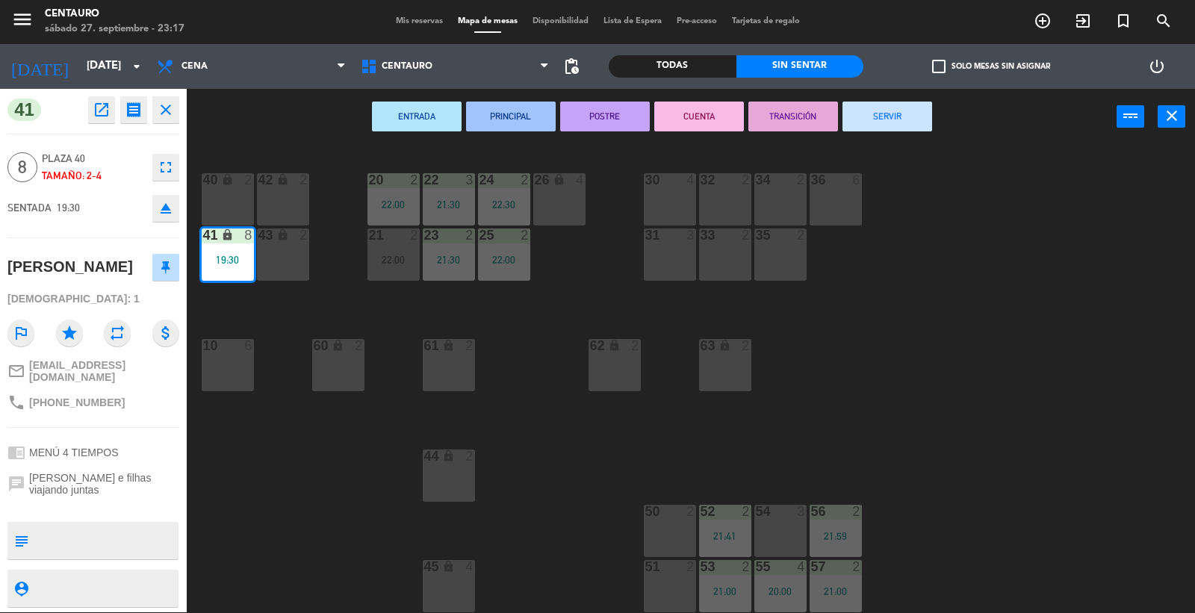
drag, startPoint x: 913, startPoint y: 108, endPoint x: 823, endPoint y: 185, distance: 118.7
click at [909, 113] on button "SERVIR" at bounding box center [887, 117] width 90 height 30
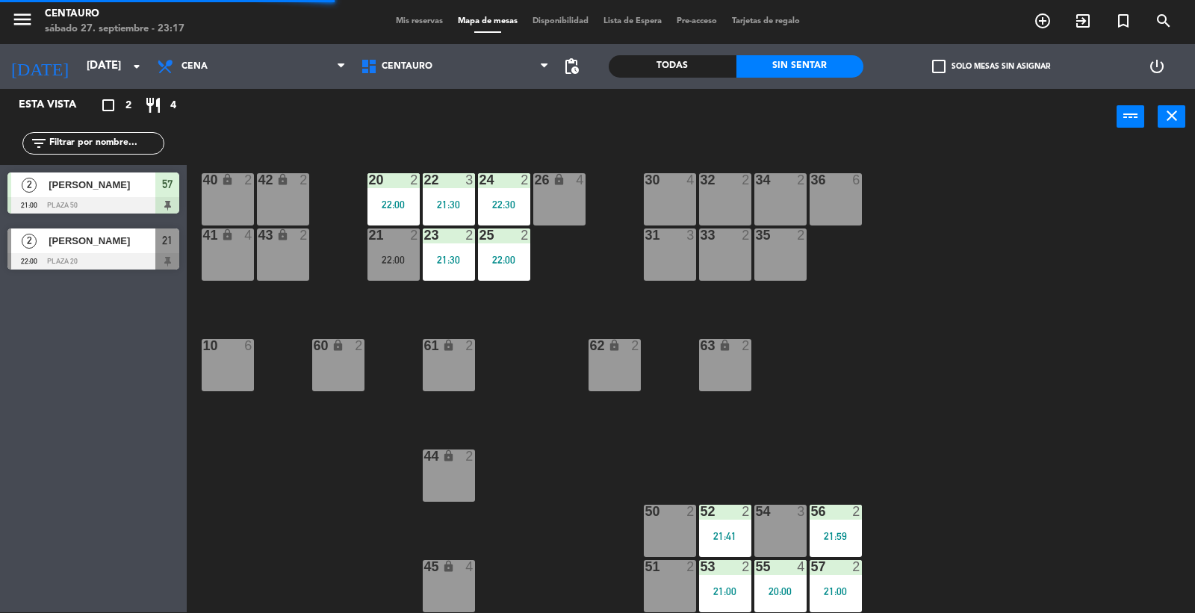
drag, startPoint x: 937, startPoint y: 299, endPoint x: 635, endPoint y: 278, distance: 303.2
click at [928, 299] on div "20 2 22:00 22 3 21:30 24 2 22:30 26 lock 4 40 lock 2 42 lock 2 30 4 34 2 32 2 3…" at bounding box center [697, 379] width 996 height 467
click at [359, 249] on div "20 2 22:00 22 3 21:30 24 2 22:30 26 lock 4 40 lock 2 42 lock 2 30 4 34 2 32 2 3…" at bounding box center [697, 379] width 996 height 467
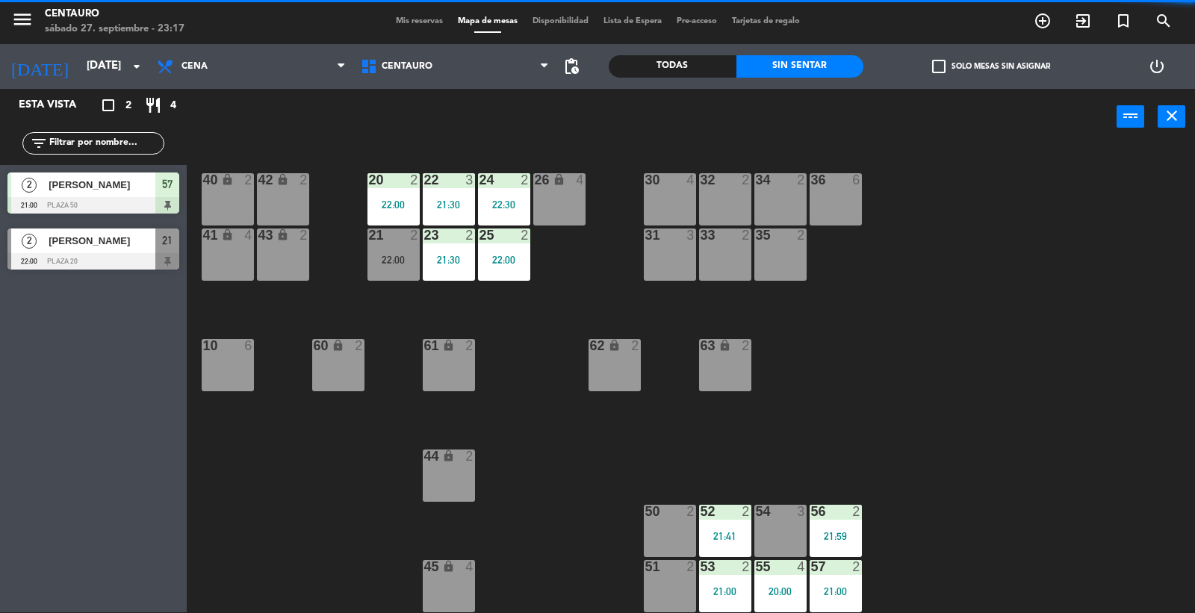
click at [378, 252] on div "21 2 22:00" at bounding box center [393, 255] width 52 height 52
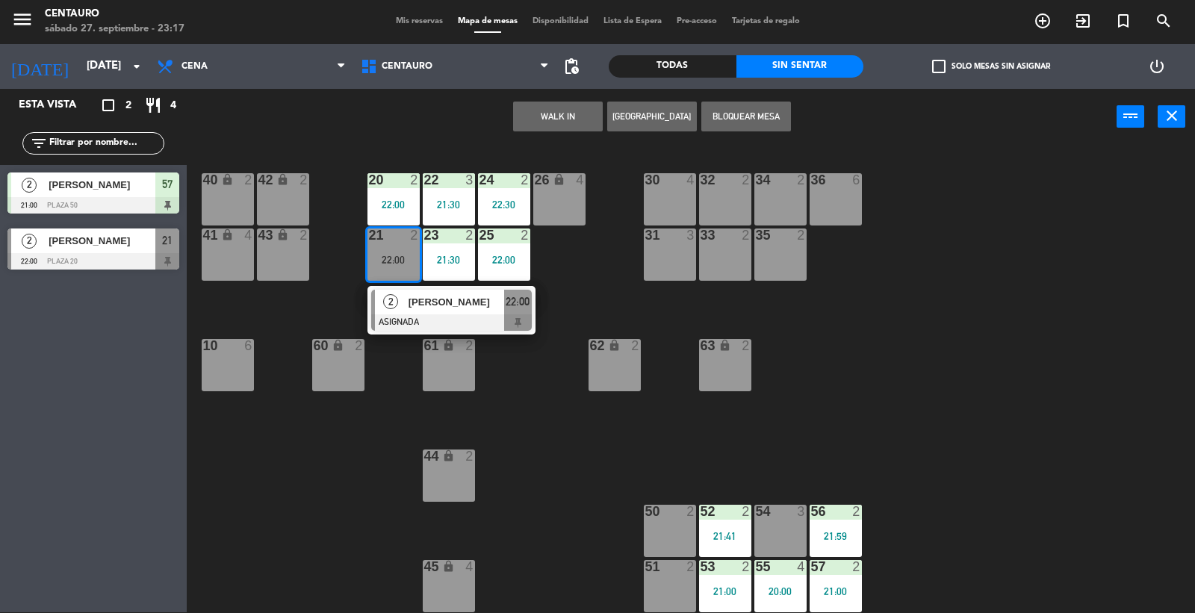
click at [416, 294] on span "[PERSON_NAME]" at bounding box center [456, 302] width 96 height 16
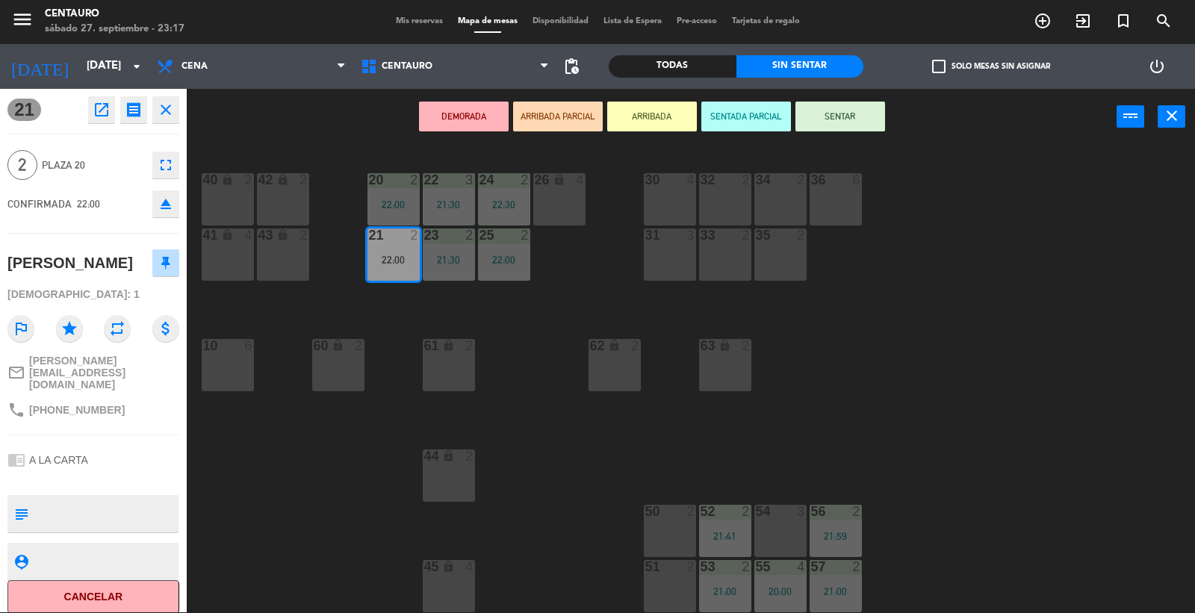
click at [114, 594] on button "Cancelar" at bounding box center [93, 597] width 172 height 34
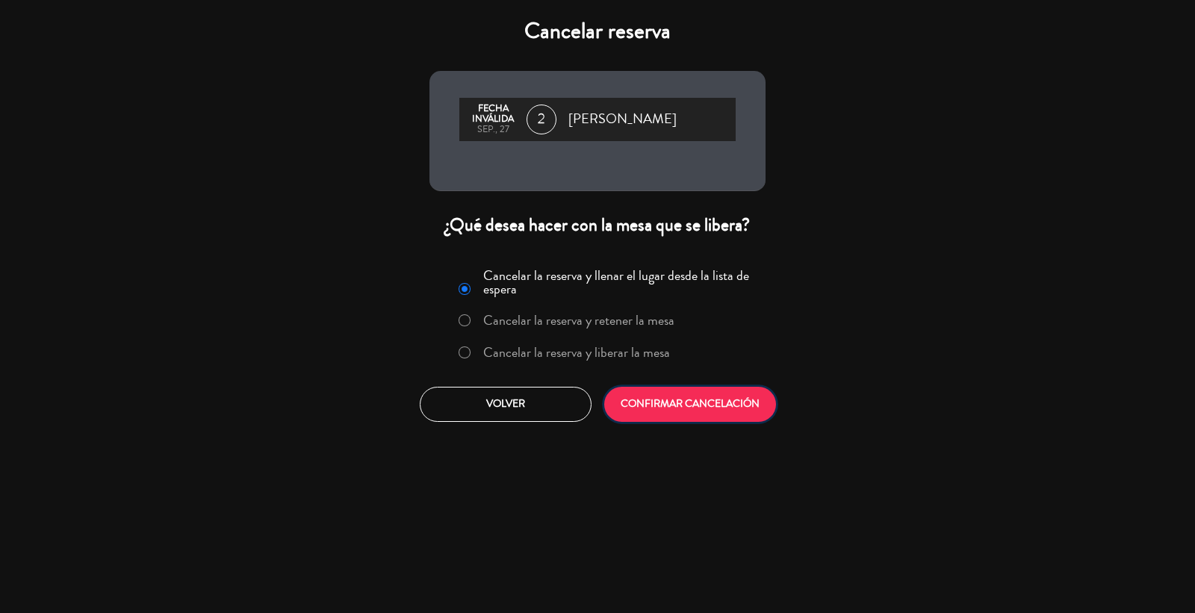
click at [668, 407] on button "CONFIRMAR CANCELACIÓN" at bounding box center [690, 404] width 172 height 35
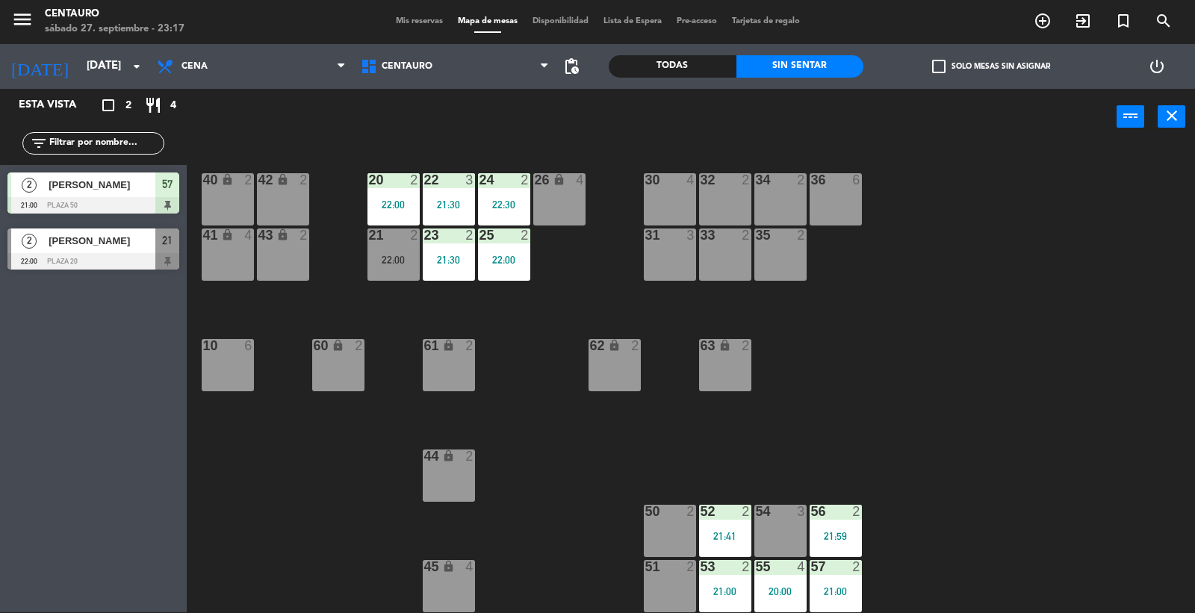
click at [844, 390] on div "20 2 22:00 22 3 21:30 24 2 22:30 26 lock 4 40 lock 2 42 lock 2 30 4 34 2 32 2 3…" at bounding box center [697, 379] width 996 height 467
click at [394, 257] on div "21 2" at bounding box center [393, 255] width 52 height 52
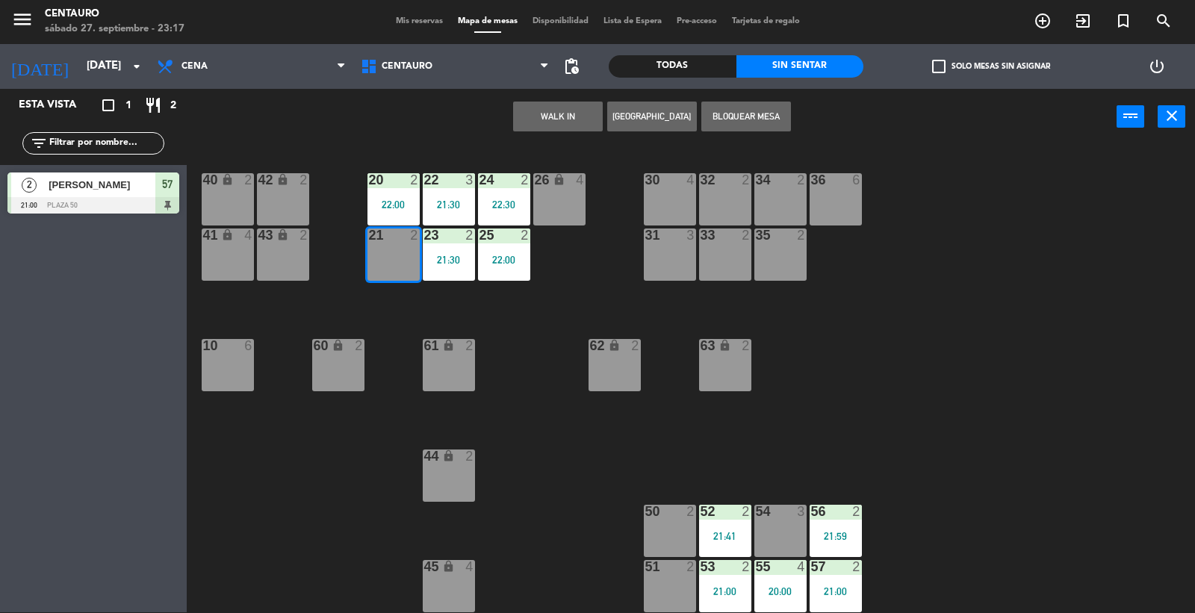
click at [847, 358] on div "20 2 22:00 22 3 21:30 24 2 22:30 26 lock 4 40 lock 2 42 lock 2 30 4 34 2 32 2 3…" at bounding box center [697, 379] width 996 height 467
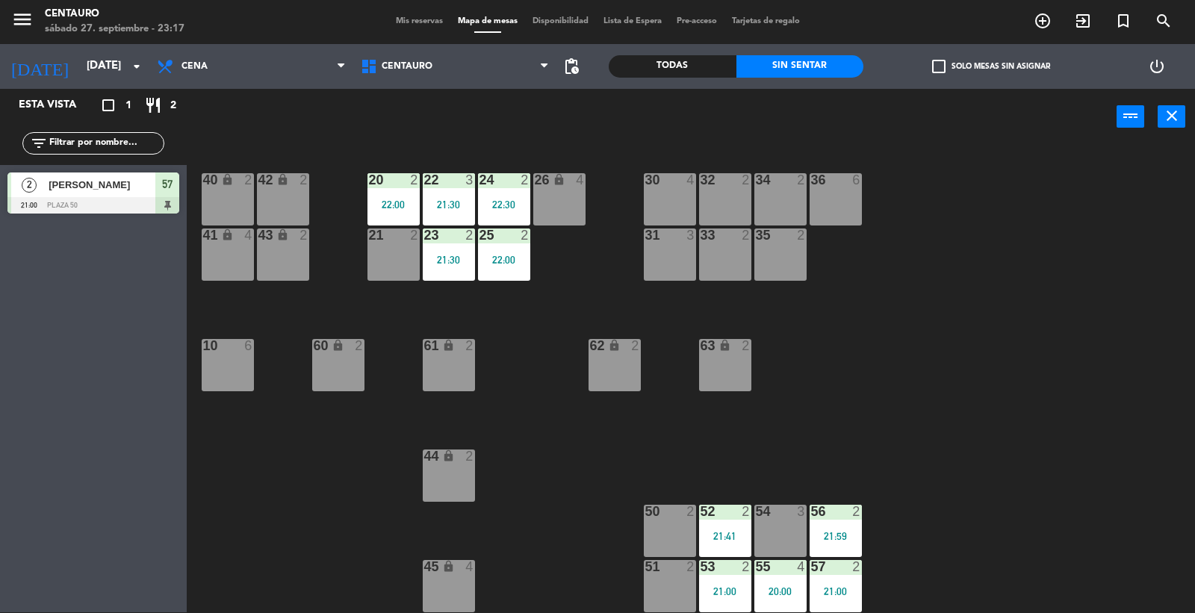
click at [488, 190] on div "24 2 22:30" at bounding box center [504, 199] width 52 height 52
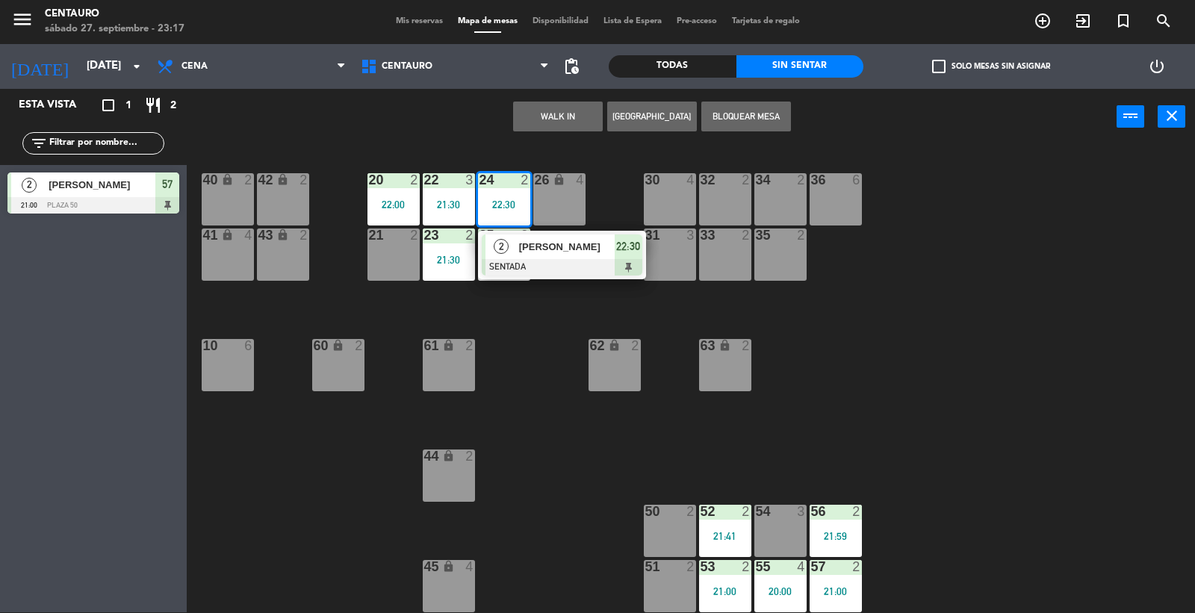
click at [446, 199] on div "21:30" at bounding box center [449, 204] width 52 height 10
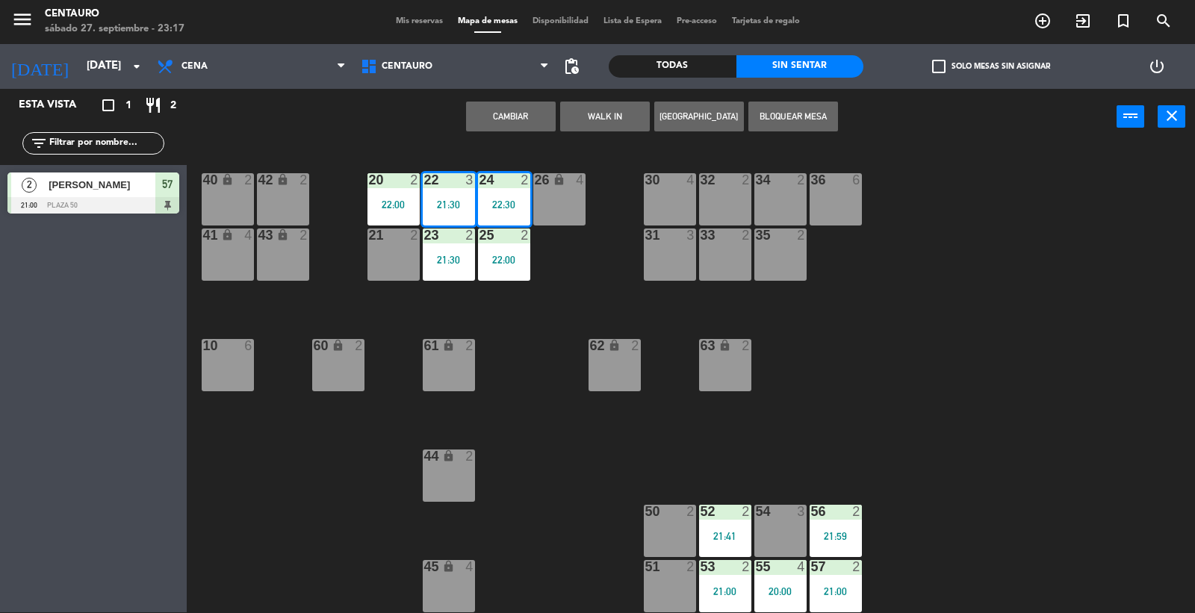
drag, startPoint x: 525, startPoint y: 331, endPoint x: 476, endPoint y: 249, distance: 94.8
click at [511, 323] on div "20 2 22:00 22 3 21:30 24 2 22:30 26 lock 4 40 lock 2 42 lock 2 30 4 34 2 32 2 3…" at bounding box center [697, 379] width 996 height 467
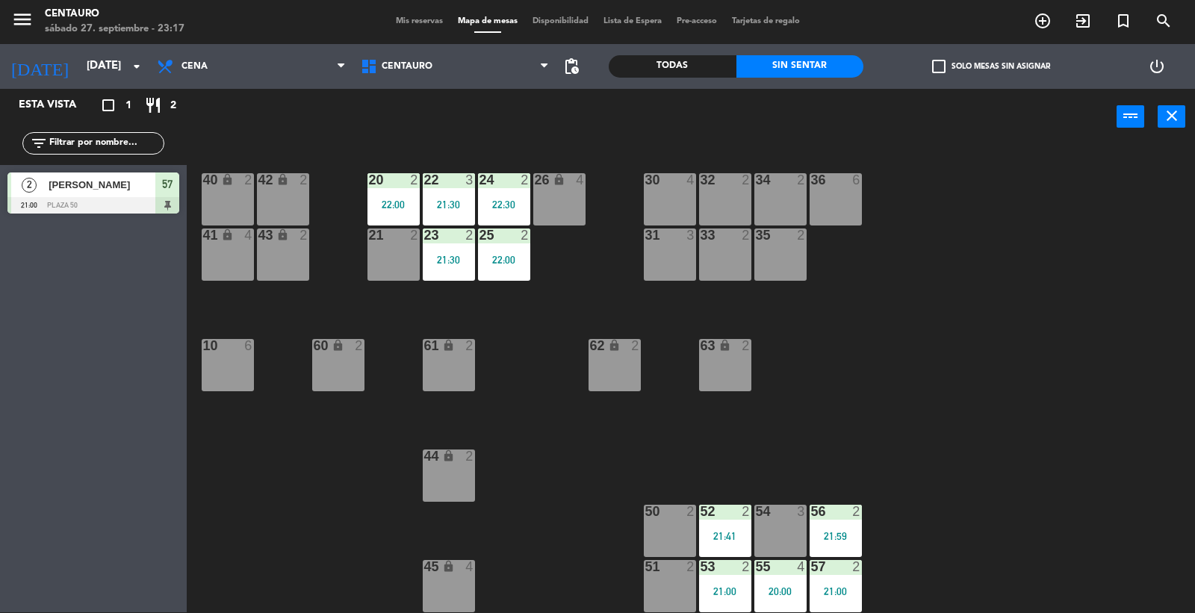
drag, startPoint x: 450, startPoint y: 202, endPoint x: 457, endPoint y: 225, distance: 24.1
click at [450, 202] on div "21:30" at bounding box center [449, 204] width 52 height 10
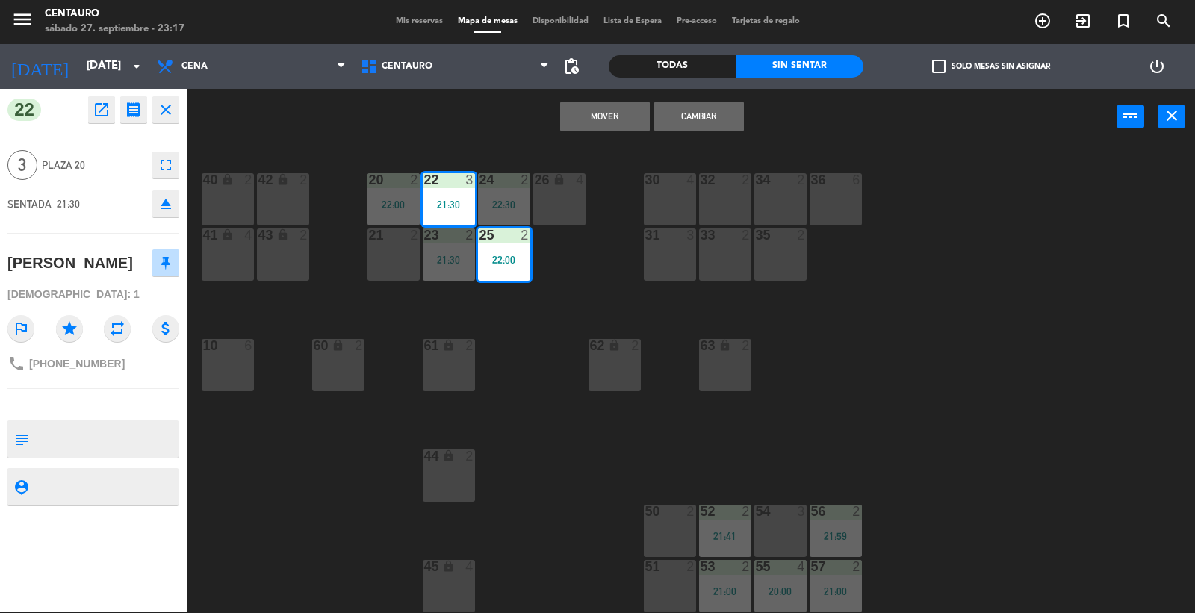
click at [581, 255] on div "20 2 22:00 22 3 21:30 24 2 22:30 26 lock 4 40 lock 2 42 lock 2 30 4 34 2 32 2 3…" at bounding box center [697, 379] width 996 height 467
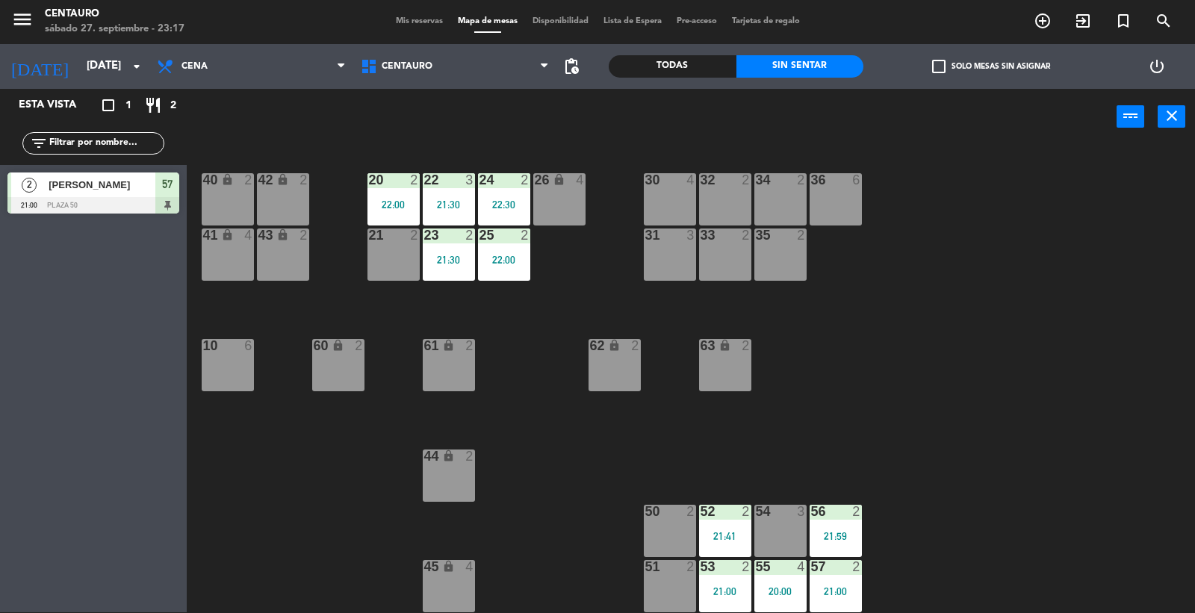
click at [465, 181] on div "20 2 22:00 22 3 21:30 24 2 22:30 26 lock 4 40 lock 2 42 lock 2 30 4 34 2 32 2 3…" at bounding box center [697, 379] width 996 height 467
click at [451, 200] on div "21:30" at bounding box center [449, 204] width 52 height 10
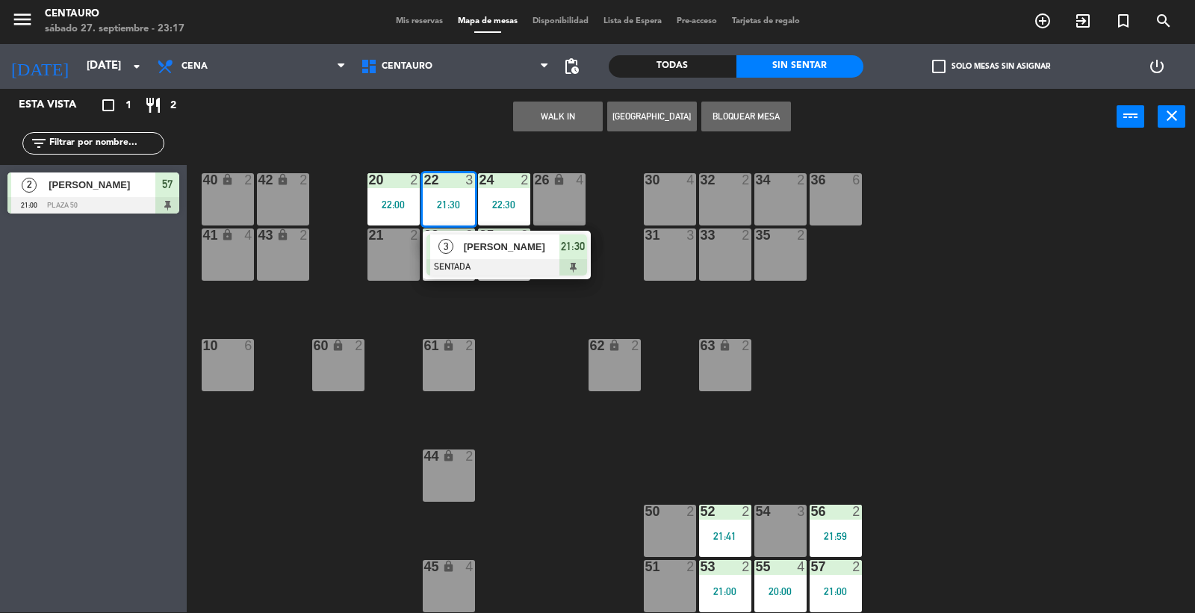
click at [464, 240] on span "[PERSON_NAME]" at bounding box center [512, 247] width 96 height 16
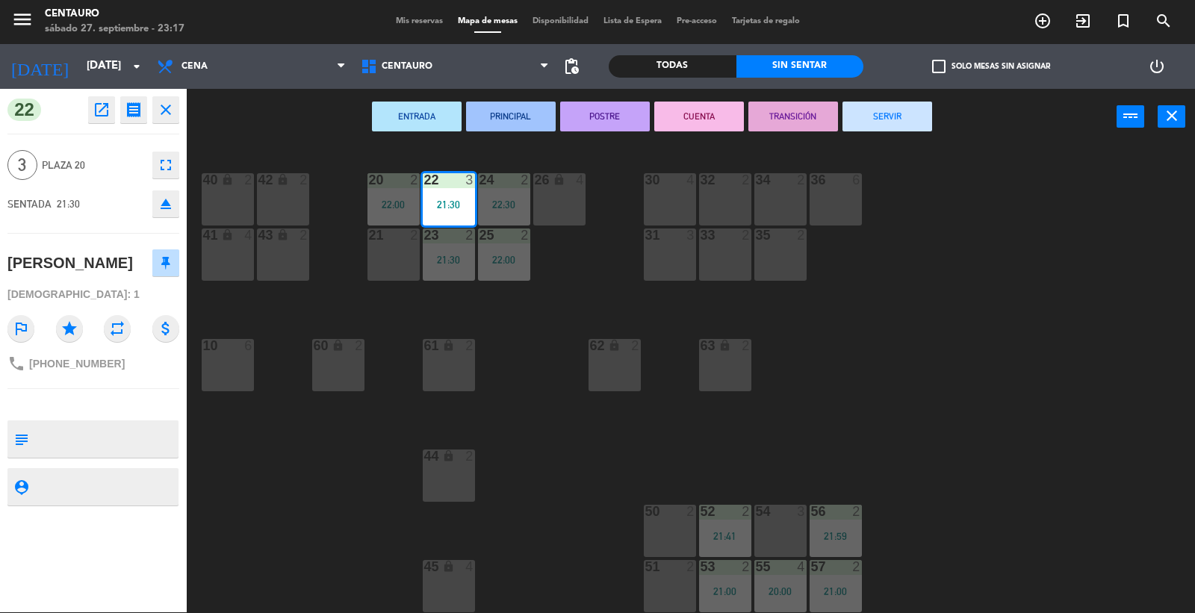
drag, startPoint x: 886, startPoint y: 109, endPoint x: 602, endPoint y: 202, distance: 299.2
click at [842, 124] on button "SERVIR" at bounding box center [887, 117] width 90 height 30
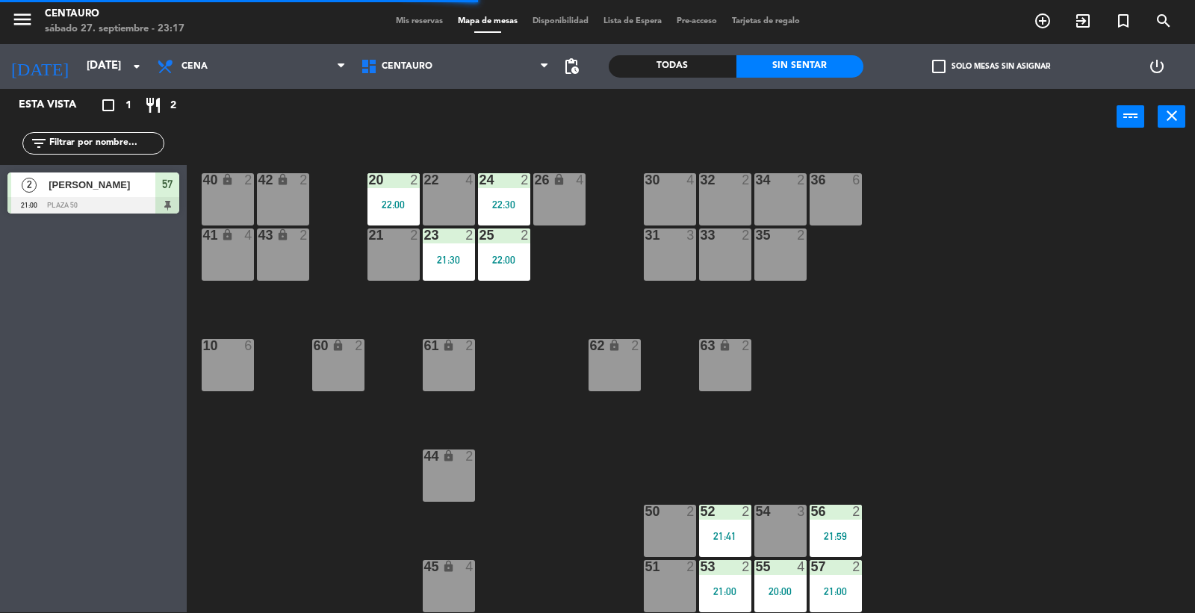
drag, startPoint x: 540, startPoint y: 303, endPoint x: 517, endPoint y: 277, distance: 34.9
click at [535, 302] on div "20 2 22:00 22 4 24 2 22:30 26 lock 4 40 lock 2 42 lock 2 30 4 34 2 32 2 36 6 21…" at bounding box center [697, 379] width 996 height 467
click at [512, 264] on div "22:00" at bounding box center [504, 260] width 52 height 10
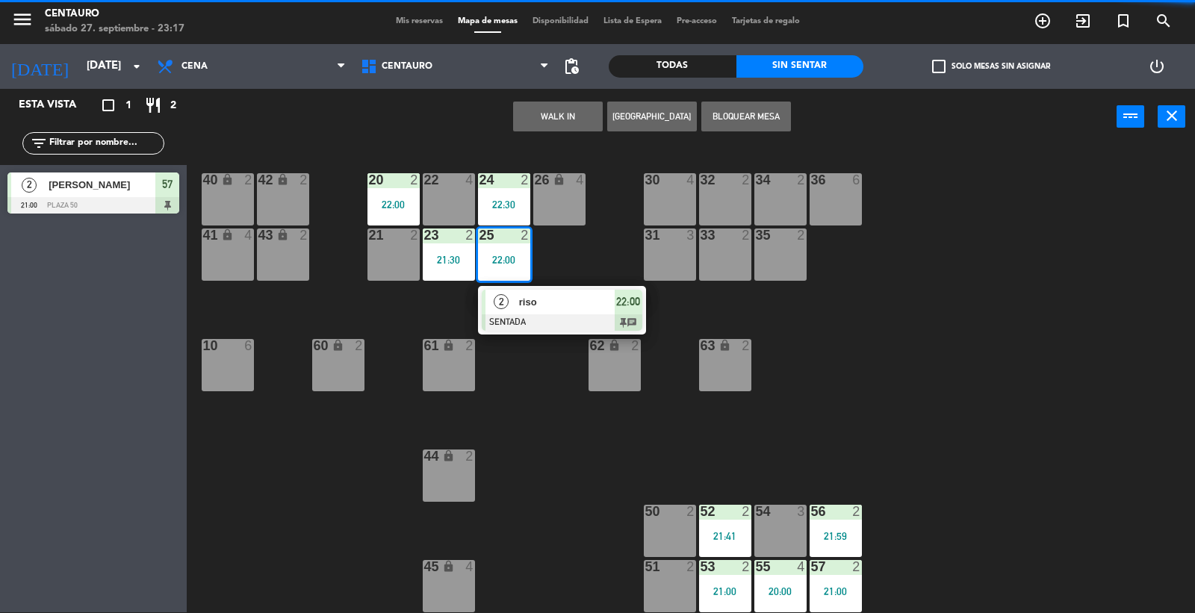
click at [547, 371] on div "20 2 22:00 22 4 24 2 22:30 26 lock 4 40 lock 2 42 lock 2 30 4 34 2 32 2 36 6 21…" at bounding box center [697, 379] width 996 height 467
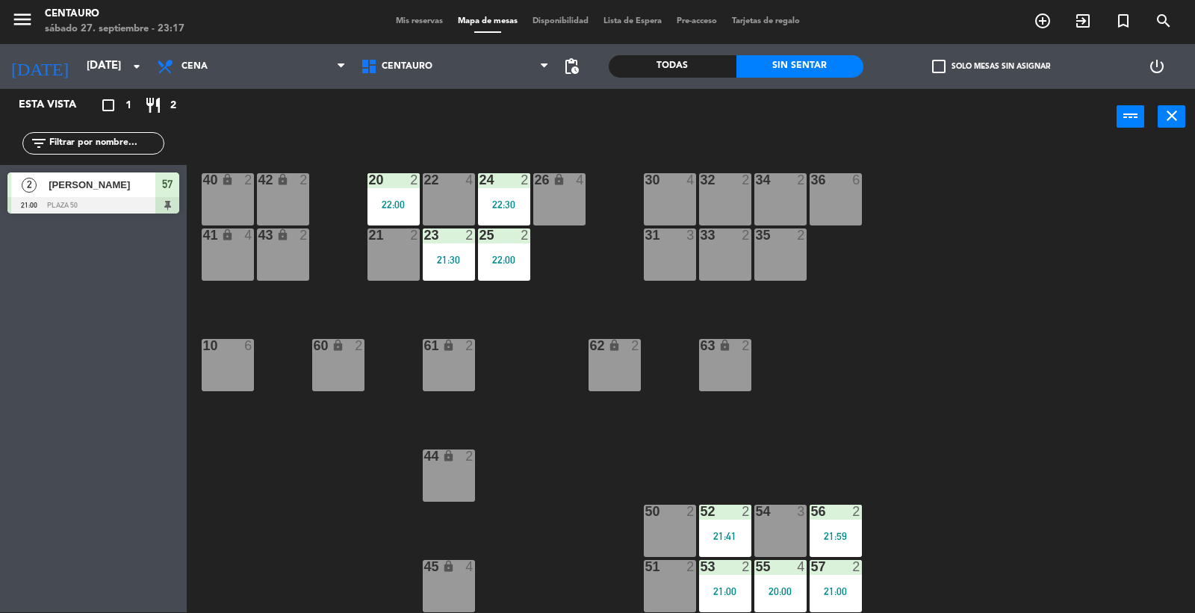
drag, startPoint x: 792, startPoint y: 582, endPoint x: 785, endPoint y: 579, distance: 7.7
click at [789, 582] on div "55 4 20:00" at bounding box center [780, 586] width 52 height 52
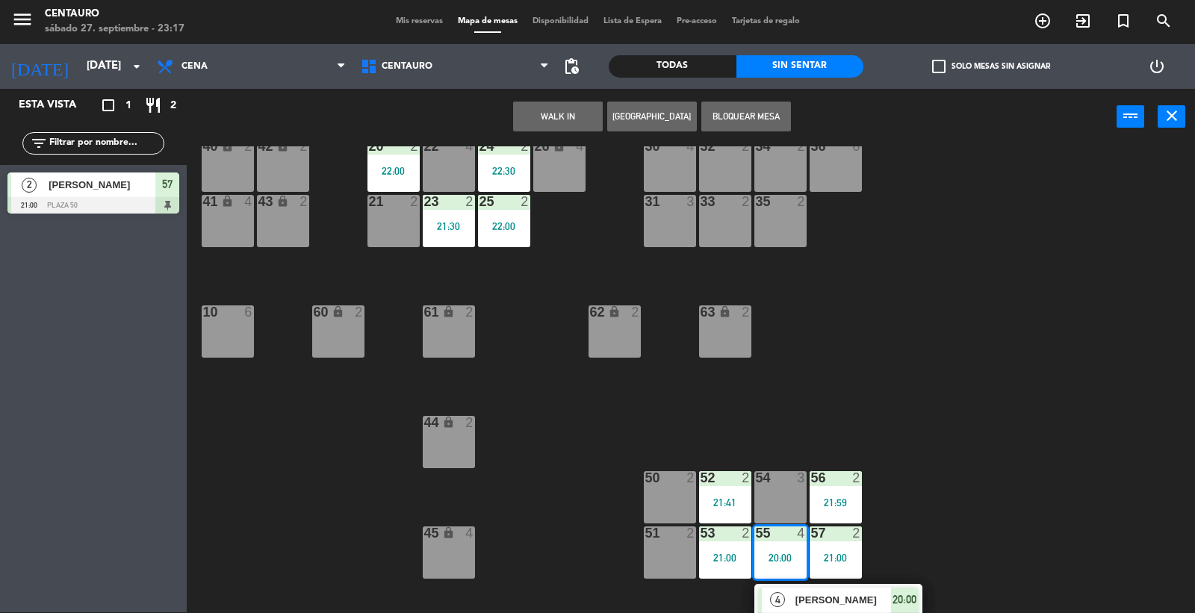
scroll to position [51, 0]
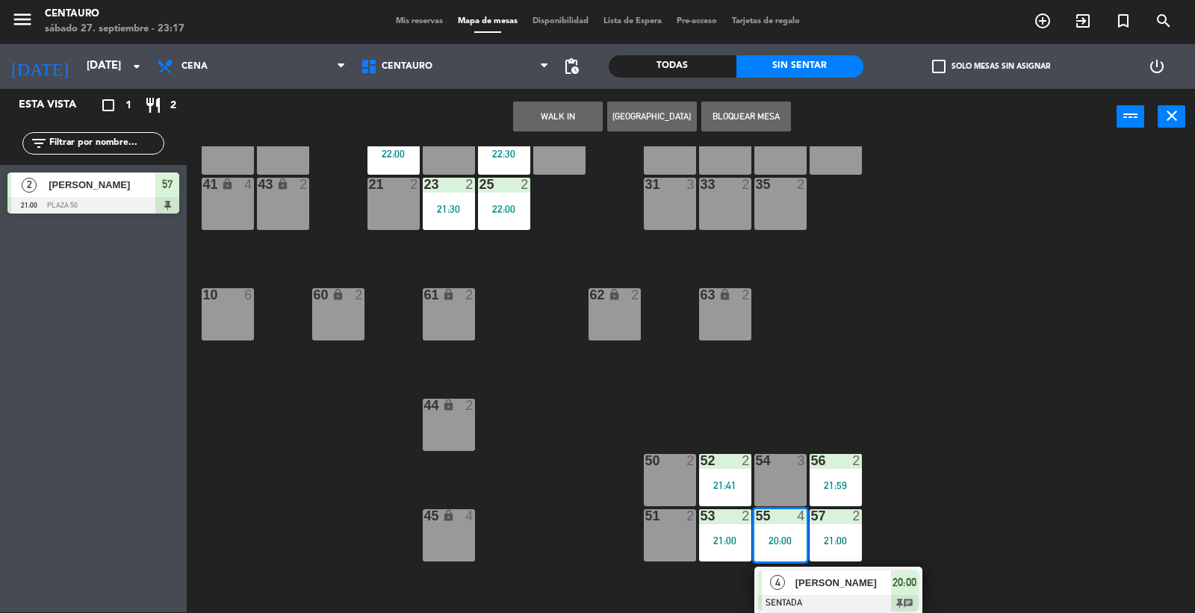
click at [834, 602] on div "4 [PERSON_NAME] SENTADA 20:00 chat" at bounding box center [838, 591] width 190 height 49
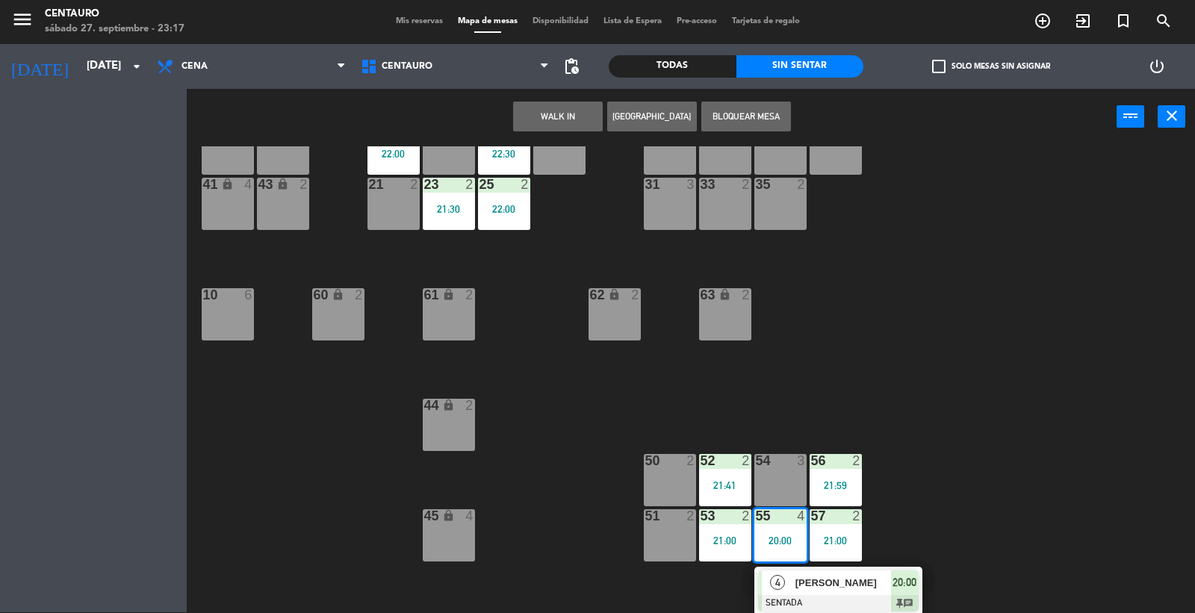
scroll to position [0, 0]
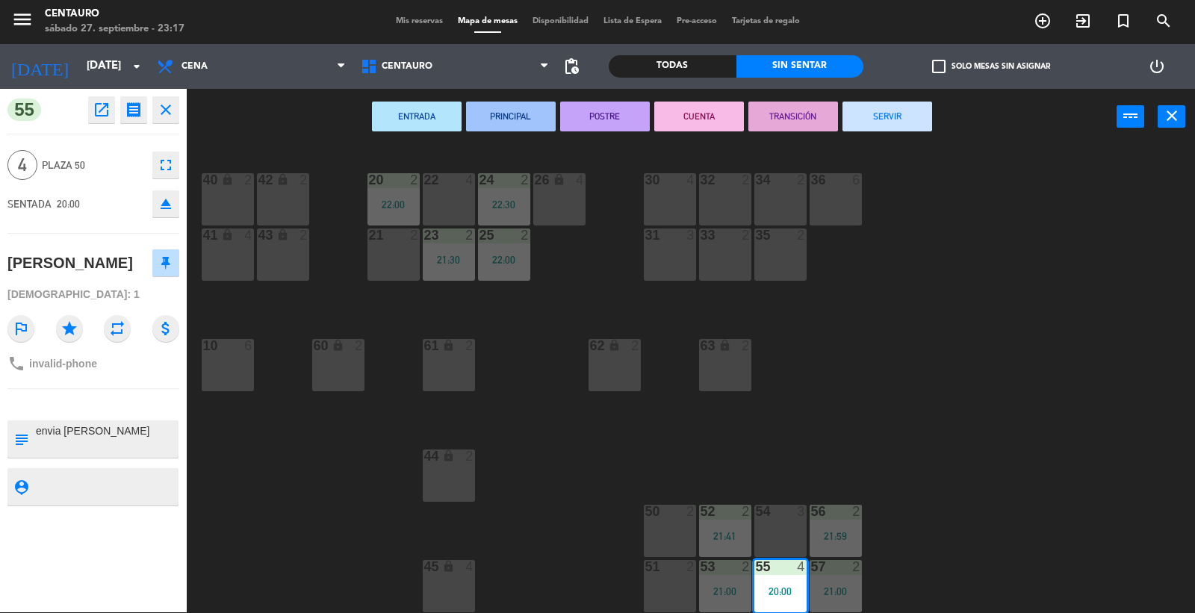
click at [915, 122] on button "SERVIR" at bounding box center [887, 117] width 90 height 30
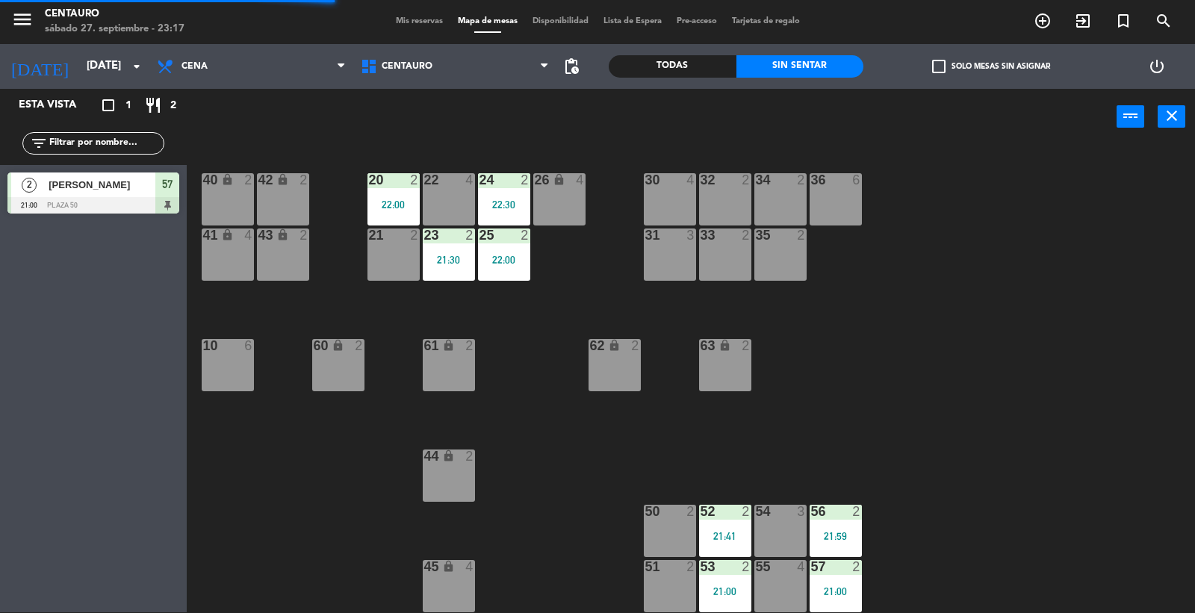
drag, startPoint x: 993, startPoint y: 332, endPoint x: 928, endPoint y: 449, distance: 133.8
click at [986, 342] on div "20 2 22:00 22 4 24 2 22:30 26 lock 4 40 lock 2 42 lock 2 30 4 34 2 32 2 36 6 21…" at bounding box center [697, 379] width 996 height 467
click at [846, 581] on div "57 2 21:00" at bounding box center [836, 586] width 52 height 52
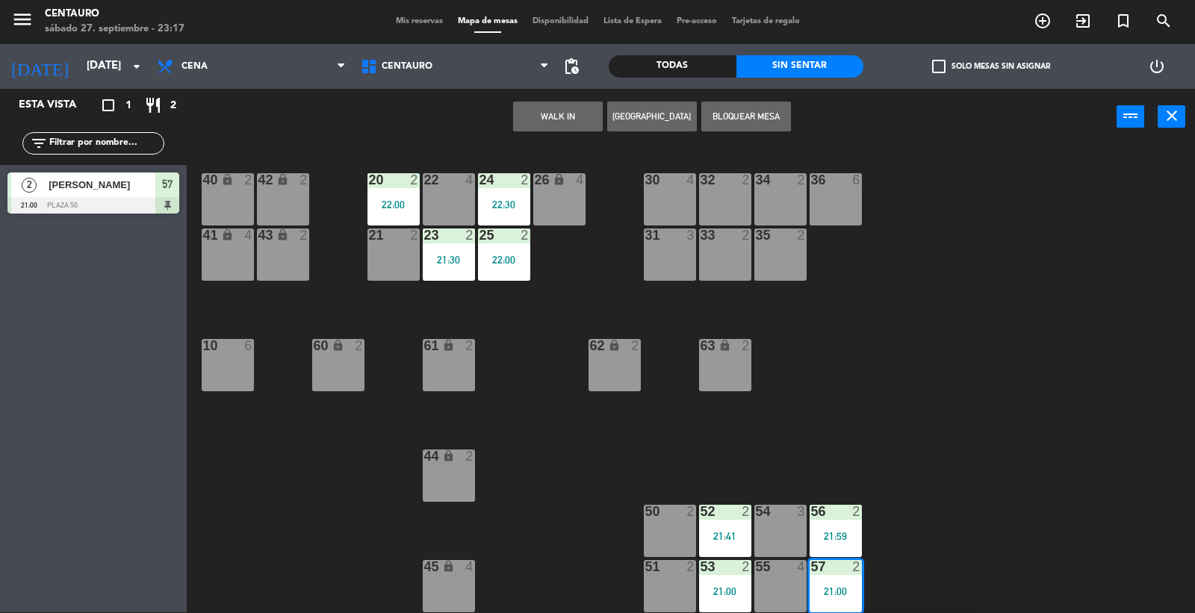
drag, startPoint x: 945, startPoint y: 571, endPoint x: 901, endPoint y: 611, distance: 59.2
click at [939, 570] on div "20 2 22:00 22 4 24 2 22:30 26 lock 4 40 lock 2 42 lock 2 30 4 34 2 32 2 36 6 21…" at bounding box center [697, 379] width 996 height 467
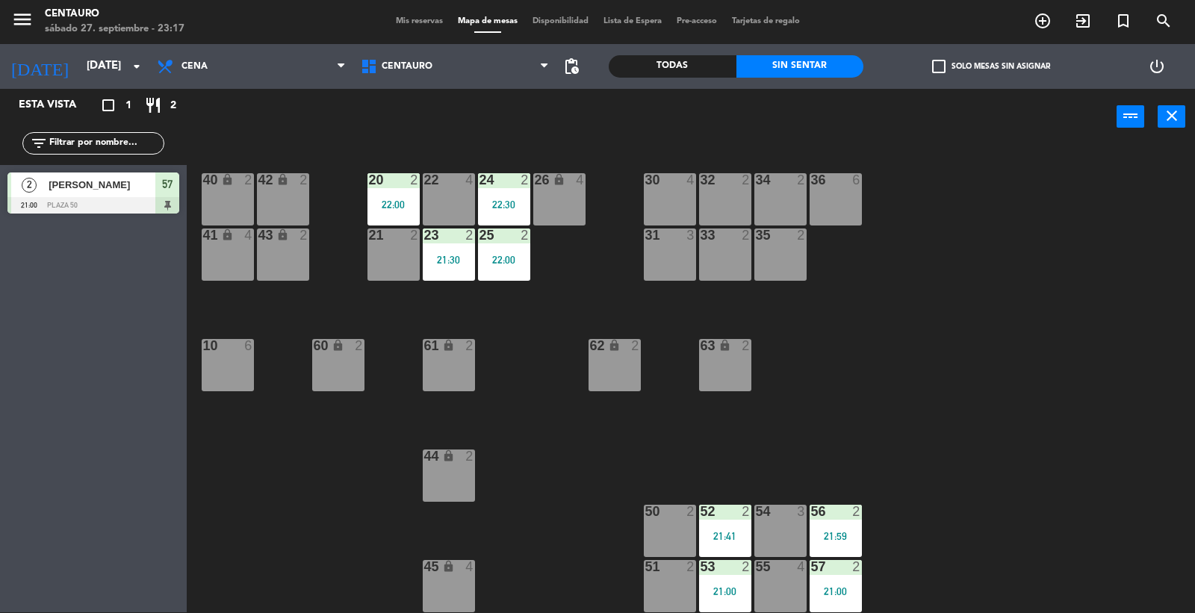
click at [848, 594] on div "21:00" at bounding box center [836, 591] width 52 height 10
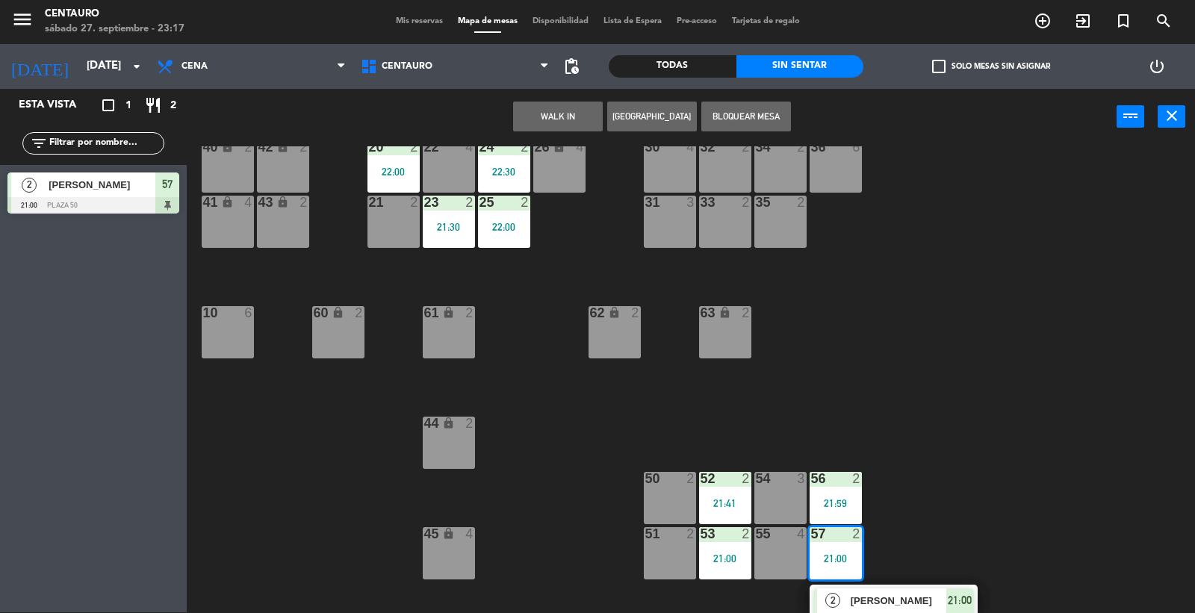
scroll to position [51, 0]
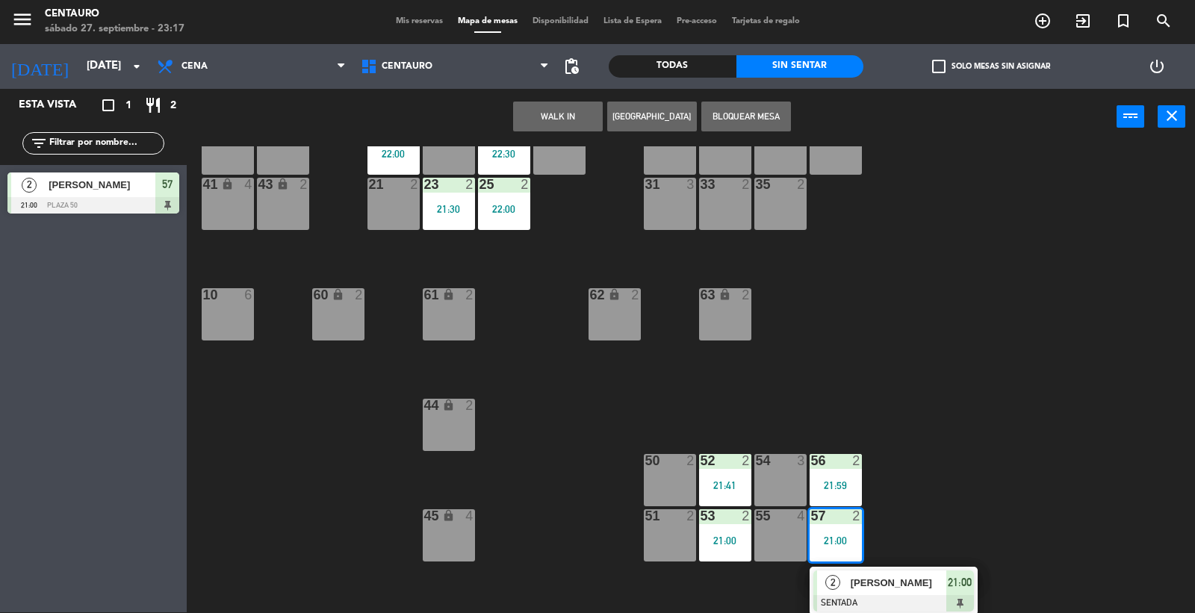
click at [869, 577] on span "[PERSON_NAME]" at bounding box center [899, 583] width 96 height 16
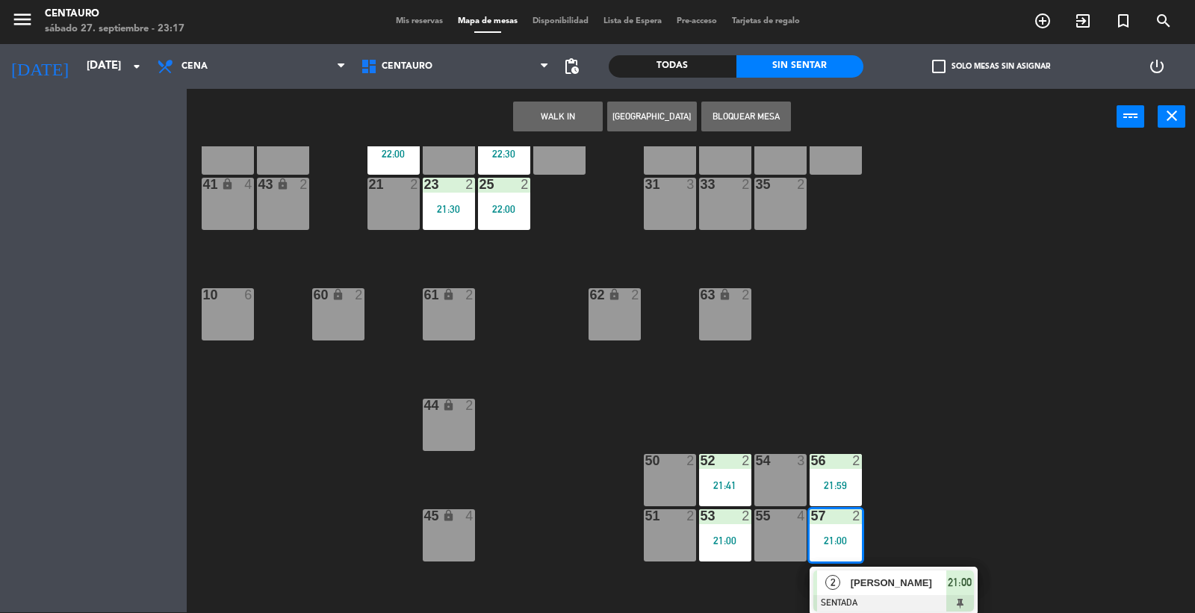
scroll to position [0, 0]
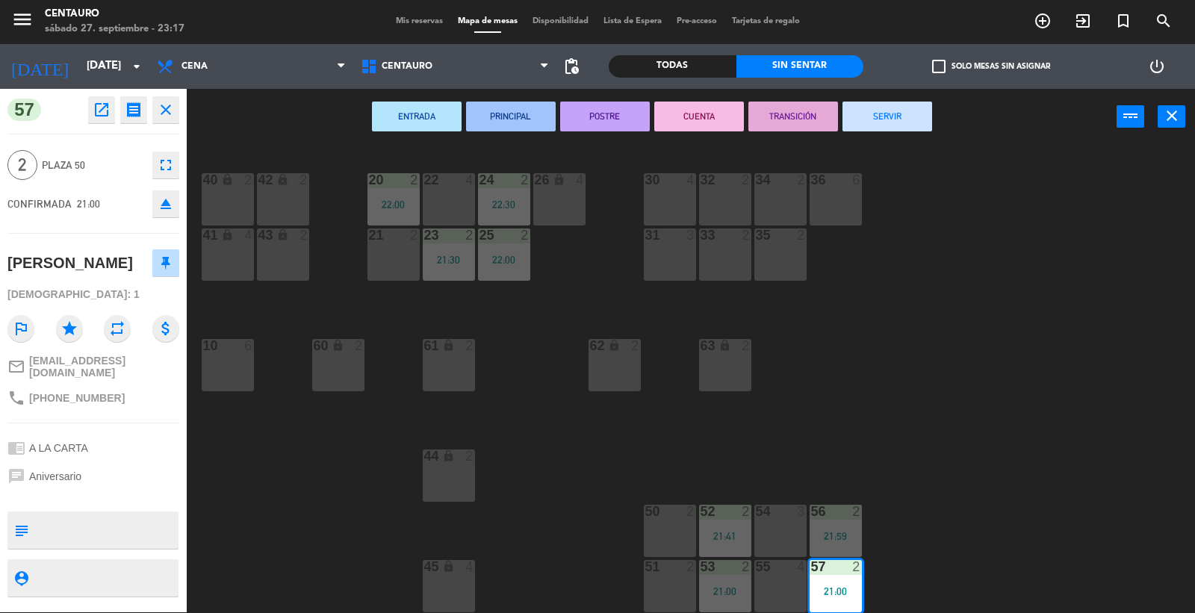
click at [894, 114] on button "SERVIR" at bounding box center [887, 117] width 90 height 30
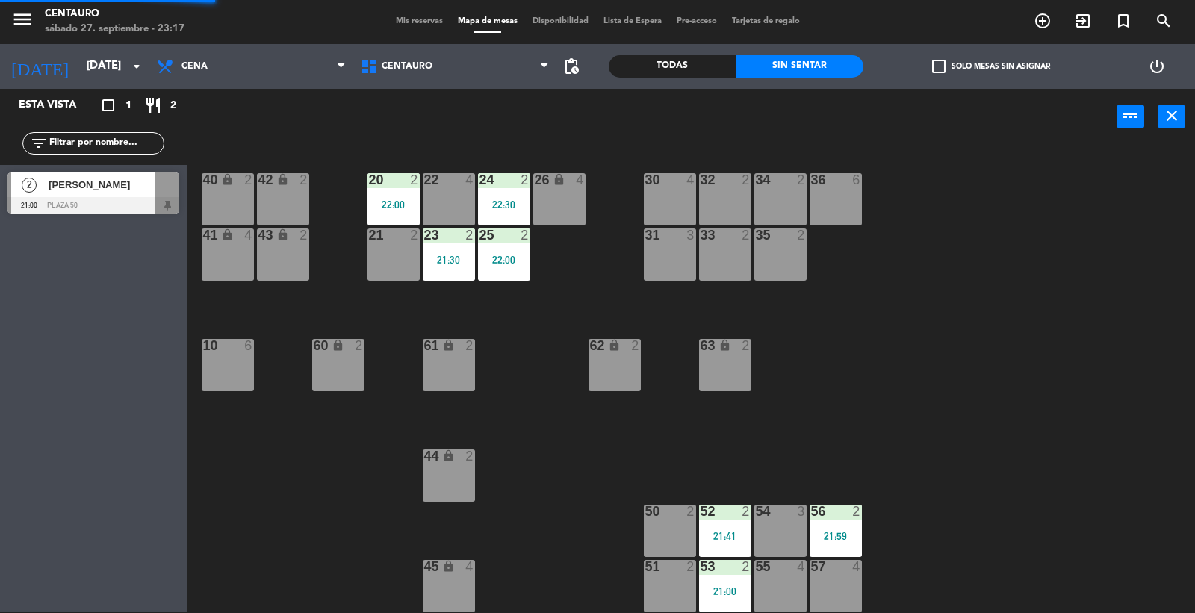
click at [929, 338] on div "20 2 22:00 22 4 24 2 22:30 26 lock 4 40 lock 2 42 lock 2 30 4 34 2 32 2 36 6 21…" at bounding box center [697, 379] width 996 height 467
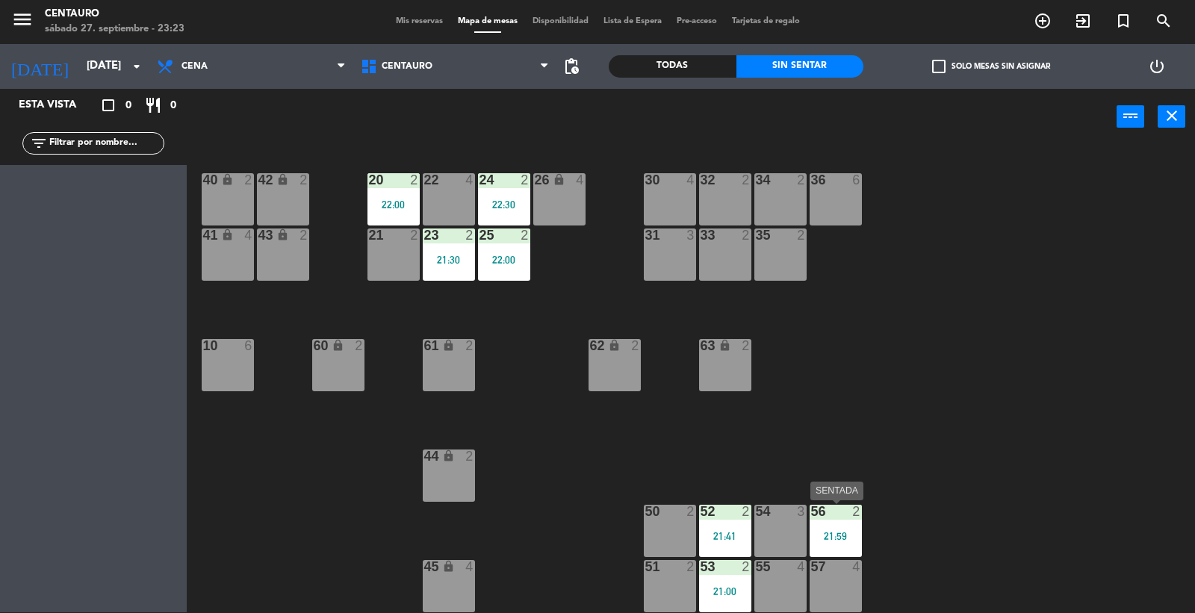
click at [821, 539] on div "21:59" at bounding box center [836, 536] width 52 height 10
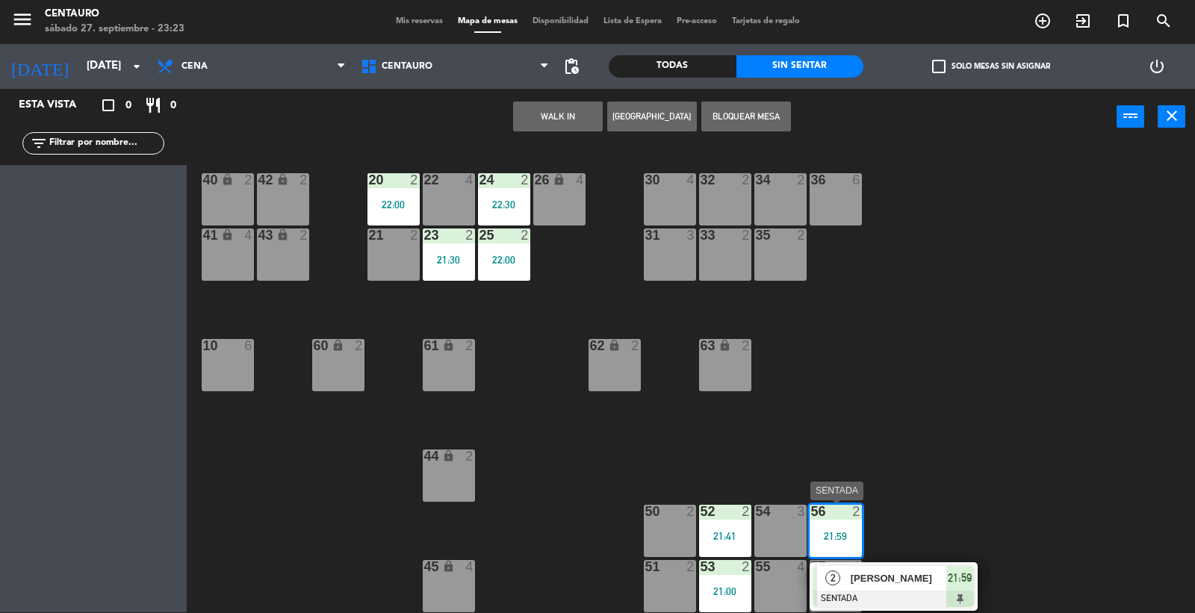
drag, startPoint x: 874, startPoint y: 578, endPoint x: 917, endPoint y: 578, distance: 43.3
click at [875, 578] on div "2 [PERSON_NAME] 21:59" at bounding box center [893, 586] width 190 height 49
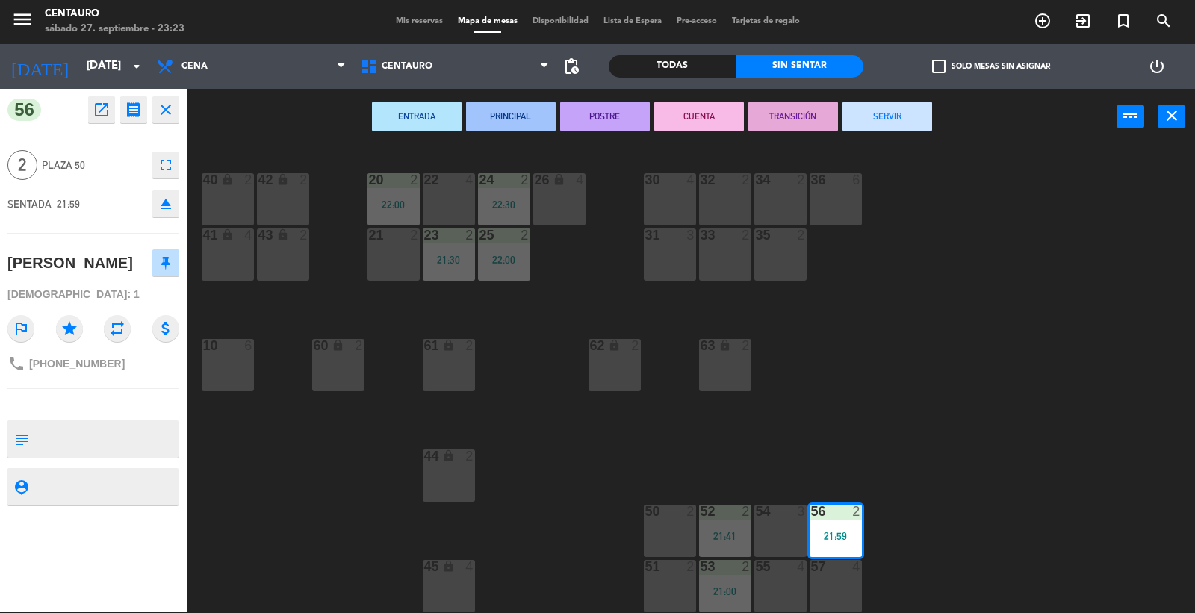
click at [160, 111] on icon "close" at bounding box center [166, 110] width 18 height 18
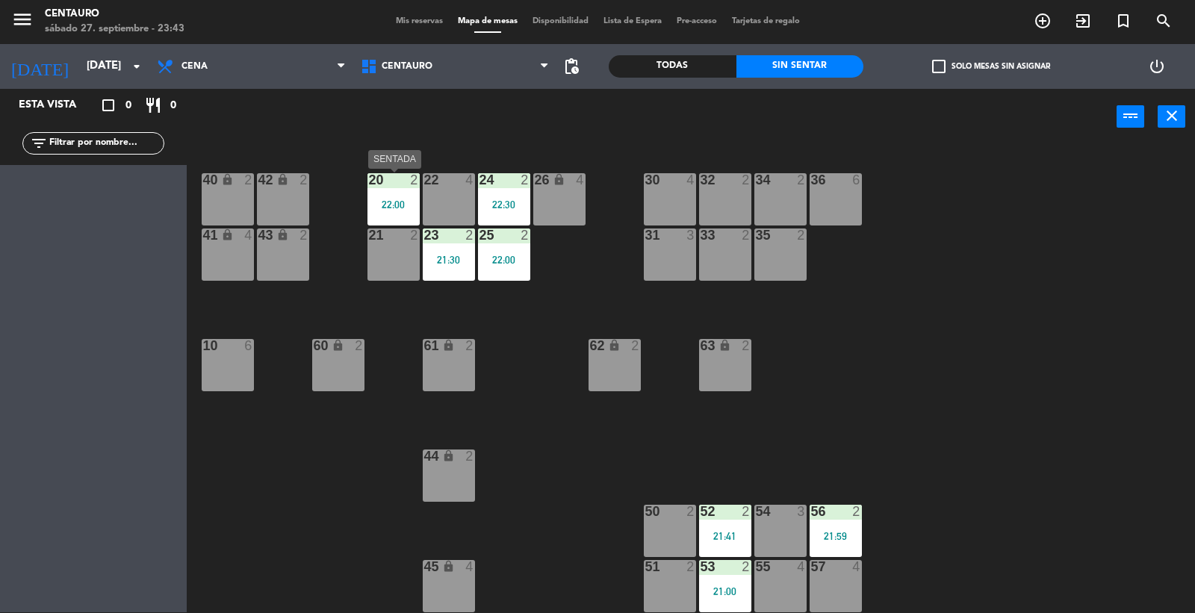
drag, startPoint x: 393, startPoint y: 184, endPoint x: 514, endPoint y: 287, distance: 158.9
click at [394, 184] on div at bounding box center [393, 179] width 25 height 13
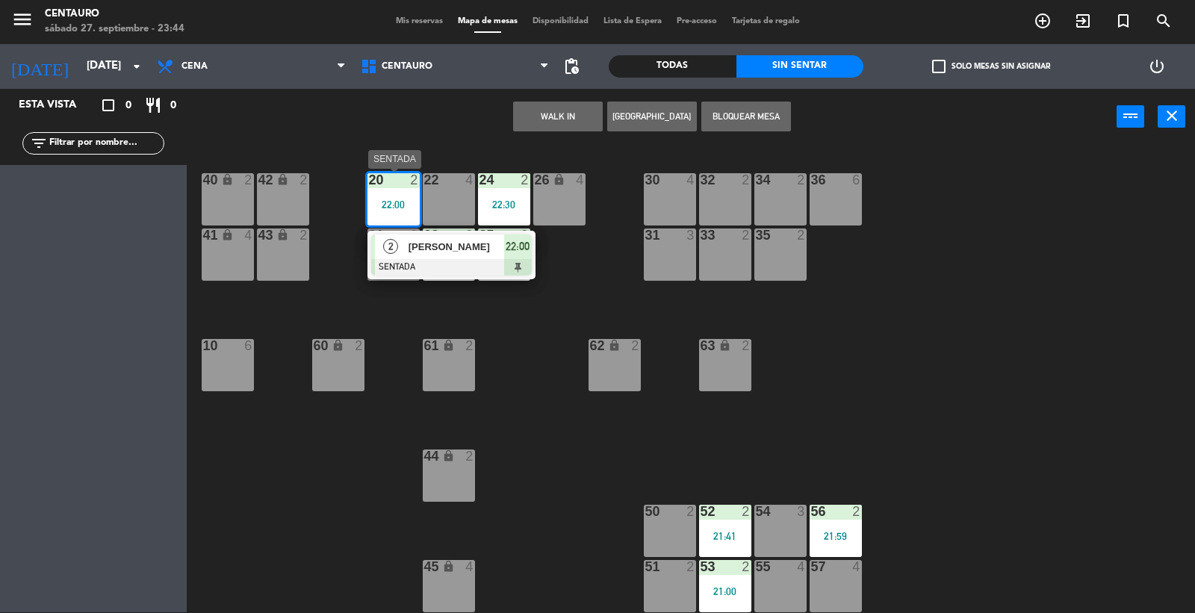
click at [417, 248] on span "[PERSON_NAME]" at bounding box center [456, 247] width 96 height 16
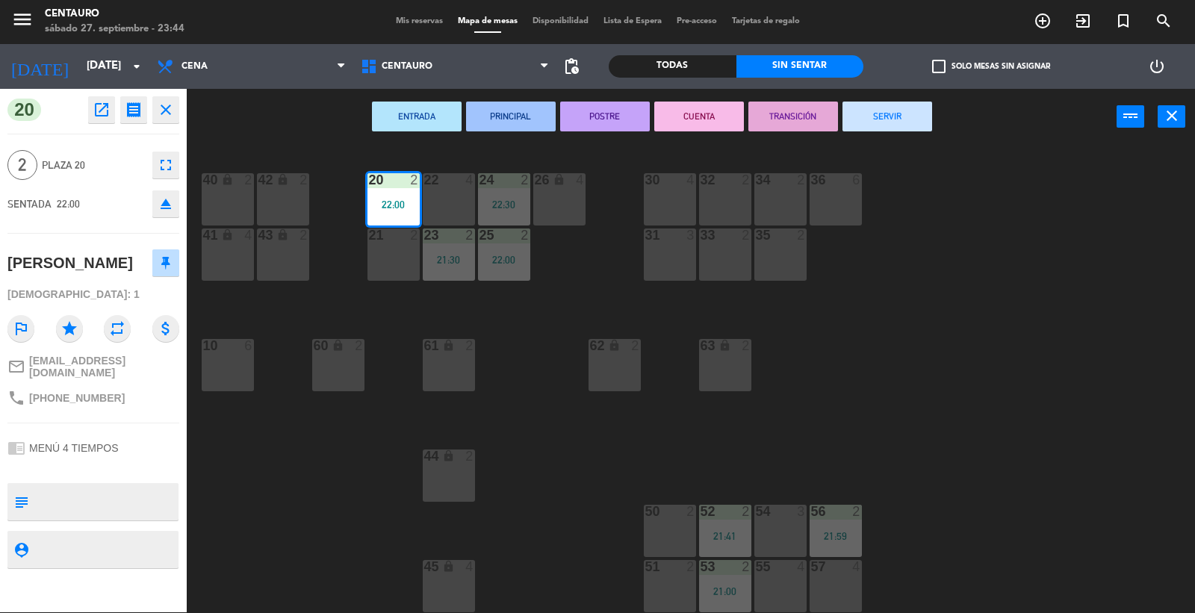
click at [243, 473] on div "20 2 22:00 22 4 24 2 22:30 26 lock 4 40 lock 2 42 lock 2 30 4 34 2 32 2 36 6 21…" at bounding box center [697, 379] width 996 height 467
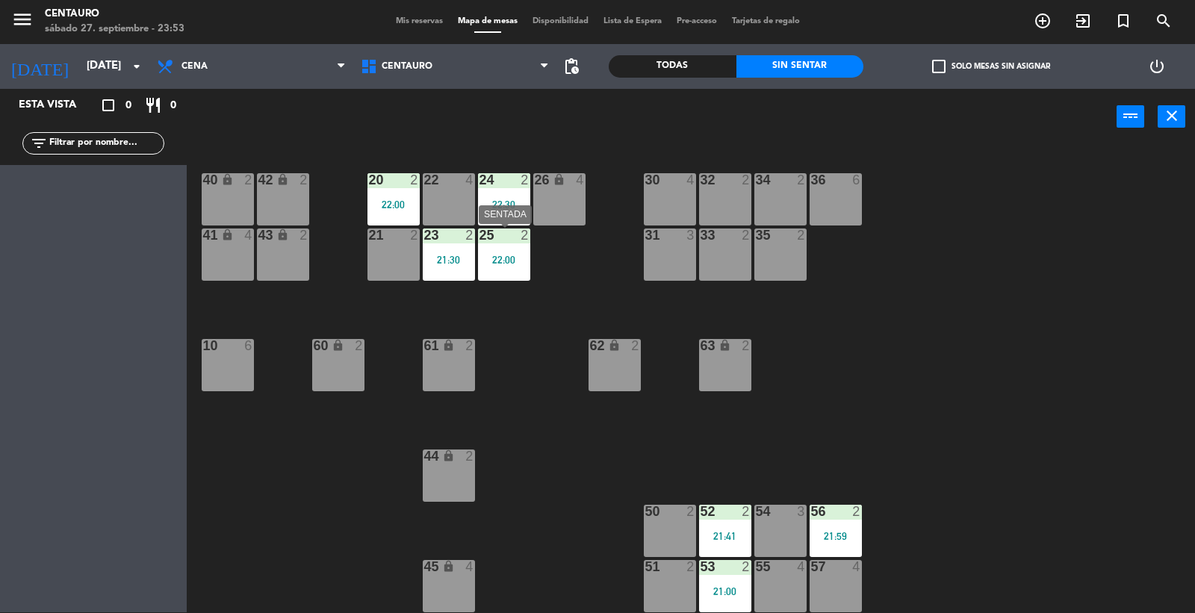
click at [512, 276] on div "25 2 22:00" at bounding box center [504, 255] width 52 height 52
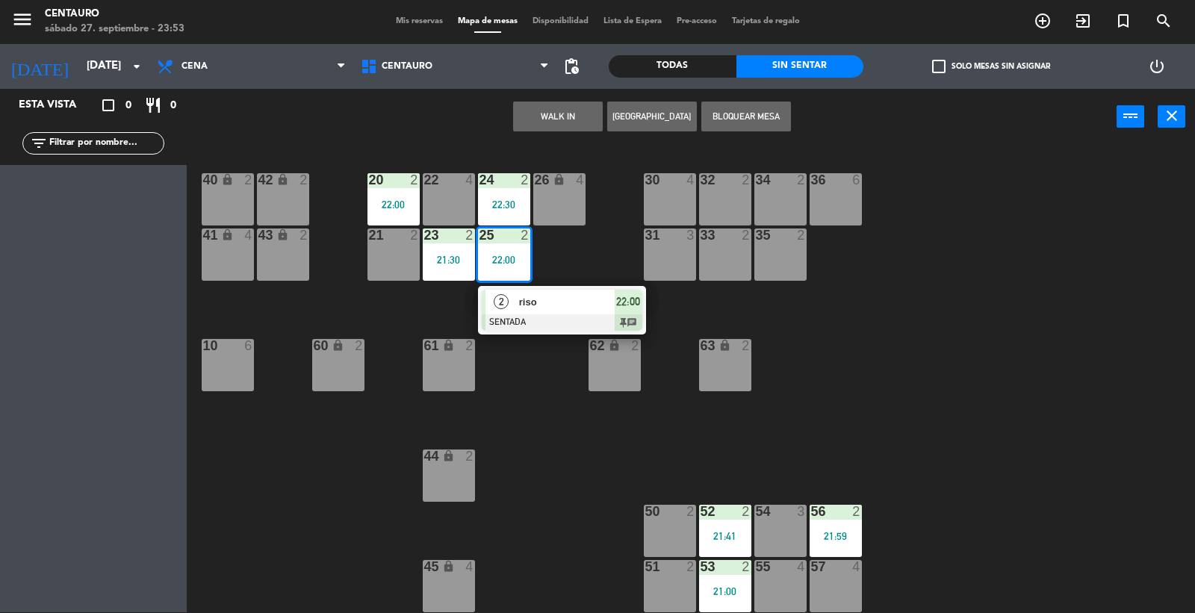
drag, startPoint x: 494, startPoint y: 355, endPoint x: 472, endPoint y: 326, distance: 36.7
click at [491, 351] on div "20 2 22:00 22 4 24 2 22:30 26 lock 4 40 lock 2 42 lock 2 30 4 34 2 32 2 36 6 21…" at bounding box center [697, 379] width 996 height 467
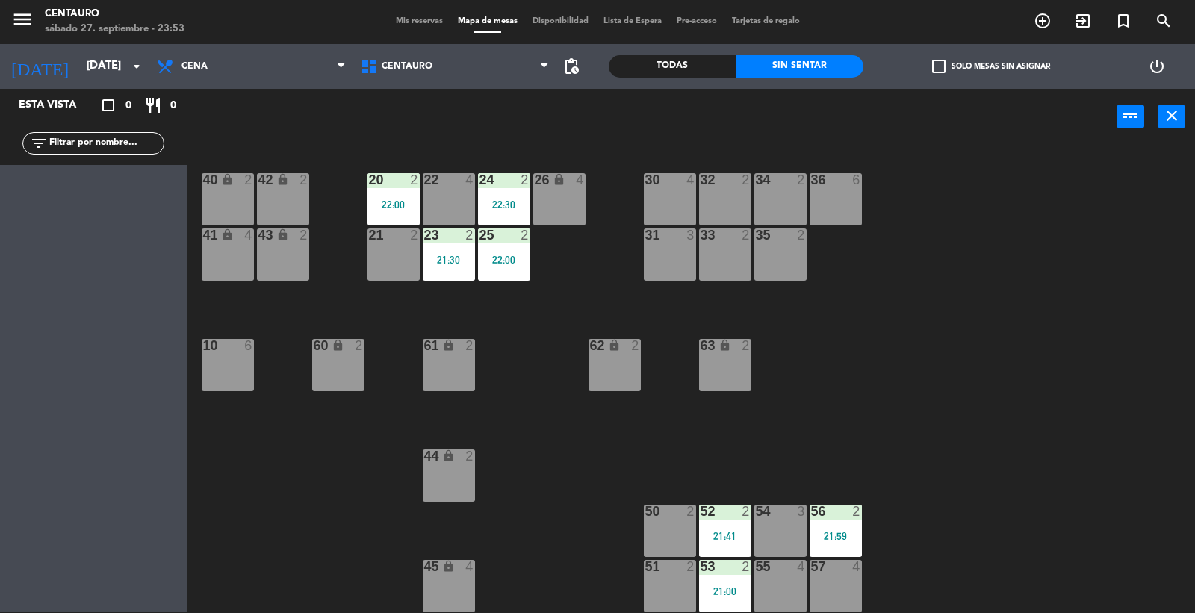
click at [432, 249] on div "23 2 21:30" at bounding box center [449, 255] width 52 height 52
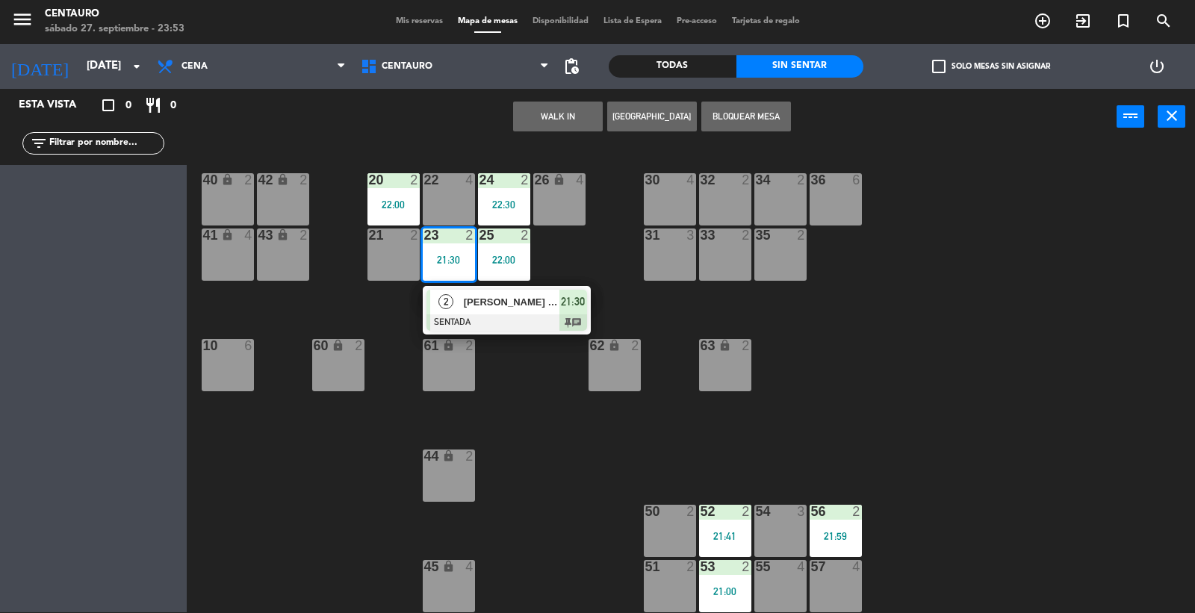
click at [476, 321] on div at bounding box center [506, 322] width 161 height 16
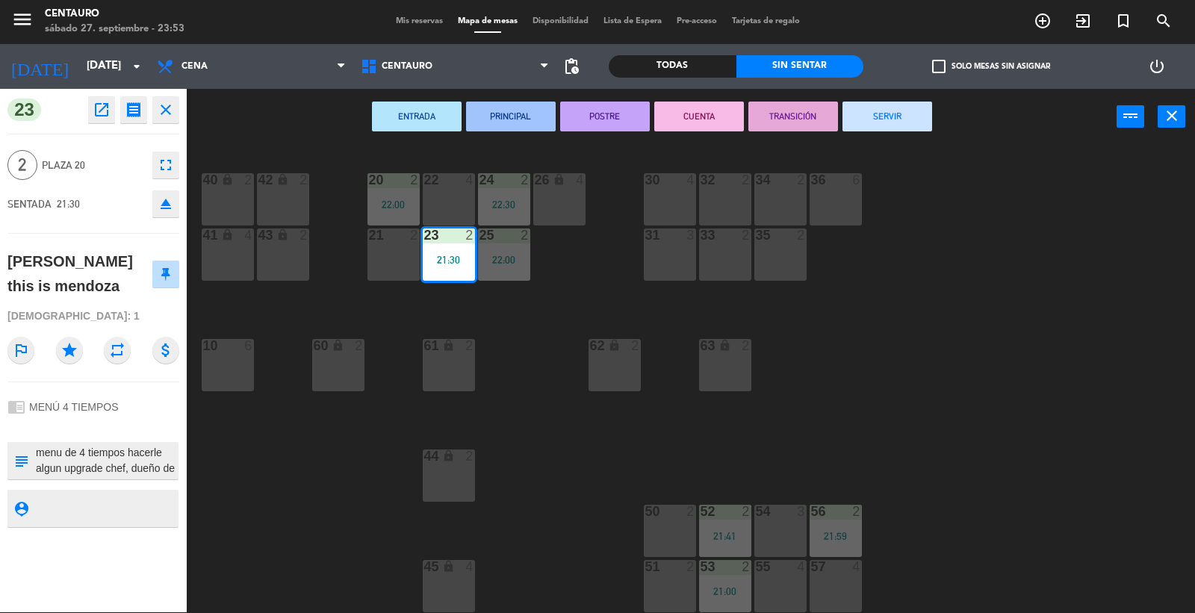
click at [912, 129] on button "SERVIR" at bounding box center [887, 117] width 90 height 30
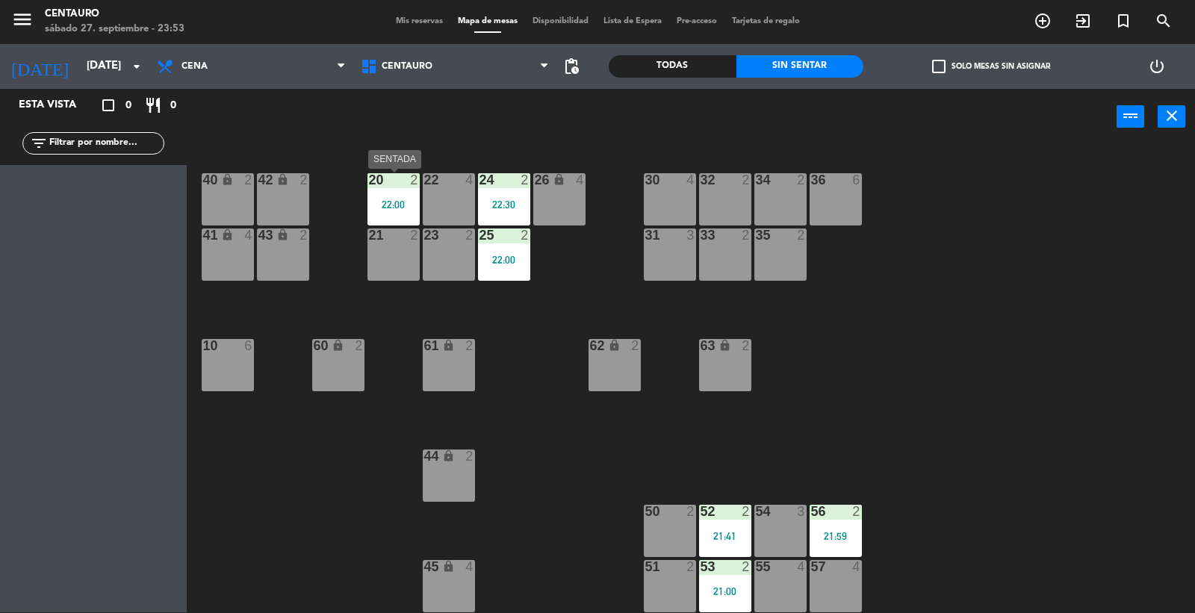
click at [378, 203] on div "22:00" at bounding box center [393, 204] width 52 height 10
drag, startPoint x: 577, startPoint y: 346, endPoint x: 514, endPoint y: 317, distance: 69.2
click at [559, 339] on div "20 2 22 4 24 2 22:30 26 lock 4 40 lock 2 42 lock 2 30 4 34 2 32 2 36 6 21 2 23 …" at bounding box center [697, 379] width 996 height 467
click at [460, 265] on div "22:00" at bounding box center [449, 260] width 52 height 10
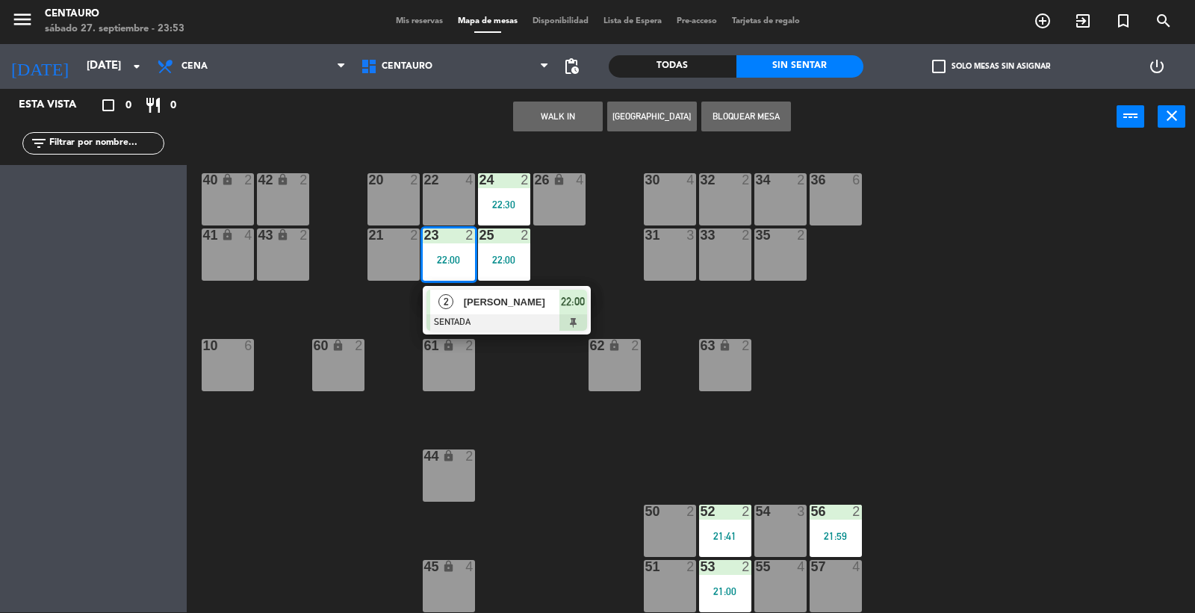
click at [479, 299] on span "[PERSON_NAME]" at bounding box center [512, 302] width 96 height 16
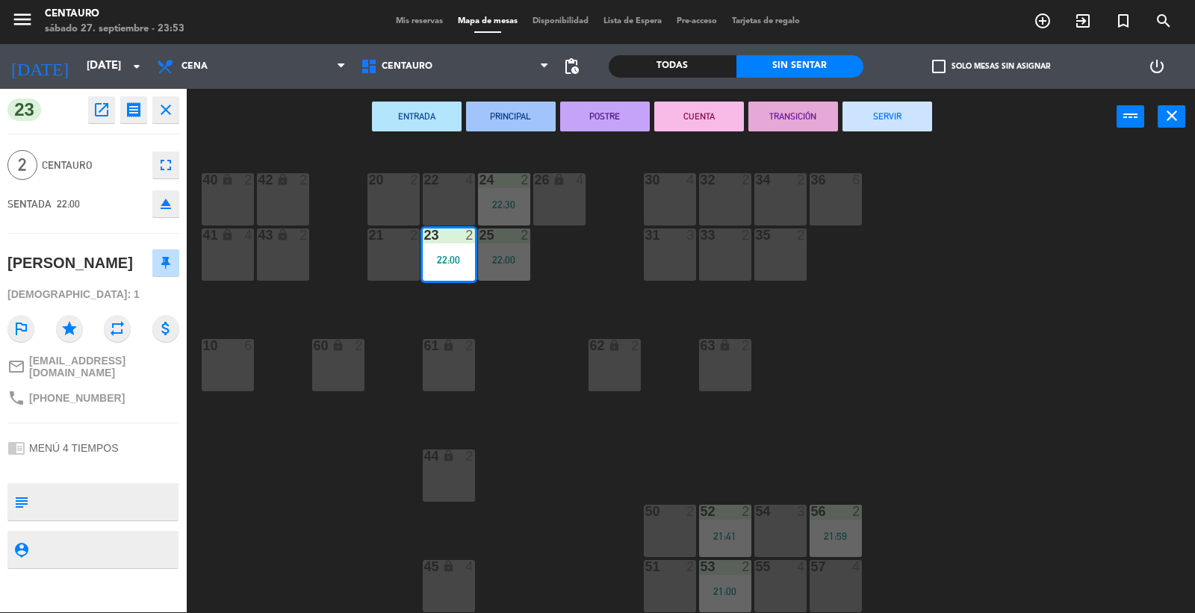
click at [877, 117] on button "SERVIR" at bounding box center [887, 117] width 90 height 30
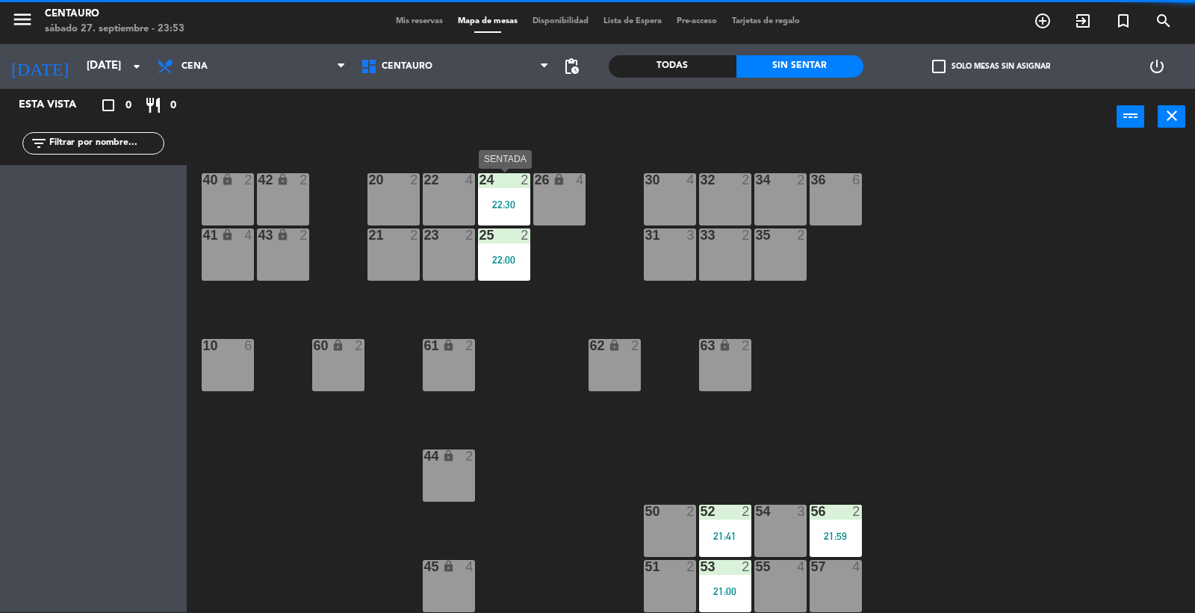
click at [511, 200] on div "22:30" at bounding box center [504, 204] width 52 height 10
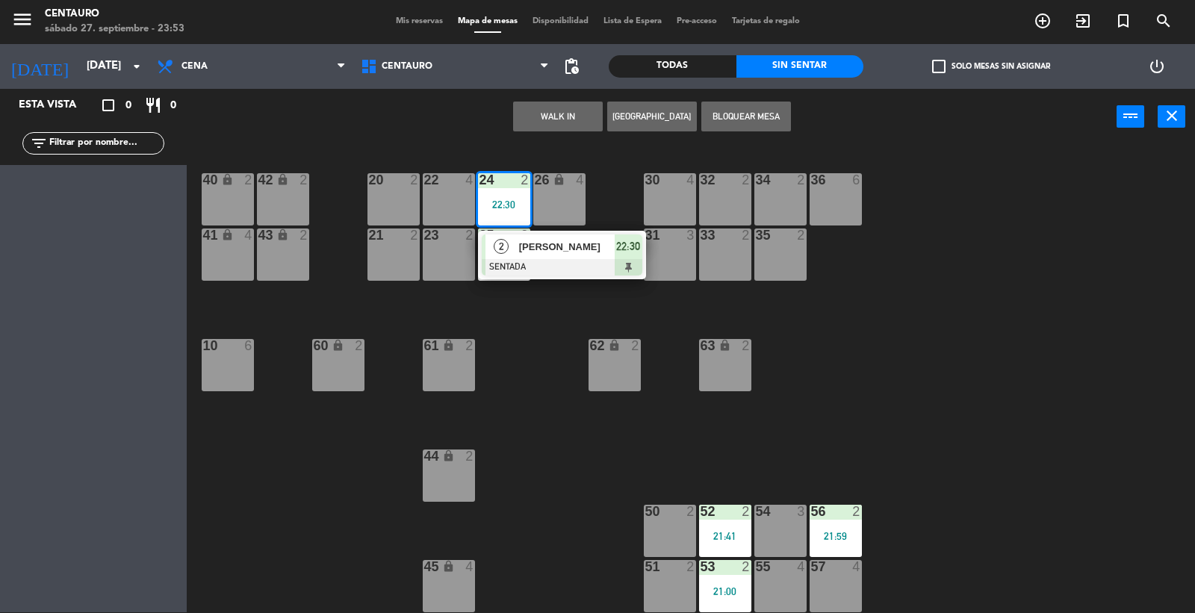
click at [544, 351] on div "20 2 22 4 24 2 22:30 2 [PERSON_NAME] SENTADA 22:30 26 lock 4 40 lock 2 42 lock …" at bounding box center [697, 379] width 996 height 467
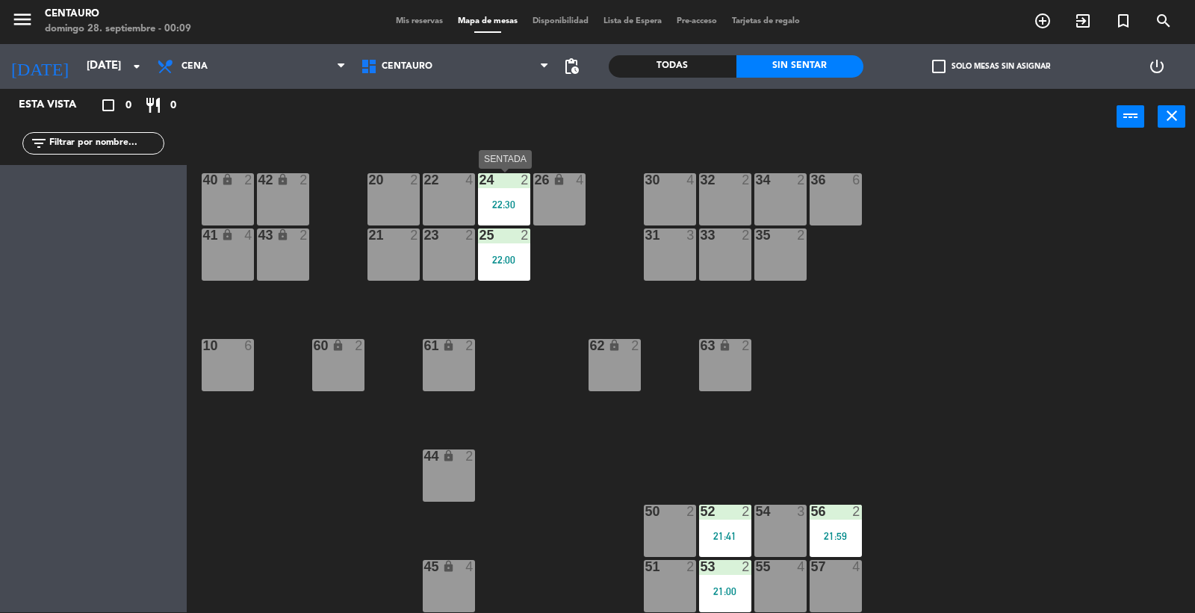
click at [488, 203] on div "22:30" at bounding box center [504, 204] width 52 height 10
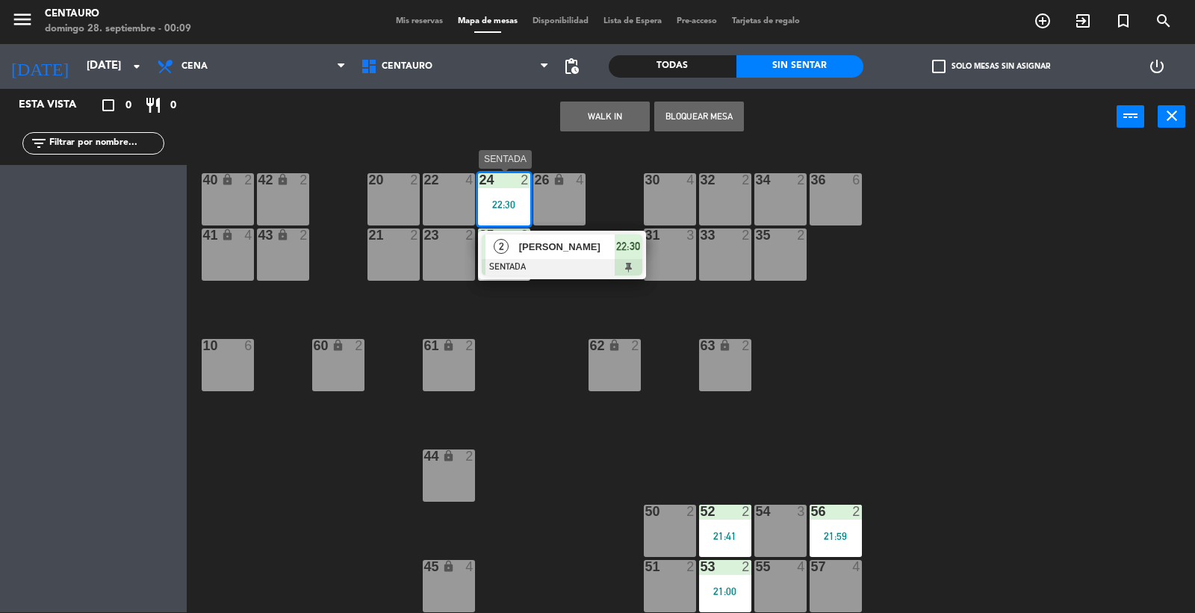
click at [547, 255] on div "[PERSON_NAME]" at bounding box center [566, 246] width 97 height 25
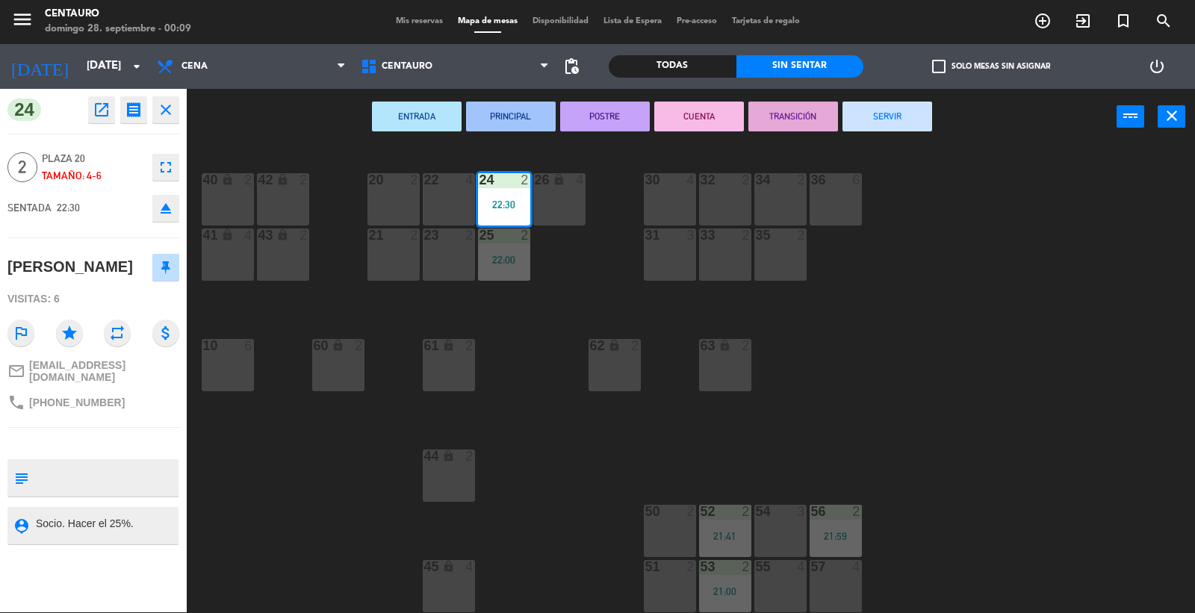
click at [889, 116] on button "SERVIR" at bounding box center [887, 117] width 90 height 30
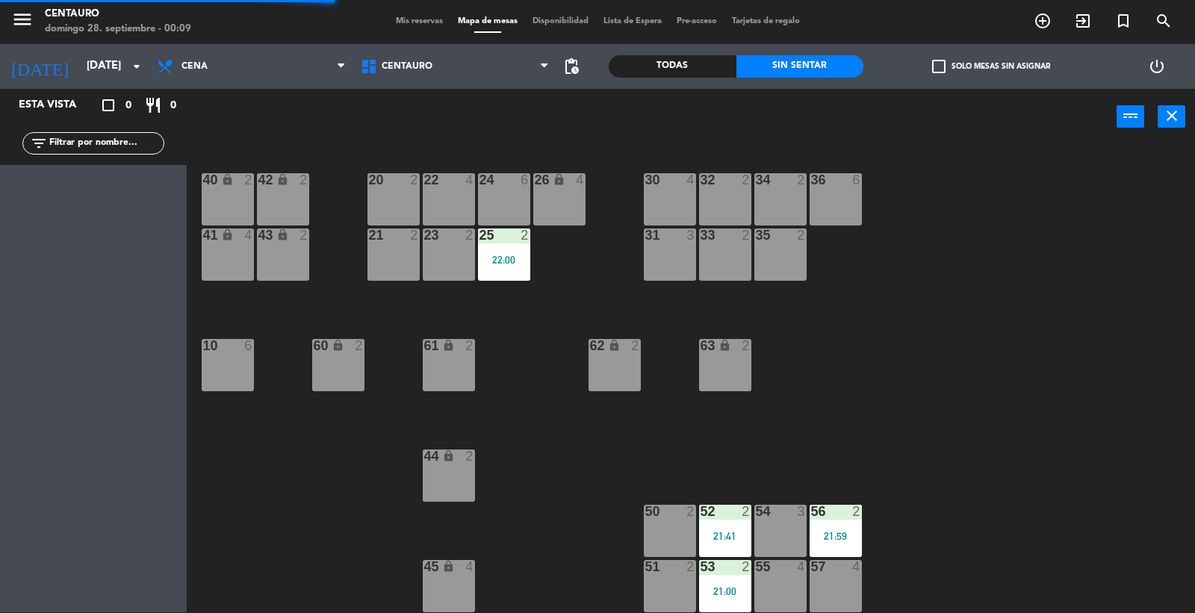
drag, startPoint x: 934, startPoint y: 373, endPoint x: 784, endPoint y: 547, distance: 229.8
click at [931, 377] on div "20 2 22 4 24 6 26 lock 4 40 lock 2 42 lock 2 30 4 34 2 32 2 36 6 21 2 23 2 31 3…" at bounding box center [697, 379] width 996 height 467
click at [737, 580] on div "53 2 21:00" at bounding box center [725, 586] width 52 height 52
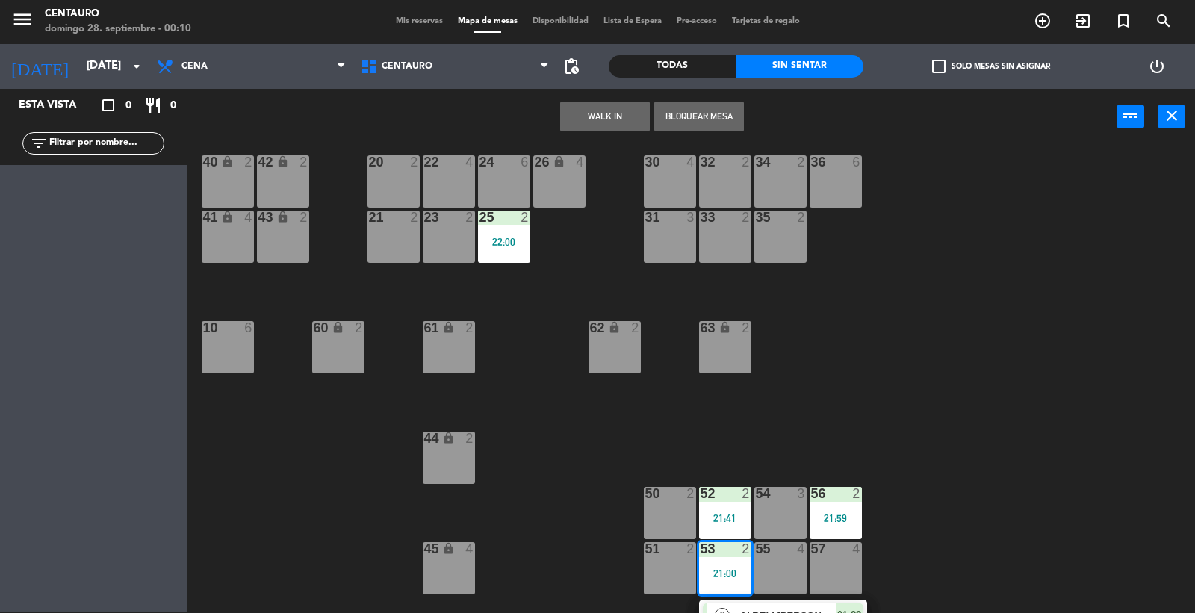
scroll to position [51, 0]
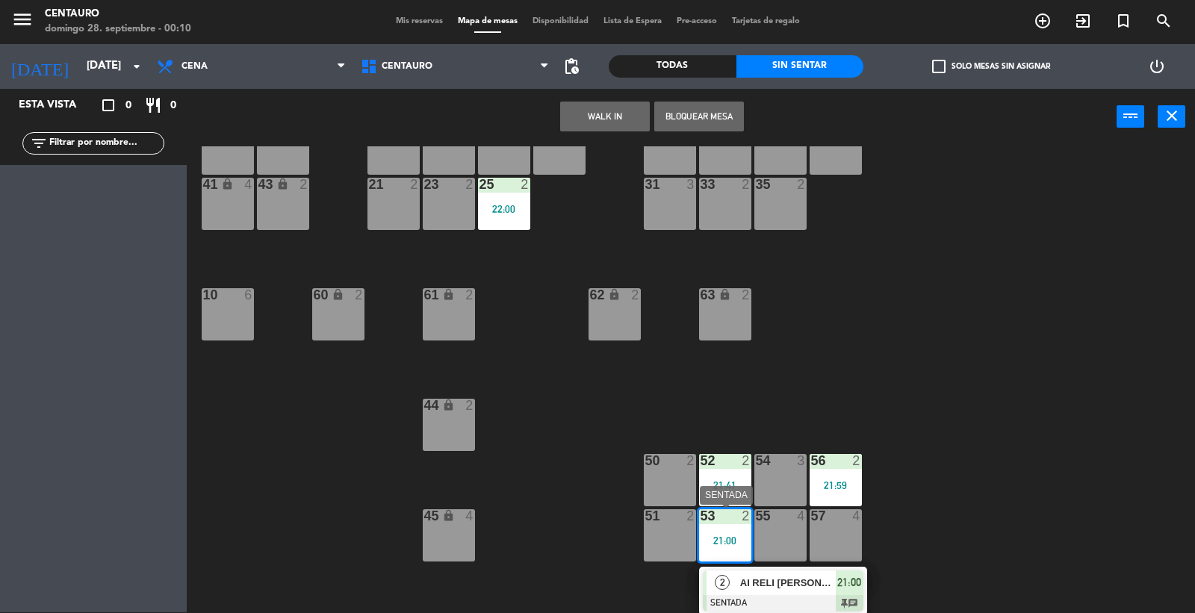
drag, startPoint x: 764, startPoint y: 587, endPoint x: 771, endPoint y: 584, distance: 8.0
click at [764, 585] on div "2 AI RELI [PERSON_NAME] SENTADA 21:00 chat" at bounding box center [783, 591] width 190 height 49
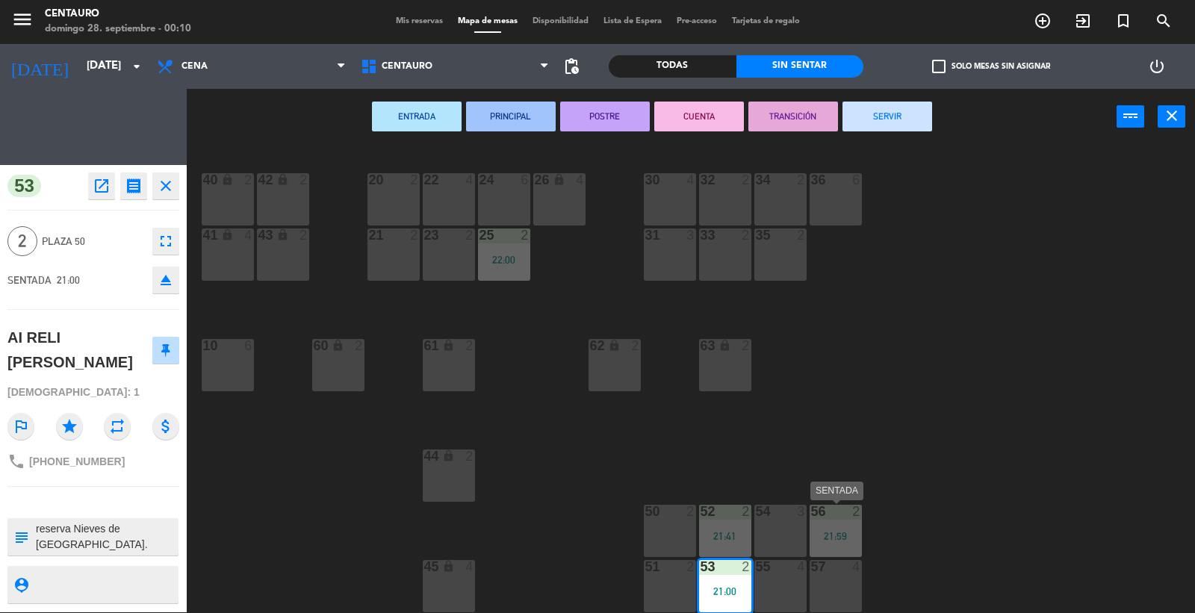
scroll to position [0, 0]
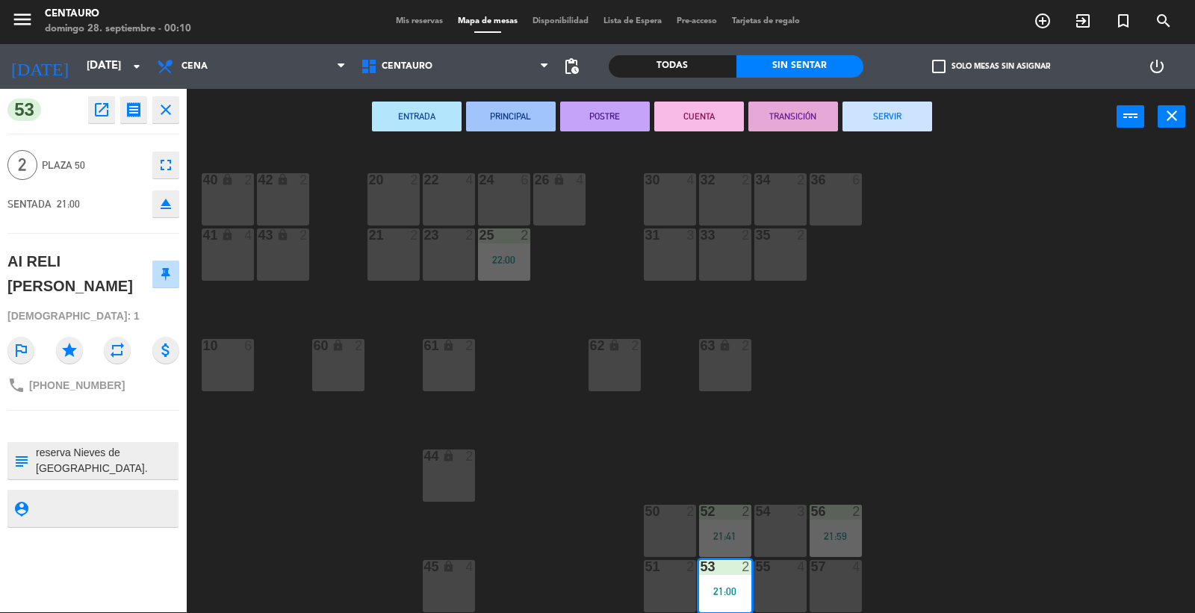
click at [884, 108] on button "SERVIR" at bounding box center [887, 117] width 90 height 30
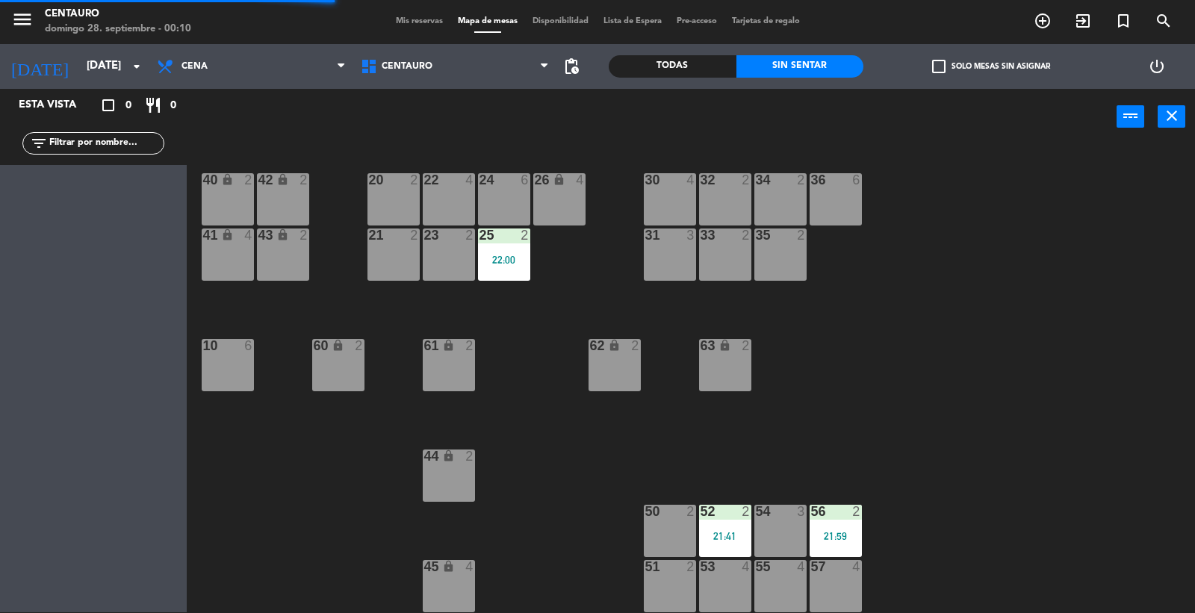
click at [844, 503] on div "20 2 22 4 24 6 26 lock 4 40 lock 2 42 lock 2 30 4 34 2 32 2 36 6 21 2 23 2 31 3…" at bounding box center [697, 379] width 996 height 467
click at [845, 514] on div at bounding box center [835, 511] width 25 height 13
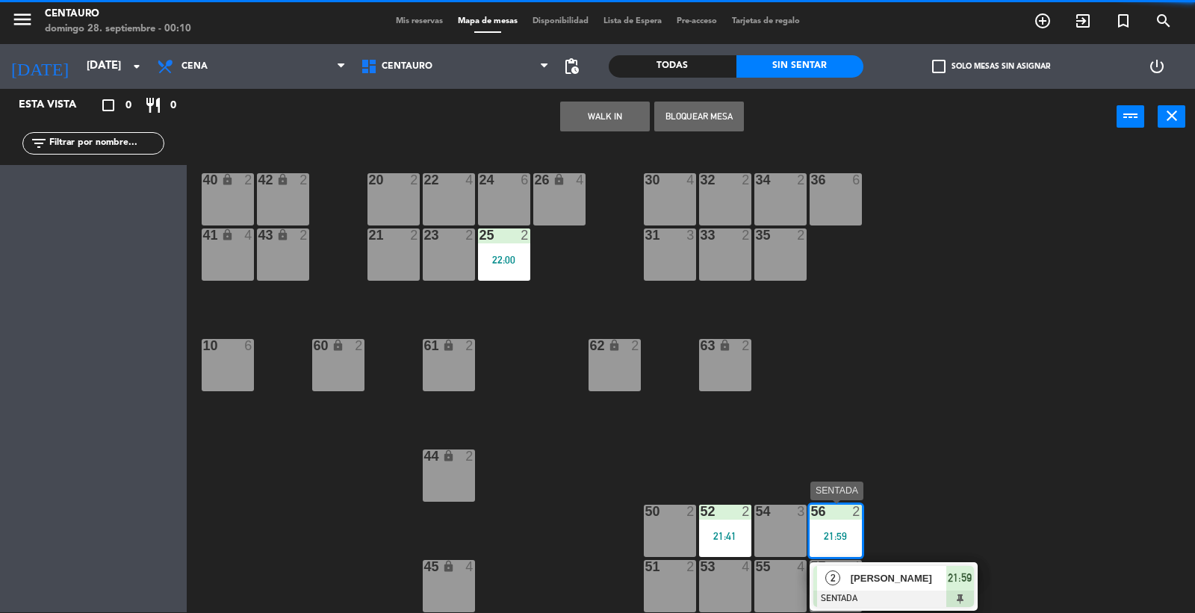
click at [884, 581] on div "2 [PERSON_NAME] 21:59" at bounding box center [893, 586] width 190 height 49
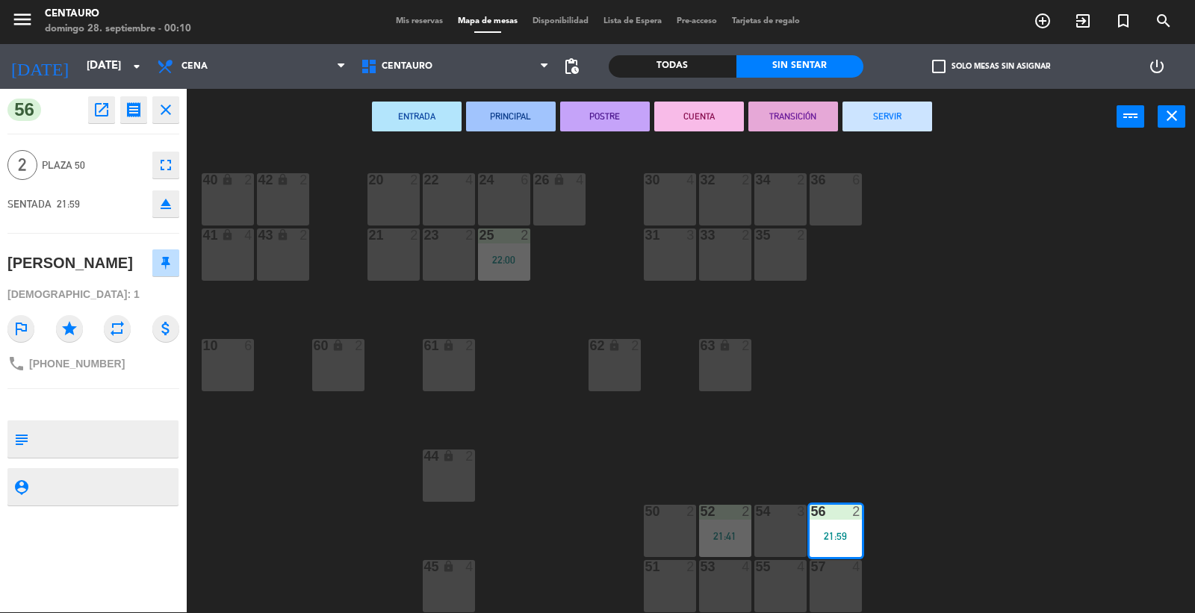
click at [904, 99] on div "ENTRADA PRINCIPAL POSTRE CUENTA TRANSICIÓN SERVIR power_input close" at bounding box center [652, 117] width 930 height 57
click at [902, 116] on button "SERVIR" at bounding box center [887, 117] width 90 height 30
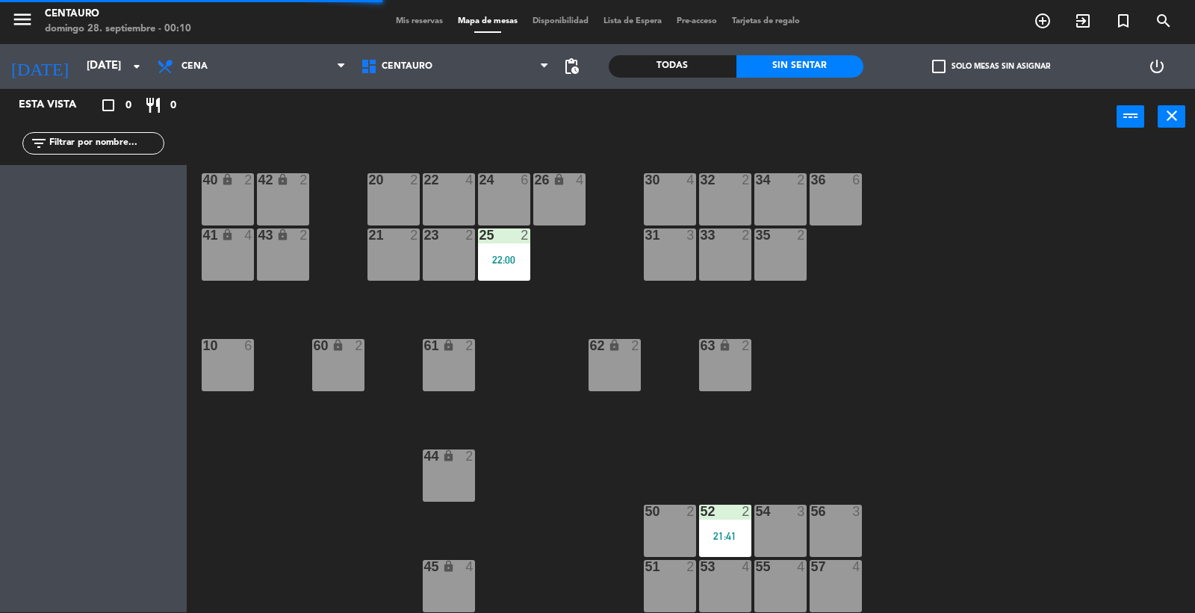
click at [947, 255] on div "20 2 22 4 24 6 26 lock 4 40 lock 2 42 lock 2 30 4 34 2 32 2 36 6 21 2 23 2 31 3…" at bounding box center [697, 379] width 996 height 467
drag, startPoint x: 434, startPoint y: 35, endPoint x: 431, endPoint y: 27, distance: 8.7
click at [433, 32] on div "menu Centauro domingo 28. septiembre - 00:10 Mis reservas Mapa de mesas Disponi…" at bounding box center [597, 21] width 1195 height 45
click at [429, 25] on span "Mis reservas" at bounding box center [419, 21] width 62 height 8
